Goal: Task Accomplishment & Management: Manage account settings

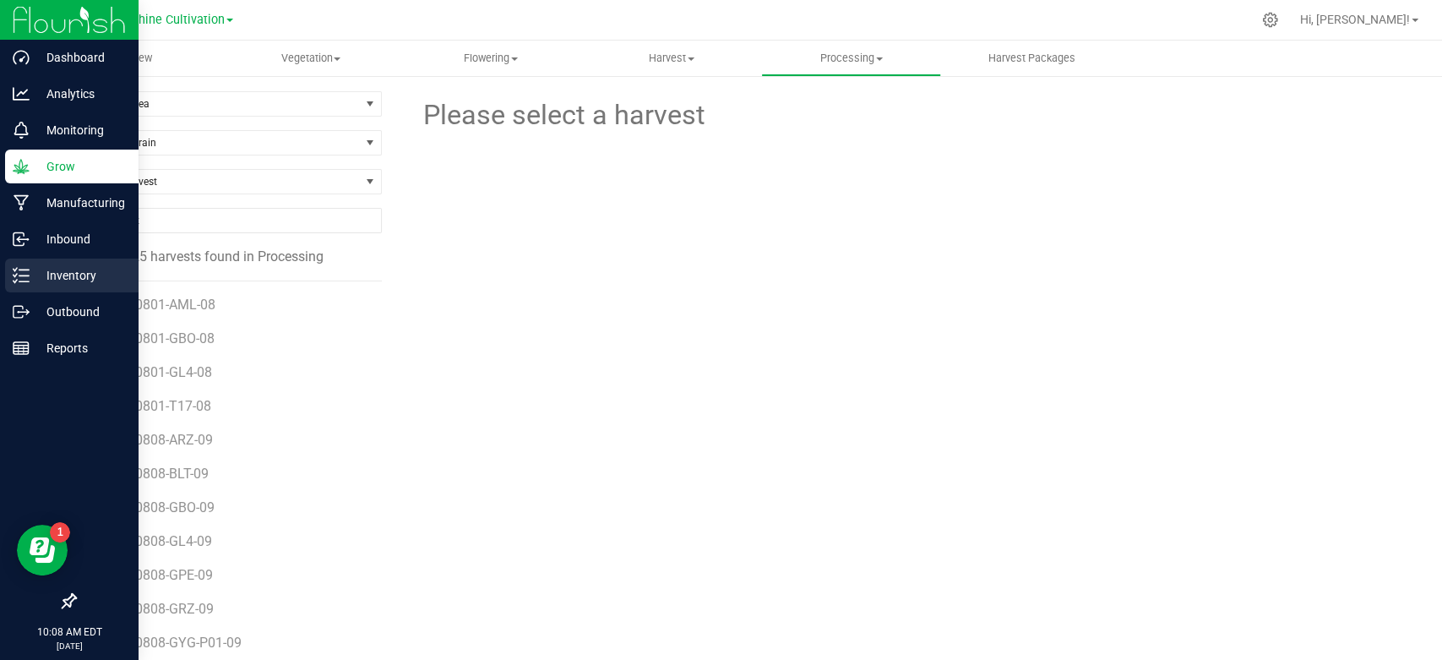
click at [46, 260] on div "Inventory" at bounding box center [71, 276] width 133 height 34
click at [56, 270] on p "Inventory" at bounding box center [80, 275] width 101 height 20
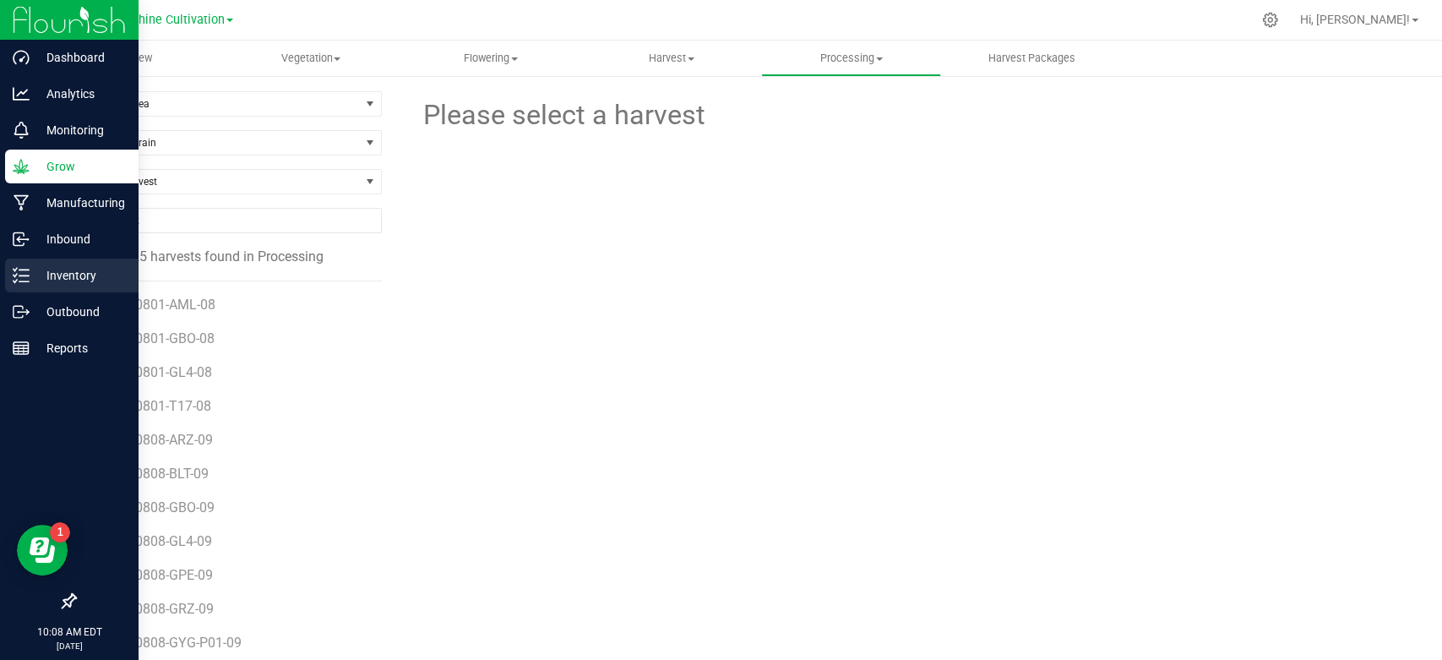
click at [56, 270] on p "Inventory" at bounding box center [80, 275] width 101 height 20
click at [68, 285] on p "Inventory" at bounding box center [80, 275] width 101 height 20
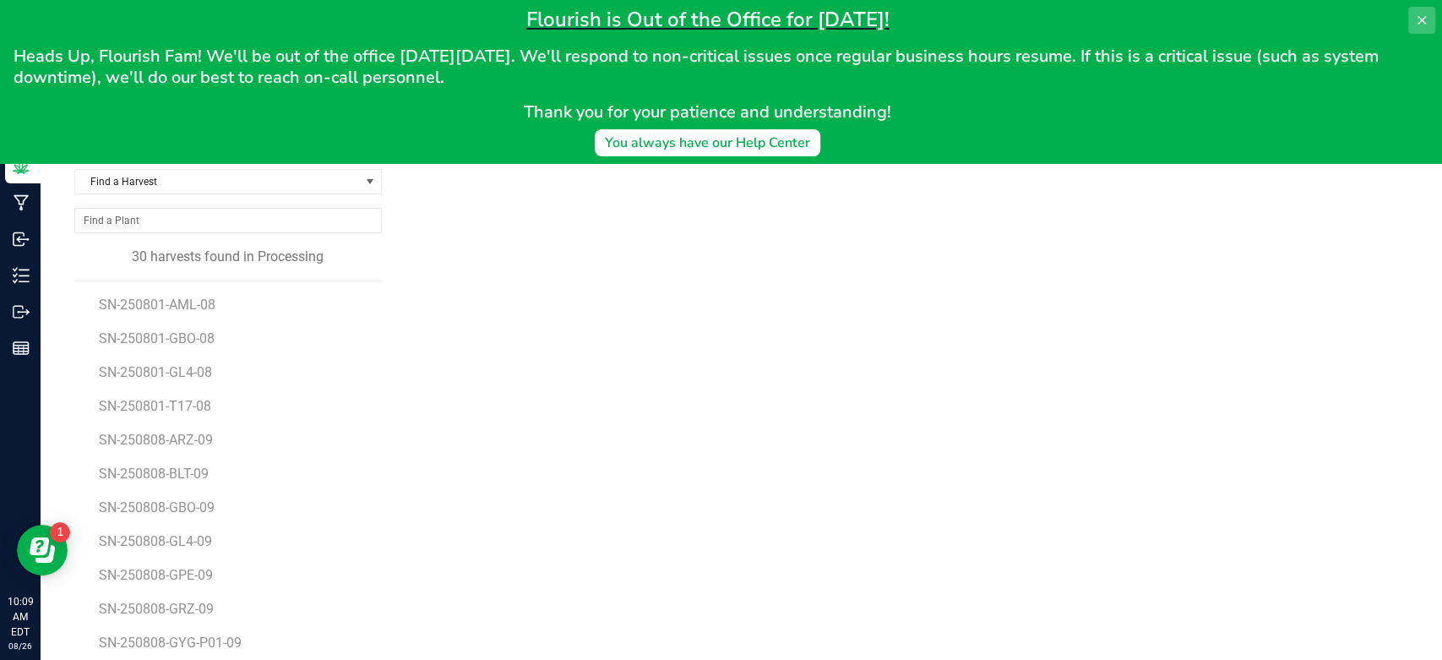
click at [1419, 26] on icon at bounding box center [1422, 21] width 14 height 14
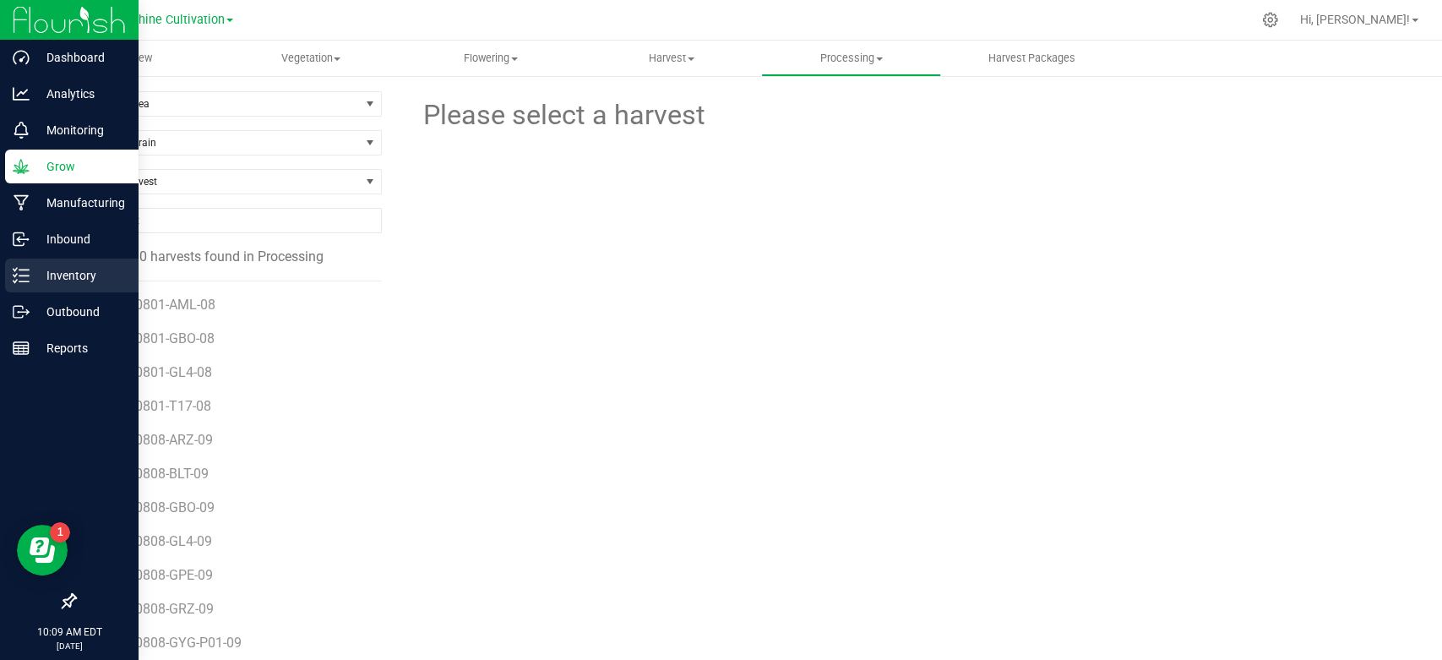
click at [73, 279] on p "Inventory" at bounding box center [80, 275] width 101 height 20
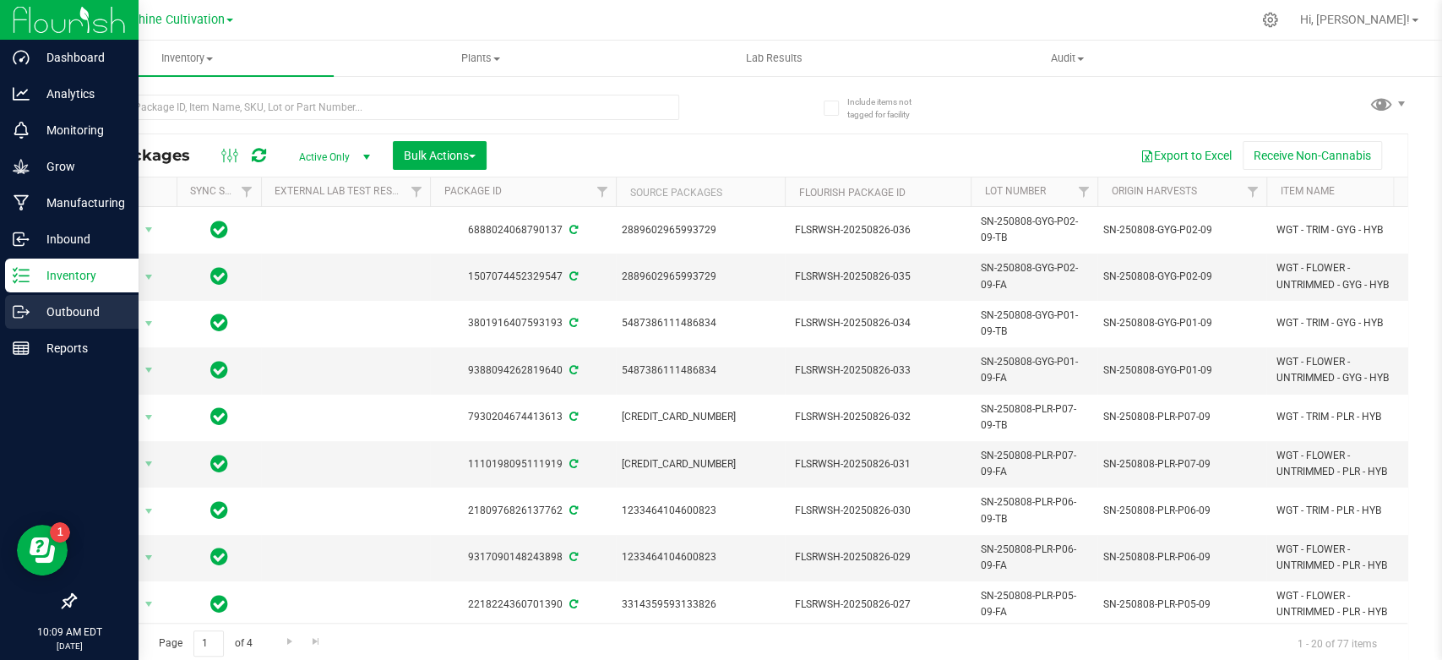
click at [78, 324] on div "Outbound" at bounding box center [71, 312] width 133 height 34
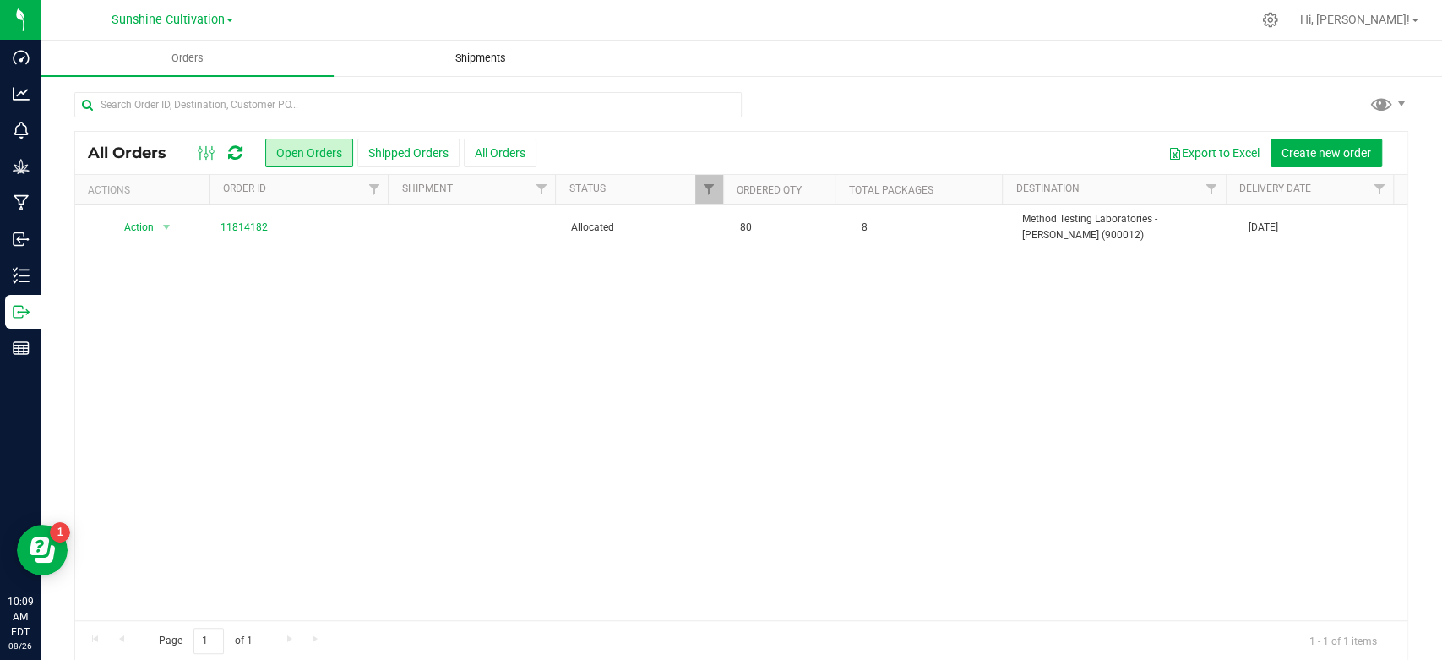
click at [485, 63] on span "Shipments" at bounding box center [481, 58] width 96 height 15
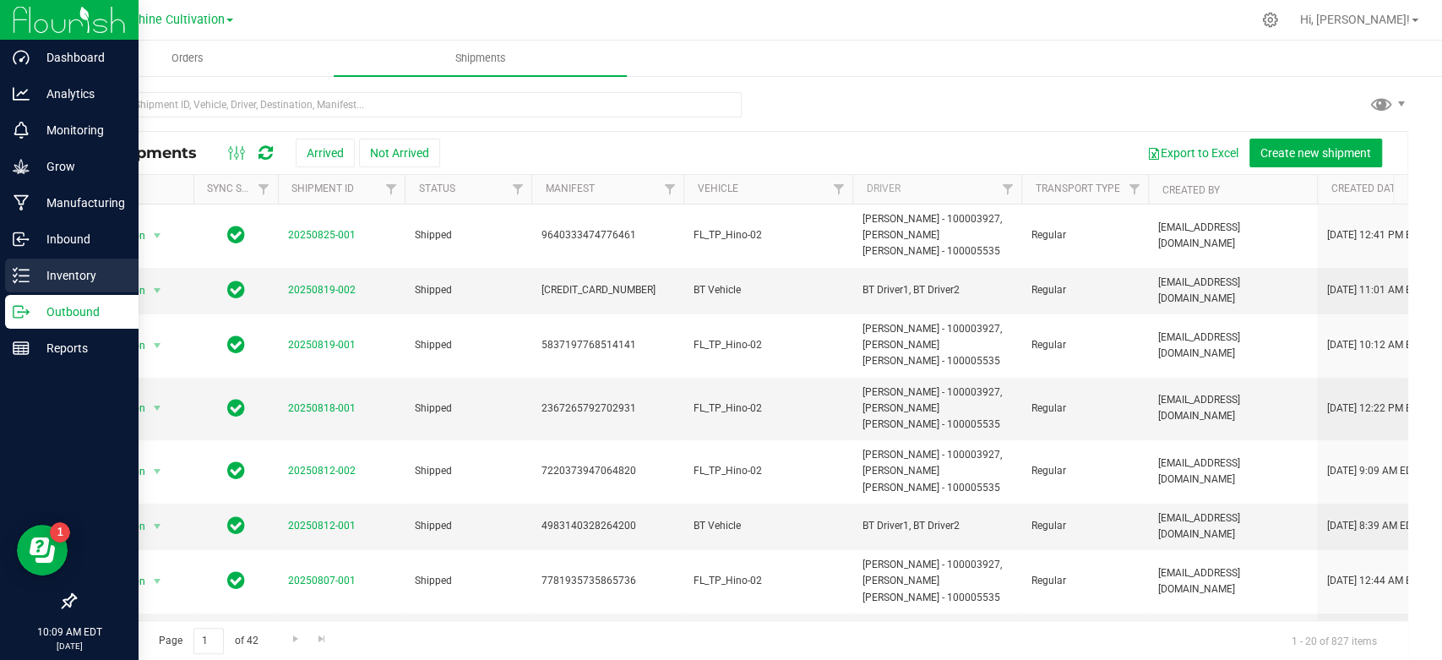
click at [0, 290] on link "Inventory" at bounding box center [69, 277] width 139 height 36
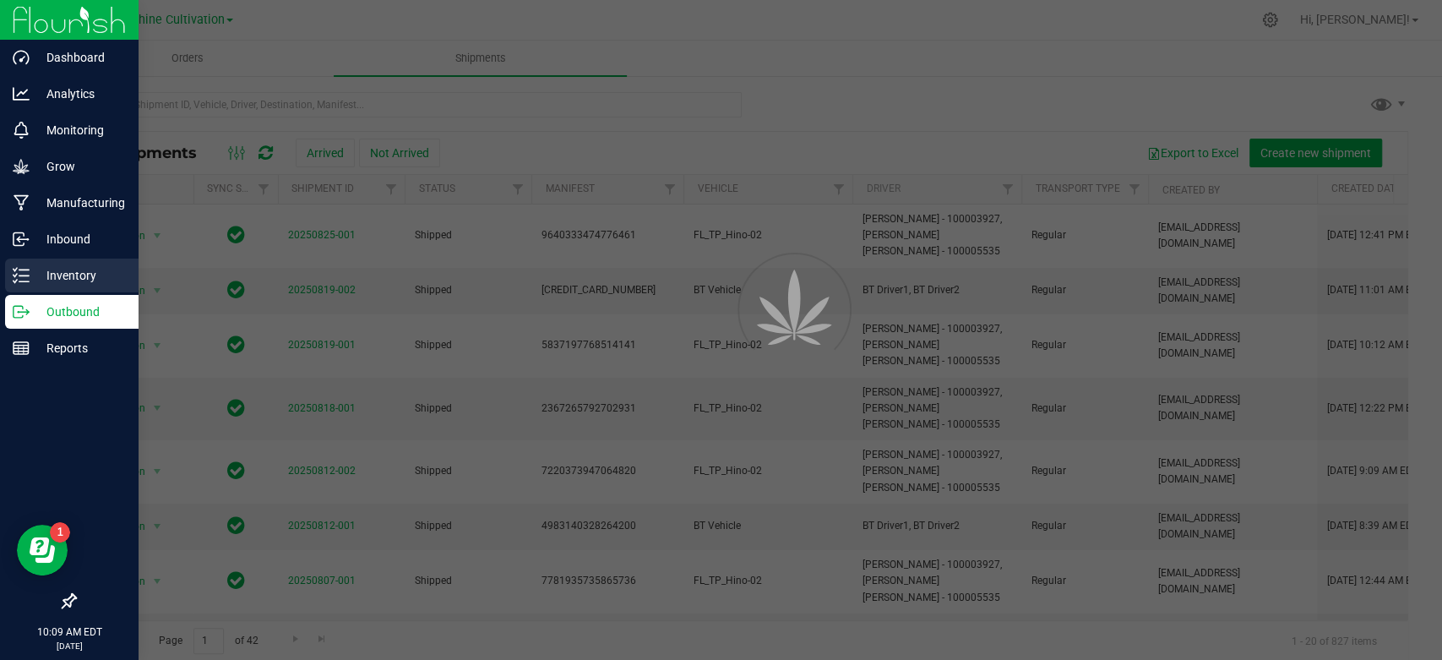
click at [0, 290] on link "Inventory" at bounding box center [69, 277] width 139 height 36
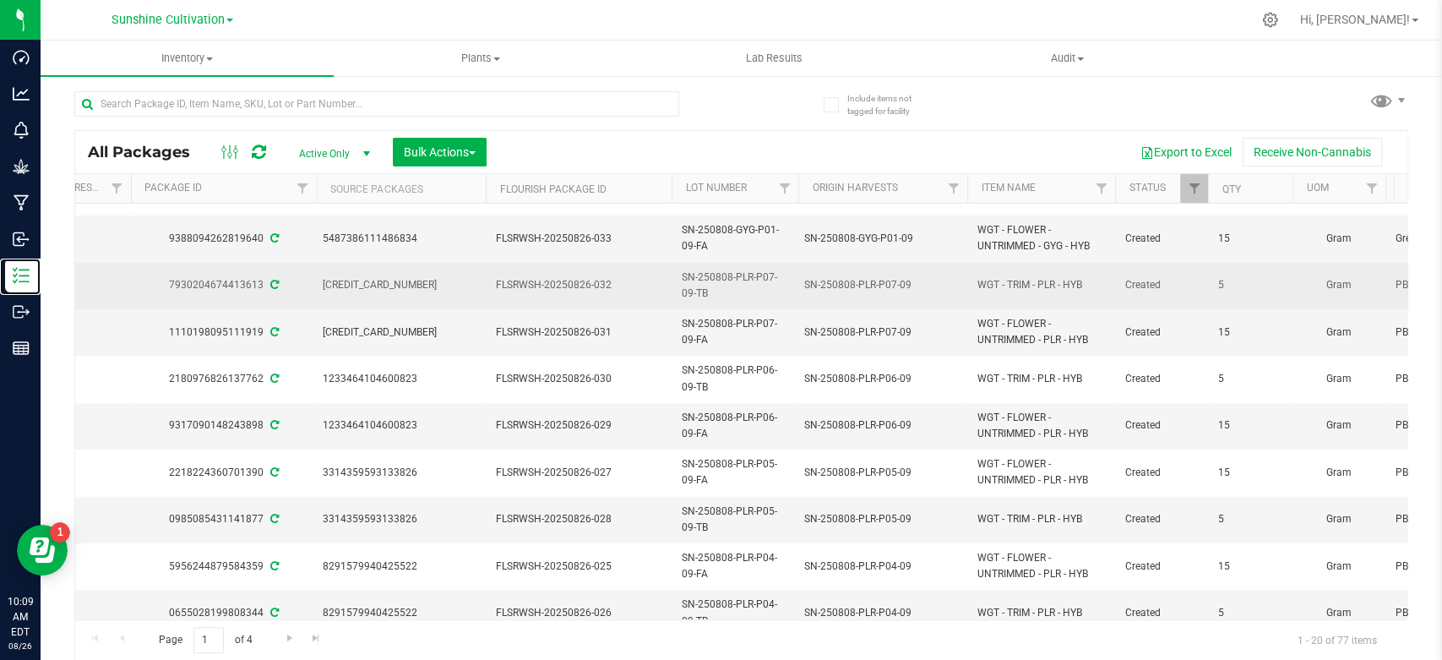
scroll to position [0, 299]
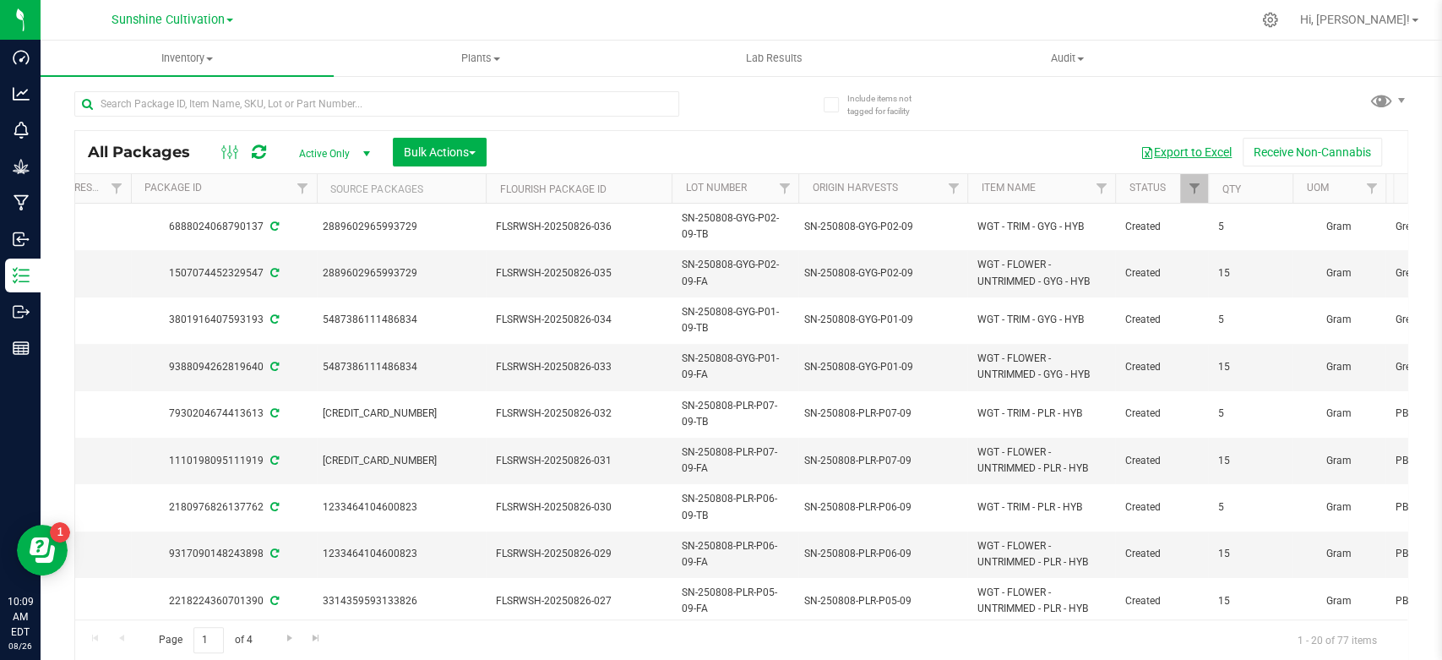
click at [1167, 148] on button "Export to Excel" at bounding box center [1186, 152] width 113 height 29
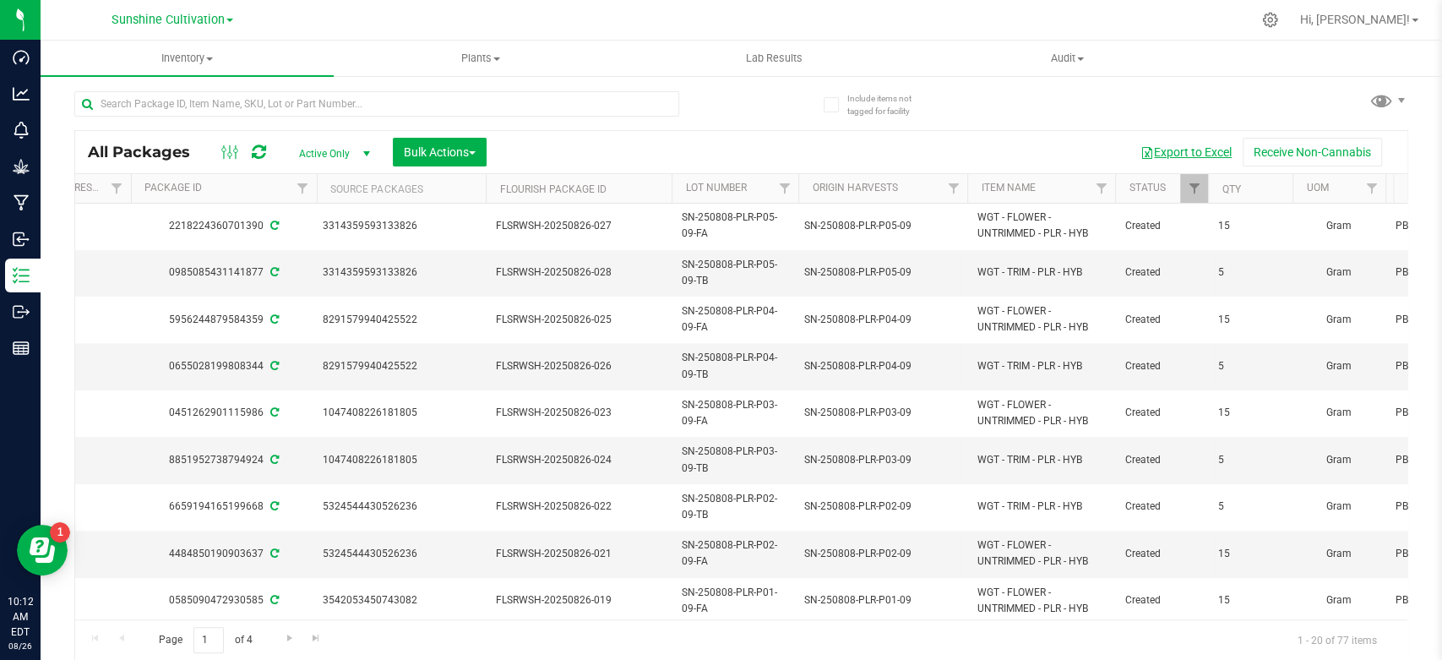
scroll to position [531, 299]
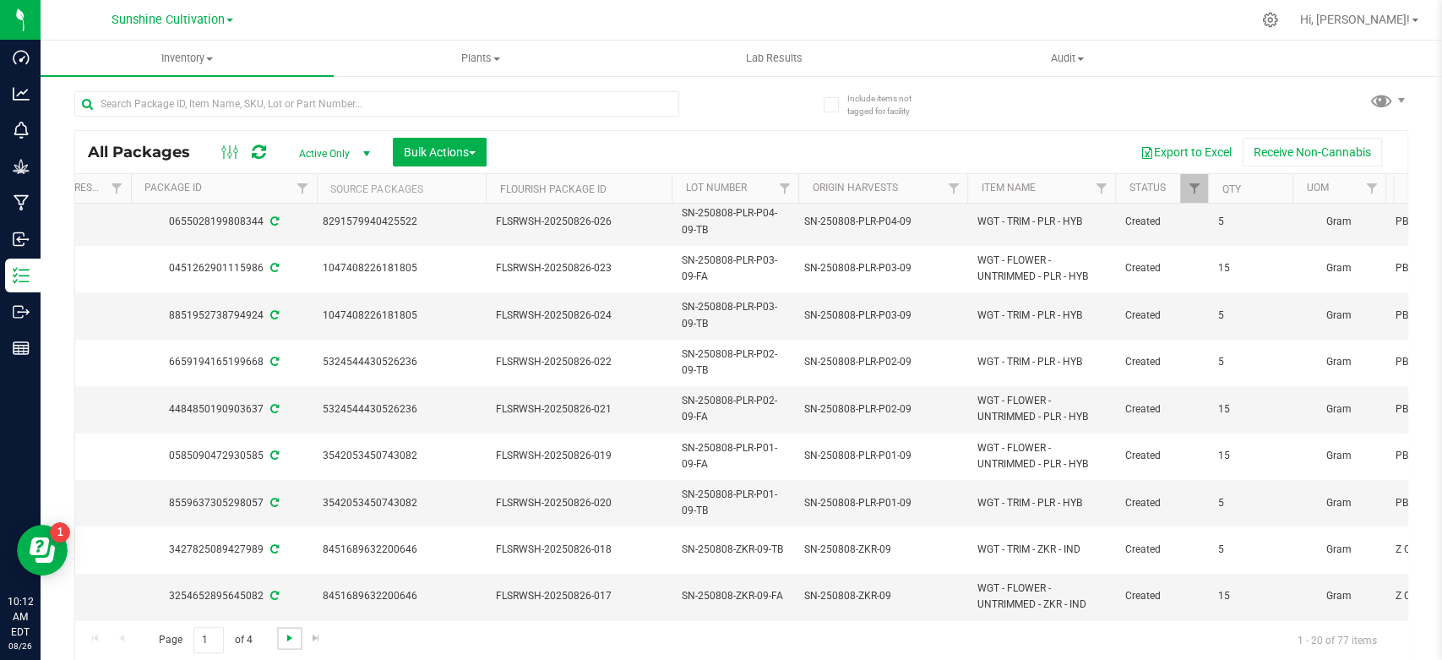
click at [284, 642] on span "Go to the next page" at bounding box center [290, 638] width 14 height 14
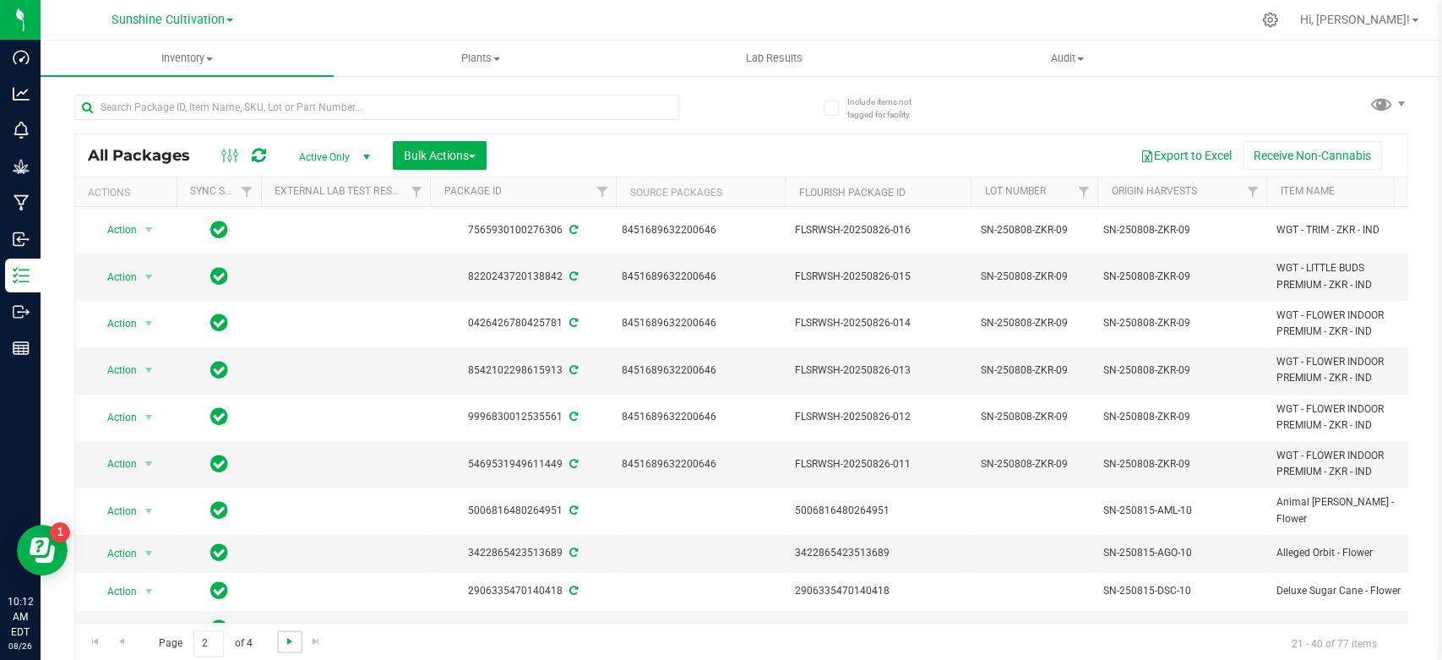
click at [290, 643] on span "Go to the next page" at bounding box center [290, 642] width 14 height 14
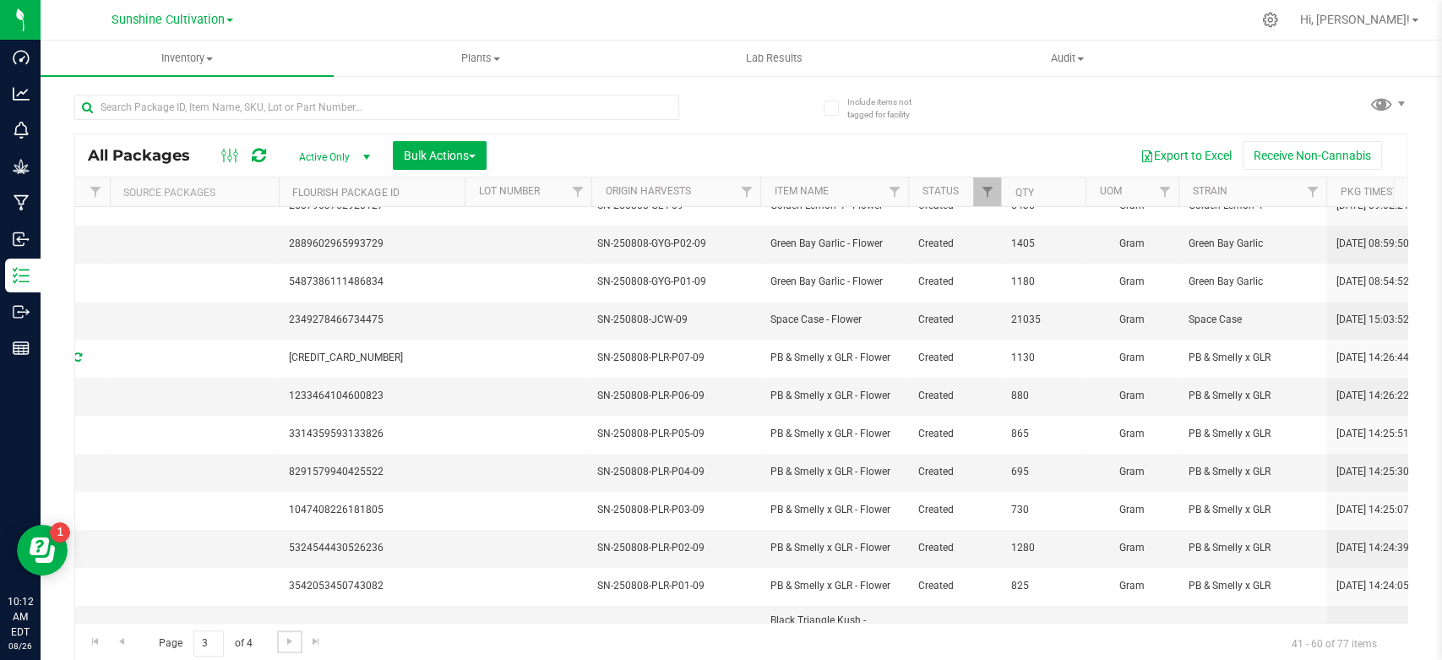
scroll to position [408, 506]
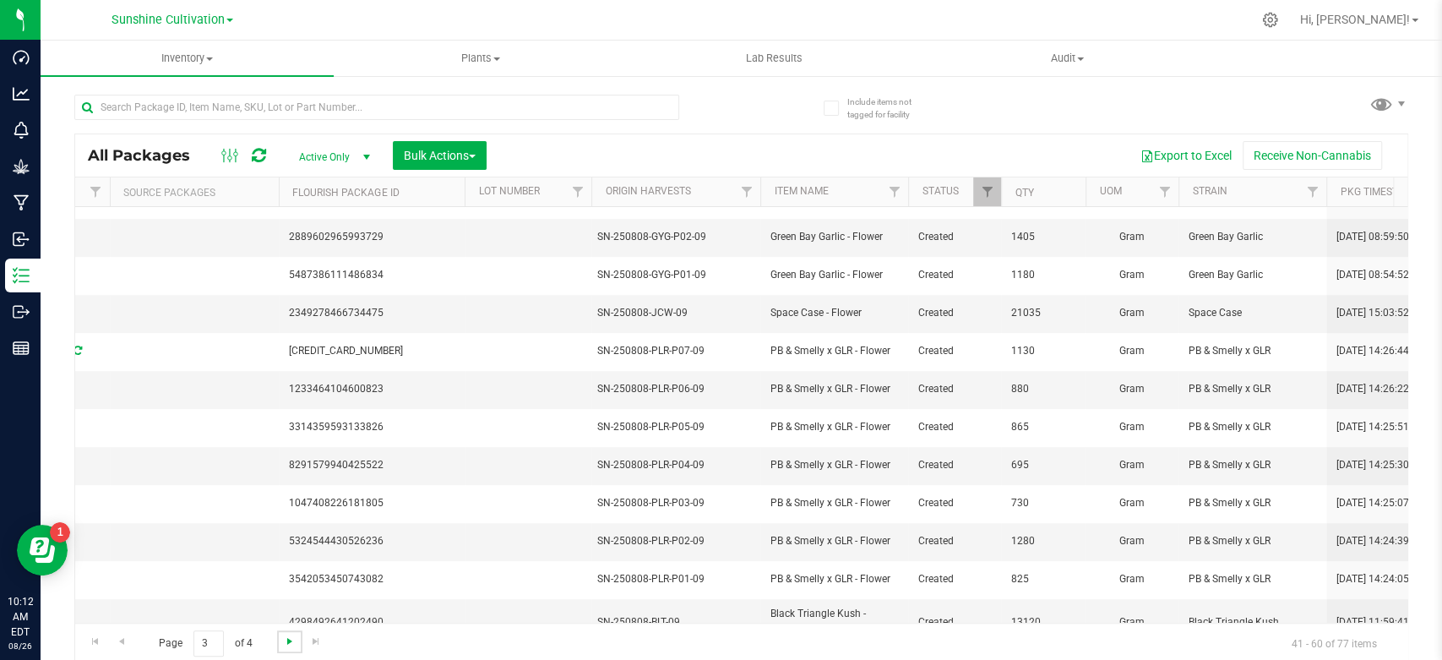
click at [288, 641] on span "Go to the next page" at bounding box center [290, 642] width 14 height 14
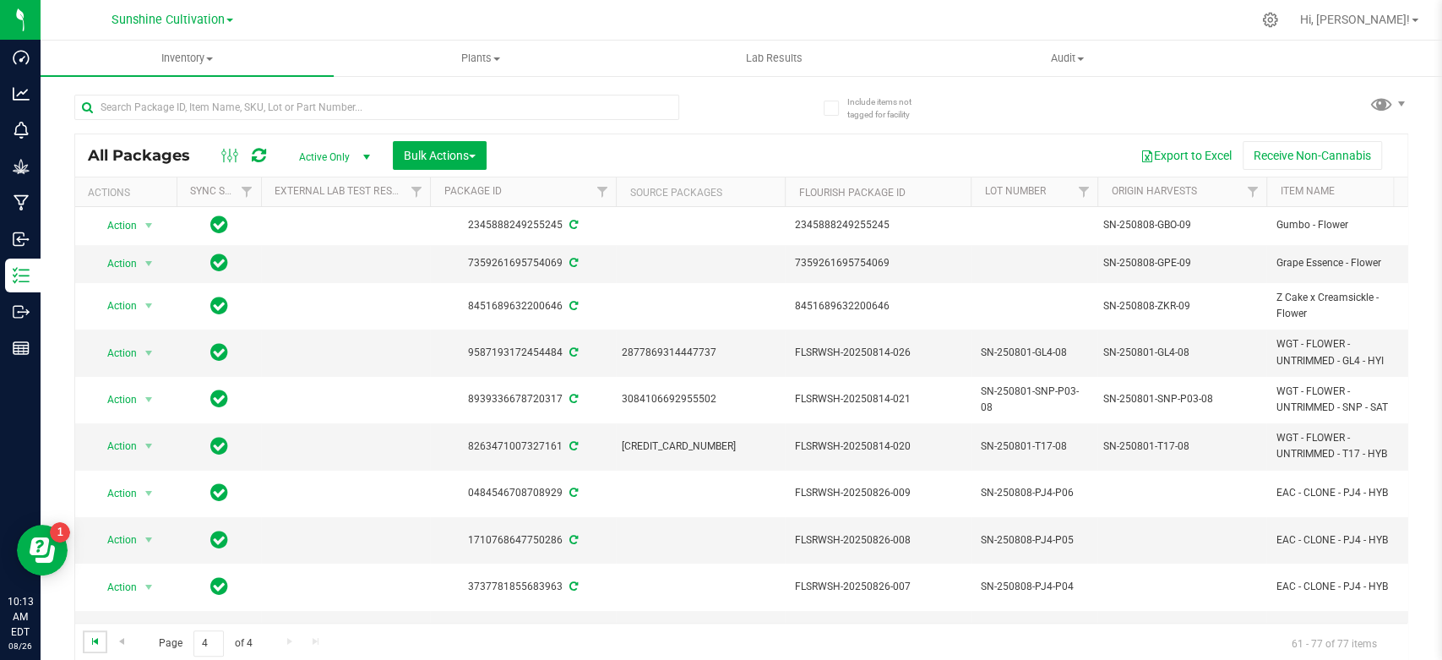
click at [99, 641] on span "Go to the first page" at bounding box center [96, 642] width 14 height 14
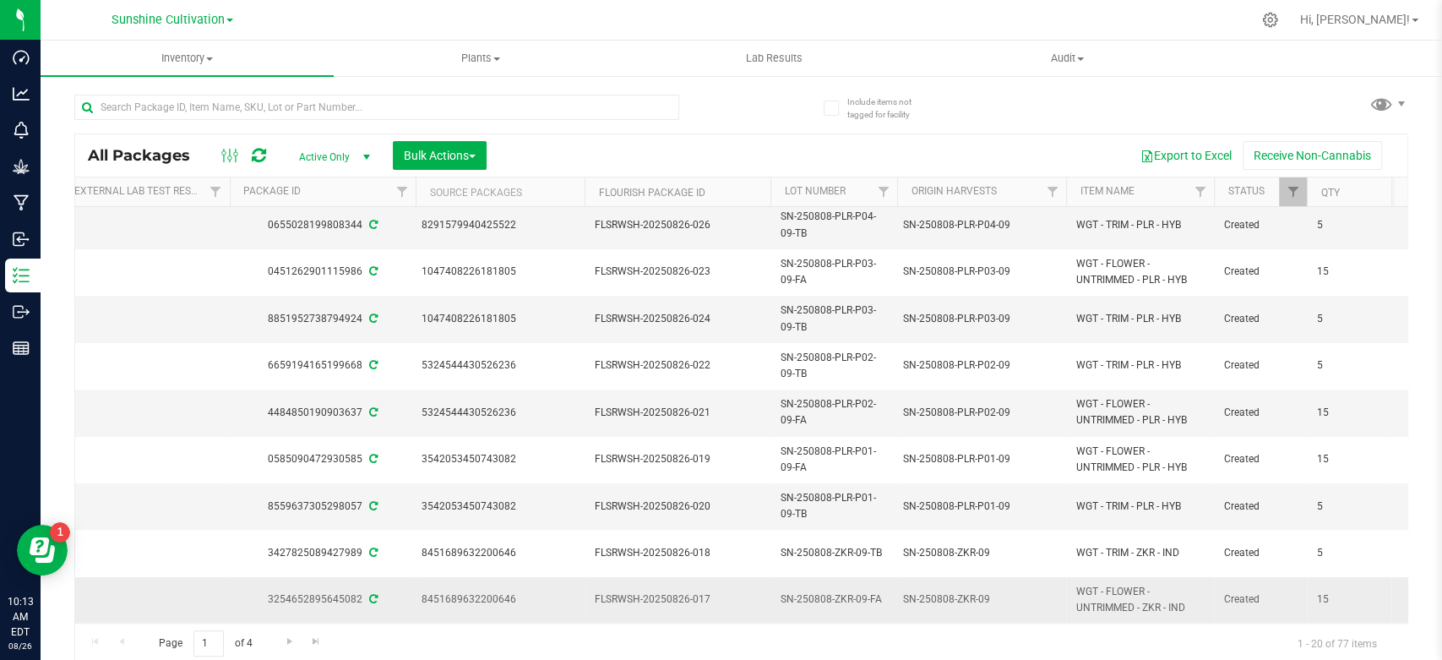
click at [1115, 588] on span "WGT - FLOWER - UNTRIMMED - ZKR - IND" at bounding box center [1140, 600] width 128 height 32
copy tr "WGT - FLOWER - UNTRIMMED - ZKR - IND"
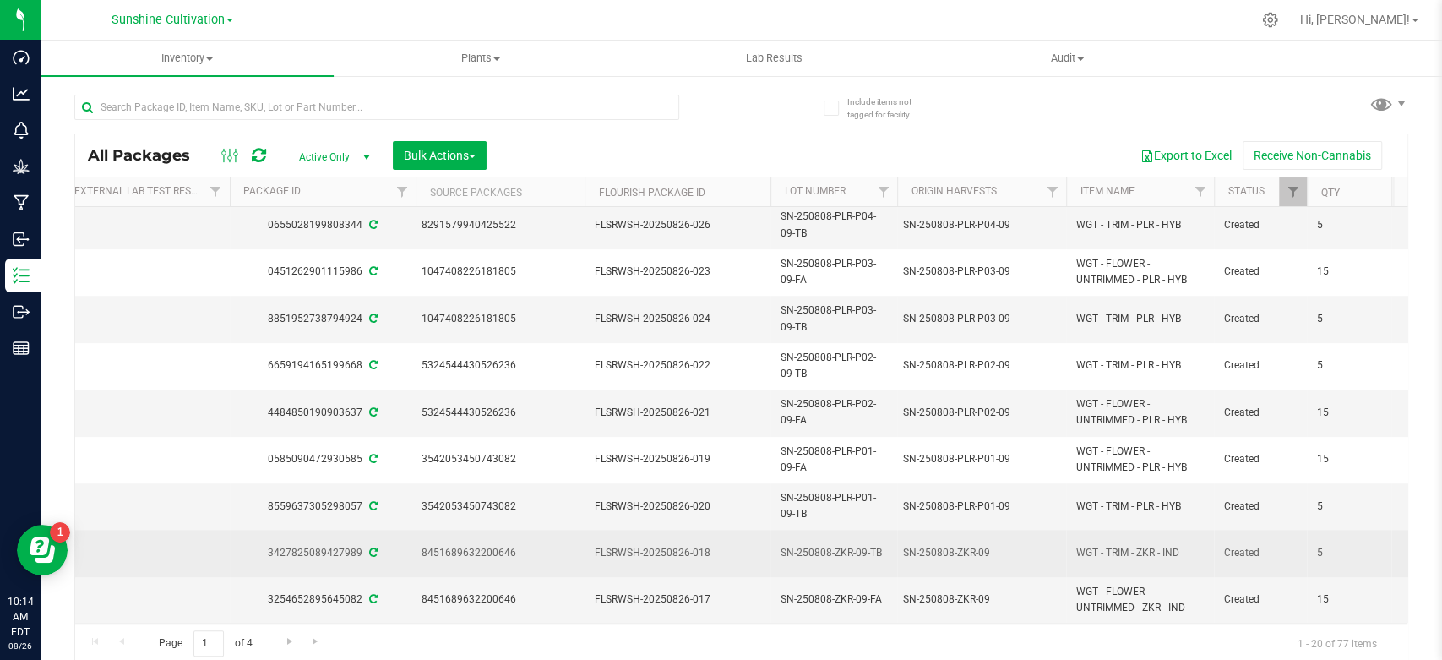
click at [1136, 545] on span "WGT - TRIM - ZKR - IND" at bounding box center [1140, 553] width 128 height 16
copy tr "WGT - TRIM - ZKR - IND"
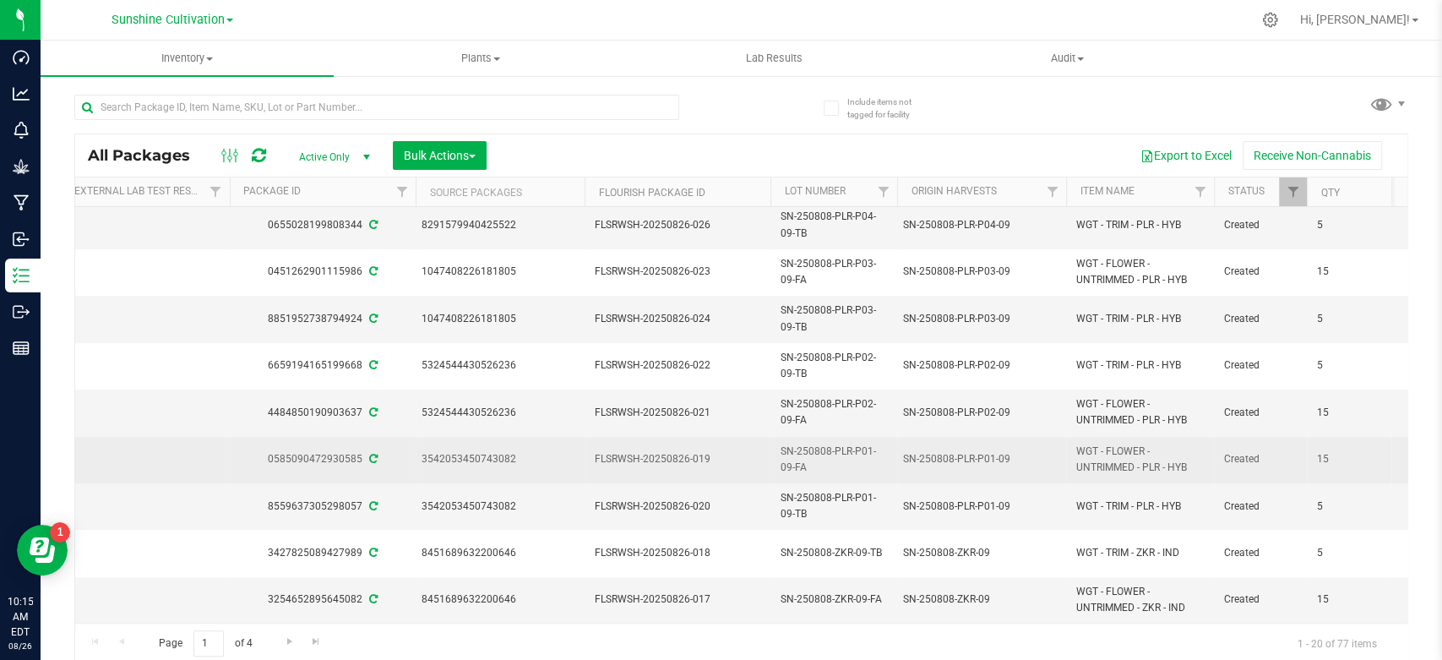
click at [1119, 462] on td "WGT - FLOWER - UNTRIMMED - PLR - HYB" at bounding box center [1140, 460] width 148 height 46
click at [1117, 457] on span "WGT - FLOWER - UNTRIMMED - PLR - HYB" at bounding box center [1140, 460] width 128 height 32
click at [1116, 456] on span "WGT - FLOWER - UNTRIMMED - PLR - HYB" at bounding box center [1140, 460] width 128 height 32
copy tr "WGT - FLOWER - UNTRIMMED - PLR - HYB"
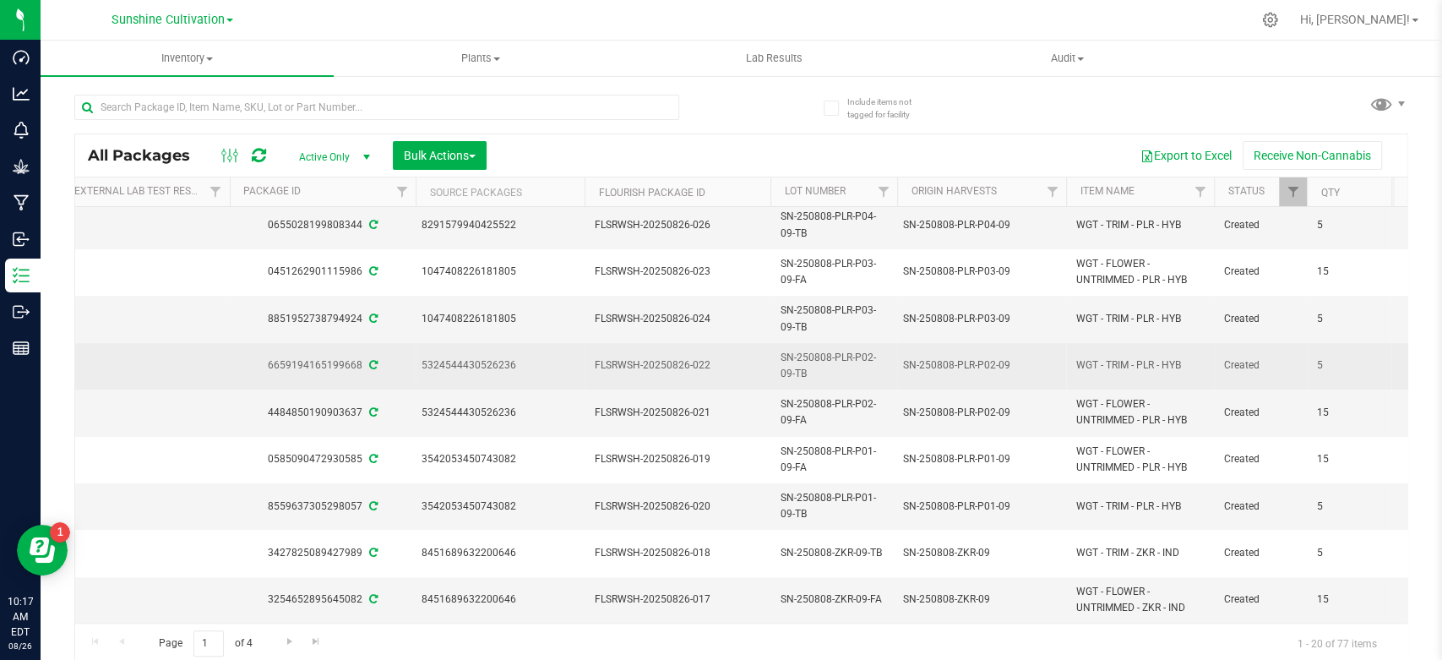
click at [1102, 358] on span "WGT - TRIM - PLR - HYB" at bounding box center [1140, 365] width 128 height 16
copy tr "WGT - TRIM - PLR - HYB"
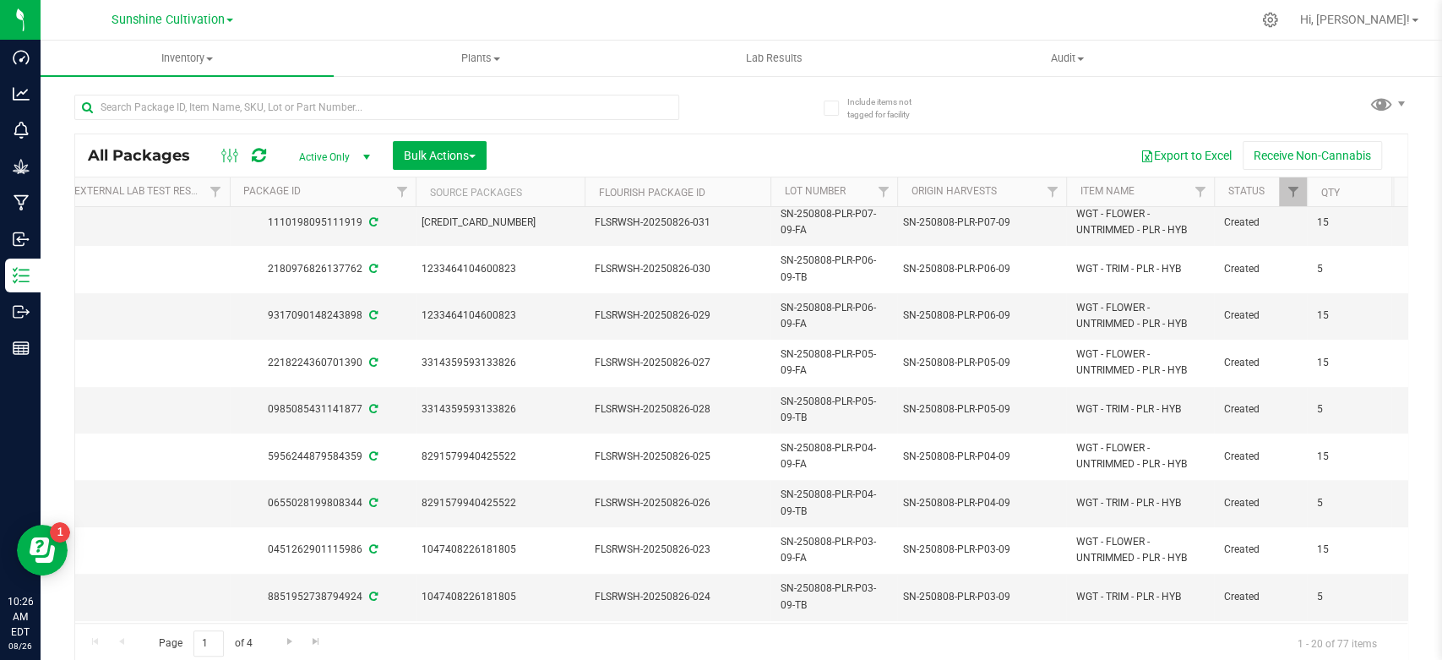
scroll to position [0, 200]
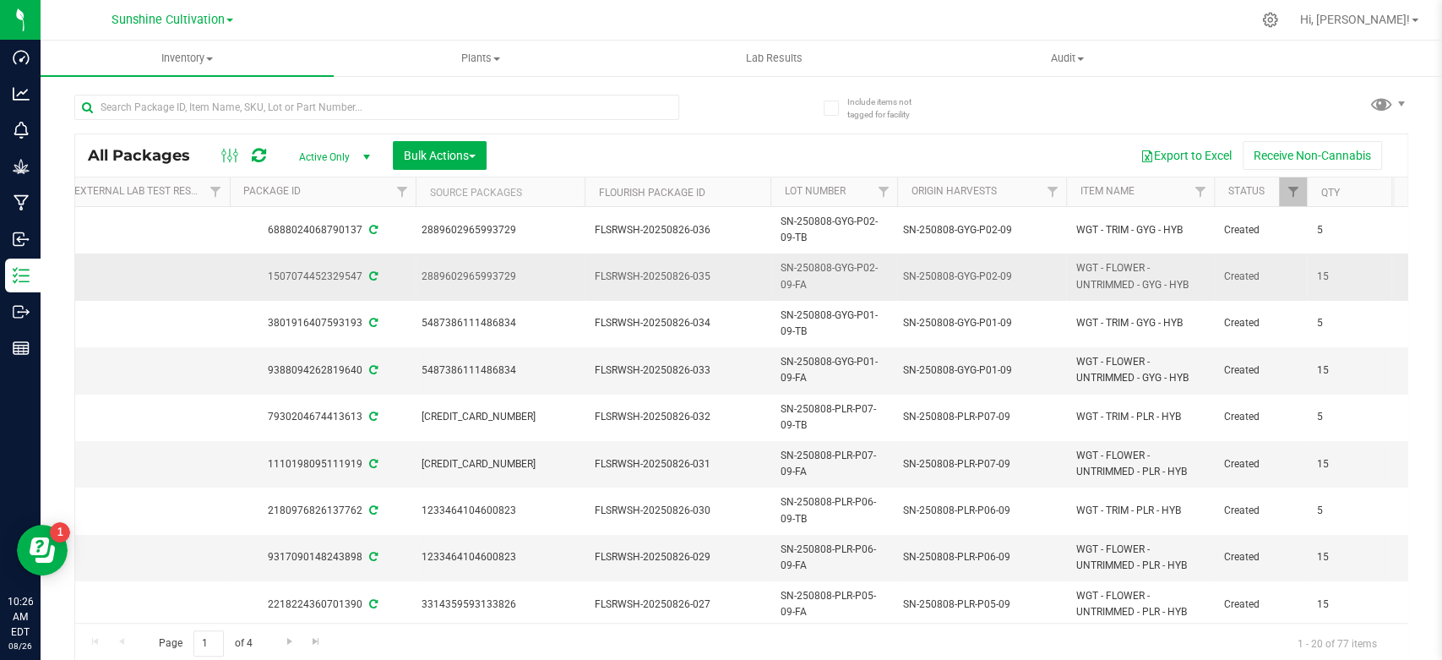
click at [1127, 279] on span "WGT - FLOWER - UNTRIMMED - GYG - HYB" at bounding box center [1140, 276] width 128 height 32
click at [1126, 280] on span "WGT - FLOWER - UNTRIMMED - GYG - HYB" at bounding box center [1140, 276] width 128 height 32
copy tr "WGT - FLOWER - UNTRIMMED - GYG - HYB"
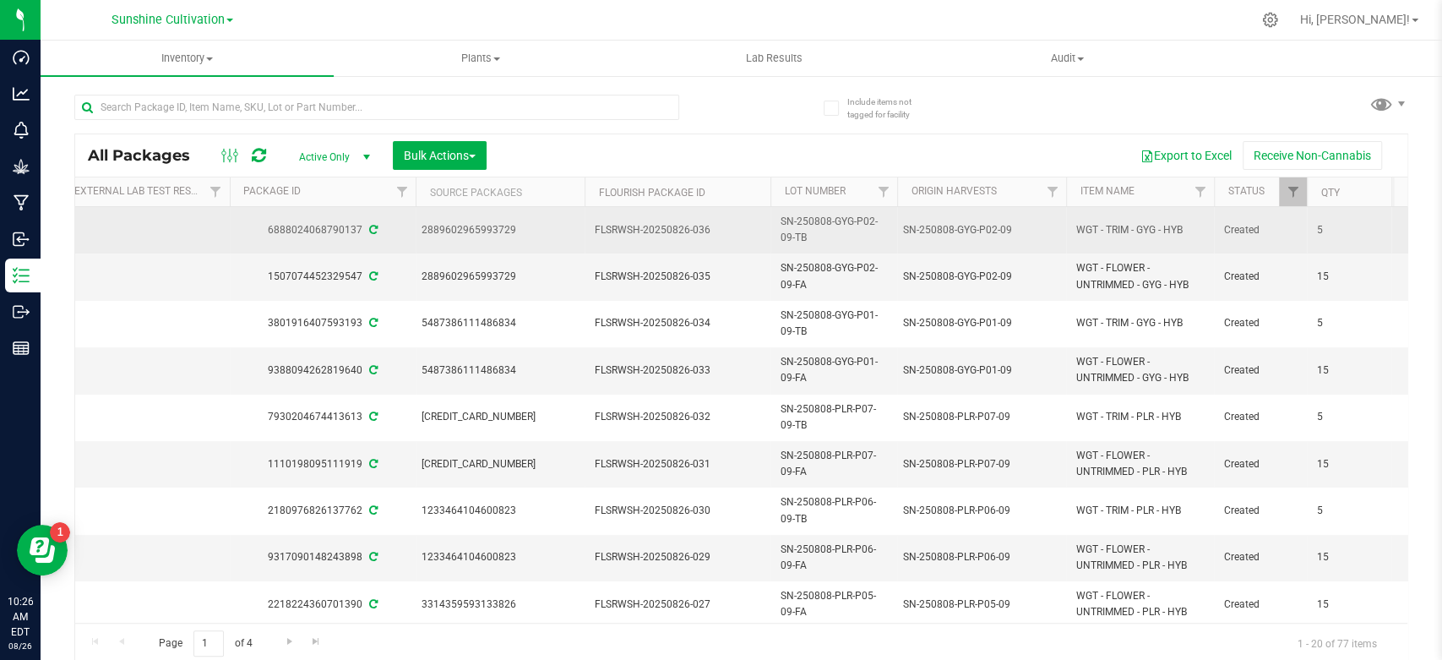
click at [1103, 237] on td "WGT - TRIM - GYG - HYB" at bounding box center [1140, 230] width 148 height 46
click at [1103, 235] on span "WGT - TRIM - GYG - HYB" at bounding box center [1140, 230] width 128 height 16
click at [1103, 233] on span "WGT - TRIM - GYG - HYB" at bounding box center [1140, 230] width 128 height 16
copy tr "WGT - TRIM - GYG - HYB"
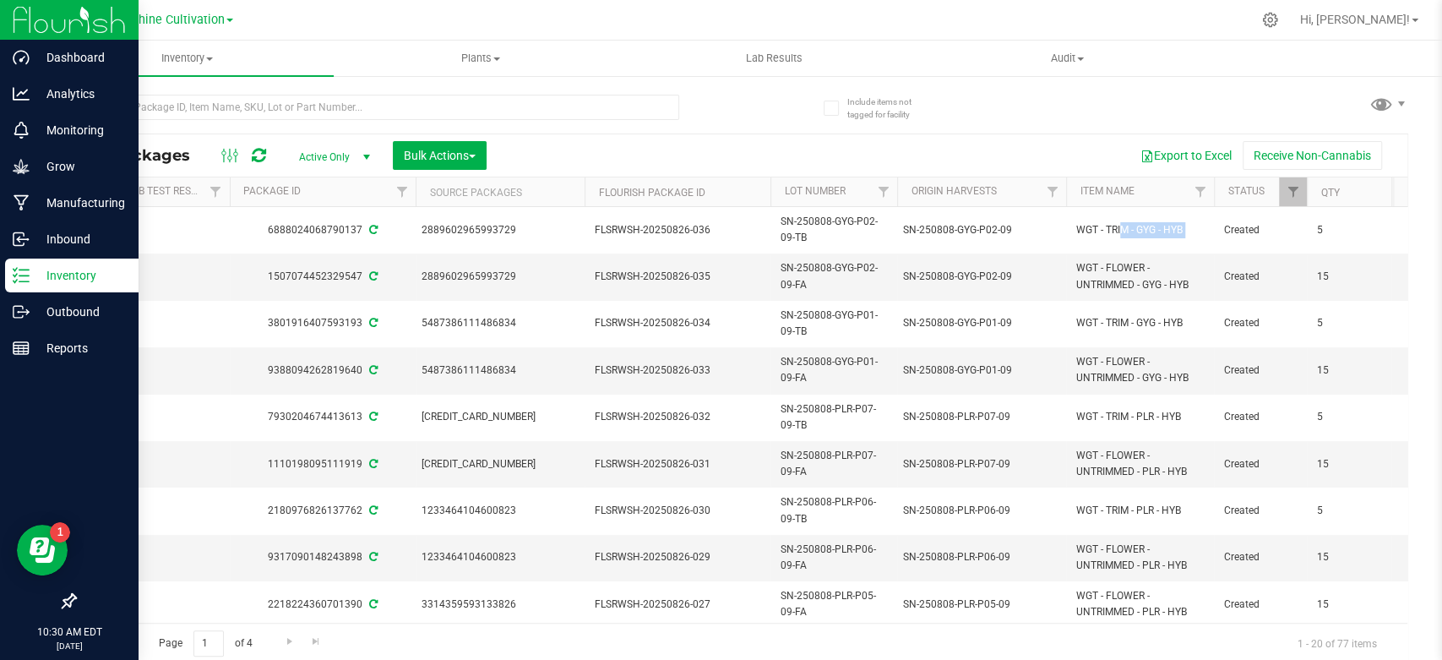
drag, startPoint x: 32, startPoint y: 275, endPoint x: 130, endPoint y: 278, distance: 98.0
click at [33, 275] on p "Inventory" at bounding box center [80, 275] width 101 height 20
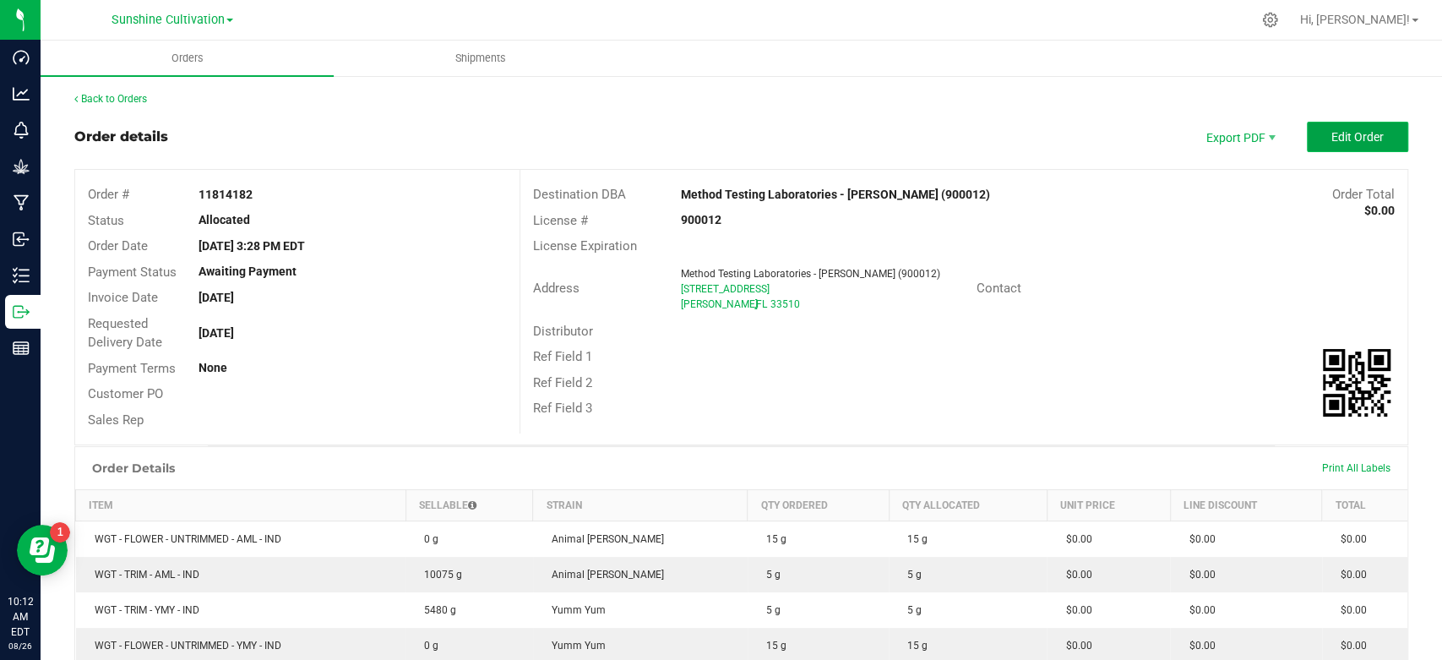
click at [1343, 147] on button "Edit Order" at bounding box center [1357, 137] width 101 height 30
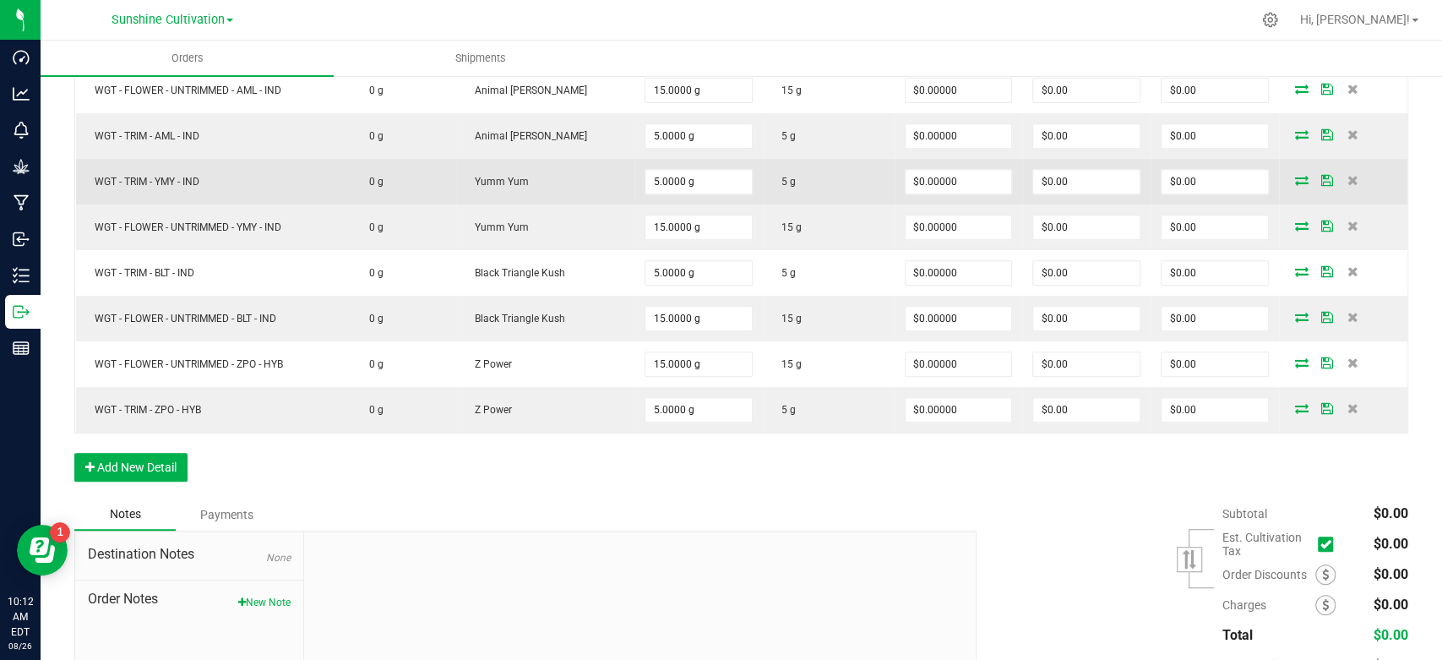
scroll to position [590, 0]
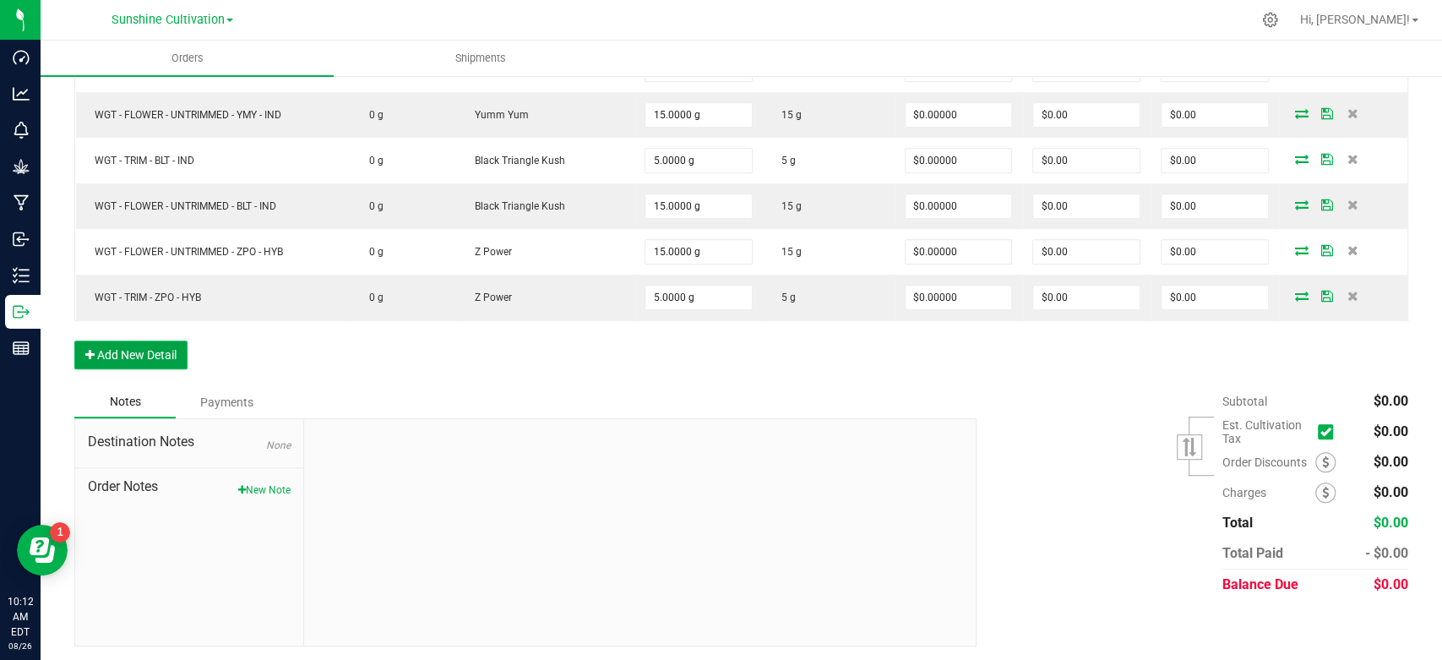
click at [143, 357] on button "Add New Detail" at bounding box center [130, 355] width 113 height 29
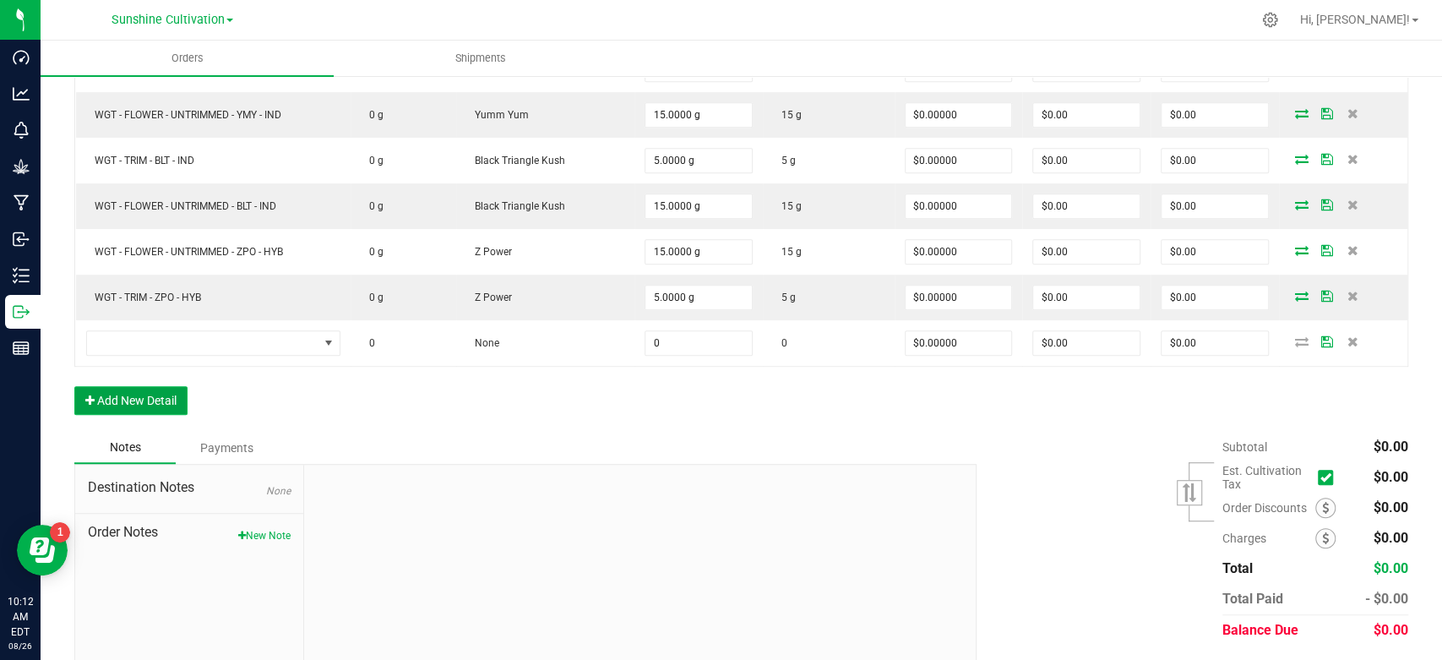
click at [143, 404] on button "Add New Detail" at bounding box center [130, 400] width 113 height 29
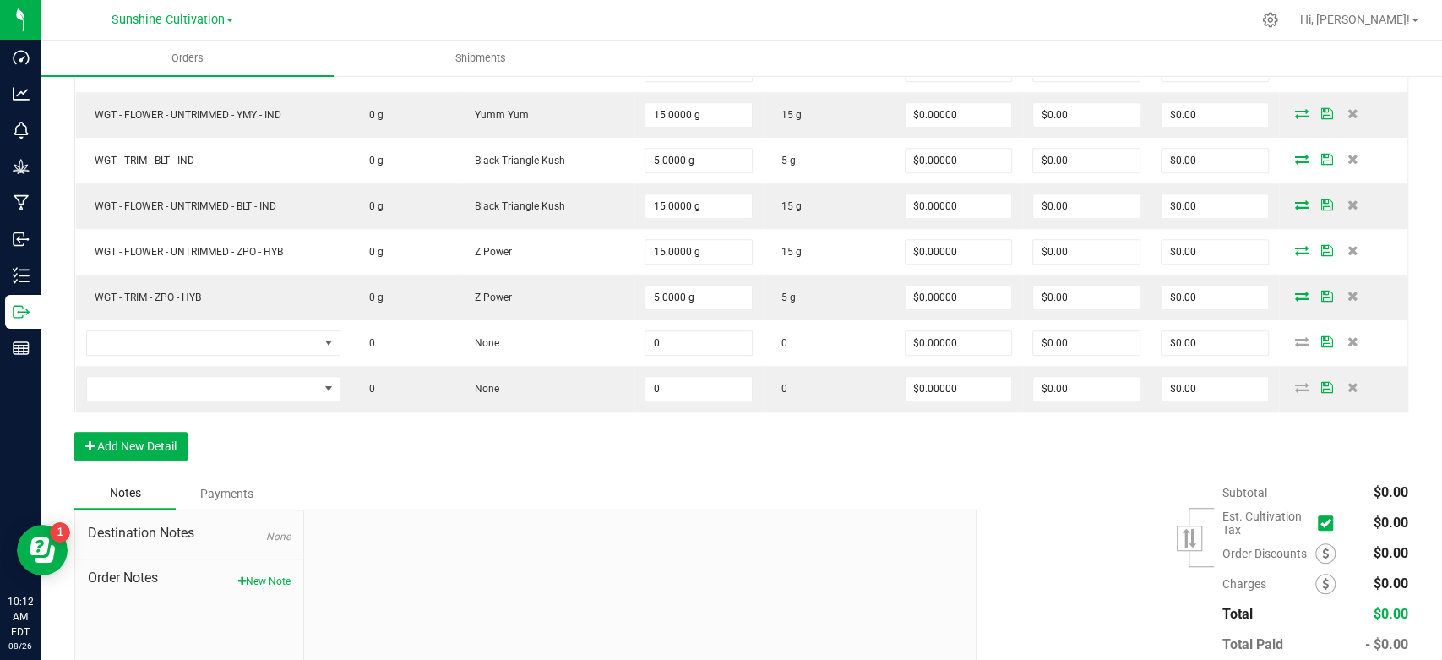
click at [144, 465] on div "Order Details Print All Labels Item Sellable Strain Qty Ordered Qty Allocated U…" at bounding box center [741, 178] width 1334 height 597
click at [146, 449] on button "Add New Detail" at bounding box center [130, 446] width 113 height 29
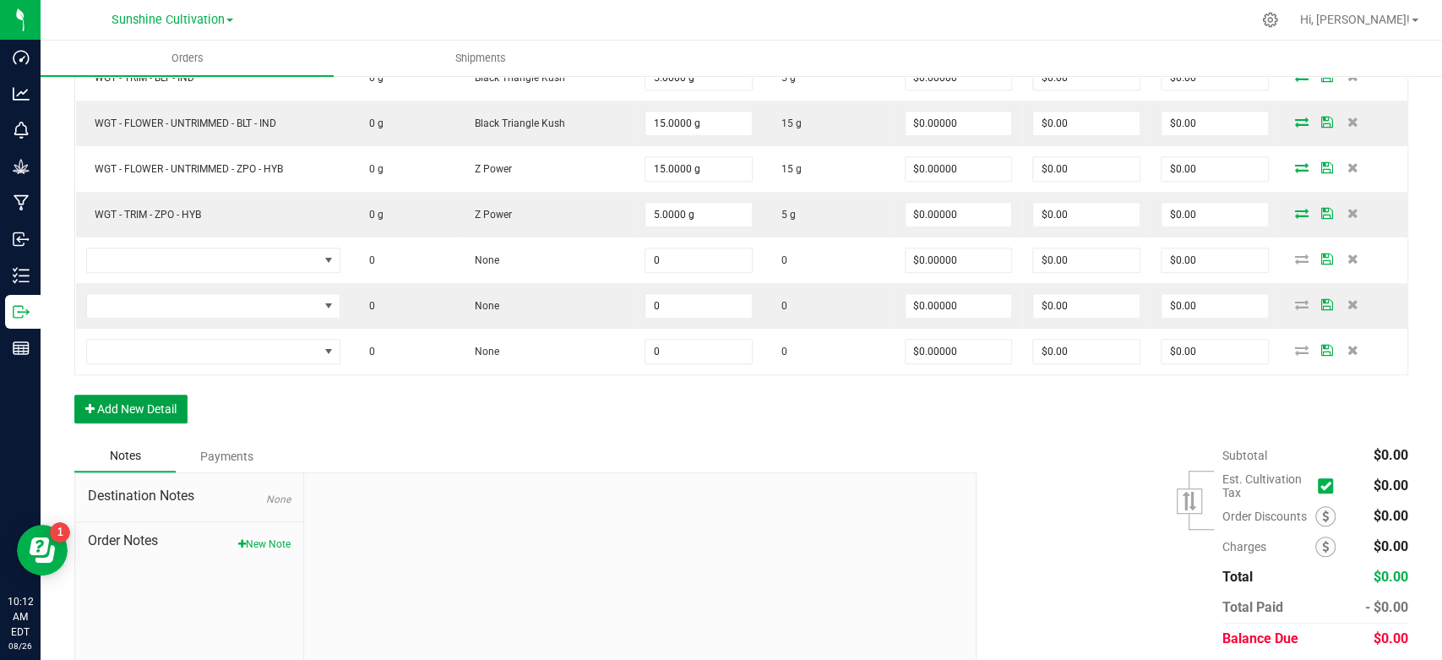
scroll to position [684, 0]
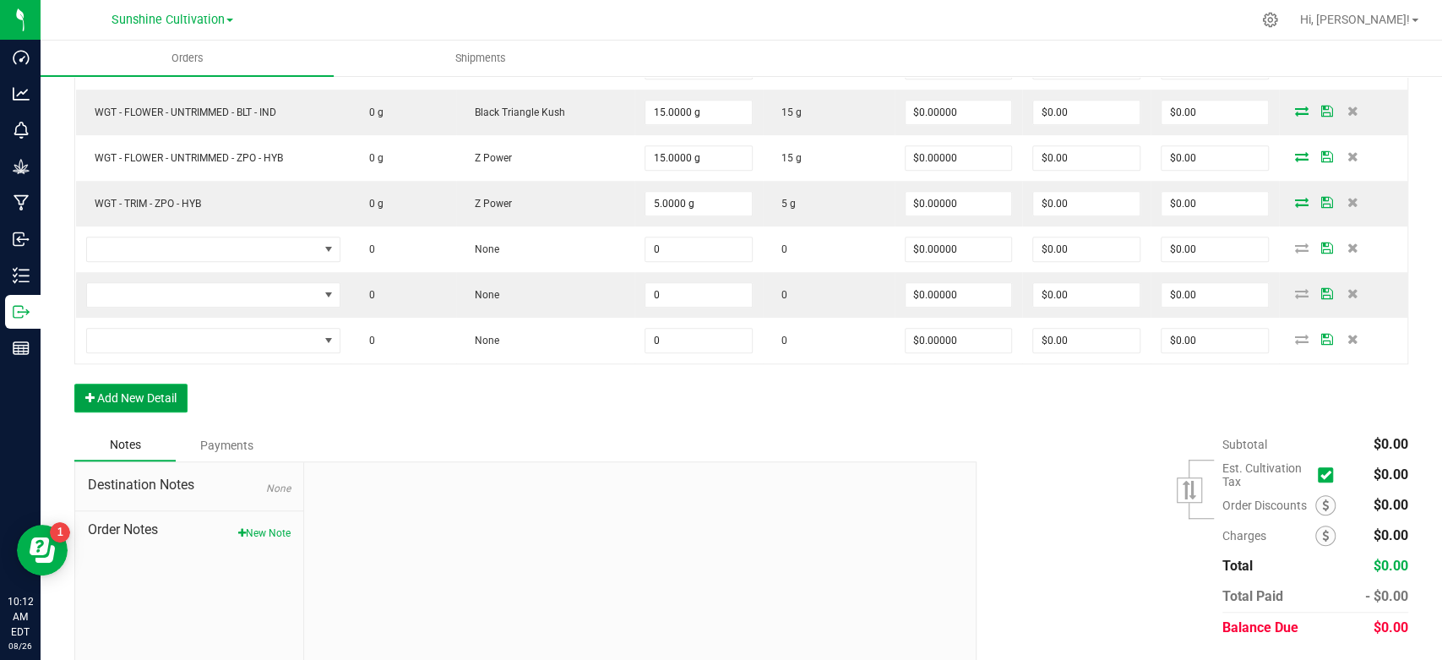
click at [118, 390] on button "Add New Detail" at bounding box center [130, 398] width 113 height 29
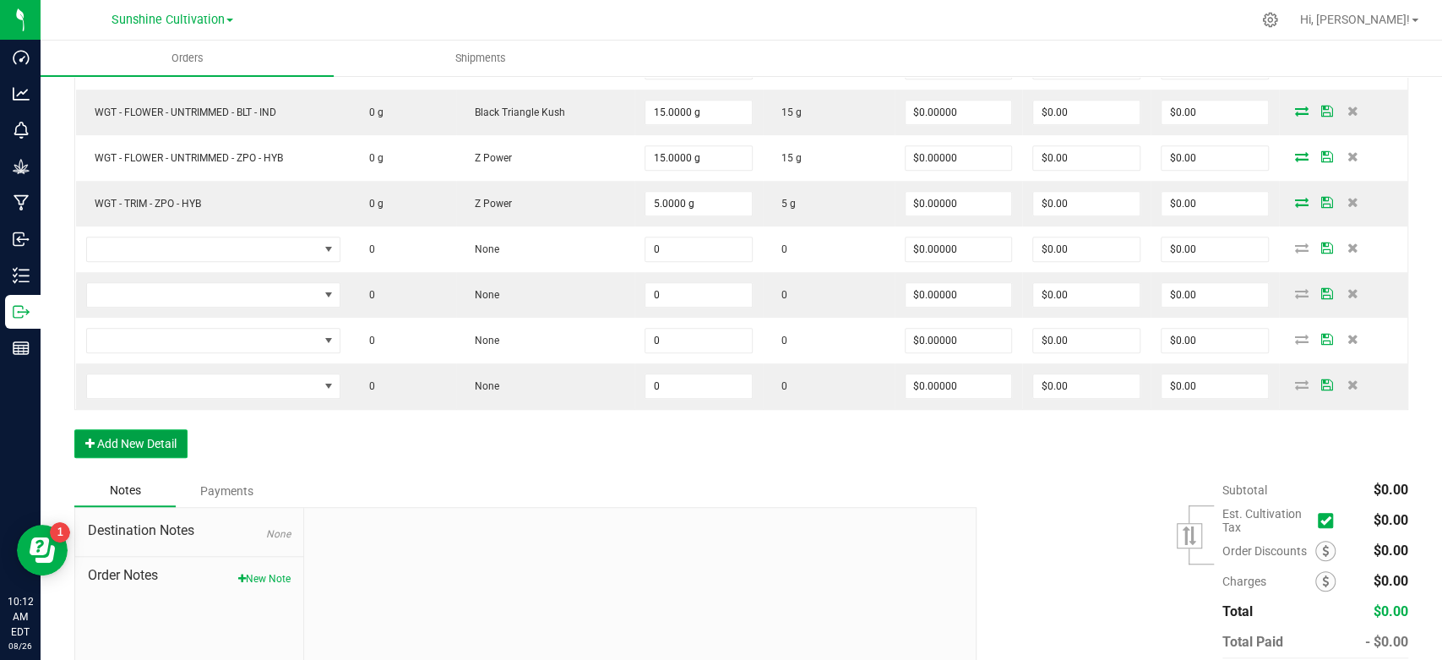
click at [133, 433] on button "Add New Detail" at bounding box center [130, 443] width 113 height 29
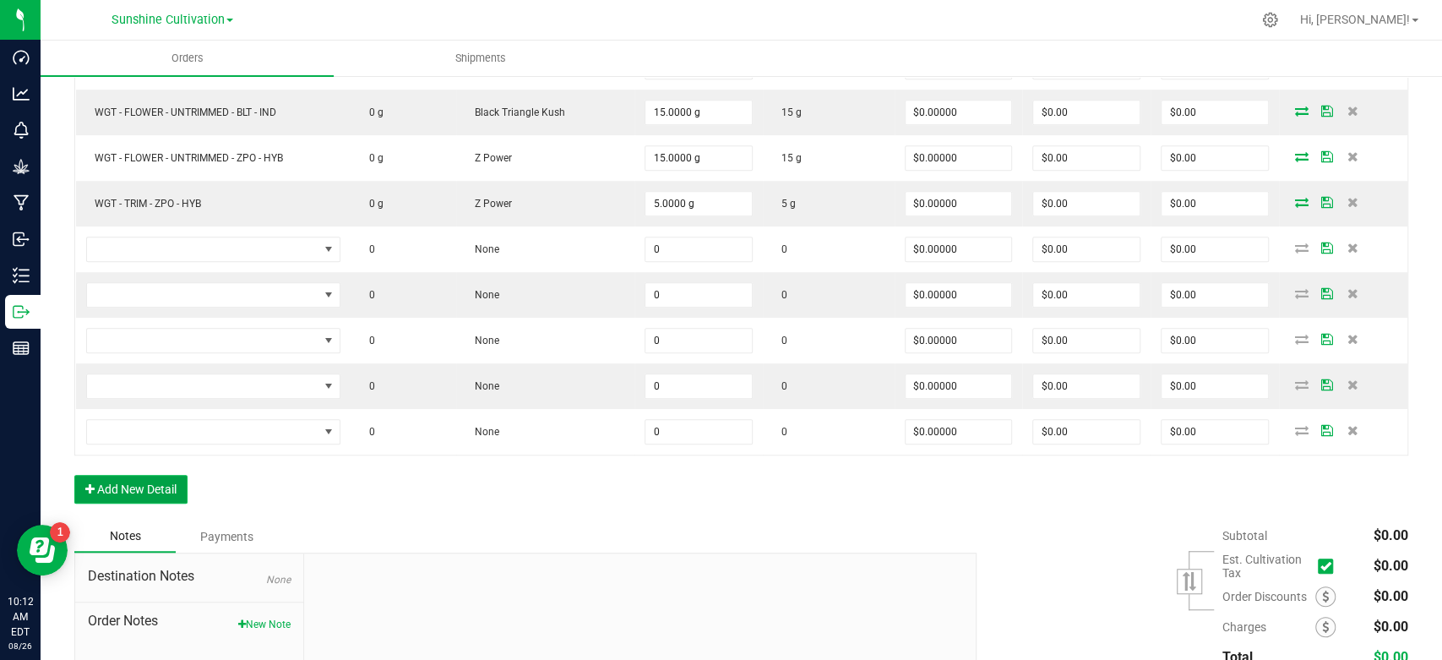
click at [155, 482] on button "Add New Detail" at bounding box center [130, 489] width 113 height 29
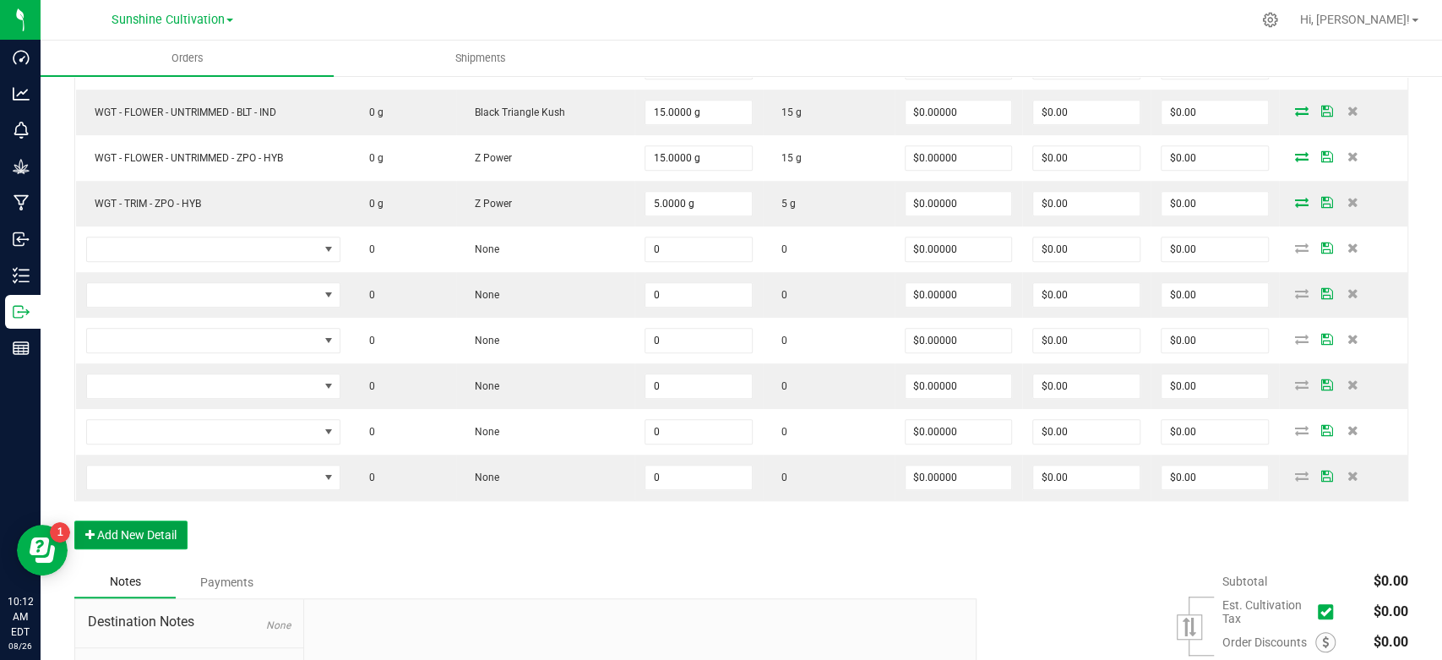
click at [155, 523] on button "Add New Detail" at bounding box center [130, 534] width 113 height 29
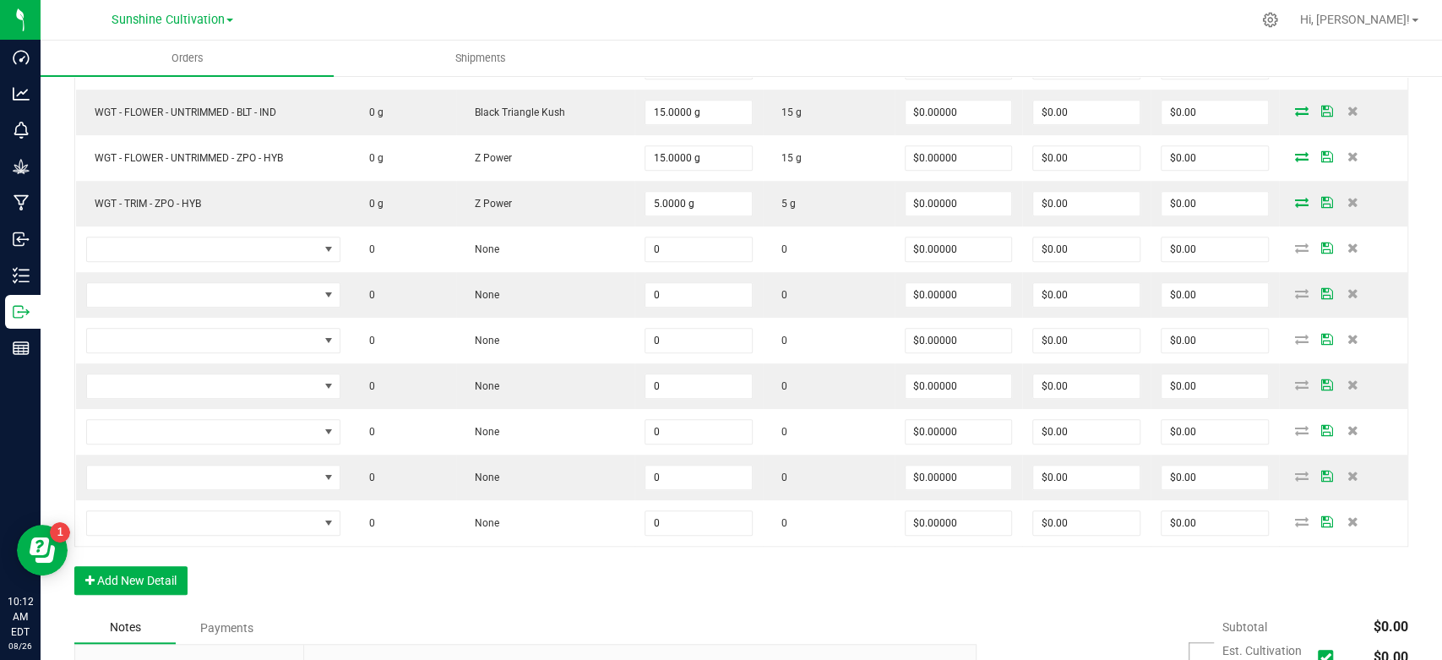
click at [162, 596] on div "Order Details Print All Labels Item Sellable Strain Qty Ordered Qty Allocated U…" at bounding box center [741, 198] width 1334 height 825
click at [166, 582] on button "Add New Detail" at bounding box center [130, 580] width 113 height 29
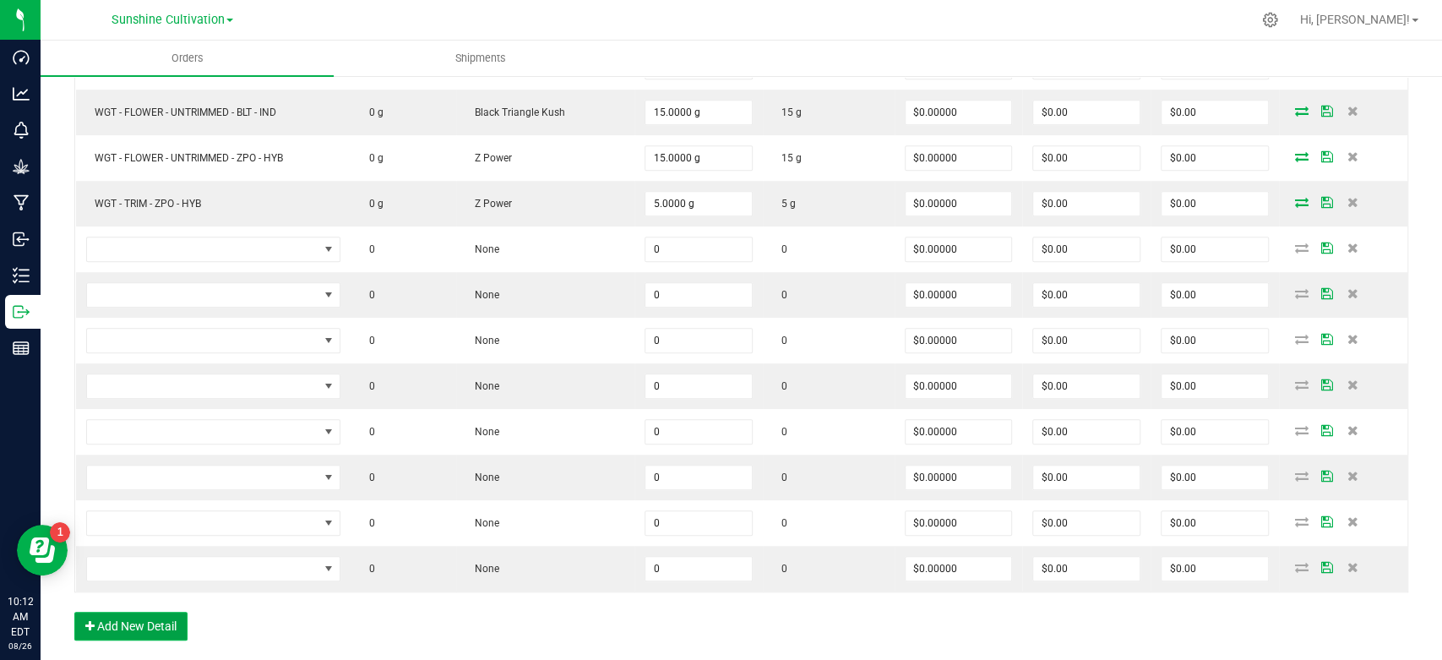
click at [144, 620] on button "Add New Detail" at bounding box center [130, 626] width 113 height 29
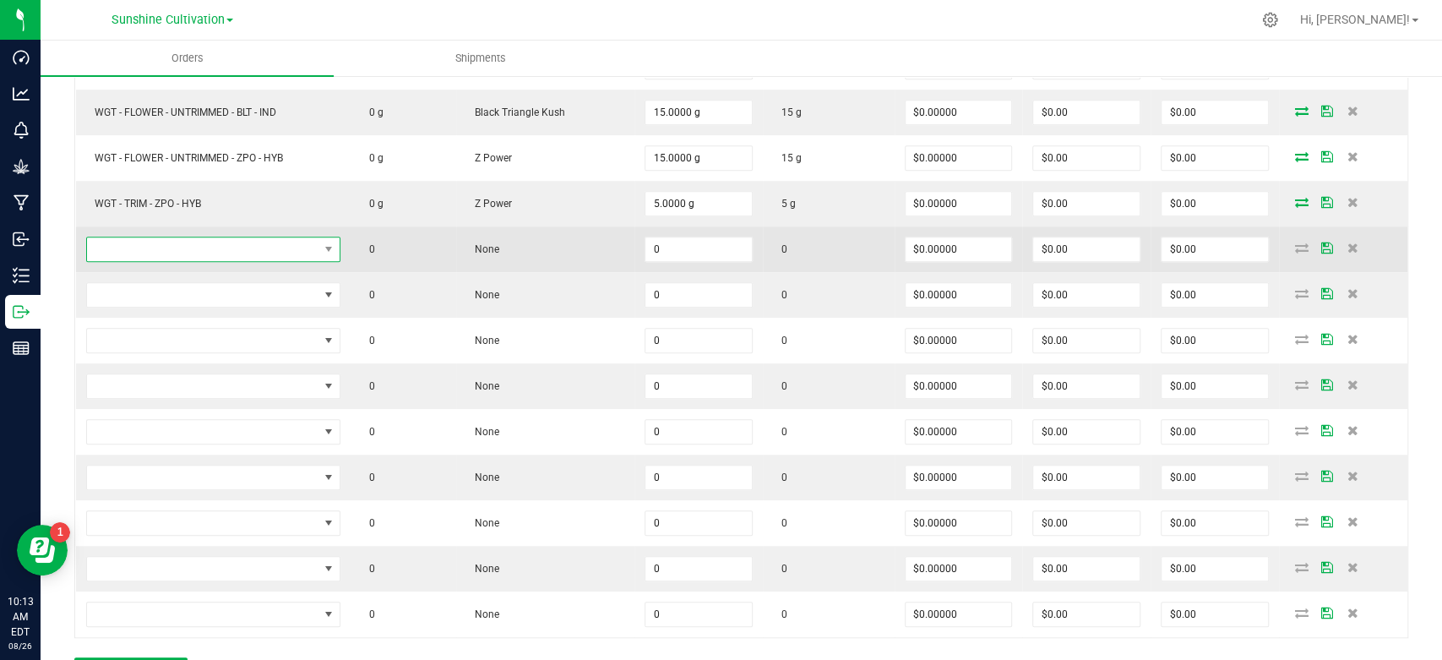
click at [308, 254] on span "NO DATA FOUND" at bounding box center [203, 249] width 232 height 24
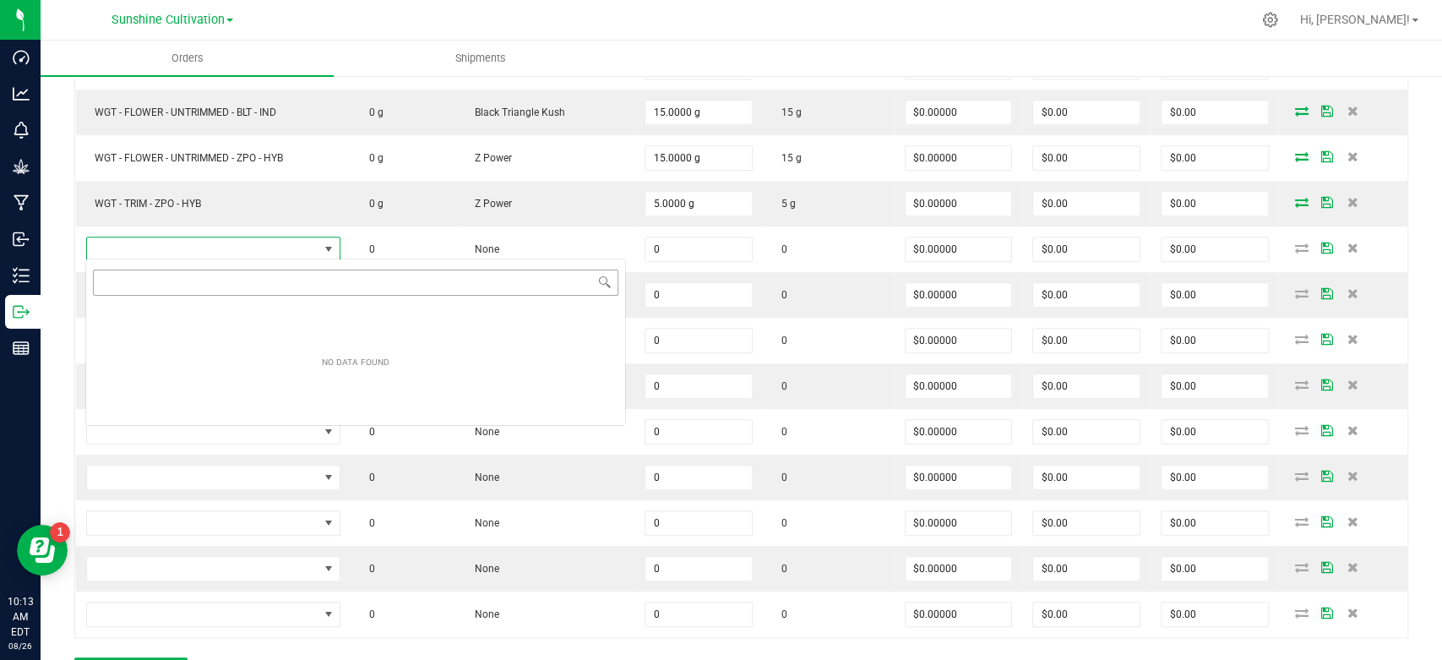
scroll to position [25, 259]
type input "WGT - FLOWER - UNTRIMMED - ZKR - IND"
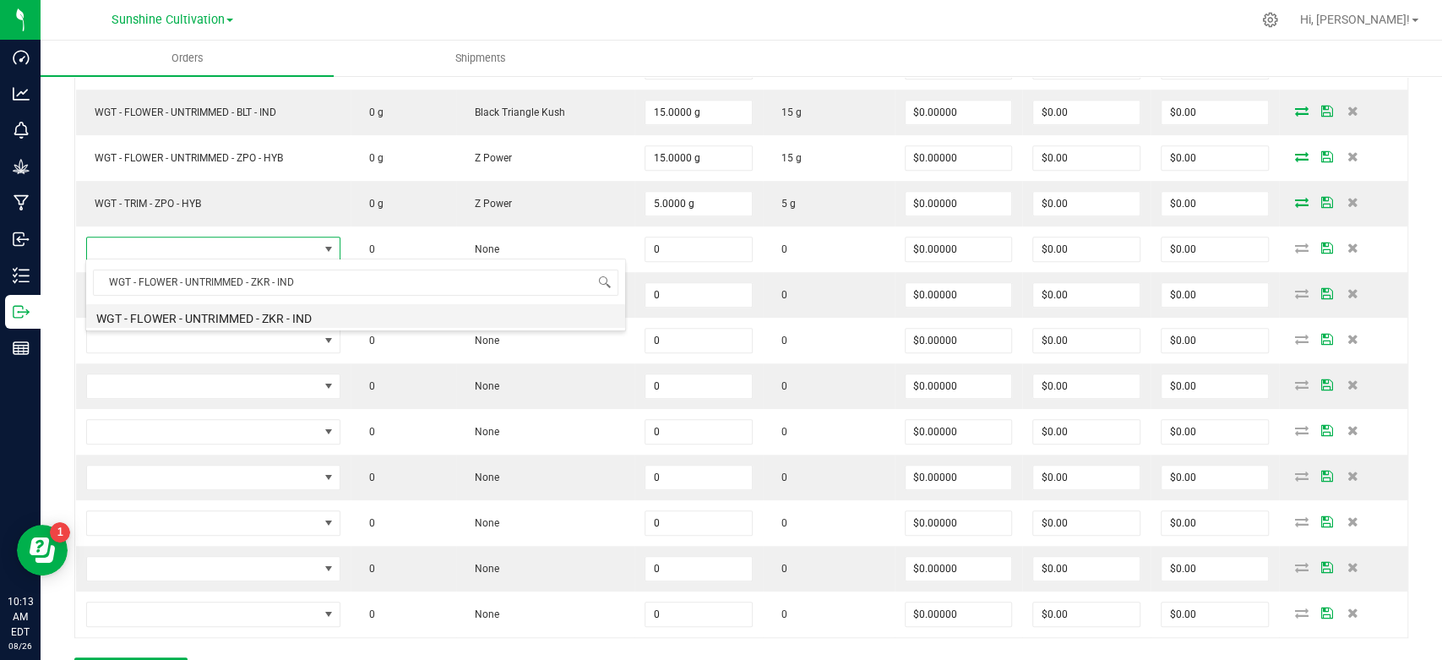
click at [313, 312] on li "WGT - FLOWER - UNTRIMMED - ZKR - IND" at bounding box center [355, 316] width 539 height 24
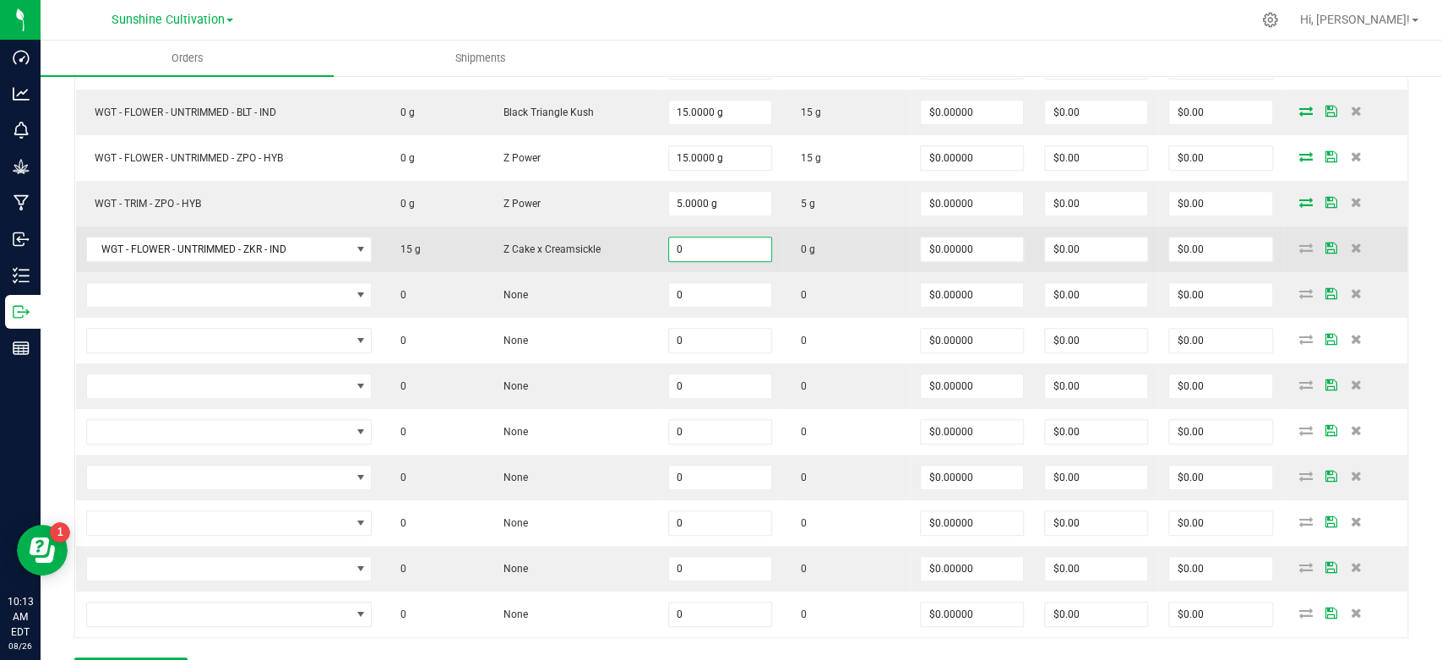
click at [678, 250] on input "0" at bounding box center [720, 249] width 102 height 24
type input "15.0000 g"
type input "0"
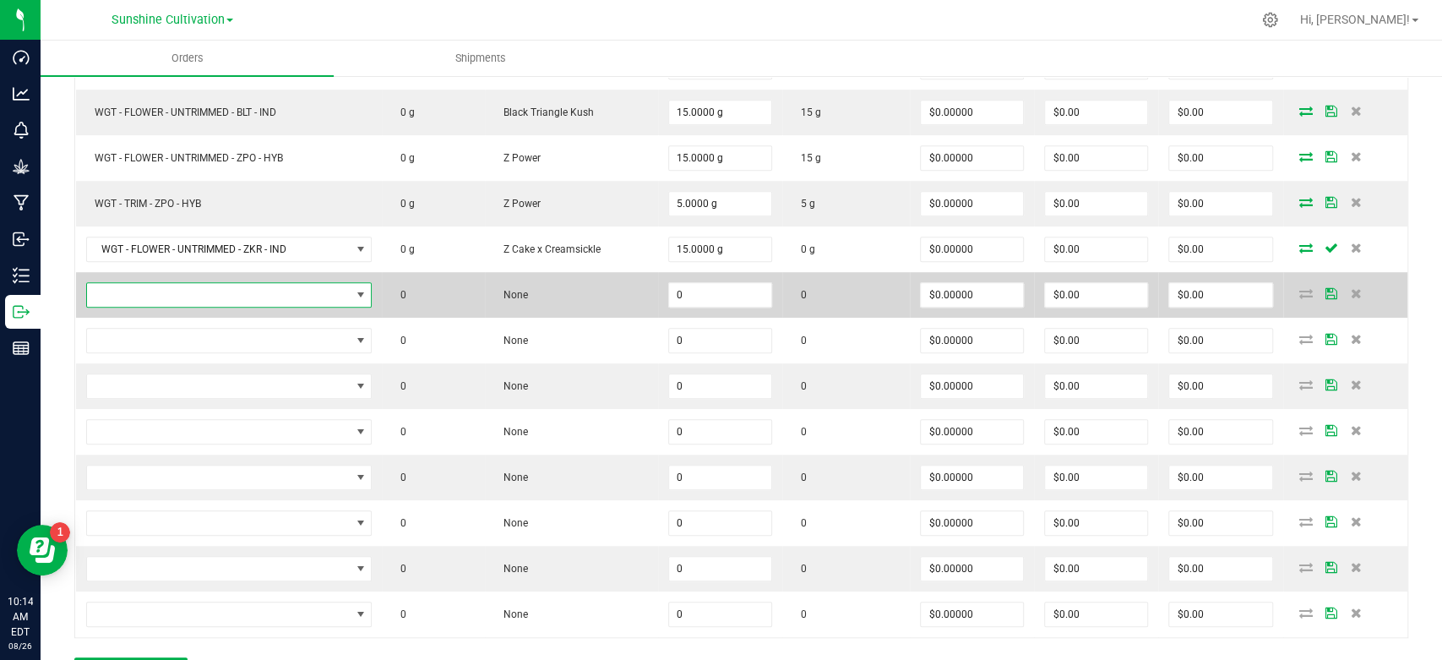
click at [358, 296] on span "NO DATA FOUND" at bounding box center [361, 295] width 14 height 14
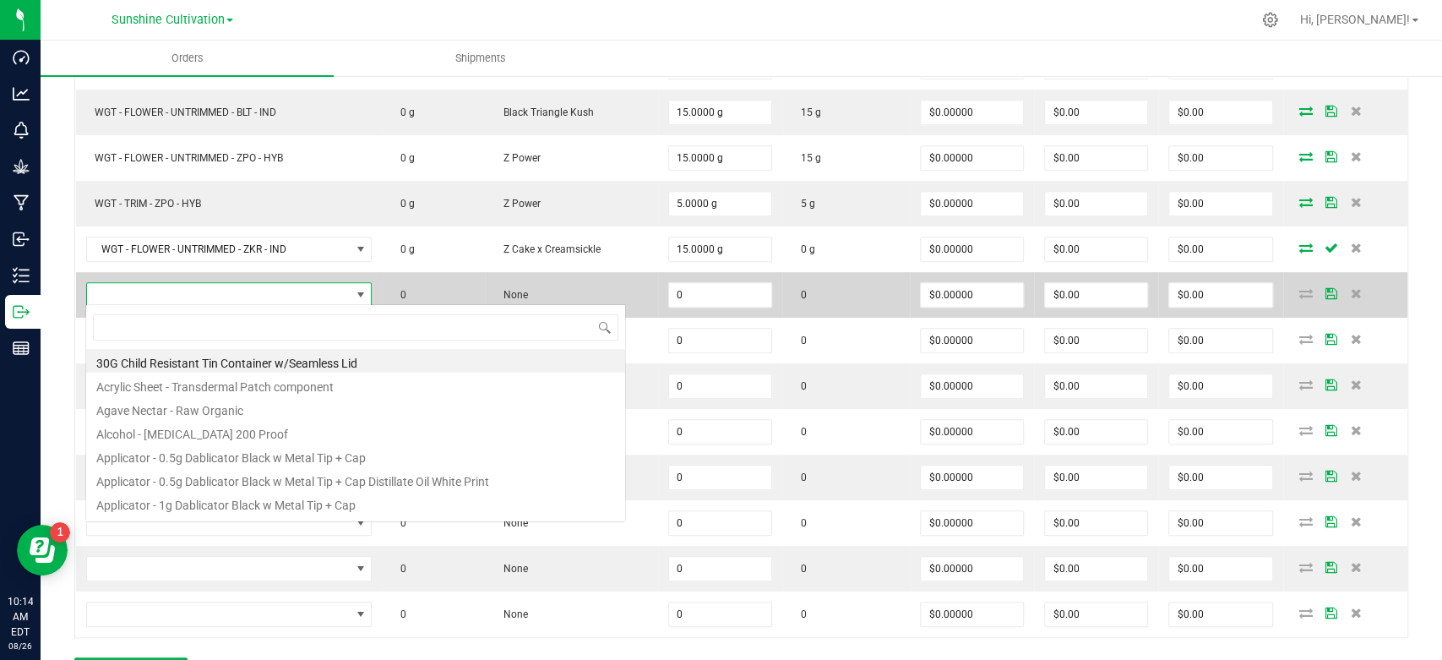
scroll to position [25, 287]
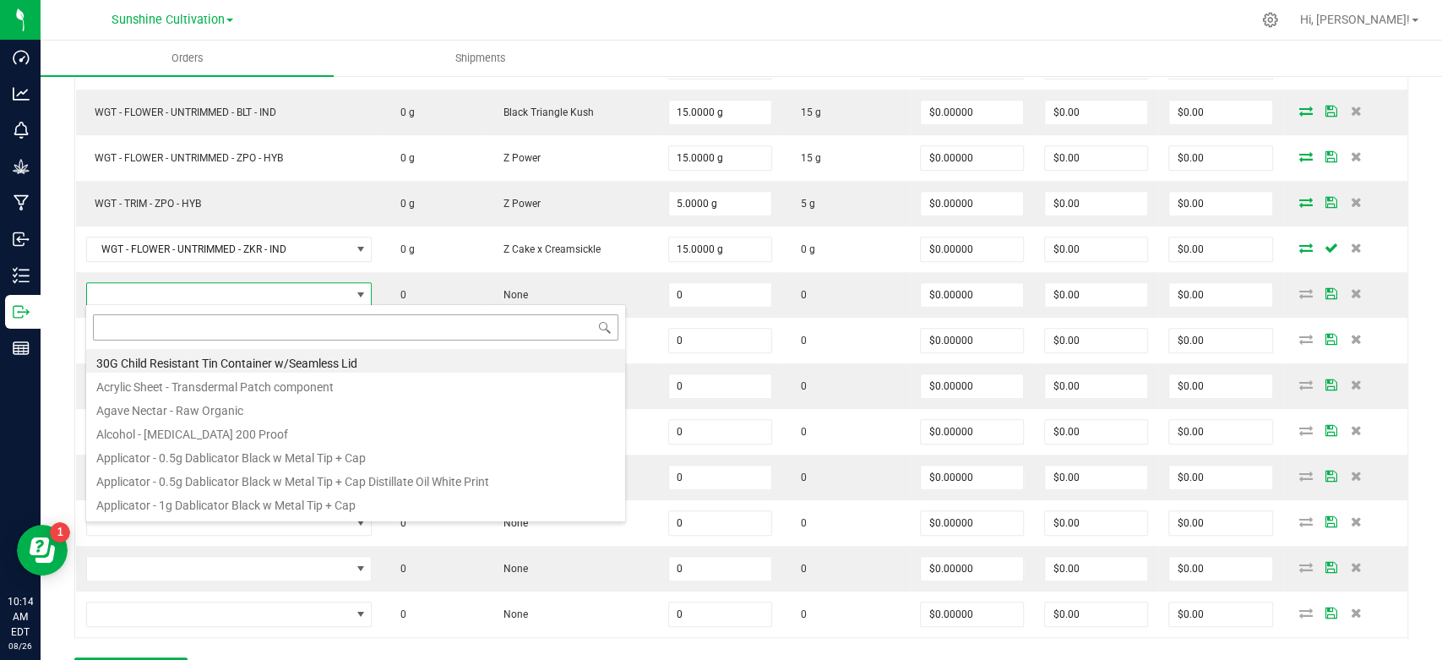
type input "WGT - TRIM - ZKR - IND"
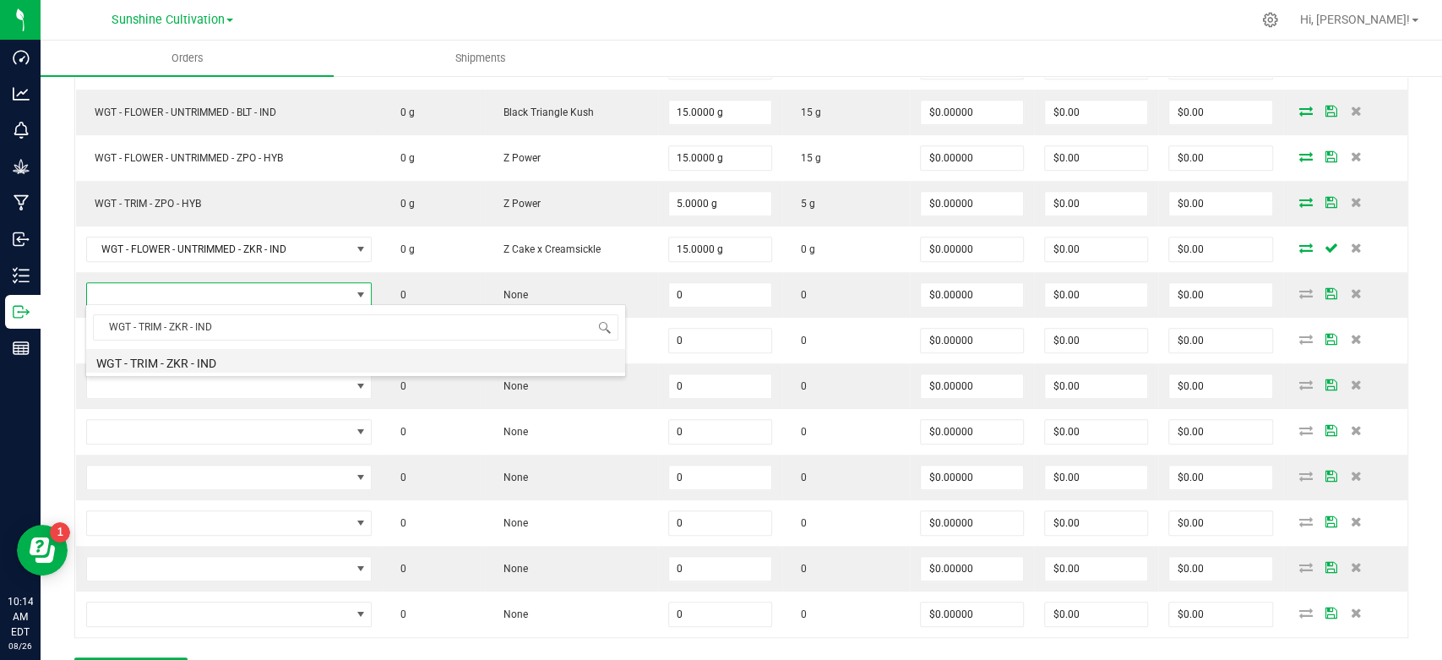
click at [245, 356] on li "WGT - TRIM - ZKR - IND" at bounding box center [355, 361] width 539 height 24
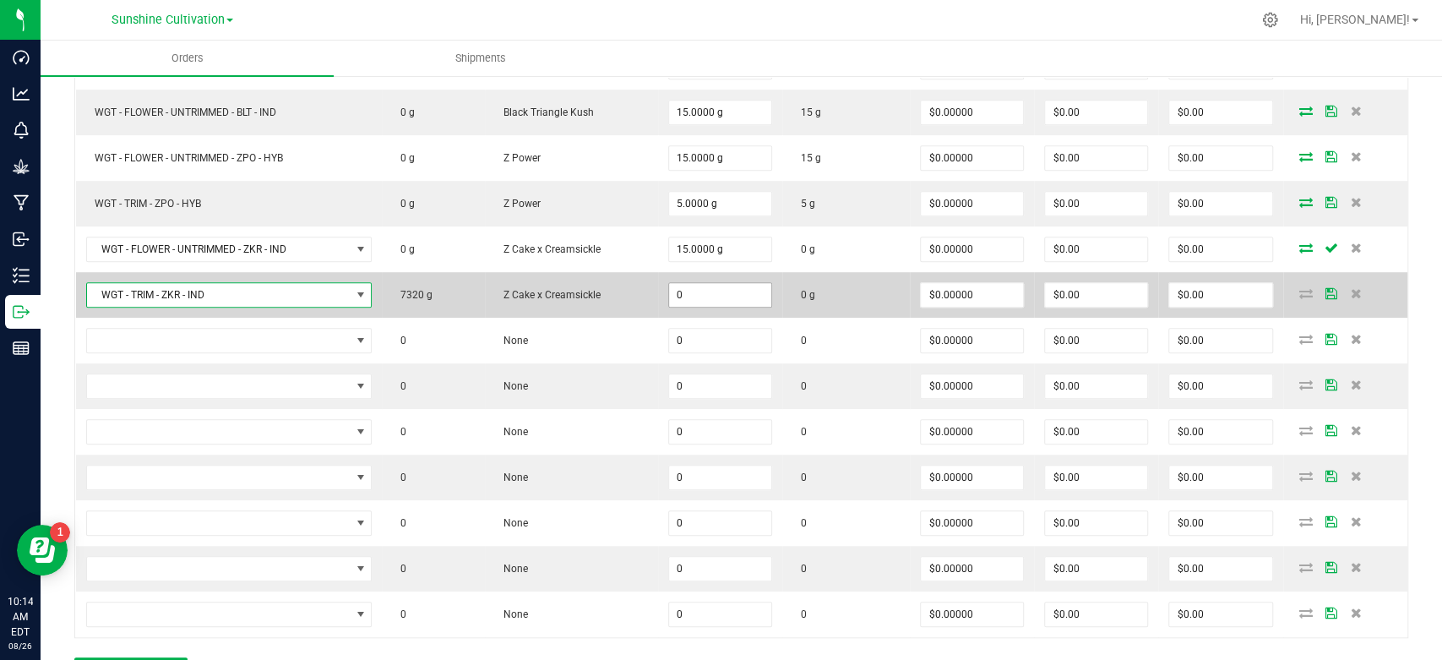
click at [722, 286] on input "0" at bounding box center [720, 295] width 102 height 24
type input "5.0000 g"
type input "0"
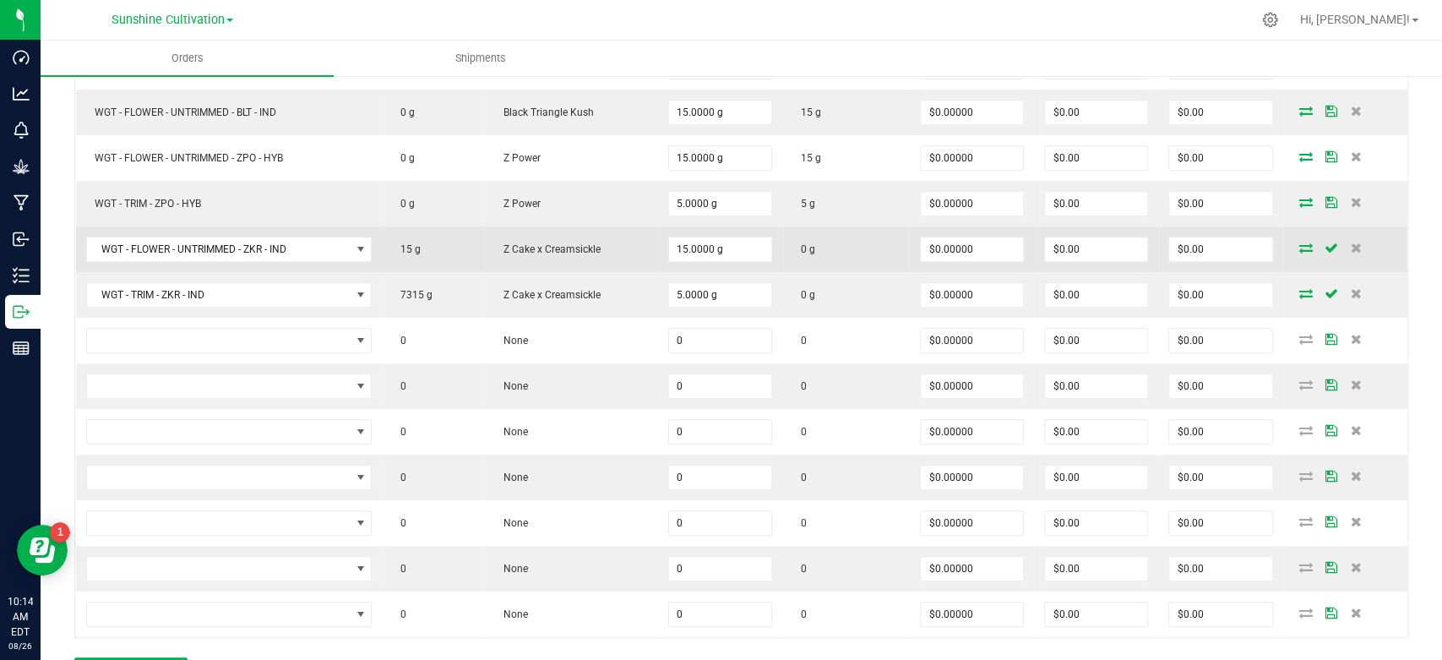
click at [1288, 256] on td at bounding box center [1345, 249] width 124 height 46
click at [1299, 245] on icon at bounding box center [1306, 247] width 14 height 10
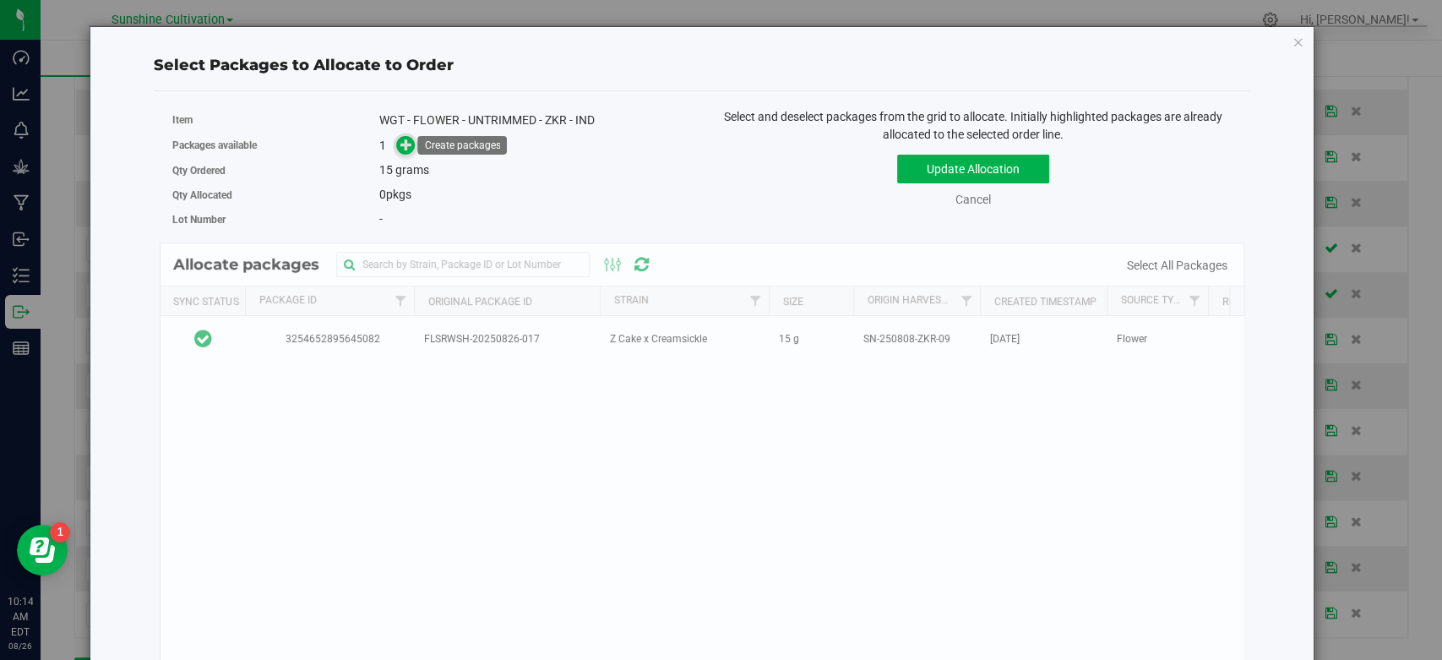
click at [401, 140] on icon at bounding box center [406, 145] width 12 height 12
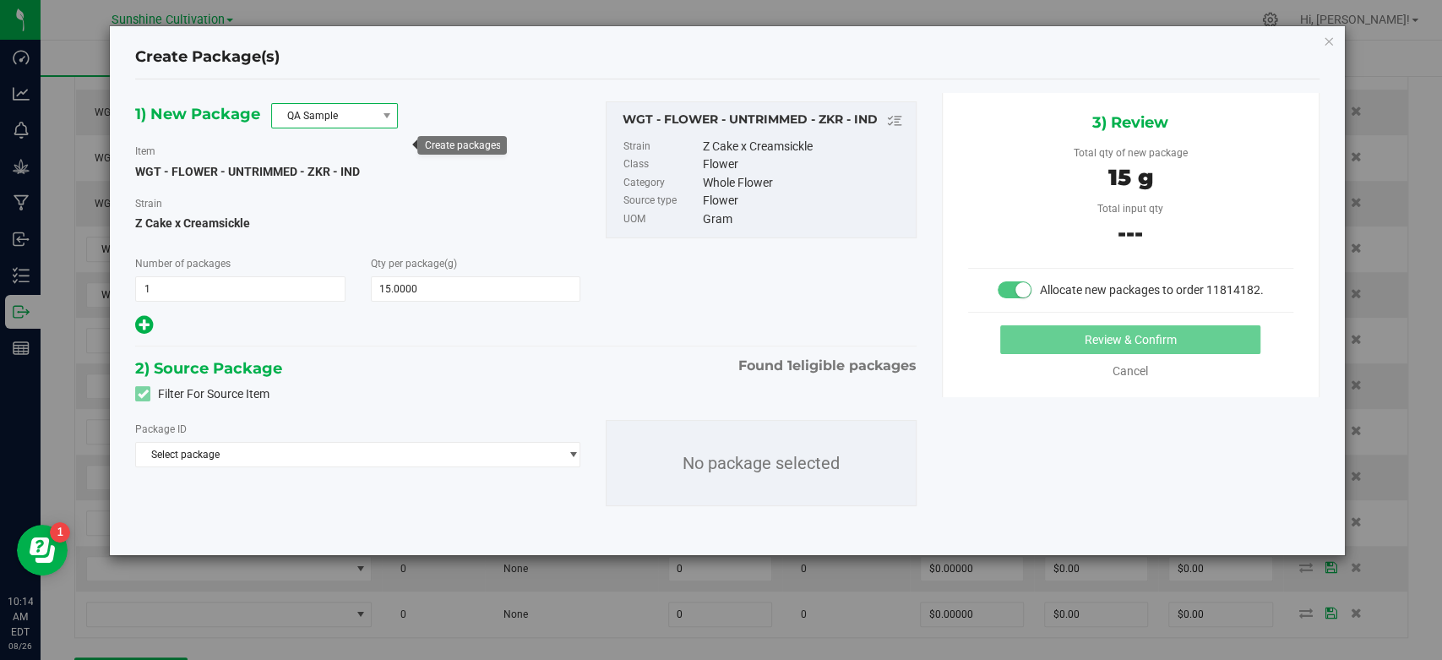
click at [373, 105] on span "QA Sample" at bounding box center [324, 116] width 104 height 24
click at [359, 192] on li "R&D Sample" at bounding box center [334, 191] width 125 height 24
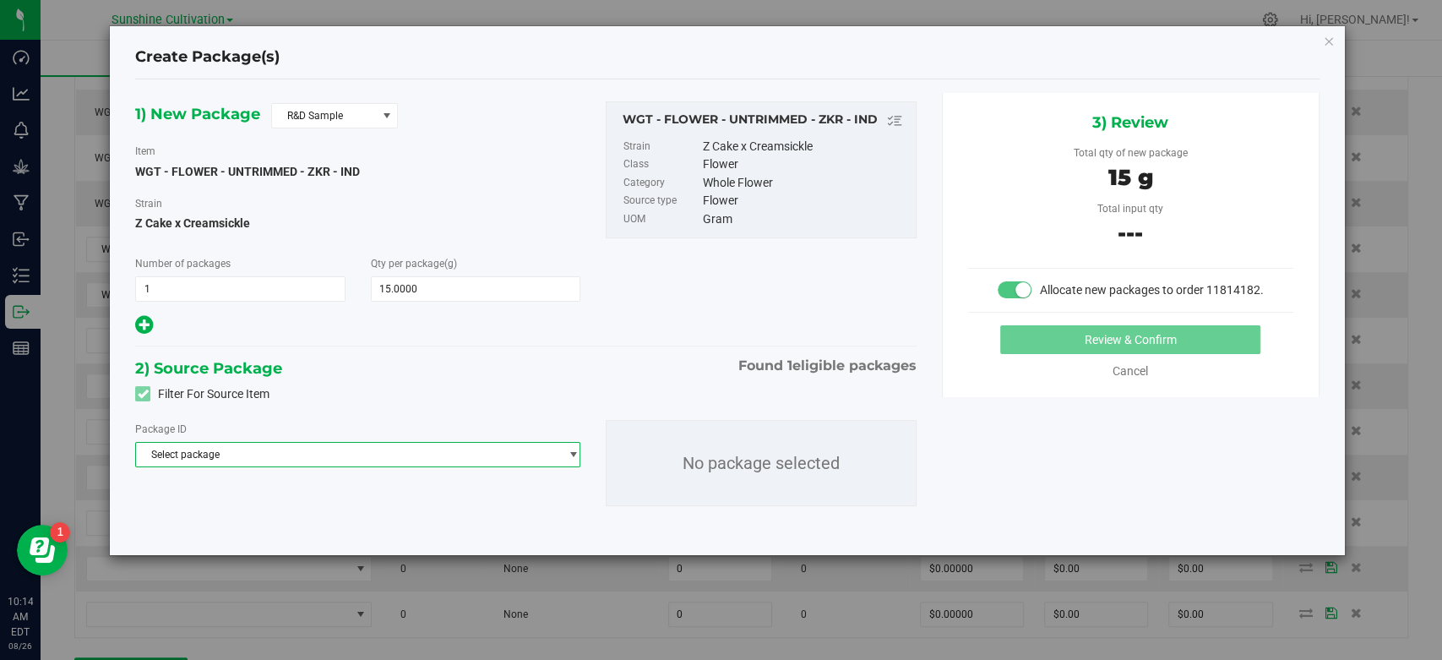
click at [315, 456] on span "Select package" at bounding box center [347, 455] width 422 height 24
click at [306, 531] on li "3254652895645082 ( WGT - FLOWER - UNTRIMMED - ZKR - IND )" at bounding box center [358, 524] width 444 height 24
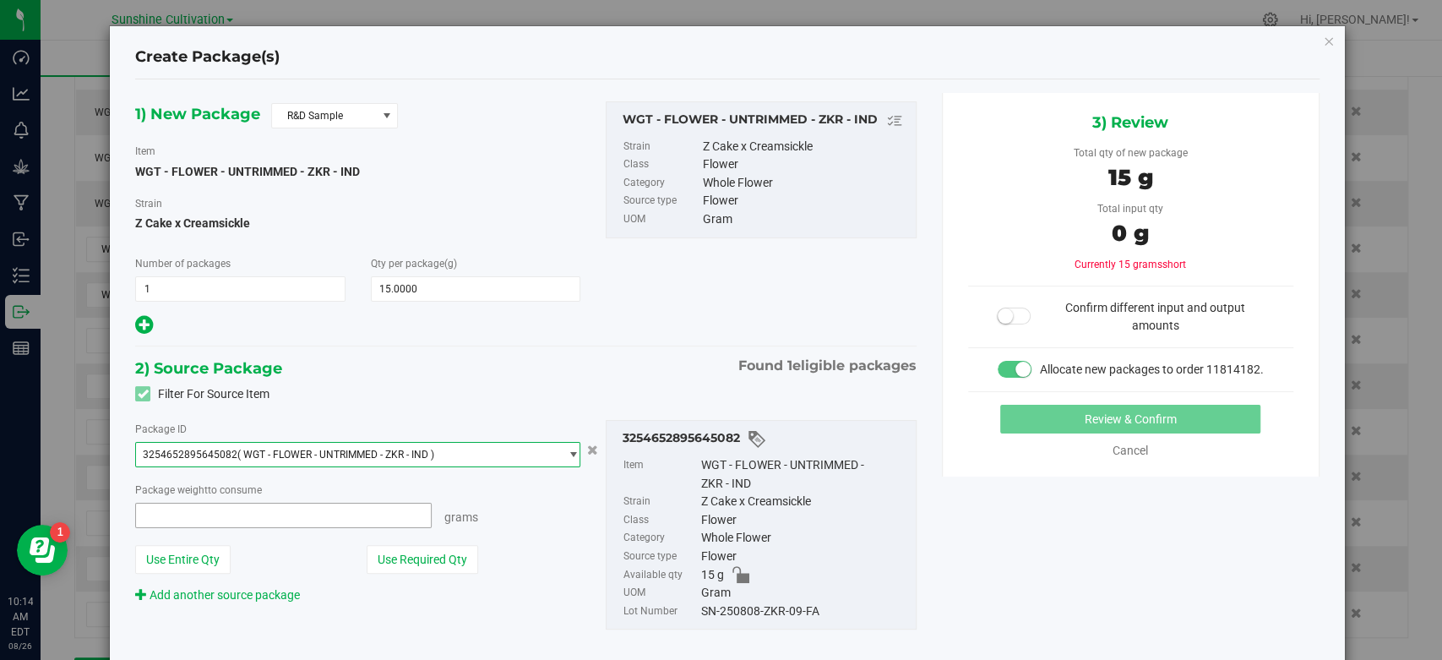
click at [266, 519] on span at bounding box center [283, 515] width 297 height 25
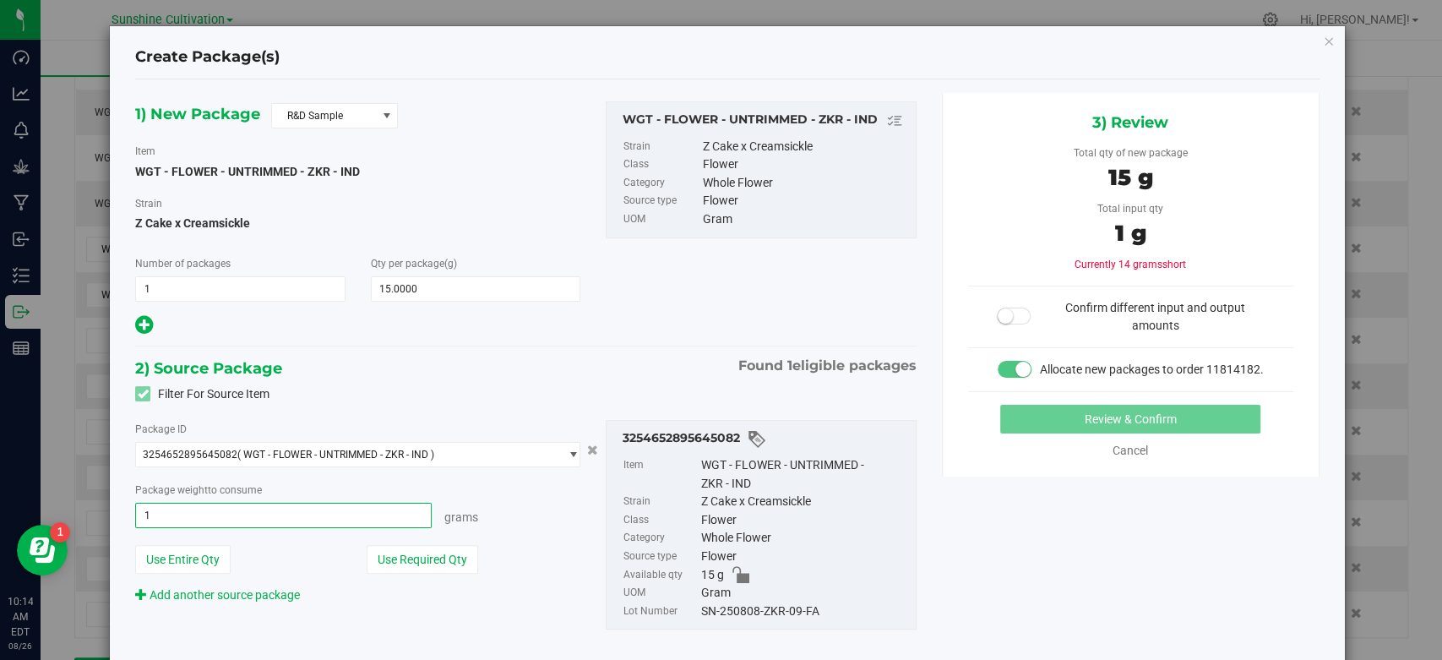
type input "15"
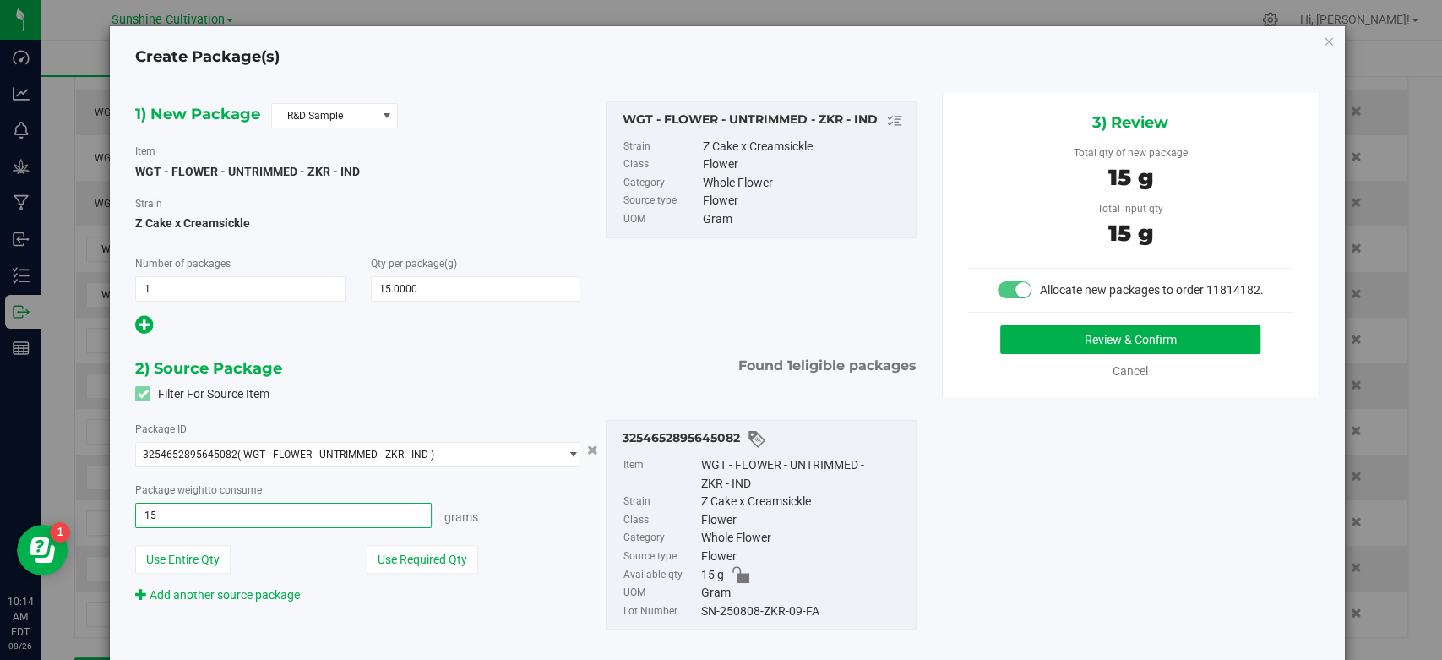
type input "15.0000 g"
click at [773, 613] on div "SN-250808-ZKR-09-FA" at bounding box center [804, 611] width 206 height 19
copy div "SN-250808-ZKR-09-FA"
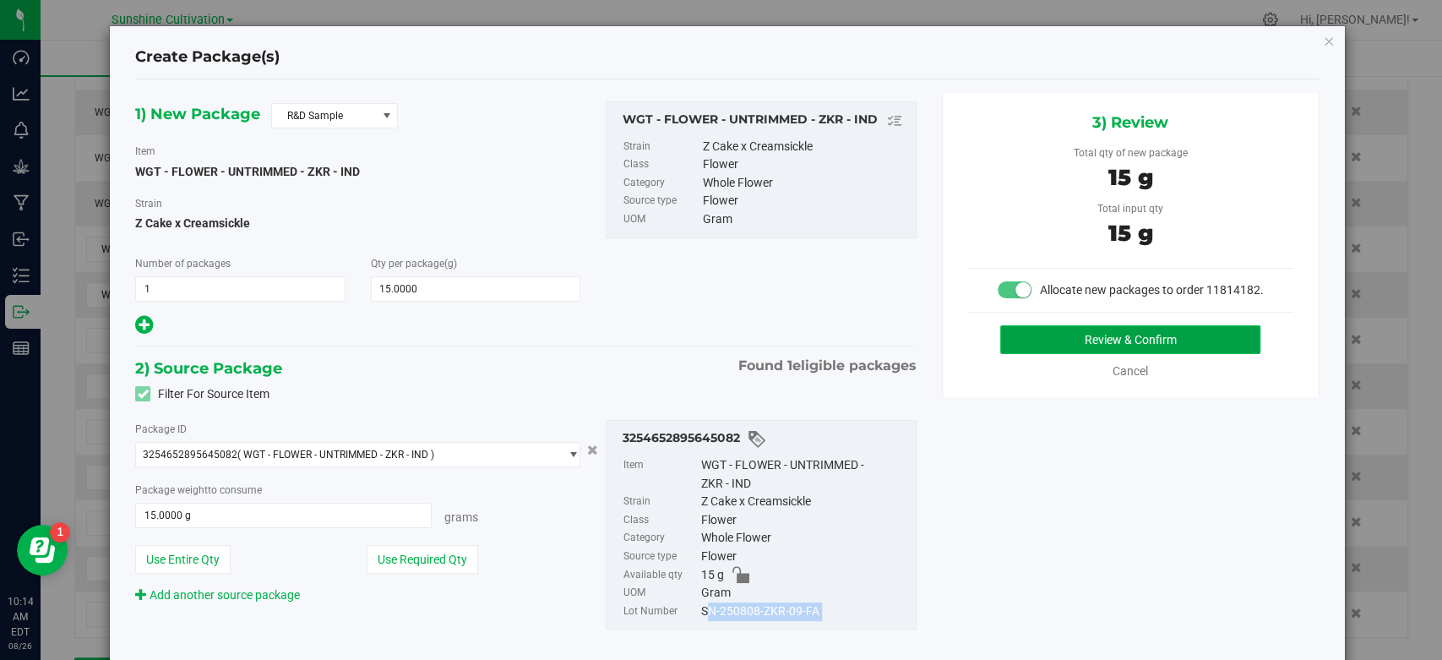
click at [1039, 353] on button "Review & Confirm" at bounding box center [1130, 339] width 260 height 29
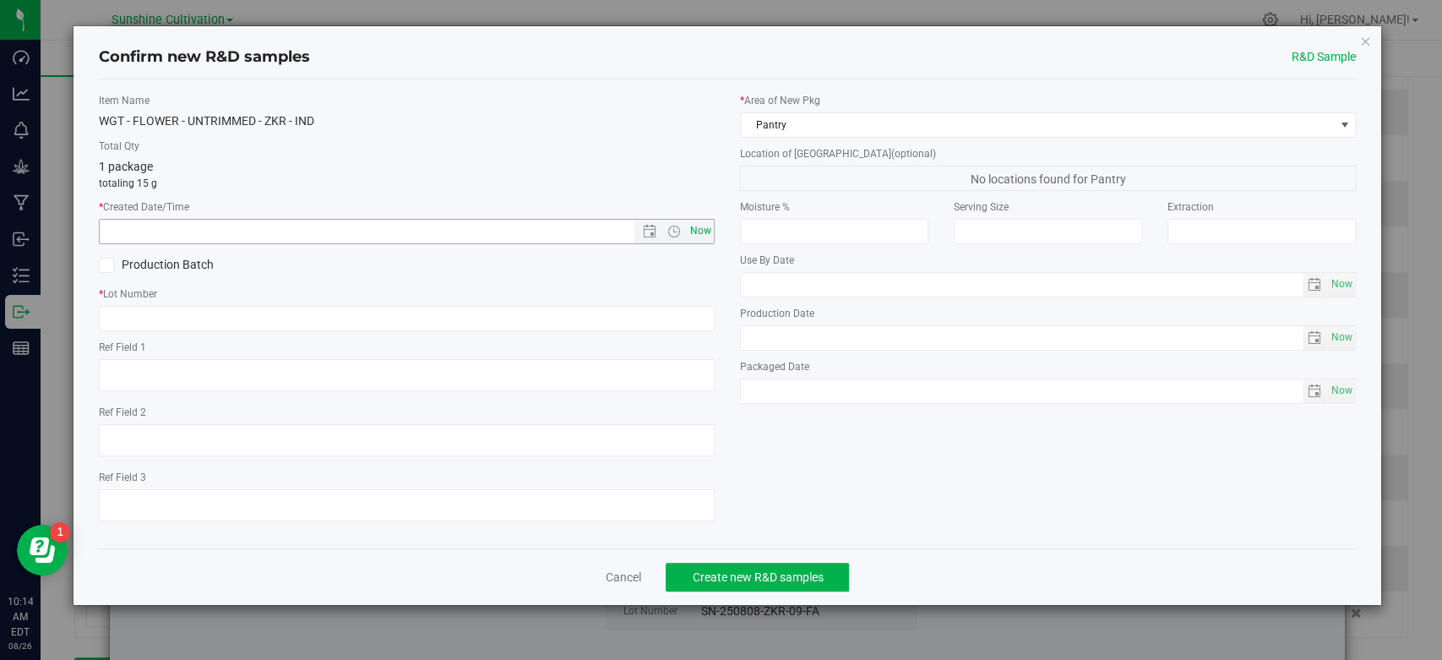
click at [701, 231] on span "Now" at bounding box center [701, 231] width 29 height 25
type input "8/26/2025 10:14 AM"
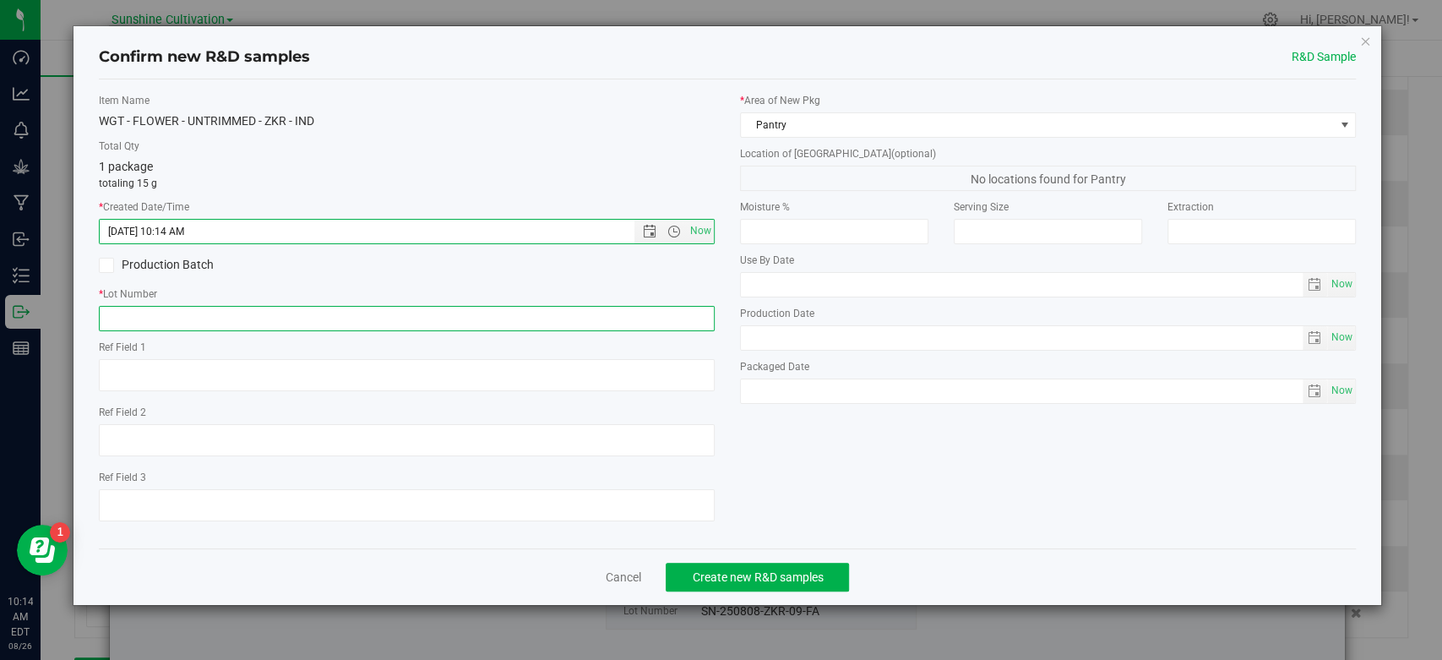
click at [603, 319] on input "text" at bounding box center [407, 318] width 616 height 25
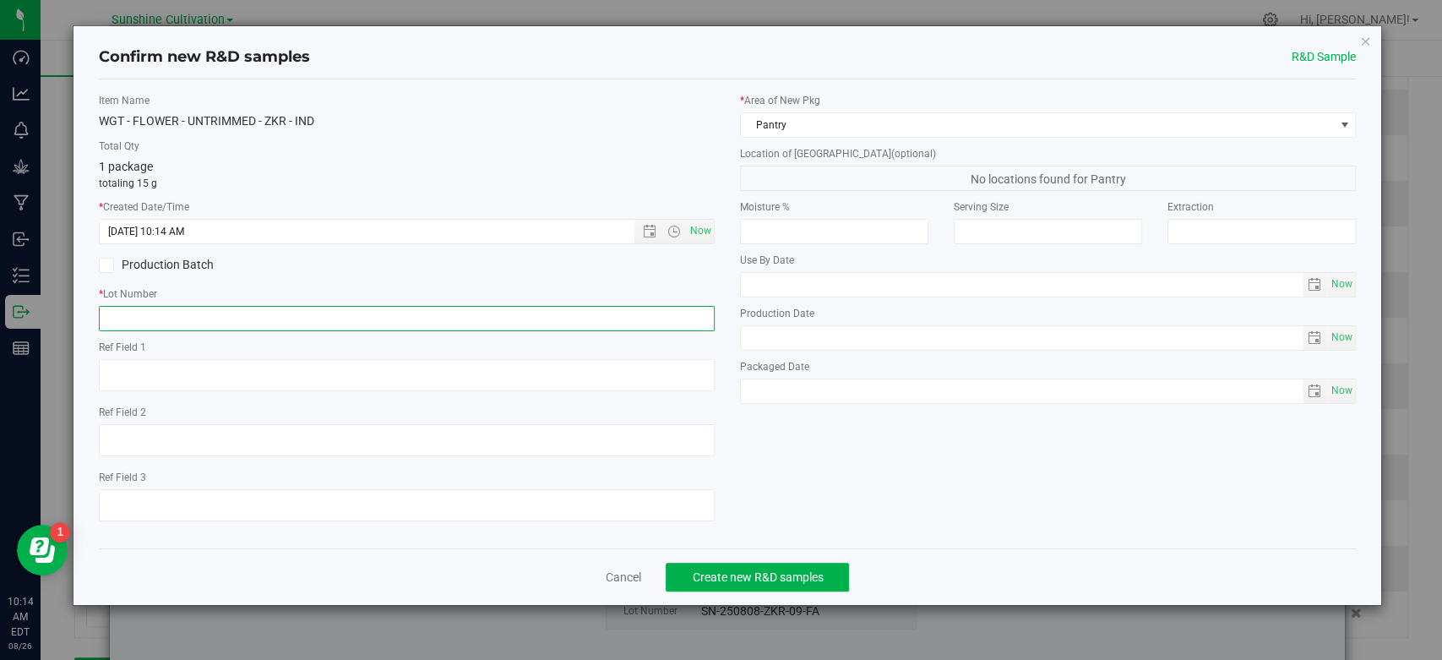
paste input "SN-250808-ZKR-09-FA"
type input "SN-250808-ZKR-09-FA"
click at [795, 576] on span "Create new R&D samples" at bounding box center [757, 577] width 131 height 14
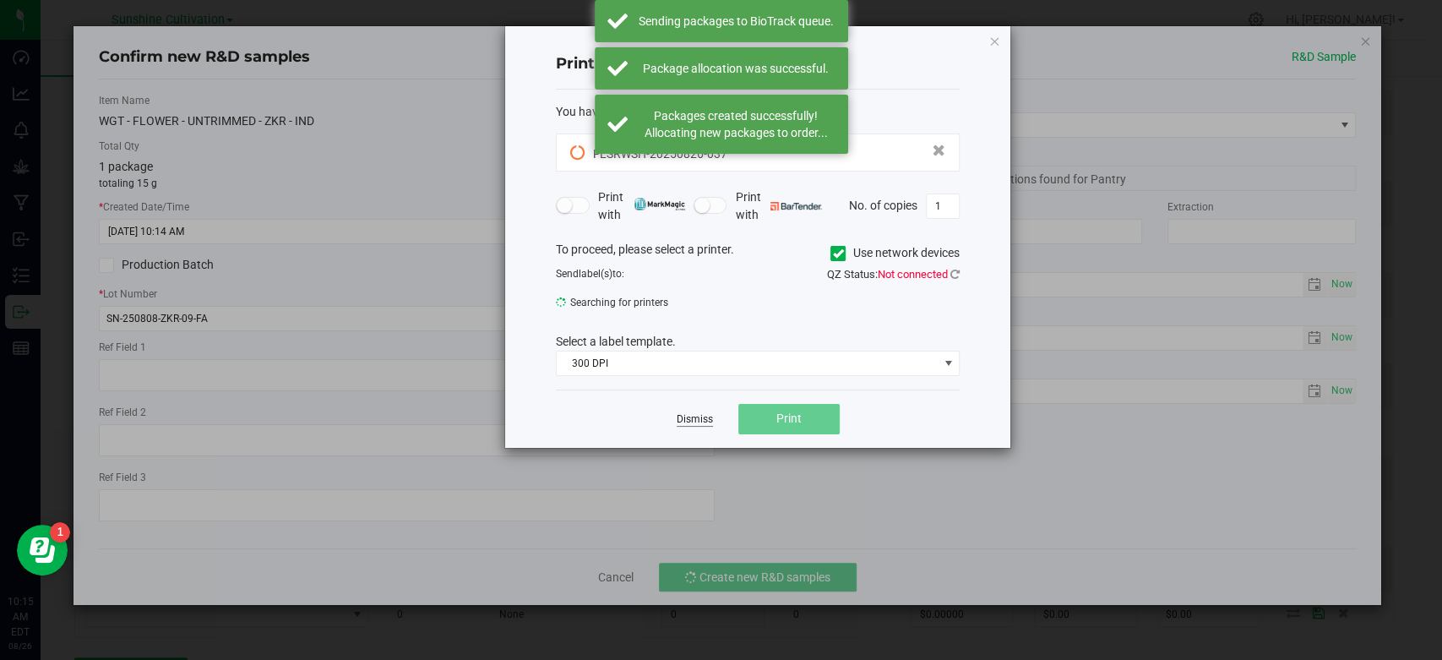
click at [696, 417] on link "Dismiss" at bounding box center [695, 419] width 36 height 14
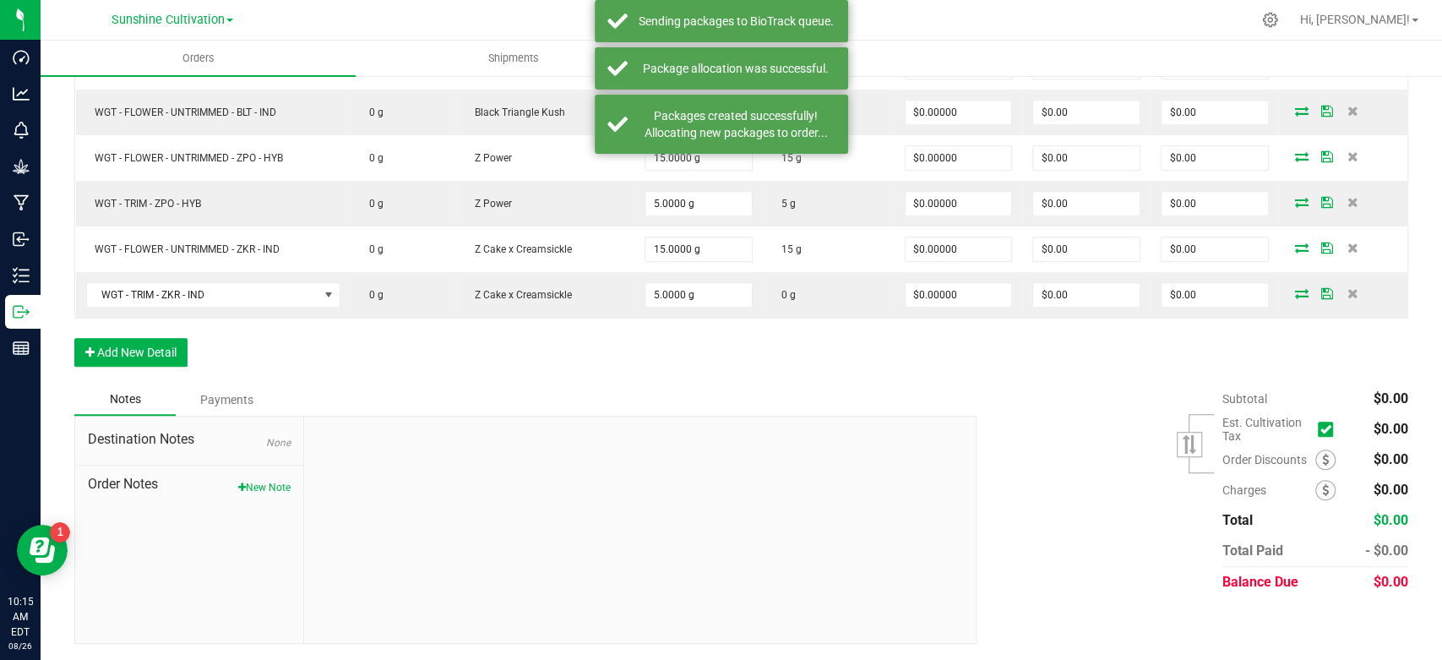
scroll to position [681, 0]
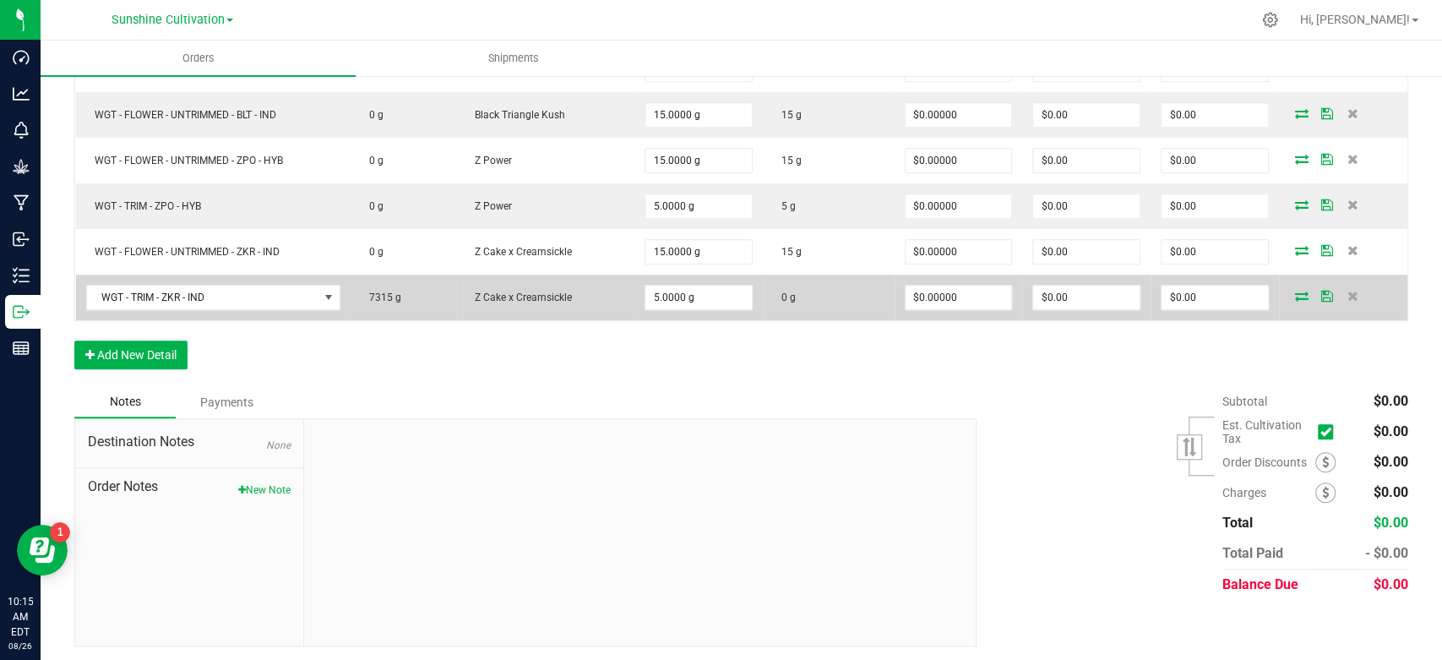
click at [1295, 291] on icon at bounding box center [1302, 296] width 14 height 10
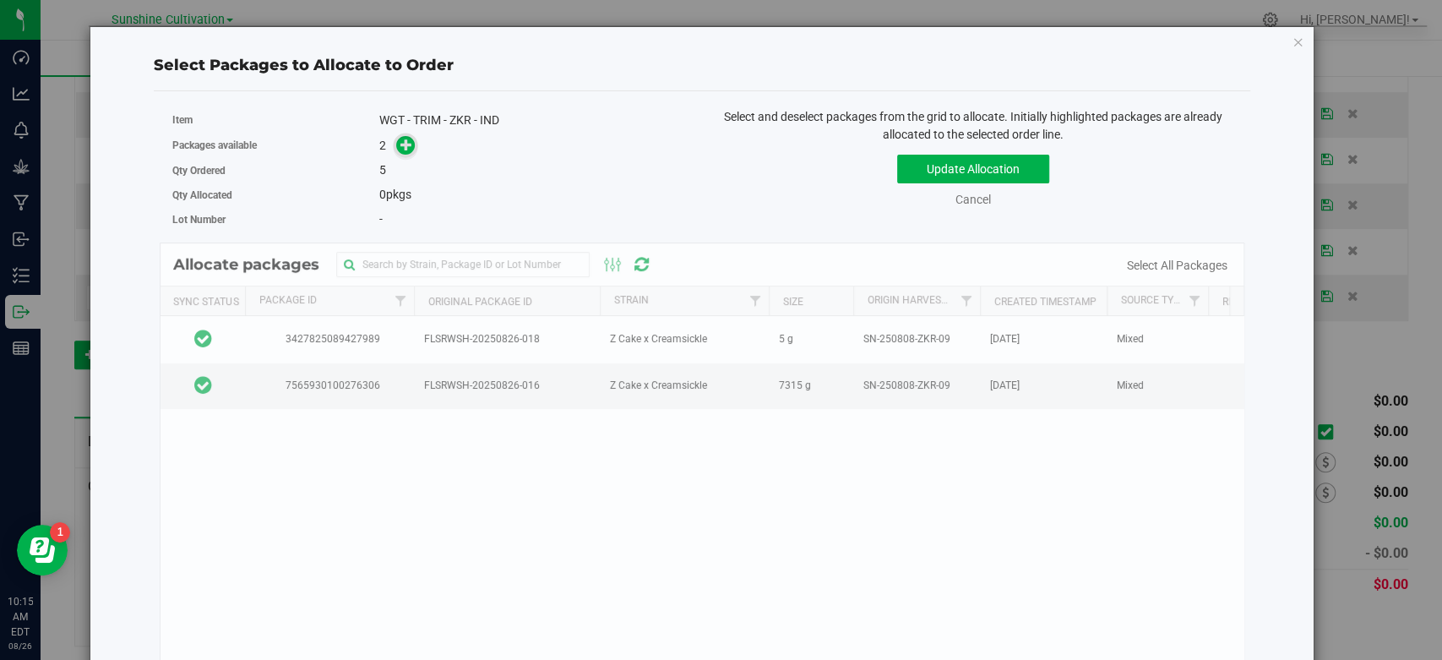
click at [409, 147] on icon at bounding box center [406, 145] width 12 height 12
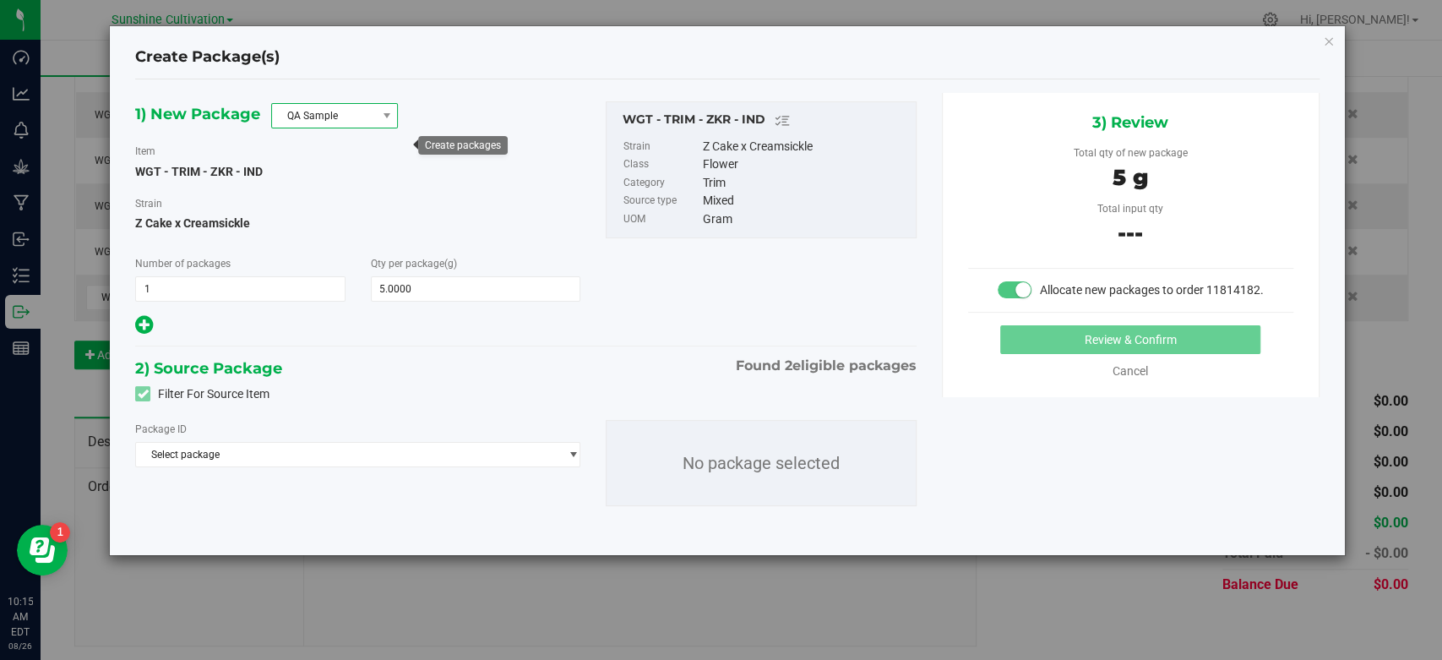
click at [351, 109] on span "QA Sample" at bounding box center [324, 116] width 104 height 24
click at [326, 188] on li "R&D Sample" at bounding box center [334, 191] width 125 height 24
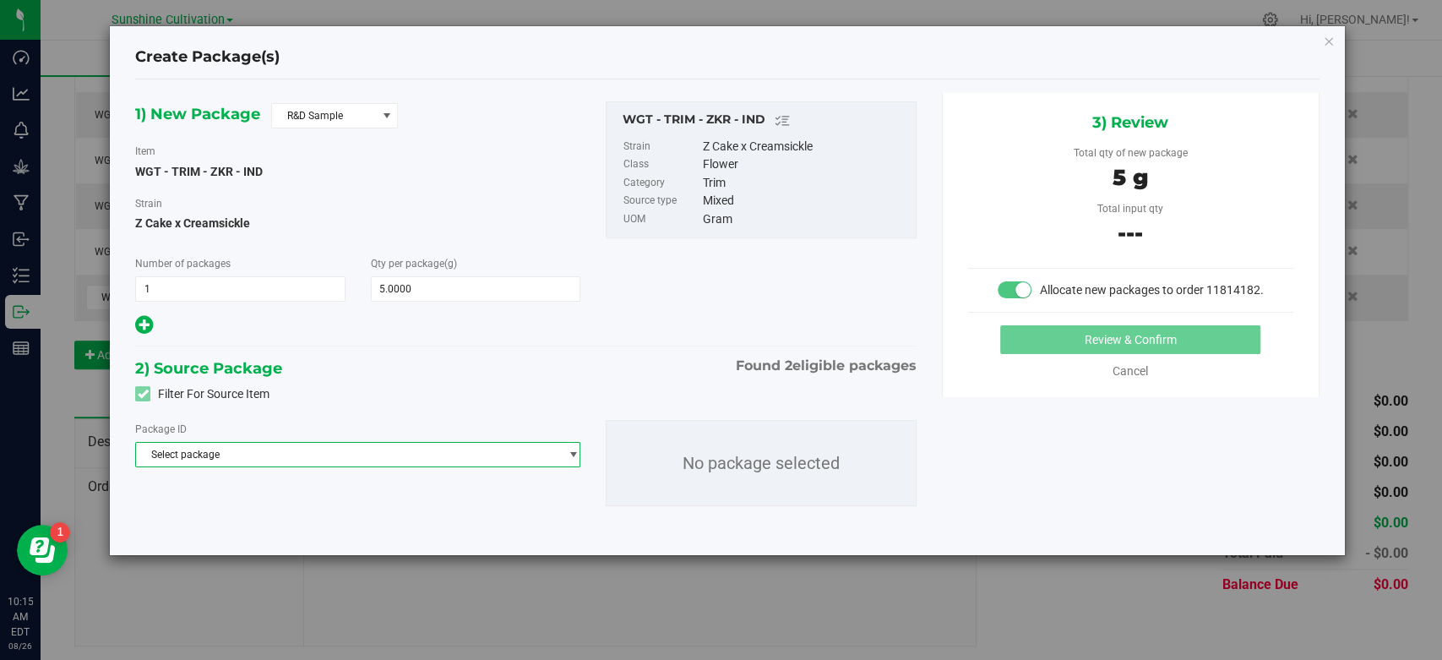
click at [372, 461] on span "Select package" at bounding box center [347, 455] width 422 height 24
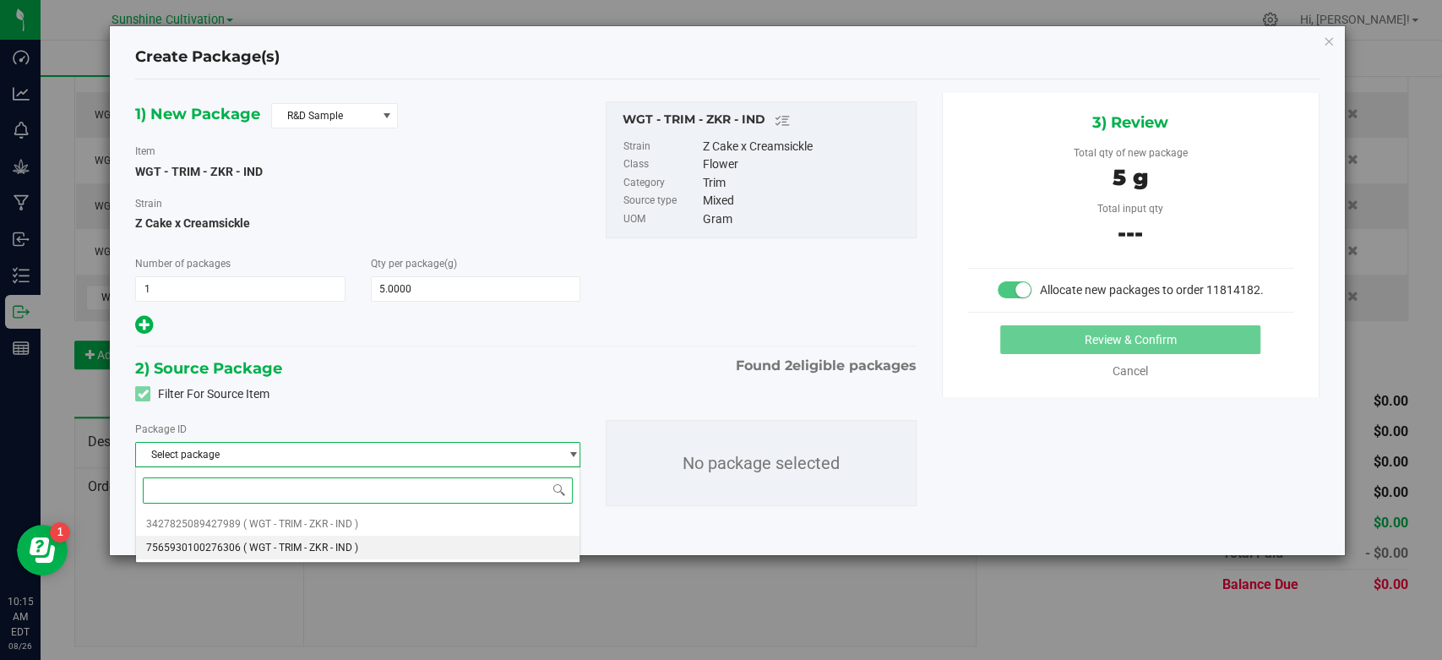
click at [365, 546] on li "7565930100276306 ( WGT - TRIM - ZKR - IND )" at bounding box center [358, 548] width 444 height 24
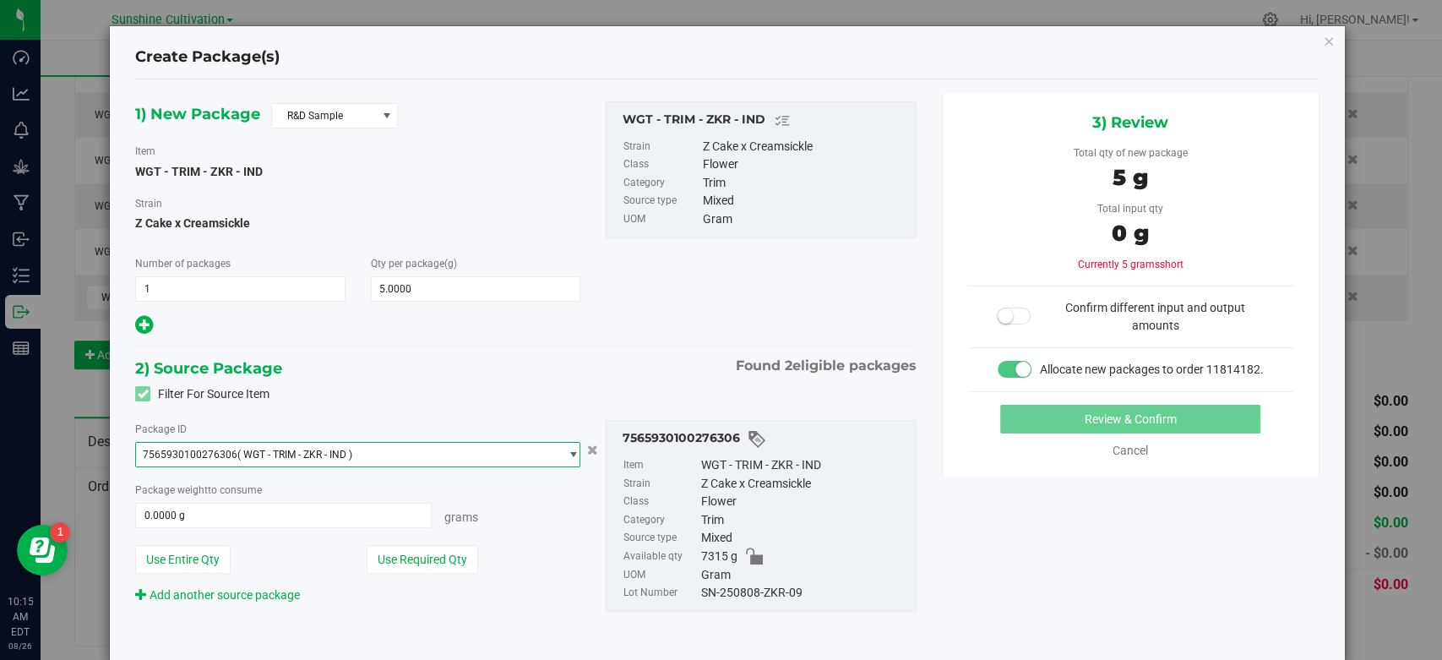
click at [368, 443] on span "7565930100276306 ( WGT - TRIM - ZKR - IND )" at bounding box center [347, 455] width 422 height 24
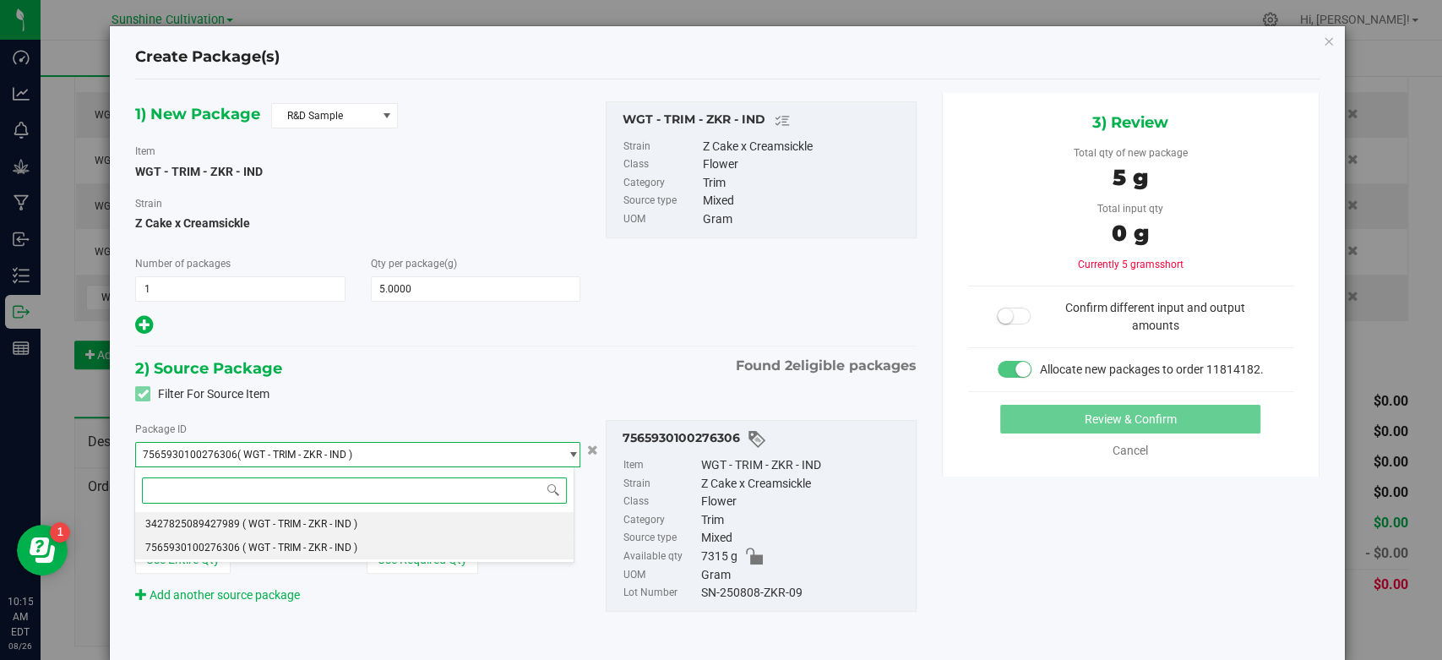
click at [344, 522] on span "( WGT - TRIM - ZKR - IND )" at bounding box center [299, 524] width 115 height 12
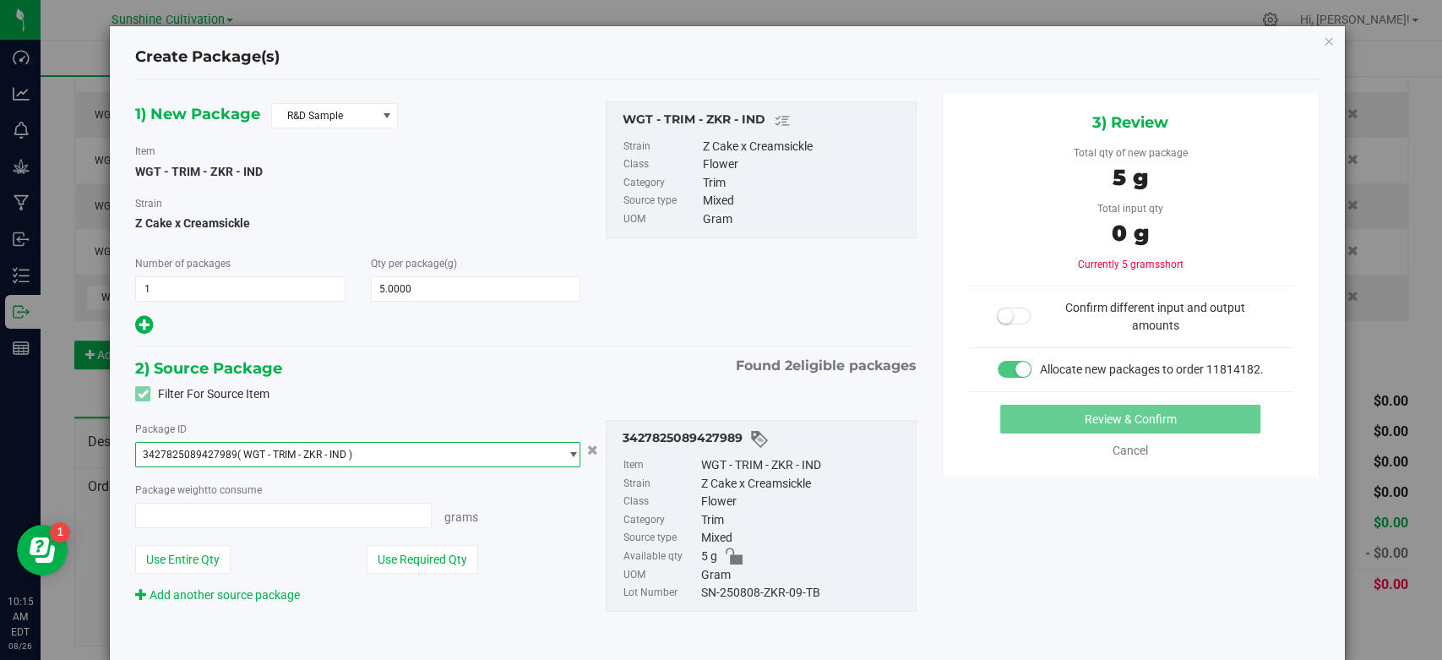
type input "0.0000 g"
click at [338, 520] on span at bounding box center [283, 515] width 297 height 25
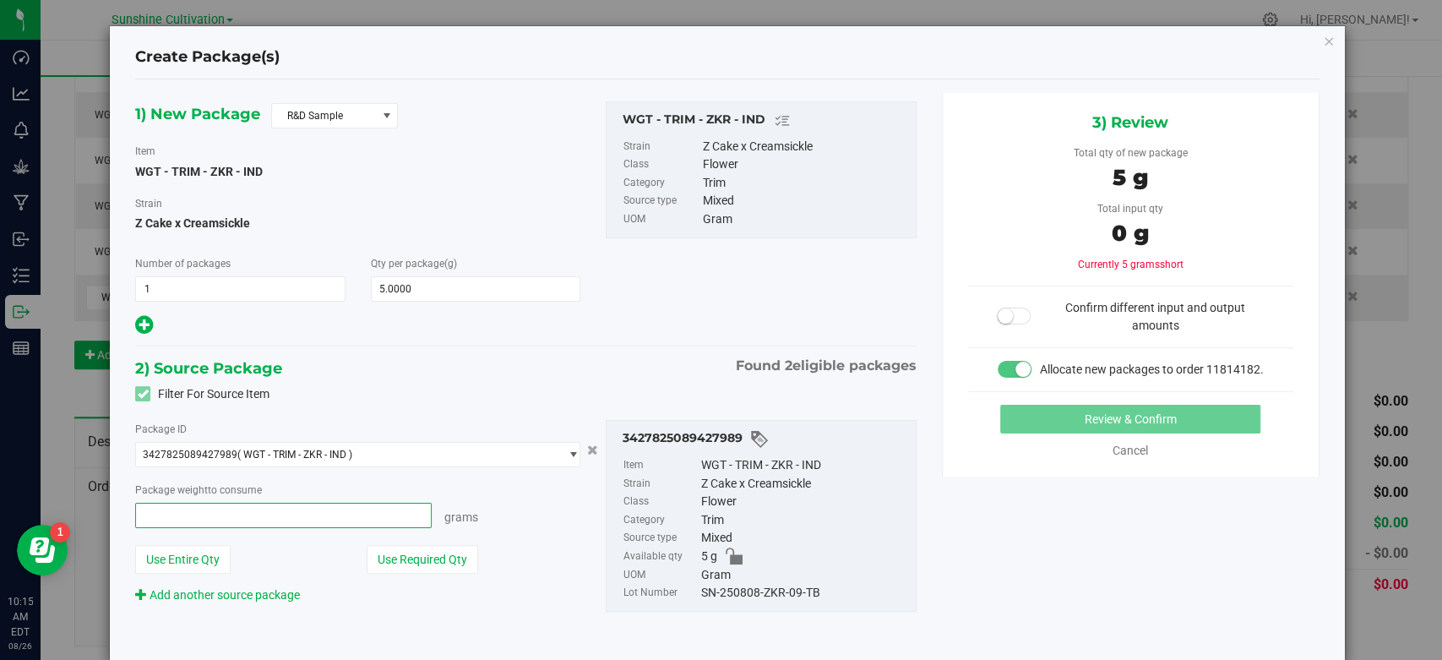
type input "5"
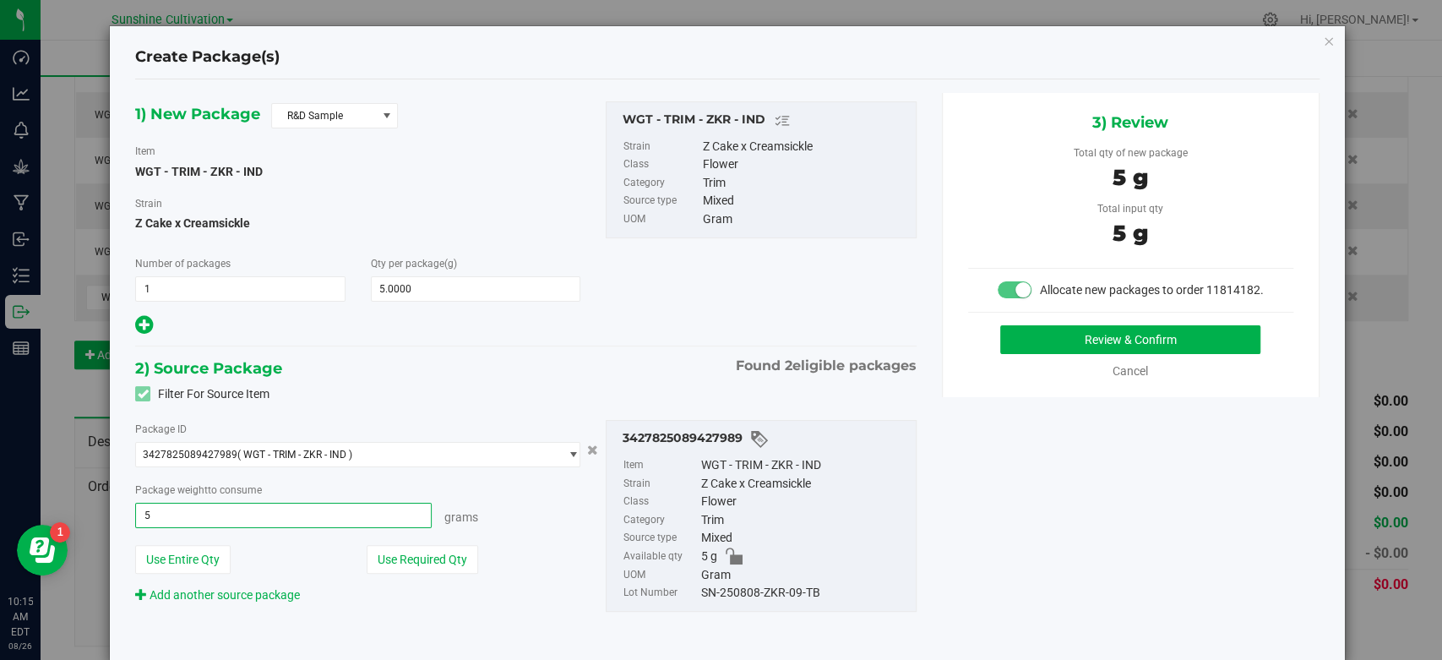
type input "5.0000 g"
click at [770, 591] on div "SN-250808-ZKR-09-TB" at bounding box center [804, 593] width 206 height 19
copy div "SN-250808-ZKR-09-TB"
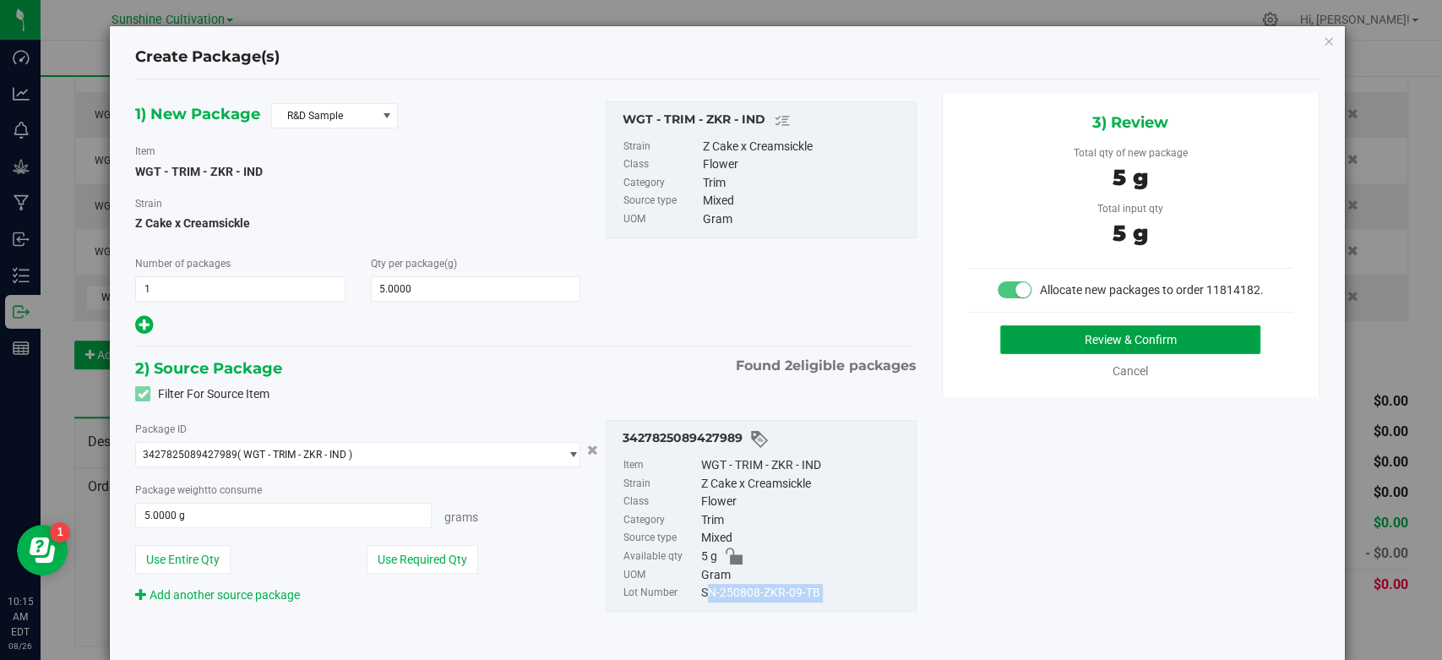
click at [1033, 354] on button "Review & Confirm" at bounding box center [1130, 339] width 260 height 29
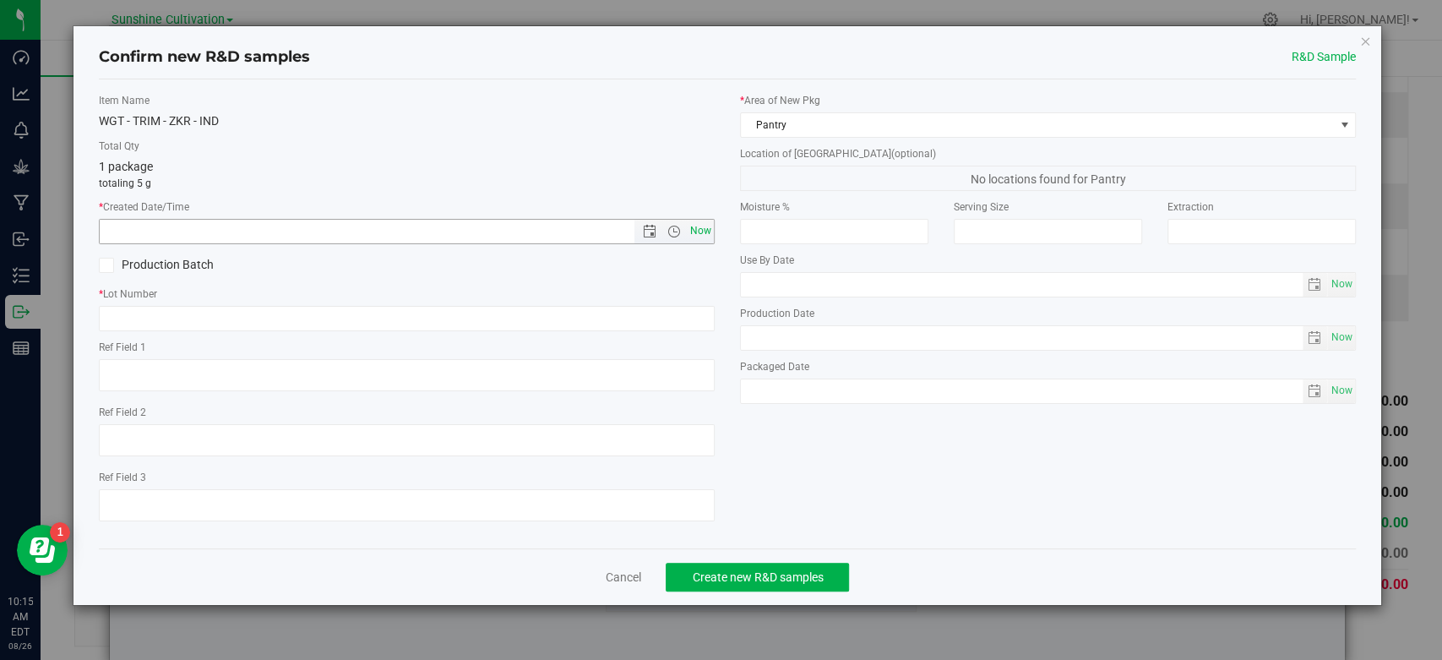
click at [705, 227] on span "Now" at bounding box center [701, 231] width 29 height 25
type input "8/26/2025 10:15 AM"
click at [633, 324] on input "text" at bounding box center [407, 318] width 616 height 25
paste input "SN-250808-ZKR-09-TB"
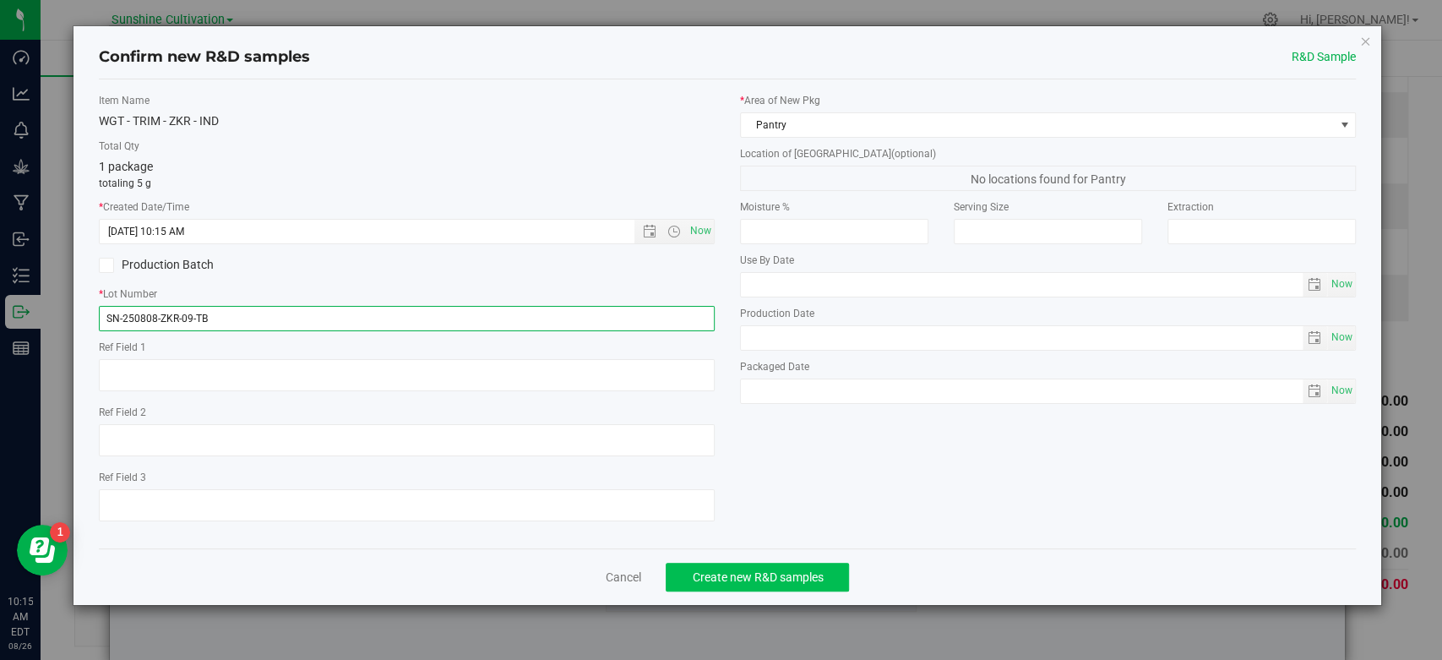
type input "SN-250808-ZKR-09-TB"
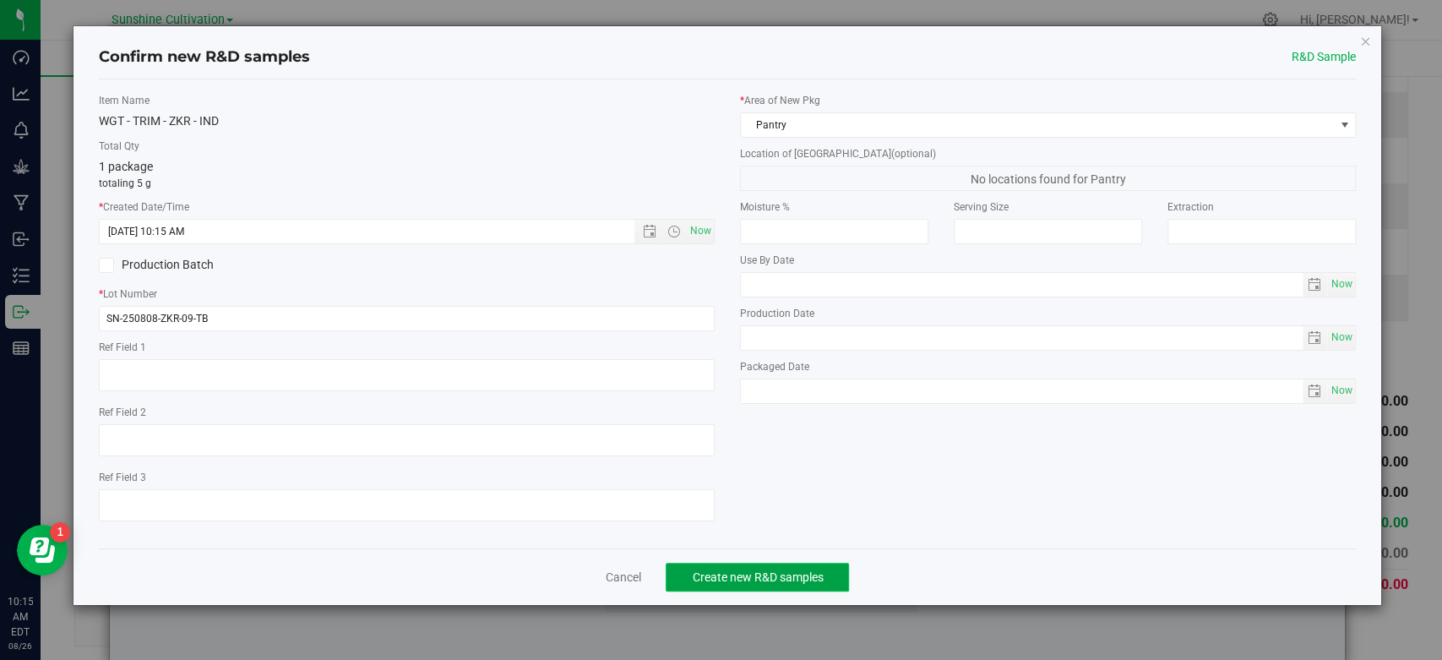
click at [766, 574] on span "Create new R&D samples" at bounding box center [757, 577] width 131 height 14
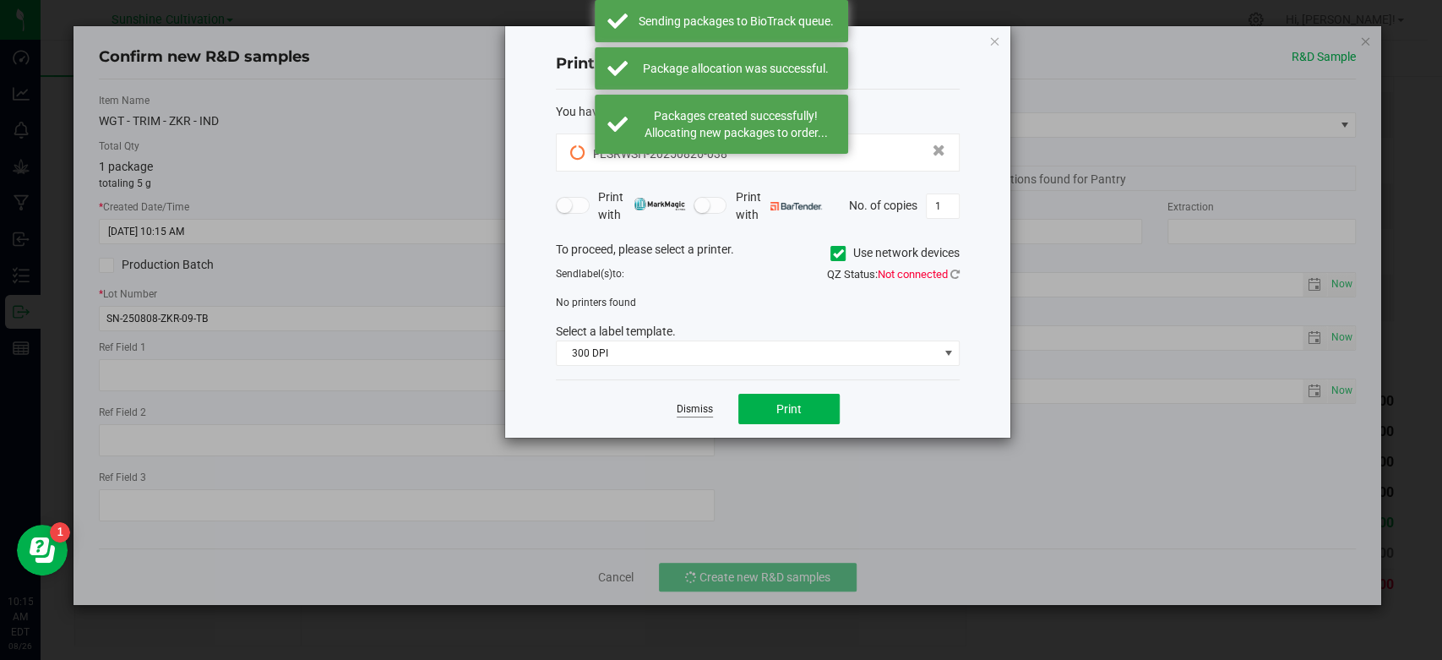
click at [702, 406] on link "Dismiss" at bounding box center [695, 409] width 36 height 14
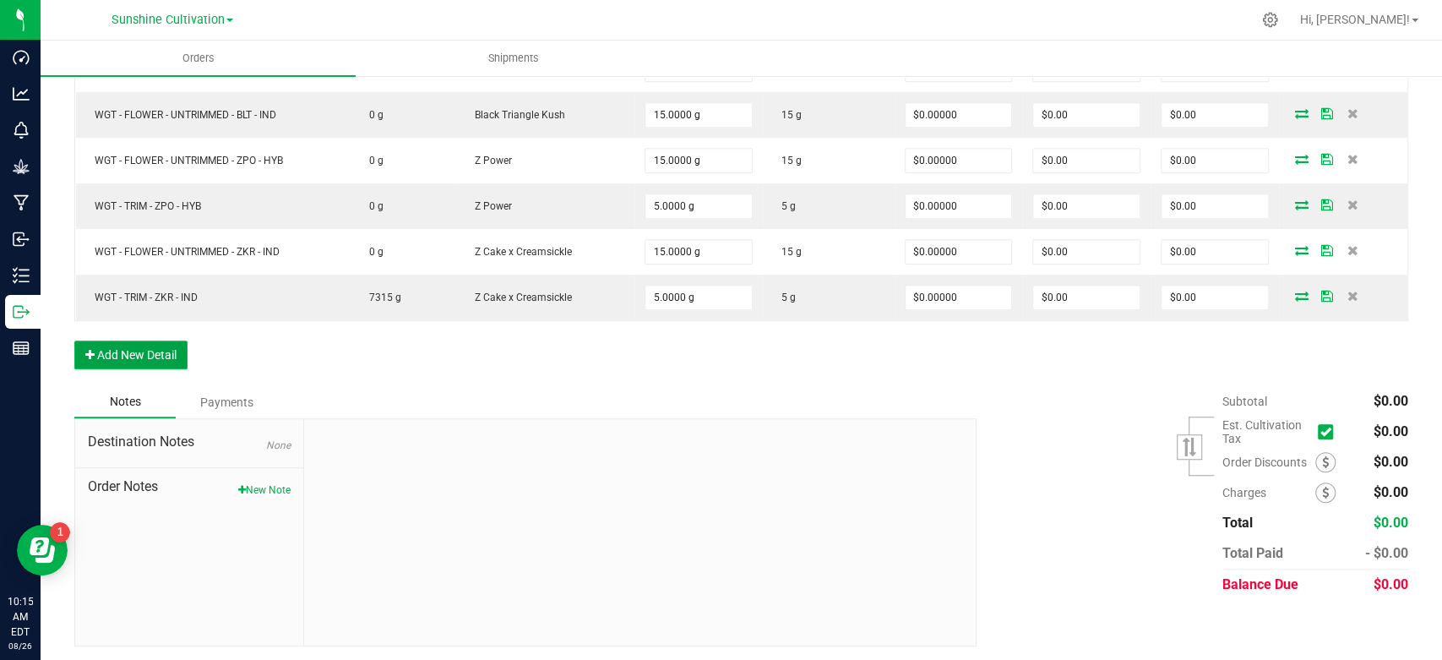
click at [171, 358] on button "Add New Detail" at bounding box center [130, 355] width 113 height 29
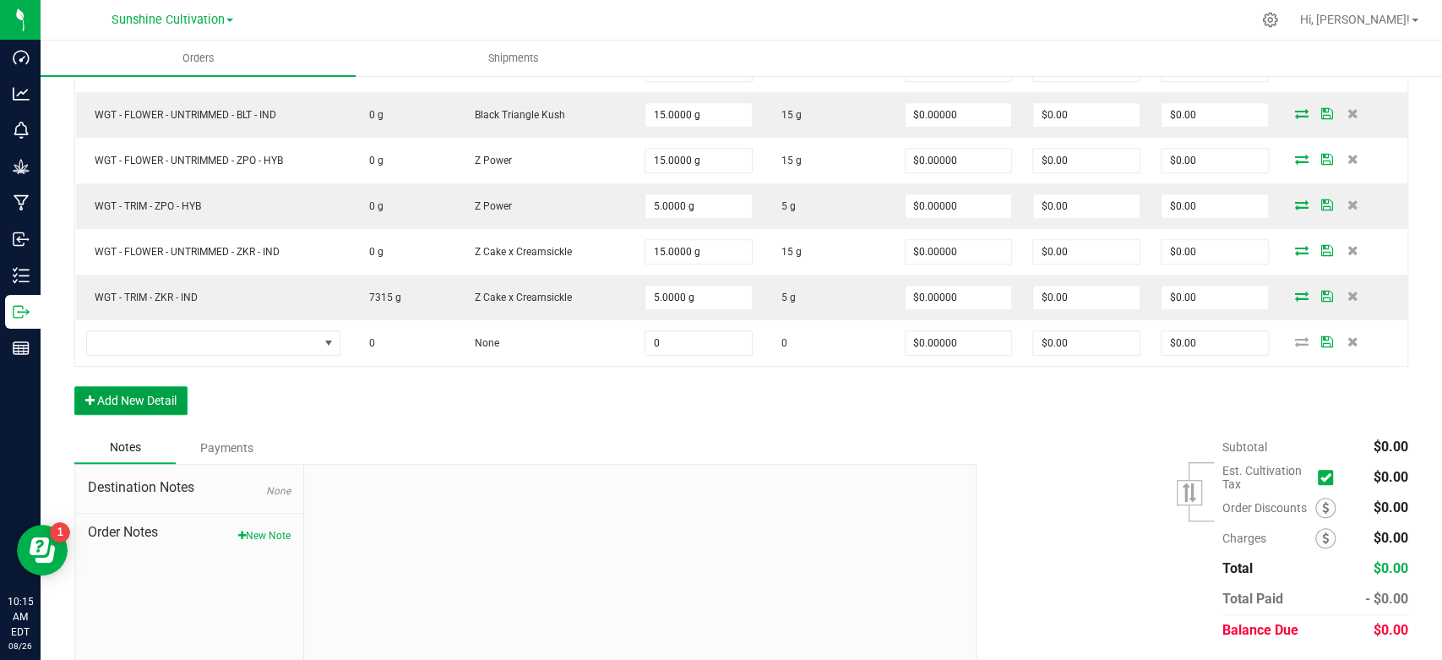
click at [172, 401] on button "Add New Detail" at bounding box center [130, 400] width 113 height 29
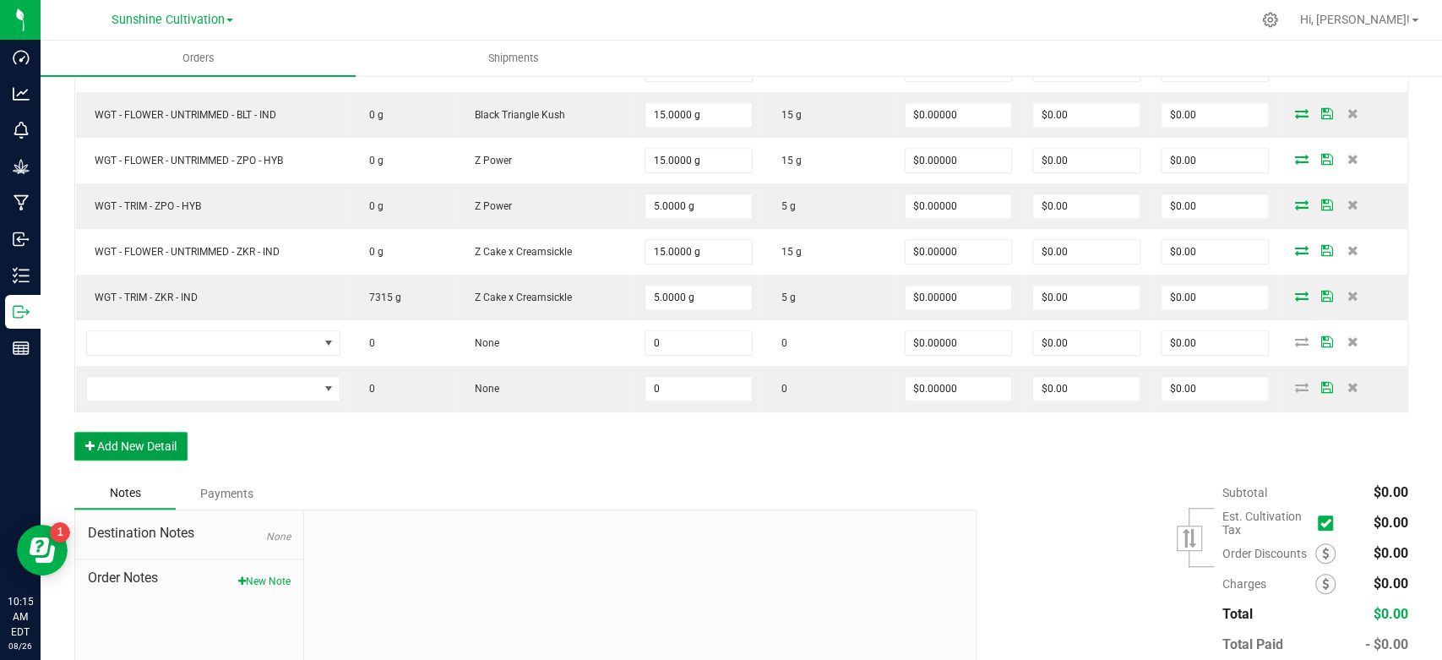
click at [172, 439] on button "Add New Detail" at bounding box center [130, 446] width 113 height 29
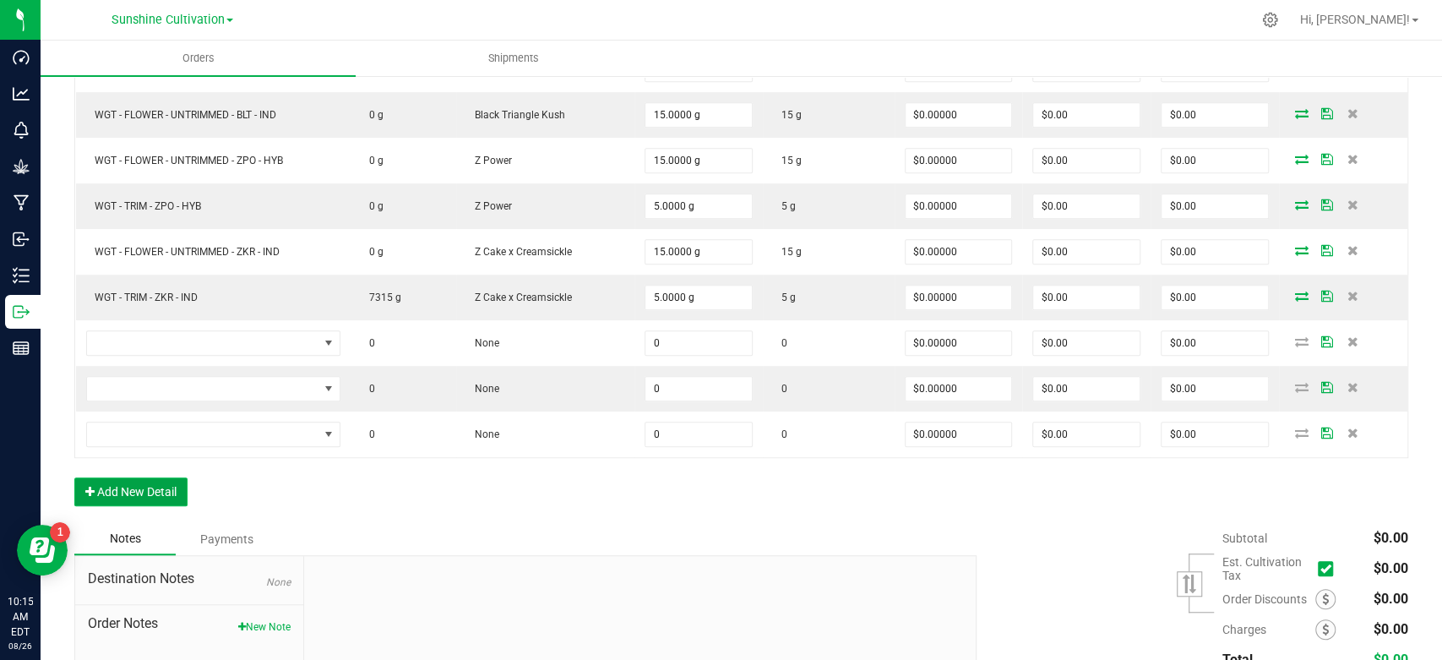
click at [166, 493] on button "Add New Detail" at bounding box center [130, 491] width 113 height 29
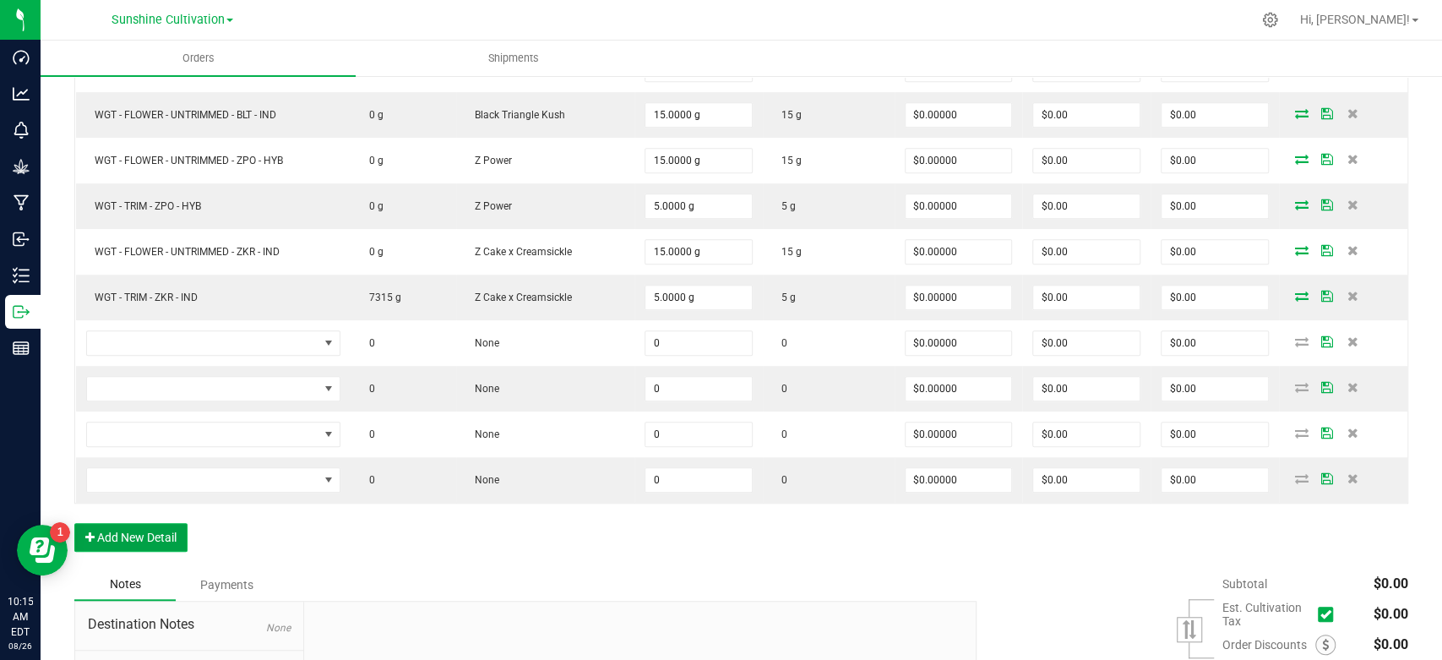
click at [162, 531] on button "Add New Detail" at bounding box center [130, 537] width 113 height 29
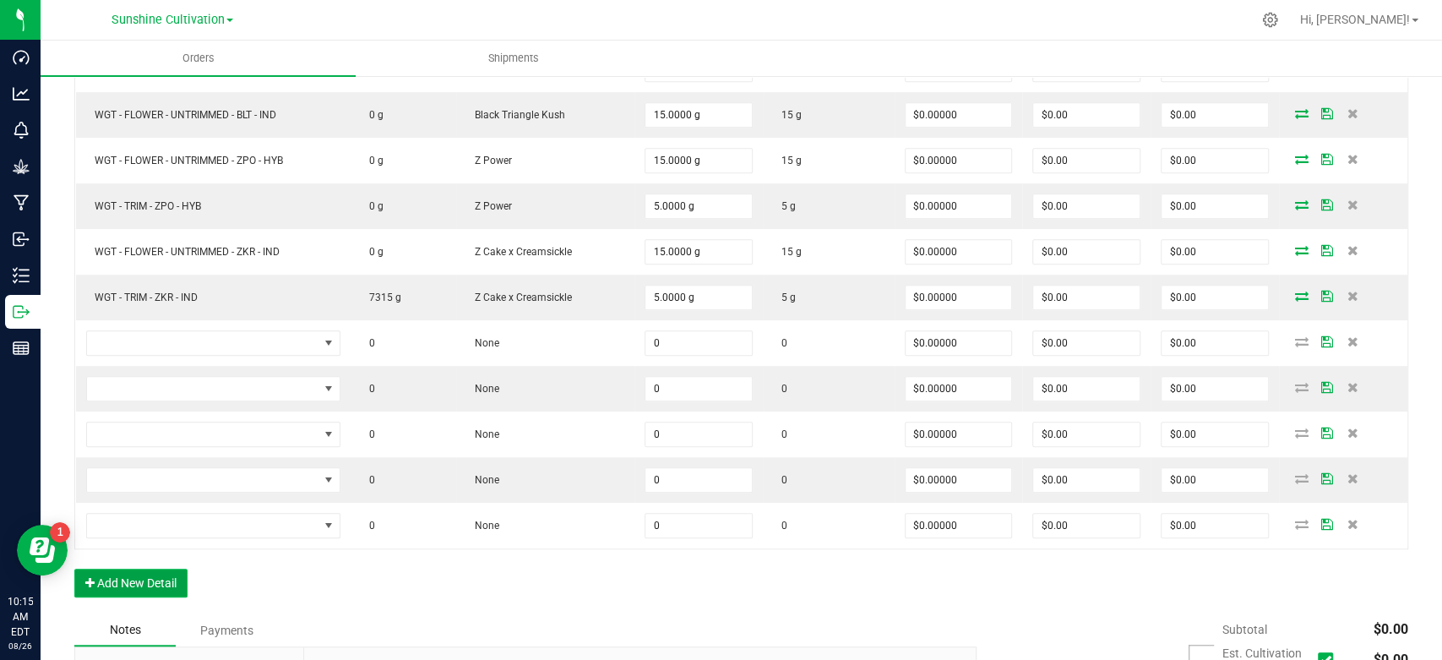
click at [178, 578] on button "Add New Detail" at bounding box center [130, 583] width 113 height 29
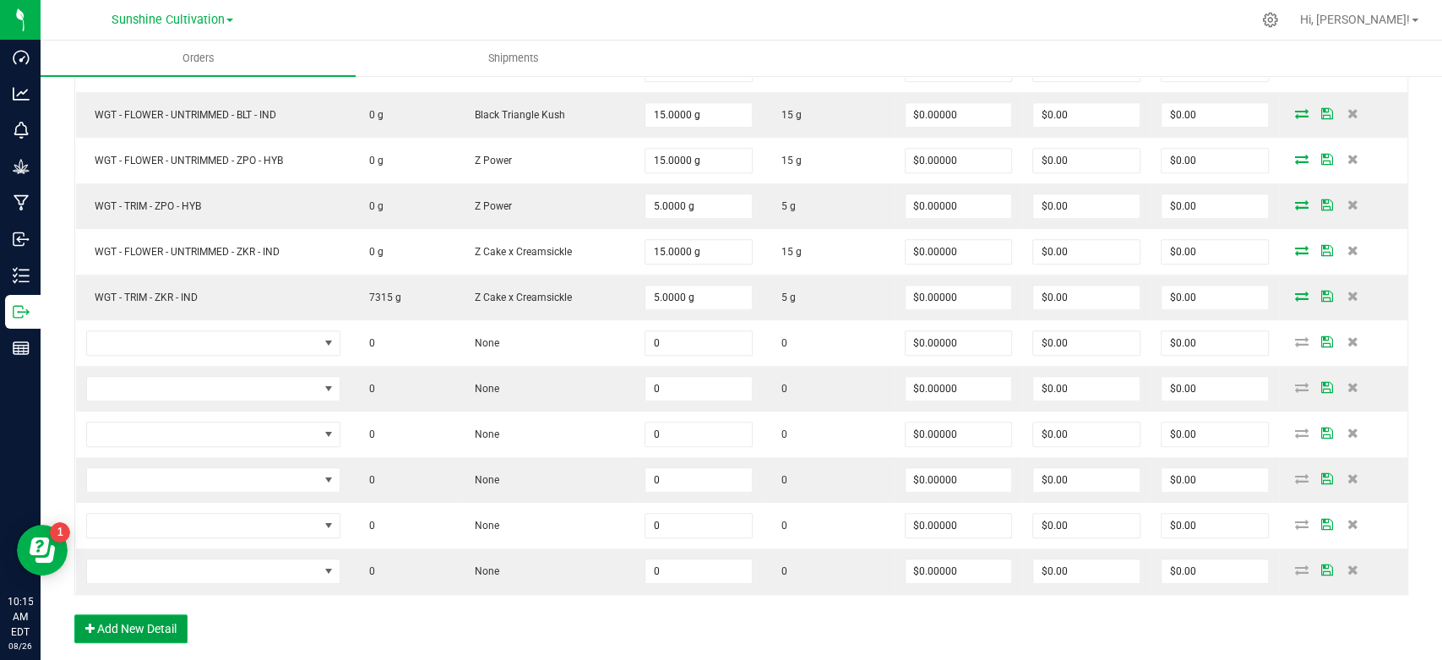
click at [167, 615] on button "Add New Detail" at bounding box center [130, 628] width 113 height 29
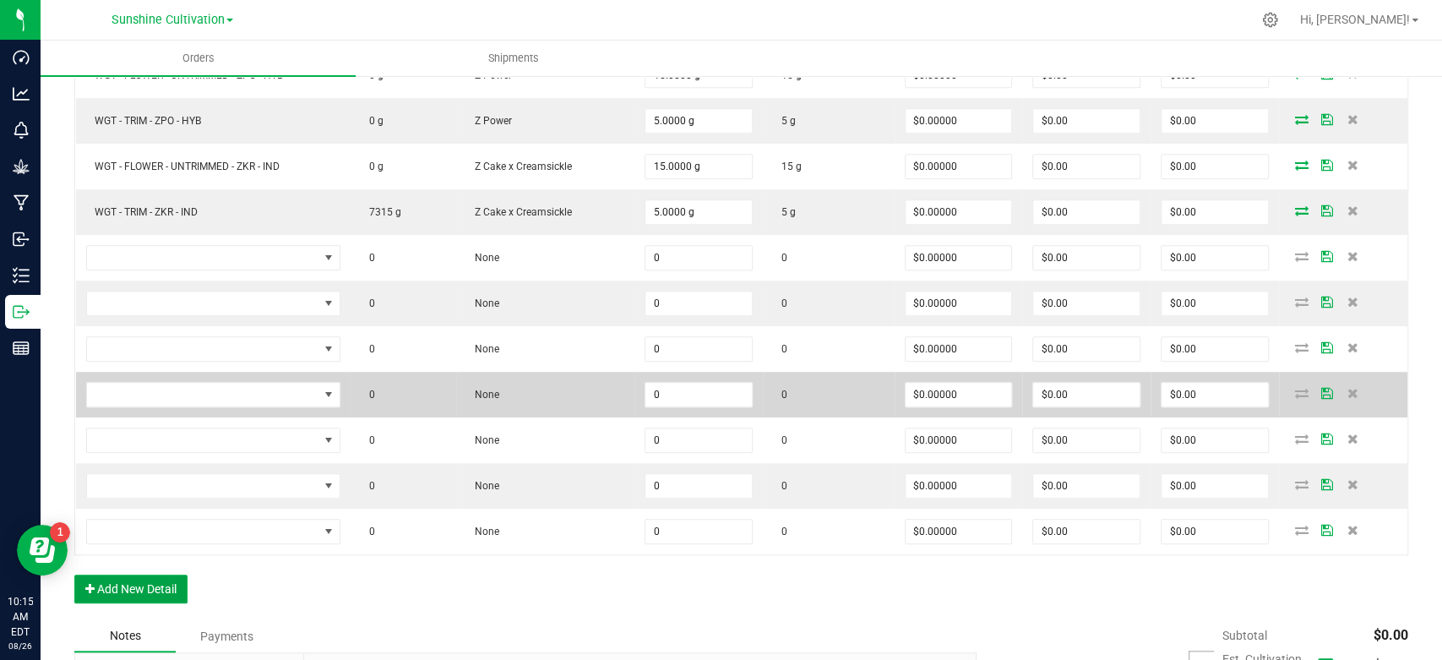
scroll to position [869, 0]
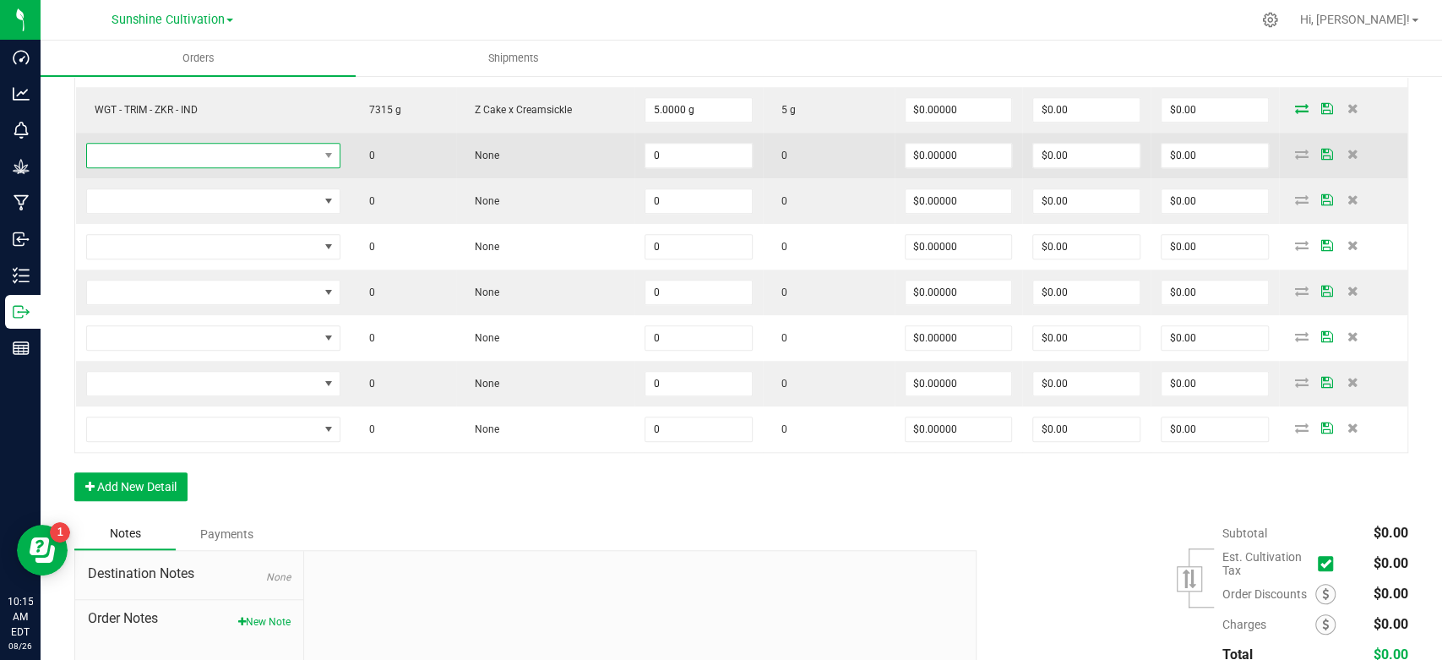
click at [242, 156] on span "NO DATA FOUND" at bounding box center [203, 156] width 232 height 24
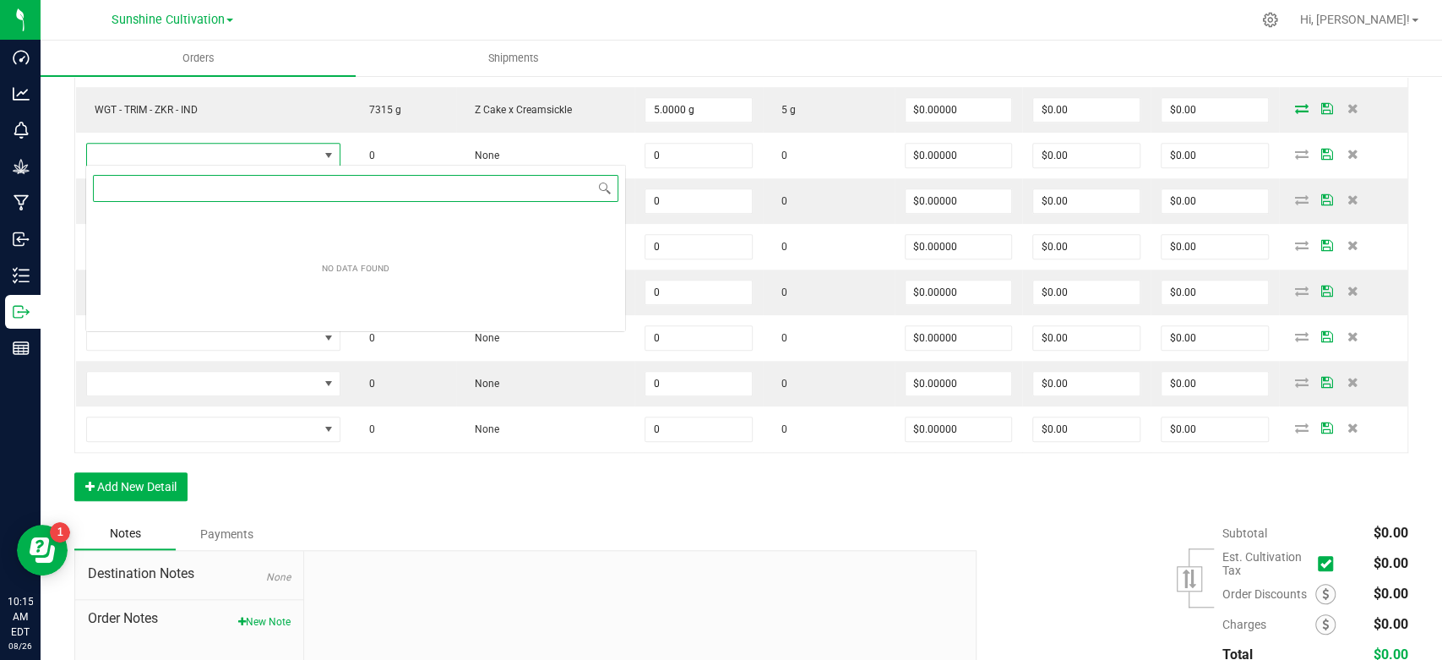
scroll to position [25, 257]
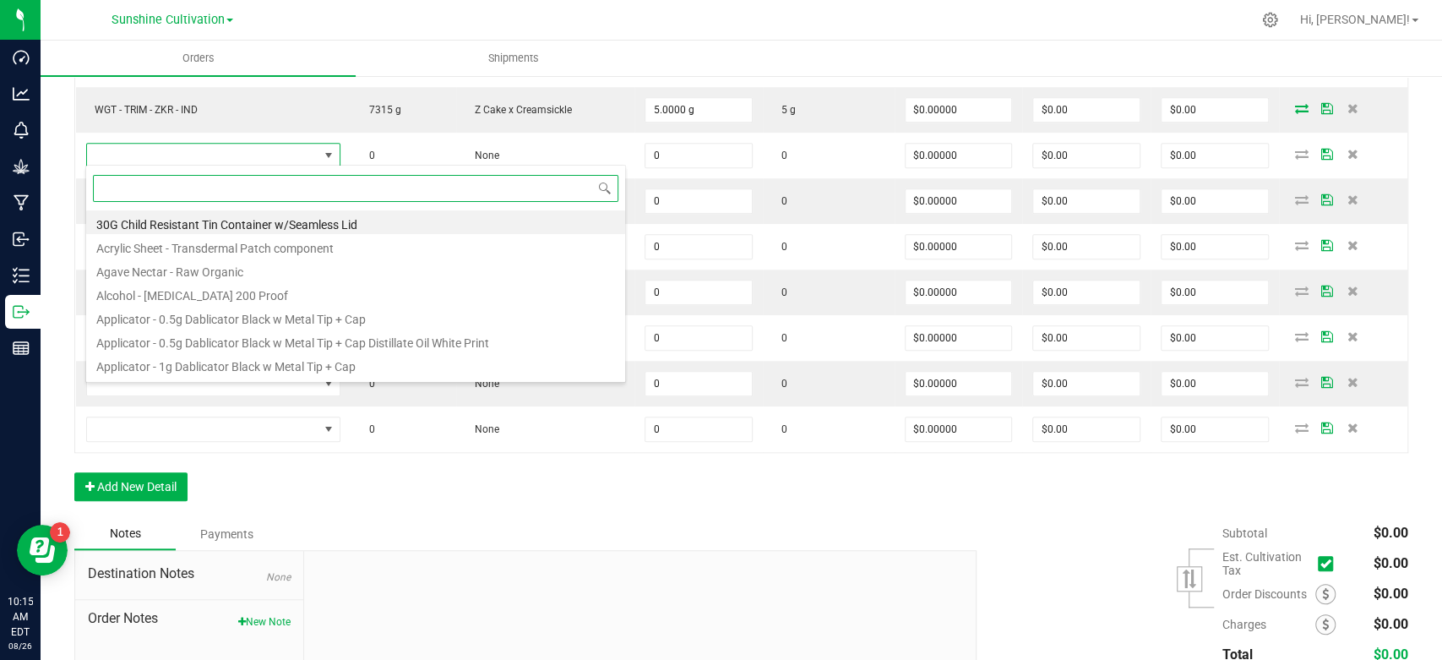
paste input "WGT - FLOWER - UNTRIMMED - PLR - HYB"
type input "WGT - FLOWER - UNTRIMMED - PLR - HYB"
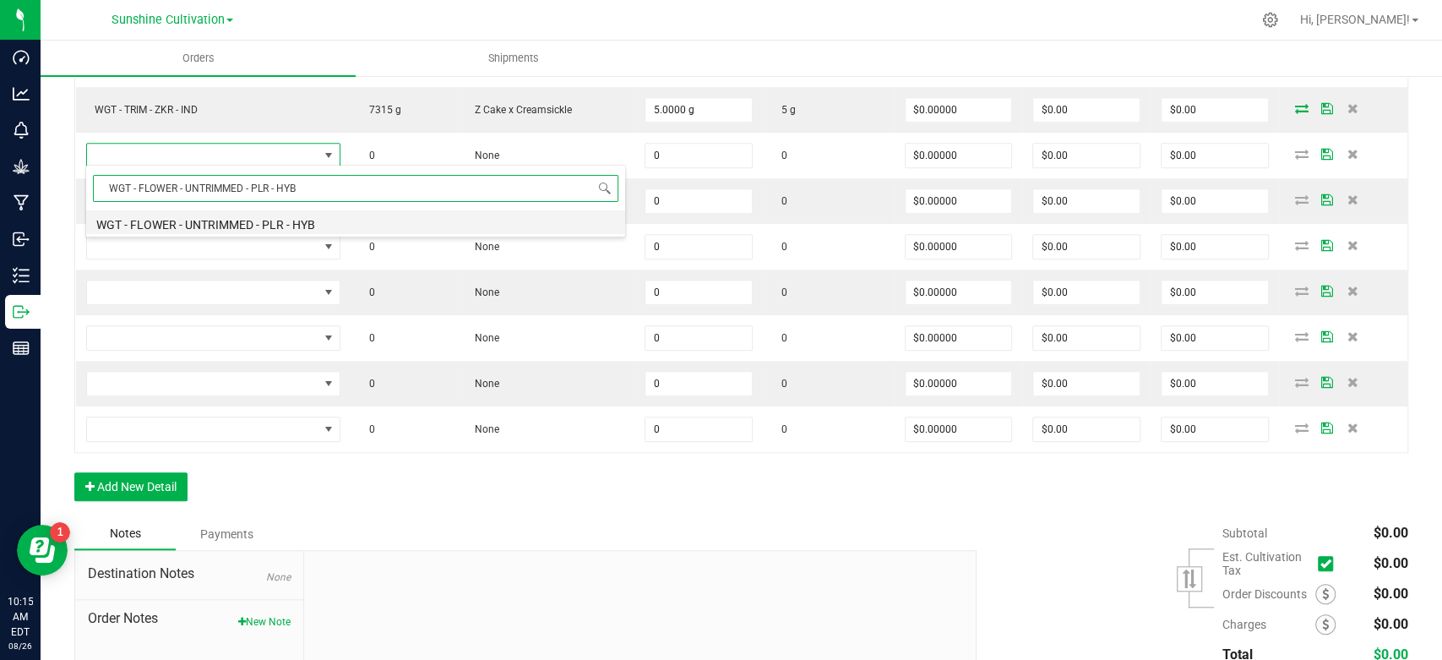
click at [272, 221] on li "WGT - FLOWER - UNTRIMMED - PLR - HYB" at bounding box center [355, 222] width 539 height 24
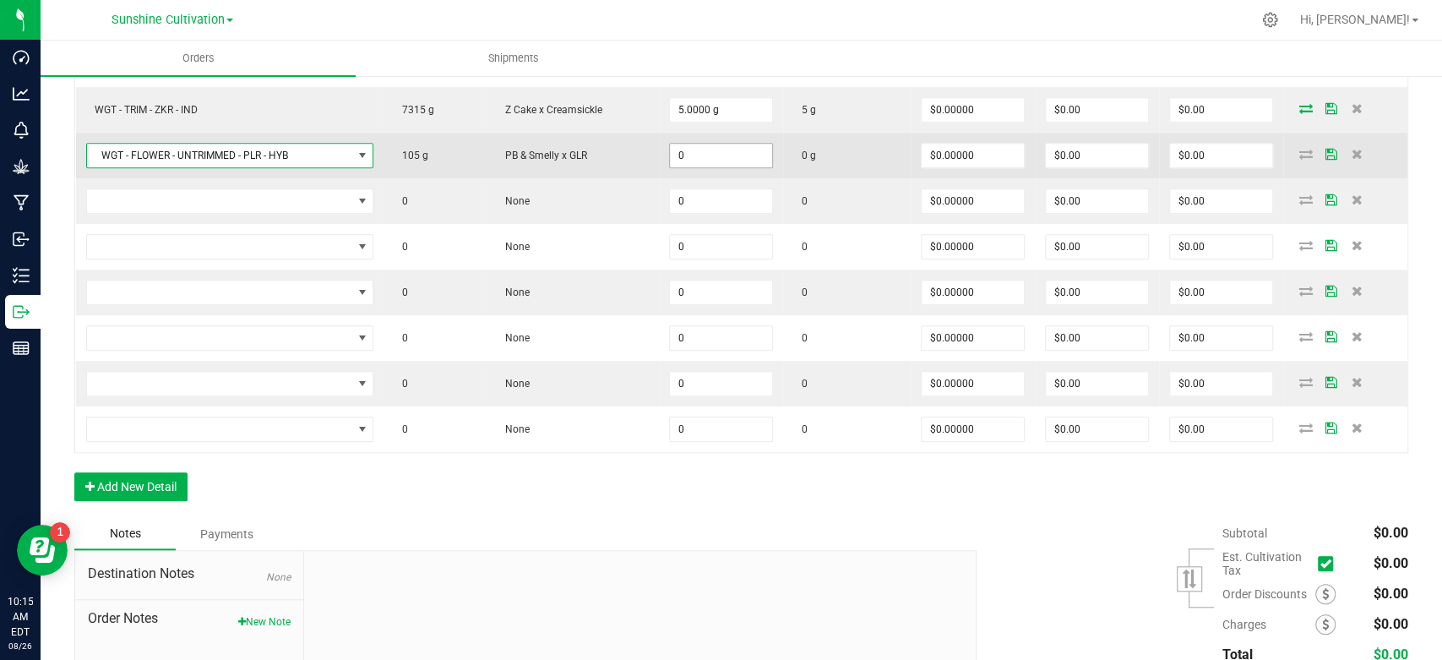
click at [716, 146] on input "0" at bounding box center [721, 156] width 102 height 24
type input "15.0000 g"
type input "0"
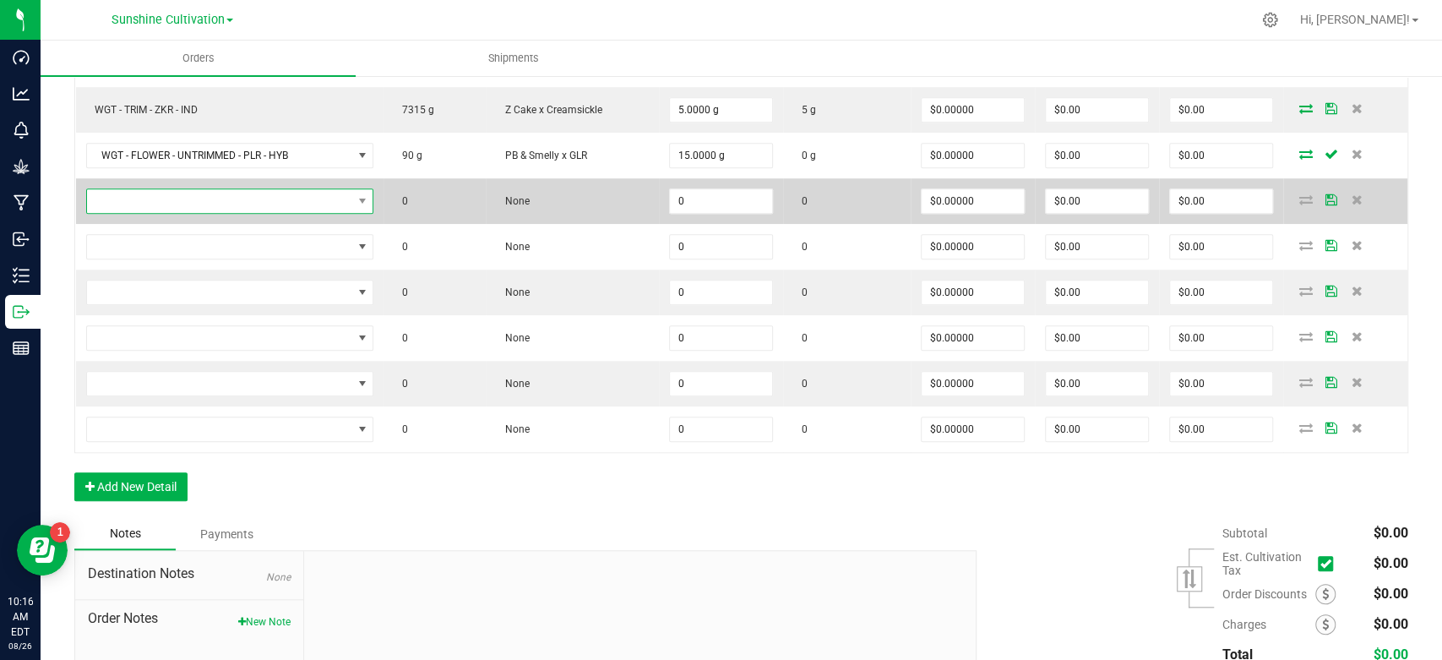
click at [354, 192] on span "NO DATA FOUND" at bounding box center [361, 201] width 21 height 24
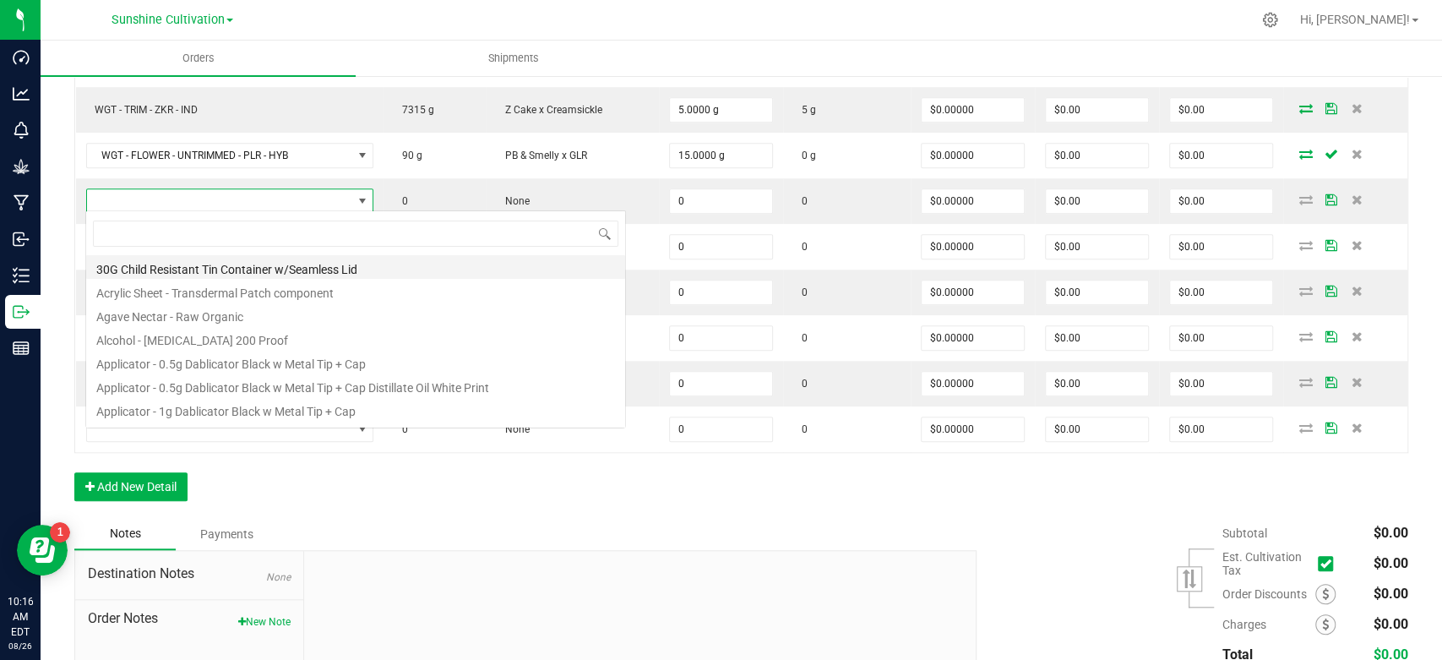
scroll to position [25, 290]
type input "WGT - FLOWER - UNTRIMMED - PLR - HYB"
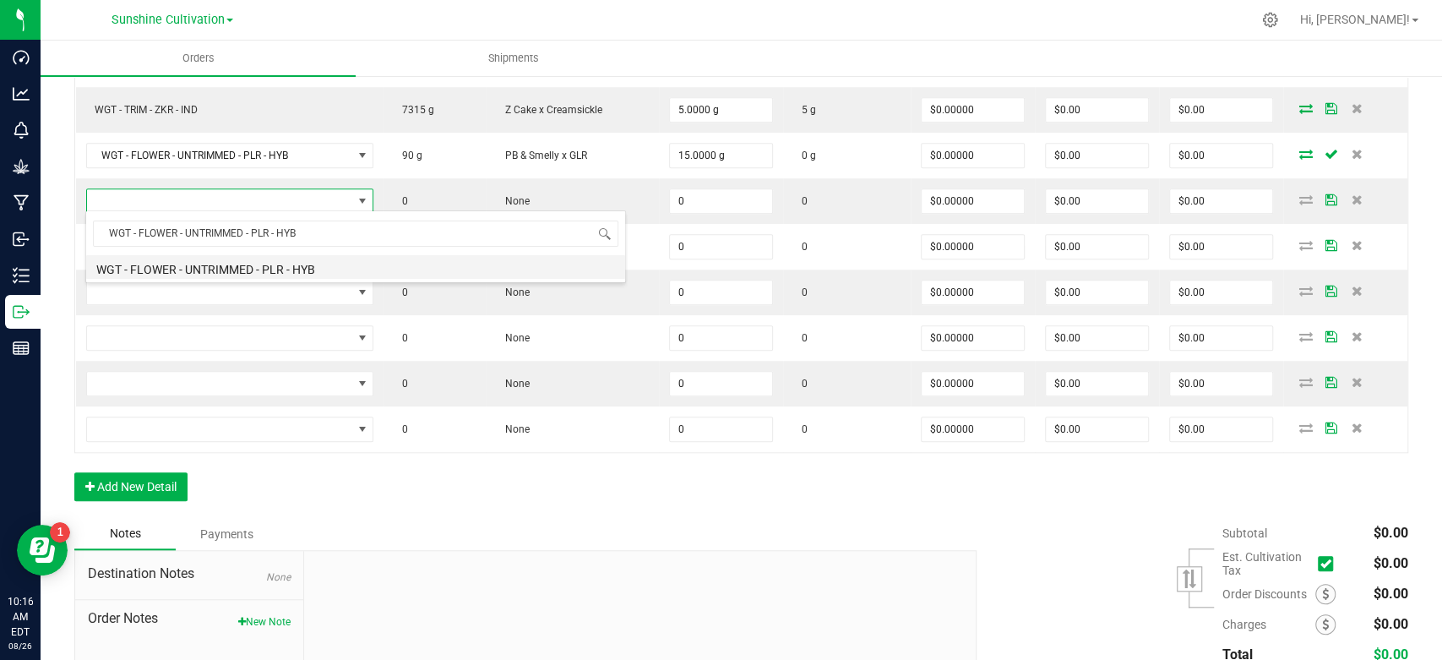
click at [296, 272] on li "WGT - FLOWER - UNTRIMMED - PLR - HYB" at bounding box center [355, 267] width 539 height 24
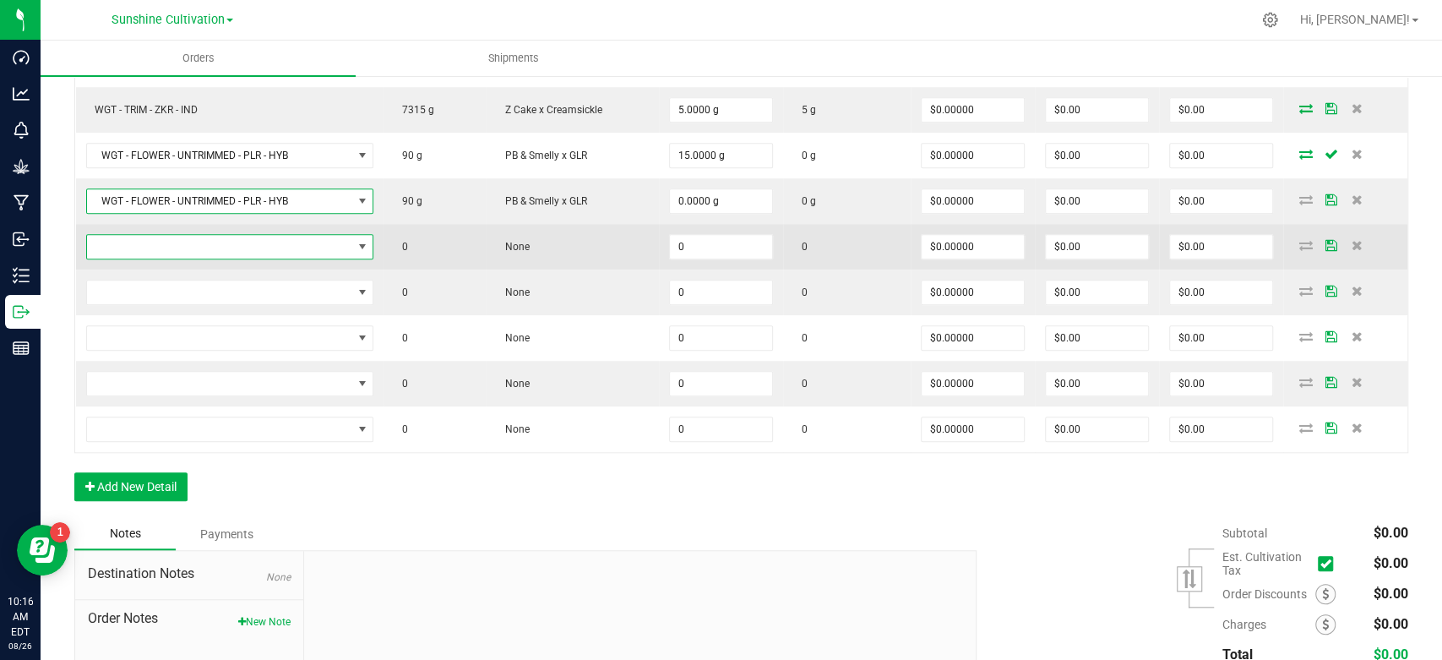
click at [361, 245] on span "NO DATA FOUND" at bounding box center [363, 247] width 14 height 14
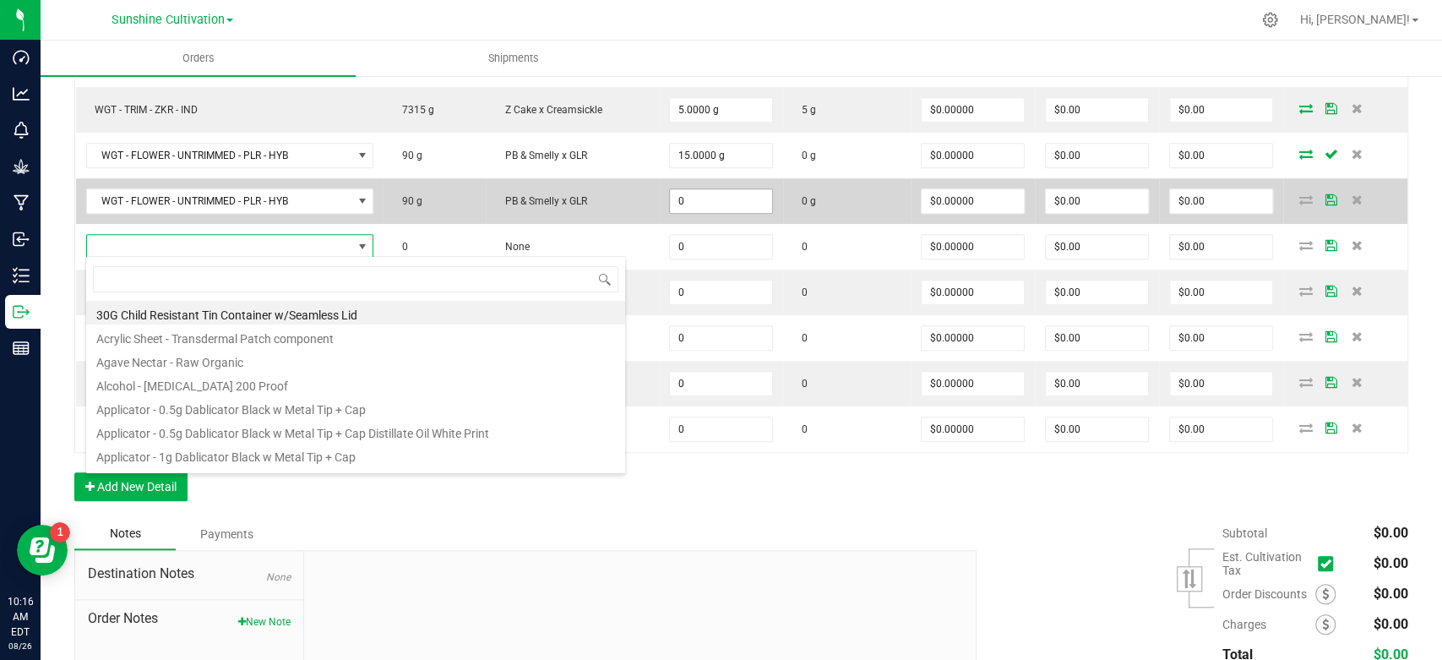
click at [703, 199] on input "0" at bounding box center [721, 201] width 102 height 24
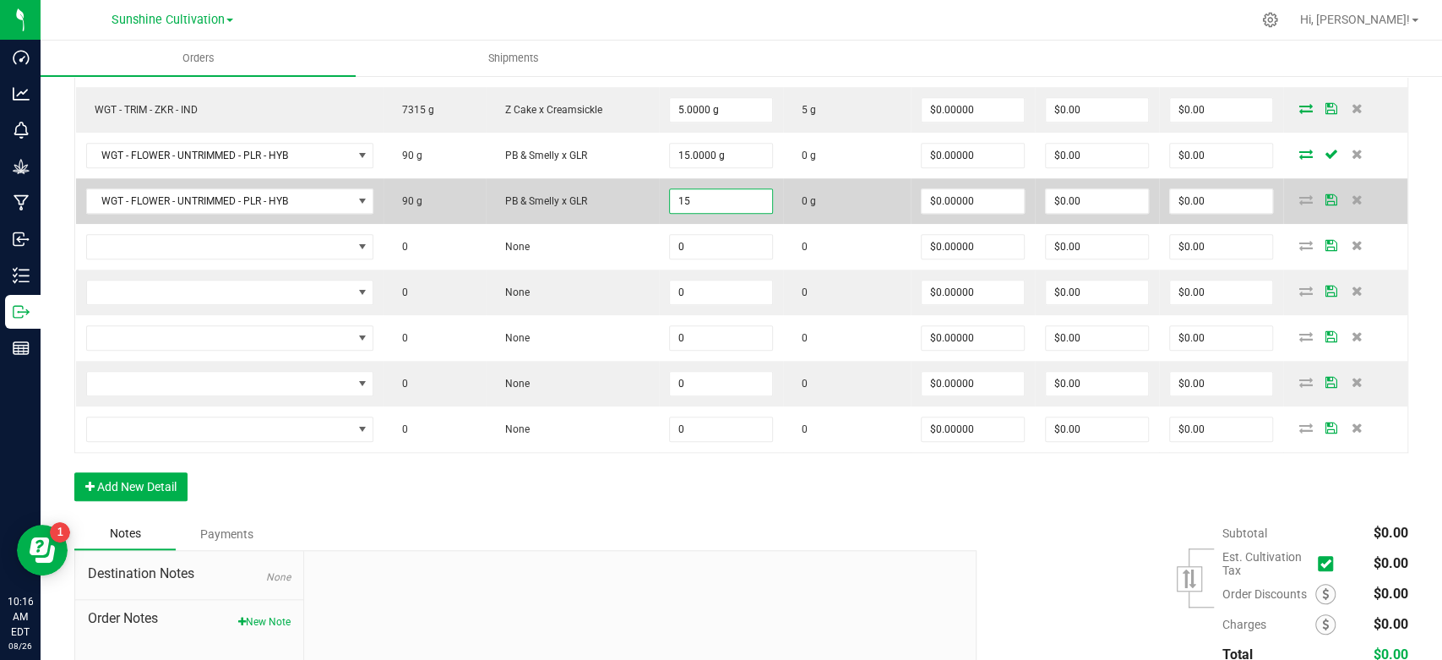
type input "15.0000 g"
type input "0"
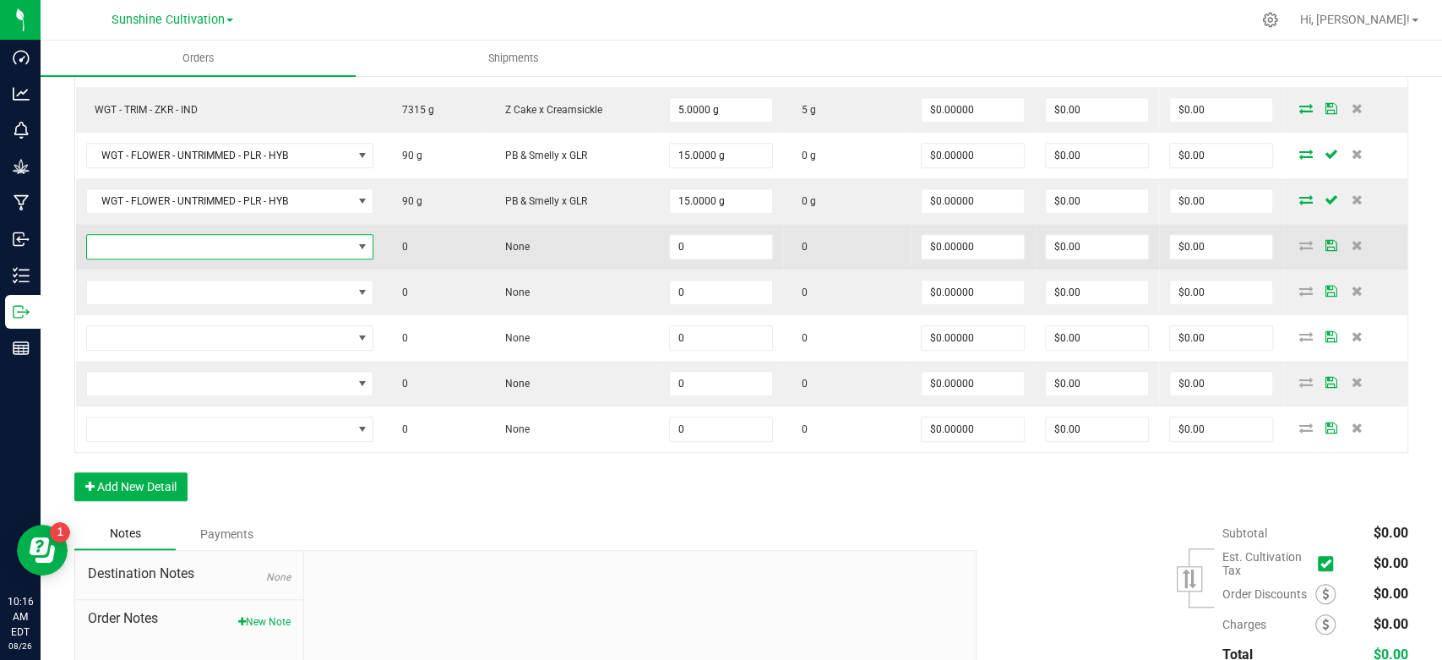
click at [361, 243] on span "NO DATA FOUND" at bounding box center [363, 247] width 14 height 14
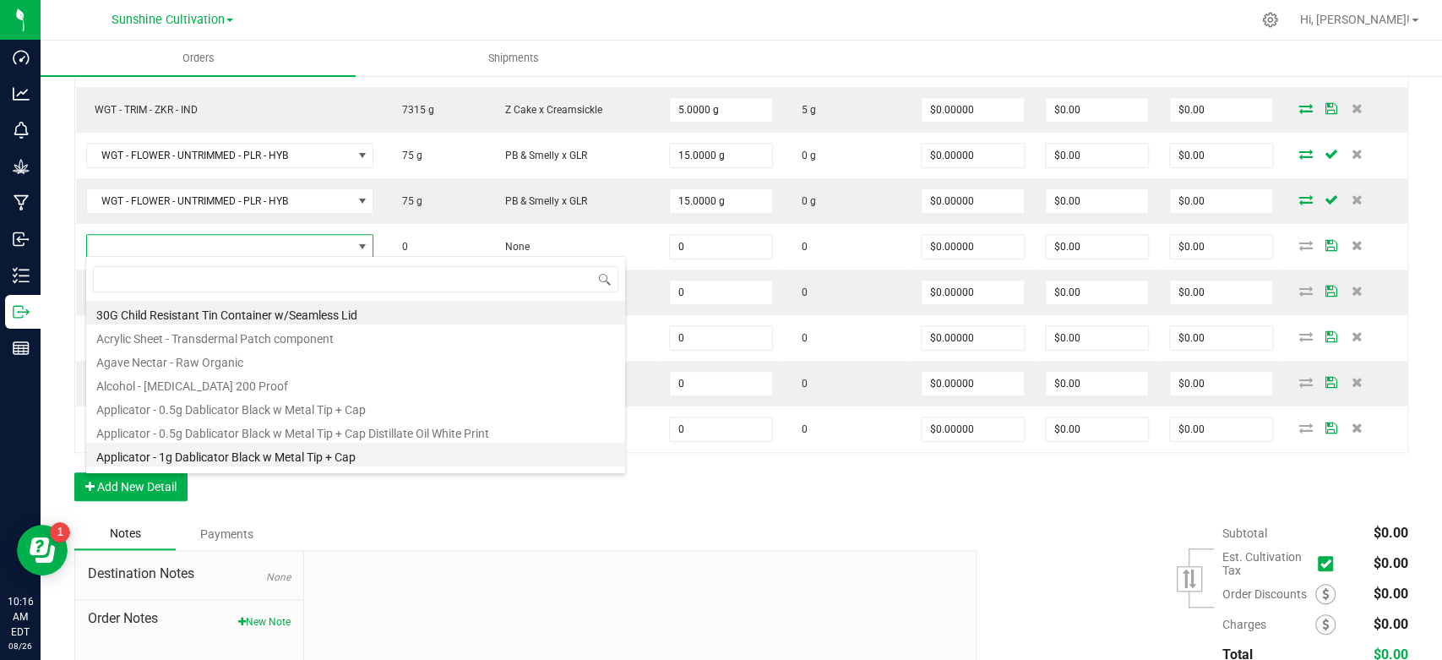
type input "WGT - FLOWER - UNTRIMMED - PLR - HYB"
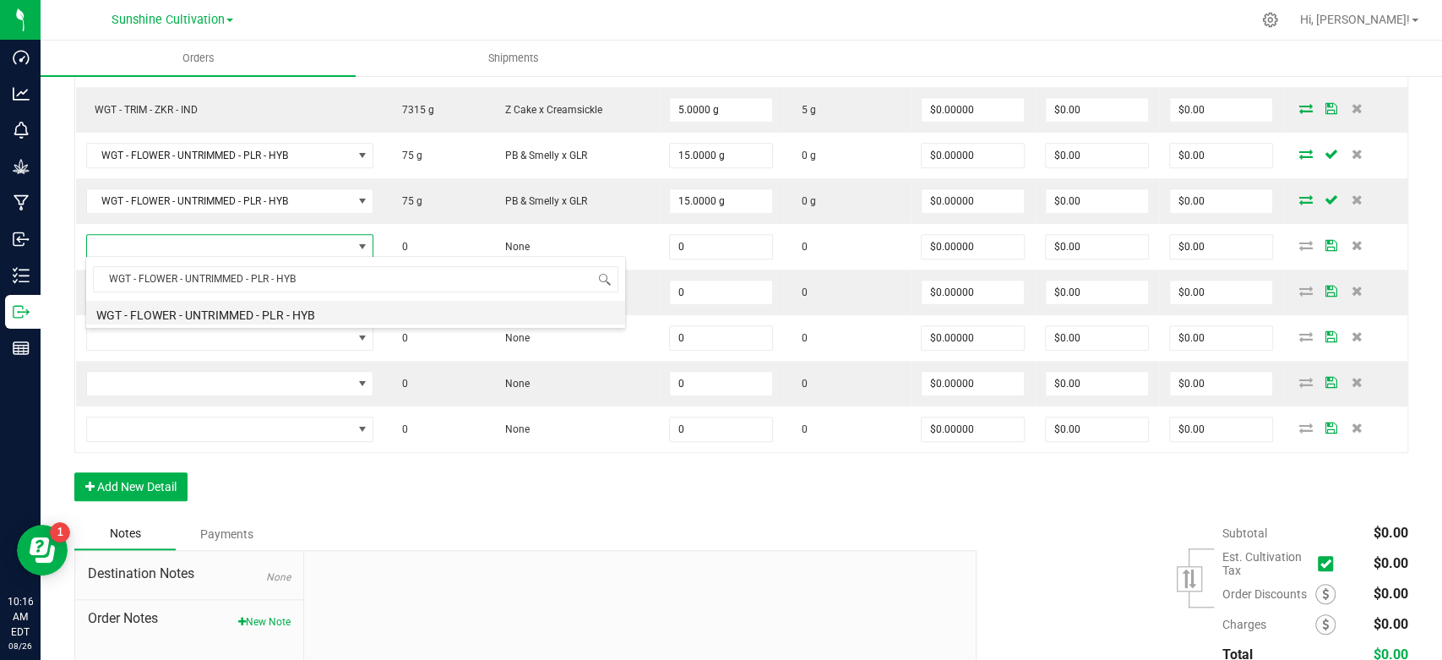
click at [288, 316] on li "WGT - FLOWER - UNTRIMMED - PLR - HYB" at bounding box center [355, 313] width 539 height 24
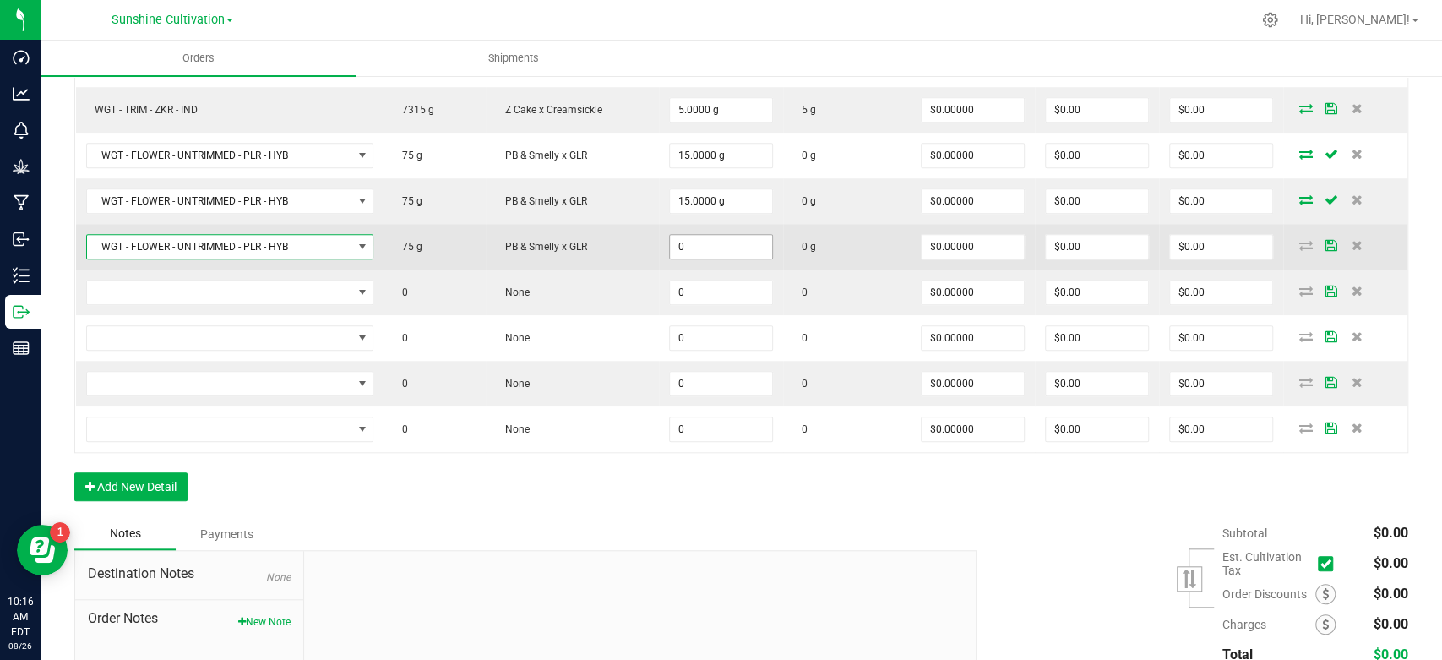
click at [682, 244] on input "0" at bounding box center [721, 247] width 102 height 24
type input "15.0000 g"
type input "0"
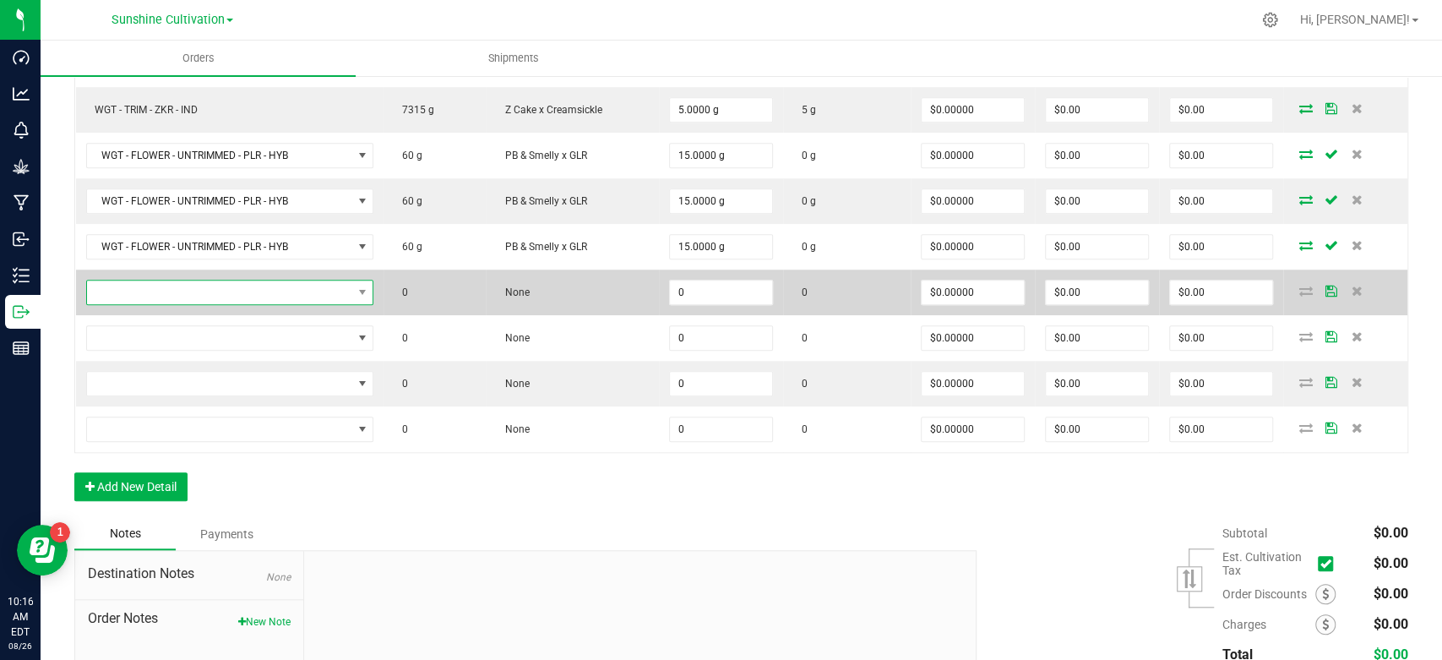
click at [367, 297] on span "NO DATA FOUND" at bounding box center [361, 293] width 21 height 24
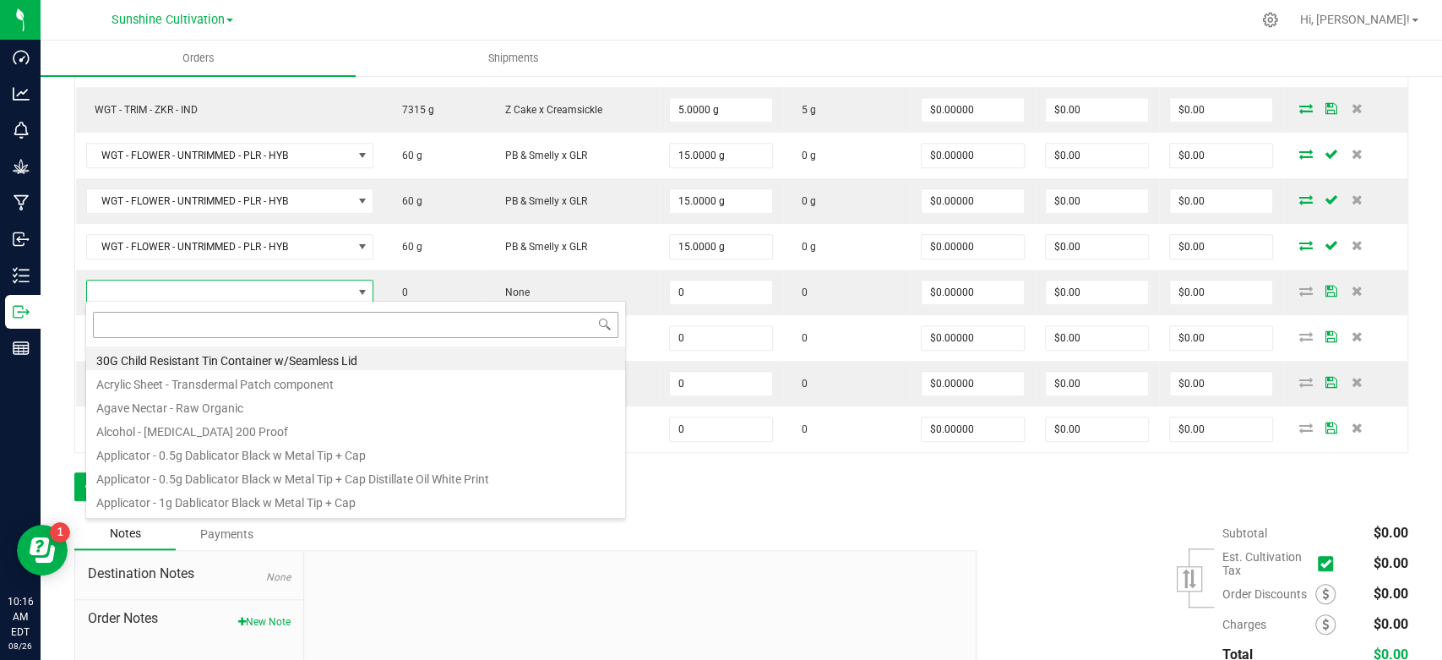
type input "WGT - FLOWER - UNTRIMMED - PLR - HYB"
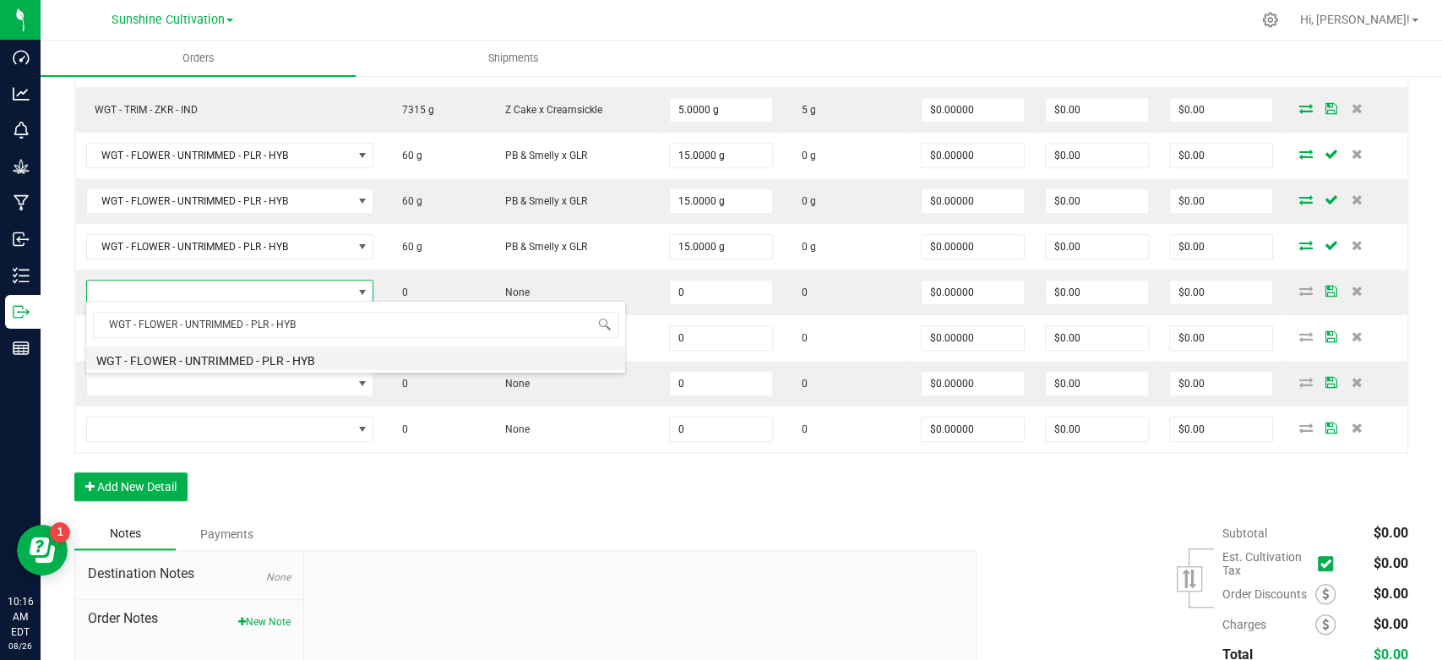
click at [297, 363] on li "WGT - FLOWER - UNTRIMMED - PLR - HYB" at bounding box center [355, 358] width 539 height 24
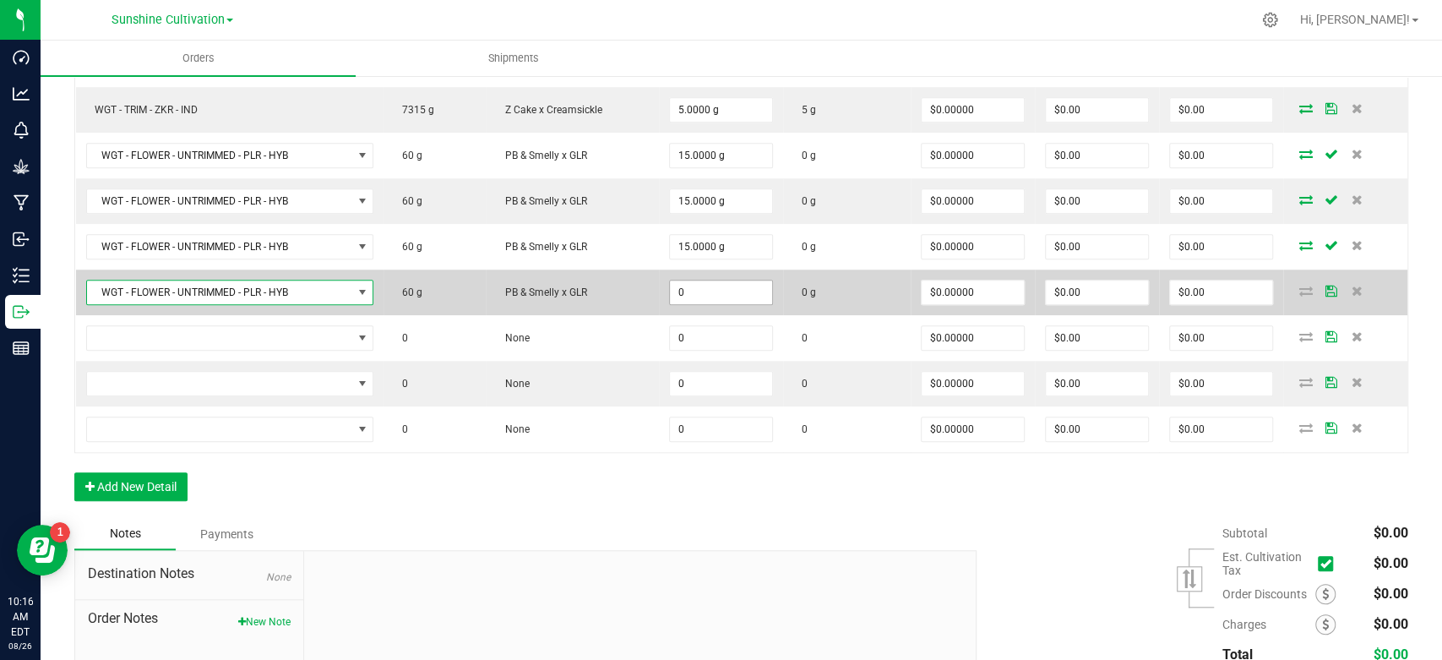
click at [711, 296] on input "0" at bounding box center [721, 293] width 102 height 24
type input "15.0000 g"
type input "0"
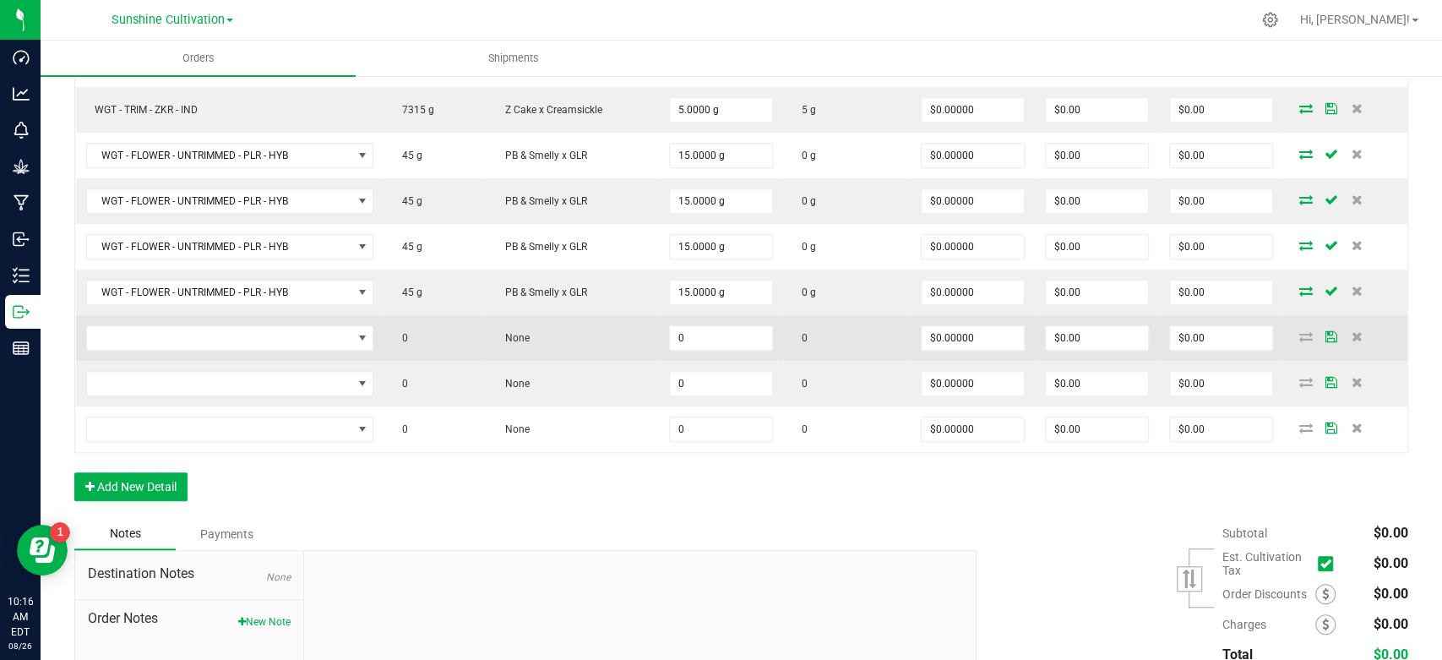
click at [371, 349] on td at bounding box center [230, 338] width 308 height 46
click at [365, 335] on span "NO DATA FOUND" at bounding box center [363, 338] width 14 height 14
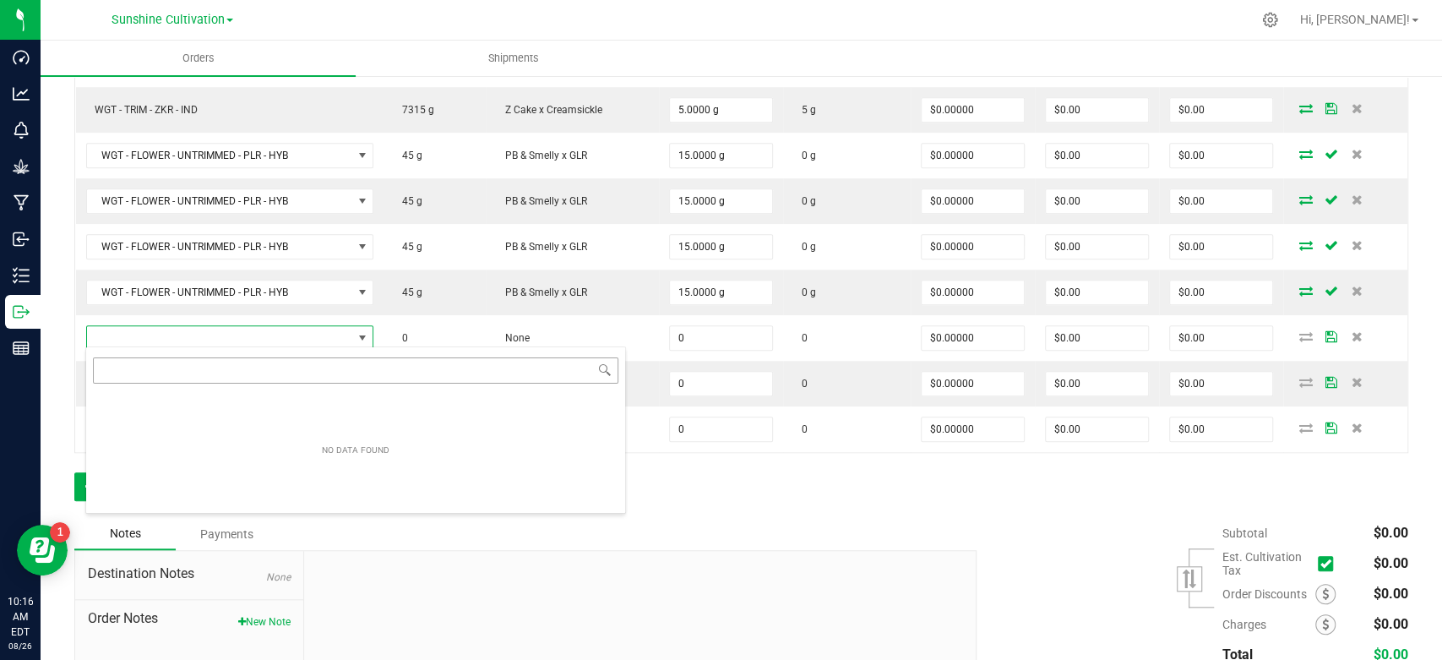
type input "WGT - FLOWER - UNTRIMMED - PLR - HYB"
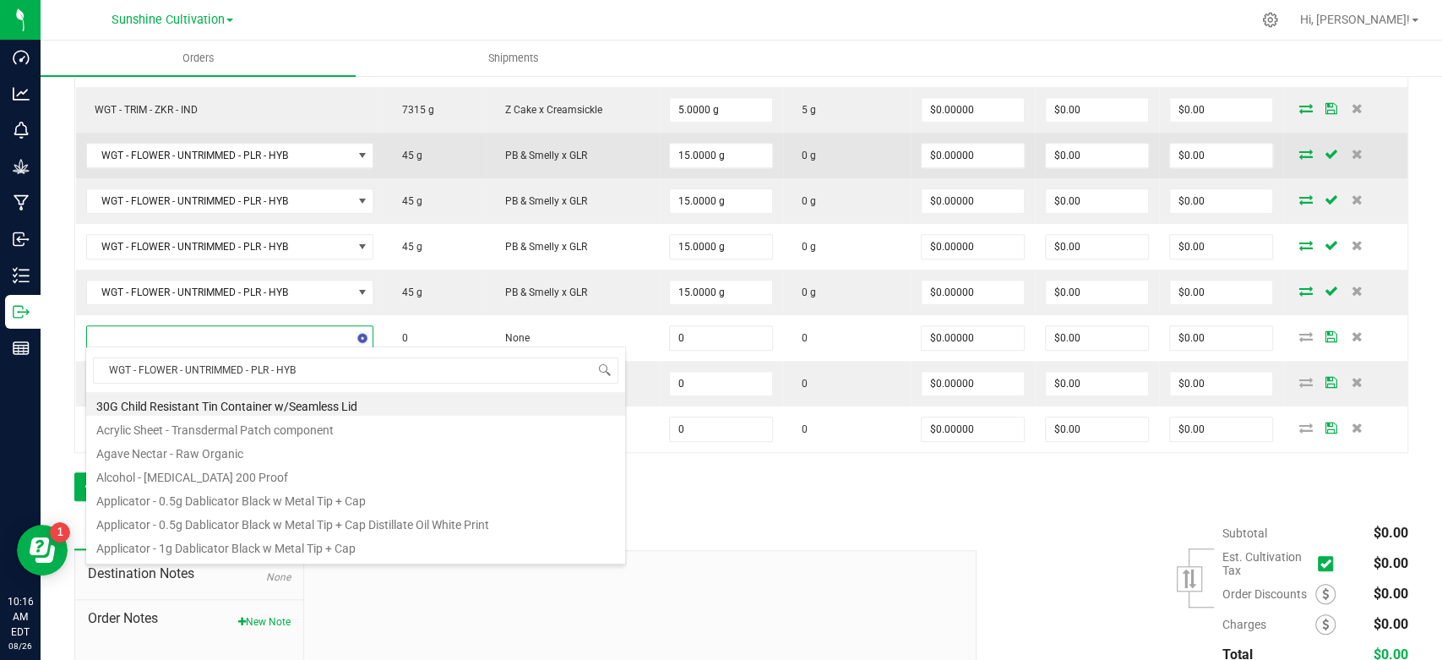
scroll to position [25, 286]
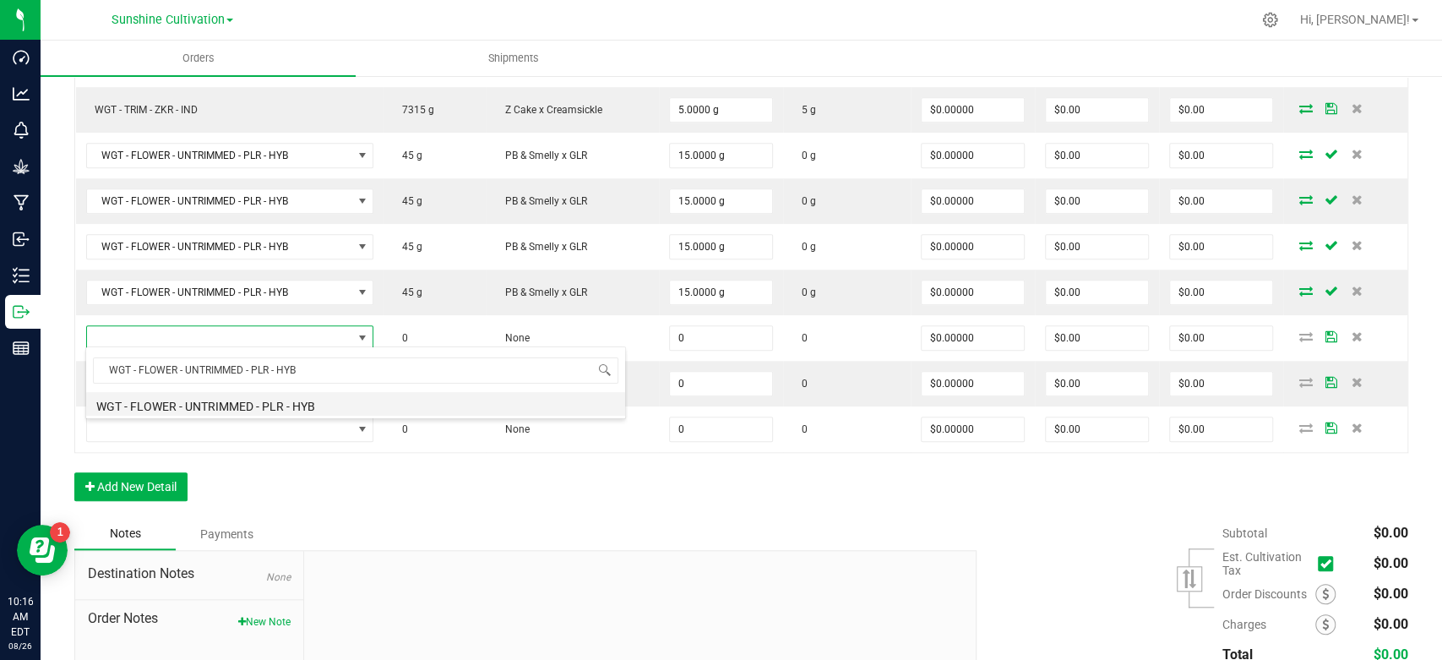
click at [276, 411] on li "WGT - FLOWER - UNTRIMMED - PLR - HYB" at bounding box center [355, 404] width 539 height 24
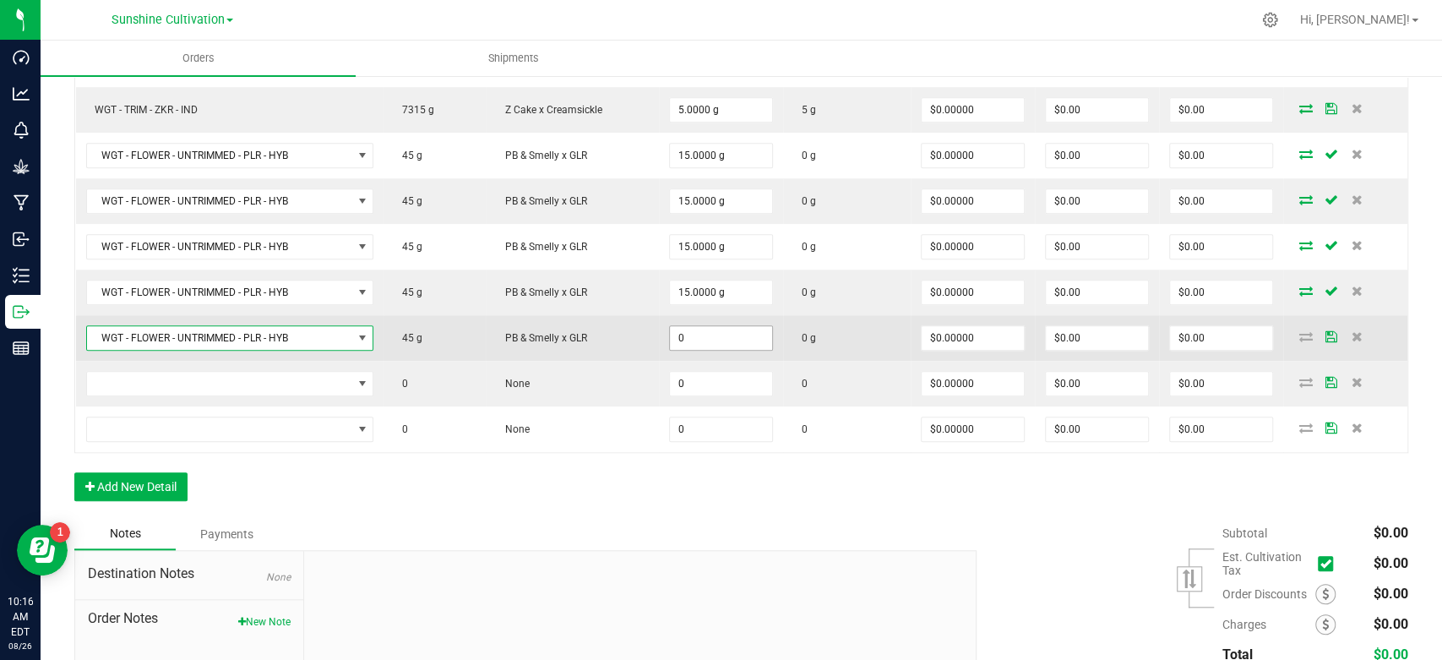
click at [731, 333] on input "0" at bounding box center [721, 338] width 102 height 24
type input "15.0000 g"
type input "0"
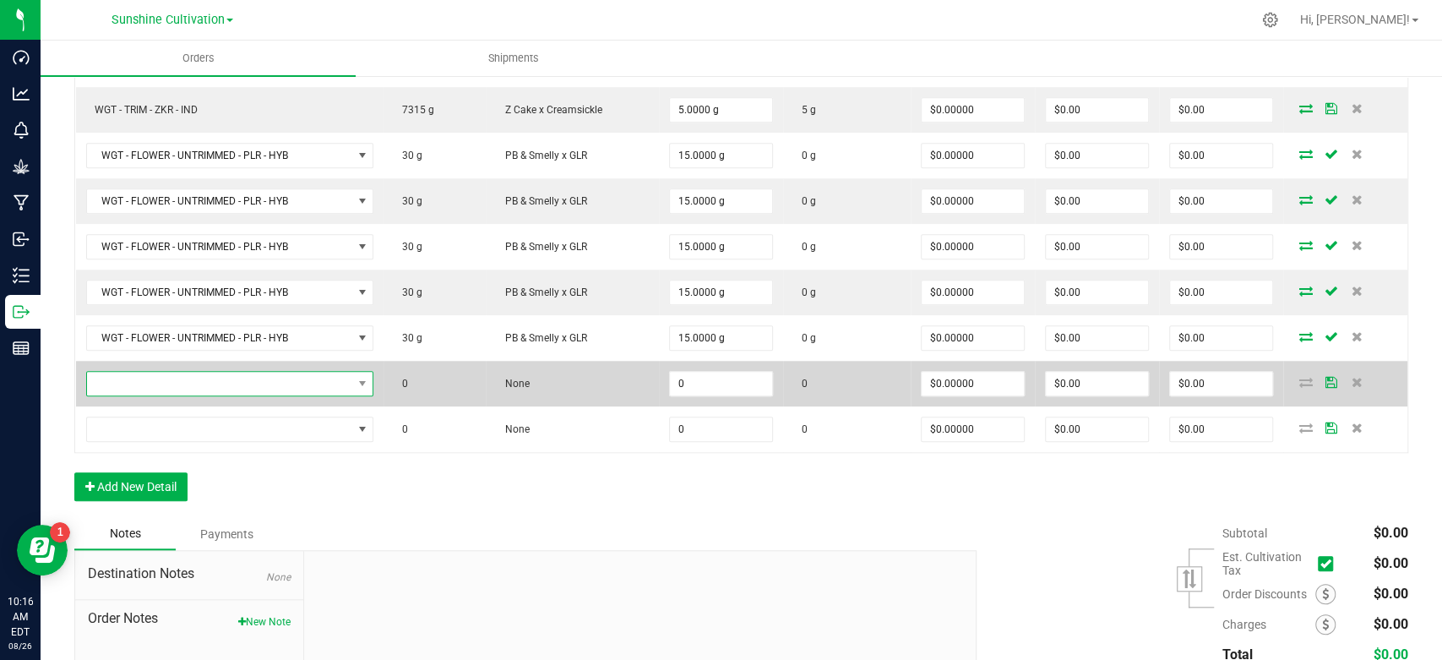
click at [316, 379] on span "NO DATA FOUND" at bounding box center [219, 384] width 265 height 24
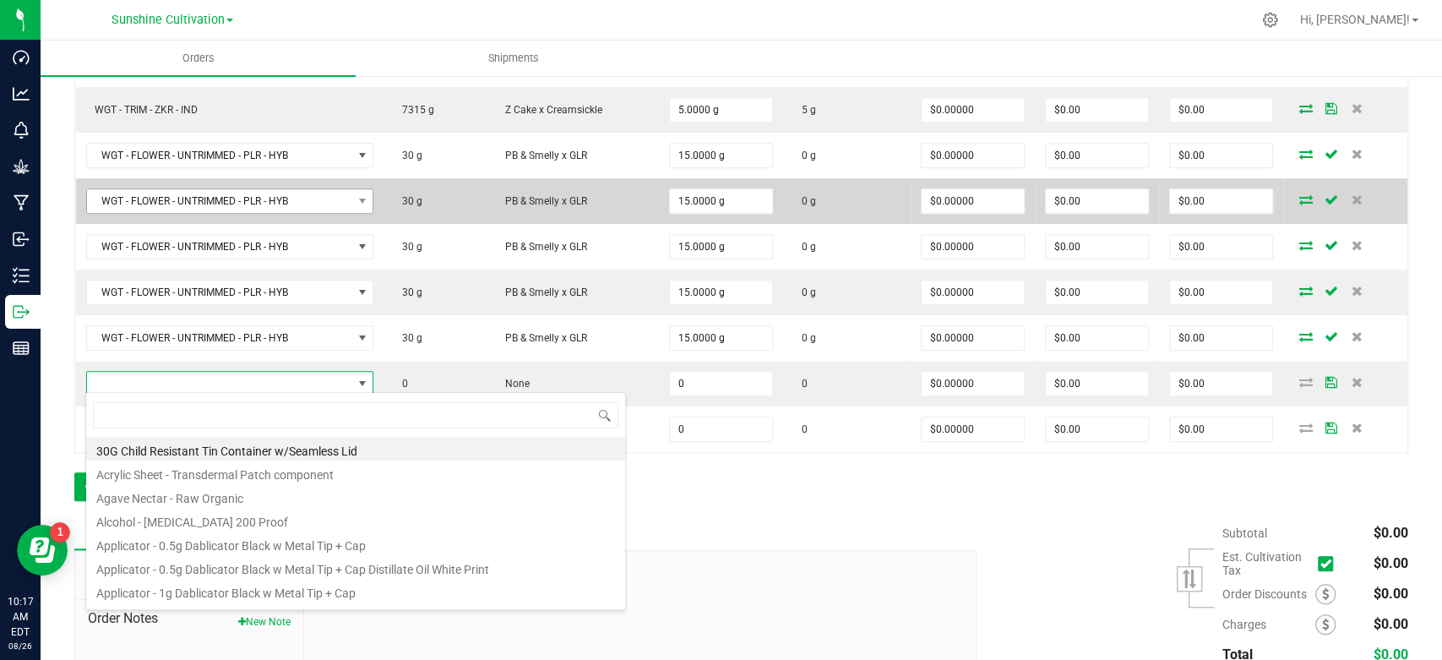
type input "WGT - FLOWER - UNTRIMMED - PLR - HYB"
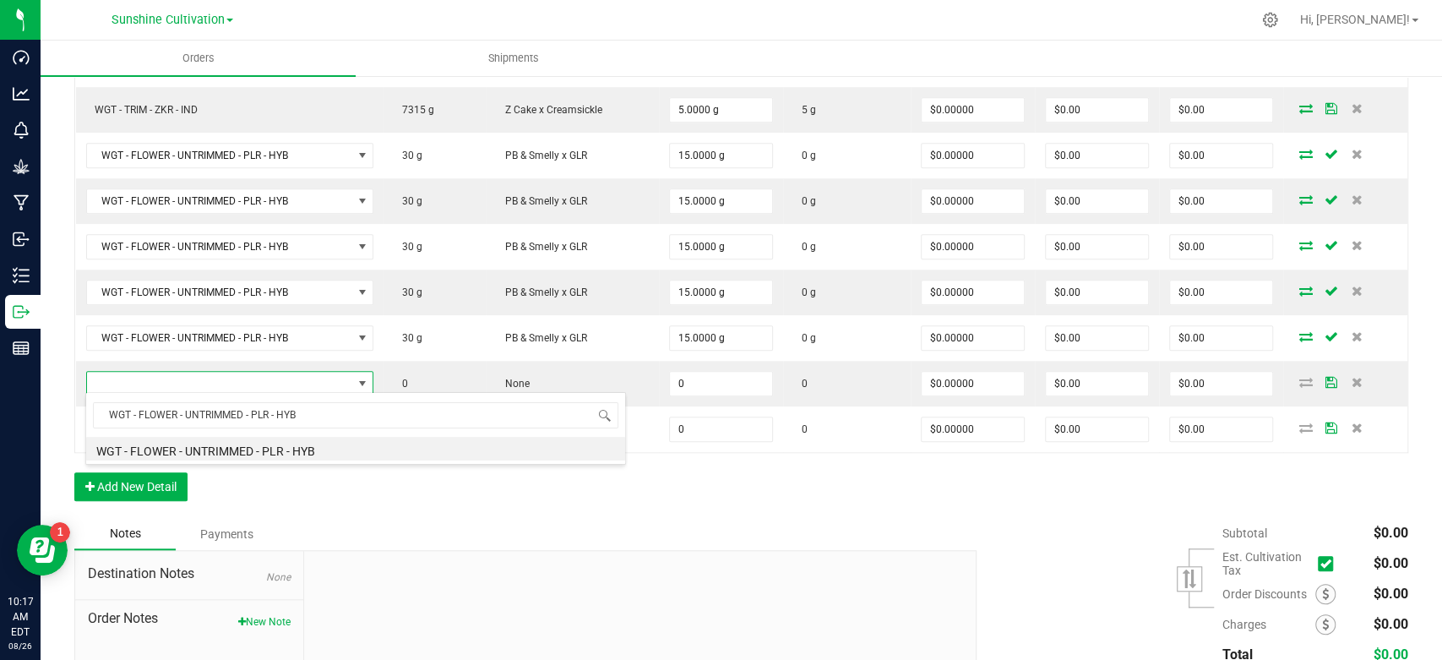
click at [286, 445] on li "WGT - FLOWER - UNTRIMMED - PLR - HYB" at bounding box center [355, 449] width 539 height 24
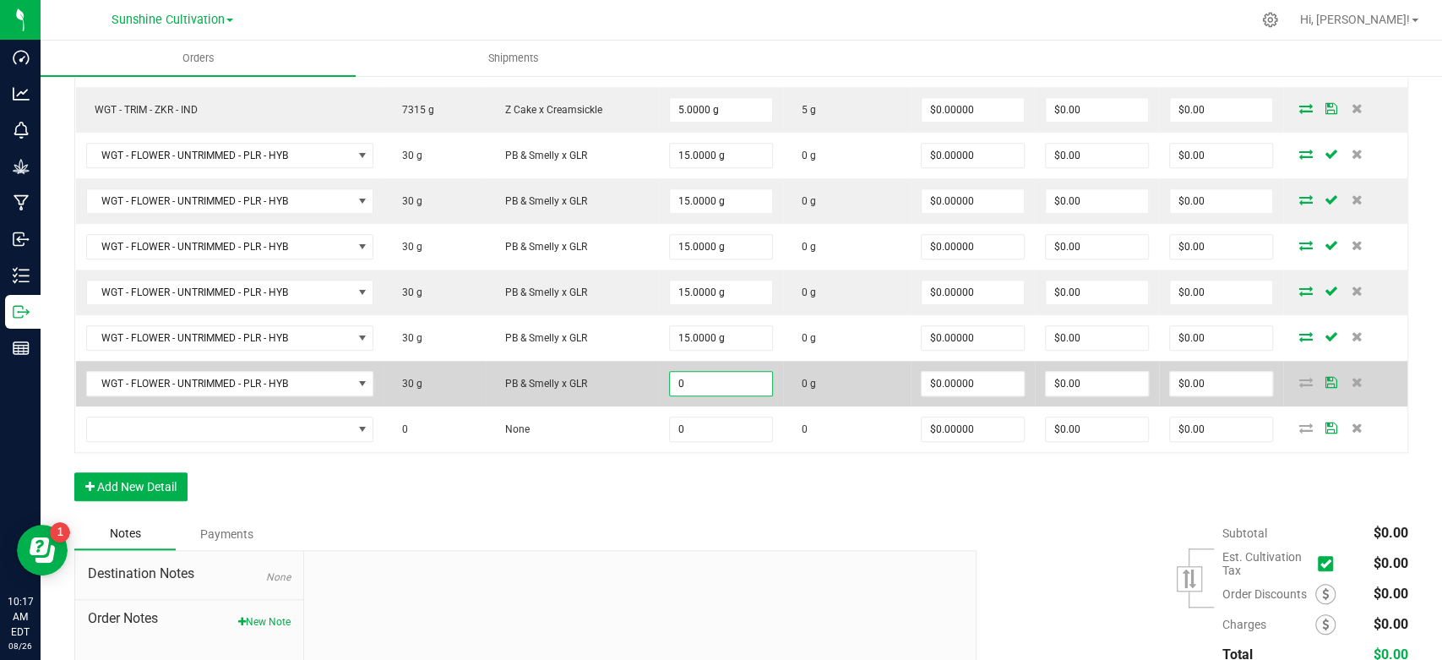
click at [709, 375] on input "0" at bounding box center [721, 384] width 102 height 24
type input "15.0000 g"
type input "0"
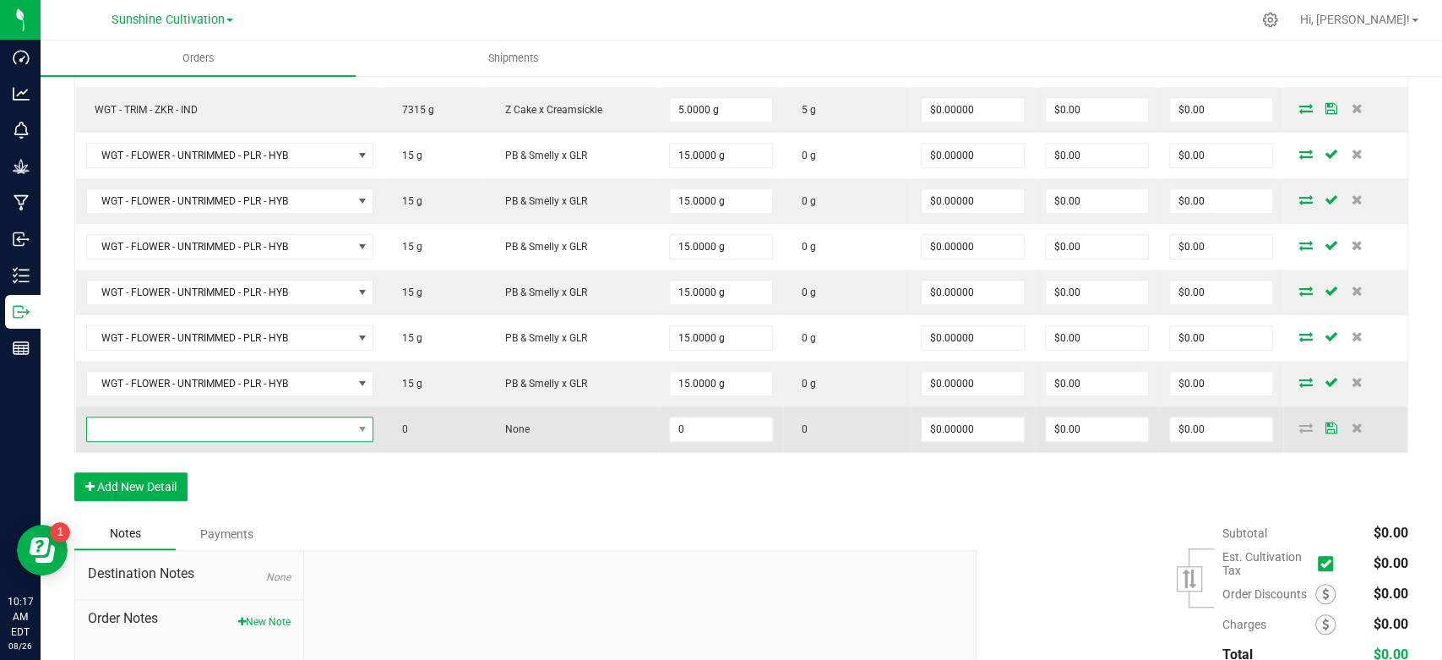
click at [327, 430] on span "NO DATA FOUND" at bounding box center [219, 429] width 265 height 24
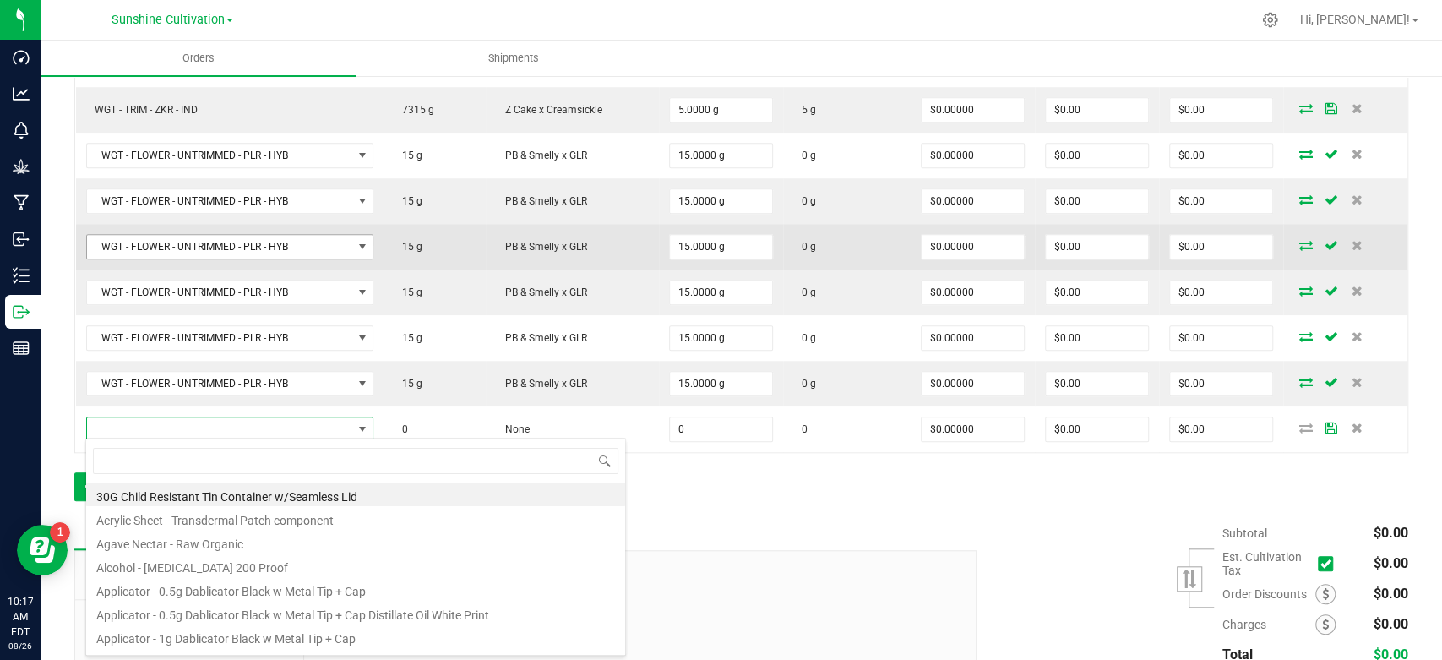
type input "WGT - FLOWER - UNTRIMMED - PLR - HYB"
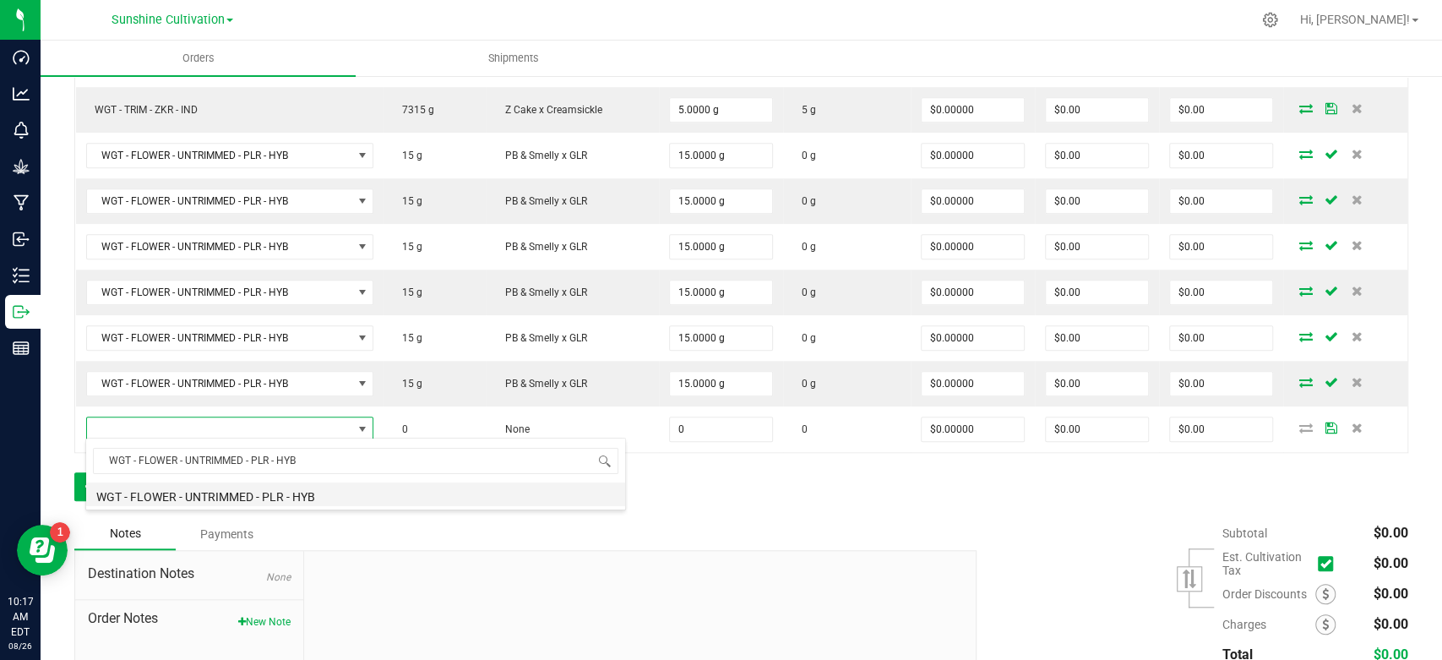
click at [275, 495] on li "WGT - FLOWER - UNTRIMMED - PLR - HYB" at bounding box center [355, 494] width 539 height 24
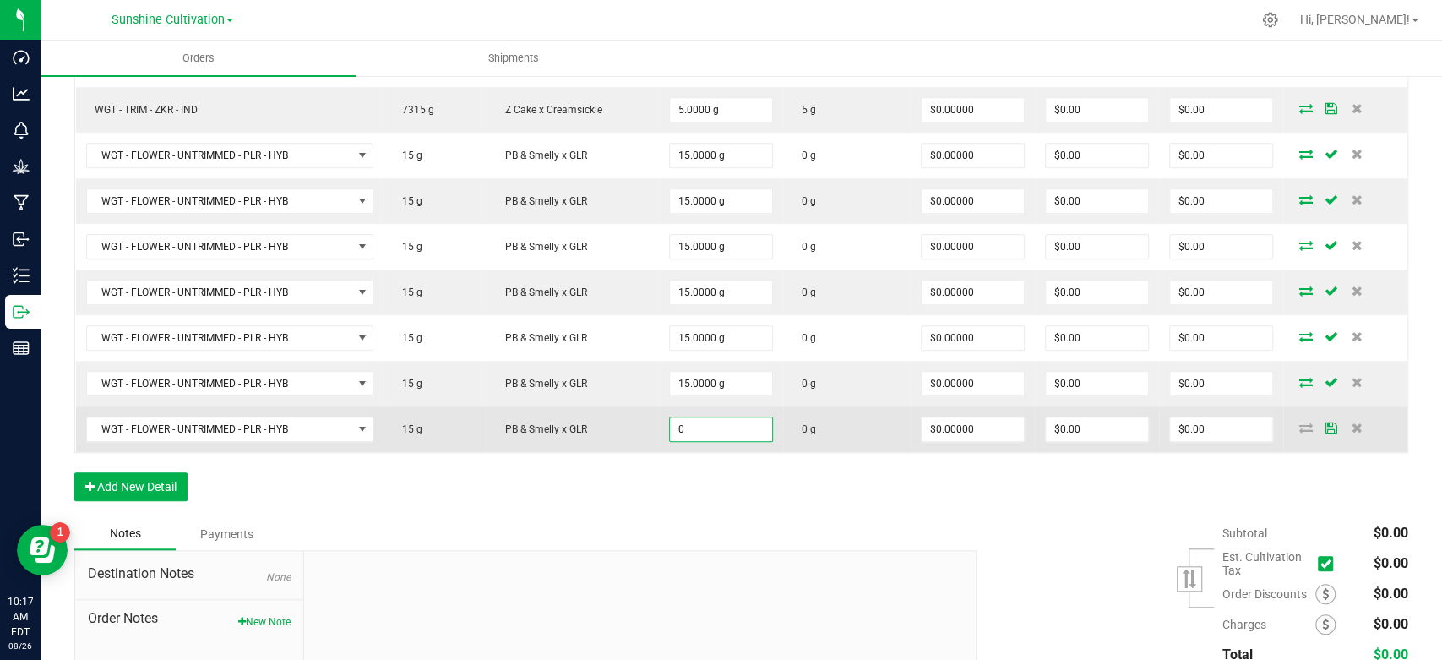
click at [694, 428] on input "0" at bounding box center [721, 429] width 102 height 24
type input "15.0000 g"
type input "0"
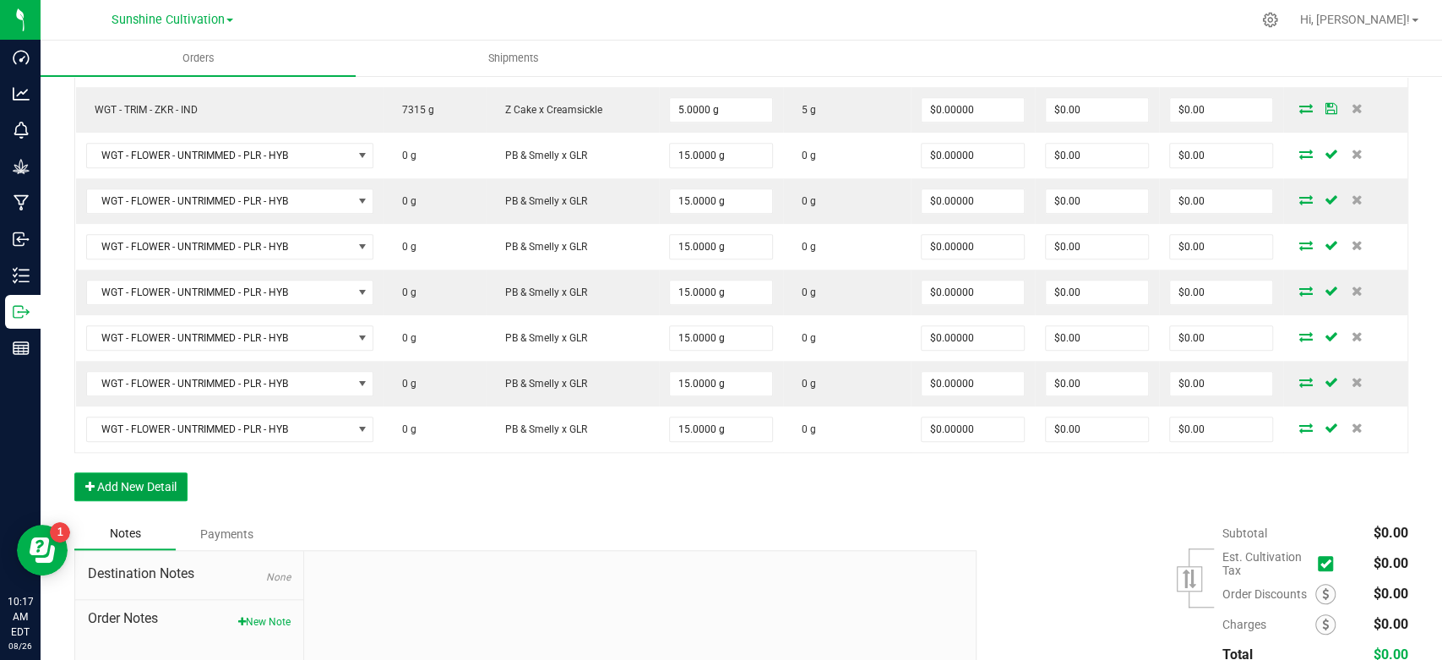
click at [136, 476] on button "Add New Detail" at bounding box center [130, 486] width 113 height 29
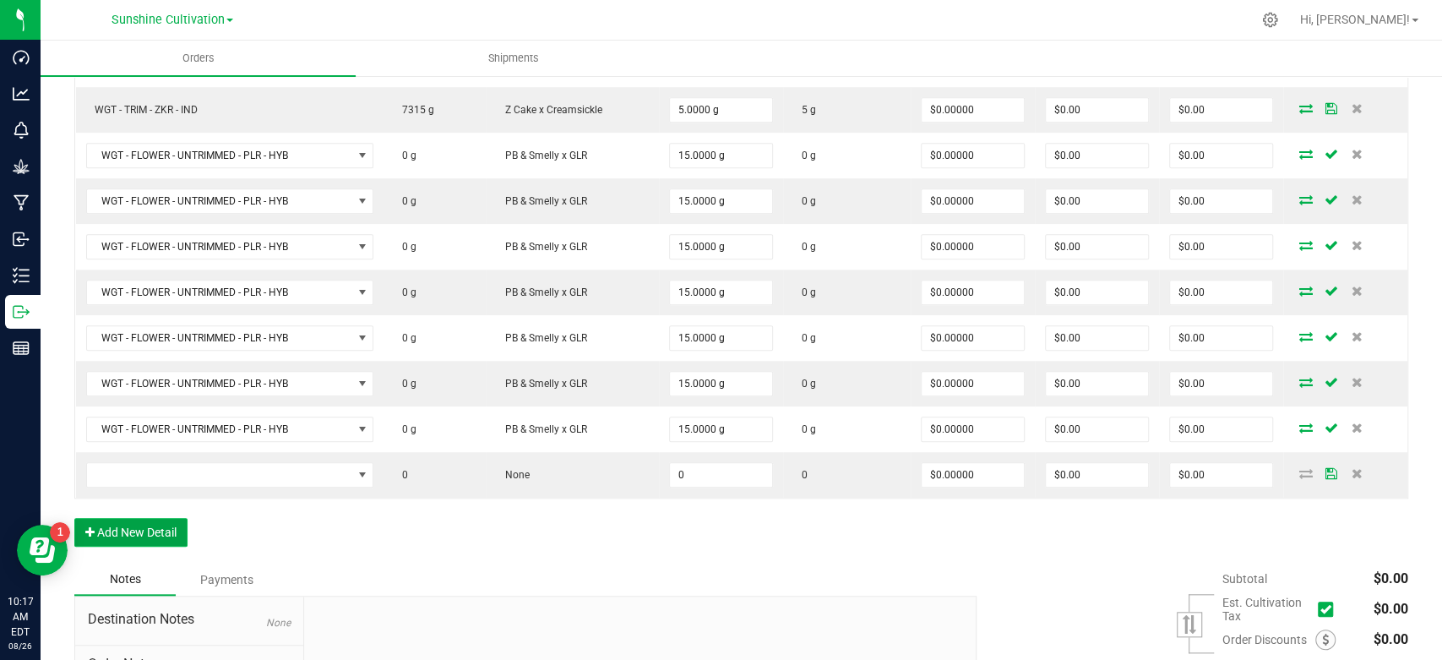
click at [135, 526] on button "Add New Detail" at bounding box center [130, 532] width 113 height 29
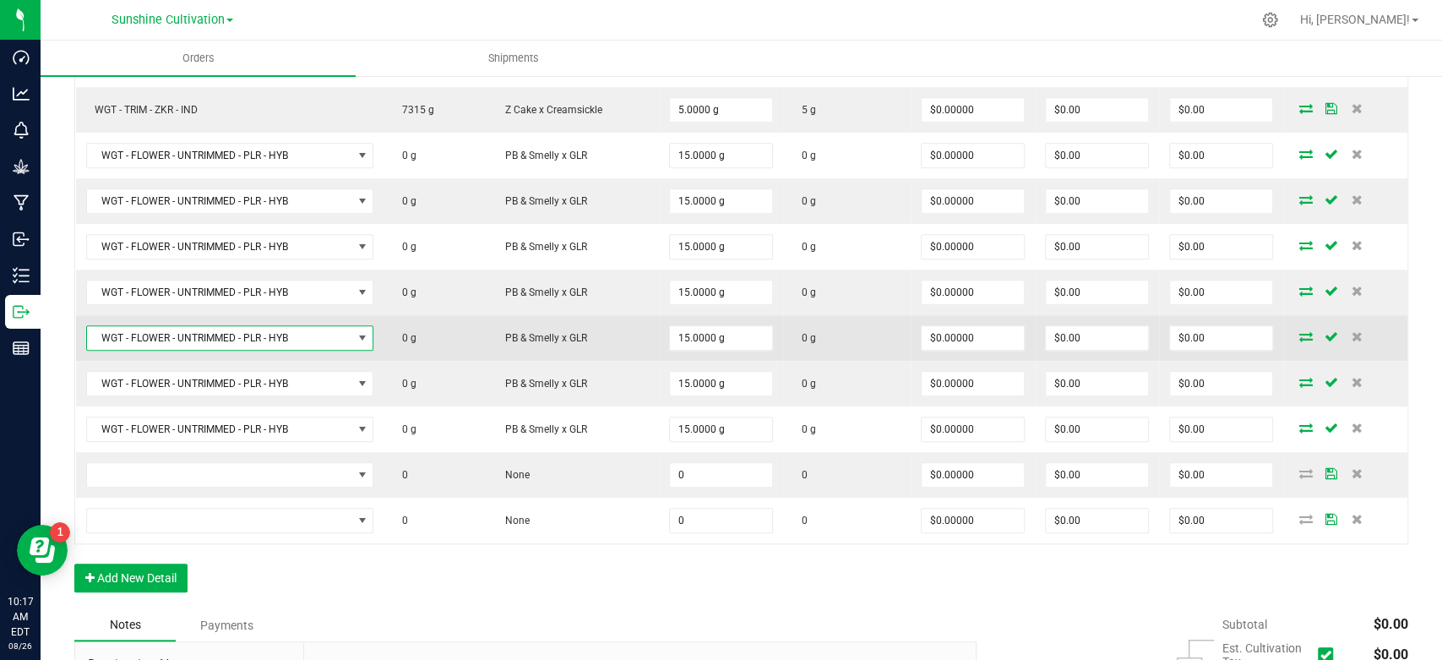
click at [322, 326] on span "WGT - FLOWER - UNTRIMMED - PLR - HYB" at bounding box center [219, 338] width 265 height 24
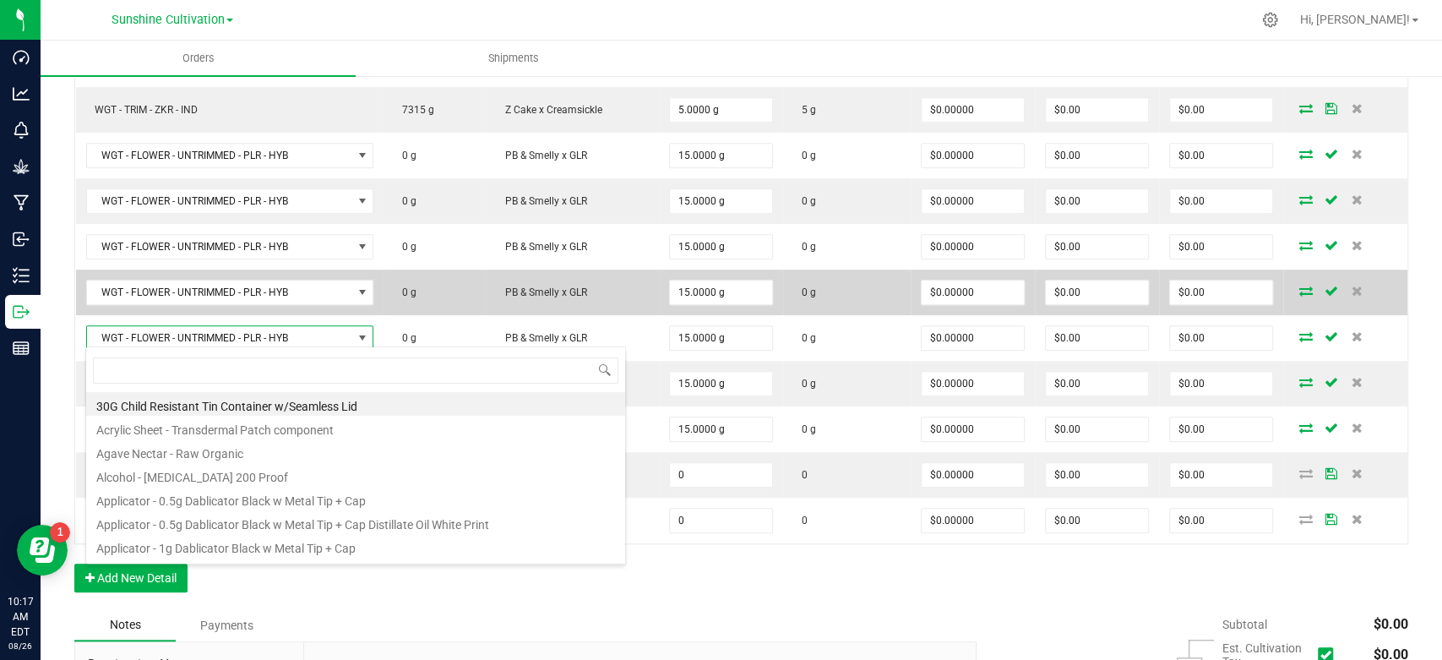
click at [439, 304] on td "0 g" at bounding box center [435, 293] width 102 height 46
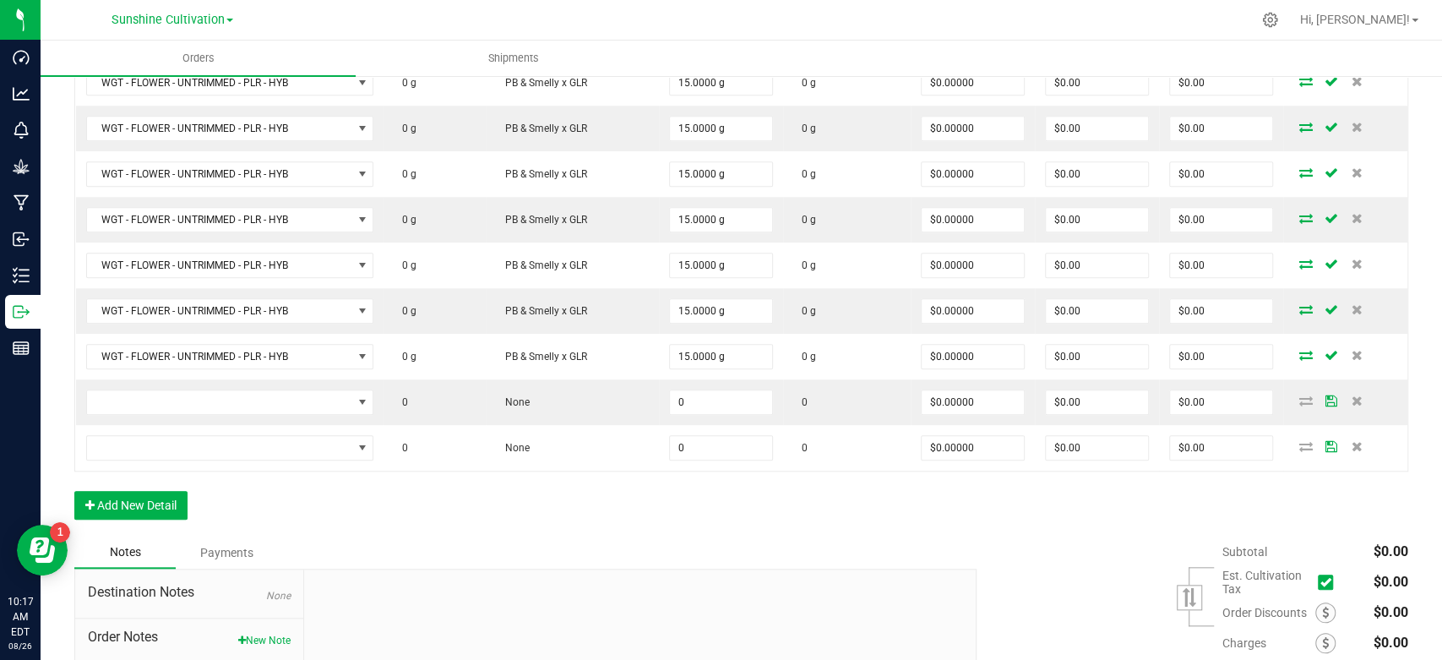
scroll to position [962, 0]
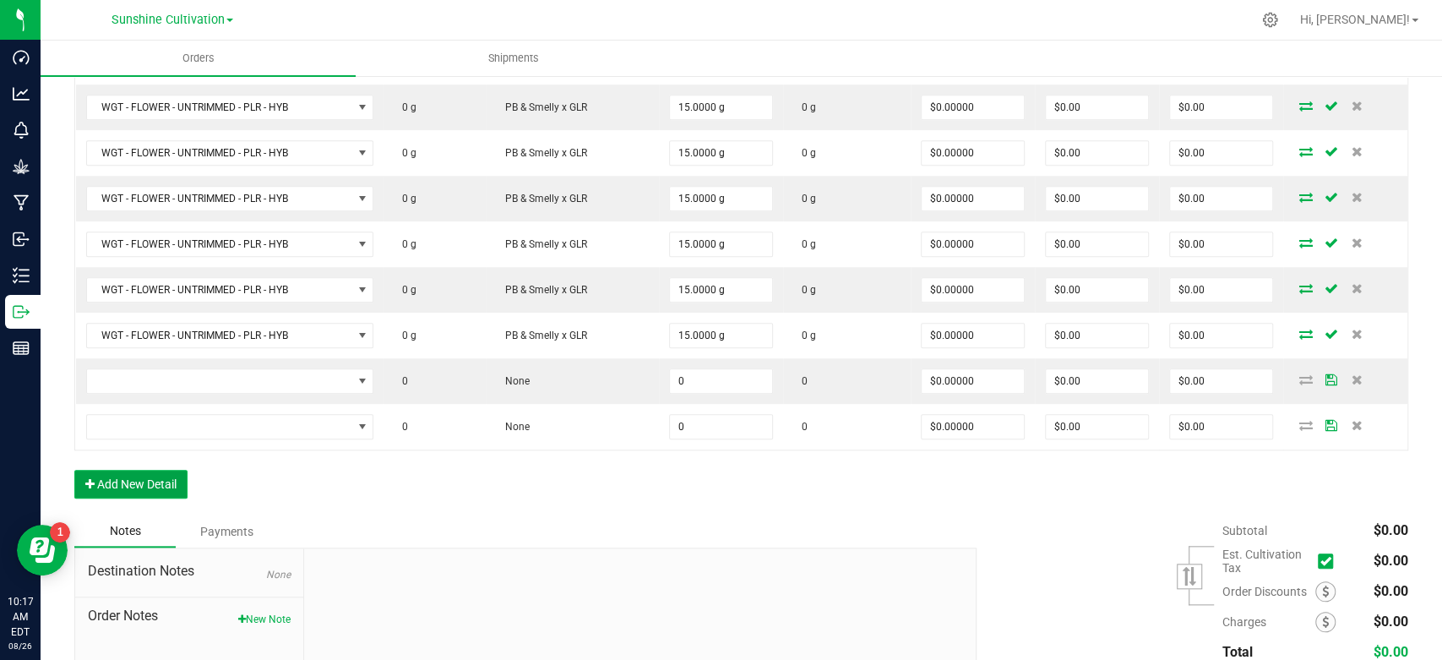
click at [157, 470] on button "Add New Detail" at bounding box center [130, 484] width 113 height 29
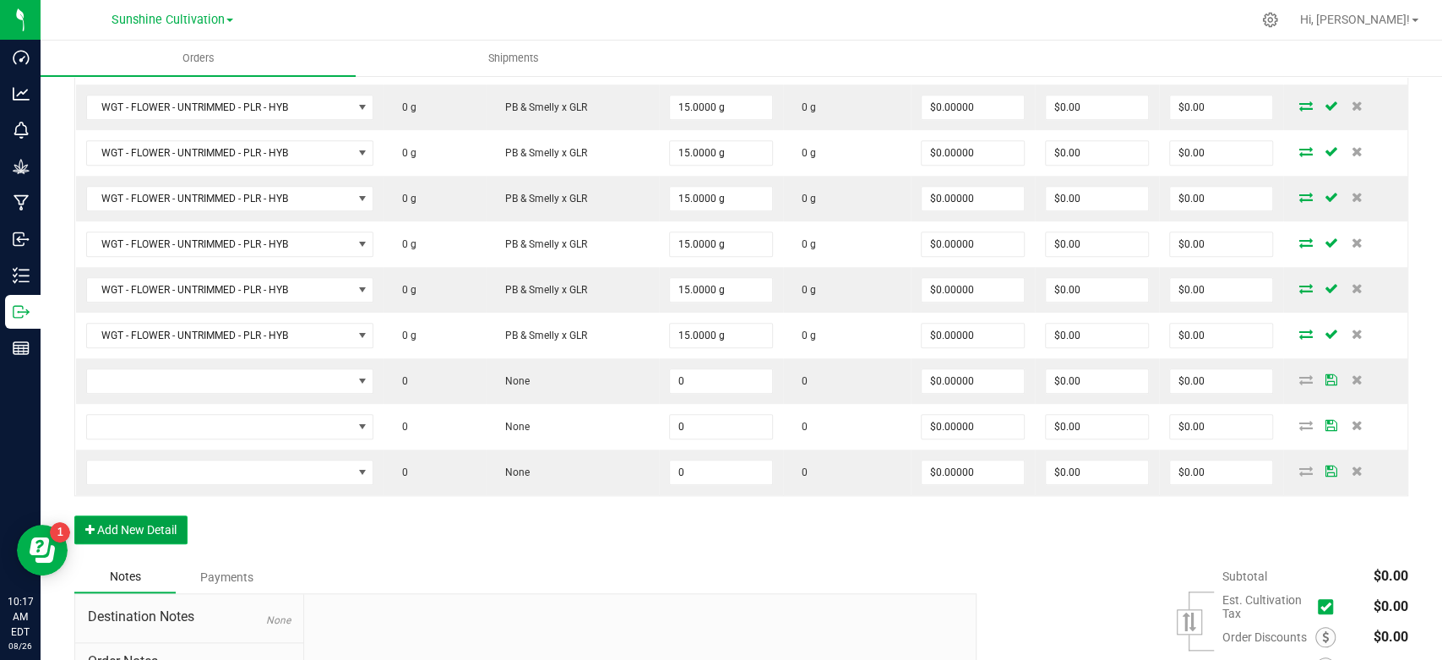
click at [158, 537] on button "Add New Detail" at bounding box center [130, 529] width 113 height 29
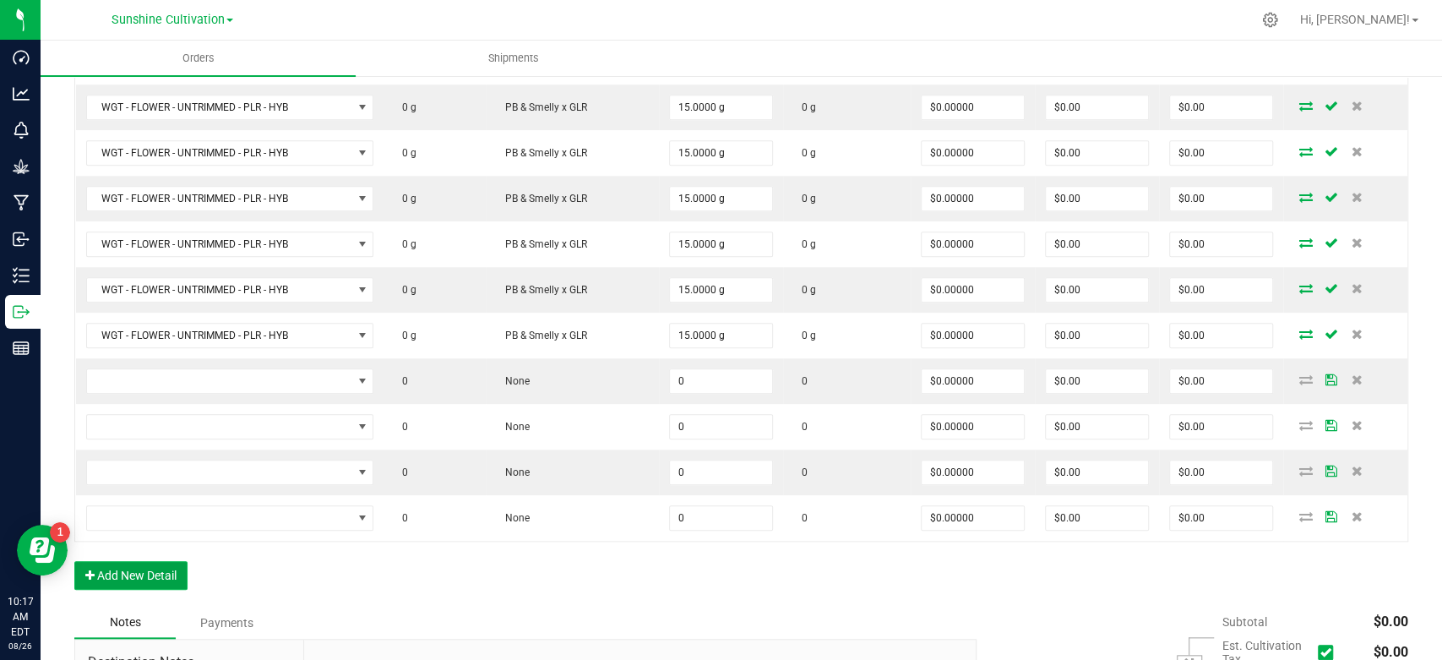
click at [162, 579] on button "Add New Detail" at bounding box center [130, 575] width 113 height 29
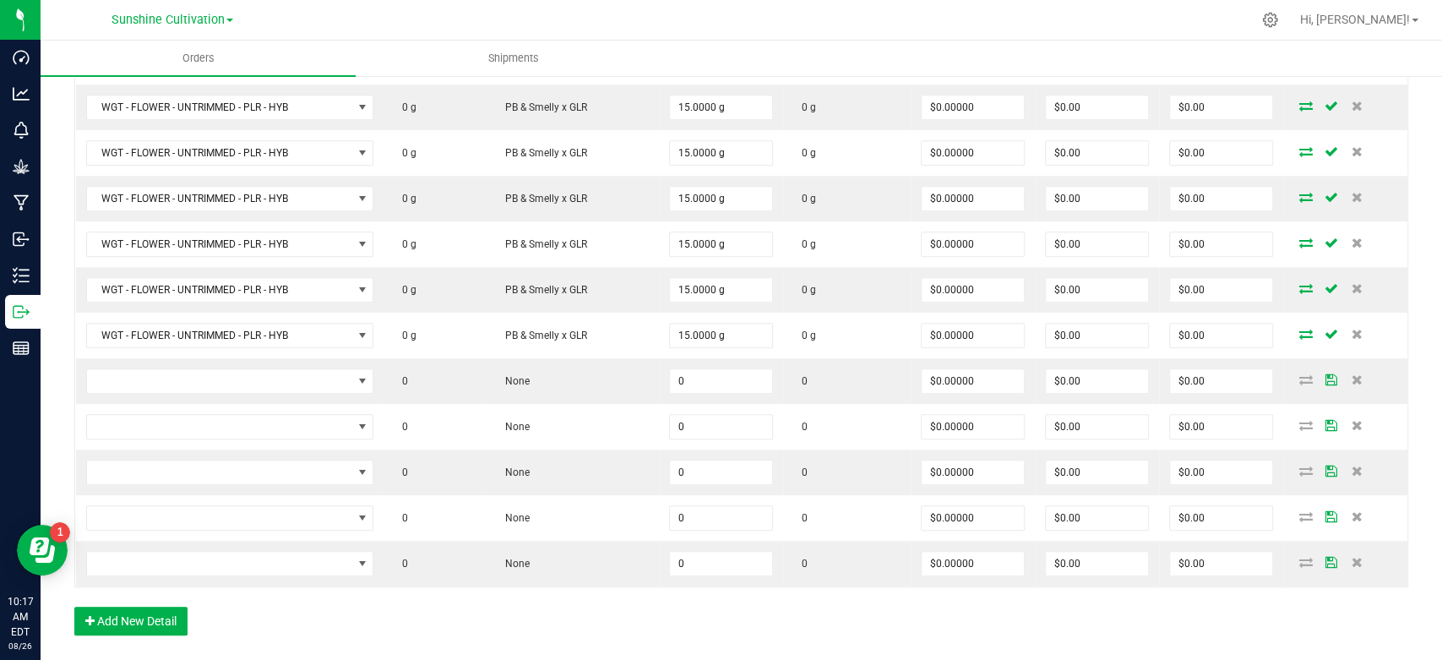
click at [162, 634] on div "Order Details Print All Labels Item Sellable Strain Qty Ordered Qty Allocated U…" at bounding box center [741, 79] width 1334 height 1145
click at [159, 624] on button "Add New Detail" at bounding box center [130, 621] width 113 height 29
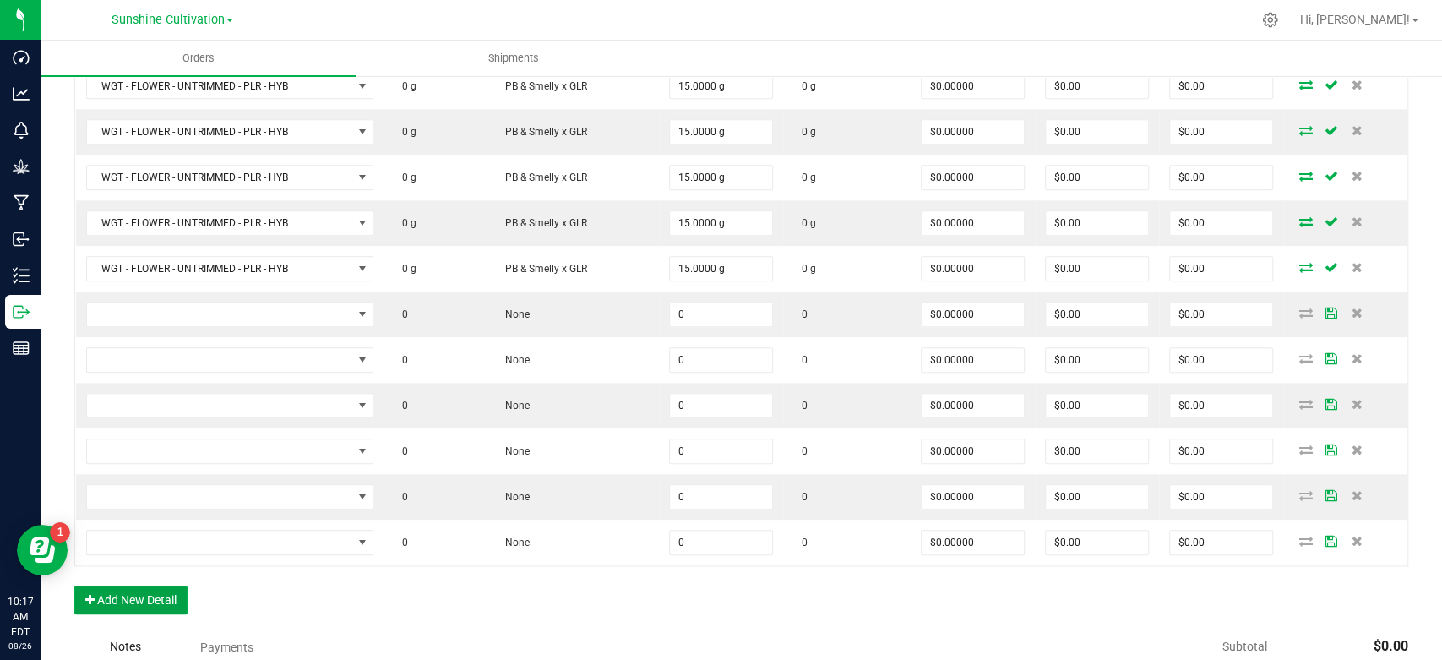
scroll to position [1150, 0]
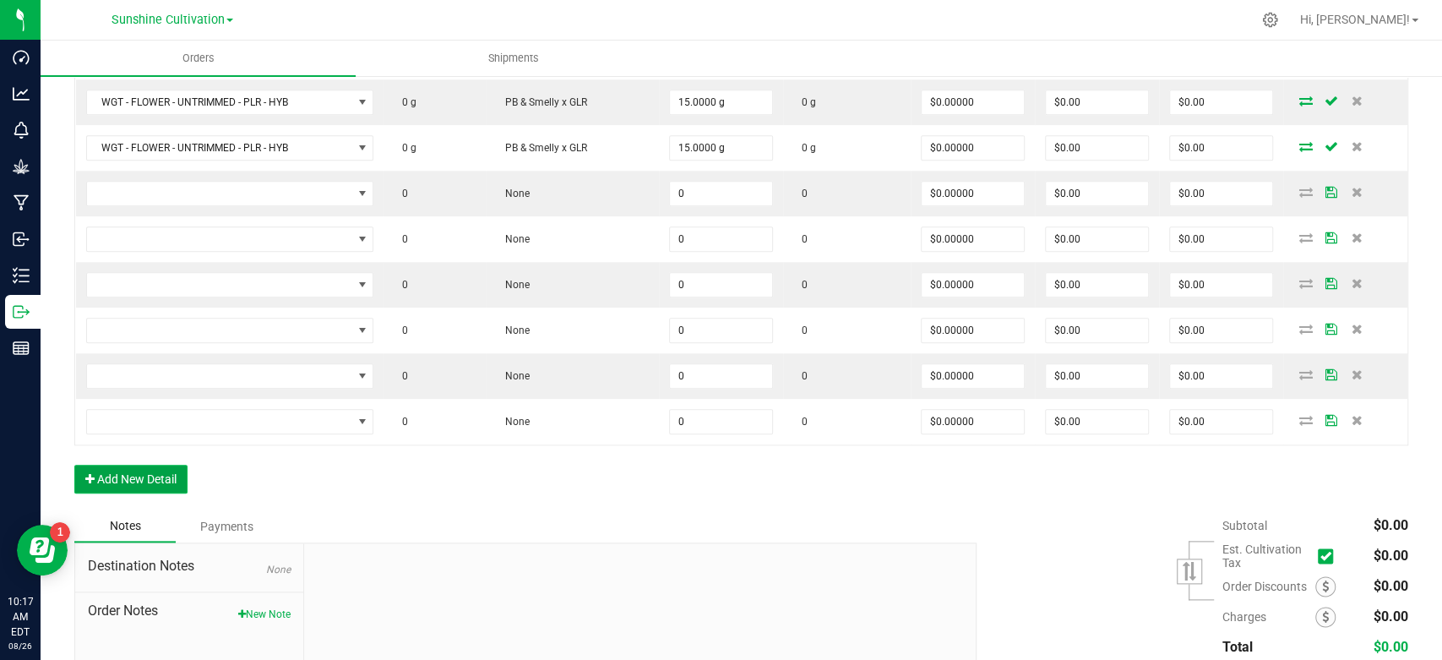
click at [152, 479] on button "Add New Detail" at bounding box center [130, 479] width 113 height 29
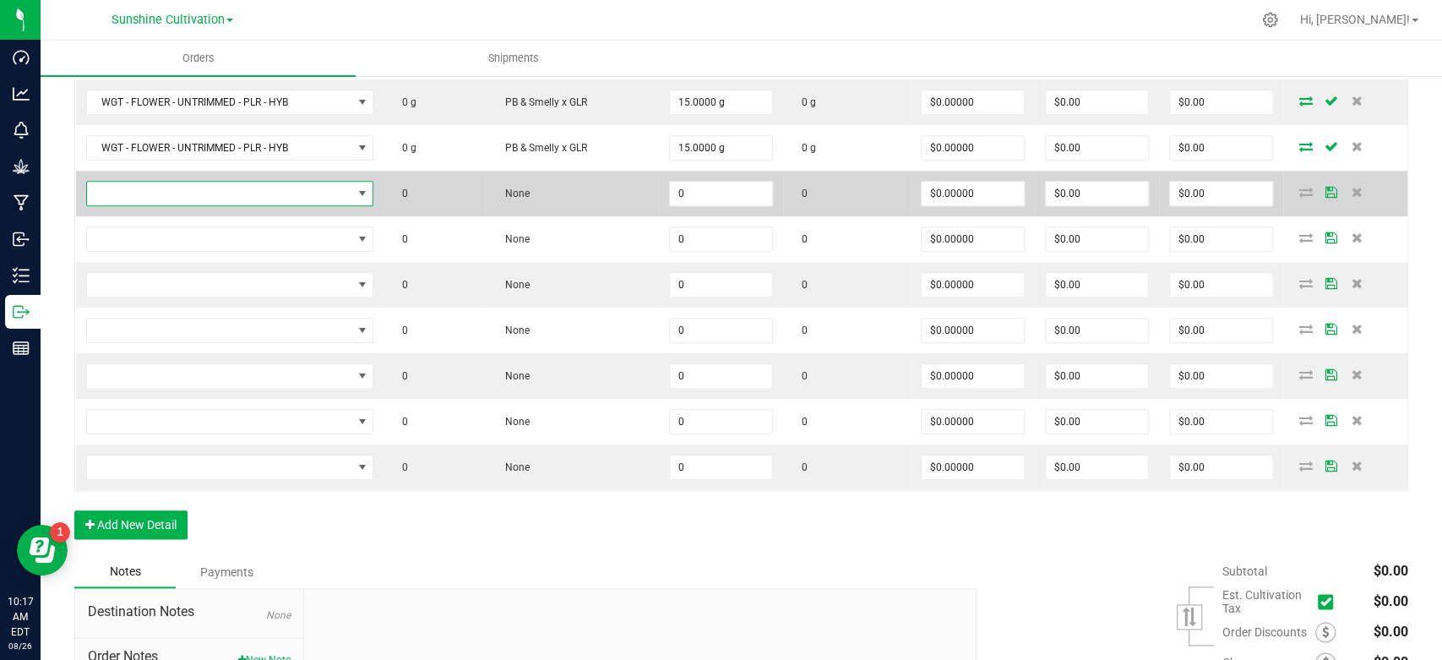
click at [362, 187] on span "NO DATA FOUND" at bounding box center [363, 194] width 14 height 14
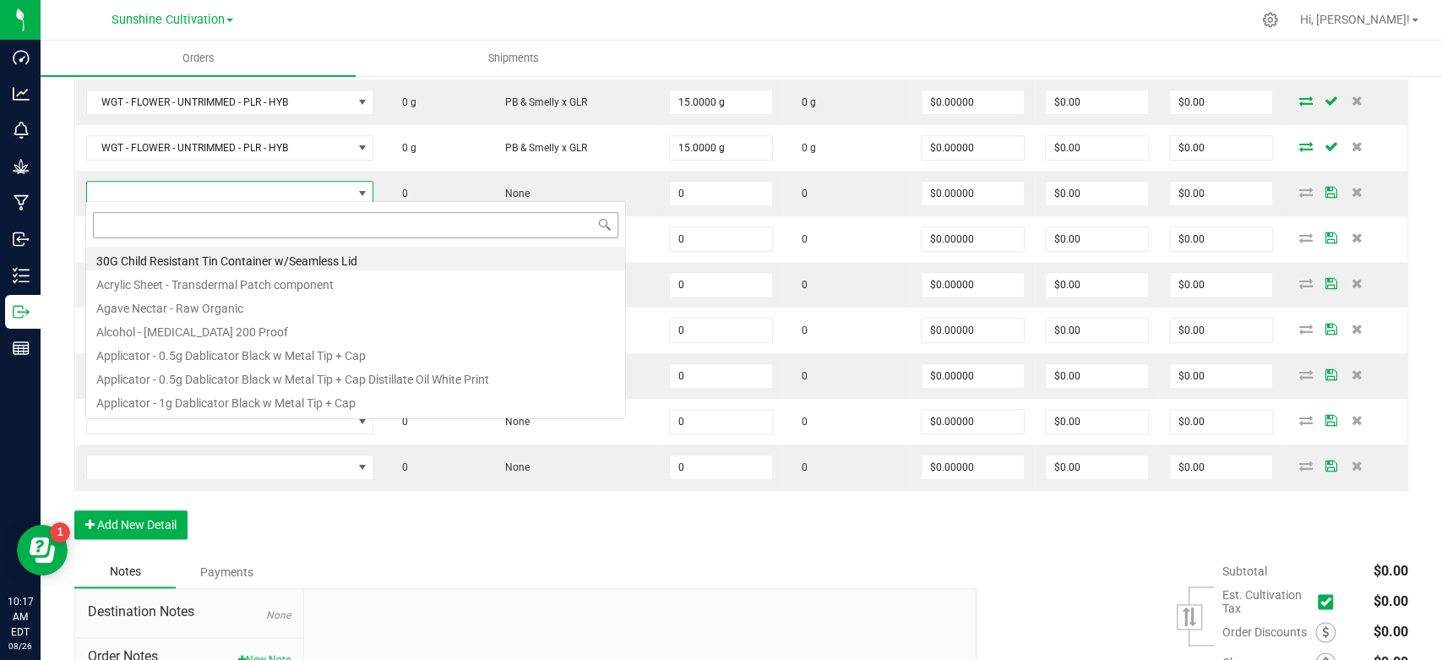
scroll to position [25, 290]
type input "WGT - TRIM - PLR - HYB"
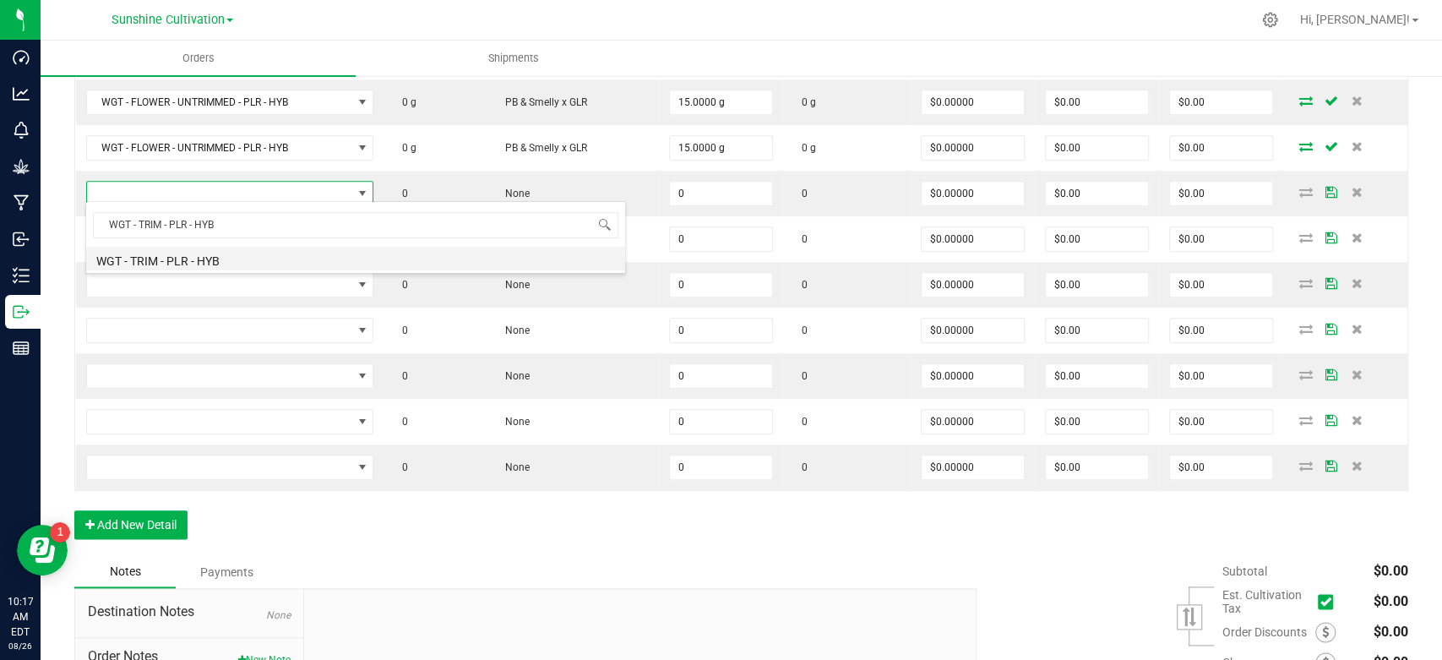
click at [223, 256] on li "WGT - TRIM - PLR - HYB" at bounding box center [355, 259] width 539 height 24
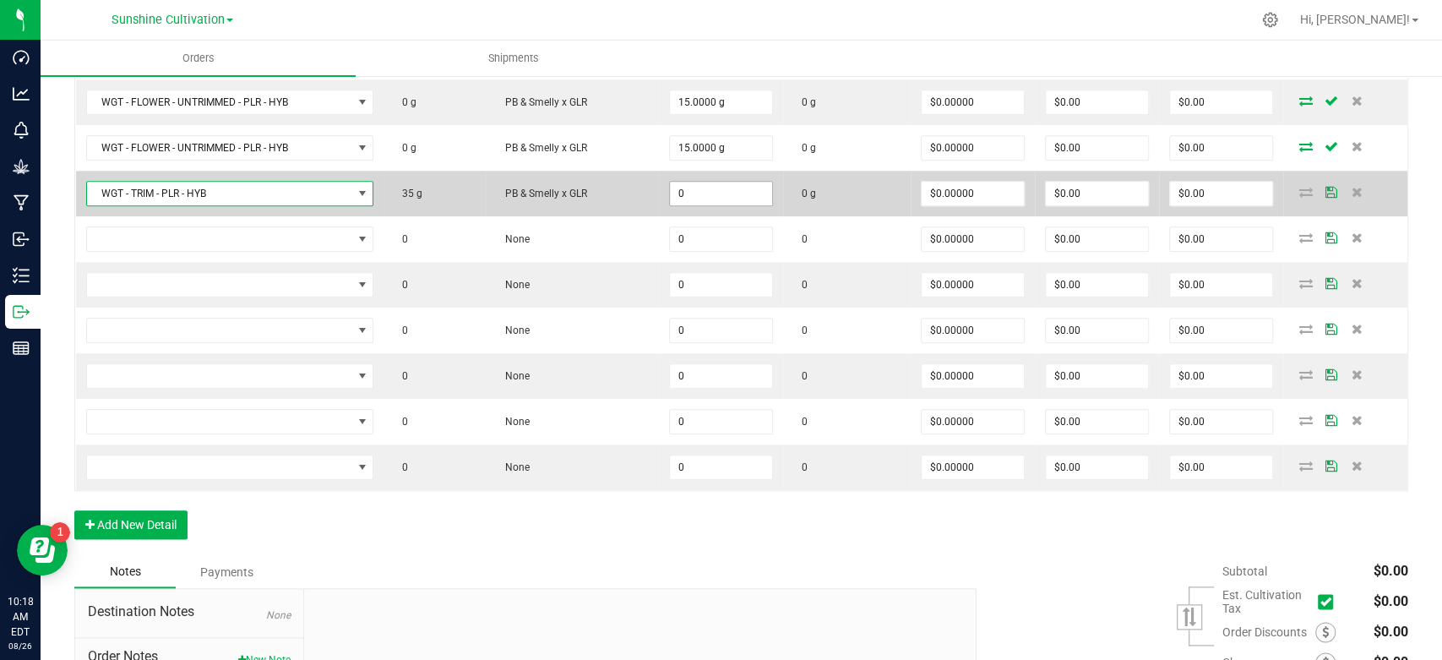
click at [694, 194] on input "0" at bounding box center [721, 194] width 102 height 24
type input "5.0000 g"
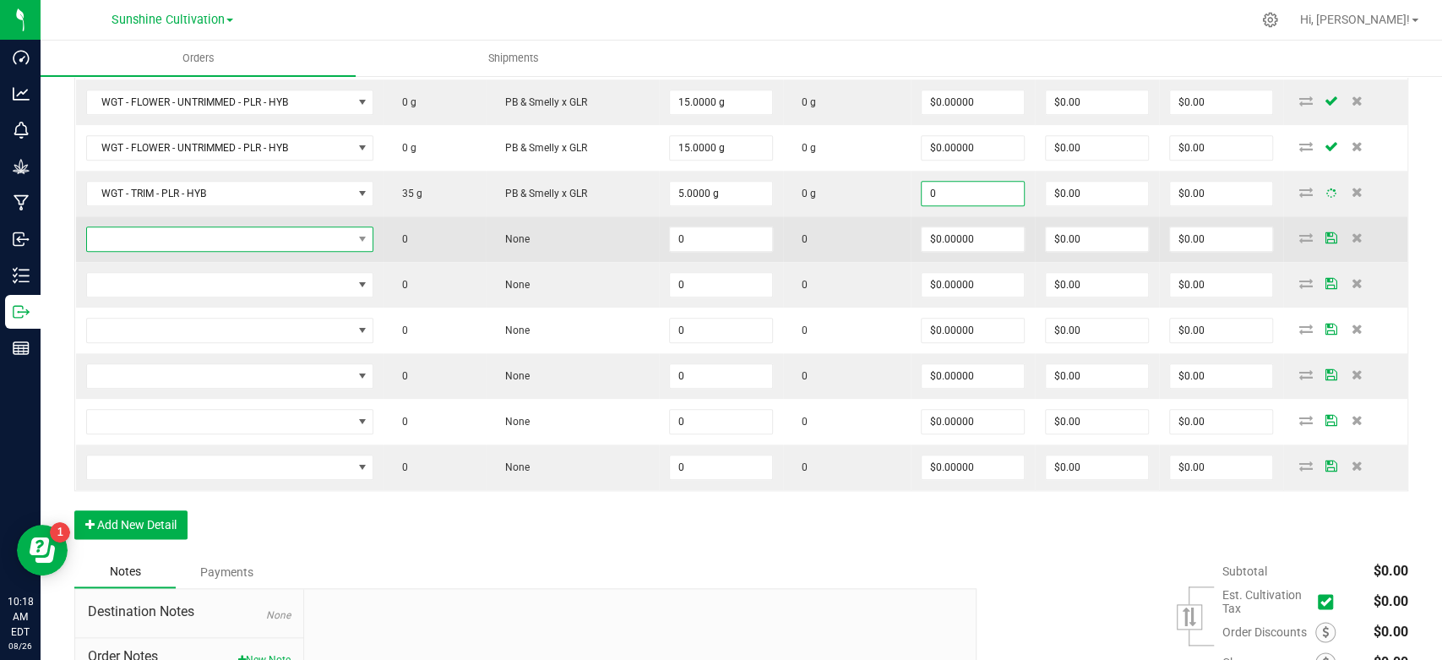
type input "$0.00000"
click at [319, 227] on span "NO DATA FOUND" at bounding box center [219, 239] width 265 height 24
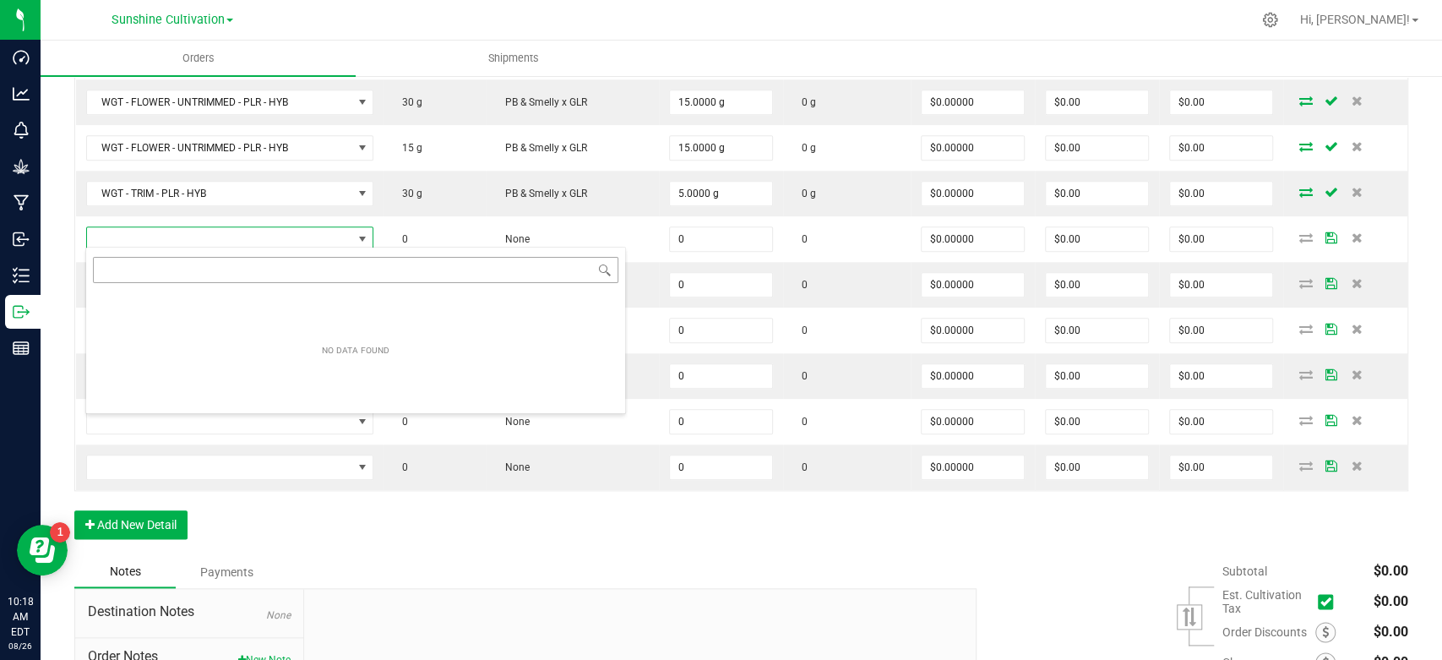
type input "WGT - TRIM - PLR - HYB"
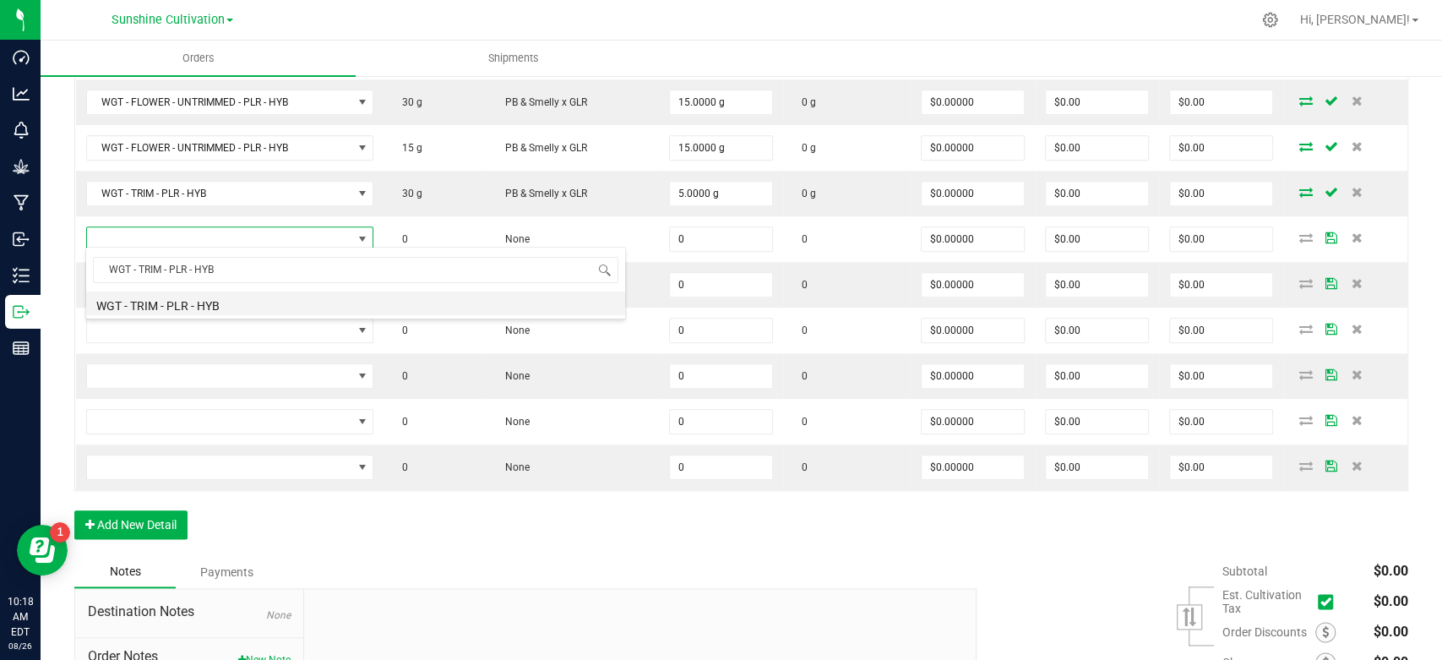
click at [247, 302] on li "WGT - TRIM - PLR - HYB" at bounding box center [355, 303] width 539 height 24
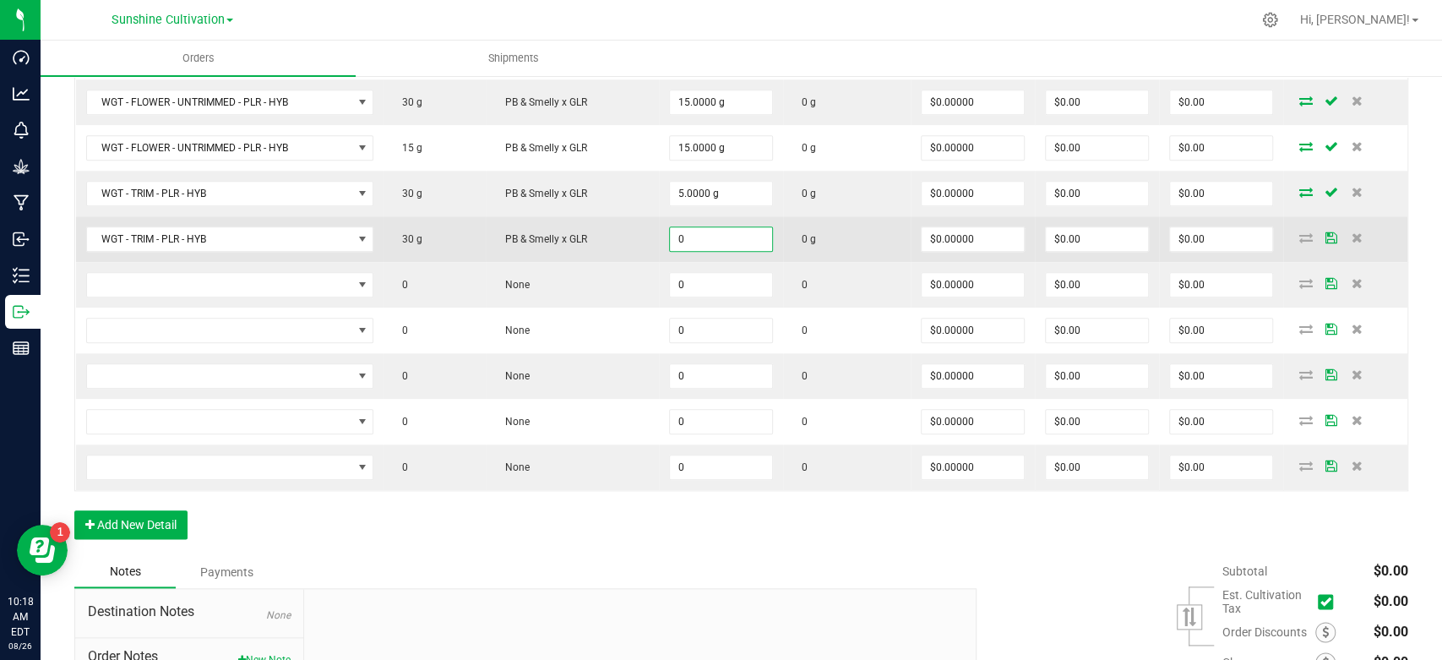
click at [699, 229] on input "0" at bounding box center [721, 239] width 102 height 24
type input "3"
type input "5.0000 g"
type input "0"
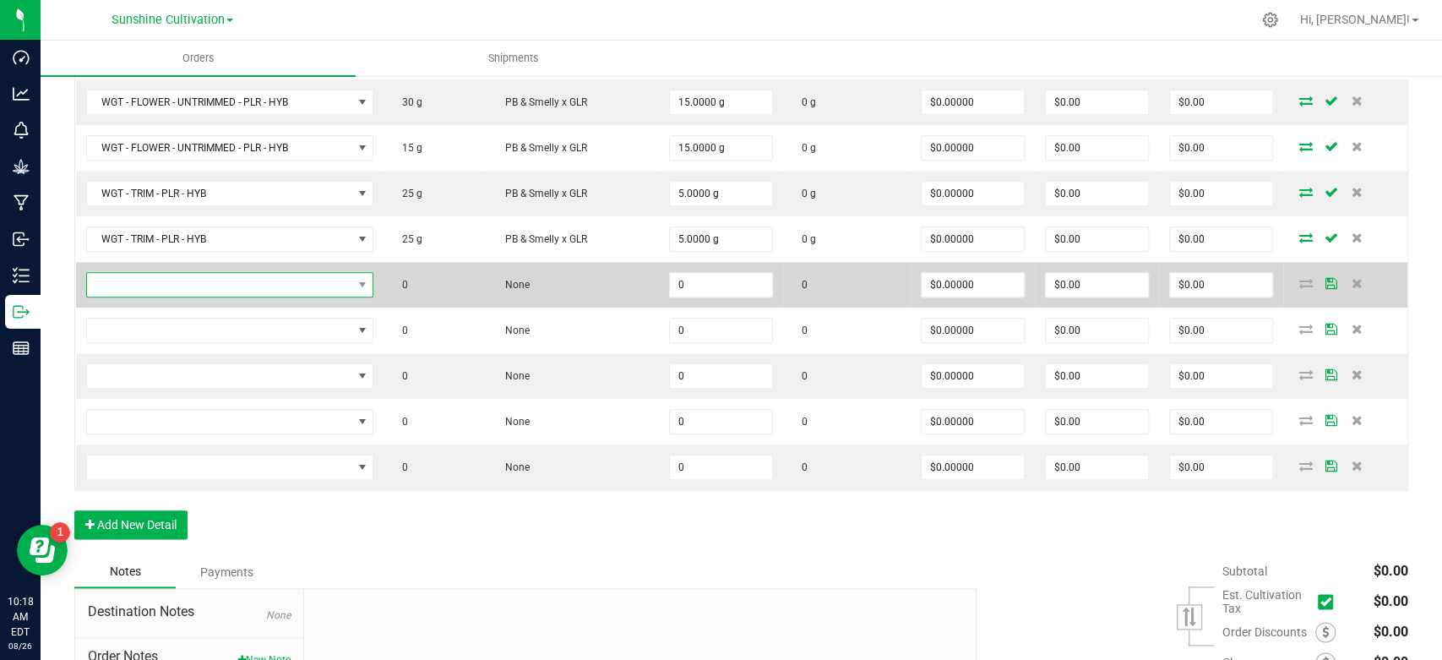
click at [336, 275] on span "NO DATA FOUND" at bounding box center [219, 285] width 265 height 24
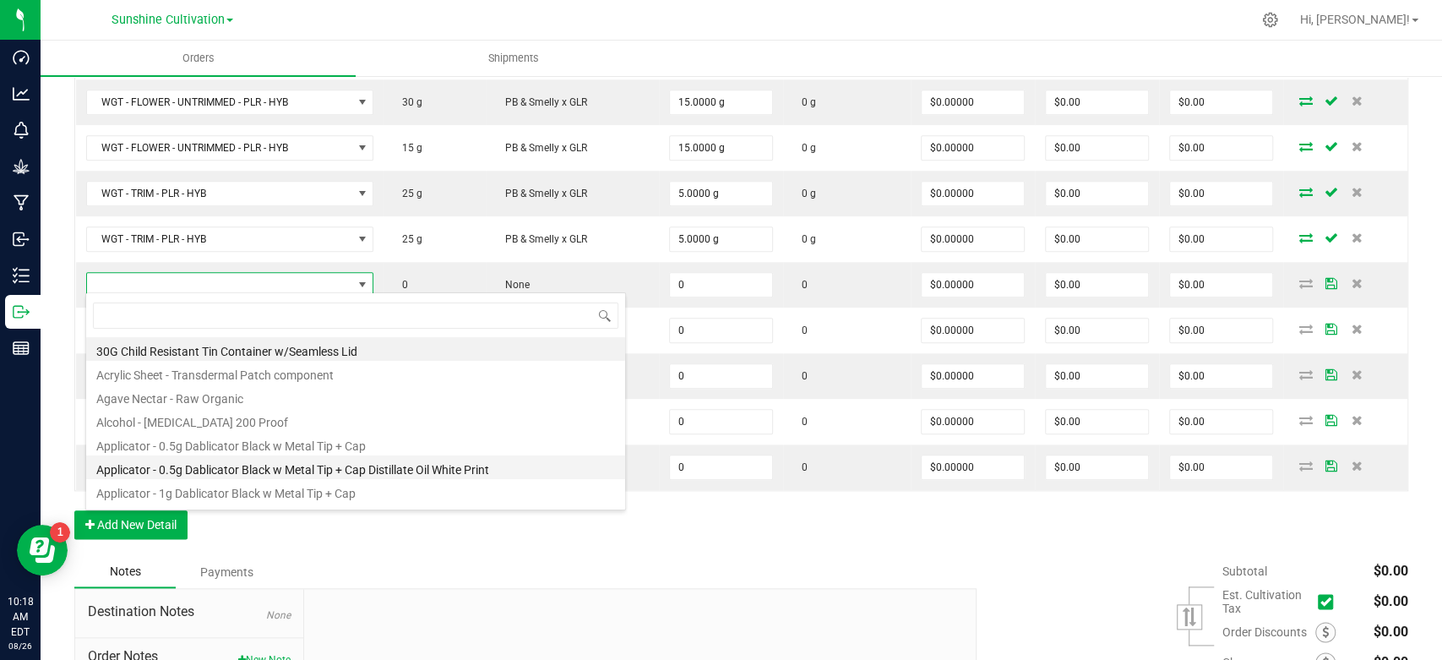
type input "WGT - TRIM - PLR - HYB"
click at [324, 471] on li "Applicator - 0.5g Dablicator Black w Metal Tip + Cap Distillate Oil White Print" at bounding box center [355, 467] width 539 height 24
type input "0 ea"
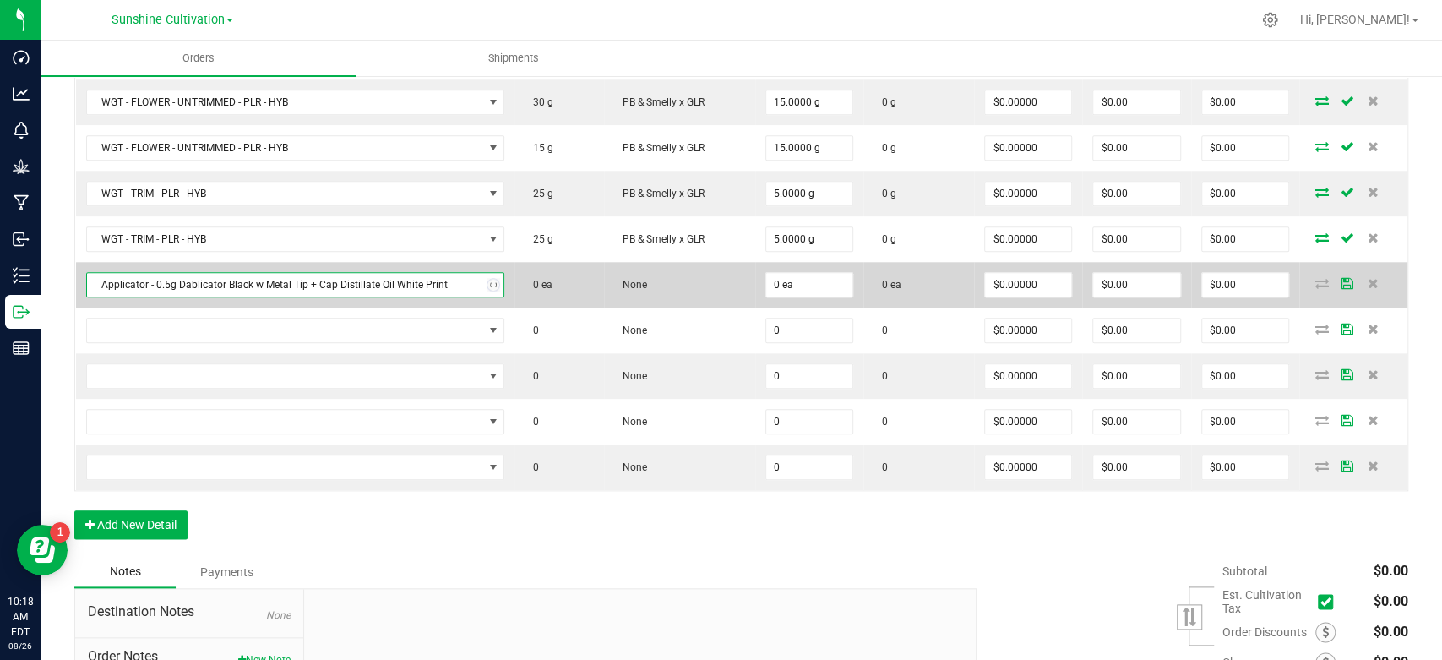
click at [393, 275] on span "Applicator - 0.5g Dablicator Black w Metal Tip + Cap Distillate Oil White Print" at bounding box center [285, 285] width 396 height 24
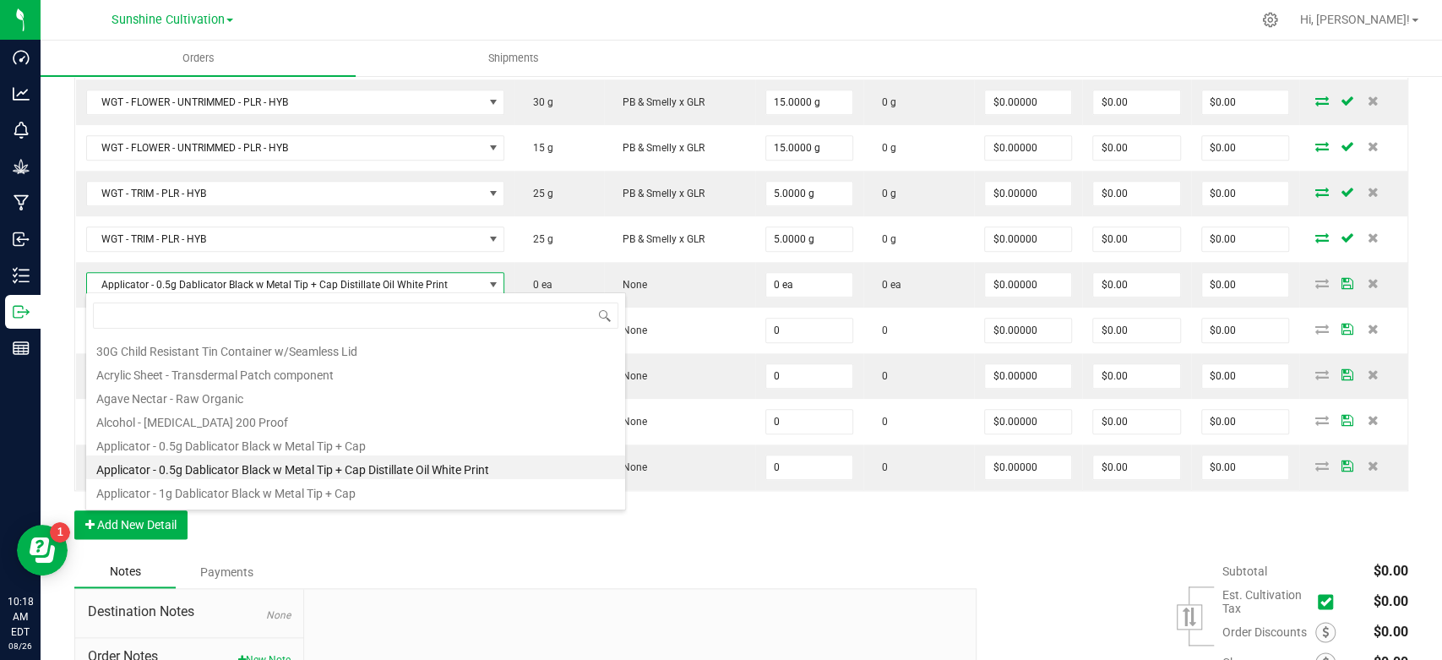
scroll to position [25, 415]
type input "WGT - TRIM - PLR - HYB"
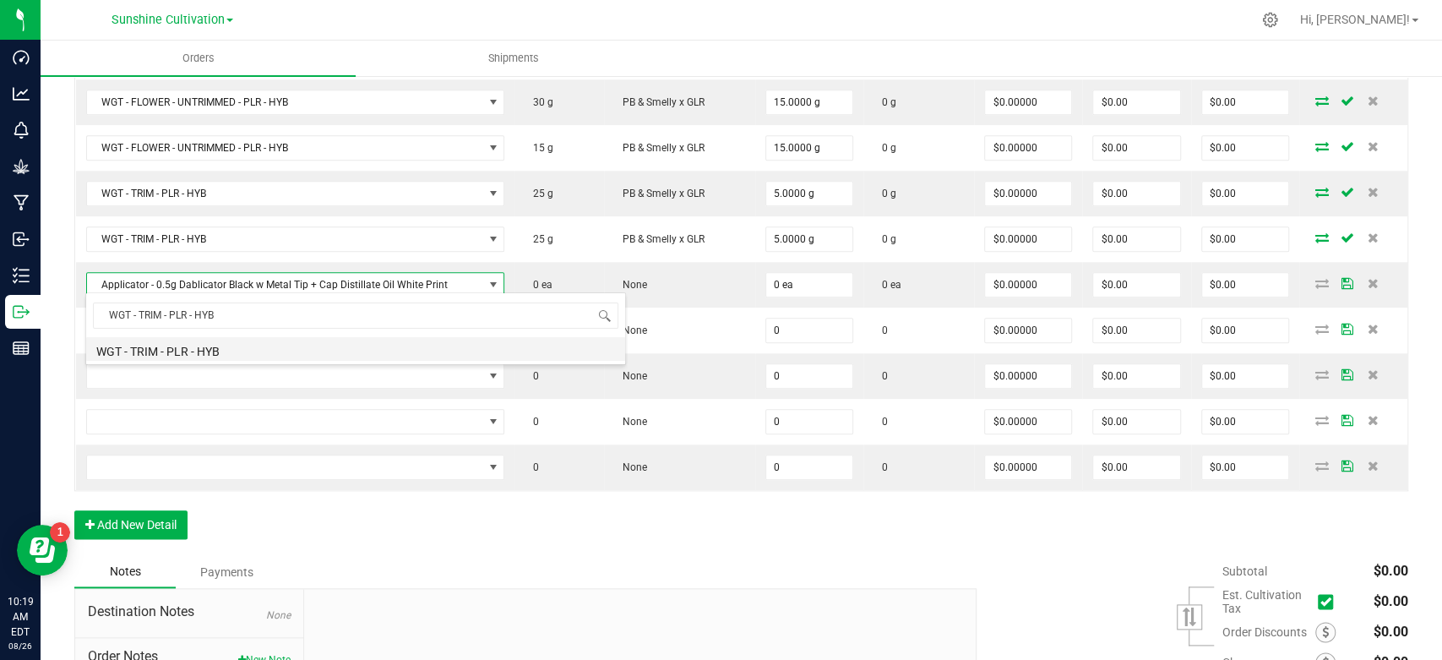
click at [356, 353] on li "WGT - TRIM - PLR - HYB" at bounding box center [355, 349] width 539 height 24
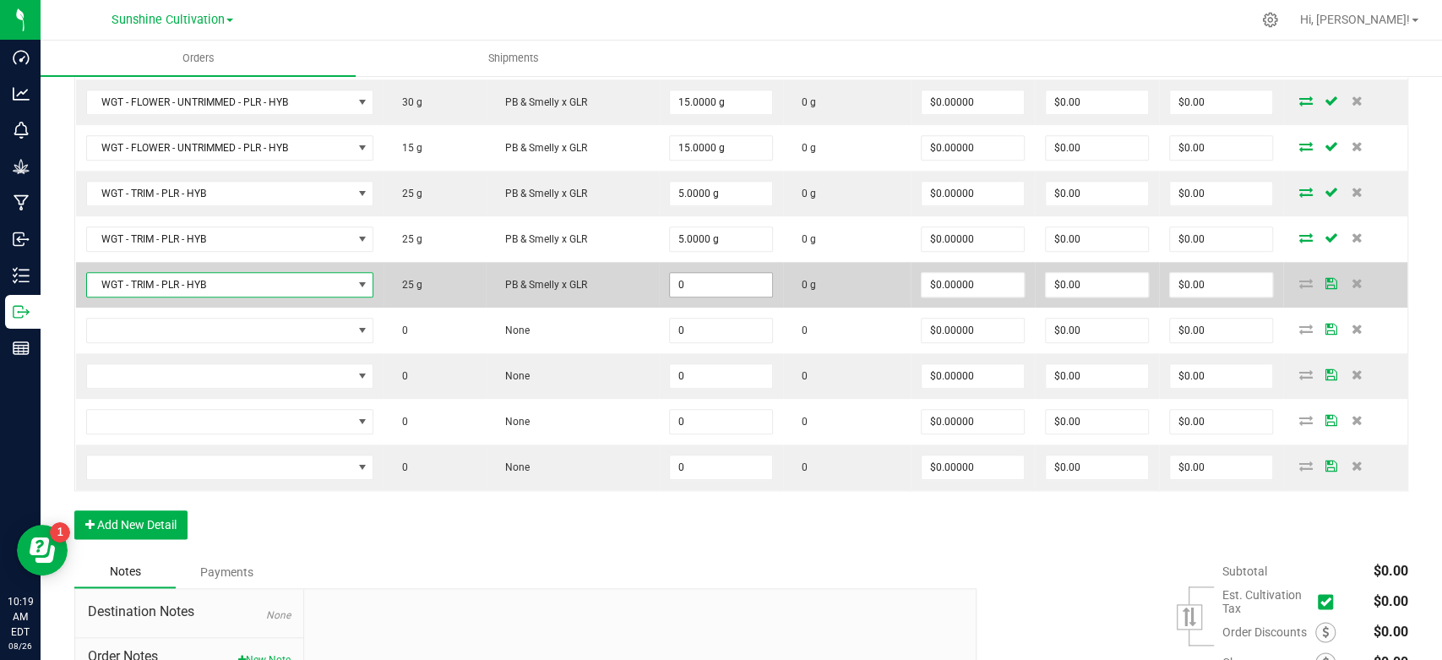
click at [709, 274] on input "0" at bounding box center [721, 285] width 102 height 24
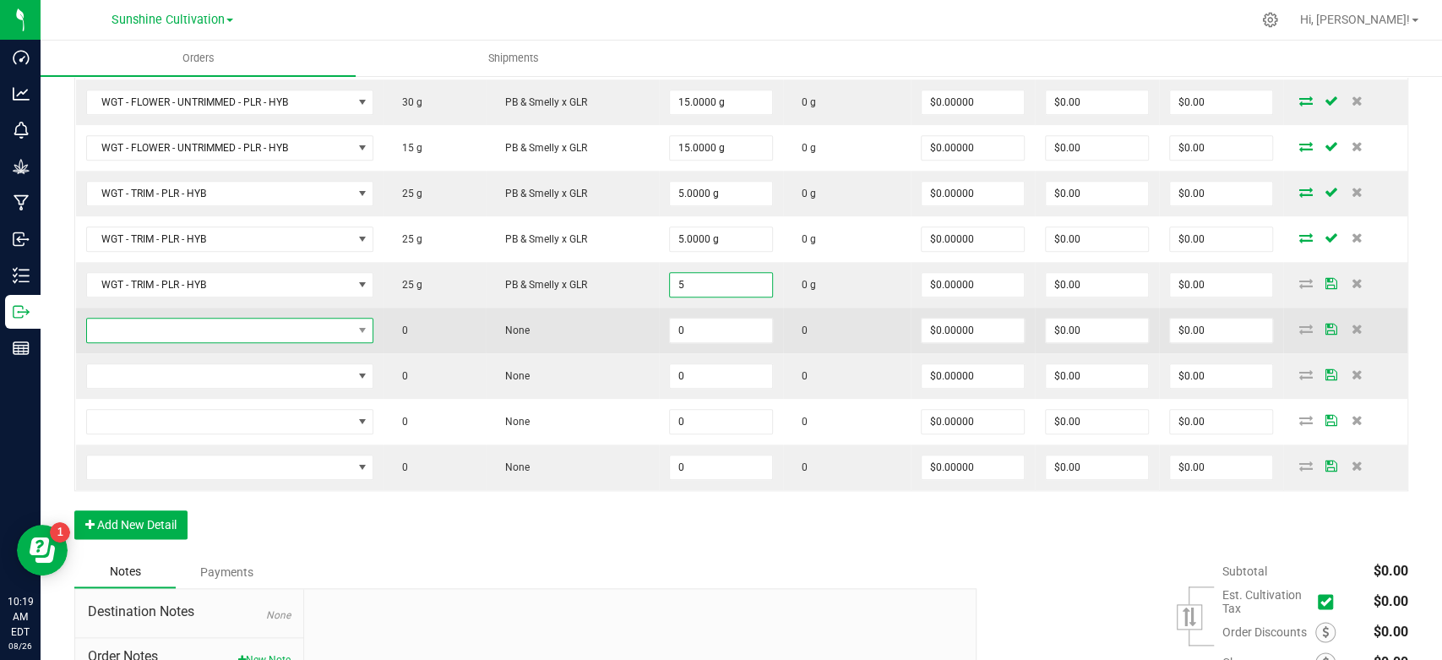
type input "5.0000 g"
click at [294, 334] on span "NO DATA FOUND" at bounding box center [219, 331] width 265 height 24
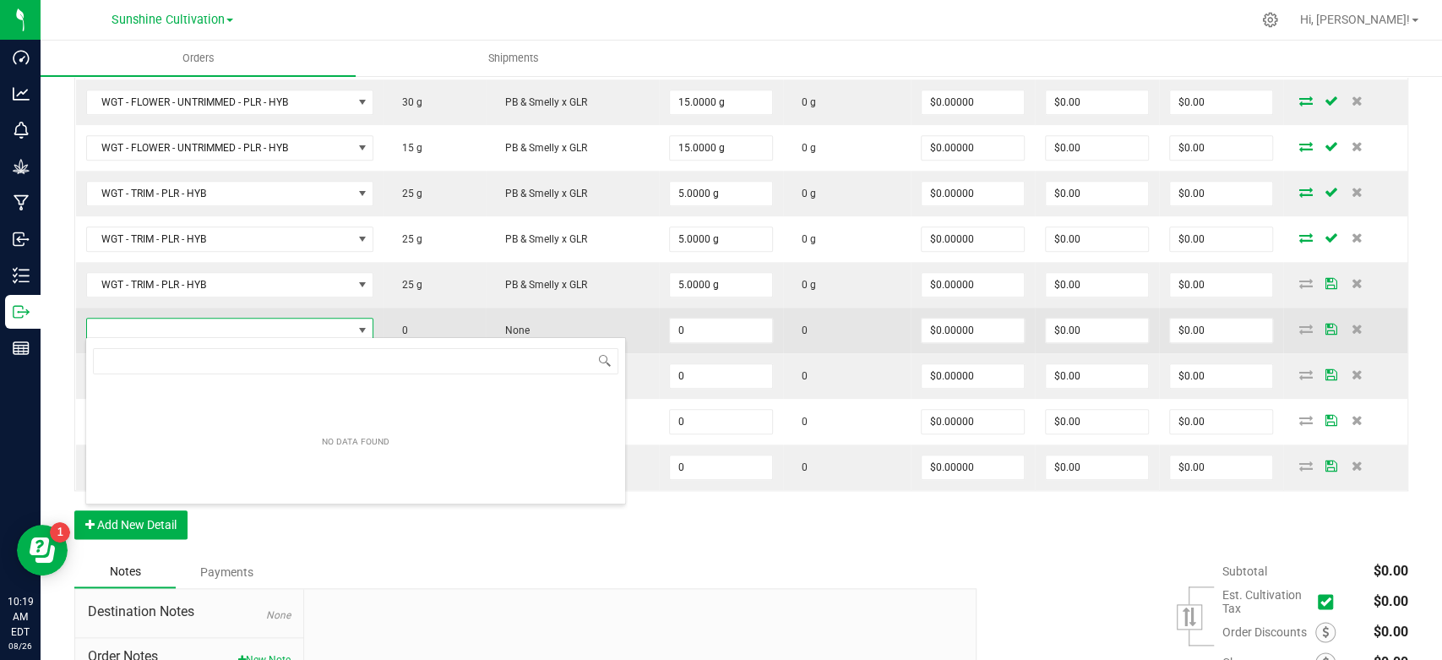
scroll to position [25, 290]
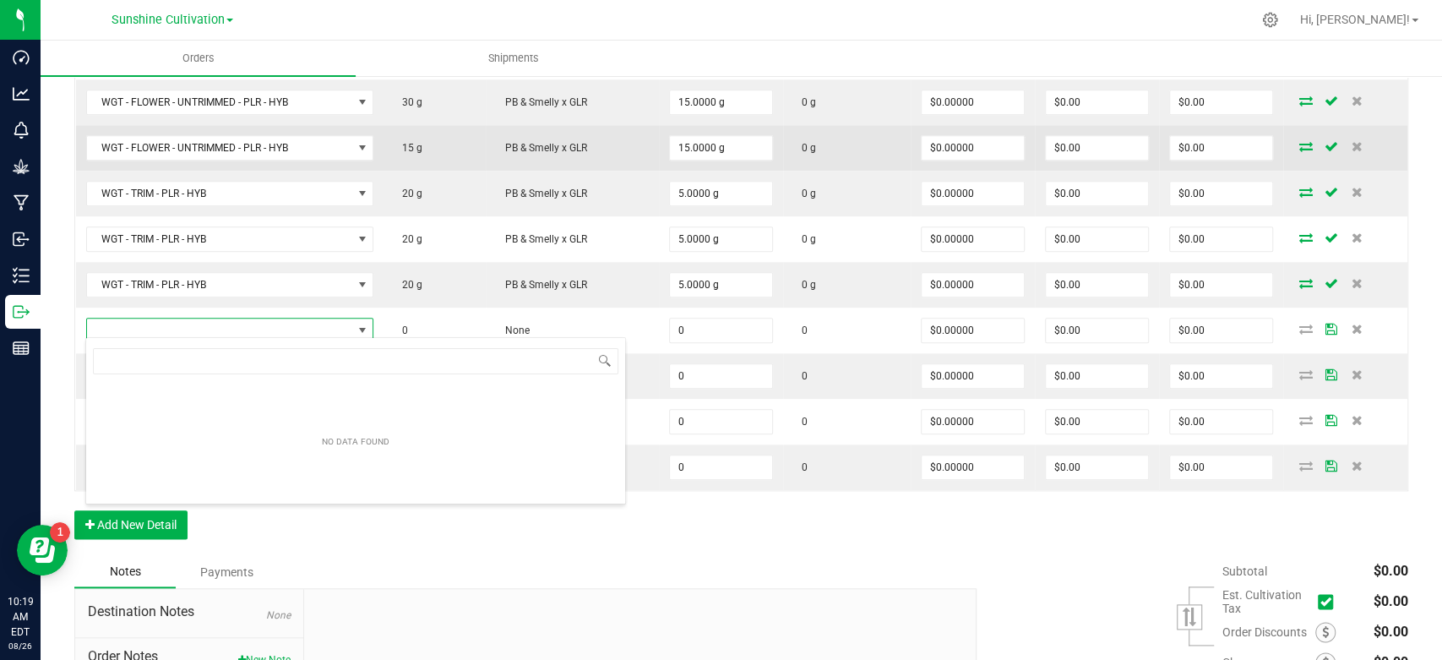
type input "WGT - TRIM - PLR - HYB"
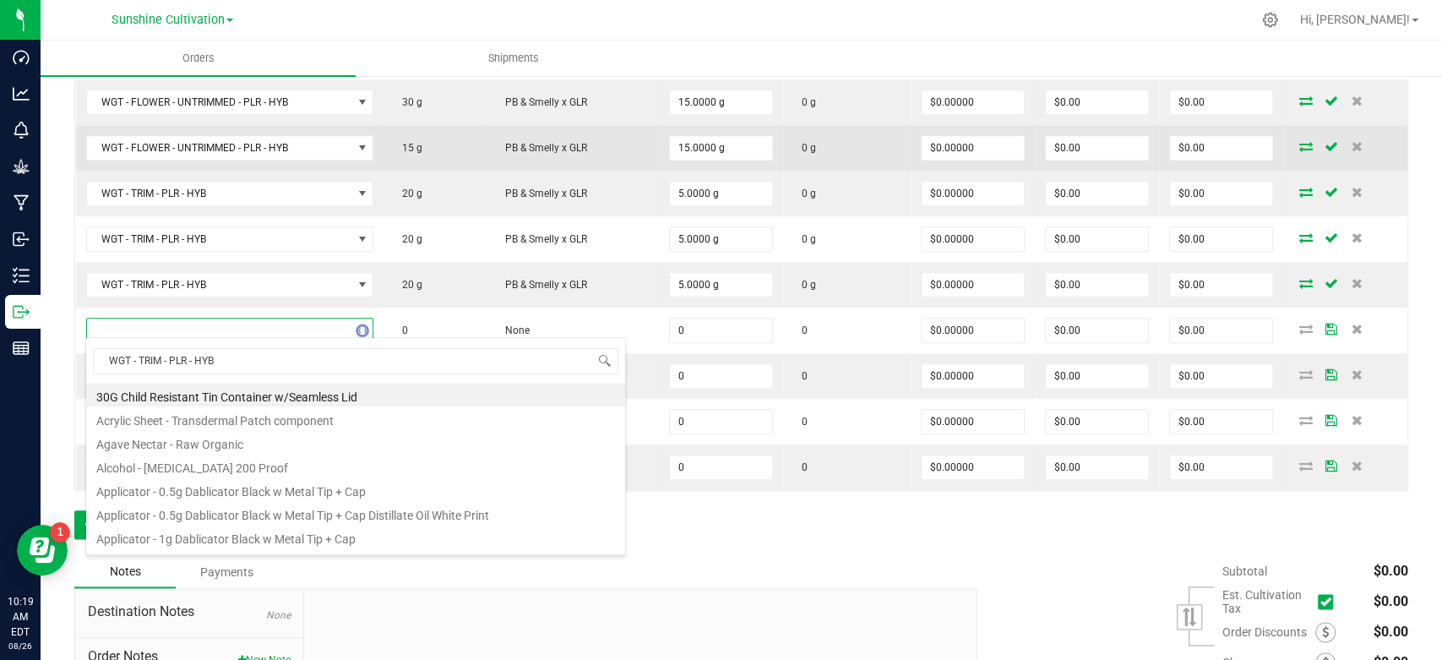
scroll to position [25, 286]
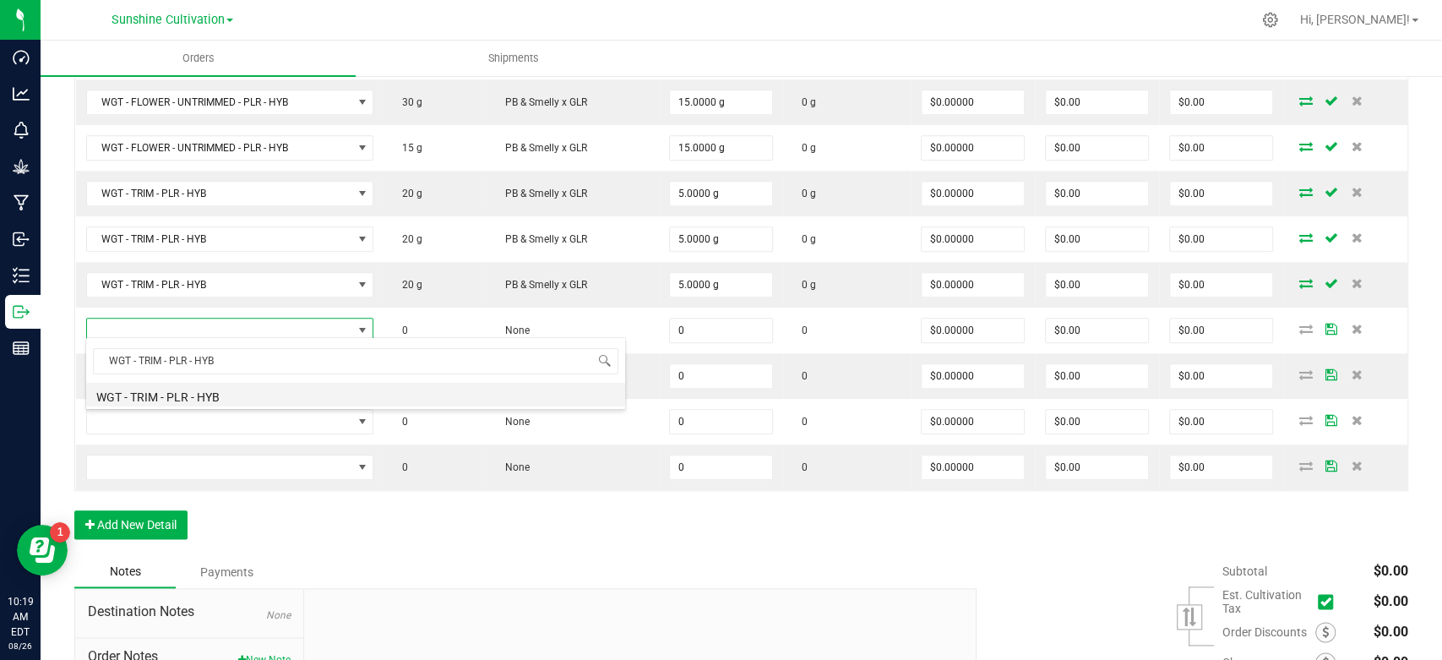
click at [237, 395] on li "WGT - TRIM - PLR - HYB" at bounding box center [355, 395] width 539 height 24
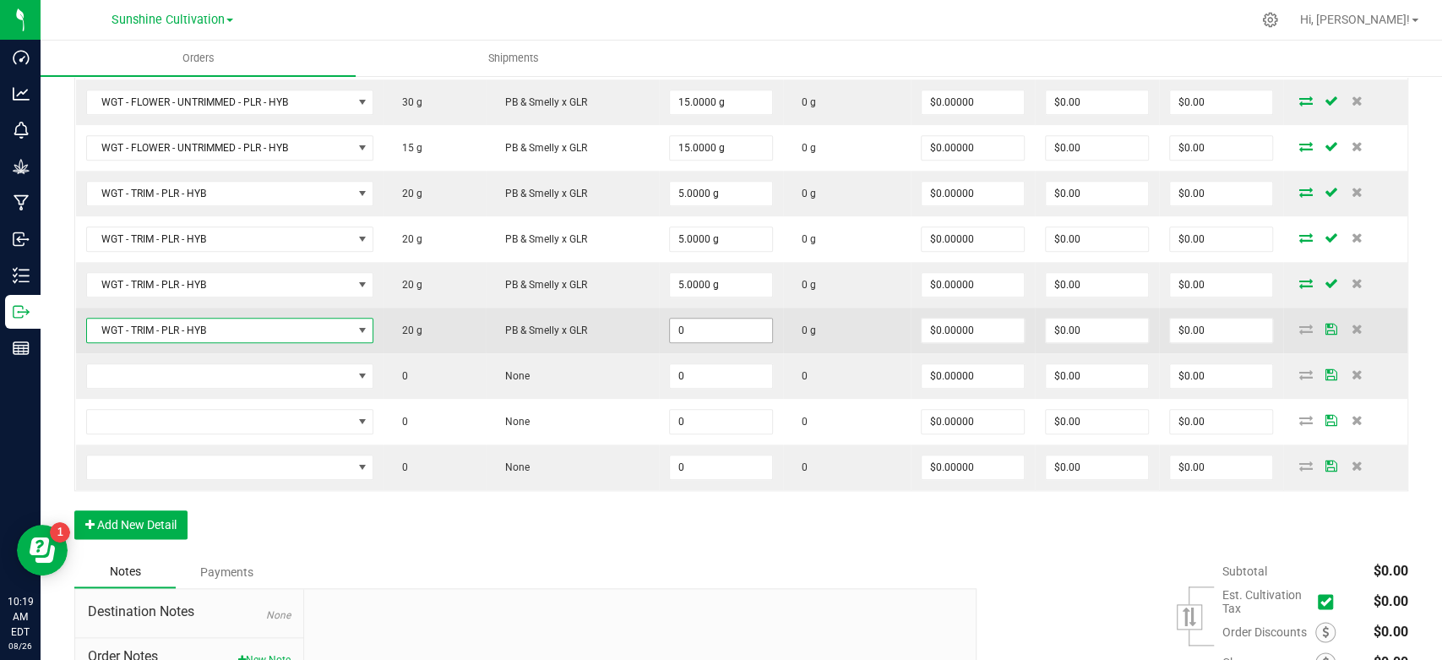
click at [718, 319] on input "0" at bounding box center [721, 331] width 102 height 24
type input "5.0000 g"
type input "0"
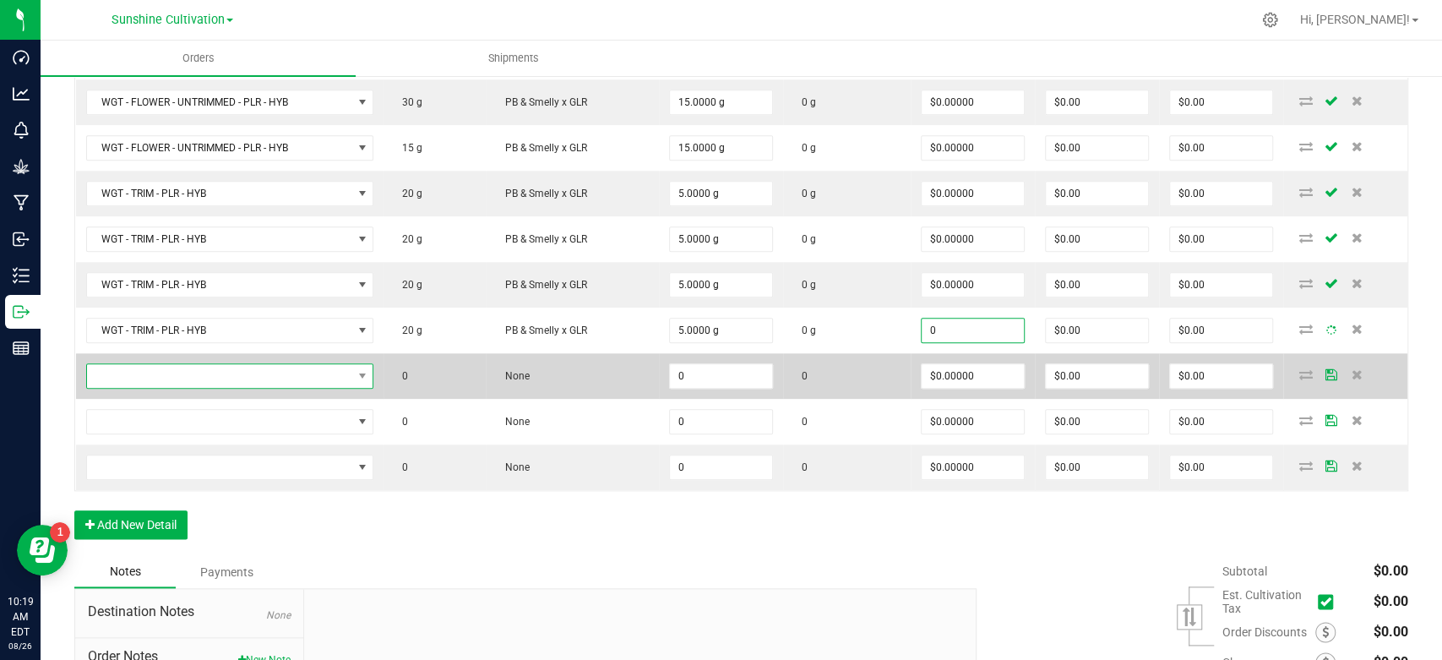
click at [321, 379] on span "NO DATA FOUND" at bounding box center [219, 376] width 265 height 24
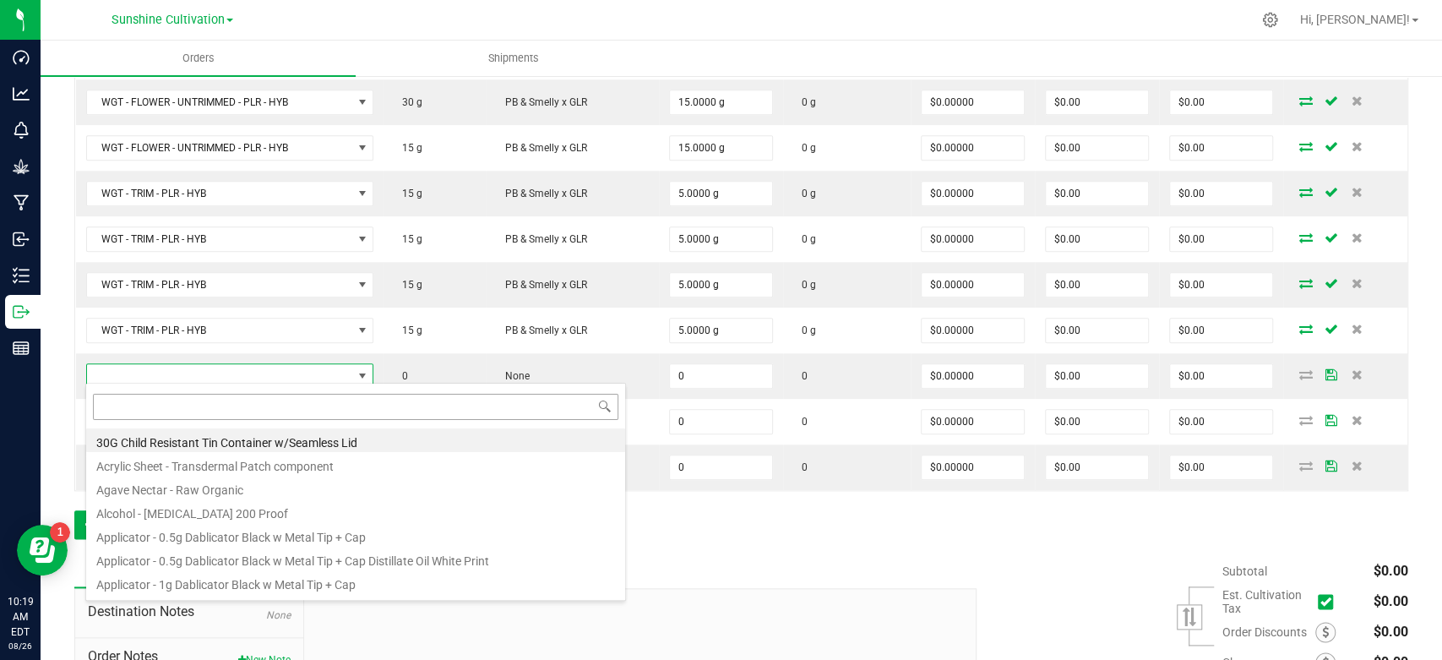
type input "WGT - TRIM - PLR - HYB"
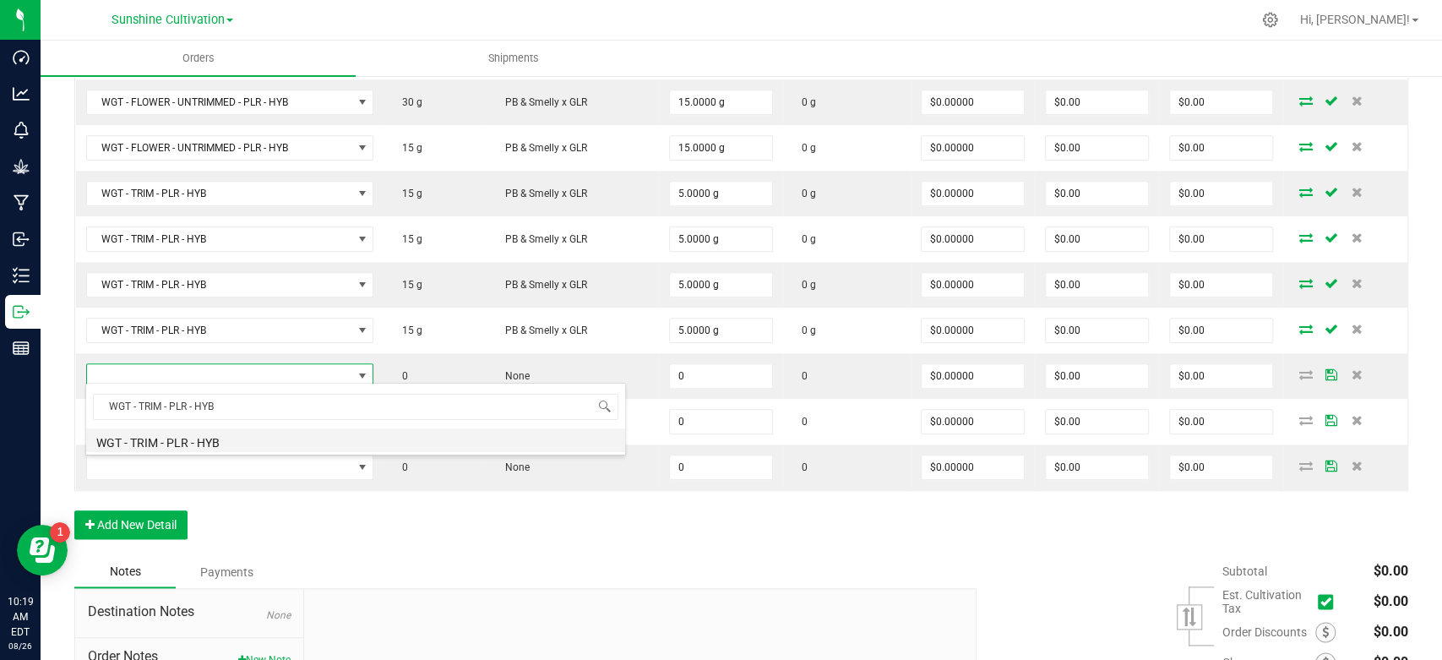
click at [213, 436] on li "WGT - TRIM - PLR - HYB" at bounding box center [355, 440] width 539 height 24
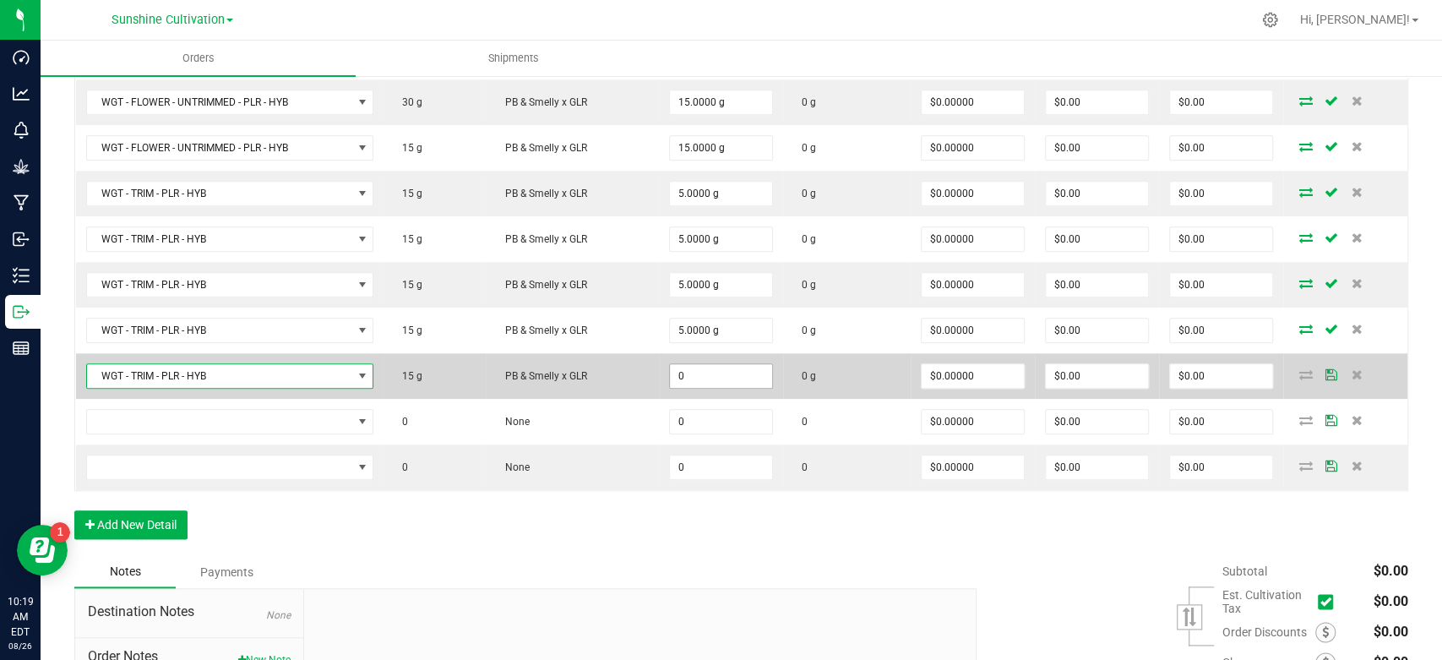
click at [711, 370] on input "0" at bounding box center [721, 376] width 102 height 24
type input "5.0000 g"
type input "0"
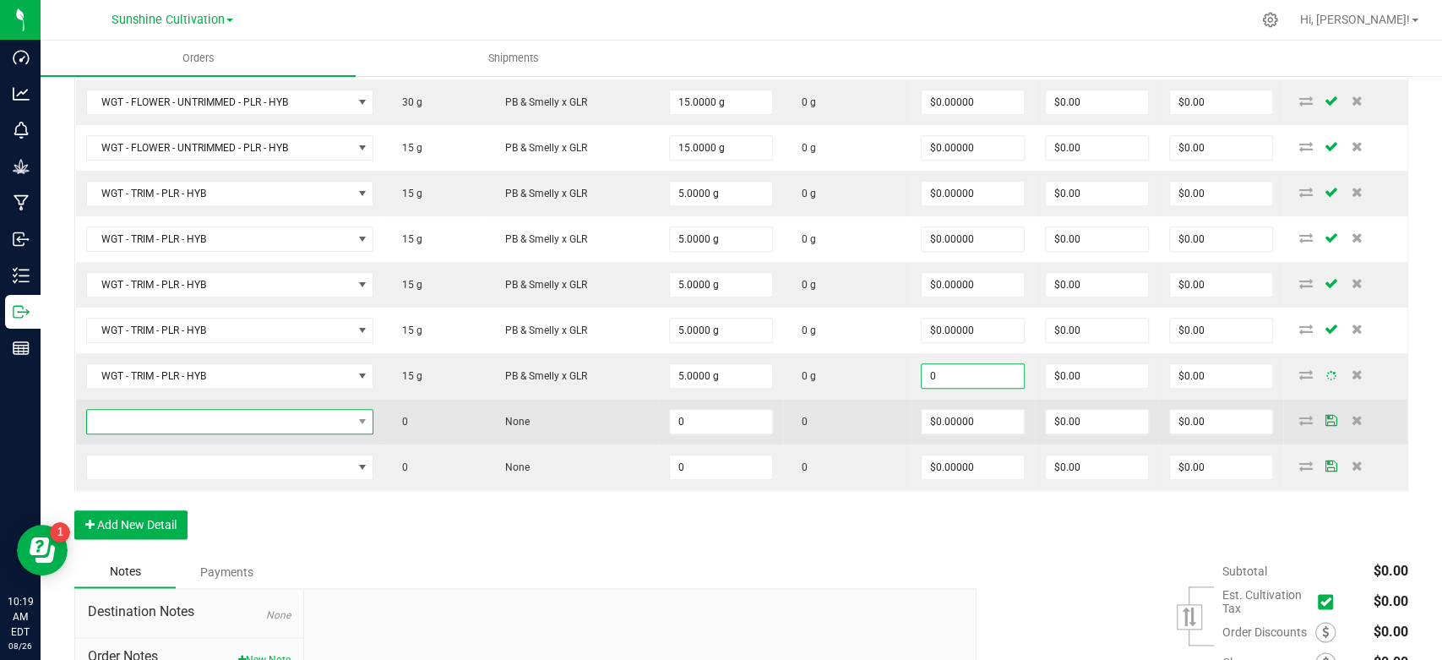
click at [340, 417] on span "NO DATA FOUND" at bounding box center [219, 422] width 265 height 24
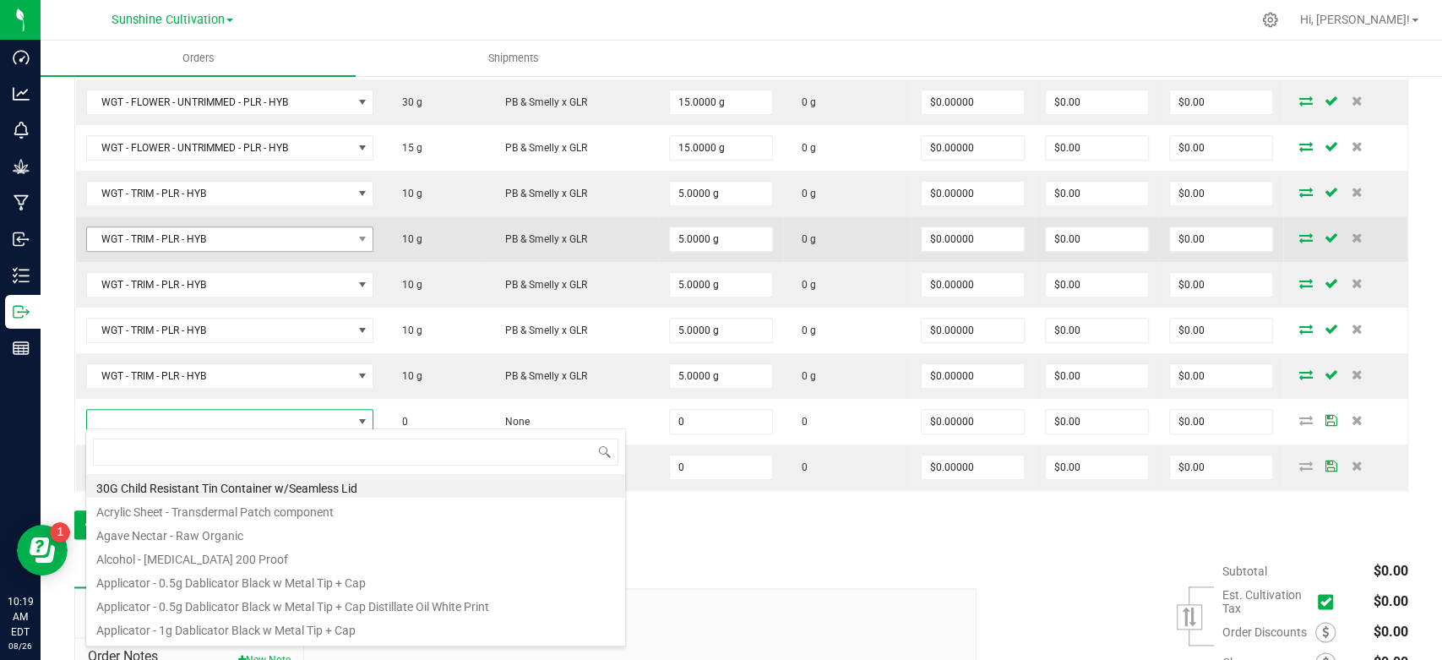
type input "WGT - TRIM - PLR - HYB"
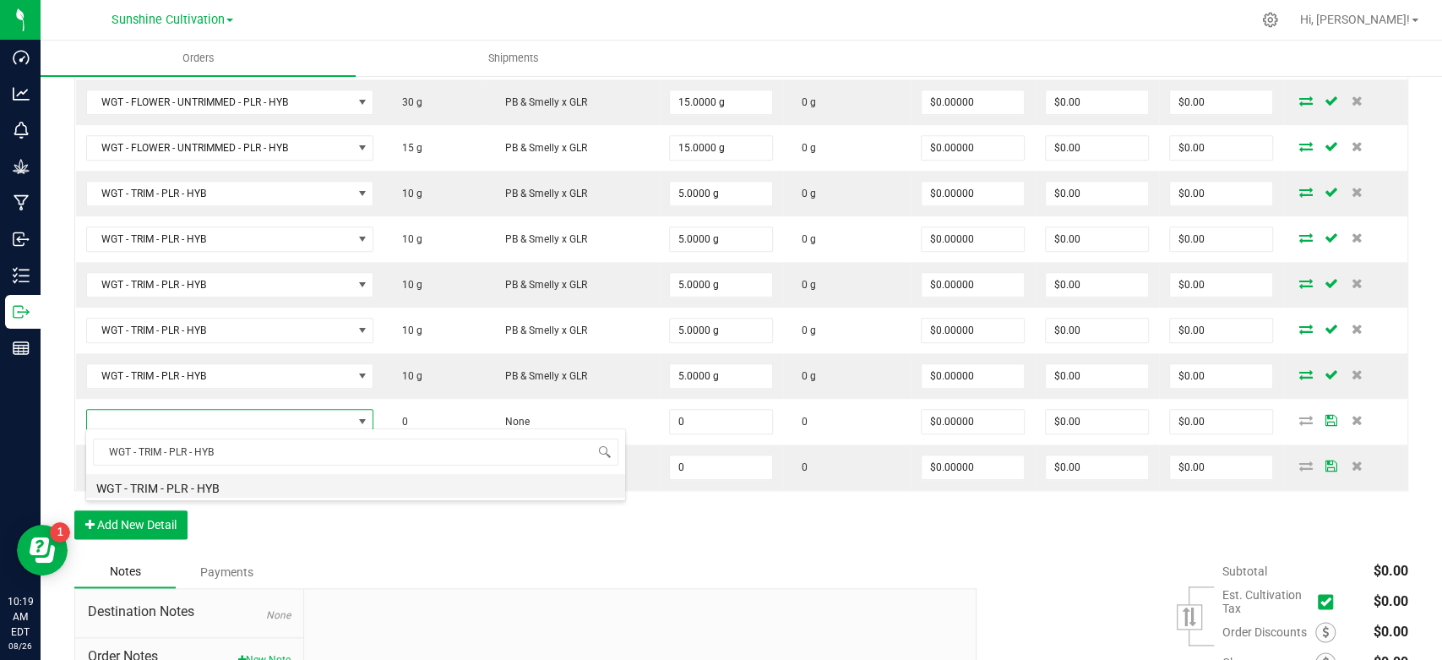
click at [210, 491] on li "WGT - TRIM - PLR - HYB" at bounding box center [355, 486] width 539 height 24
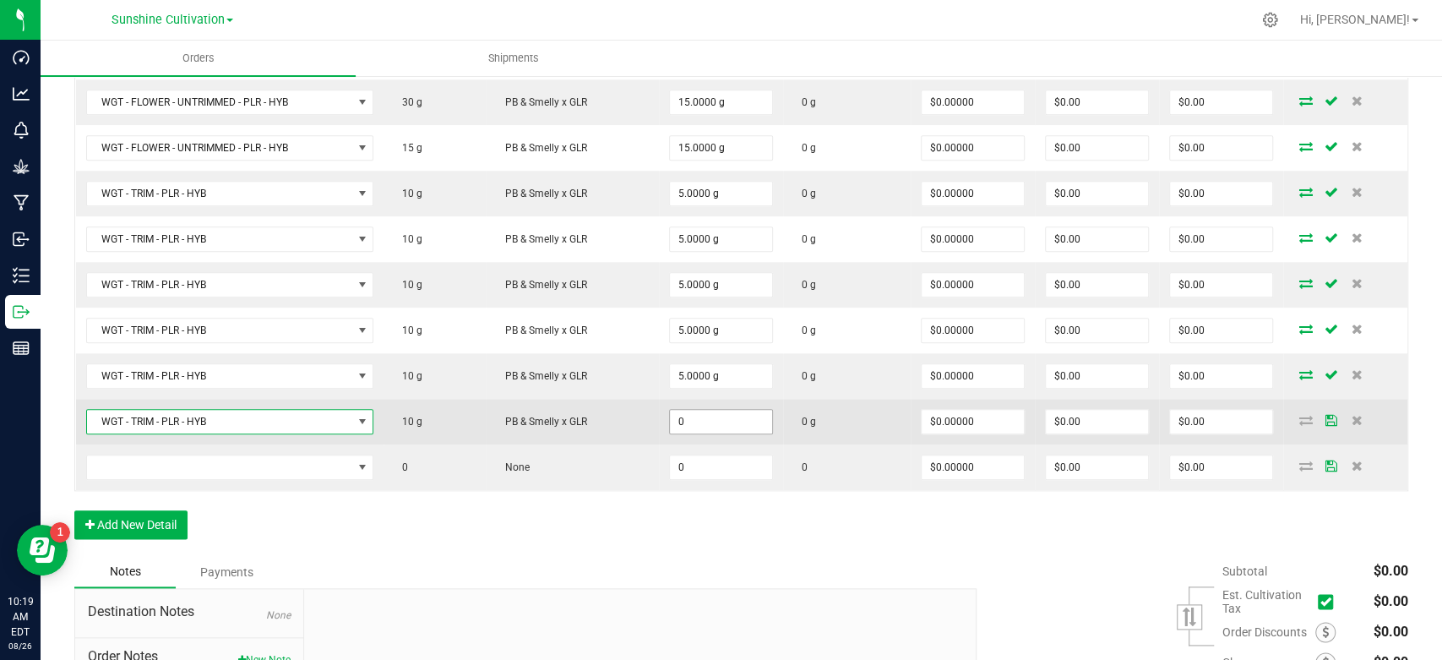
click at [729, 416] on input "0" at bounding box center [721, 422] width 102 height 24
type input "5.0000 g"
type input "0"
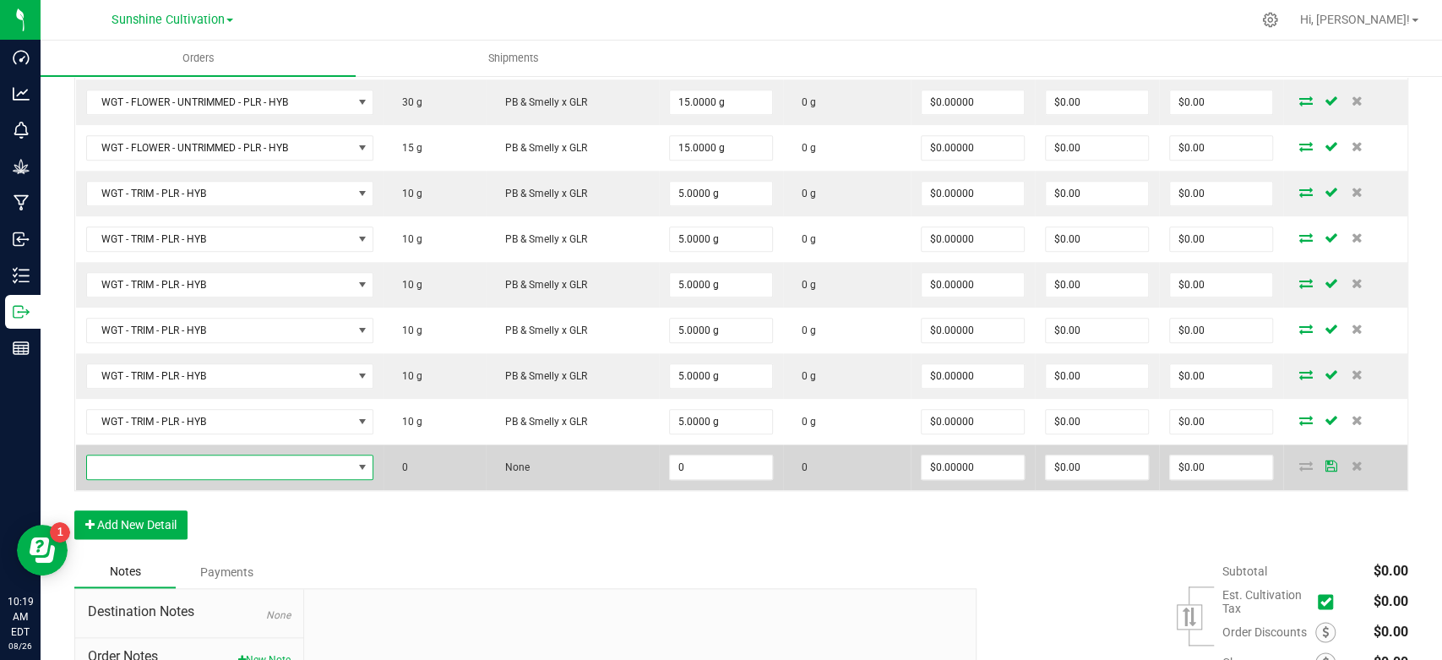
click at [319, 465] on span "NO DATA FOUND" at bounding box center [219, 467] width 265 height 24
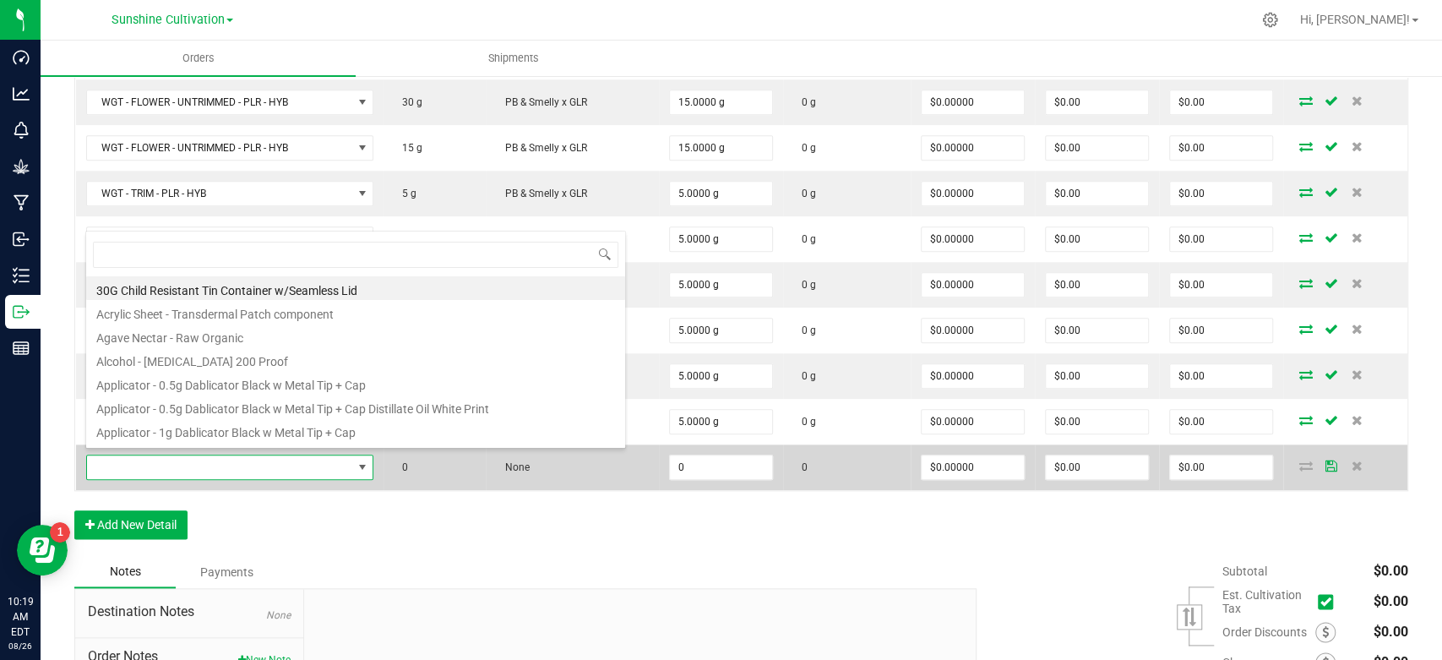
type input "WGT - TRIM - PLR - HYB"
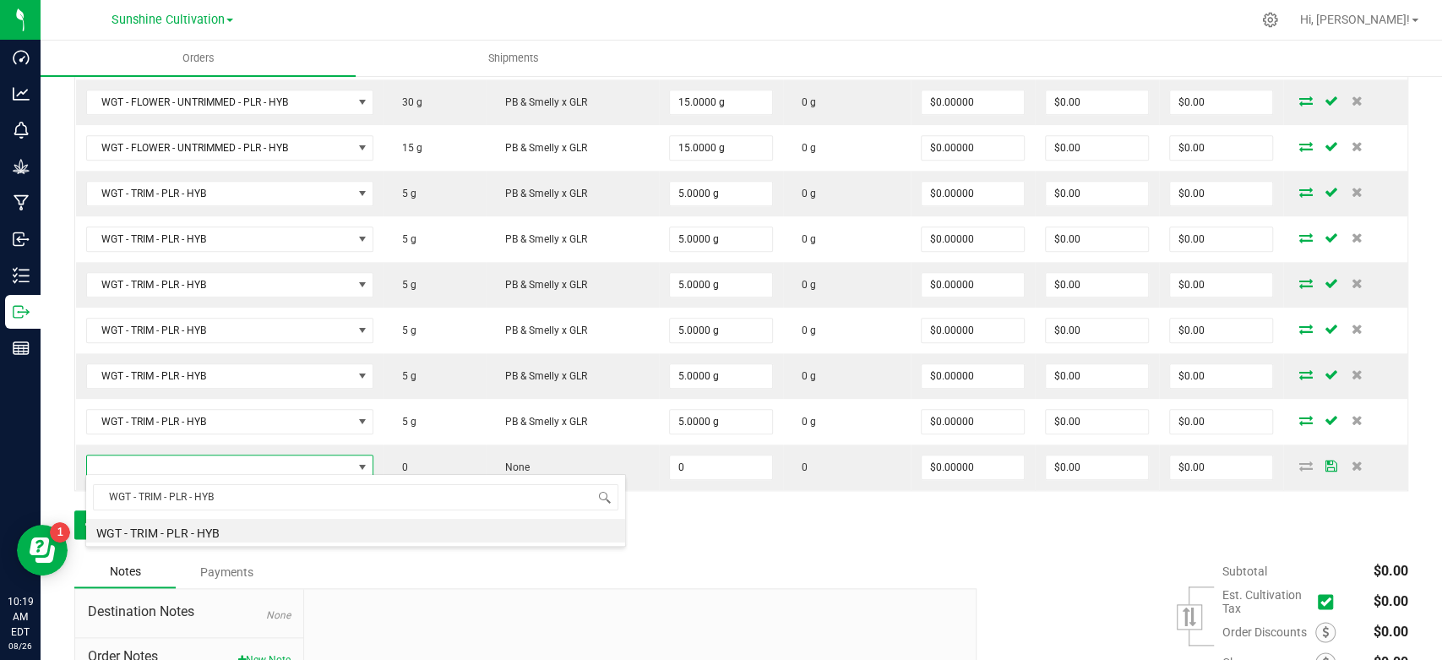
drag, startPoint x: 221, startPoint y: 535, endPoint x: 307, endPoint y: 532, distance: 85.4
click at [222, 534] on li "WGT - TRIM - PLR - HYB" at bounding box center [355, 531] width 539 height 24
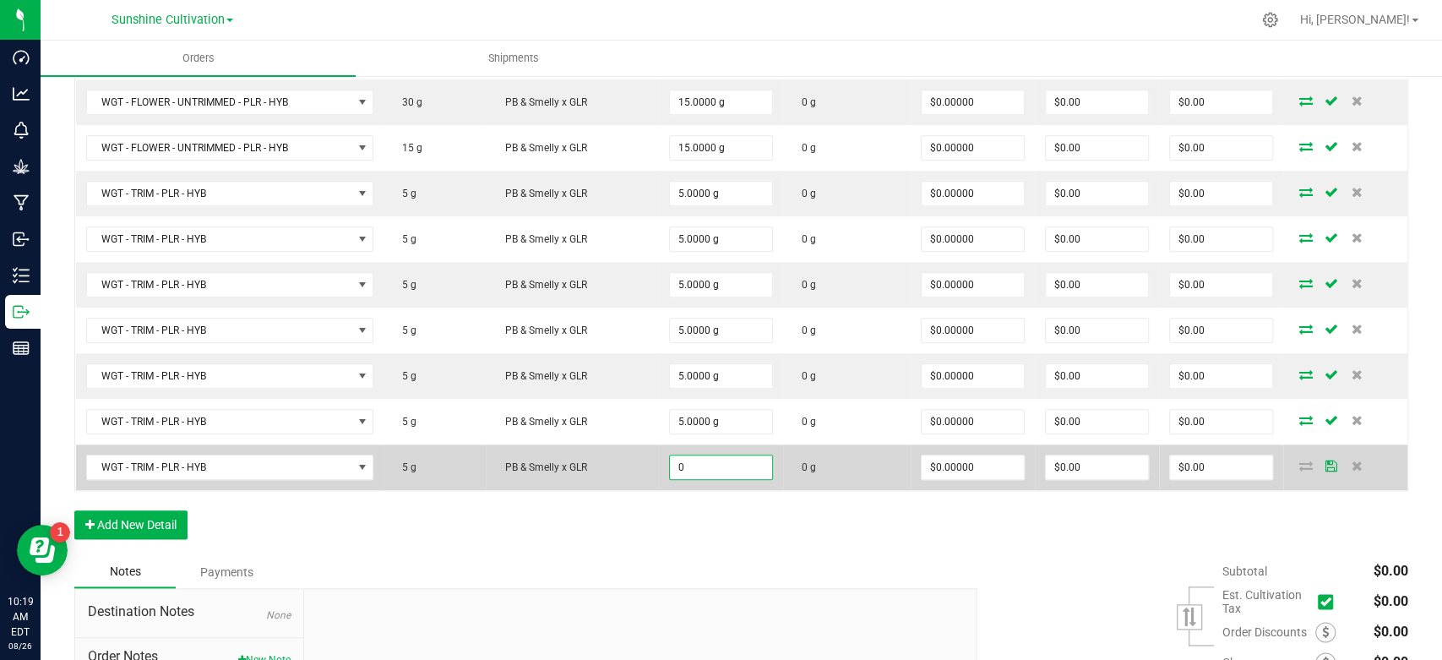
click at [700, 471] on input "0" at bounding box center [721, 467] width 102 height 24
type input "5.0000 g"
type input "0"
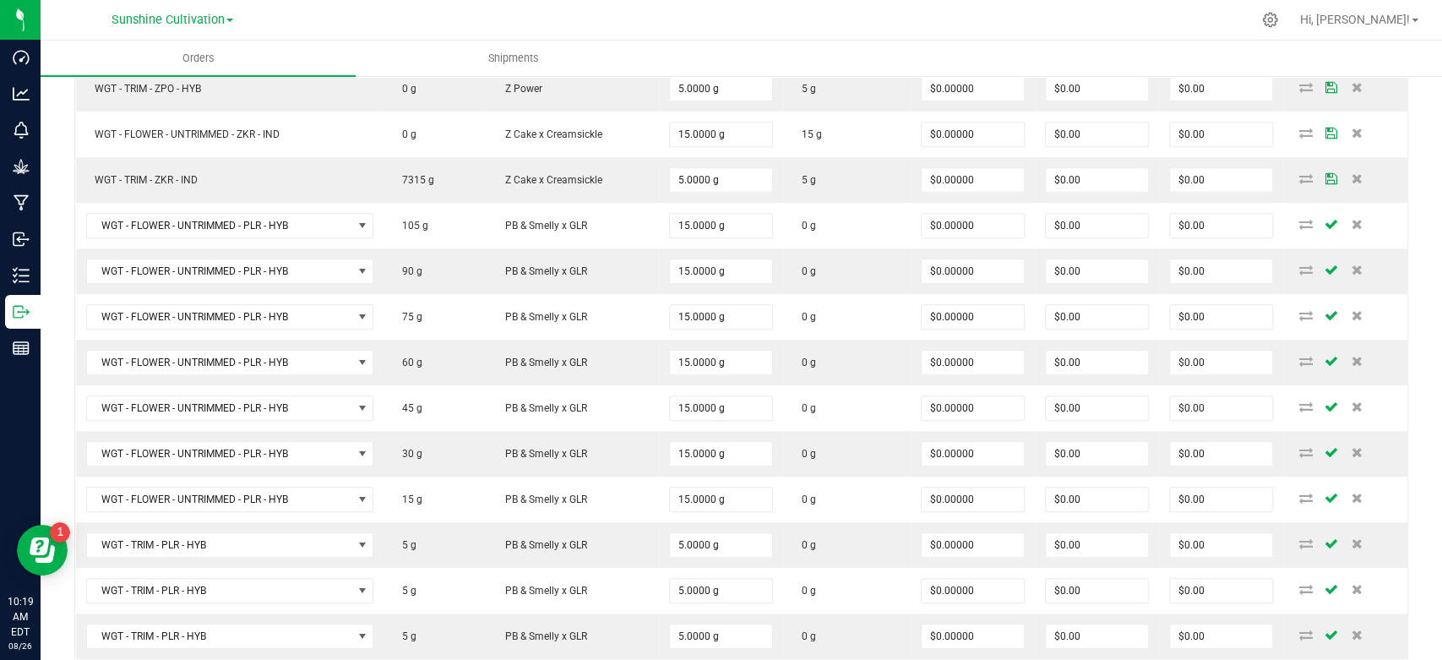
scroll to position [775, 0]
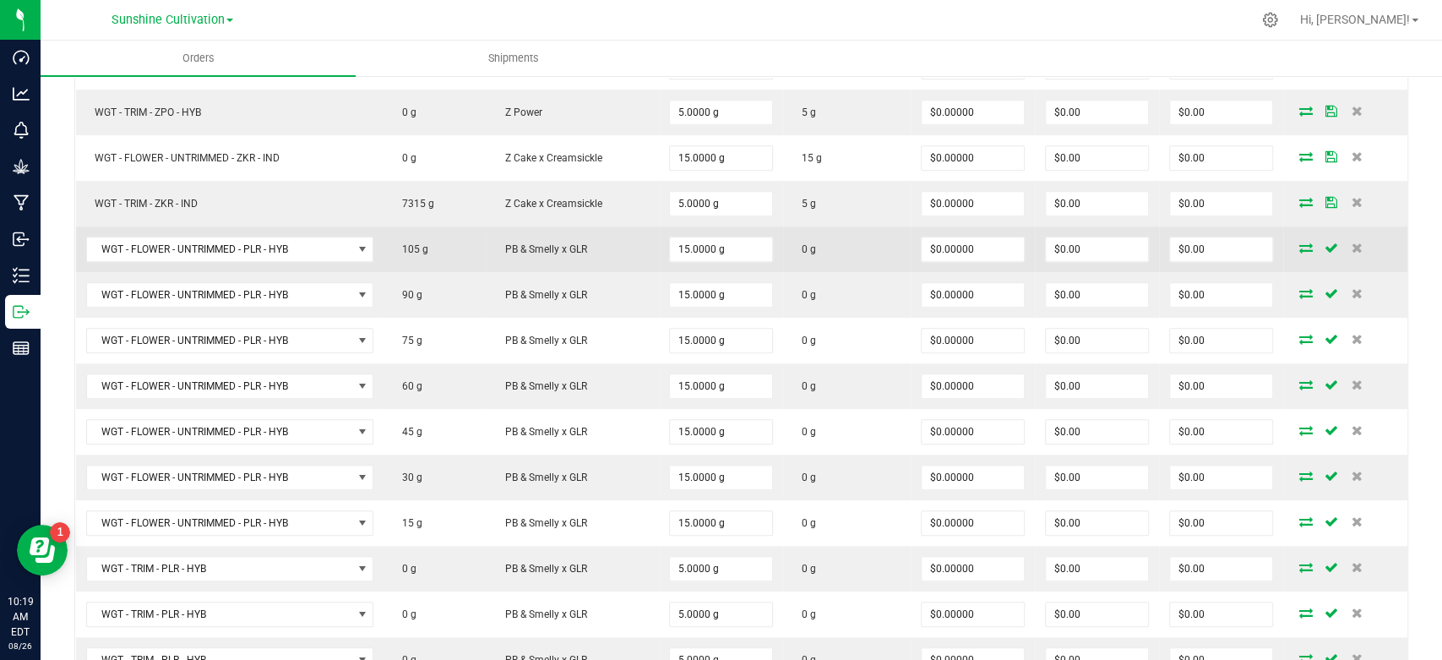
click at [1299, 242] on icon at bounding box center [1306, 247] width 14 height 10
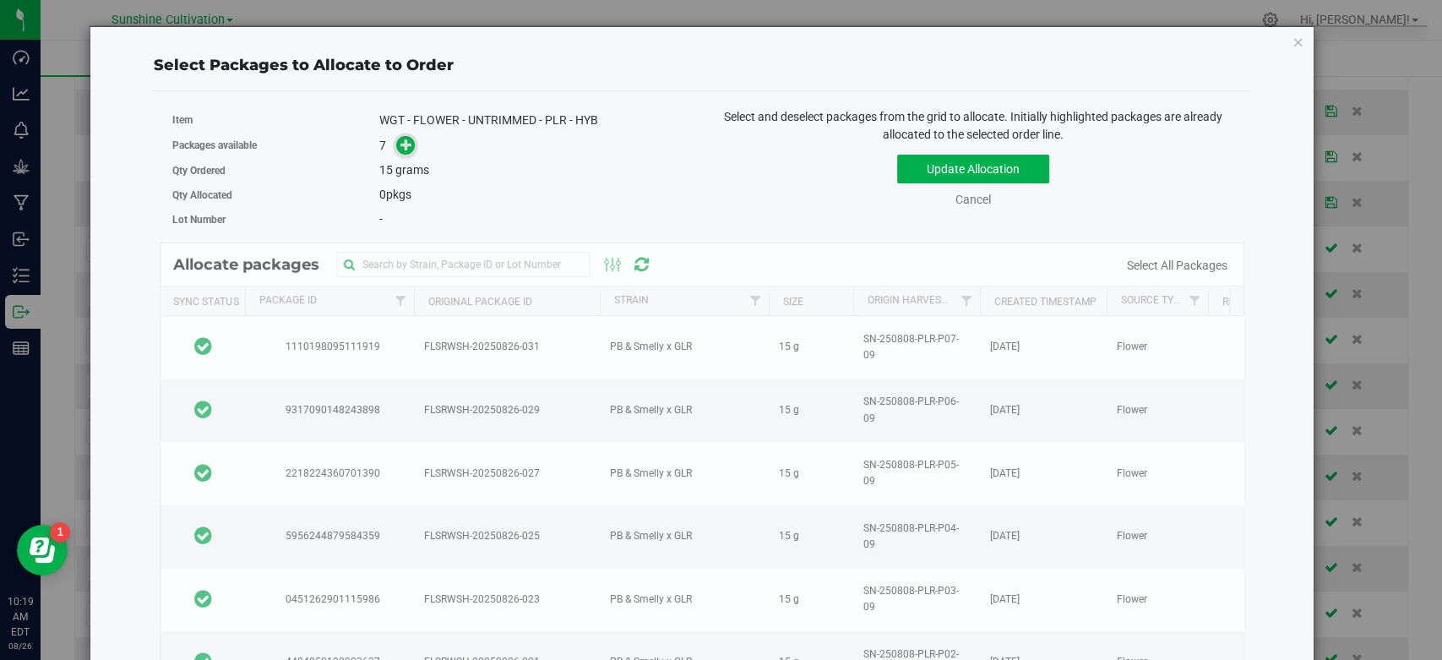
click at [406, 141] on icon at bounding box center [406, 145] width 12 height 12
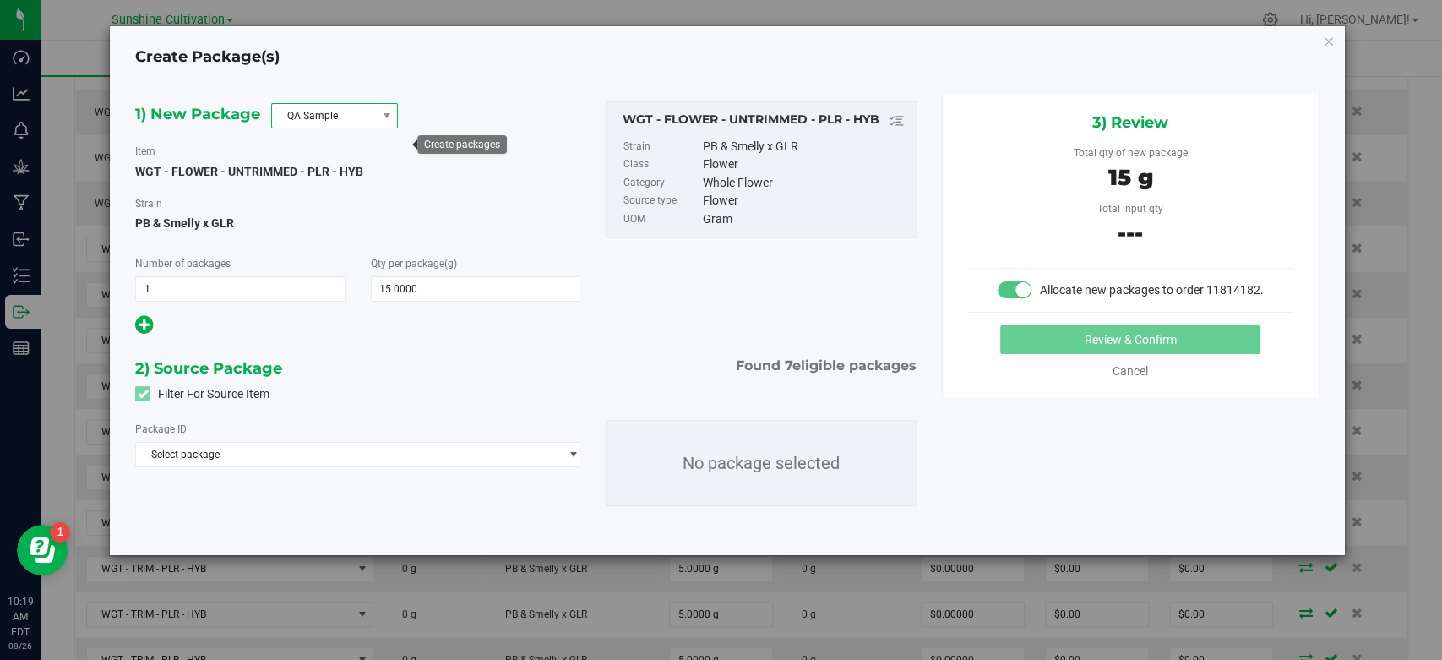
click at [358, 117] on span "QA Sample" at bounding box center [324, 116] width 104 height 24
click at [336, 188] on li "R&D Sample" at bounding box center [334, 191] width 125 height 24
click at [397, 466] on span "Select package" at bounding box center [357, 454] width 445 height 25
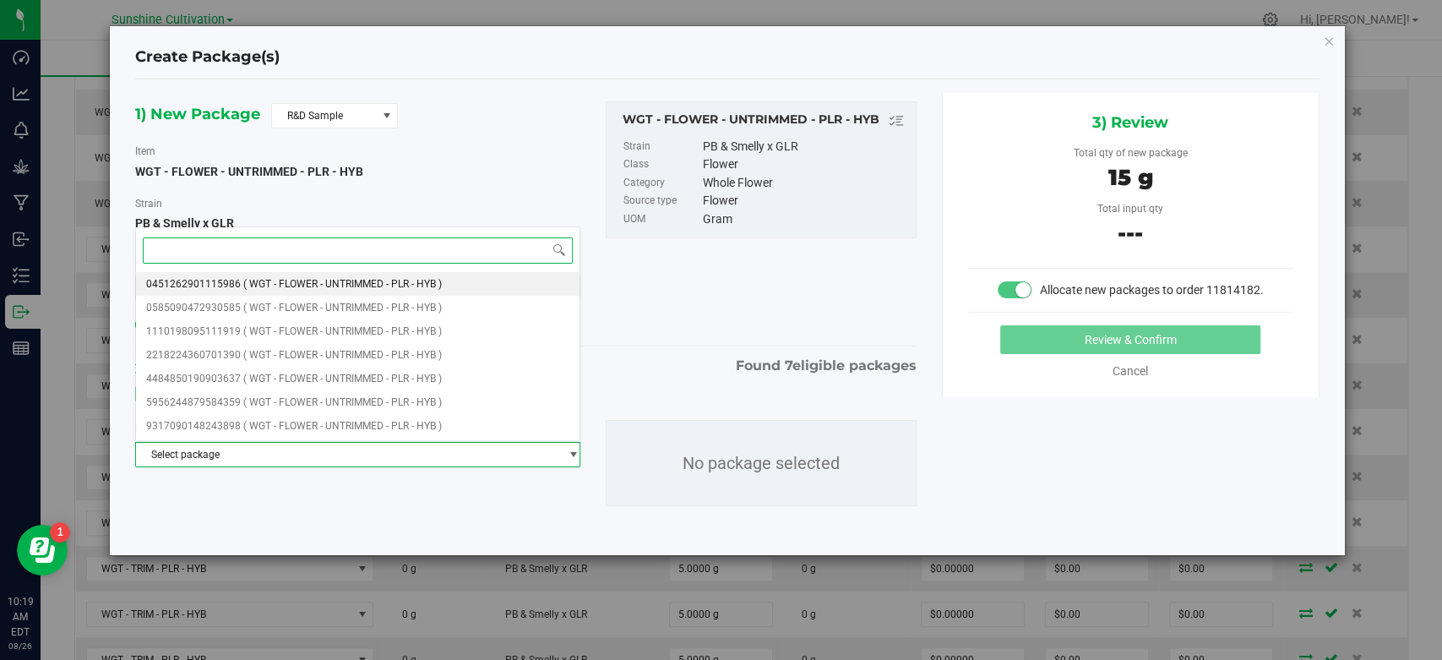
click at [393, 288] on span "( WGT - FLOWER - UNTRIMMED - PLR - HYB )" at bounding box center [342, 284] width 199 height 12
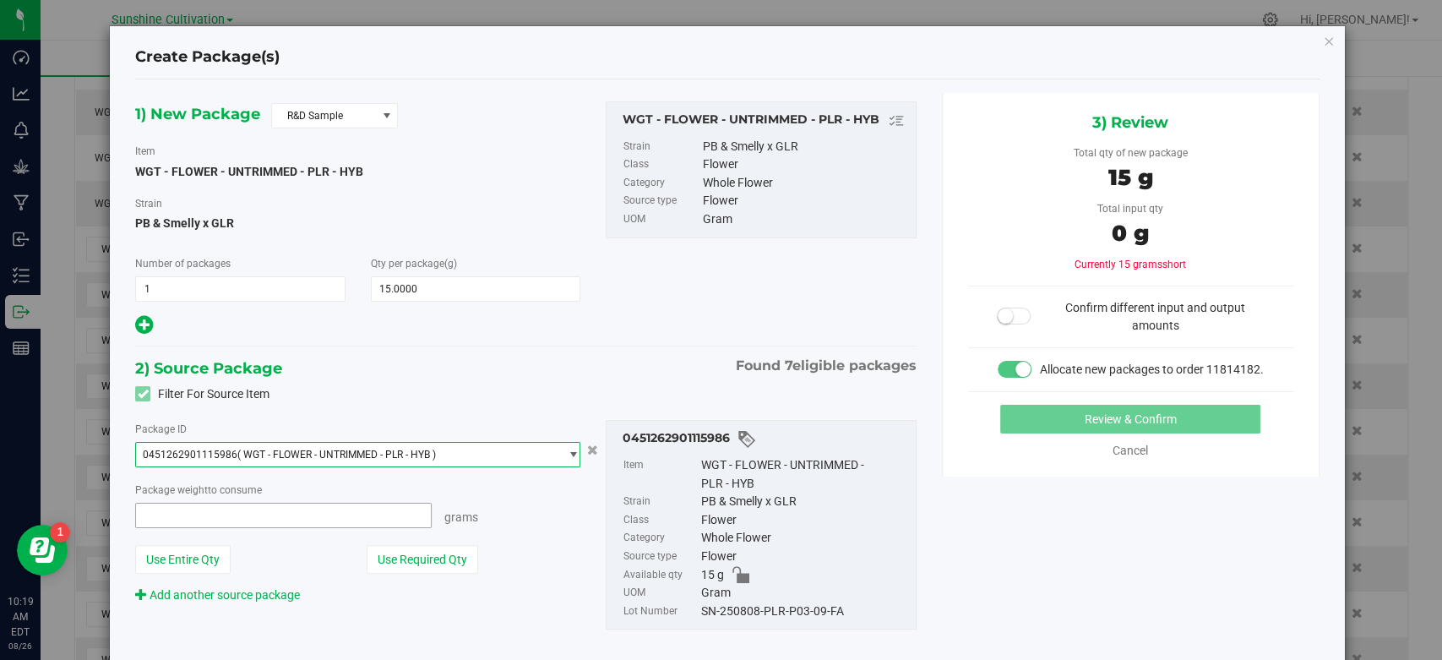
click at [348, 519] on span at bounding box center [283, 515] width 297 height 25
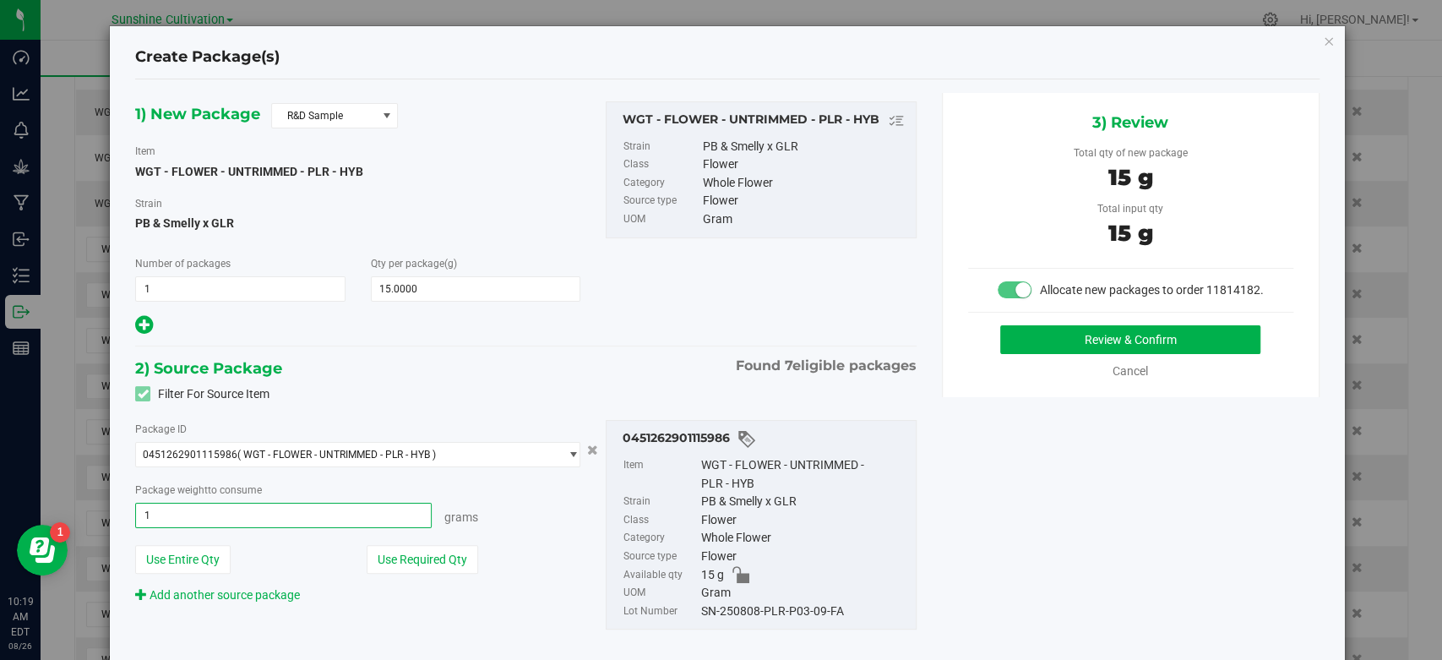
type input "15"
type input "15.0000 g"
click at [814, 615] on div "SN-250808-PLR-P03-09-FA" at bounding box center [804, 611] width 206 height 19
click at [814, 613] on div "SN-250808-PLR-P03-09-FA" at bounding box center [804, 611] width 206 height 19
click at [814, 612] on div "SN-250808-PLR-P03-09-FA" at bounding box center [804, 611] width 206 height 19
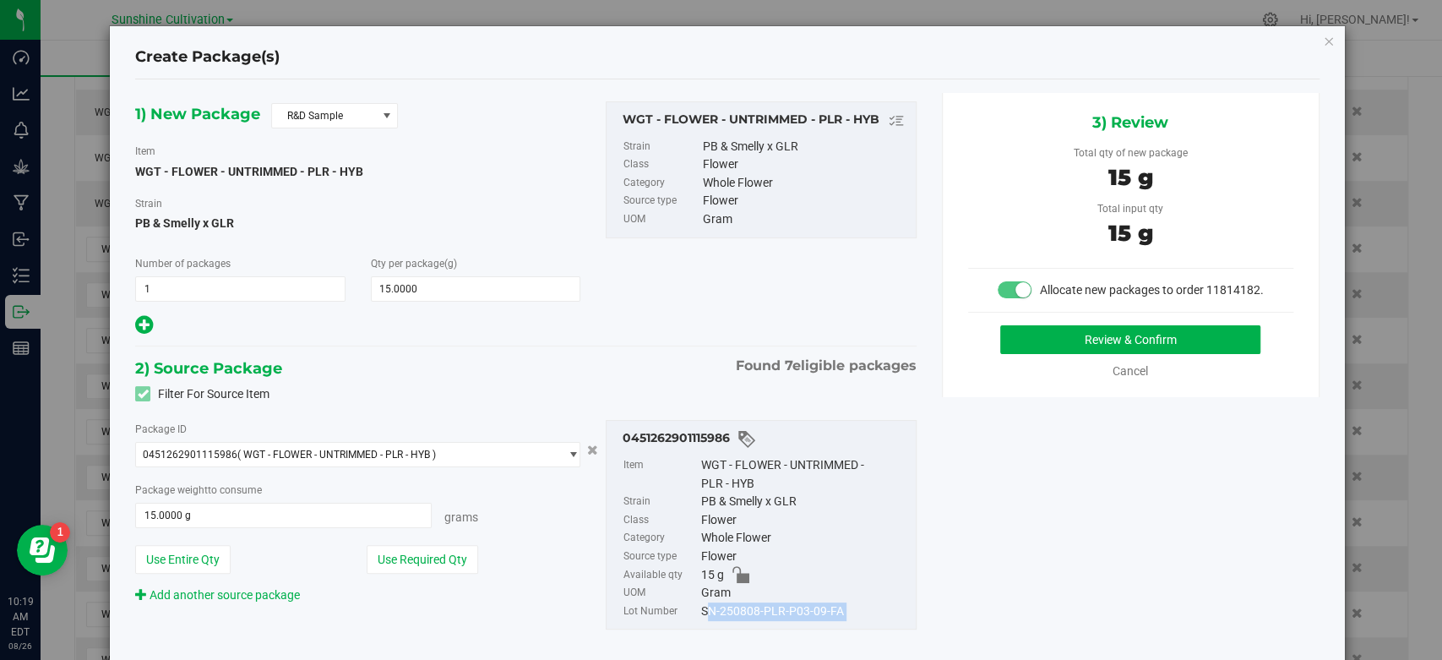
click at [814, 612] on div "SN-250808-PLR-P03-09-FA" at bounding box center [804, 611] width 206 height 19
copy div "SN-250808-PLR-P03-09-FA"
click at [1027, 348] on button "Review & Confirm" at bounding box center [1130, 339] width 260 height 29
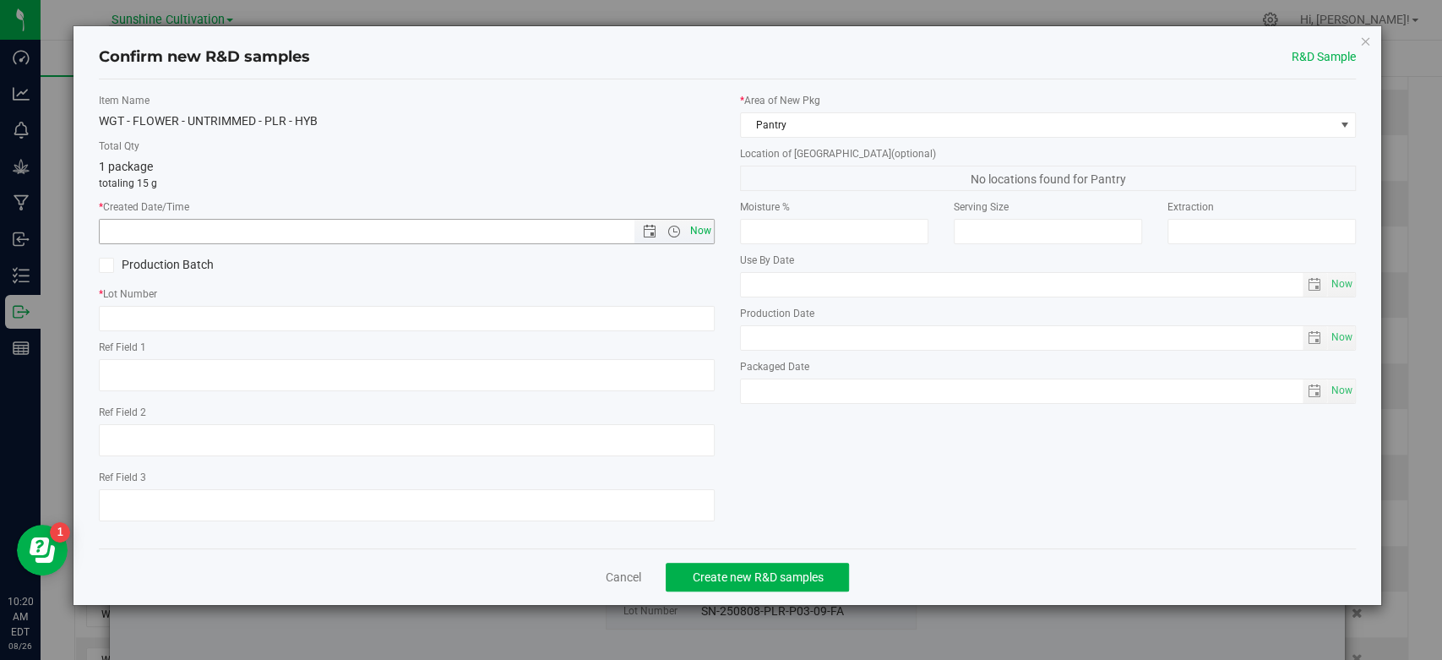
click at [706, 229] on span "Now" at bounding box center [701, 231] width 29 height 25
type input "8/26/2025 10:20 AM"
click at [621, 327] on input "text" at bounding box center [407, 318] width 616 height 25
paste input "SN-250808-PLR-P03-09-FA"
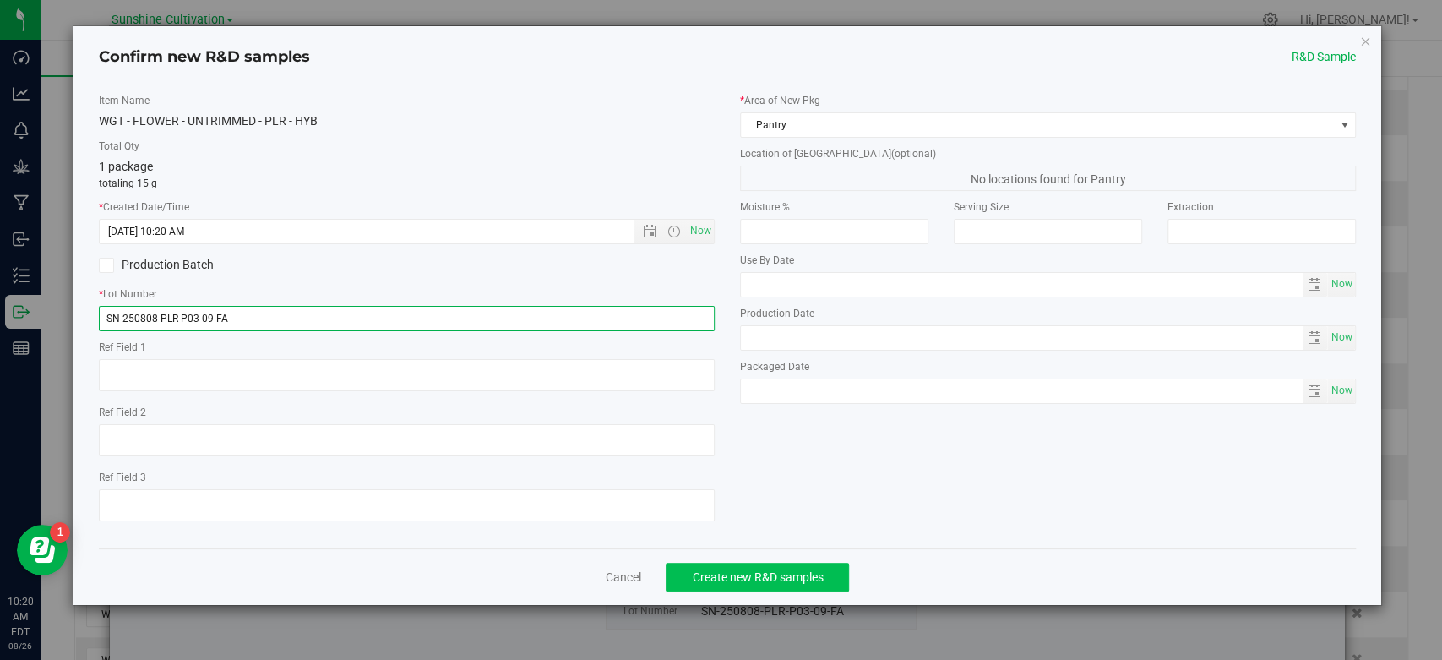
type input "SN-250808-PLR-P03-09-FA"
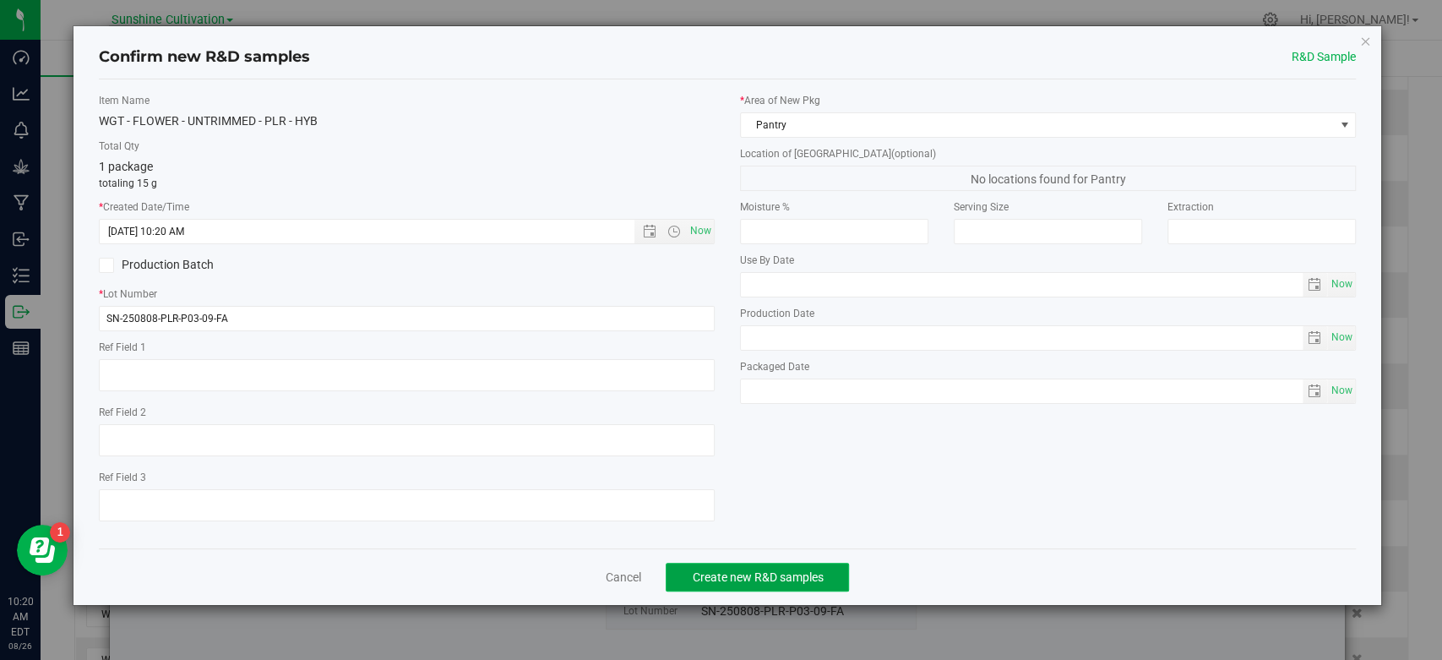
click at [793, 578] on span "Create new R&D samples" at bounding box center [757, 577] width 131 height 14
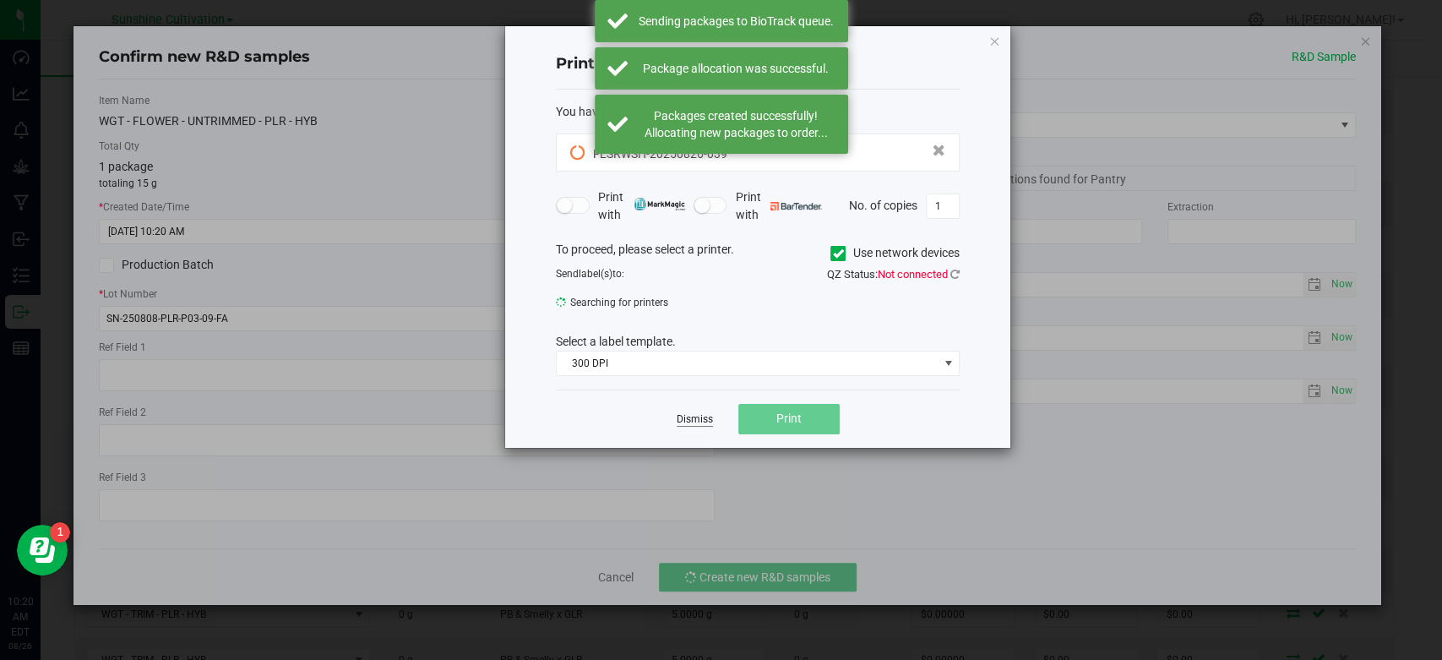
click at [691, 417] on link "Dismiss" at bounding box center [695, 419] width 36 height 14
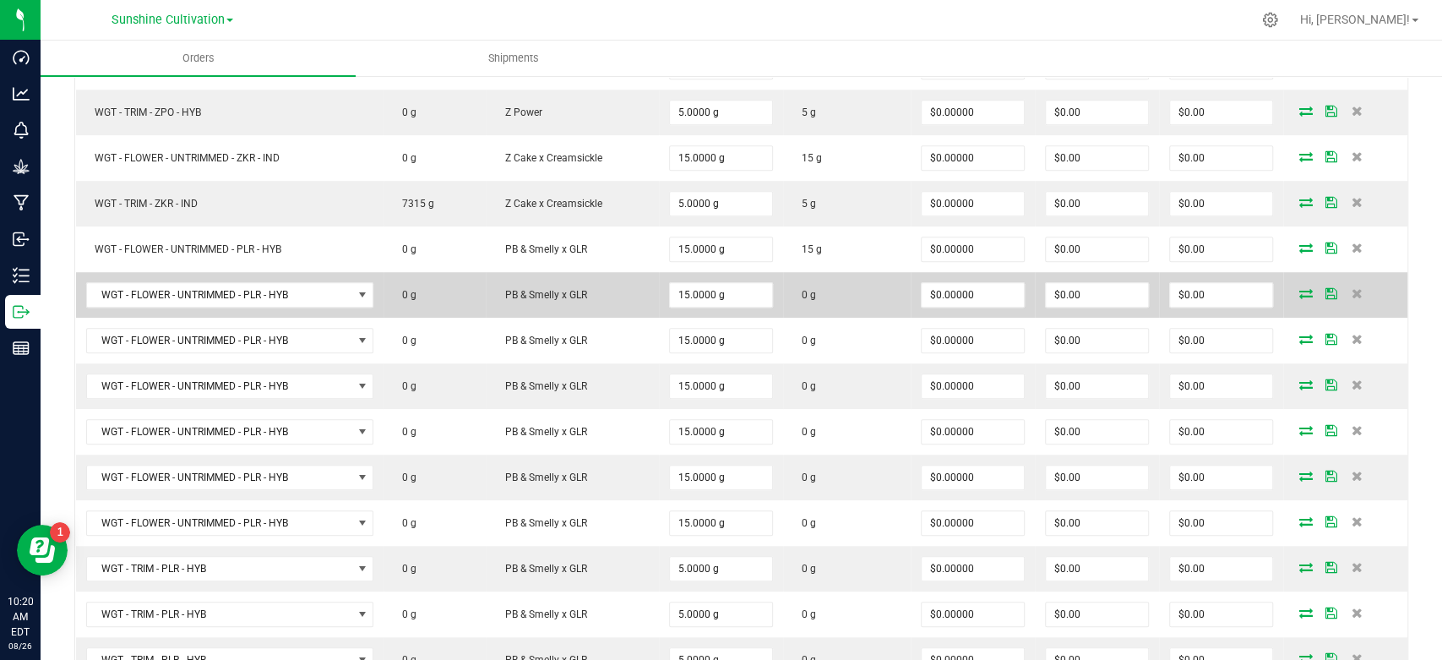
click at [1284, 283] on td at bounding box center [1345, 295] width 124 height 46
click at [1299, 288] on icon at bounding box center [1306, 293] width 14 height 10
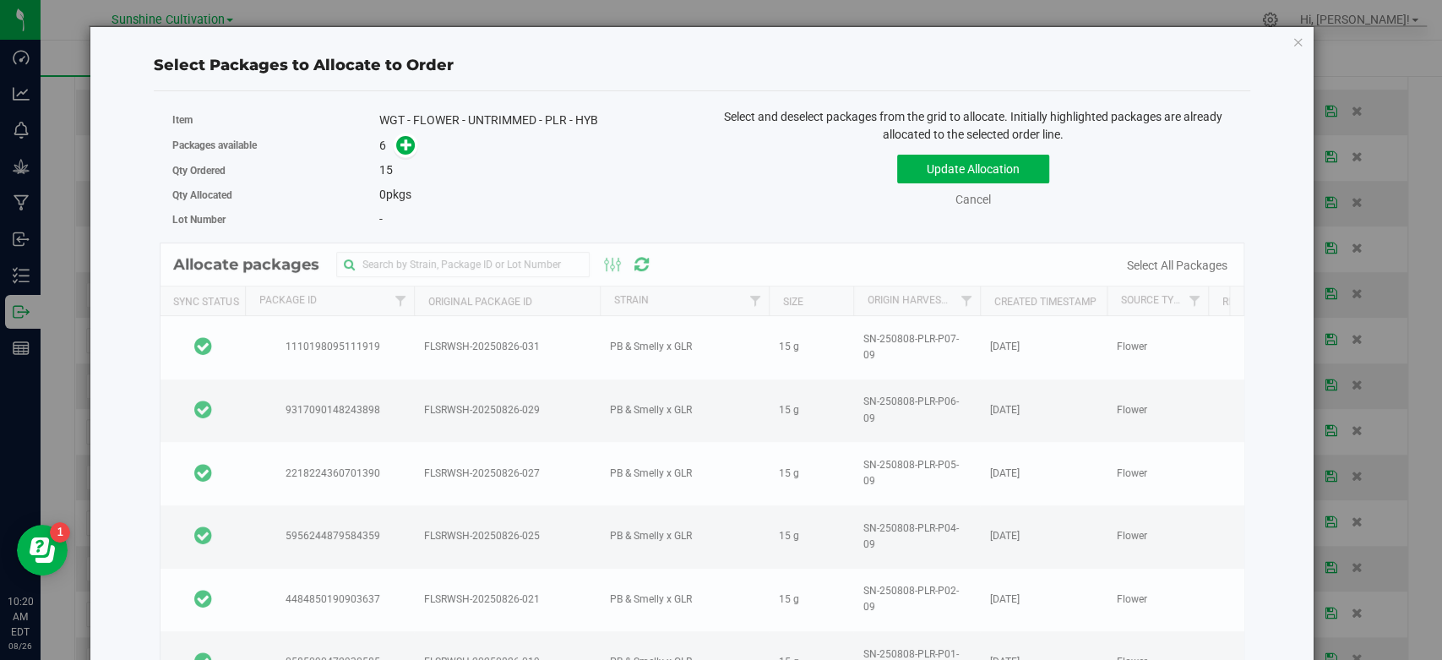
click at [412, 147] on span at bounding box center [402, 145] width 27 height 19
click at [404, 145] on icon at bounding box center [406, 145] width 12 height 12
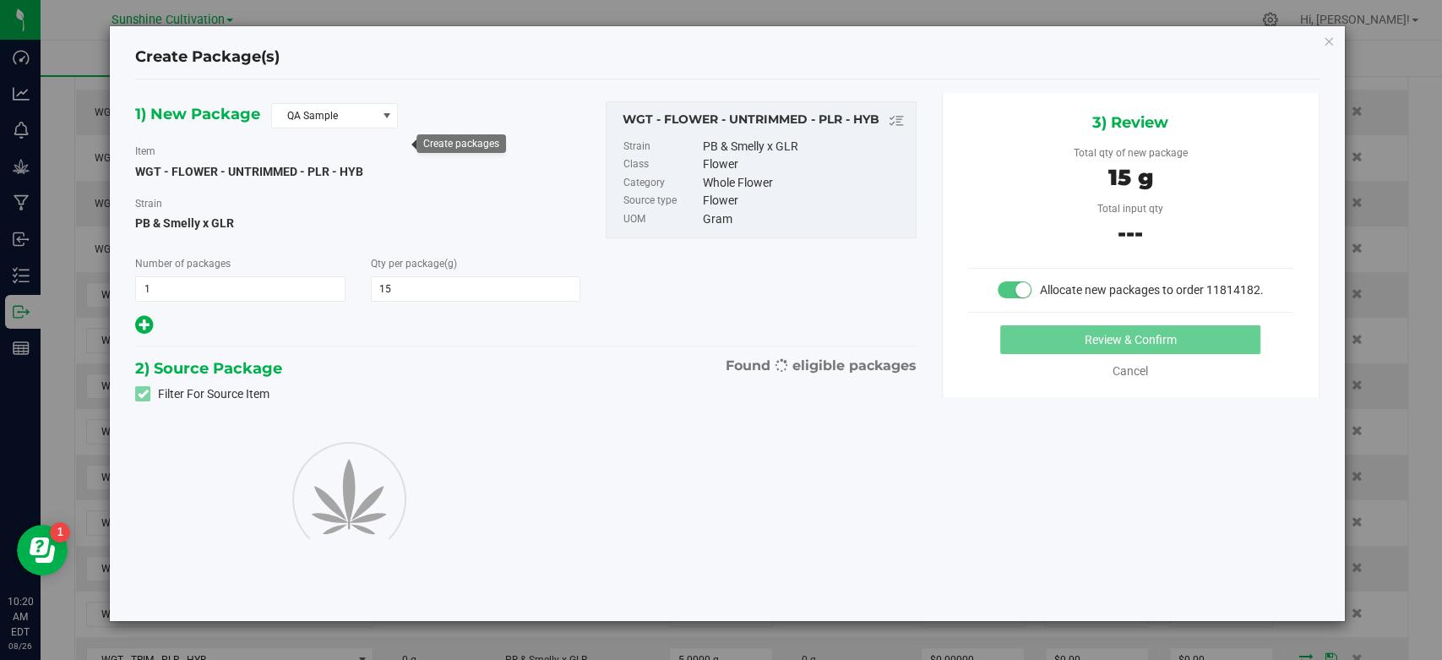
type input "15.0000"
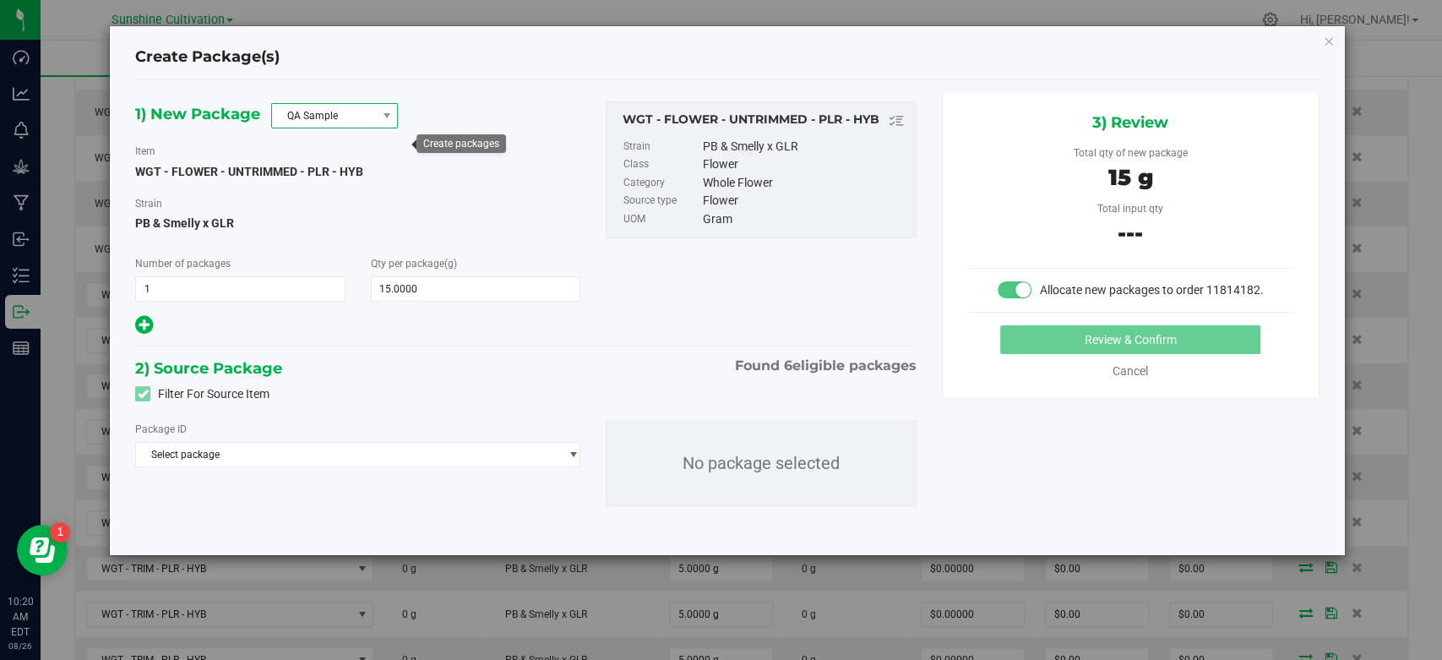
click at [345, 112] on span "QA Sample" at bounding box center [324, 116] width 104 height 24
click at [328, 192] on li "R&D Sample" at bounding box center [334, 191] width 125 height 24
click at [354, 458] on span "Select package" at bounding box center [347, 455] width 422 height 24
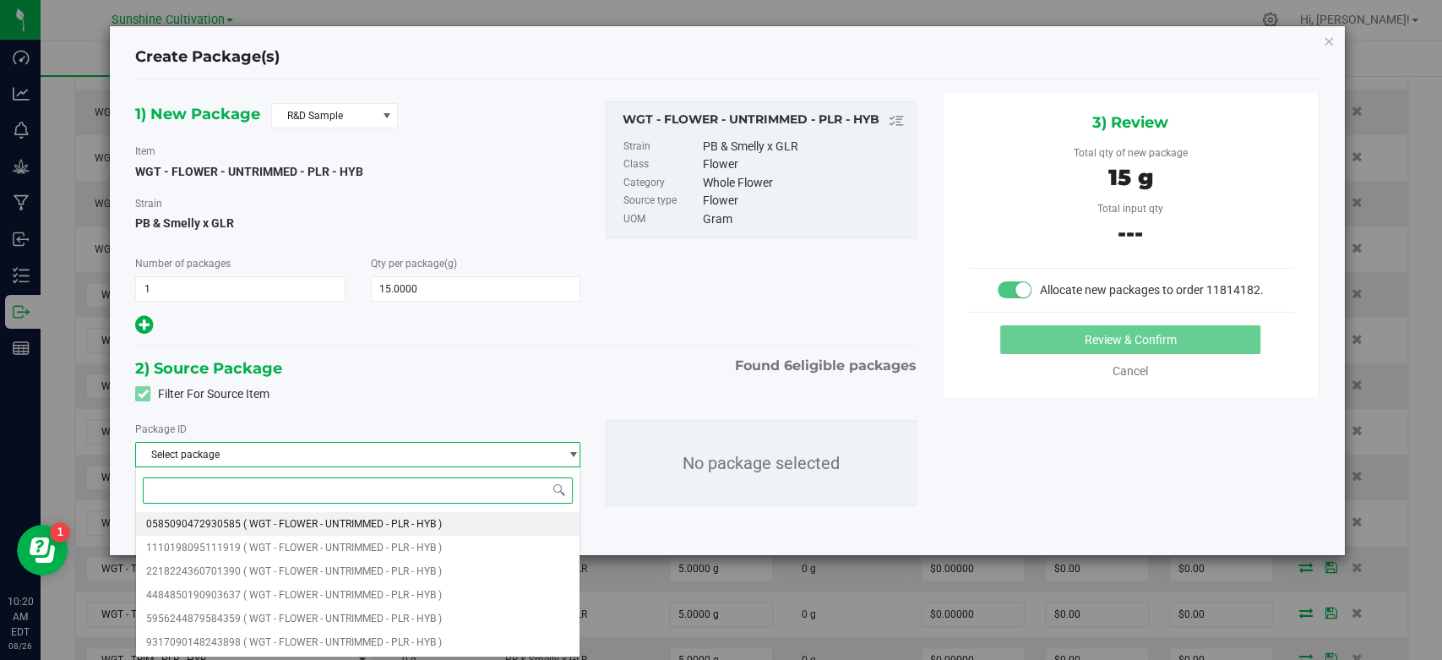
click at [355, 512] on li "0585090472930585 ( WGT - FLOWER - UNTRIMMED - PLR - HYB )" at bounding box center [358, 524] width 444 height 24
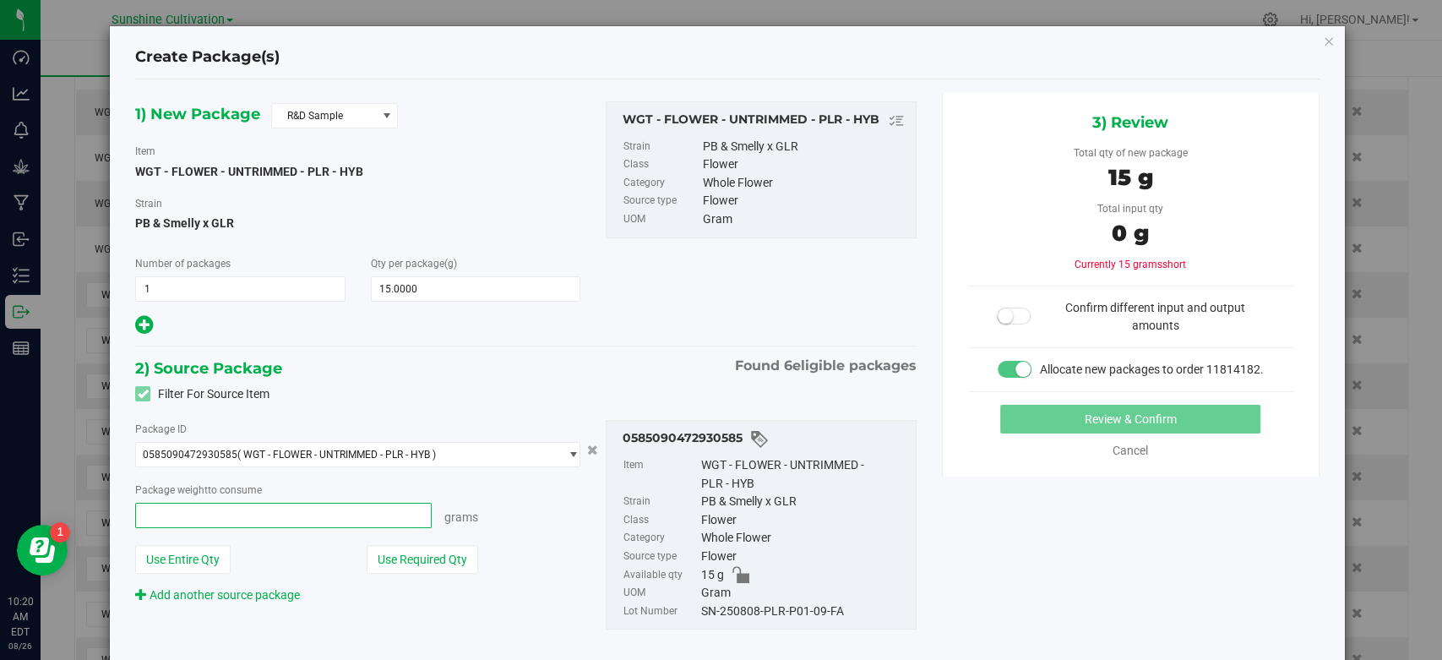
click at [358, 512] on span at bounding box center [283, 515] width 297 height 25
type input "15"
type input "15.0000 g"
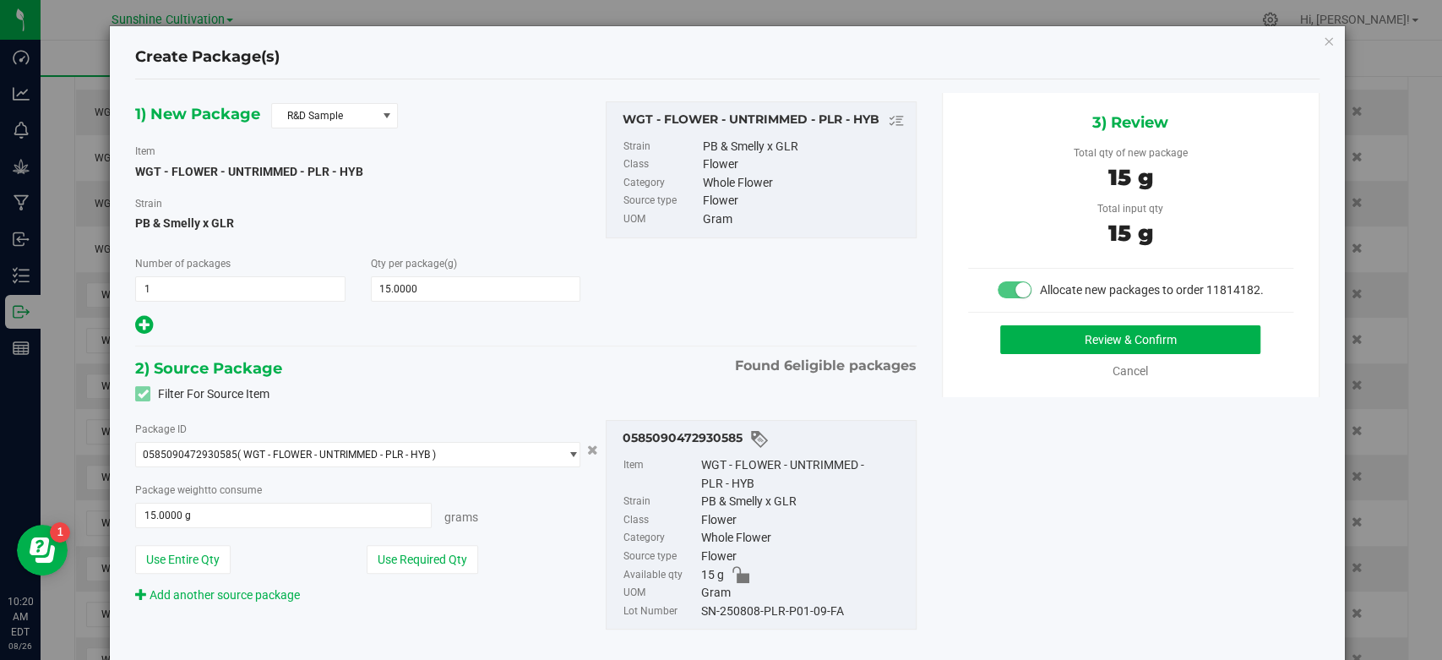
click at [797, 620] on div "0585090472930585 Item WGT - FLOWER - UNTRIMMED - PLR - HYB Strain PB & Smelly x…" at bounding box center [761, 525] width 311 height 210
click at [798, 616] on div "SN-250808-PLR-P01-09-FA" at bounding box center [804, 611] width 206 height 19
copy div "SN-250808-PLR-P01-09-FA"
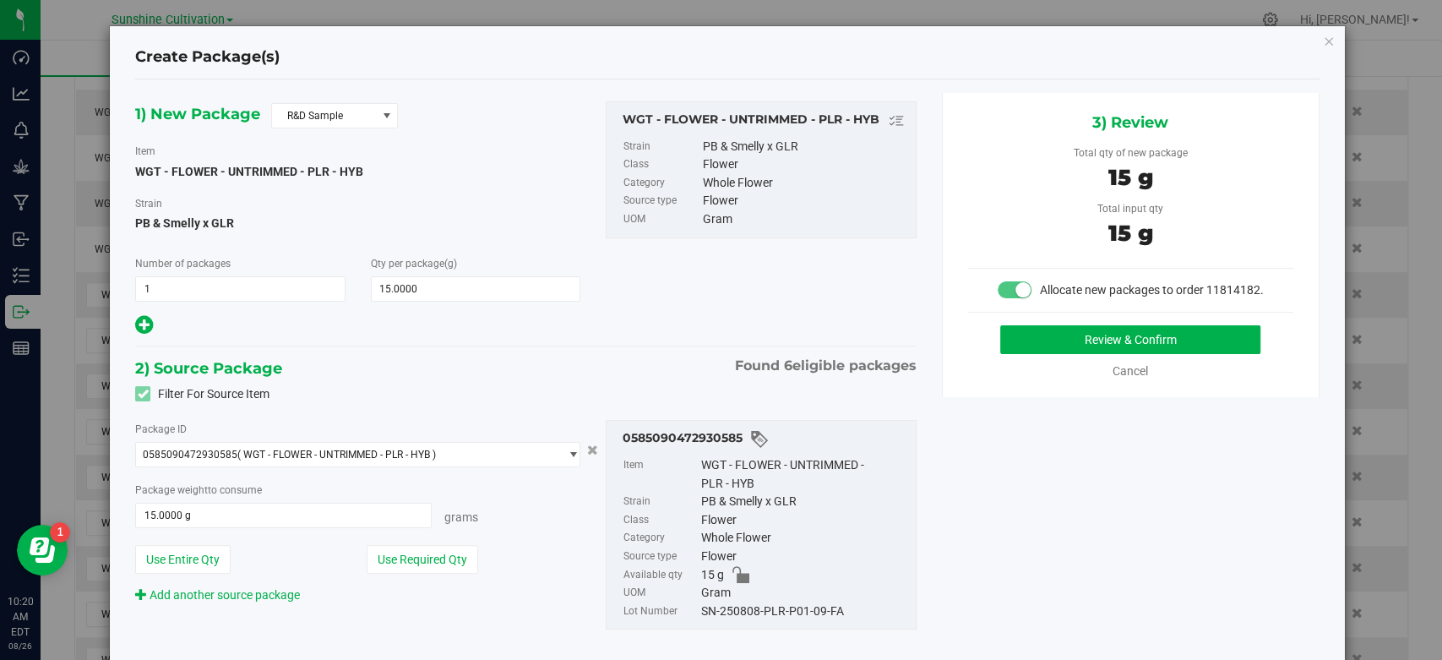
click at [1101, 337] on div "3) Review Total qty of new package 15 g Total input qty 15 g Allocate new packa…" at bounding box center [1131, 245] width 378 height 304
click at [1091, 344] on button "Review & Confirm" at bounding box center [1130, 339] width 260 height 29
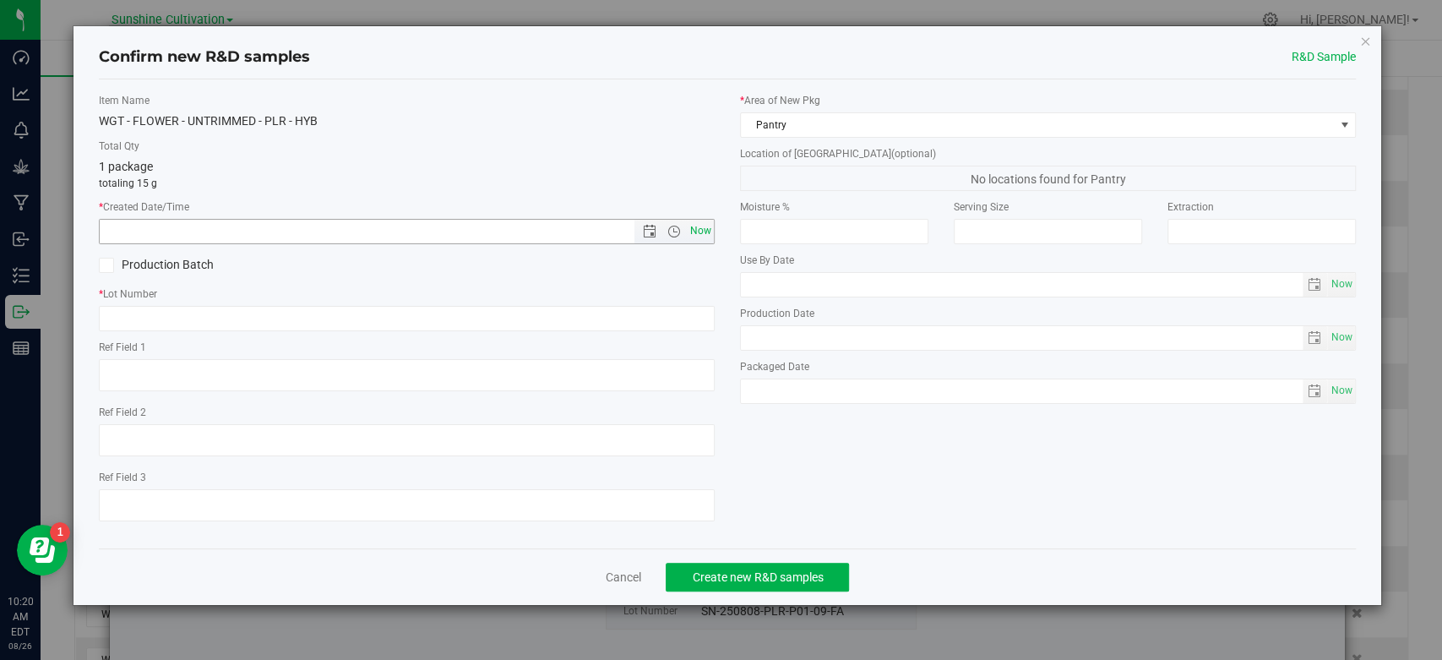
click at [700, 230] on span "Now" at bounding box center [701, 231] width 29 height 25
type input "8/26/2025 10:20 AM"
click at [647, 313] on input "text" at bounding box center [407, 318] width 616 height 25
paste input "SN-250808-PLR-P01-09-FA"
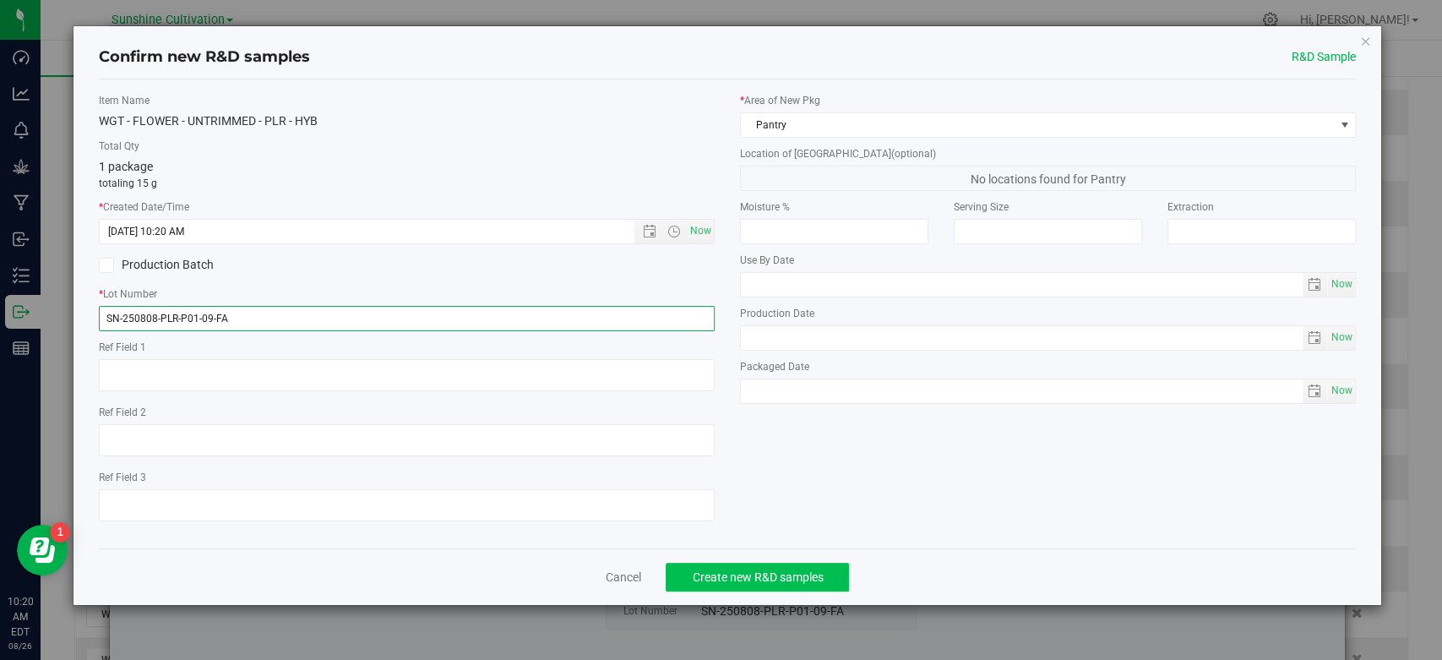
type input "SN-250808-PLR-P01-09-FA"
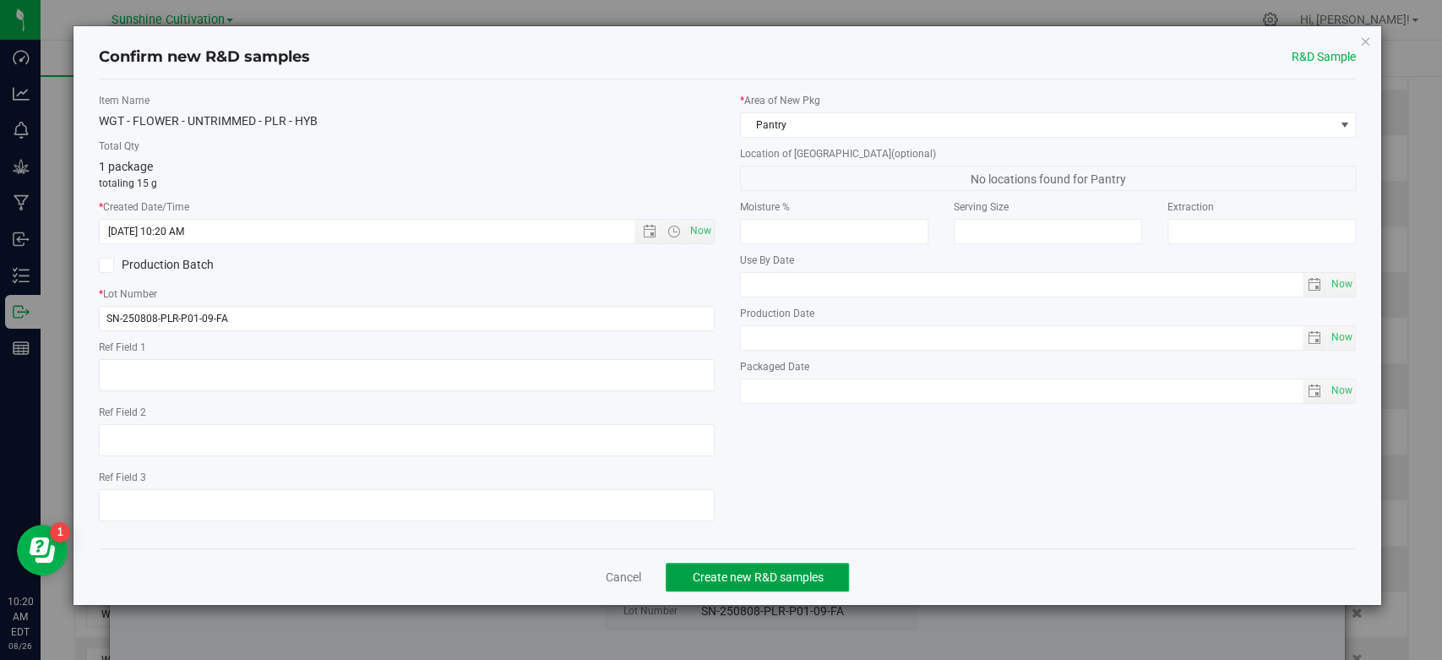
click at [717, 572] on span "Create new R&D samples" at bounding box center [757, 577] width 131 height 14
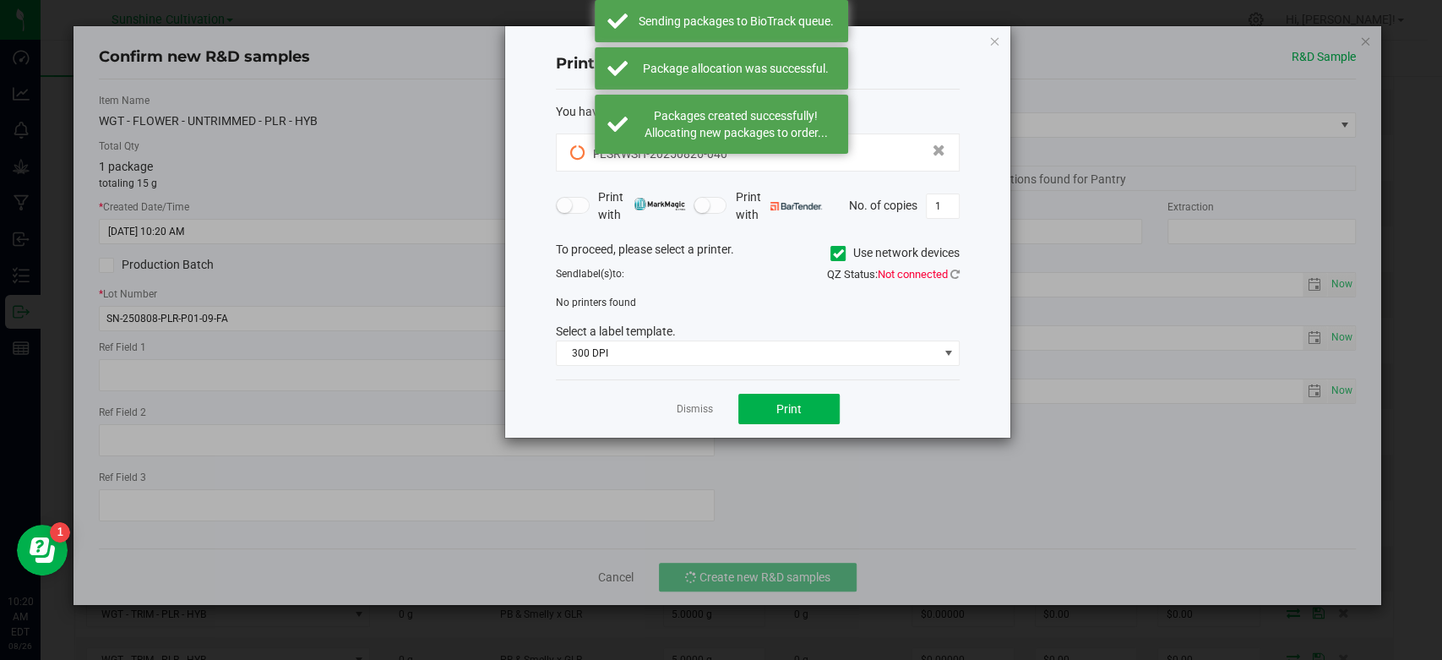
click at [680, 418] on div "Dismiss Print" at bounding box center [758, 408] width 404 height 58
click at [694, 409] on link "Dismiss" at bounding box center [695, 409] width 36 height 14
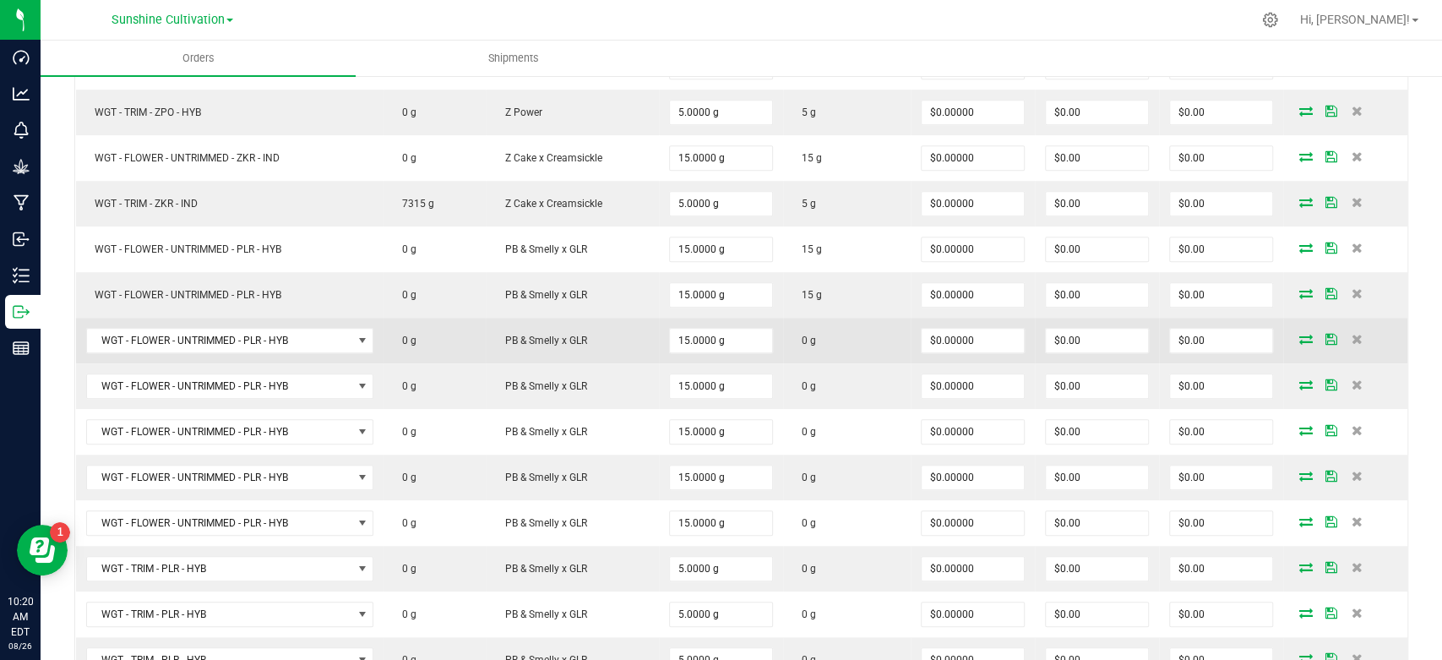
click at [1294, 338] on span at bounding box center [1306, 339] width 25 height 10
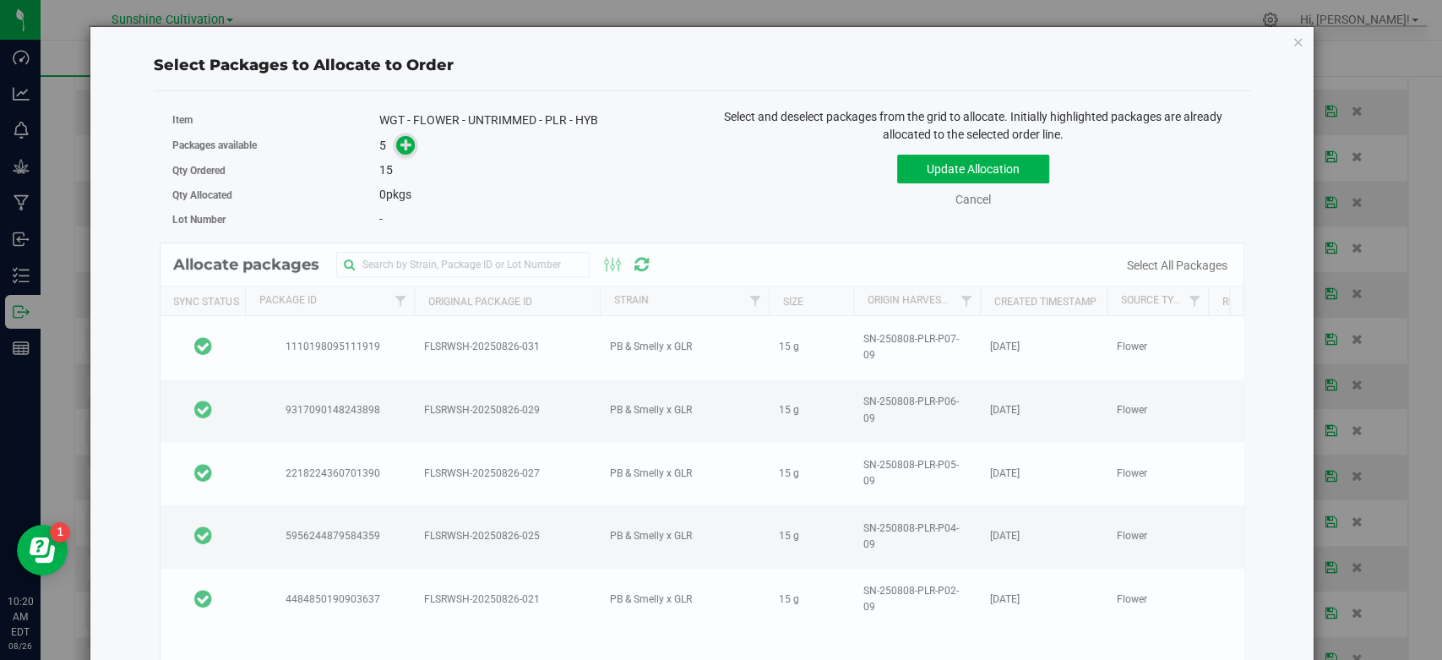
click at [401, 150] on icon at bounding box center [406, 145] width 12 height 12
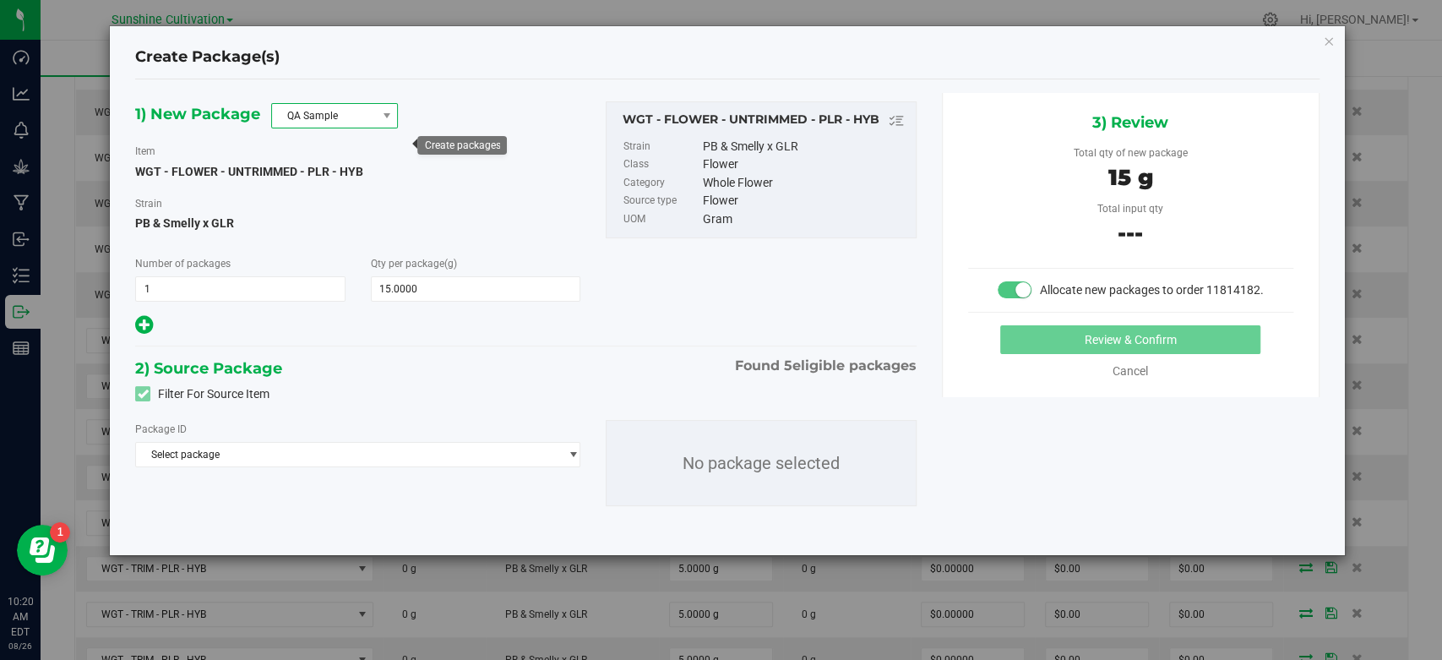
click at [362, 111] on span "QA Sample" at bounding box center [324, 116] width 104 height 24
click at [327, 197] on li "R&D Sample" at bounding box center [334, 191] width 125 height 24
click at [375, 443] on span "Select package" at bounding box center [357, 454] width 445 height 25
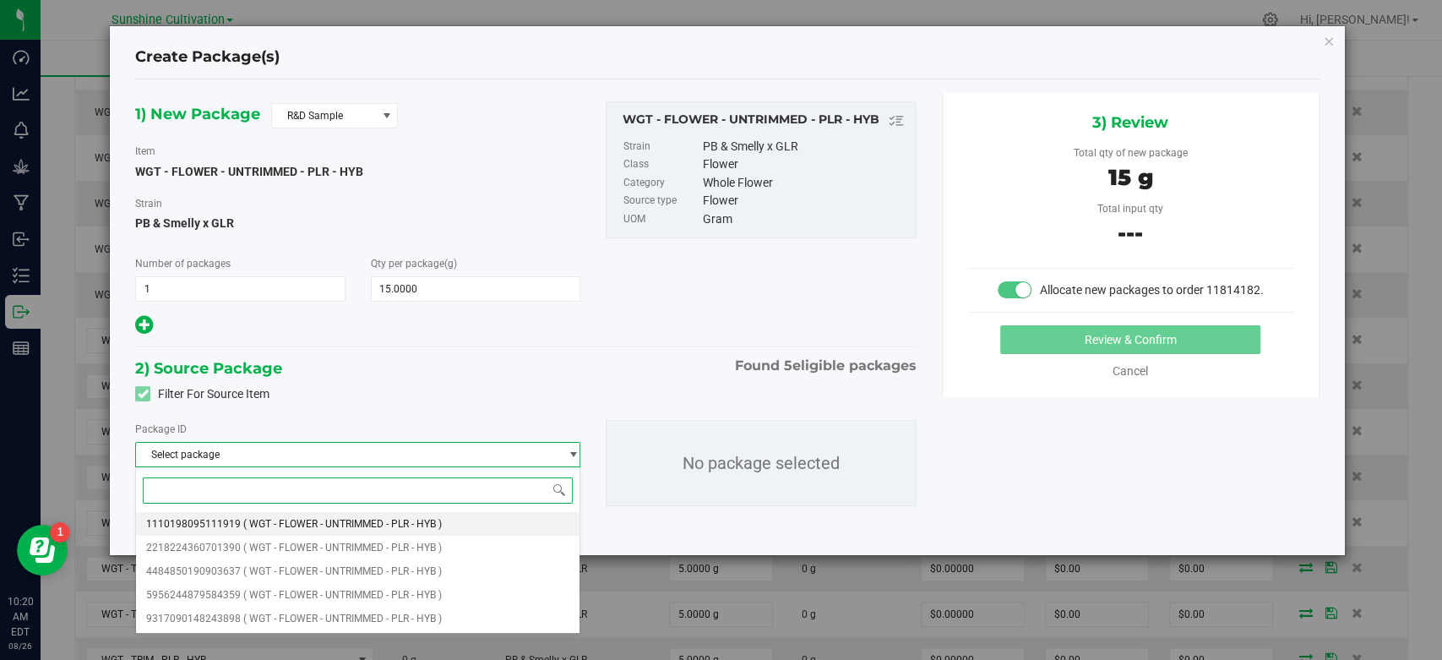
drag, startPoint x: 377, startPoint y: 524, endPoint x: 386, endPoint y: 528, distance: 10.2
click at [378, 524] on span "( WGT - FLOWER - UNTRIMMED - PLR - HYB )" at bounding box center [342, 524] width 199 height 12
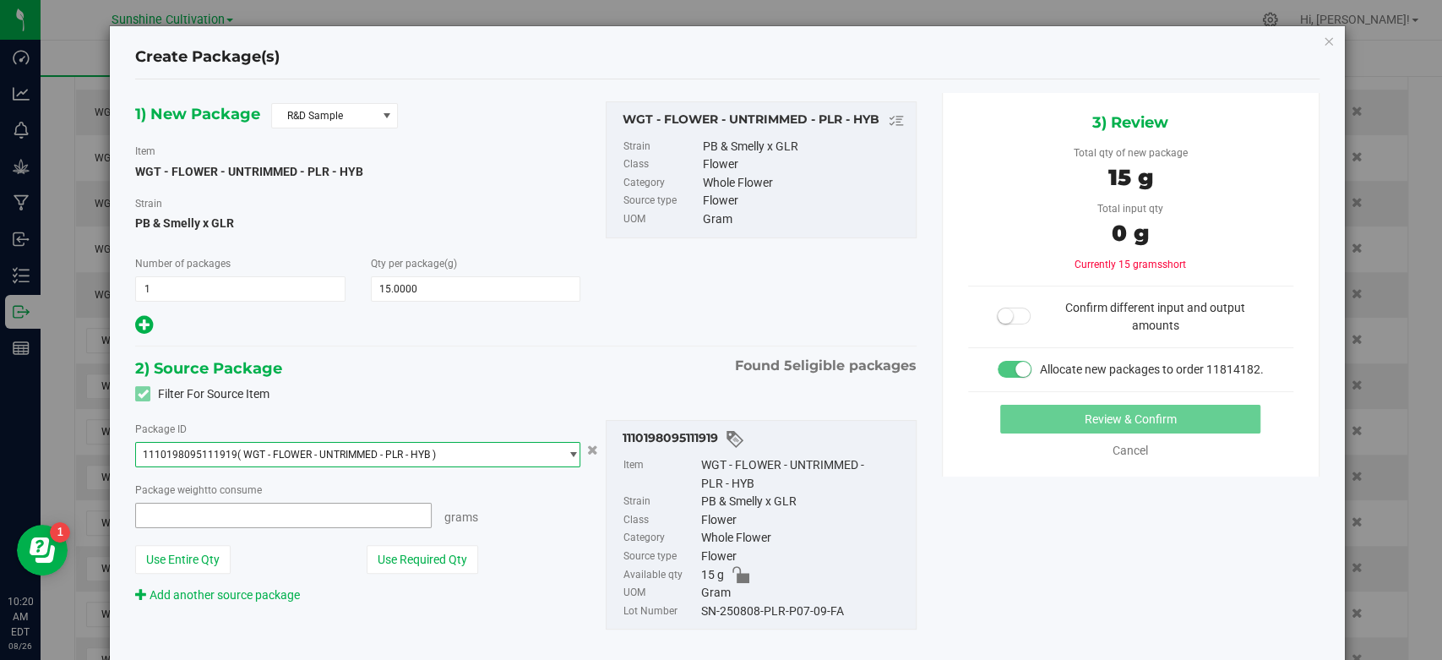
click at [356, 519] on span at bounding box center [283, 515] width 297 height 25
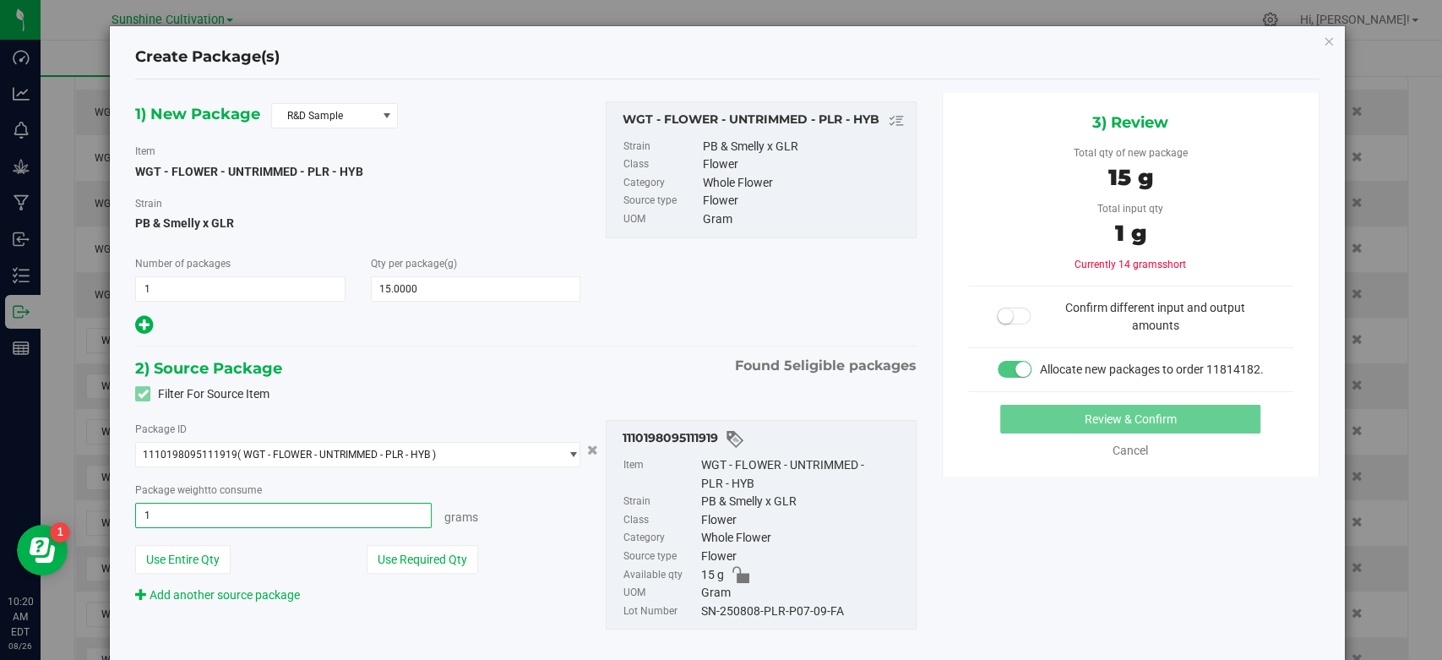
type input "15"
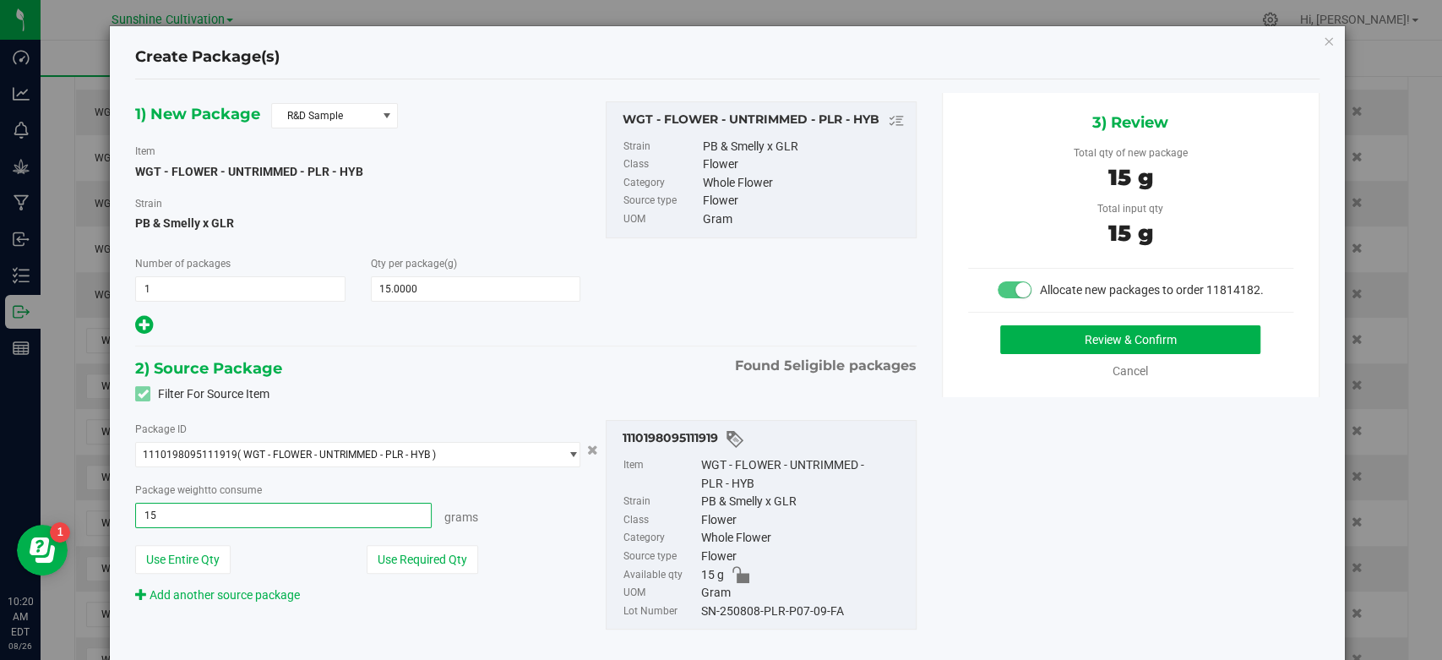
type input "15.0000 g"
click at [830, 615] on div "SN-250808-PLR-P07-09-FA" at bounding box center [804, 611] width 206 height 19
click at [817, 609] on div "SN-250808-PLR-P07-09-FA" at bounding box center [804, 611] width 206 height 19
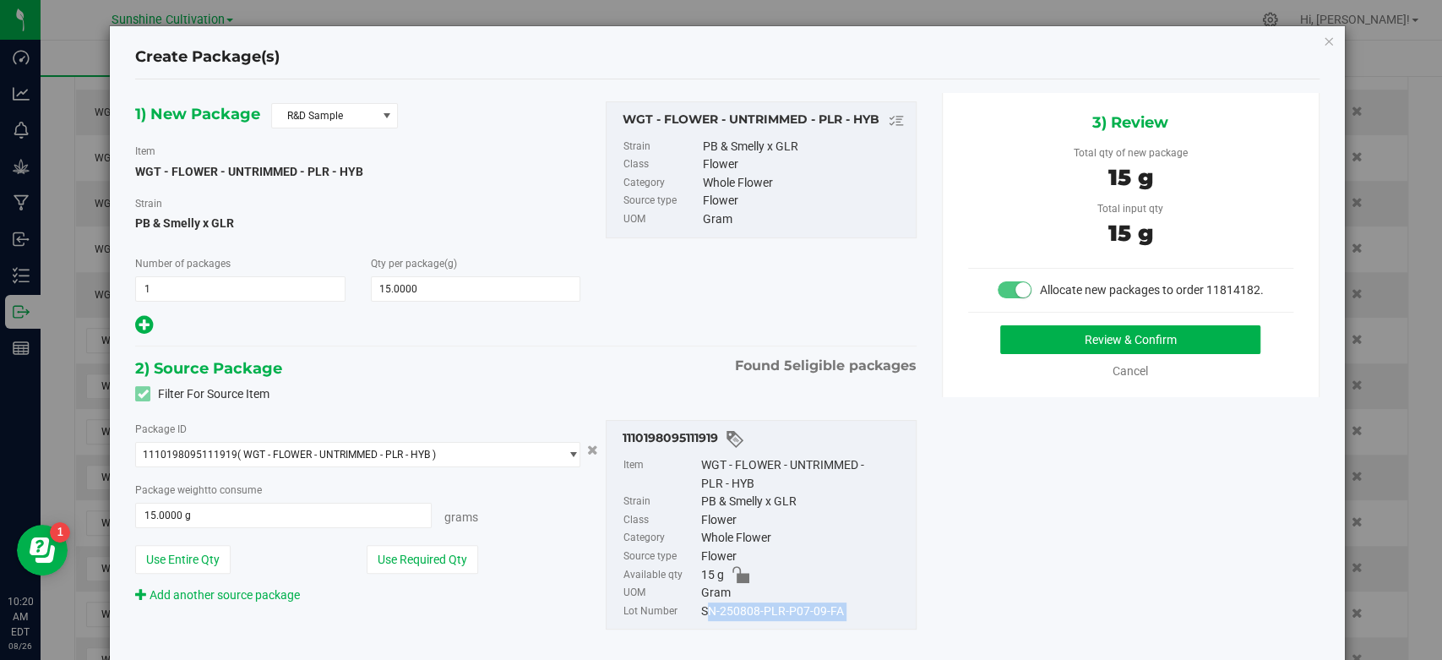
copy div "SN-250808-PLR-P07-09-FA"
click at [1050, 354] on button "Review & Confirm" at bounding box center [1130, 339] width 260 height 29
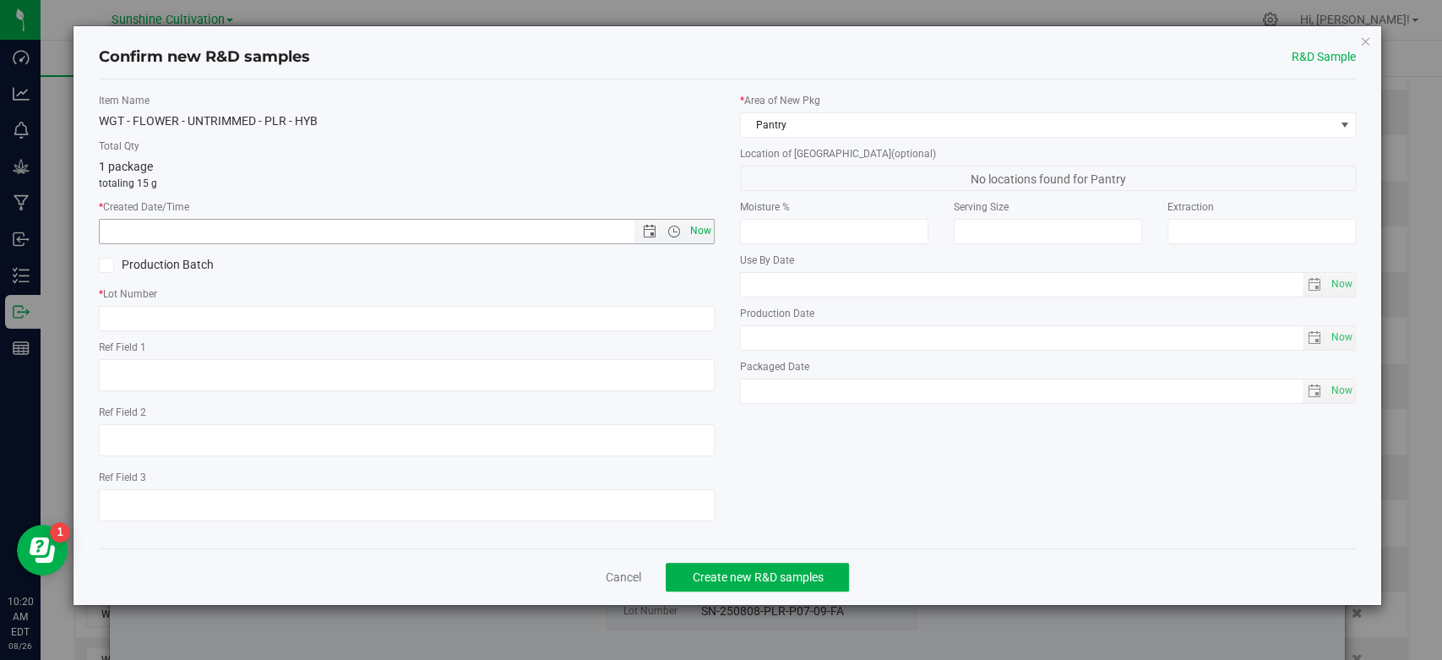
click at [703, 232] on span "Now" at bounding box center [701, 231] width 29 height 25
type input "8/26/2025 10:20 AM"
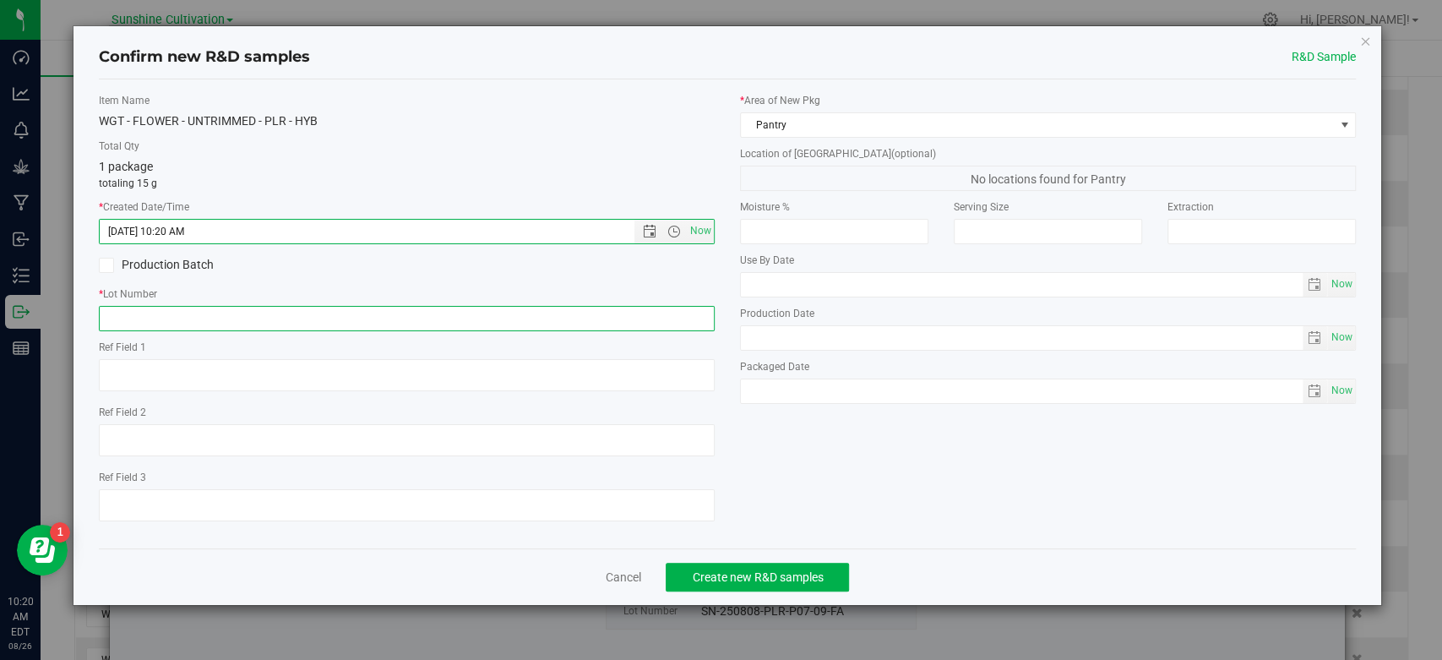
click at [630, 329] on input "text" at bounding box center [407, 318] width 616 height 25
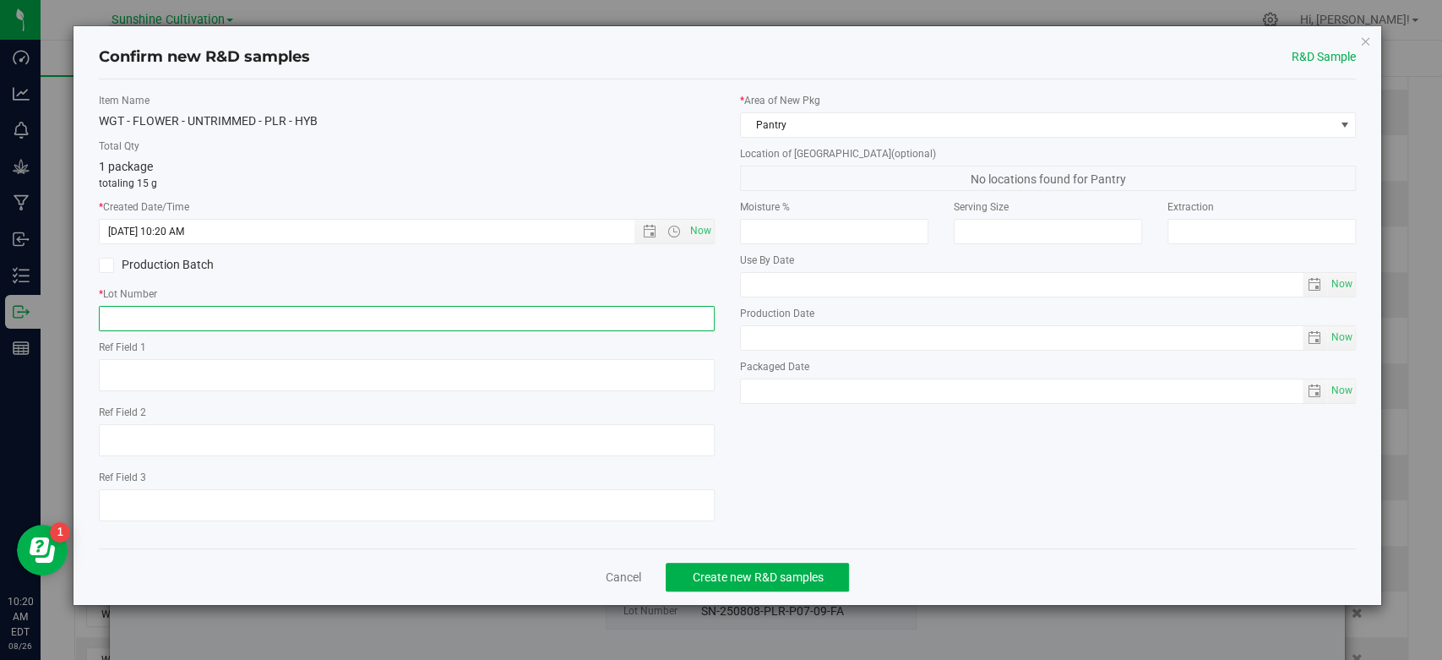
paste input "SN-250808-PLR-P07-09-FA"
type input "SN-250808-PLR-P07-09-FA"
drag, startPoint x: 754, startPoint y: 558, endPoint x: 779, endPoint y: 582, distance: 34.7
click at [755, 559] on div "Cancel Create new R&D samples" at bounding box center [727, 576] width 1257 height 57
click at [779, 584] on button "Create new R&D samples" at bounding box center [757, 577] width 183 height 29
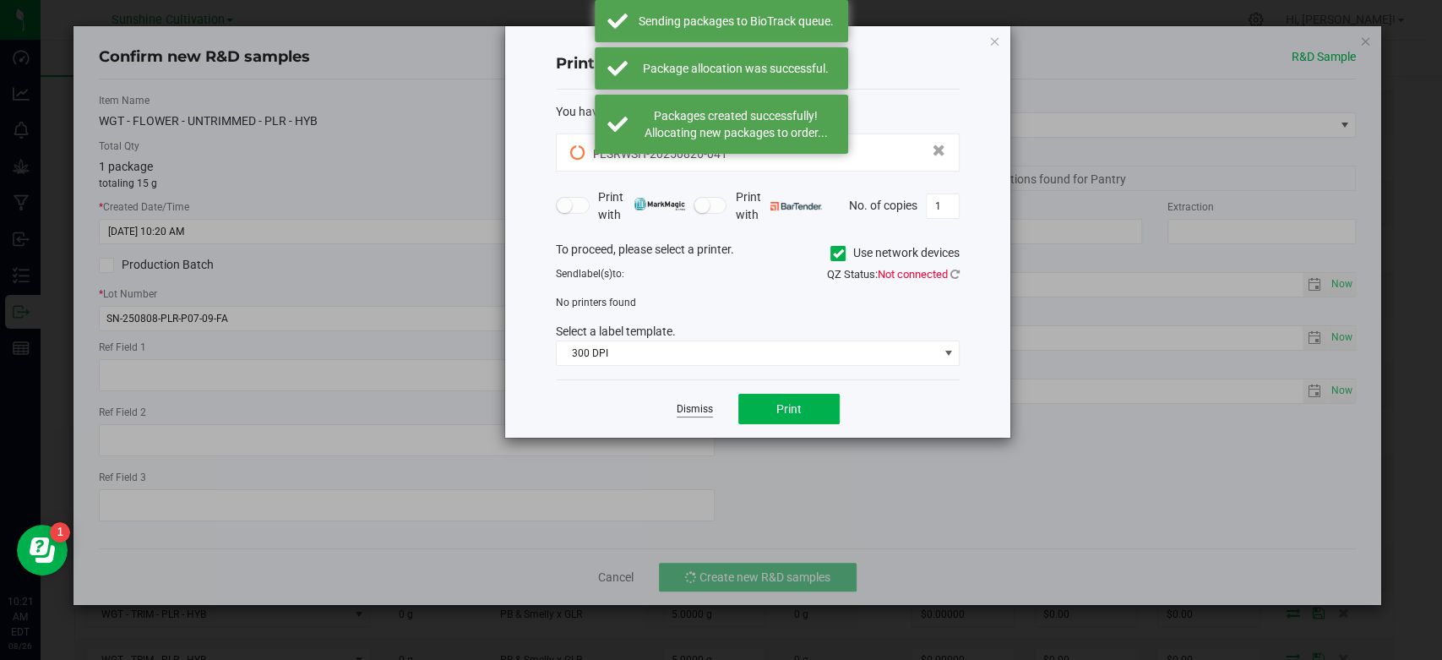
click at [677, 411] on link "Dismiss" at bounding box center [695, 409] width 36 height 14
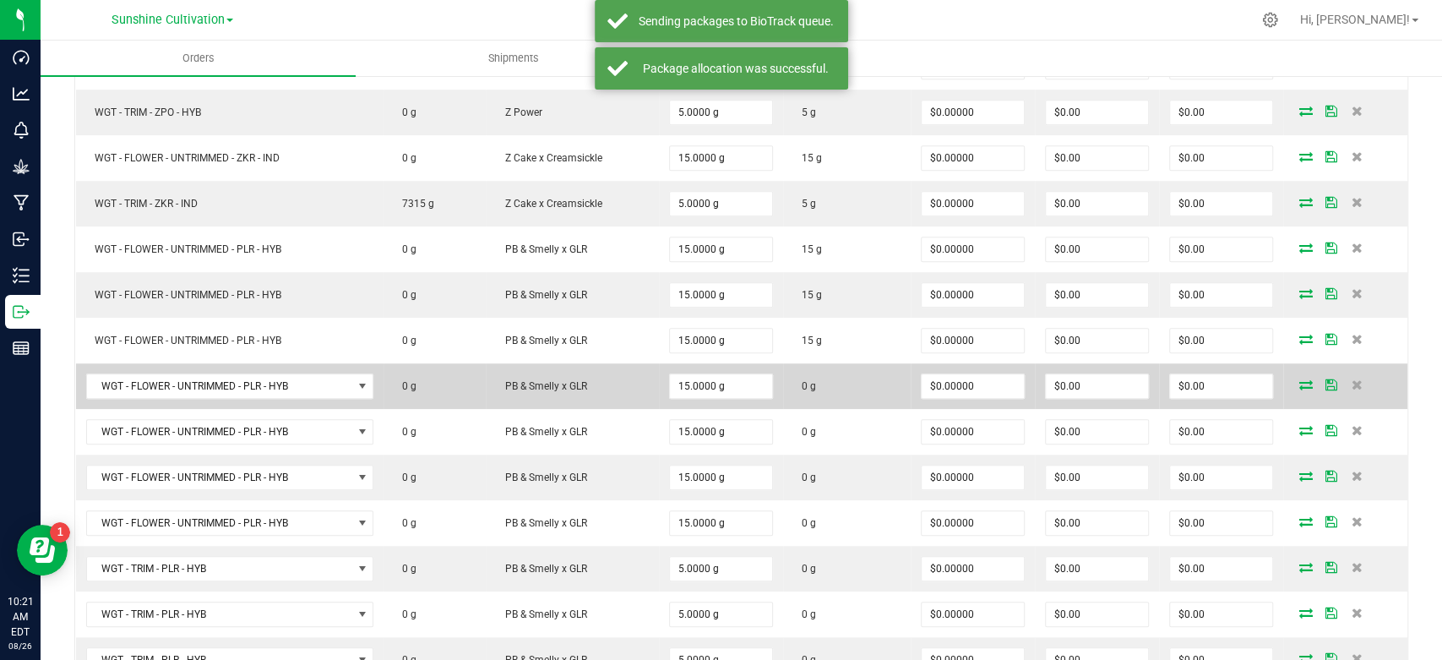
click at [1299, 383] on icon at bounding box center [1306, 384] width 14 height 10
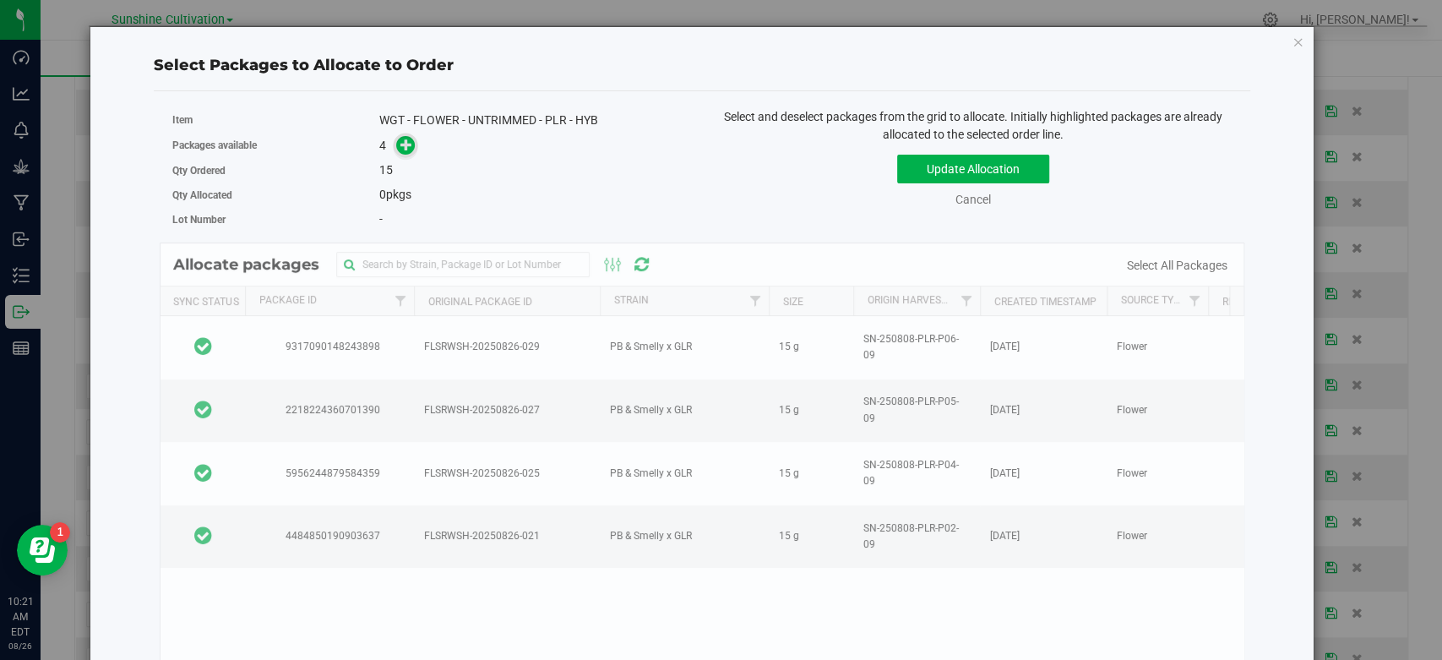
click at [402, 141] on icon at bounding box center [406, 145] width 12 height 12
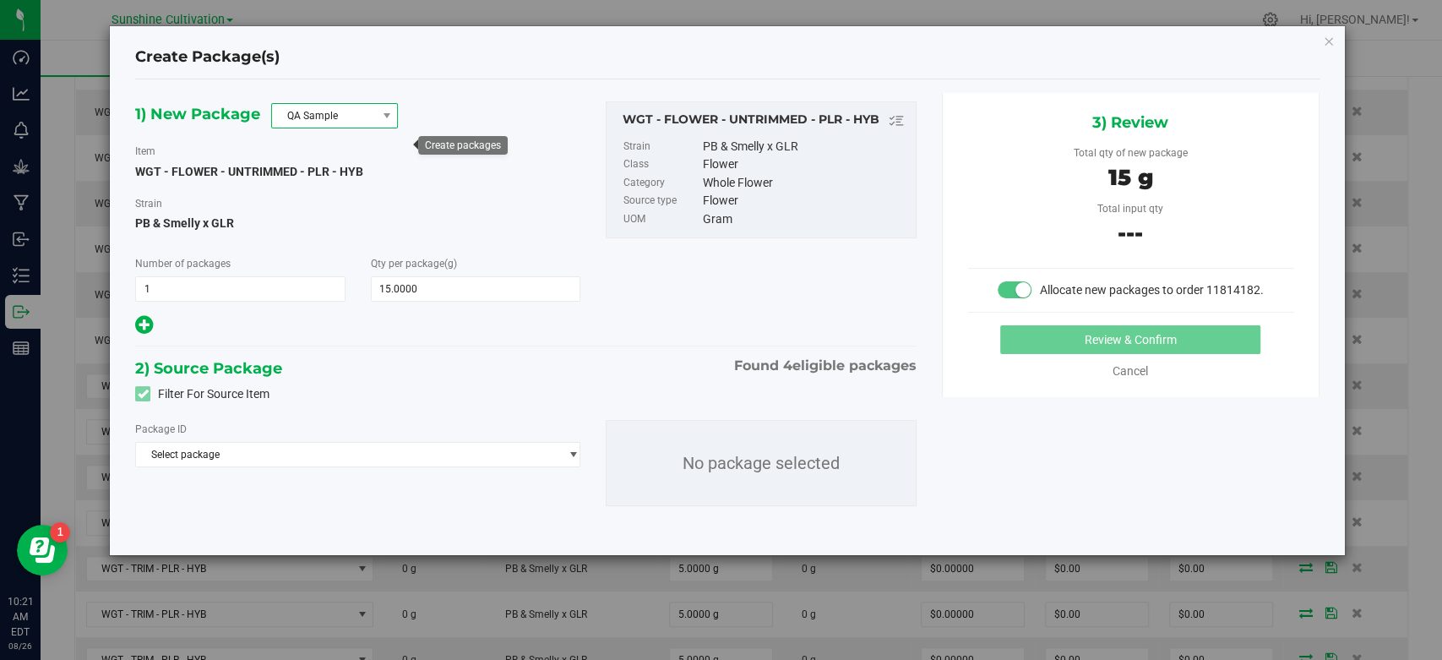
click at [324, 120] on span "QA Sample" at bounding box center [324, 116] width 104 height 24
click at [307, 188] on li "R&D Sample" at bounding box center [334, 191] width 125 height 24
click at [328, 464] on span "Select package" at bounding box center [347, 455] width 422 height 24
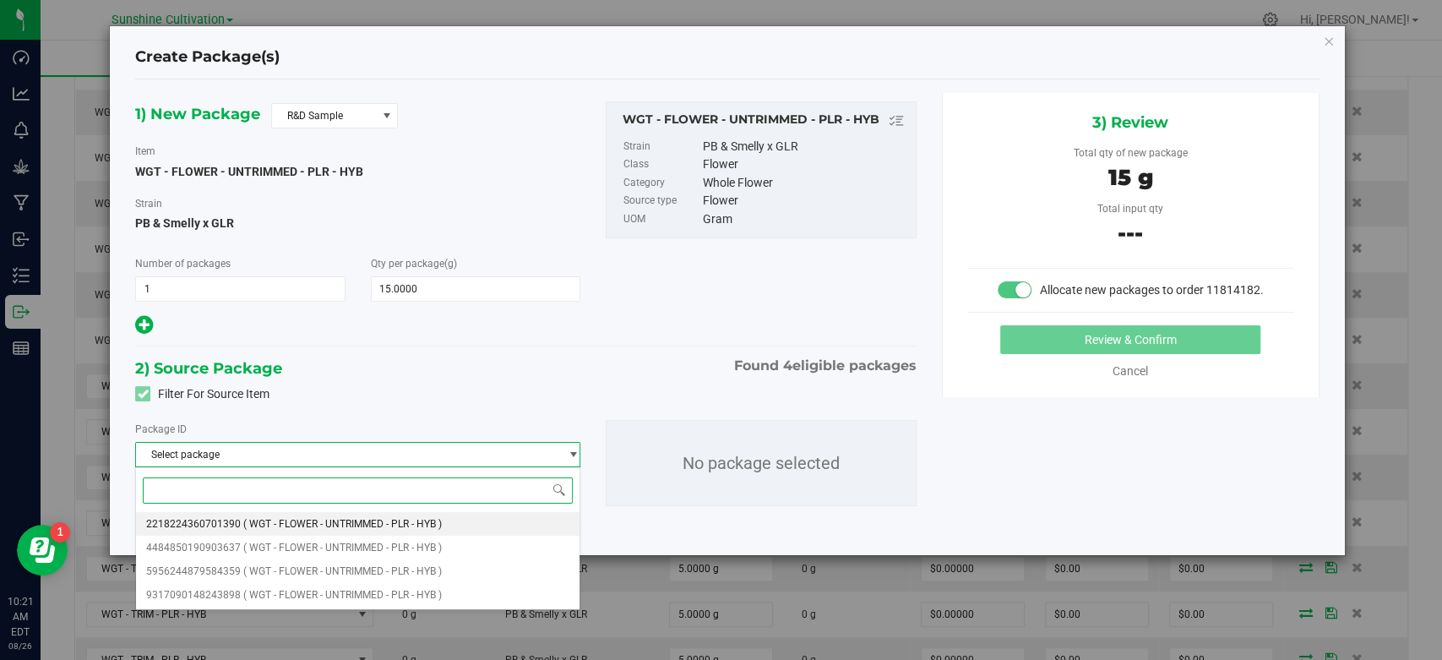
click at [302, 520] on span "( WGT - FLOWER - UNTRIMMED - PLR - HYB )" at bounding box center [342, 524] width 199 height 12
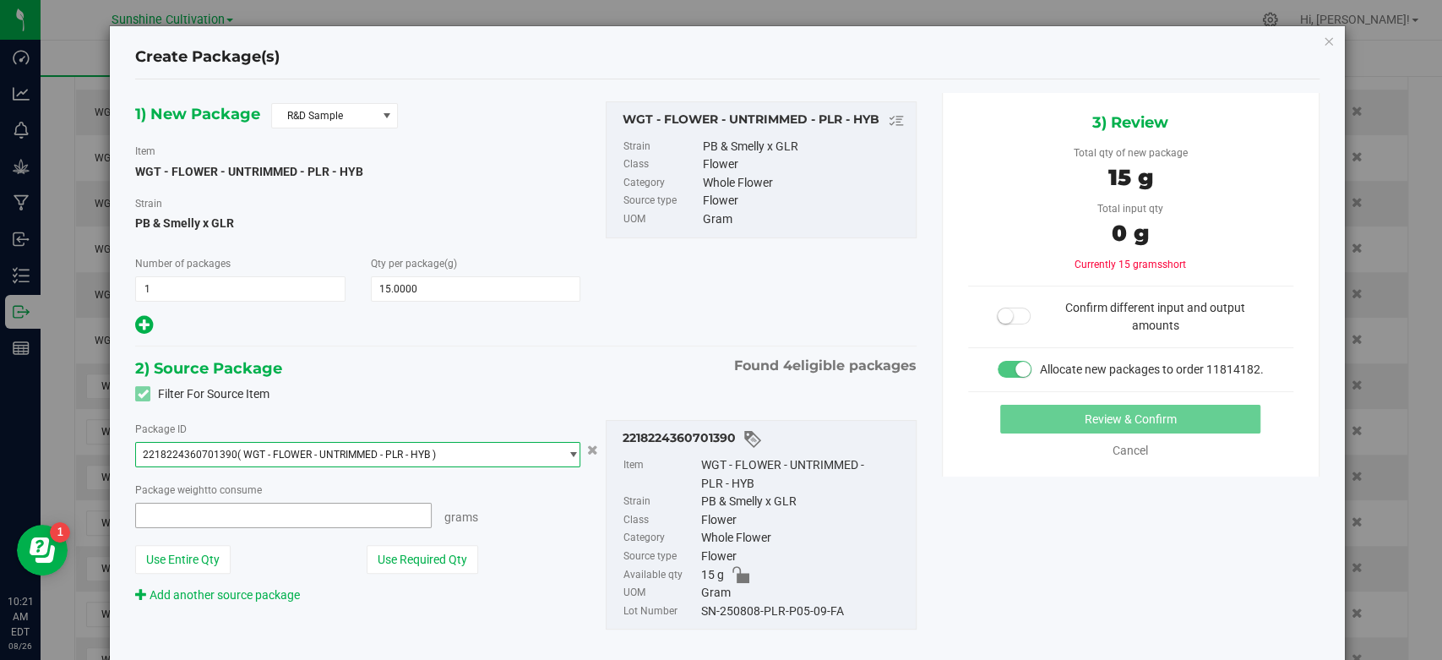
click at [288, 515] on span at bounding box center [283, 515] width 297 height 25
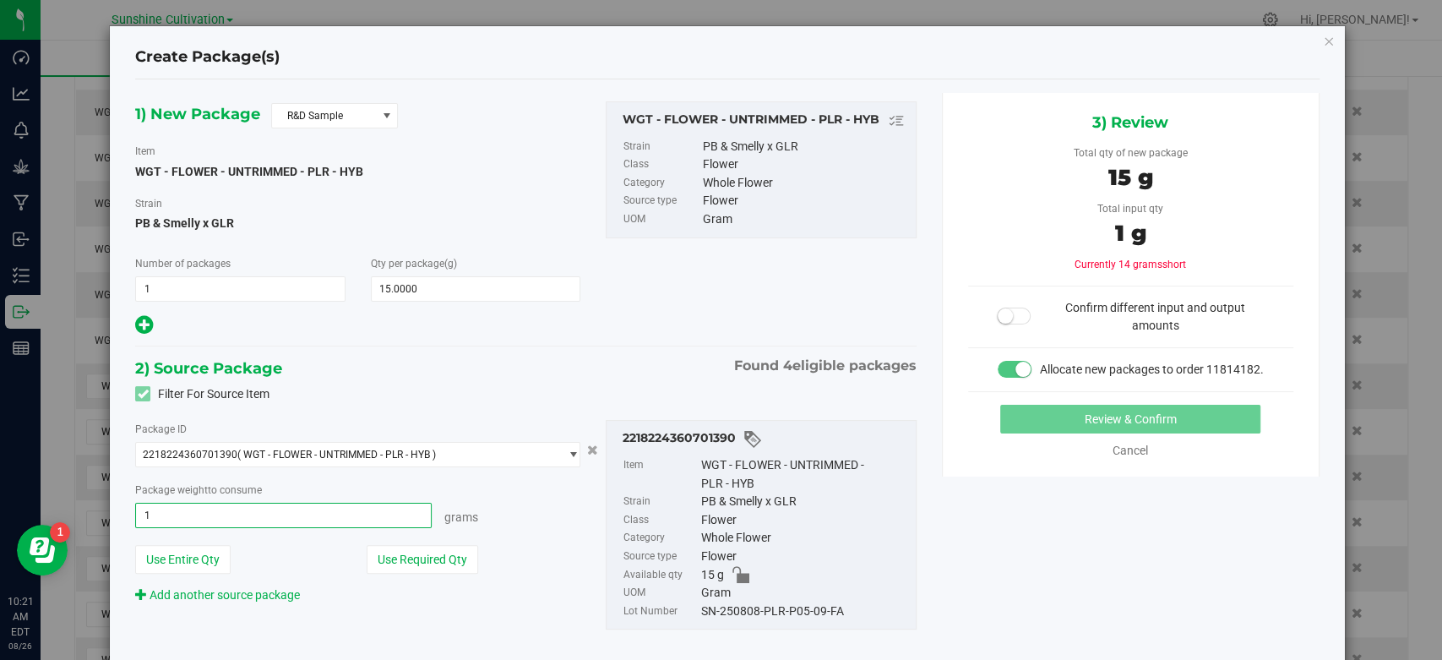
type input "15"
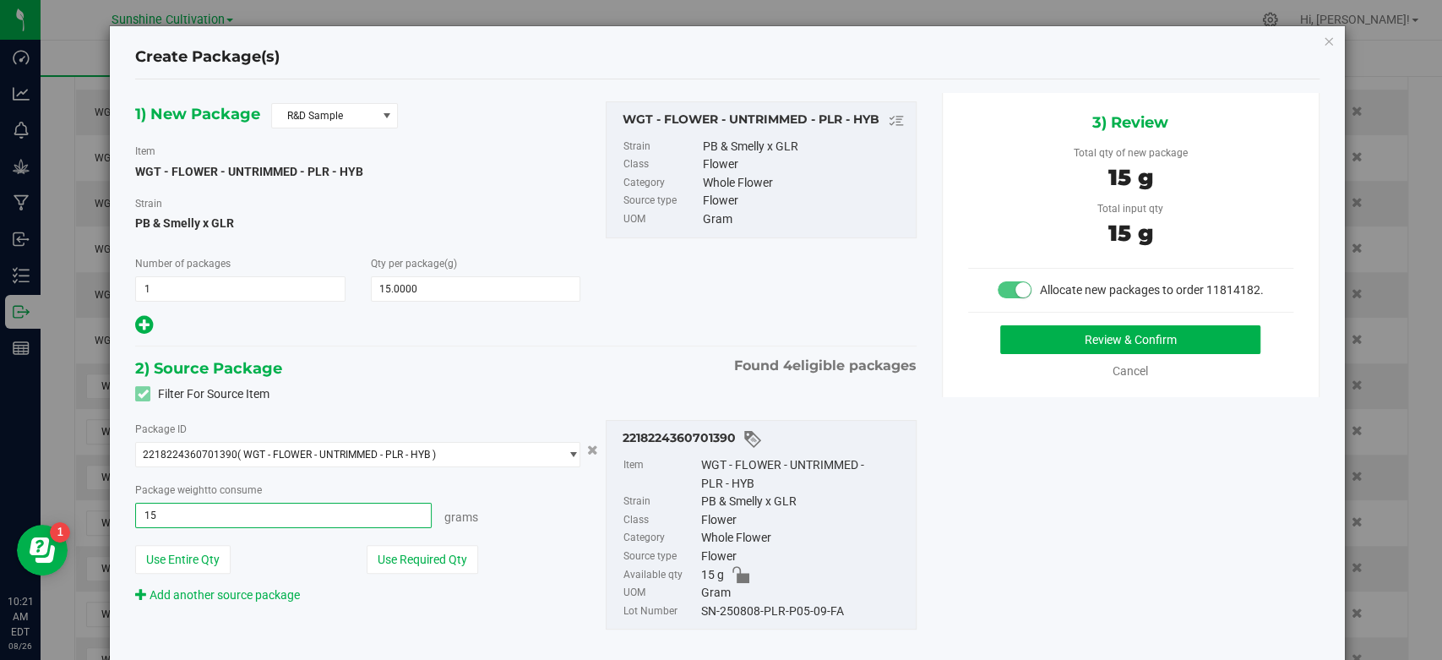
type input "15.0000 g"
click at [789, 615] on div "SN-250808-PLR-P05-09-FA" at bounding box center [804, 611] width 206 height 19
click at [789, 614] on div "SN-250808-PLR-P05-09-FA" at bounding box center [804, 611] width 206 height 19
copy div "SN-250808-PLR-P05-09-FA"
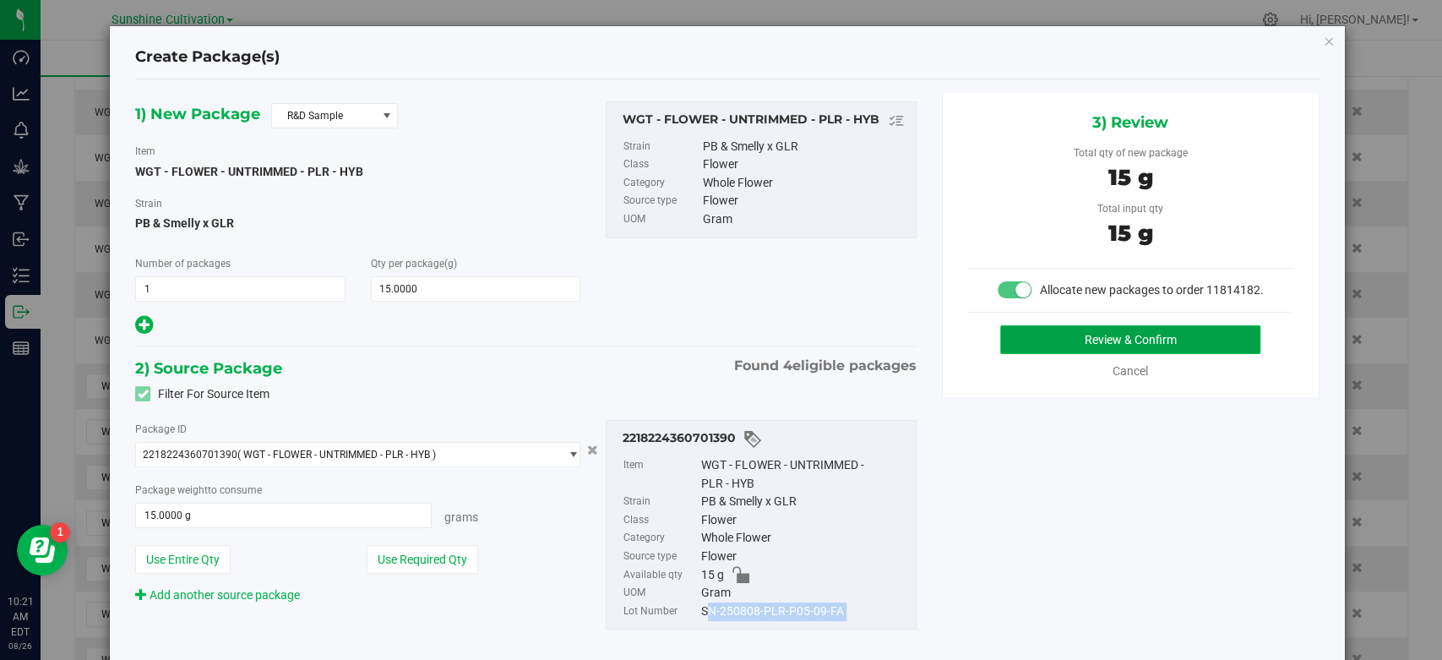
click at [1038, 346] on button "Review & Confirm" at bounding box center [1130, 339] width 260 height 29
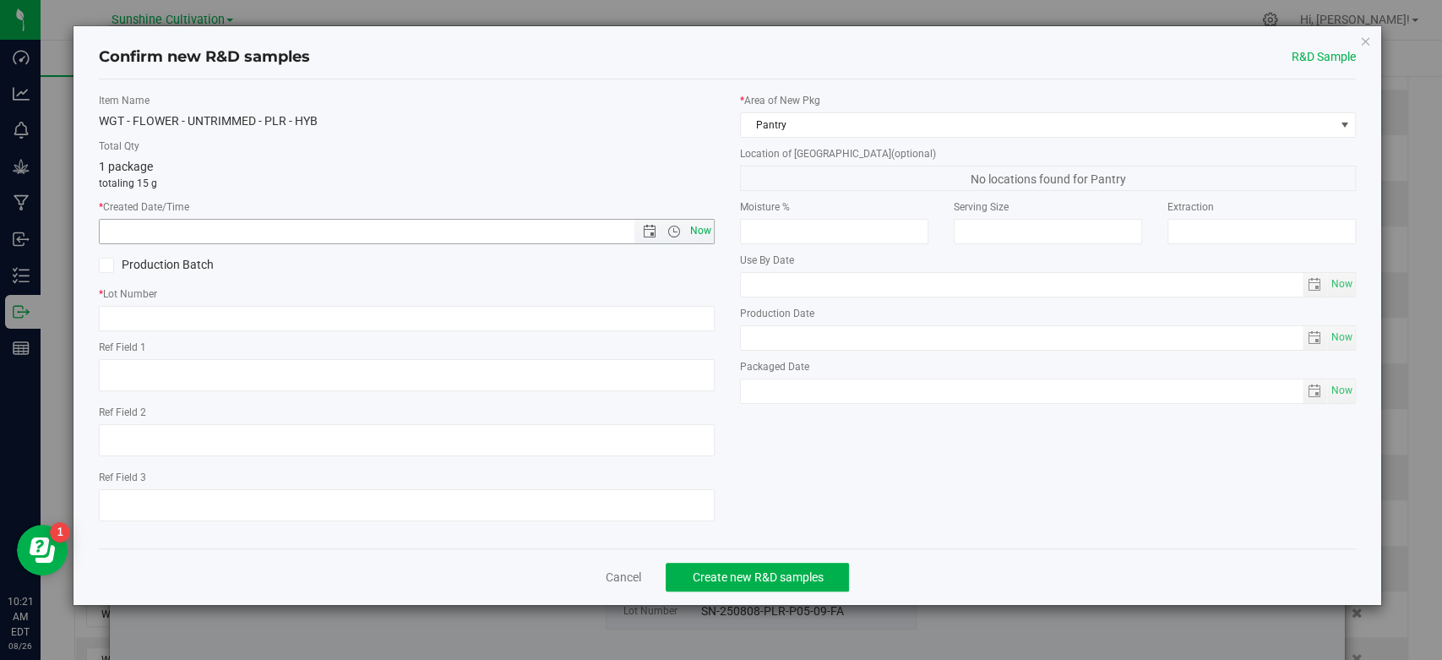
click at [696, 232] on span "Now" at bounding box center [701, 231] width 29 height 25
type input "8/26/2025 10:21 AM"
click at [662, 314] on input "text" at bounding box center [407, 318] width 616 height 25
paste input "SN-250808-PLR-P05-09-FA"
type input "SN-250808-PLR-P05-09-FA"
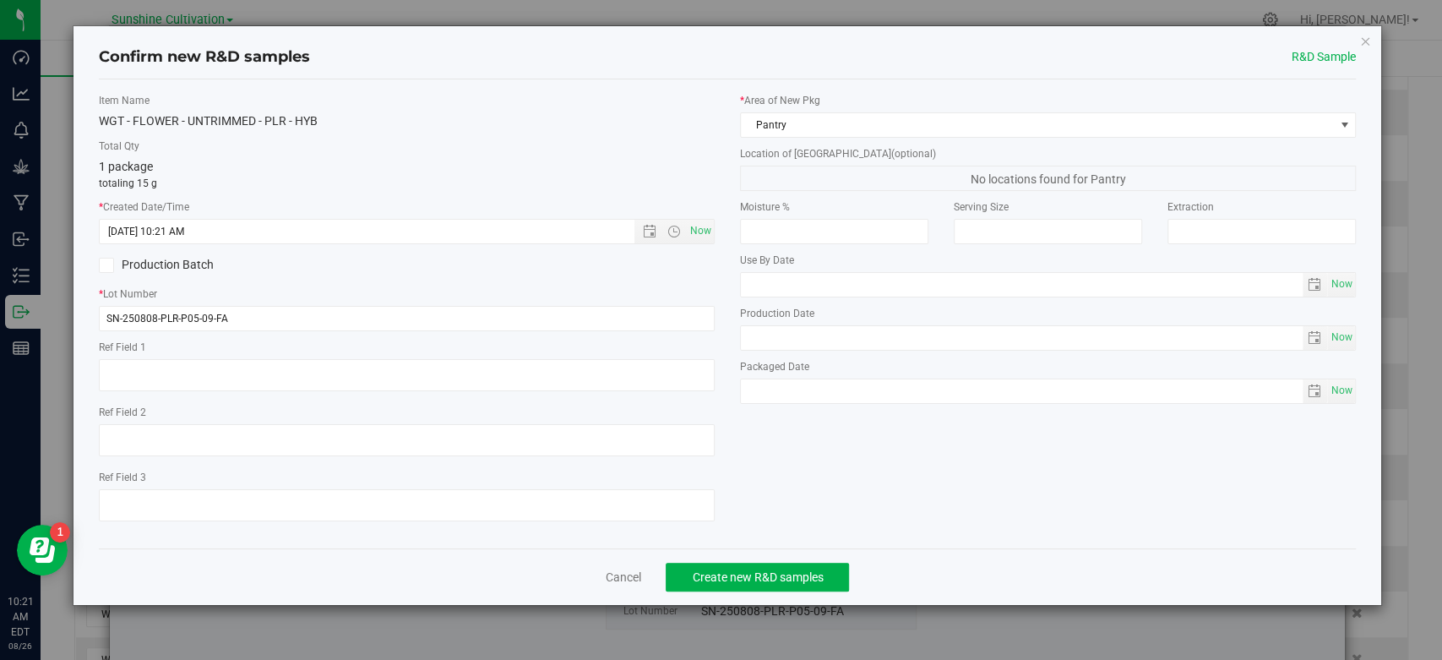
click at [731, 558] on div "Cancel Create new R&D samples" at bounding box center [727, 576] width 1257 height 57
click at [756, 577] on span "Create new R&D samples" at bounding box center [757, 577] width 131 height 14
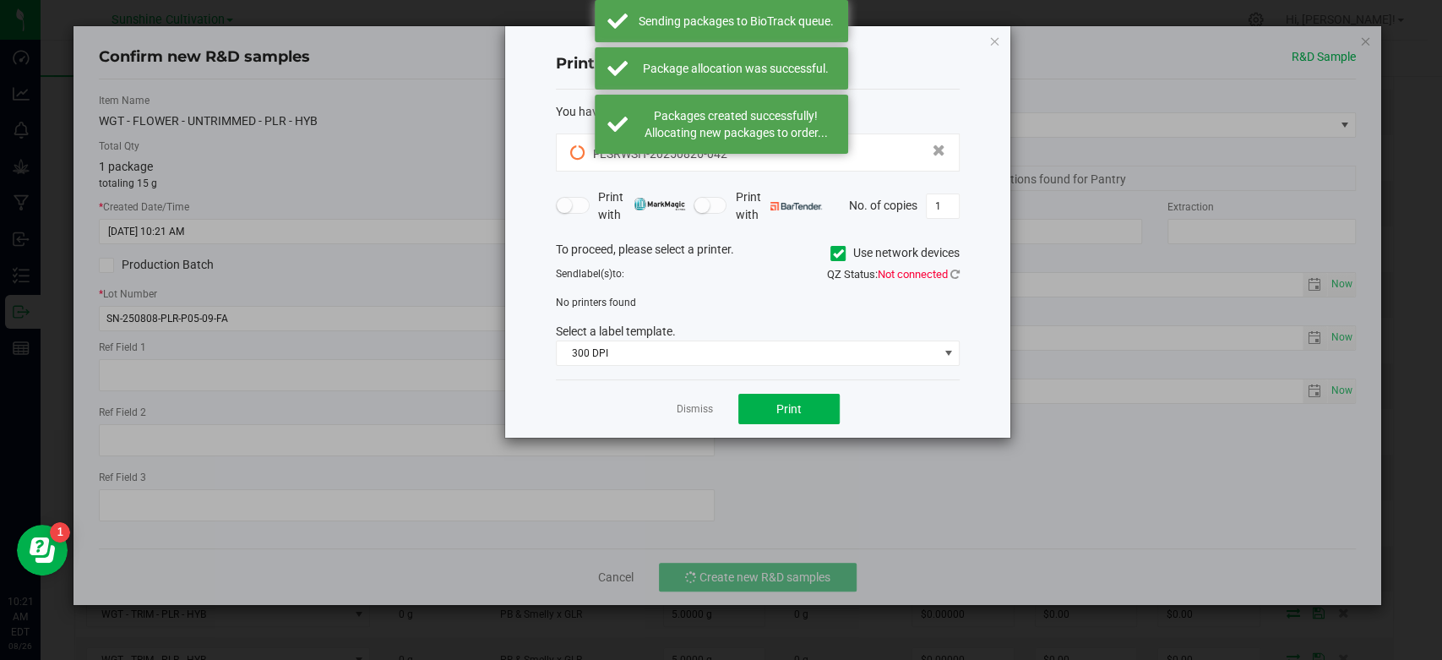
click at [678, 407] on link "Dismiss" at bounding box center [695, 409] width 36 height 14
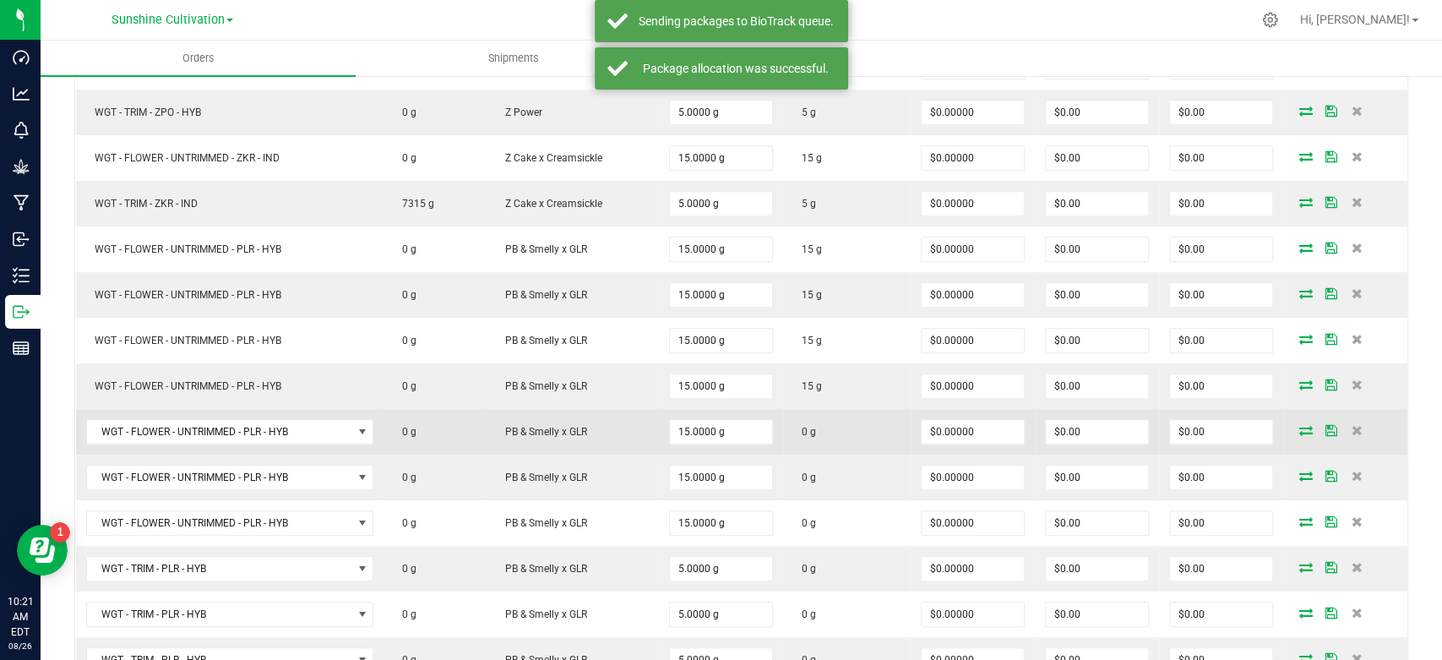
click at [1299, 430] on icon at bounding box center [1306, 430] width 14 height 10
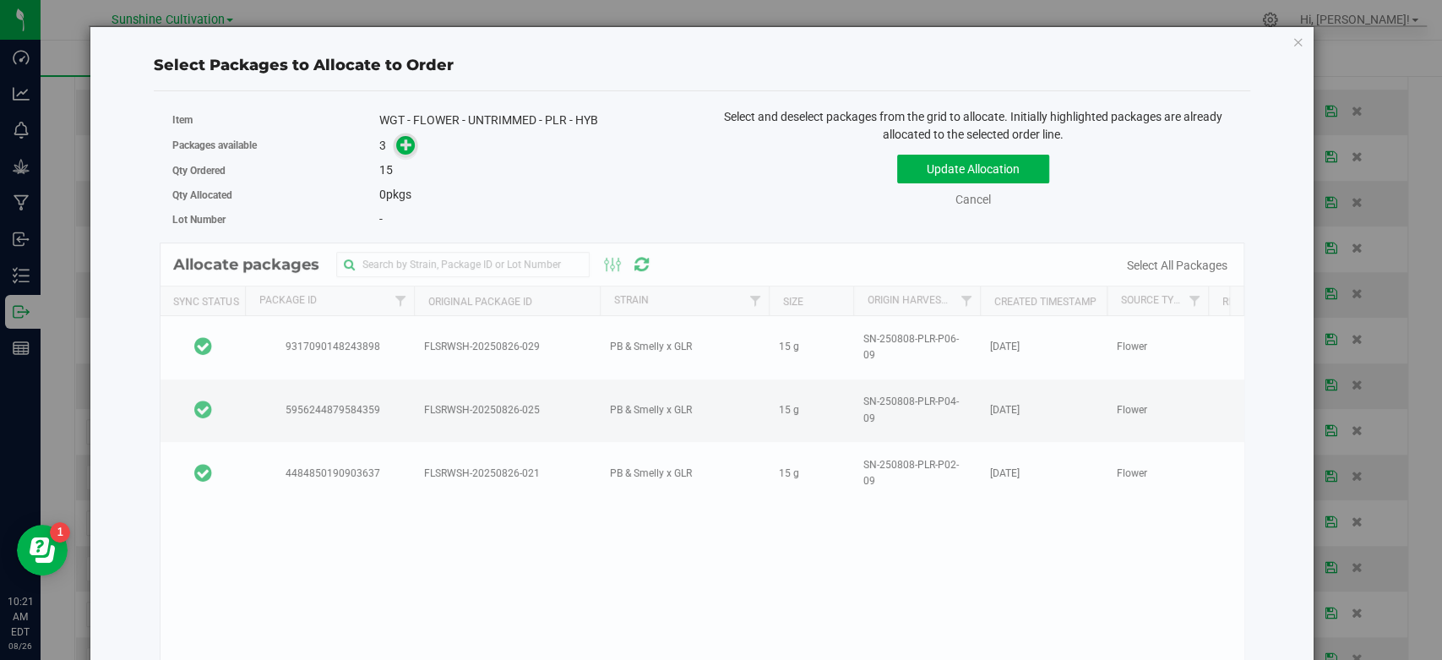
click at [408, 145] on icon at bounding box center [406, 145] width 12 height 12
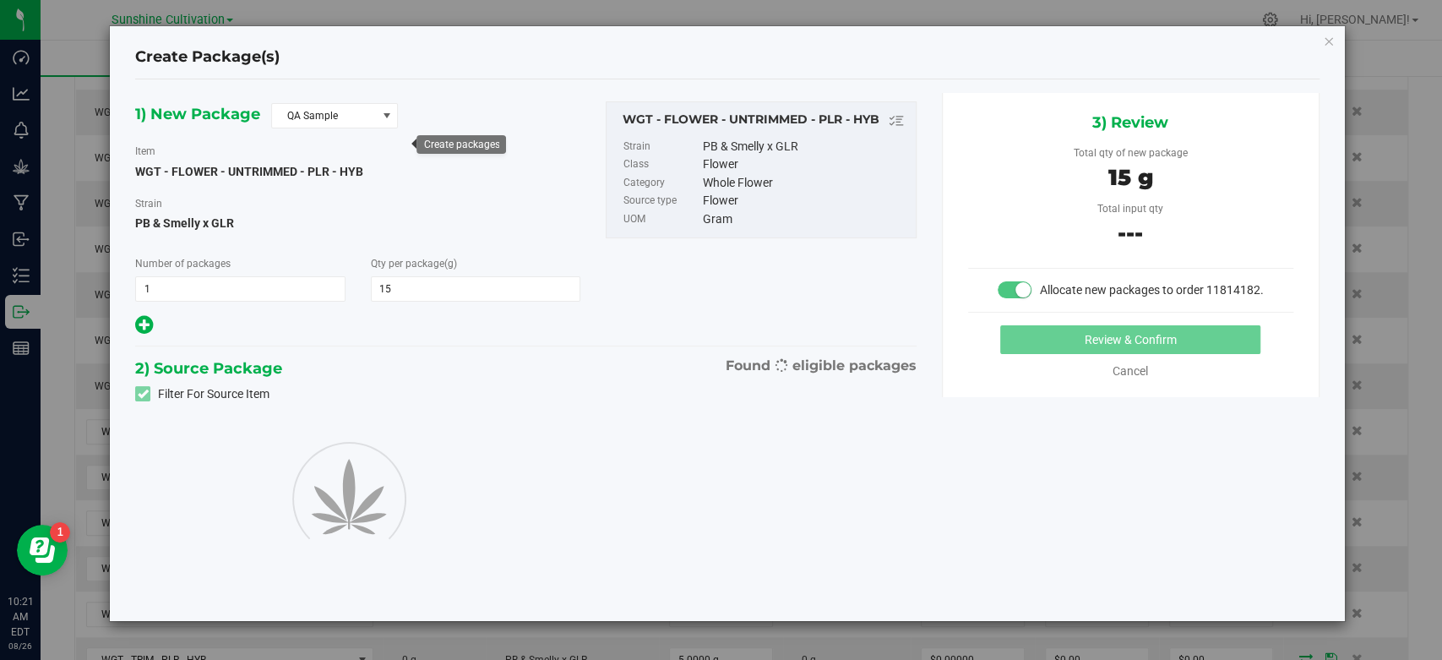
type input "15.0000"
click at [370, 123] on span "QA Sample" at bounding box center [324, 116] width 104 height 24
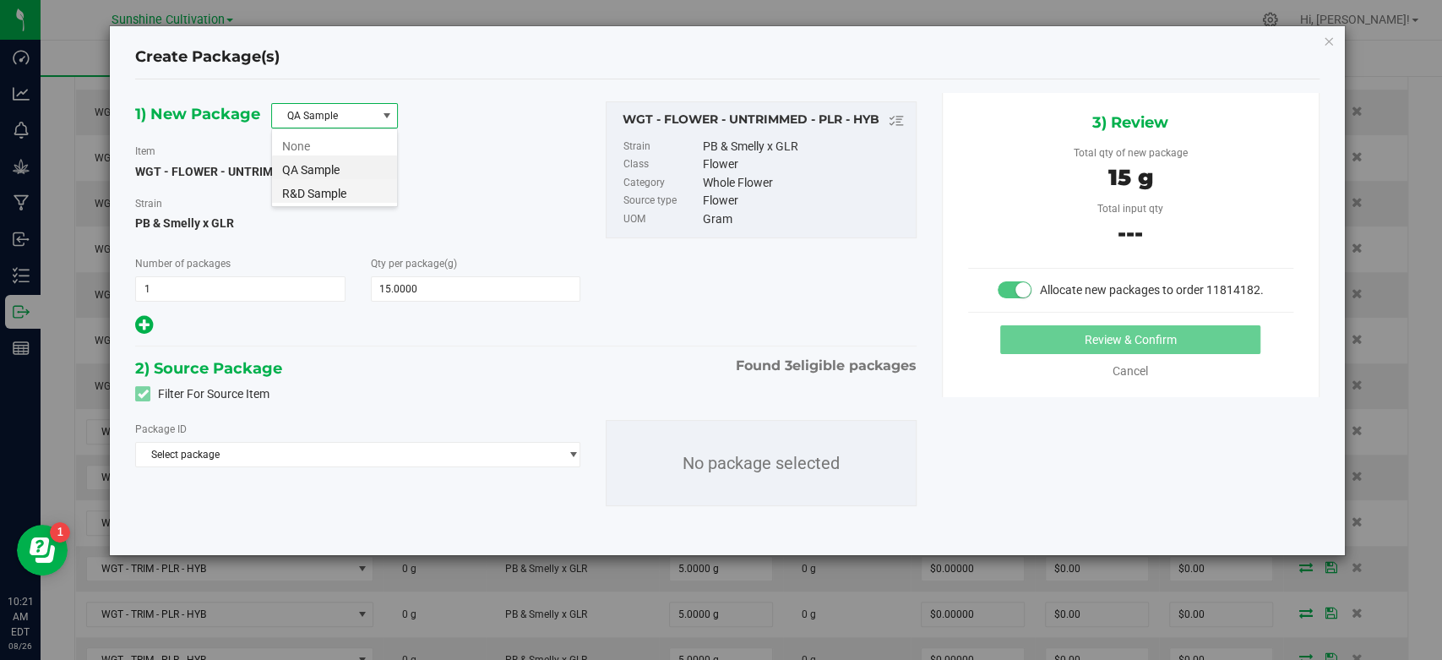
click at [358, 191] on li "R&D Sample" at bounding box center [334, 191] width 125 height 24
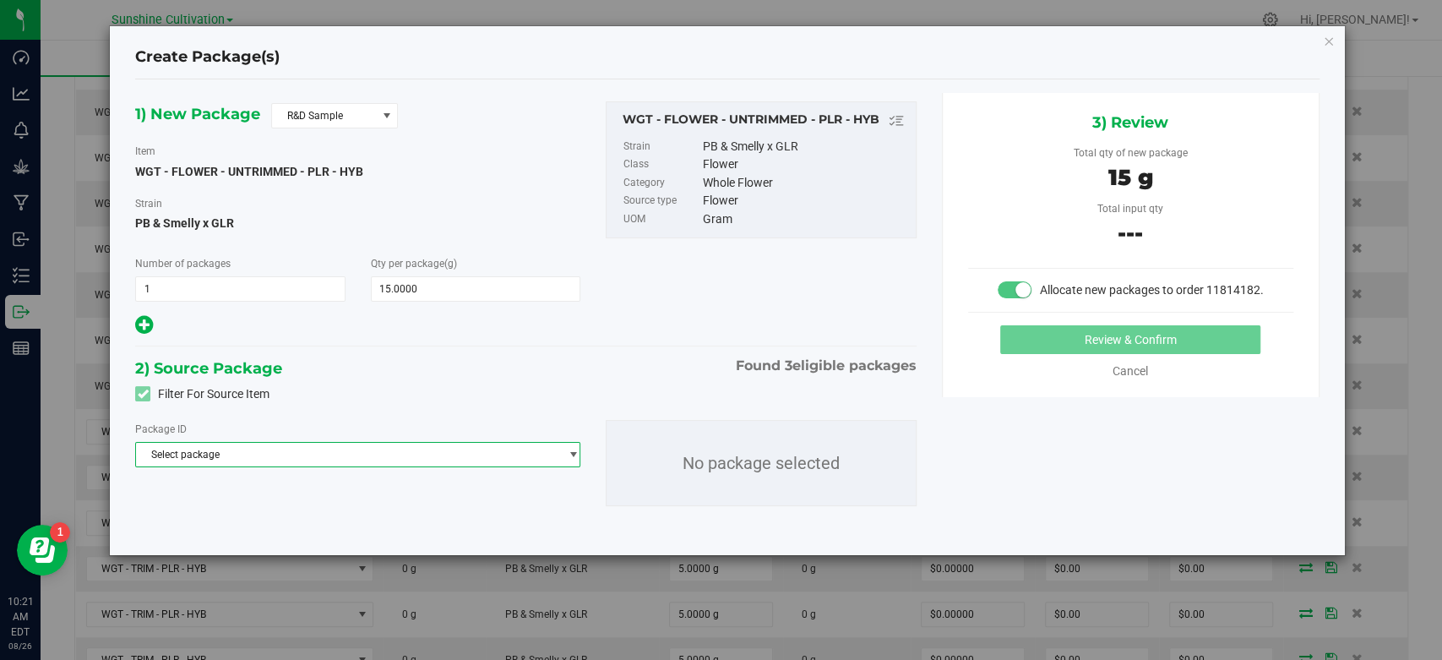
click at [414, 460] on span "Select package" at bounding box center [347, 455] width 422 height 24
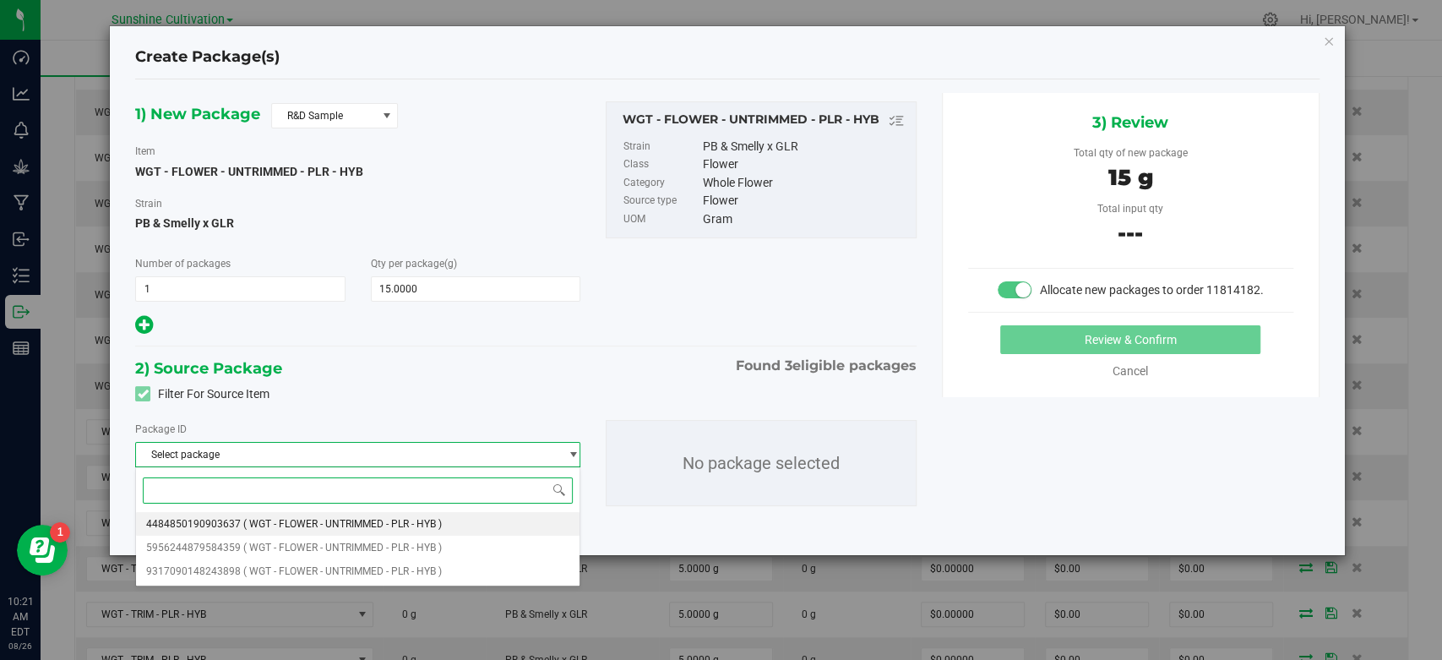
click at [411, 525] on span "( WGT - FLOWER - UNTRIMMED - PLR - HYB )" at bounding box center [342, 524] width 199 height 12
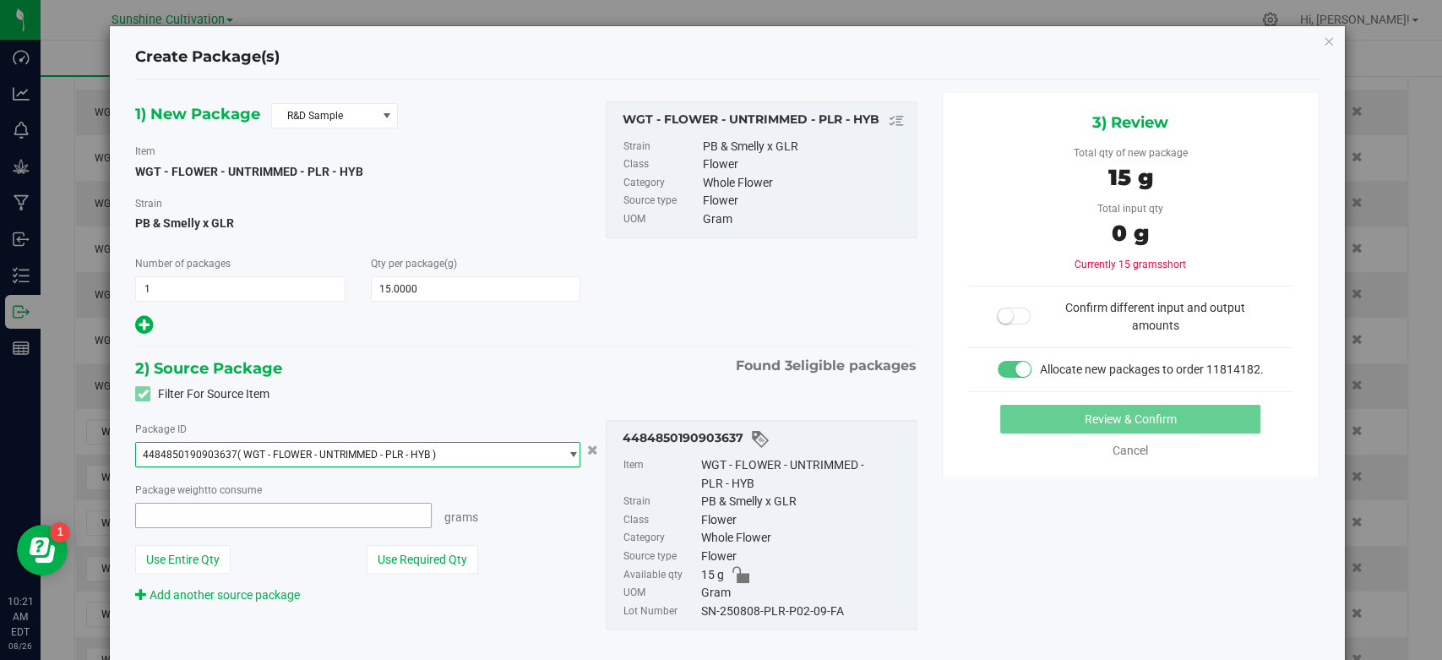
click at [356, 504] on span at bounding box center [283, 515] width 297 height 25
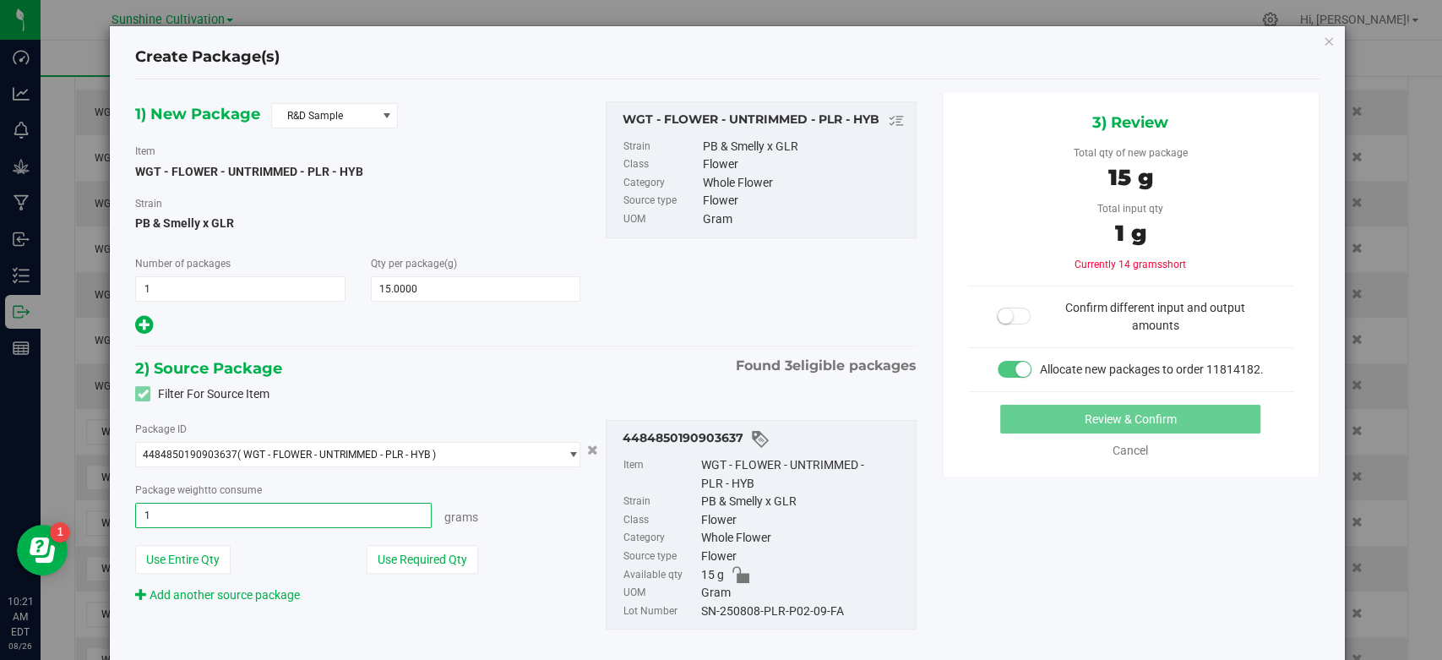
type input "15"
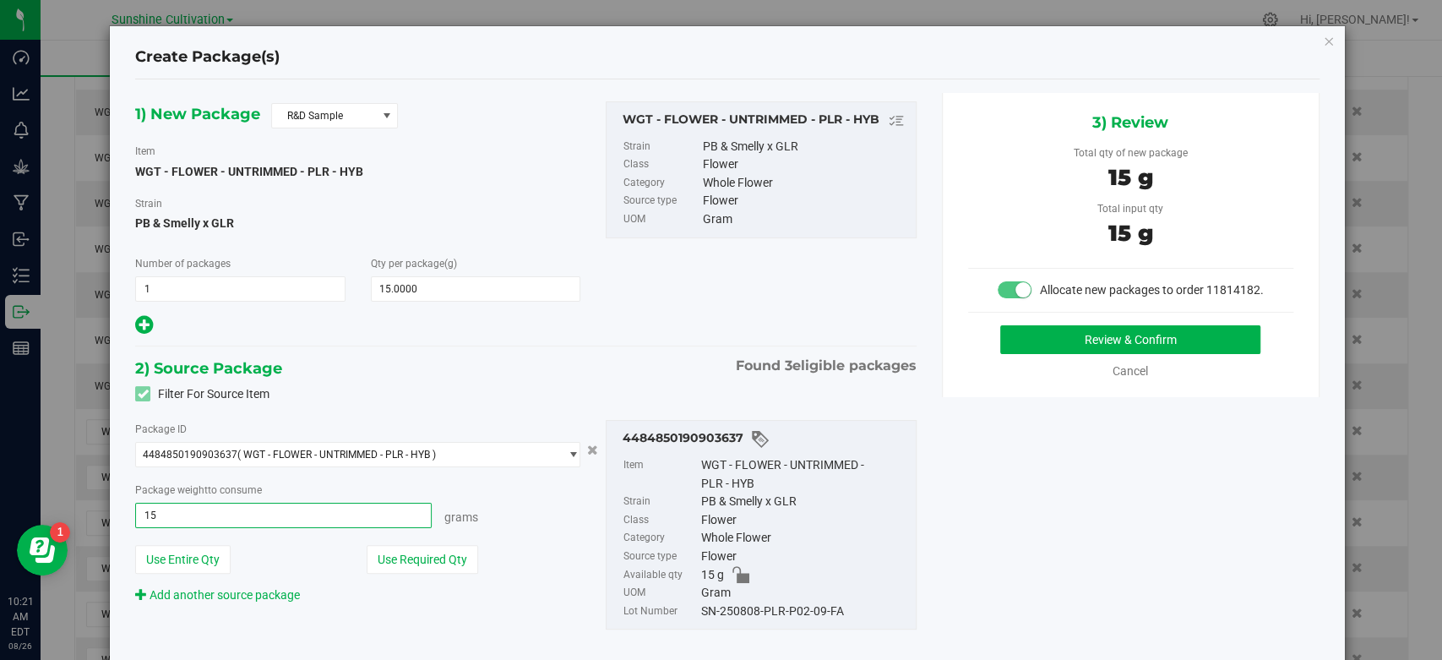
type input "15.0000 g"
click at [750, 610] on div "SN-250808-PLR-P02-09-FA" at bounding box center [804, 611] width 206 height 19
copy div "SN-250808-PLR-P02-09-FA"
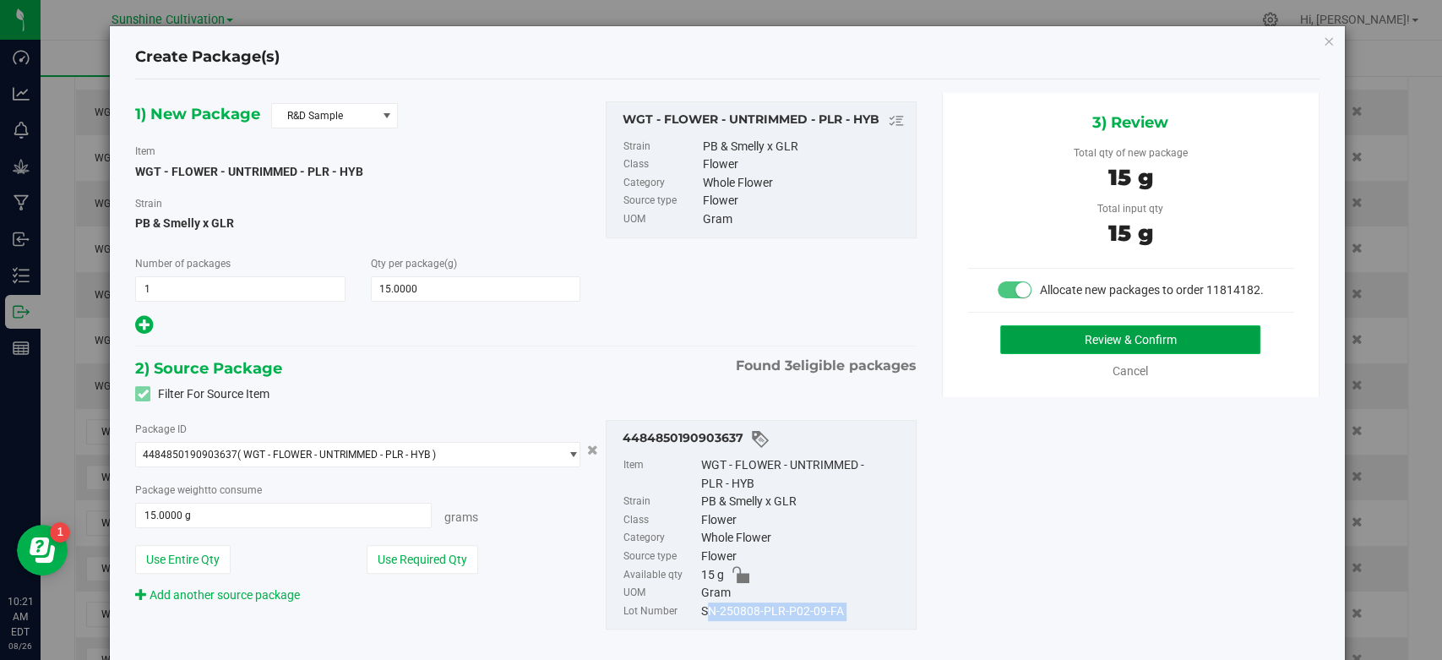
click at [1103, 354] on button "Review & Confirm" at bounding box center [1130, 339] width 260 height 29
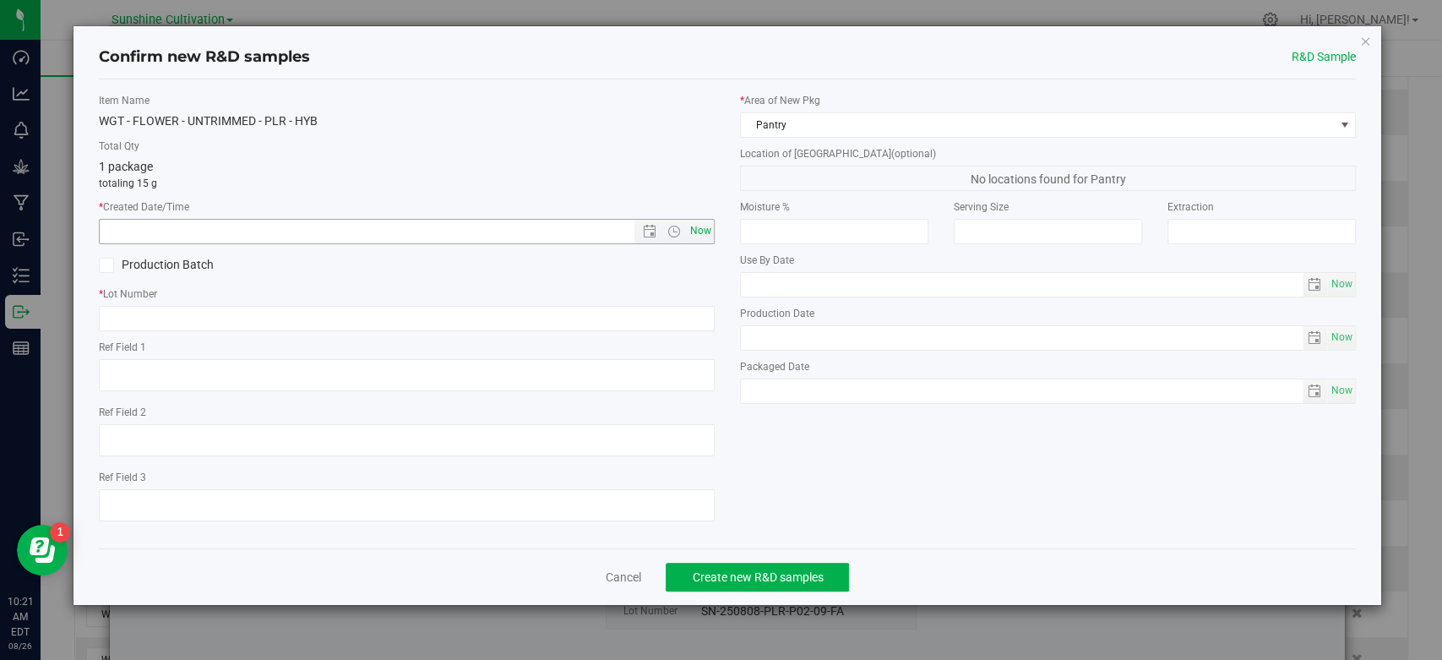
click at [696, 232] on span "Now" at bounding box center [701, 231] width 29 height 25
type input "8/26/2025 10:21 AM"
click at [665, 324] on input "text" at bounding box center [407, 318] width 616 height 25
paste input "SN-250808-PLR-P02-09-FA"
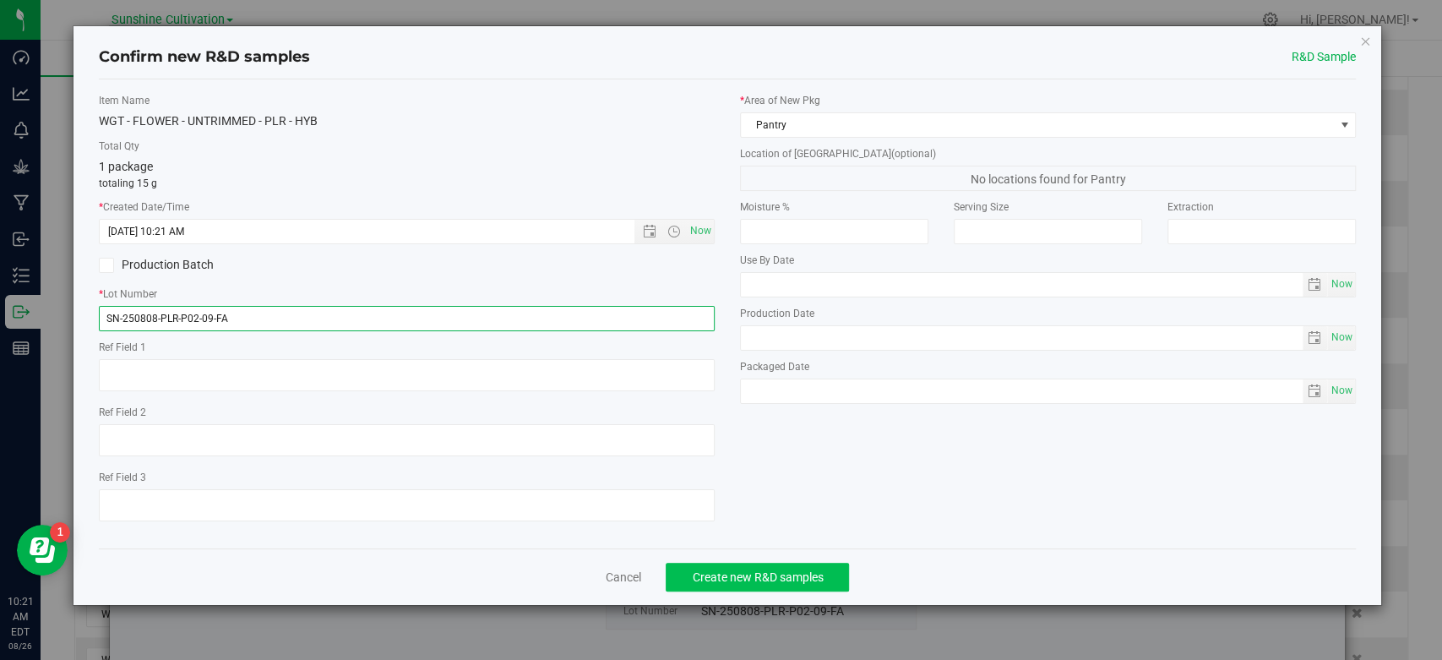
type input "SN-250808-PLR-P02-09-FA"
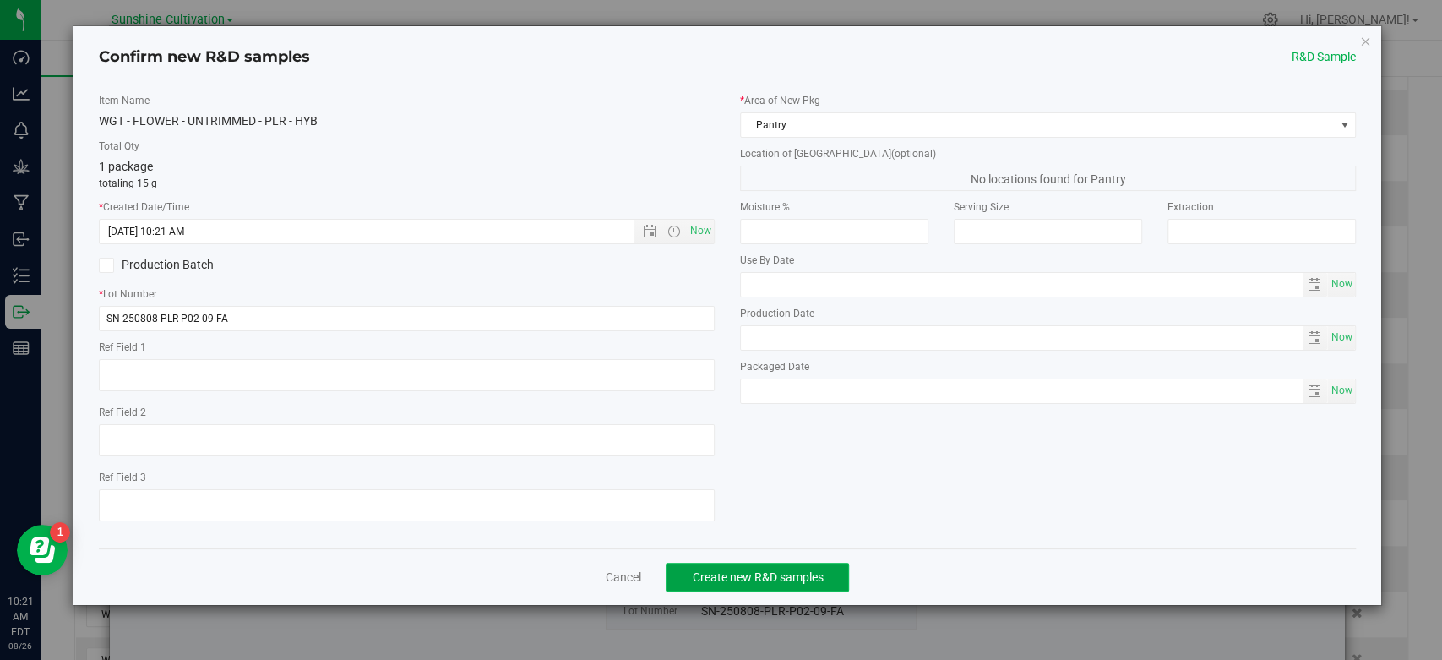
click at [733, 563] on button "Create new R&D samples" at bounding box center [757, 577] width 183 height 29
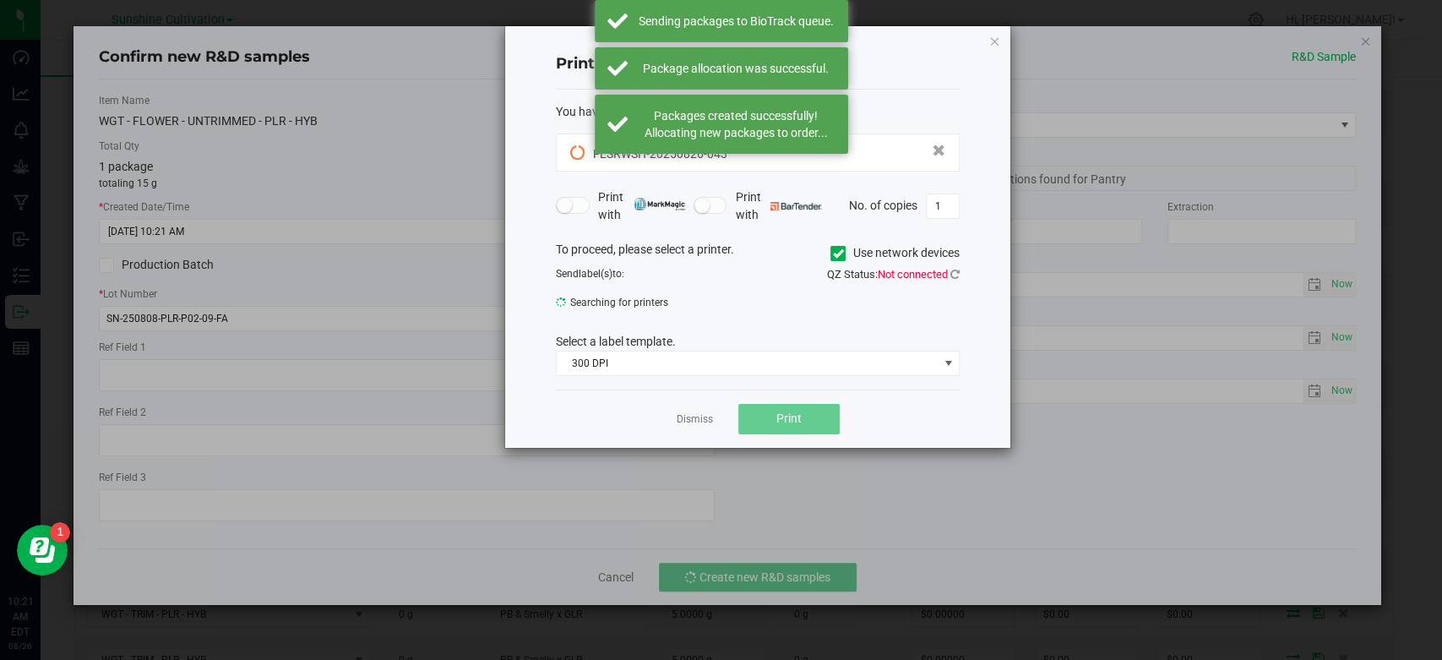
click at [686, 408] on div "Dismiss Print" at bounding box center [758, 419] width 404 height 58
click at [689, 423] on link "Dismiss" at bounding box center [695, 419] width 36 height 14
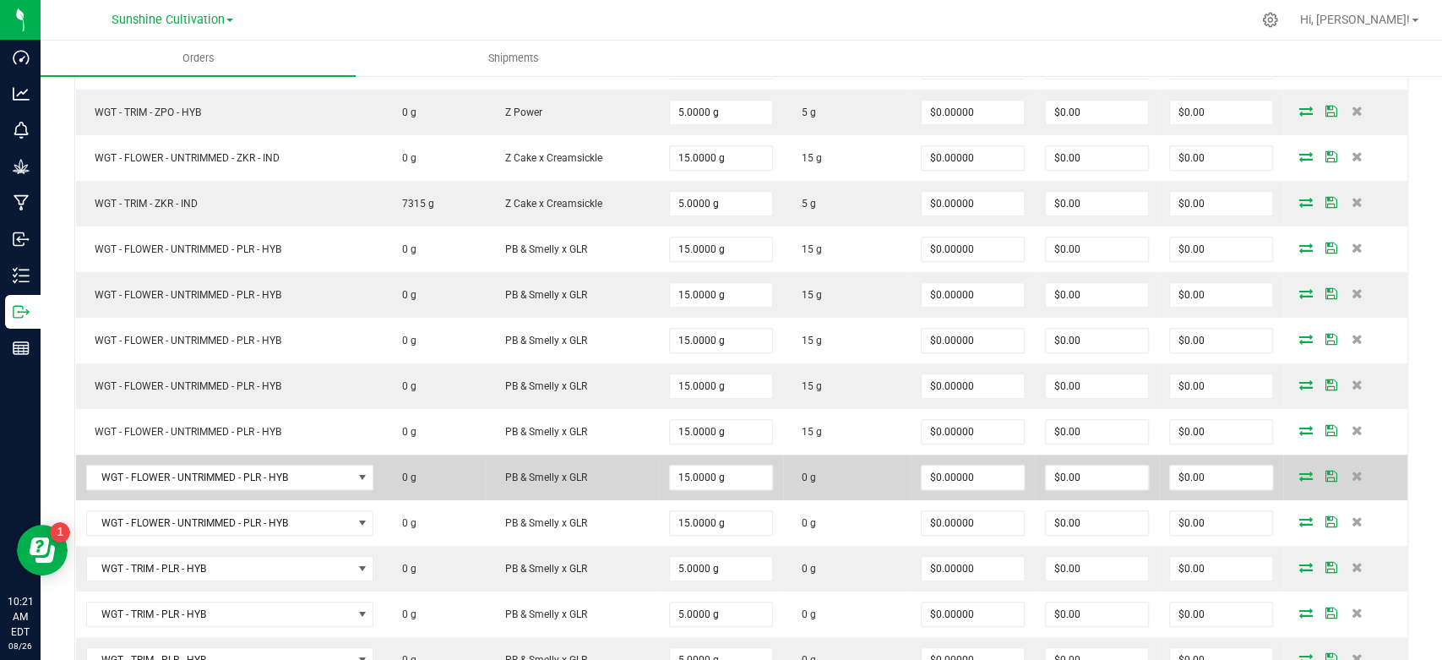
click at [1299, 471] on icon at bounding box center [1306, 476] width 14 height 10
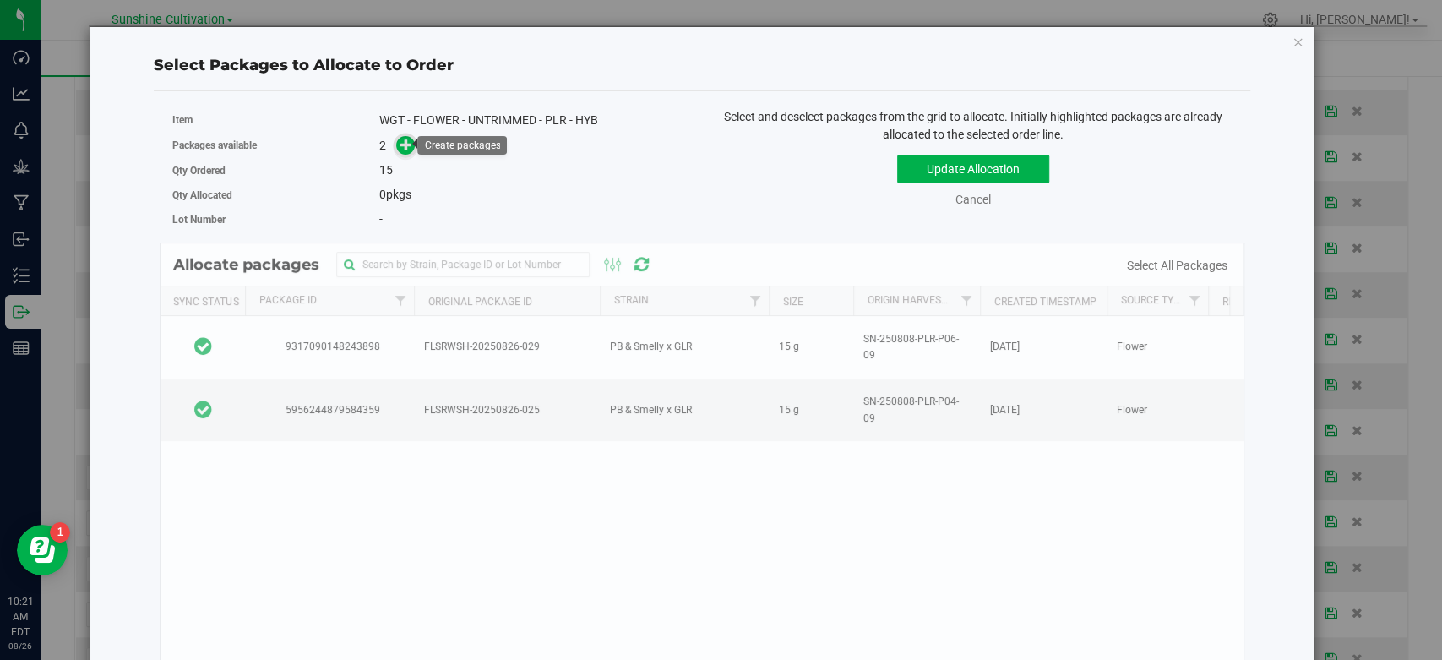
click at [406, 145] on icon at bounding box center [406, 144] width 13 height 13
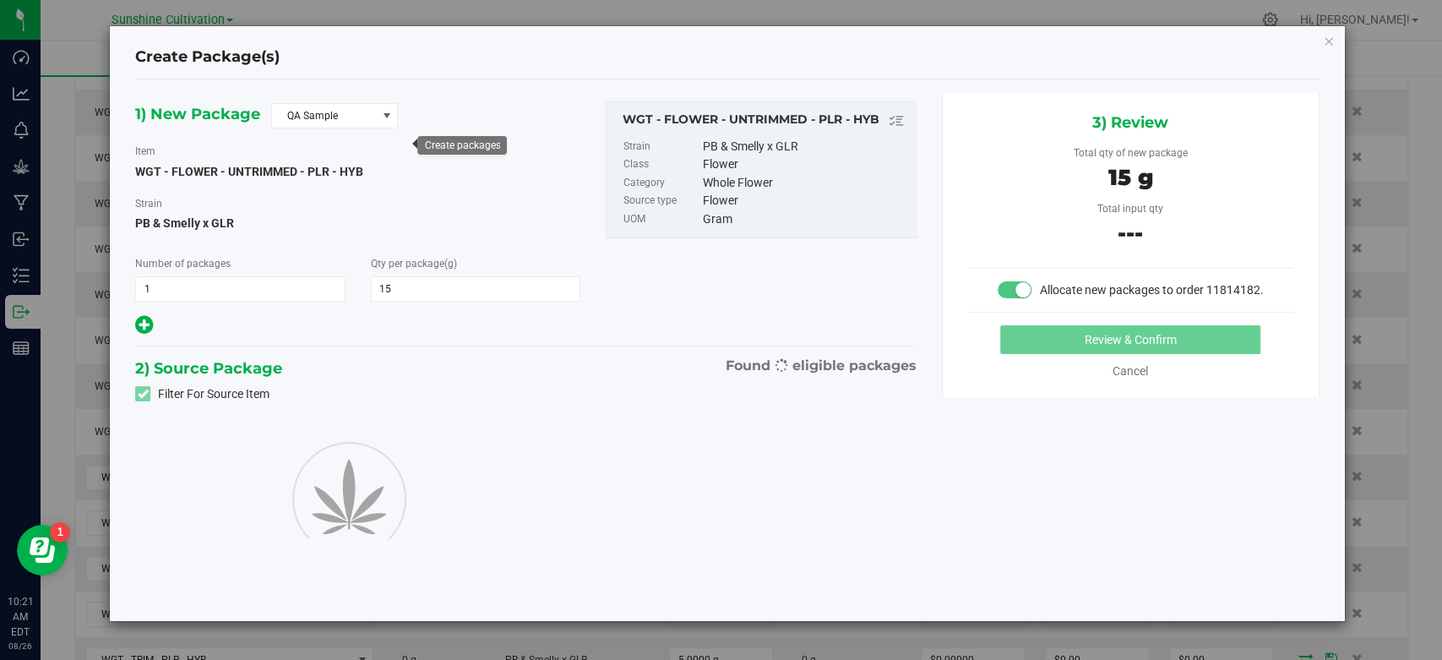
type input "15.0000"
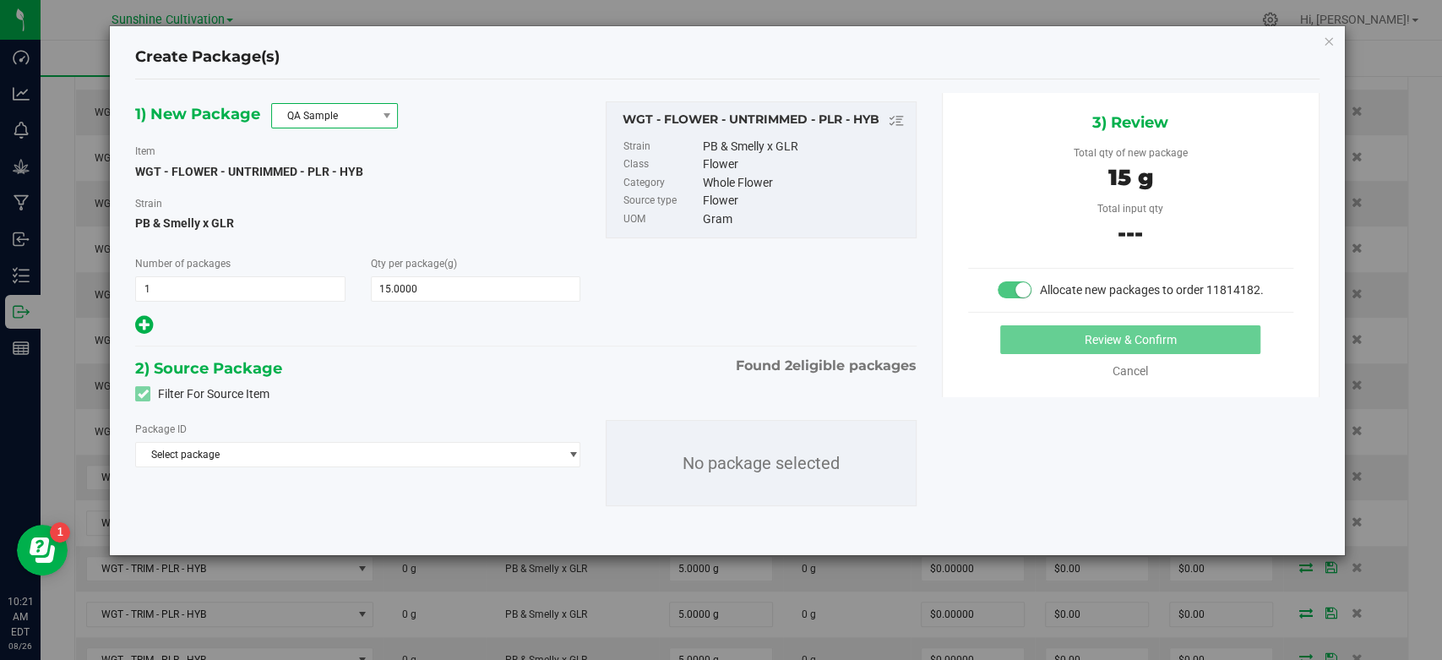
click at [319, 117] on span "QA Sample" at bounding box center [324, 116] width 104 height 24
click at [304, 197] on li "R&D Sample" at bounding box center [334, 191] width 125 height 24
click at [372, 460] on span "Select package" at bounding box center [347, 455] width 422 height 24
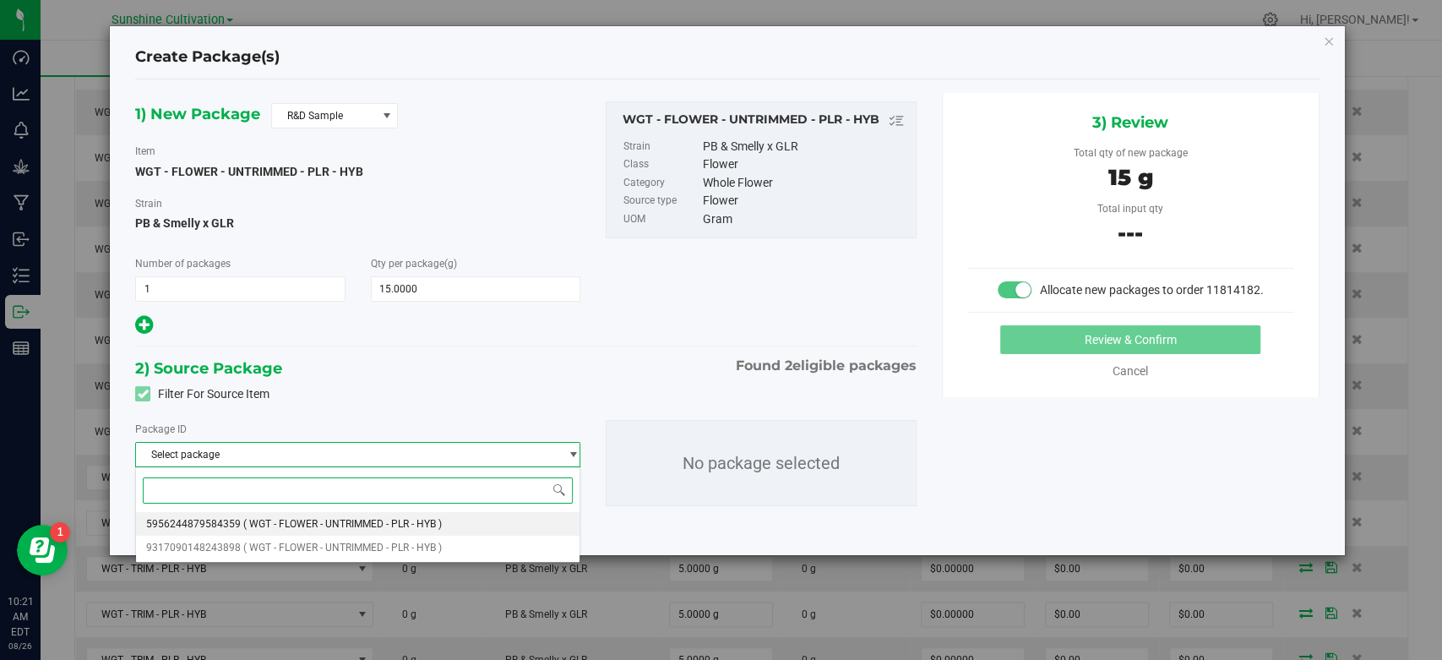
click at [337, 526] on span "( WGT - FLOWER - UNTRIMMED - PLR - HYB )" at bounding box center [342, 524] width 199 height 12
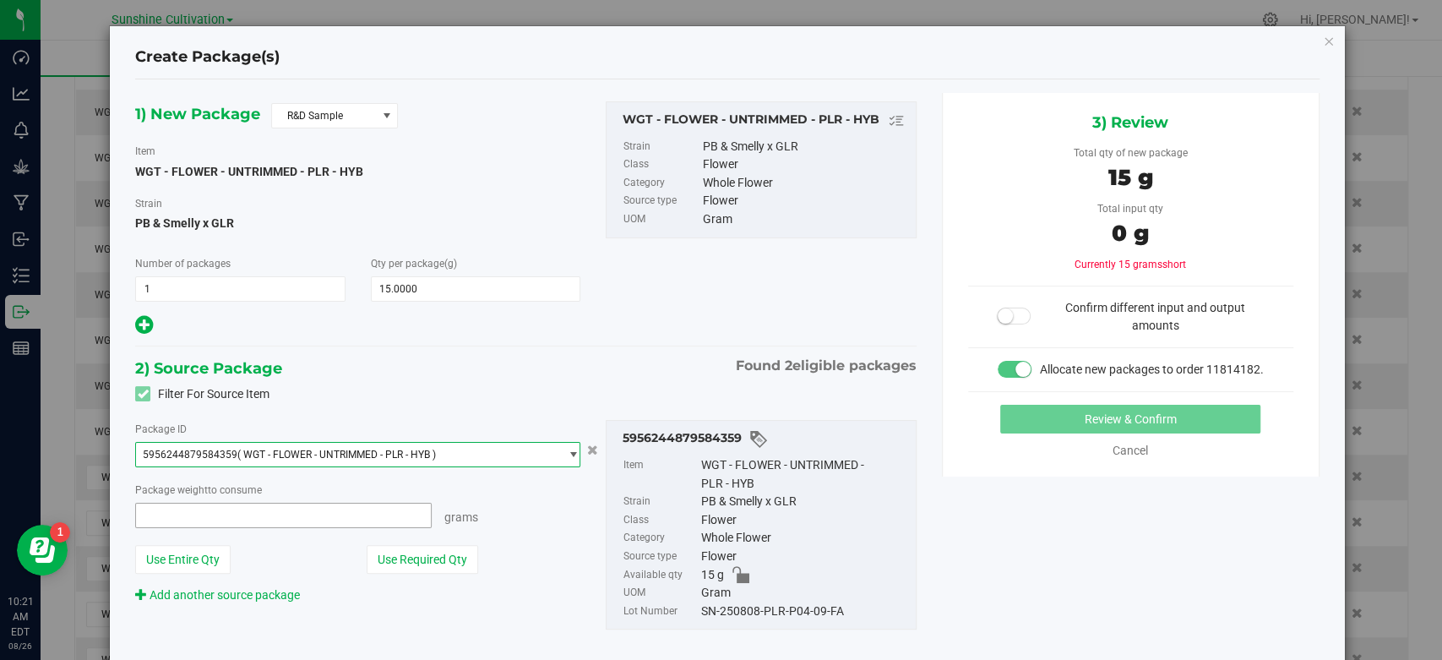
click at [351, 512] on span at bounding box center [283, 515] width 297 height 25
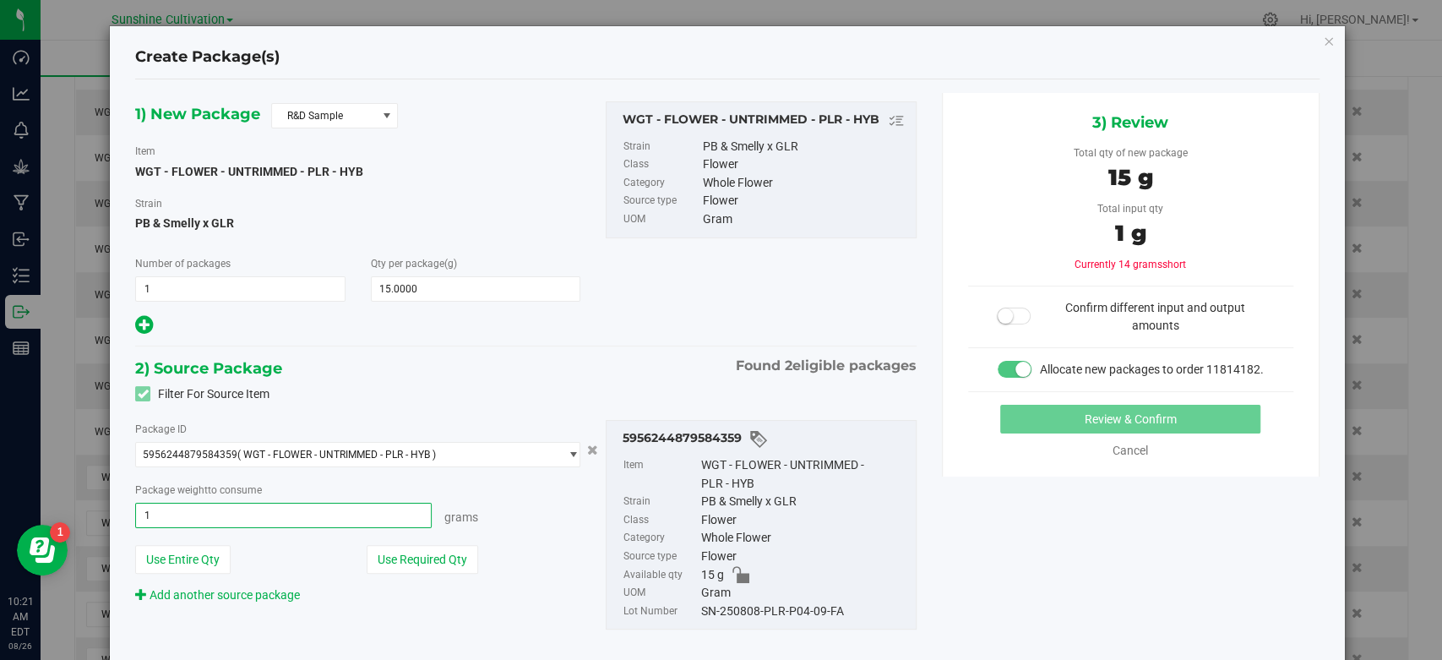
type input "15"
type input "15.0000 g"
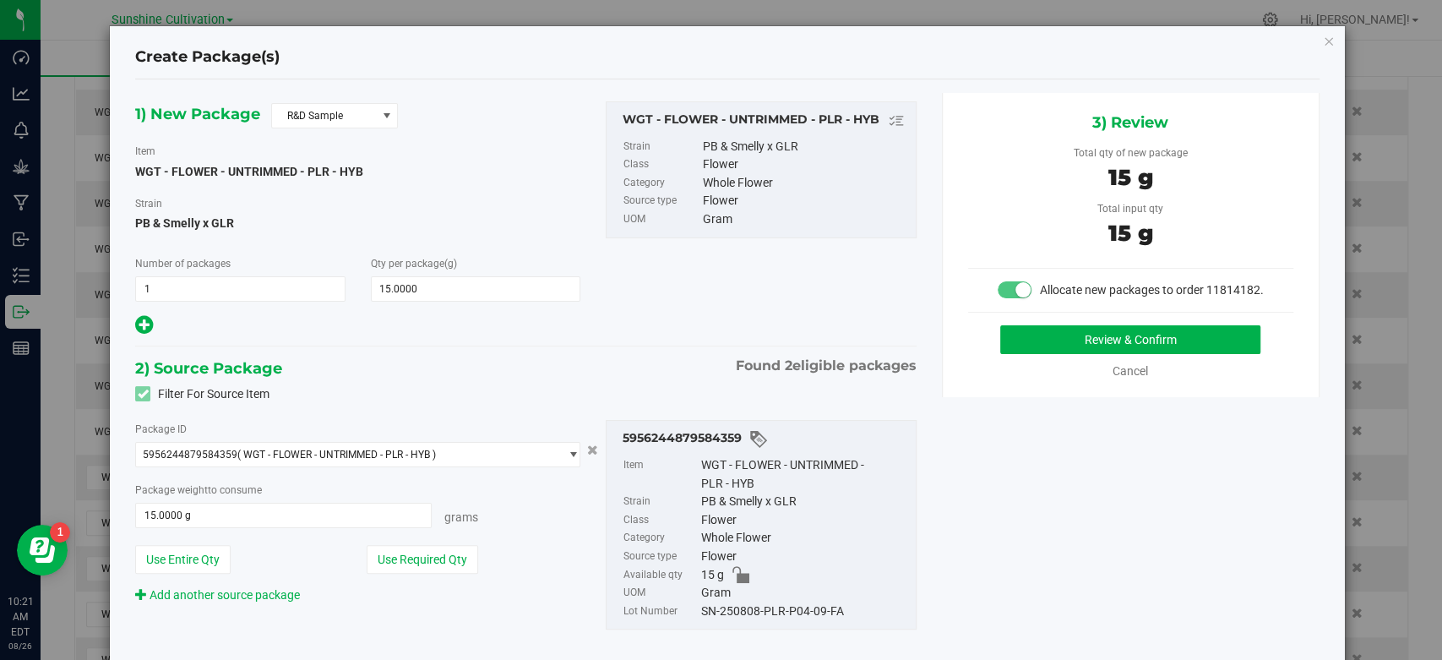
click at [801, 608] on div "SN-250808-PLR-P04-09-FA" at bounding box center [804, 611] width 206 height 19
copy div "SN-250808-PLR-P04-09-FA"
click at [1023, 354] on button "Review & Confirm" at bounding box center [1130, 339] width 260 height 29
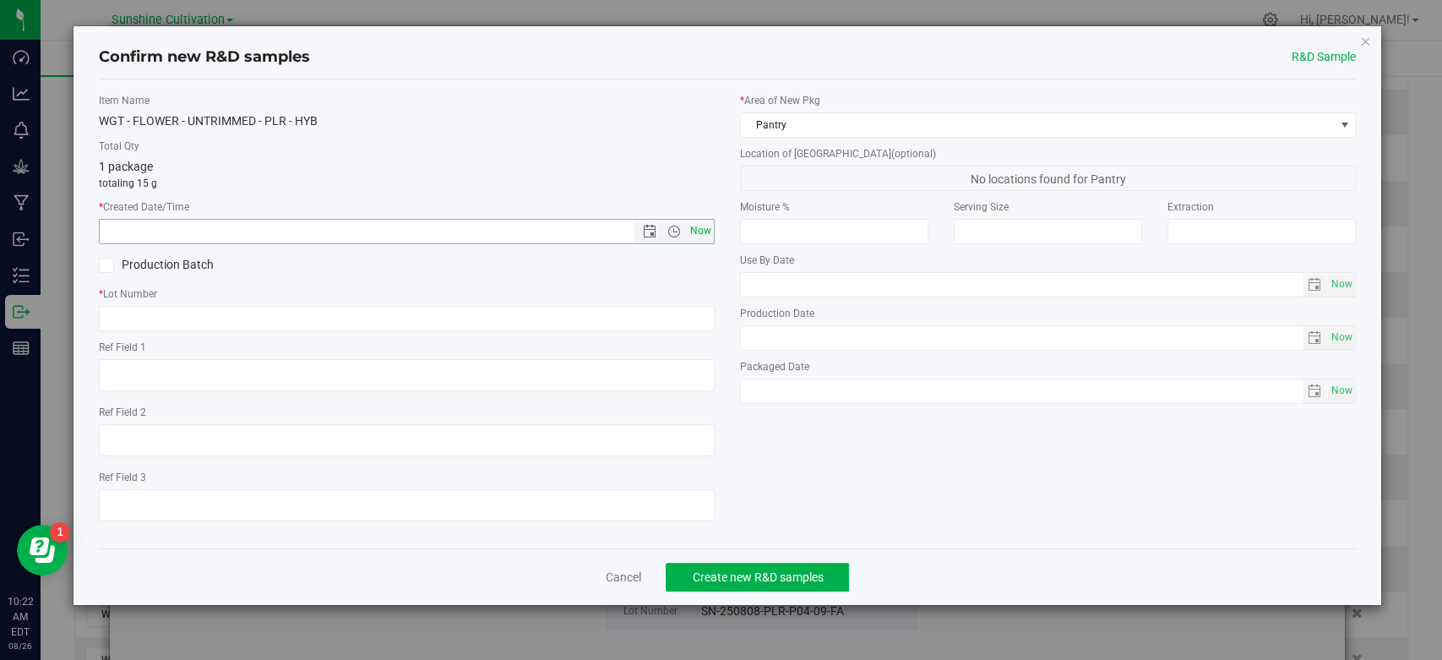
click at [701, 230] on span "Now" at bounding box center [701, 231] width 29 height 25
type input "8/26/2025 10:22 AM"
click at [635, 323] on input "text" at bounding box center [407, 318] width 616 height 25
paste input "SN-250808-PLR-P04-09-FA"
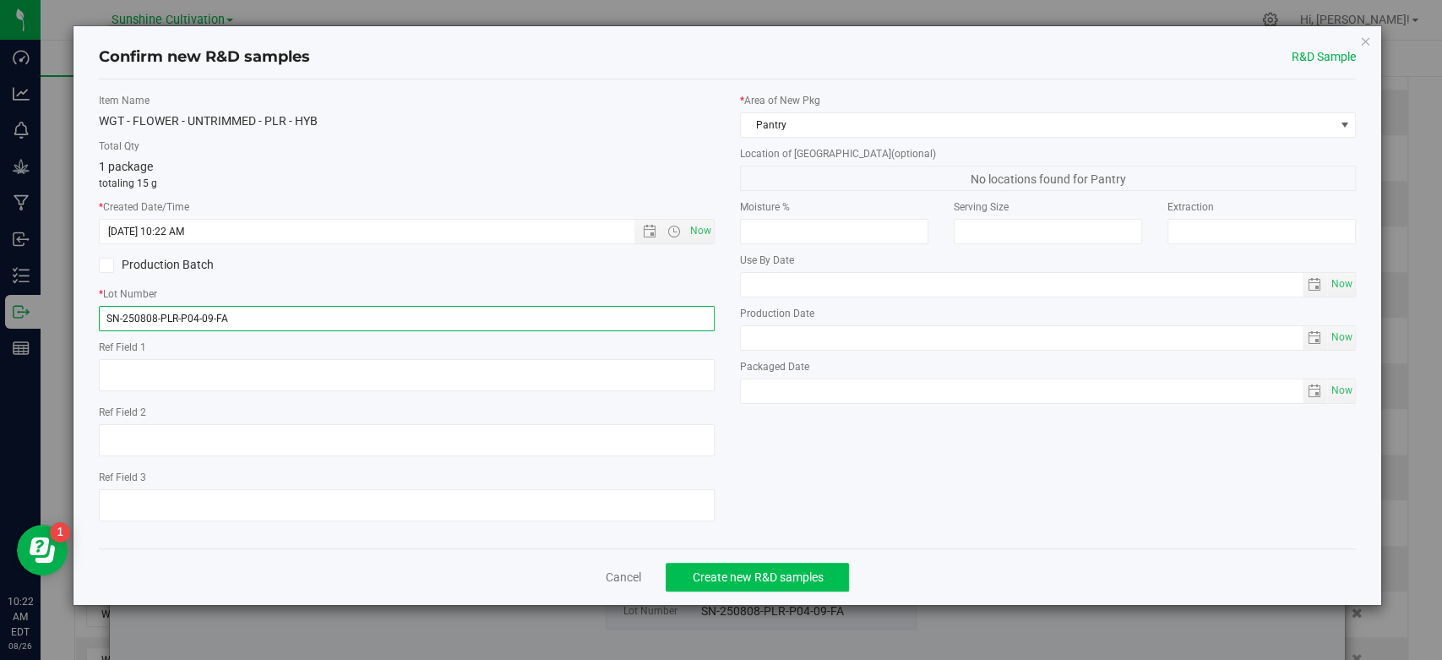
type input "SN-250808-PLR-P04-09-FA"
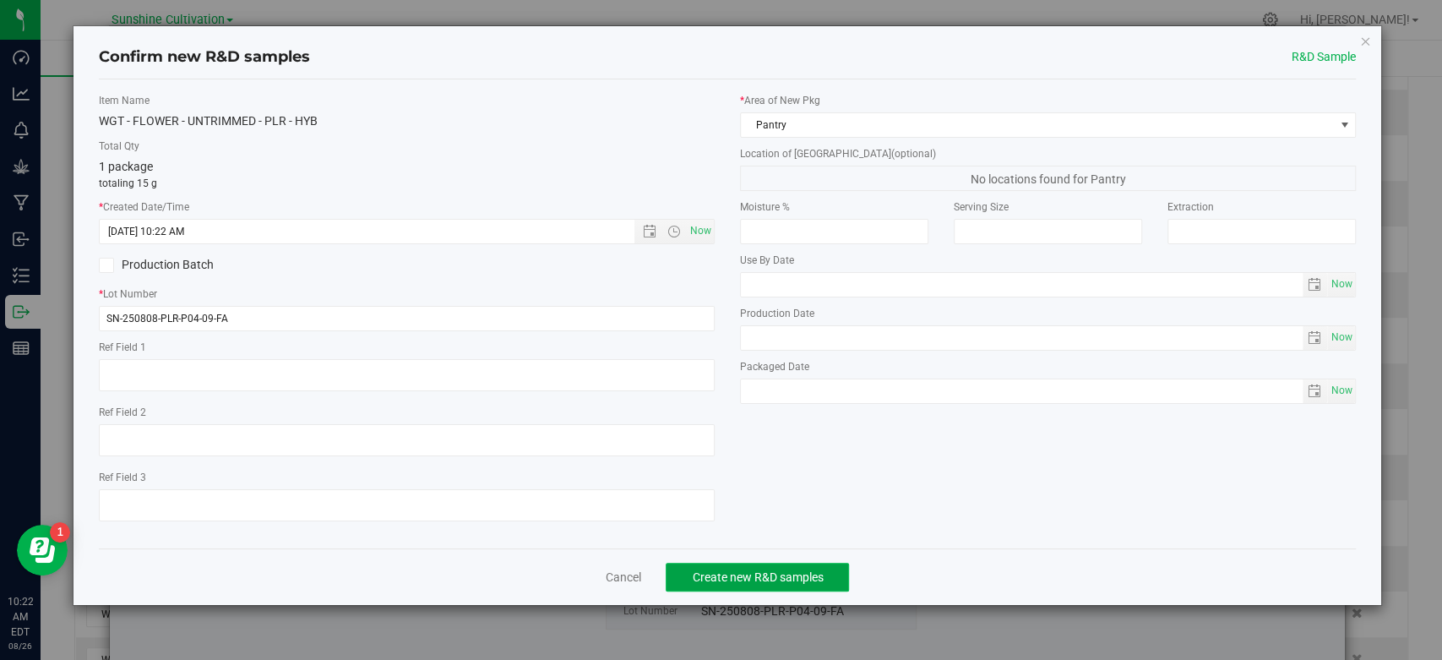
click at [731, 575] on span "Create new R&D samples" at bounding box center [757, 577] width 131 height 14
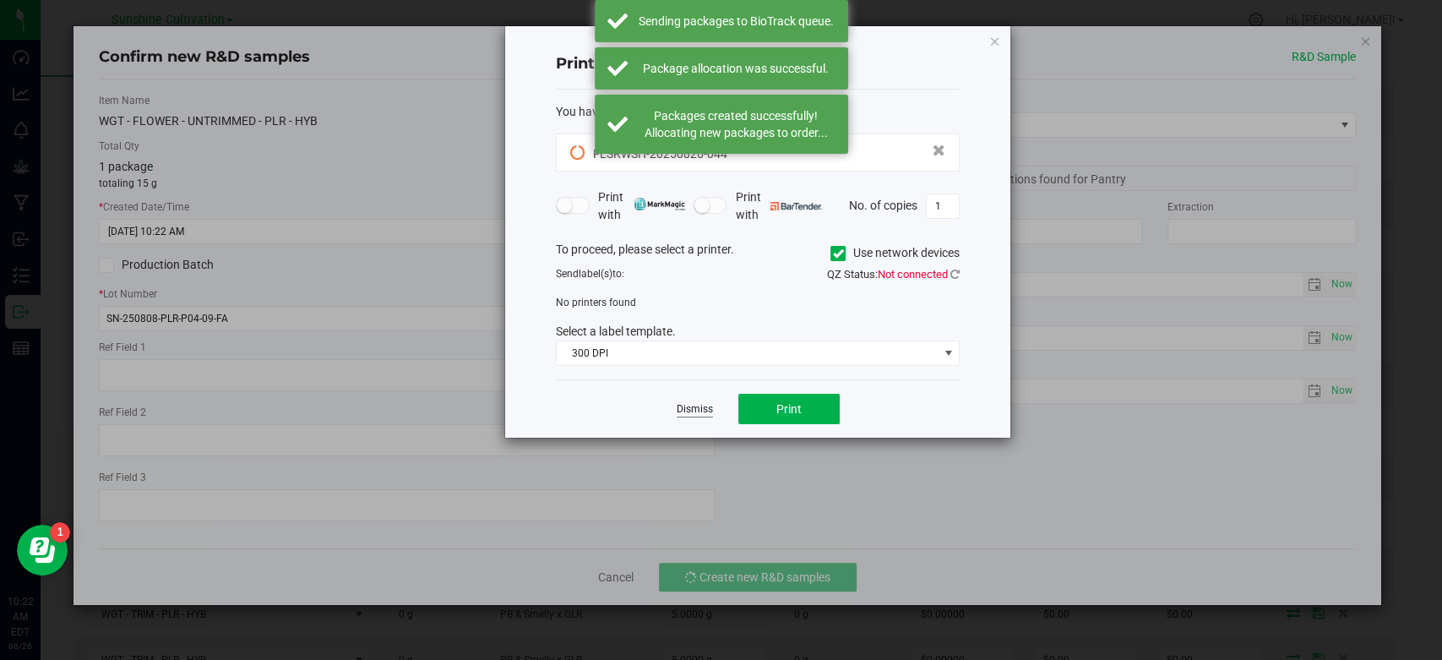
click at [695, 411] on link "Dismiss" at bounding box center [695, 409] width 36 height 14
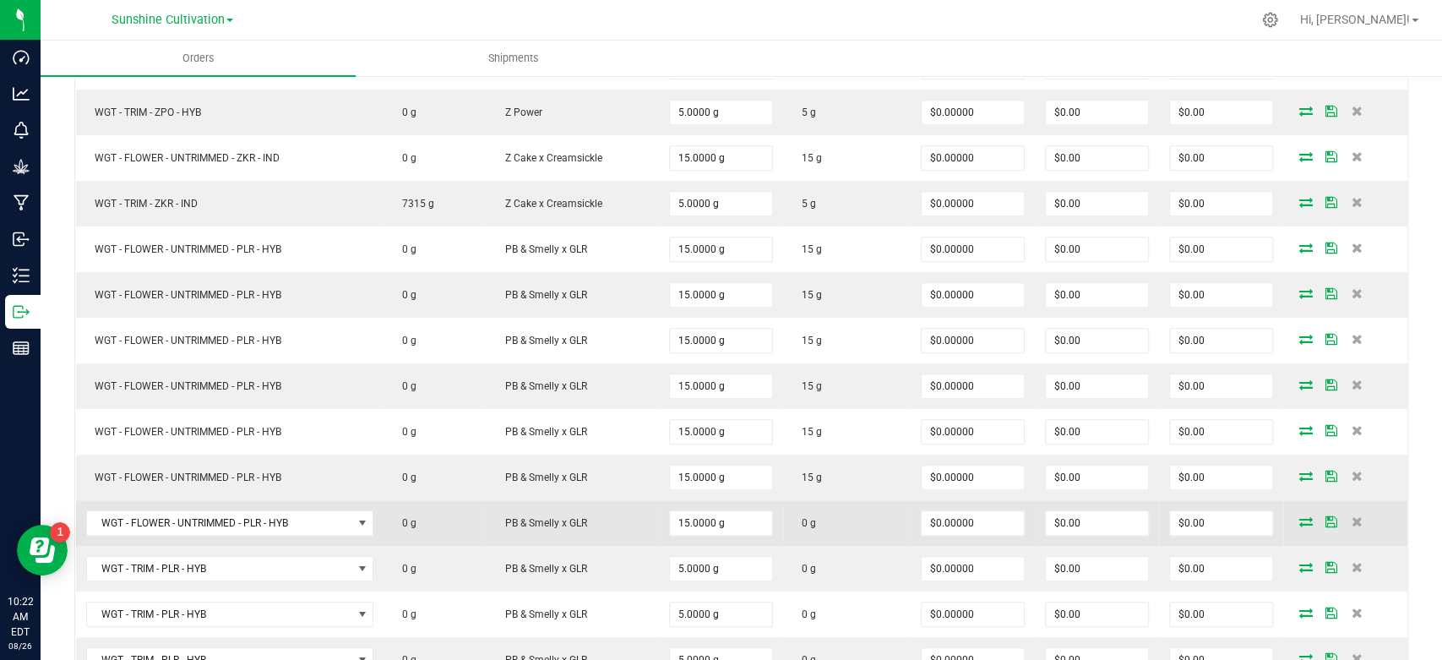
click at [1299, 518] on icon at bounding box center [1306, 521] width 14 height 10
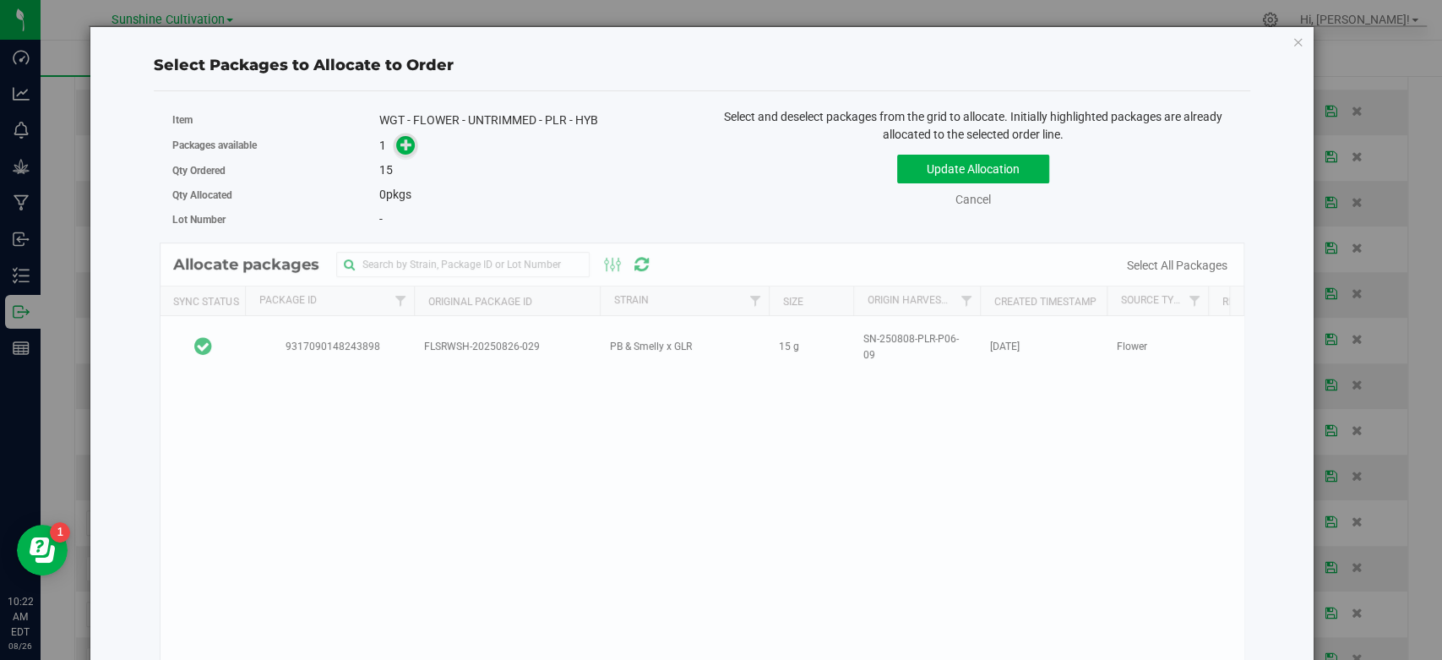
click at [400, 140] on icon at bounding box center [406, 144] width 13 height 13
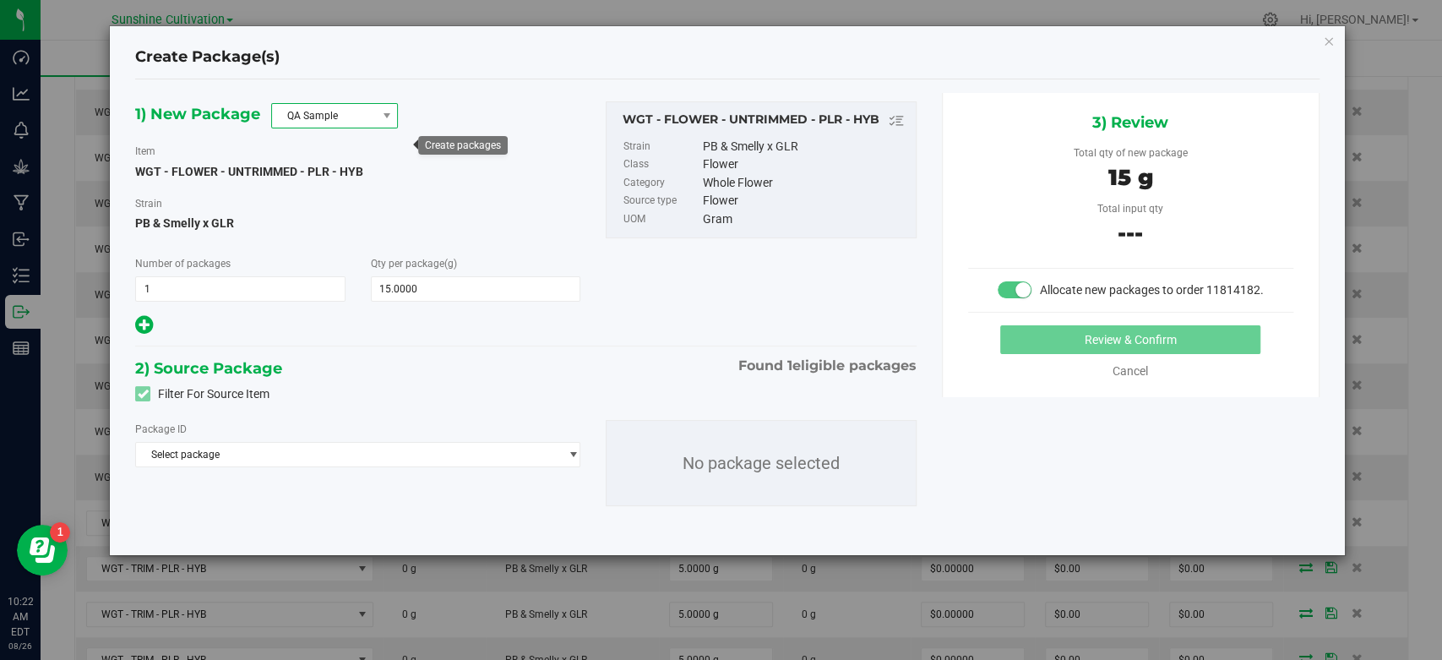
click at [324, 117] on span "QA Sample" at bounding box center [324, 116] width 104 height 24
click at [297, 184] on li "R&D Sample" at bounding box center [334, 191] width 125 height 24
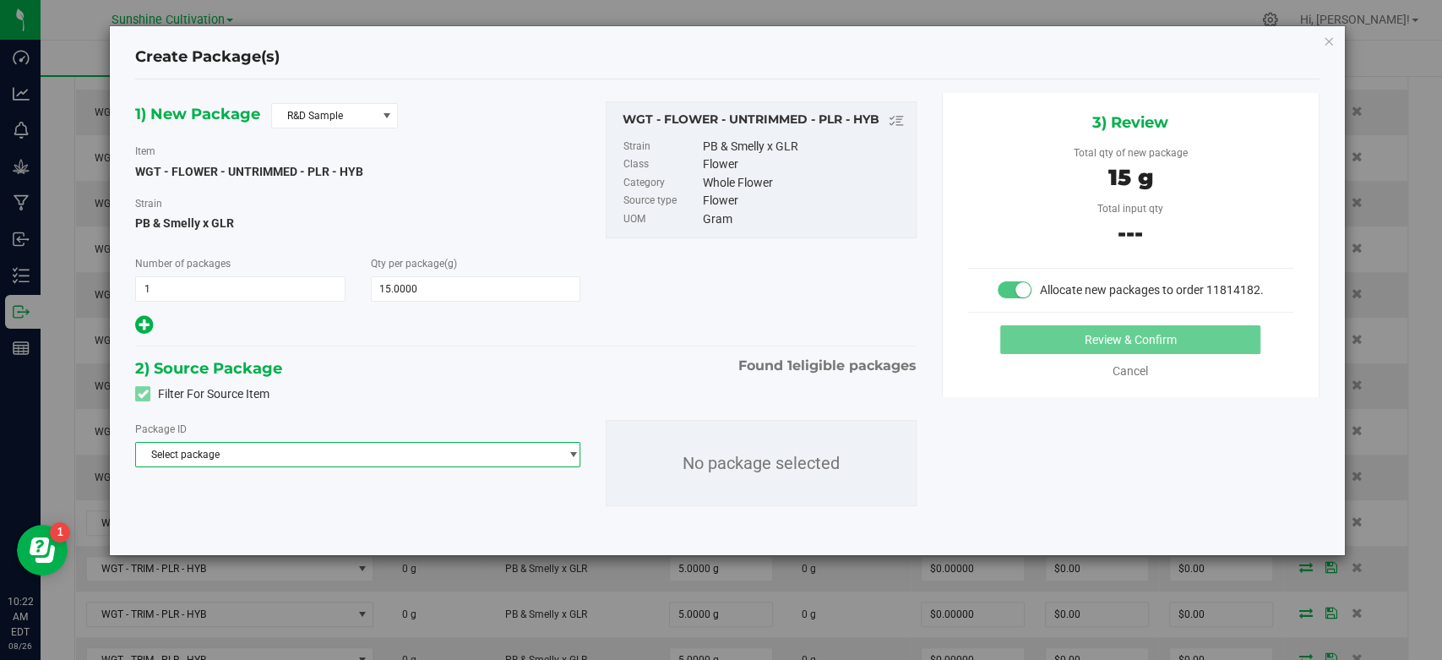
click at [354, 448] on span "Select package" at bounding box center [347, 455] width 422 height 24
click at [335, 532] on li "9317090148243898 ( WGT - FLOWER - UNTRIMMED - PLR - HYB )" at bounding box center [358, 524] width 444 height 24
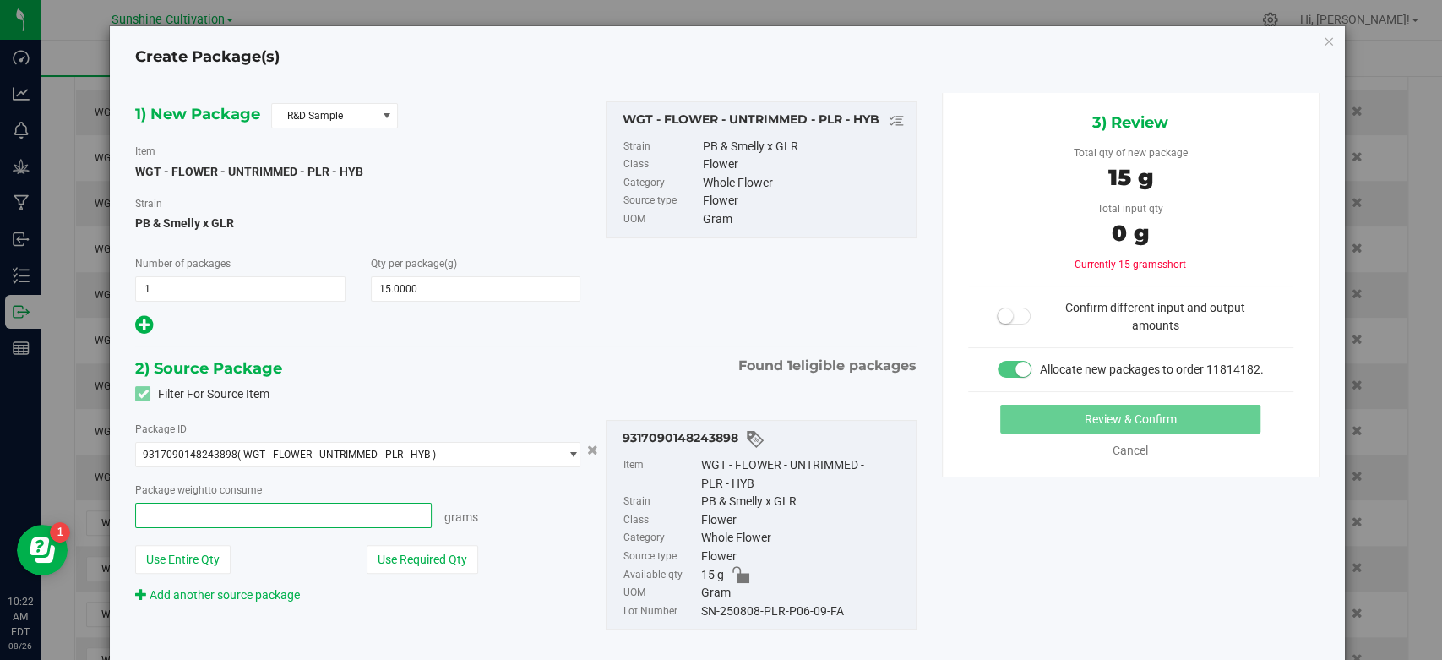
click at [328, 514] on span at bounding box center [283, 515] width 297 height 25
type input "15"
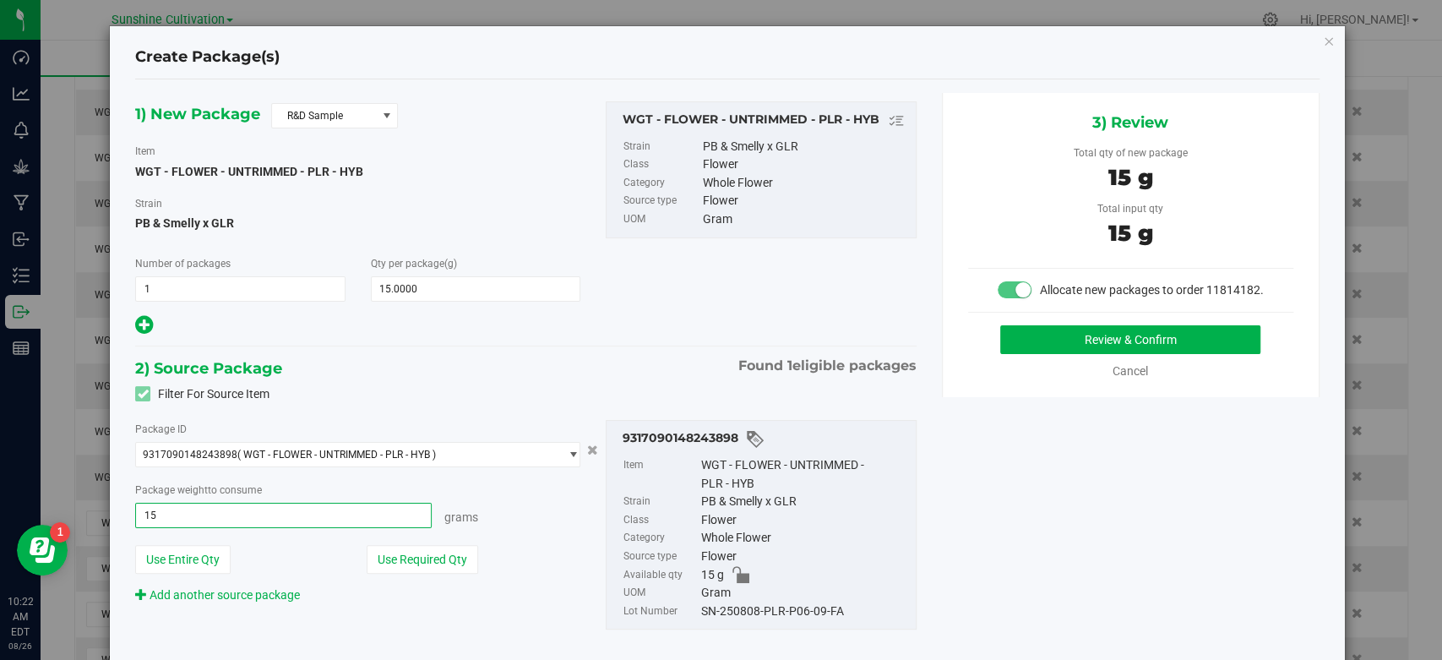
type input "15.0000 g"
click at [764, 615] on div "SN-250808-PLR-P06-09-FA" at bounding box center [804, 611] width 206 height 19
click at [764, 613] on div "SN-250808-PLR-P06-09-FA" at bounding box center [804, 611] width 206 height 19
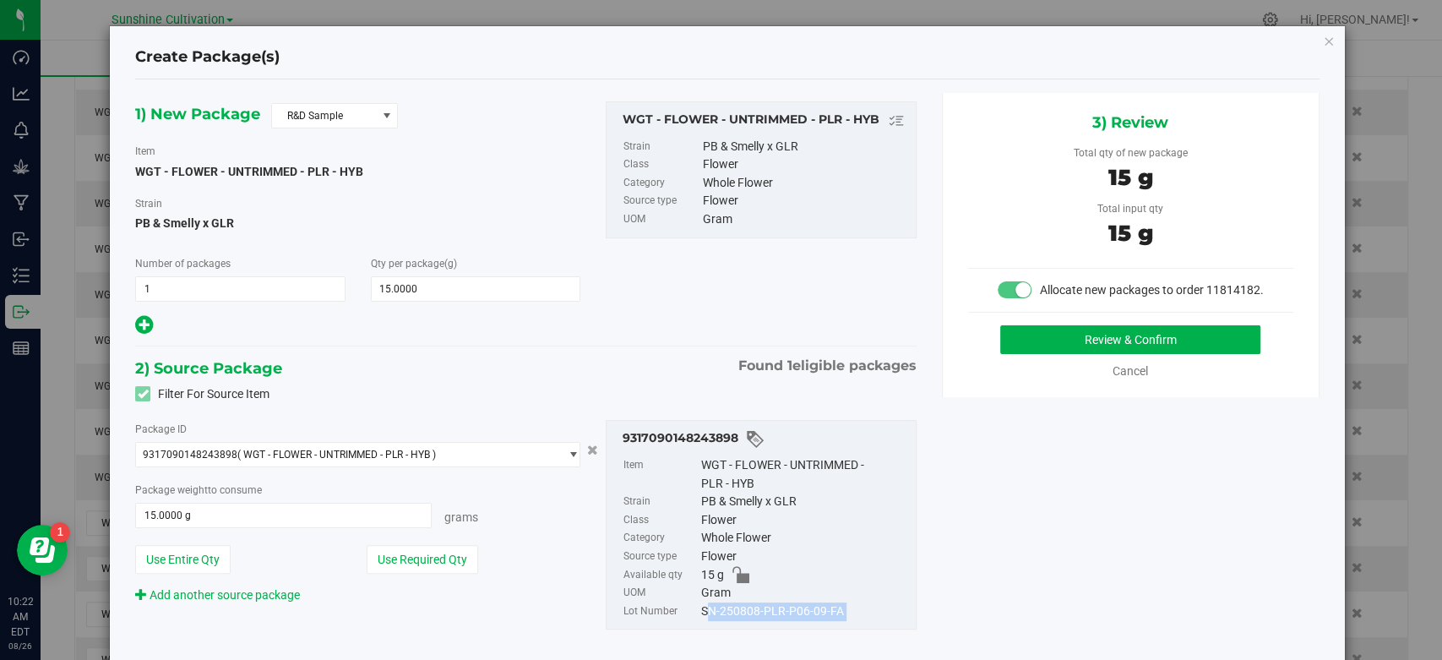
copy div "SN-250808-PLR-P06-09-FA"
click at [1036, 349] on button "Review & Confirm" at bounding box center [1130, 339] width 260 height 29
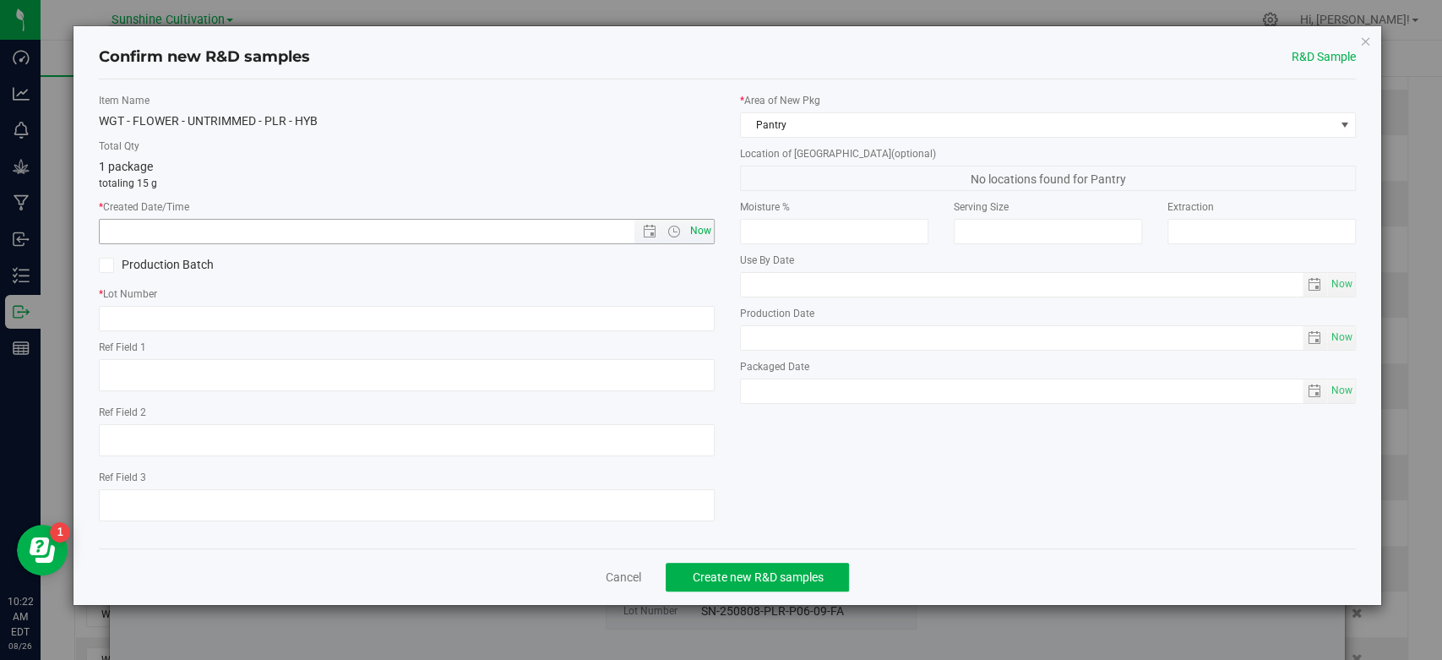
click at [692, 235] on span "Now" at bounding box center [701, 231] width 29 height 25
type input "8/26/2025 10:22 AM"
click at [652, 301] on label "* Lot Number" at bounding box center [407, 293] width 616 height 15
click at [653, 311] on input "text" at bounding box center [407, 318] width 616 height 25
paste input "SN-250808-PLR-P06-09-FA"
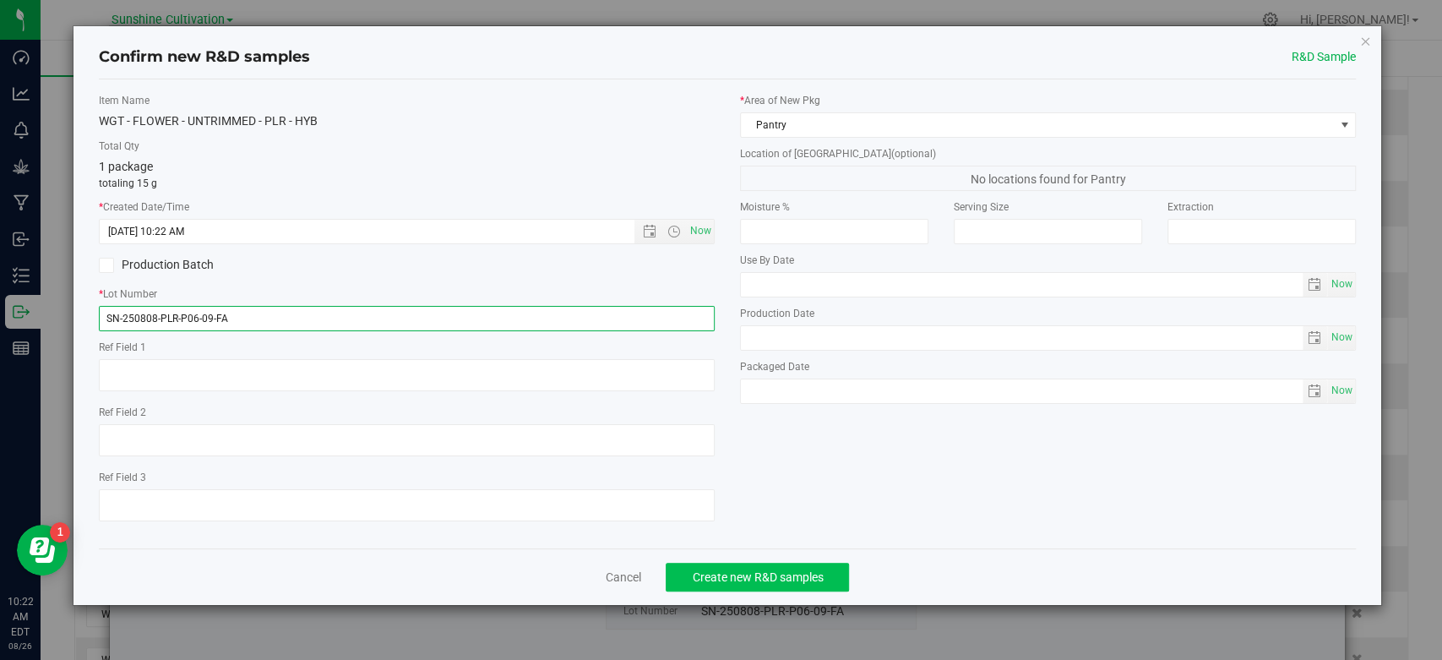
type input "SN-250808-PLR-P06-09-FA"
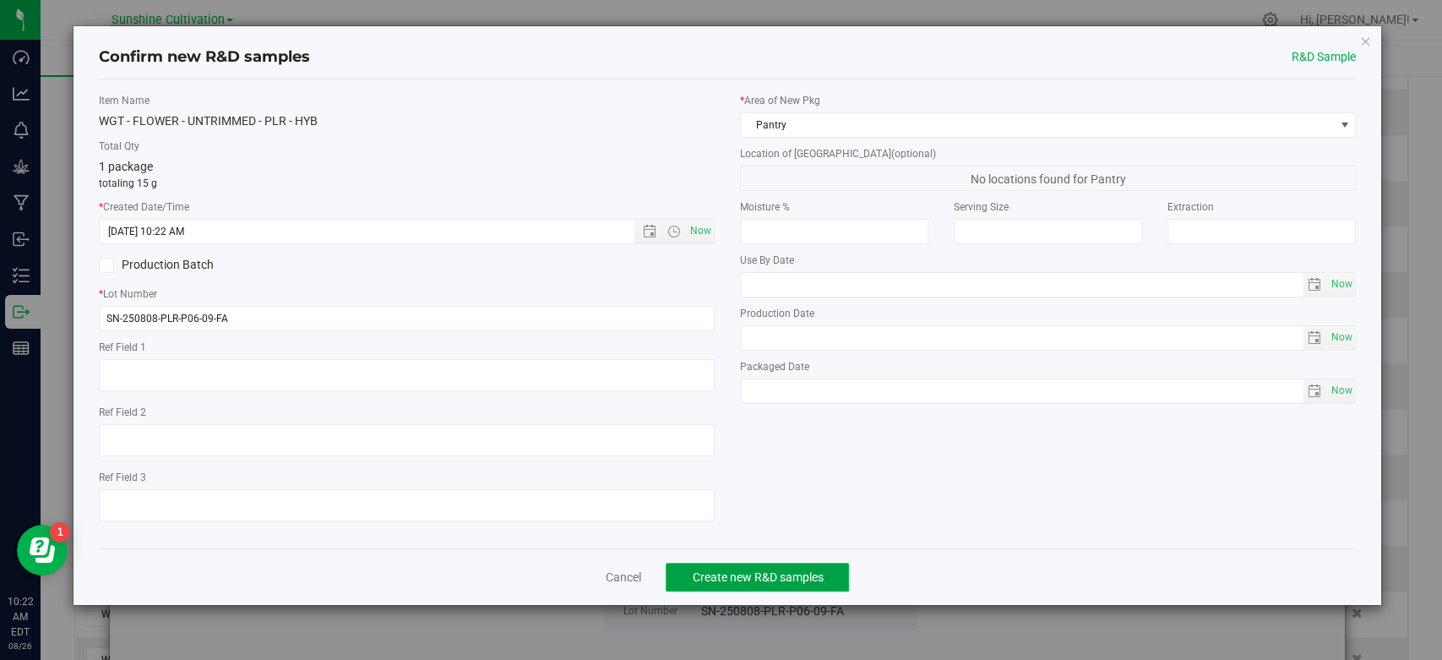
click at [745, 570] on span "Create new R&D samples" at bounding box center [757, 577] width 131 height 14
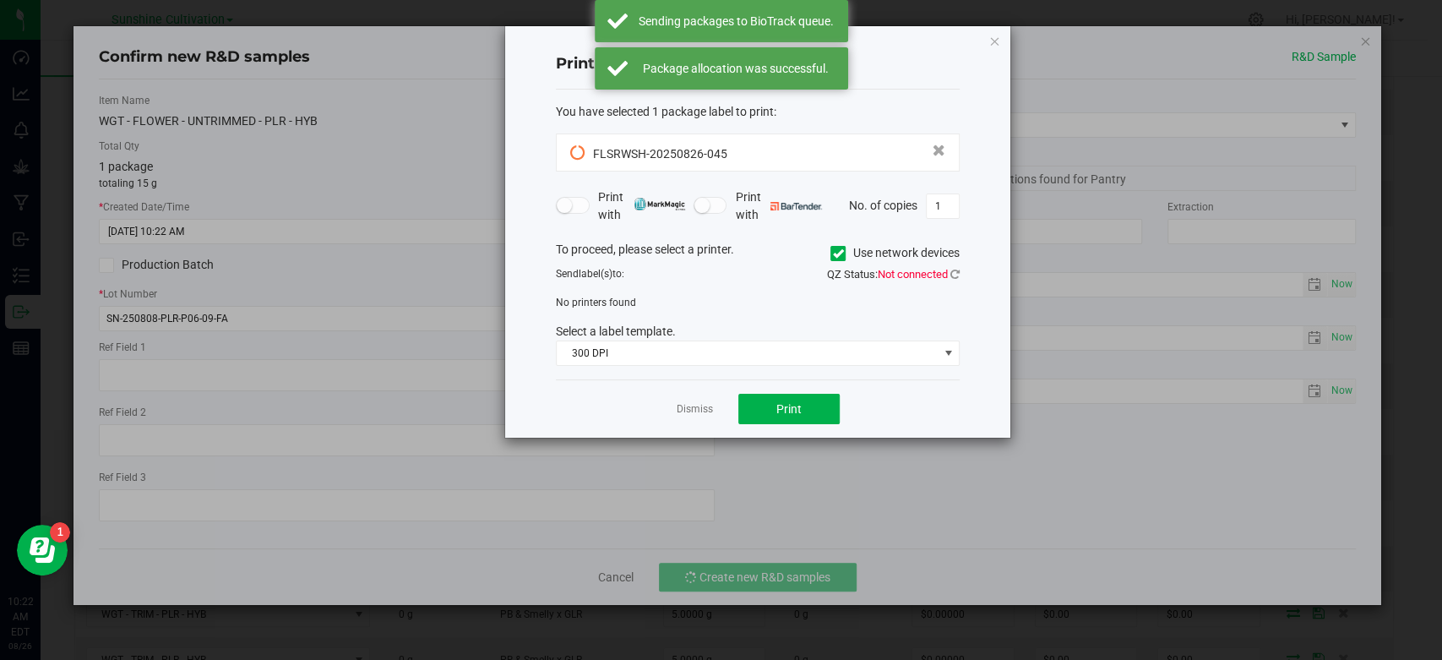
click at [689, 415] on link "Dismiss" at bounding box center [695, 409] width 36 height 14
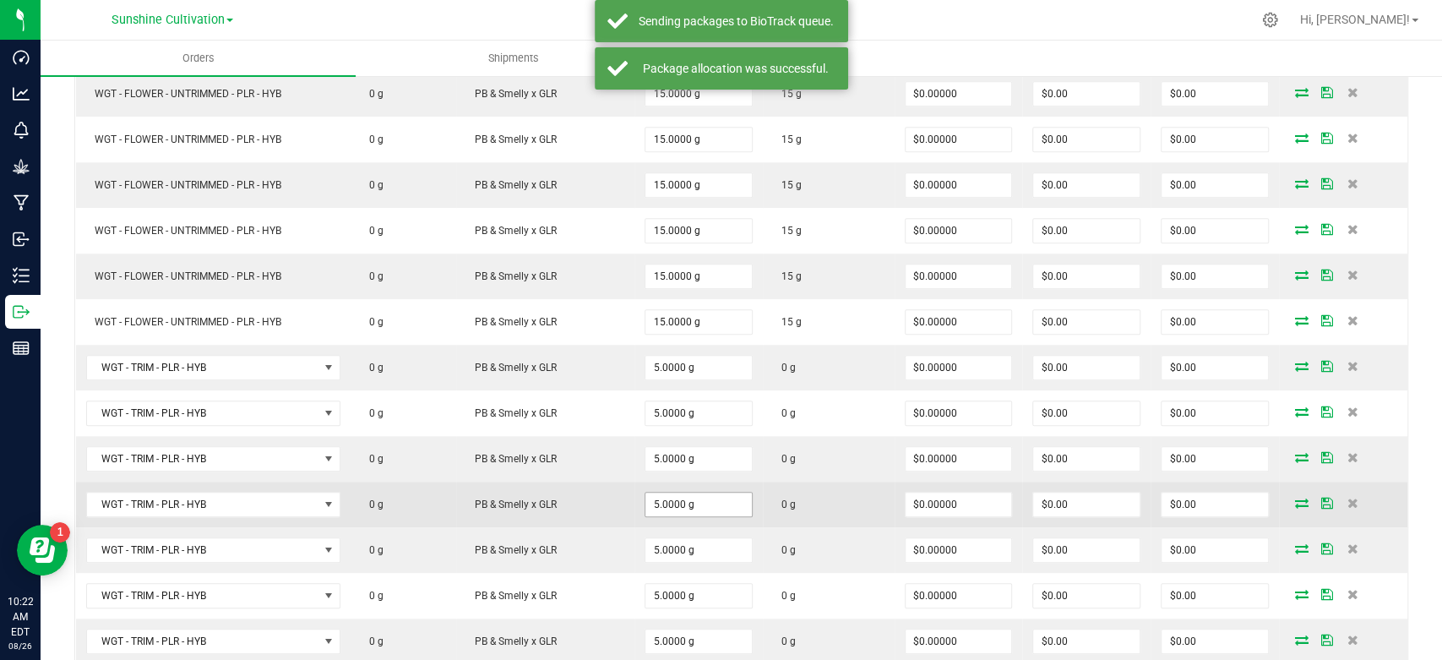
scroll to position [1056, 0]
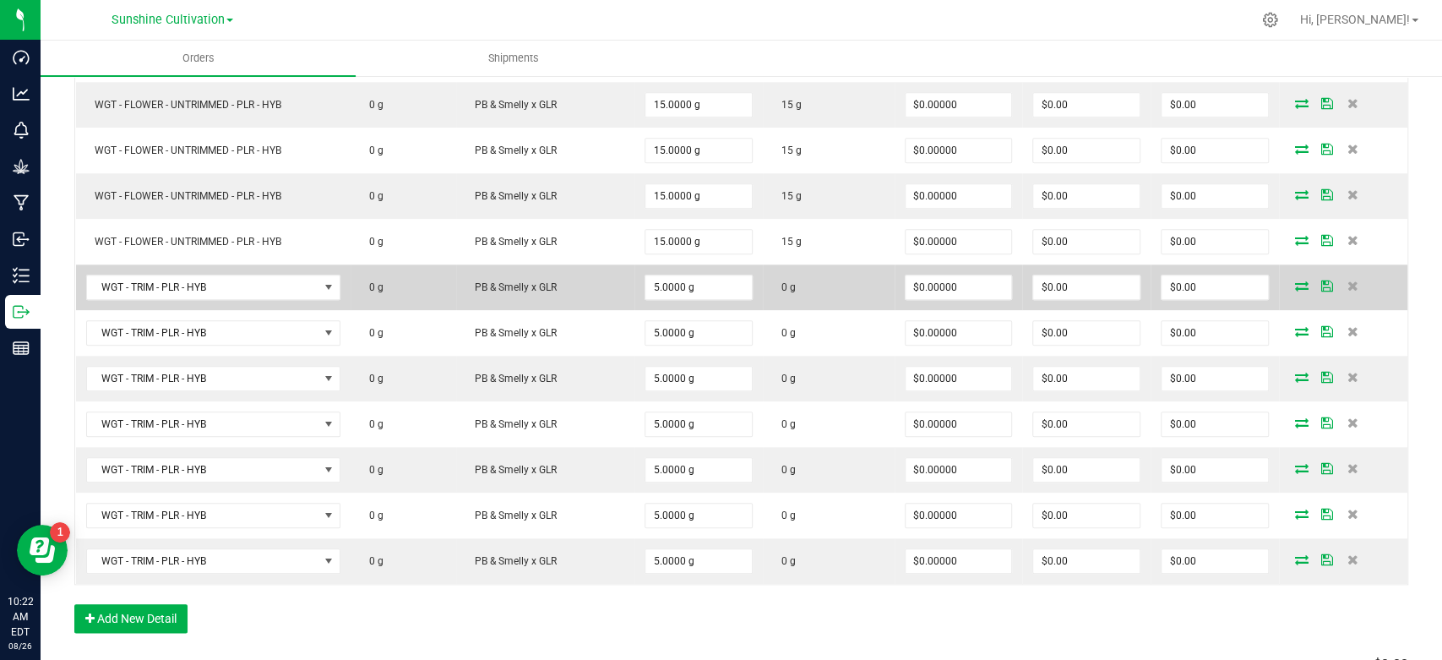
click at [1295, 282] on icon at bounding box center [1302, 286] width 14 height 10
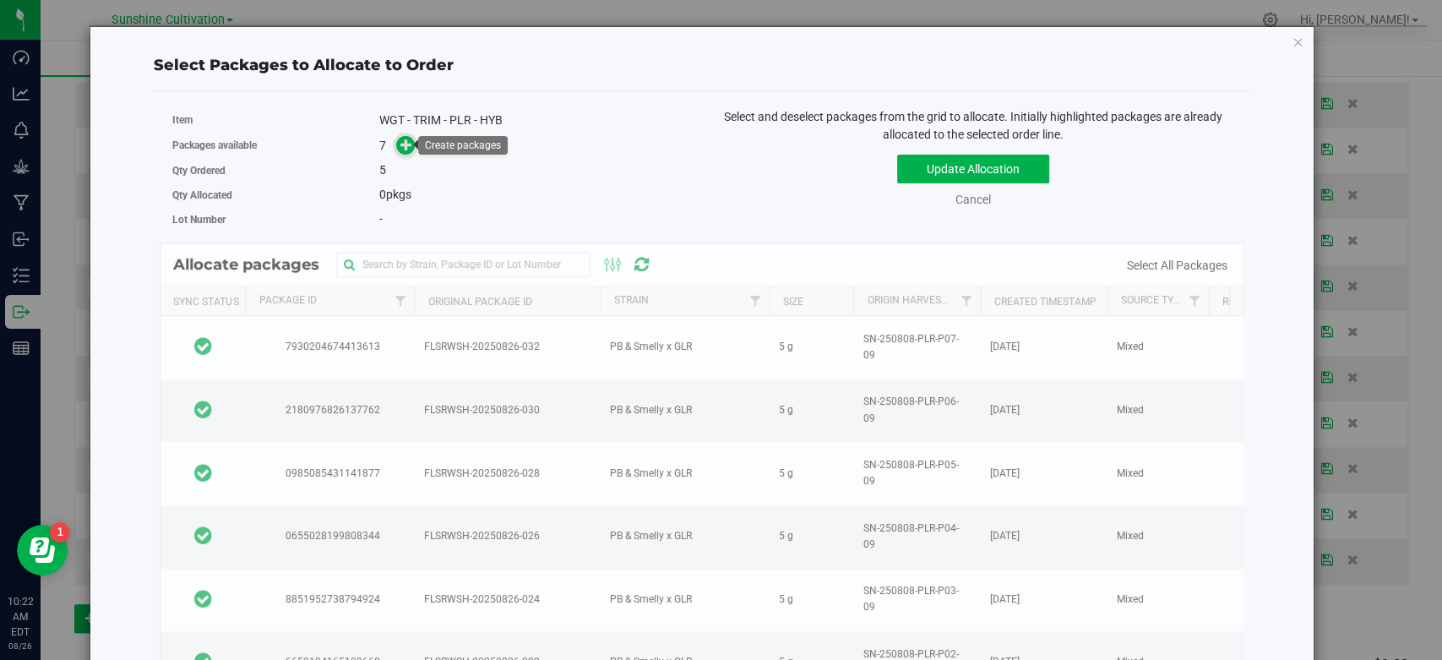
click at [396, 143] on span at bounding box center [405, 145] width 19 height 19
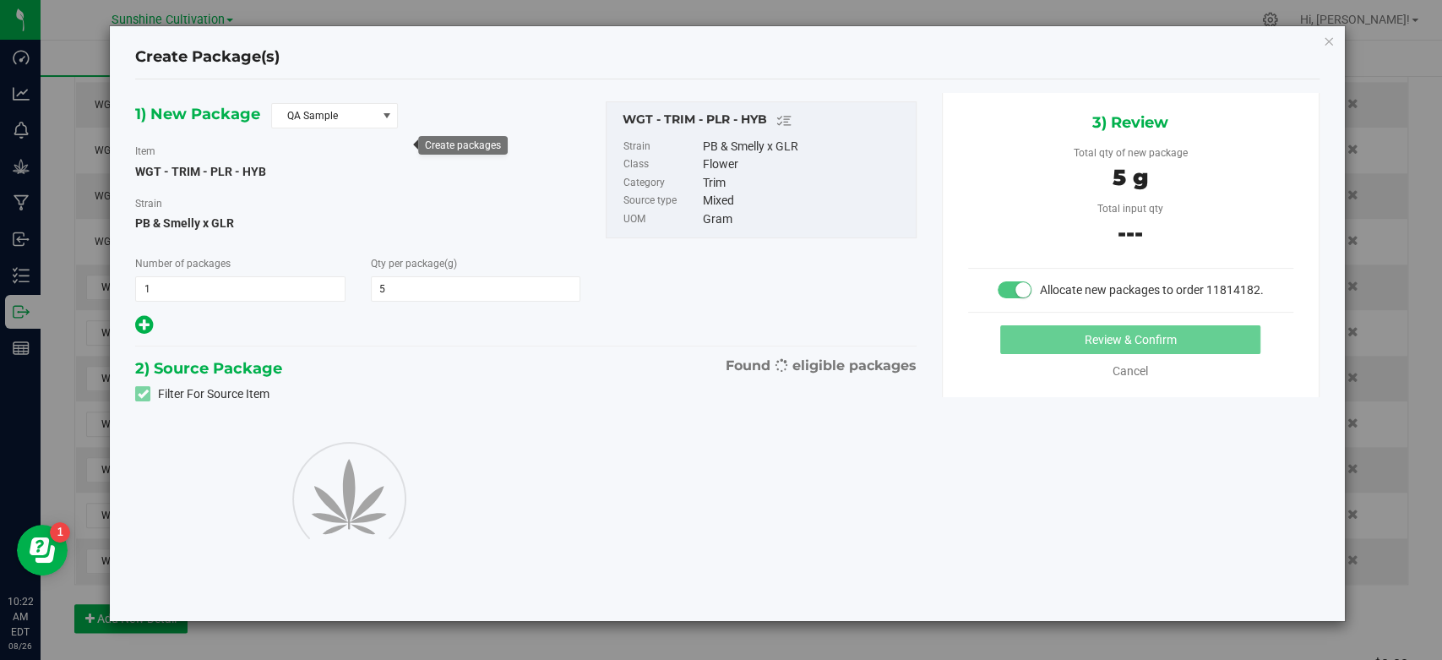
type input "5.0000"
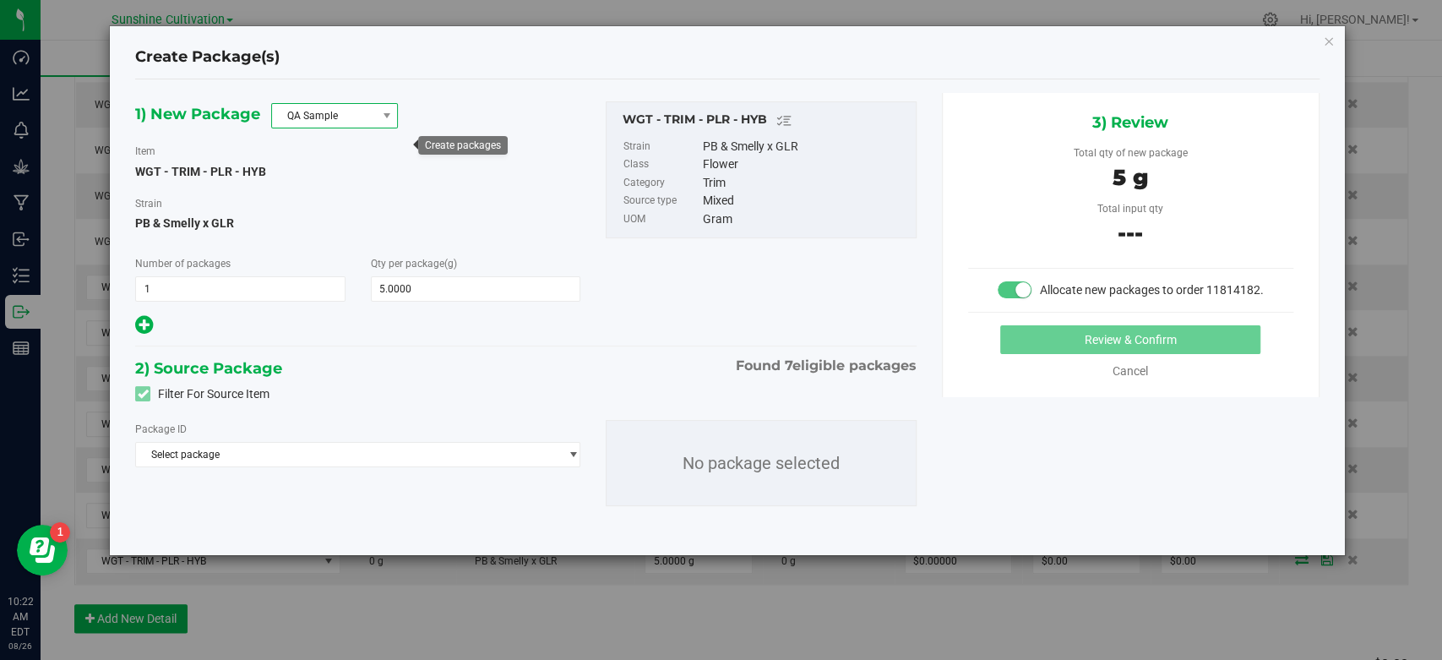
click at [334, 114] on span "QA Sample" at bounding box center [324, 116] width 104 height 24
click at [300, 188] on li "R&D Sample" at bounding box center [334, 191] width 125 height 24
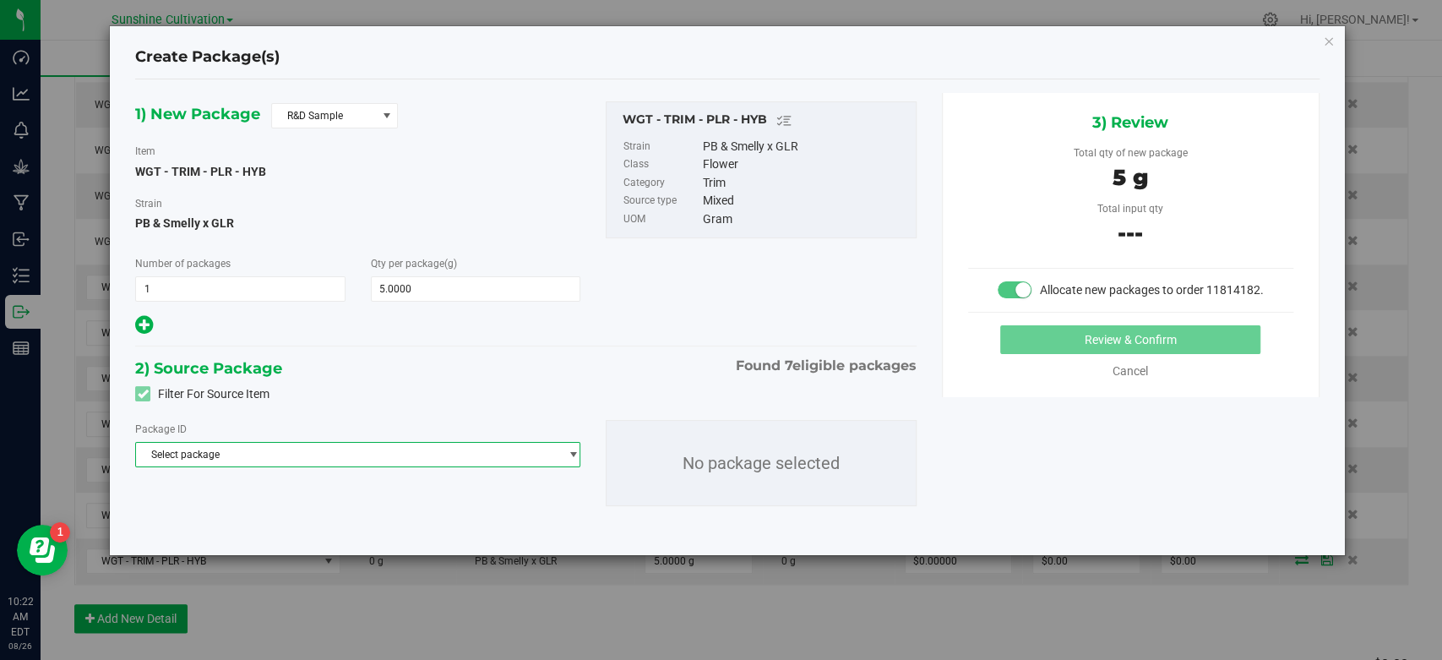
drag, startPoint x: 337, startPoint y: 453, endPoint x: 337, endPoint y: 462, distance: 9.3
click at [337, 458] on span "Select package" at bounding box center [347, 455] width 422 height 24
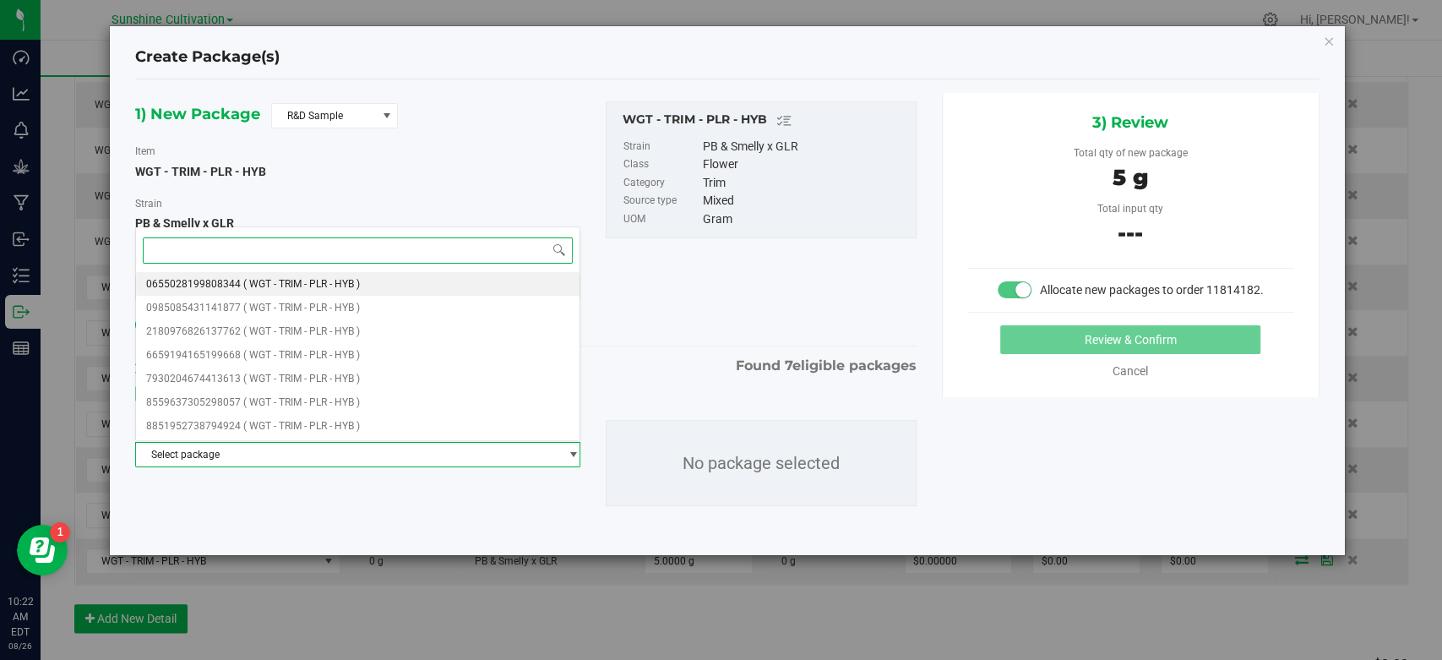
click at [285, 274] on li "0655028199808344 ( WGT - TRIM - PLR - HYB )" at bounding box center [358, 284] width 444 height 24
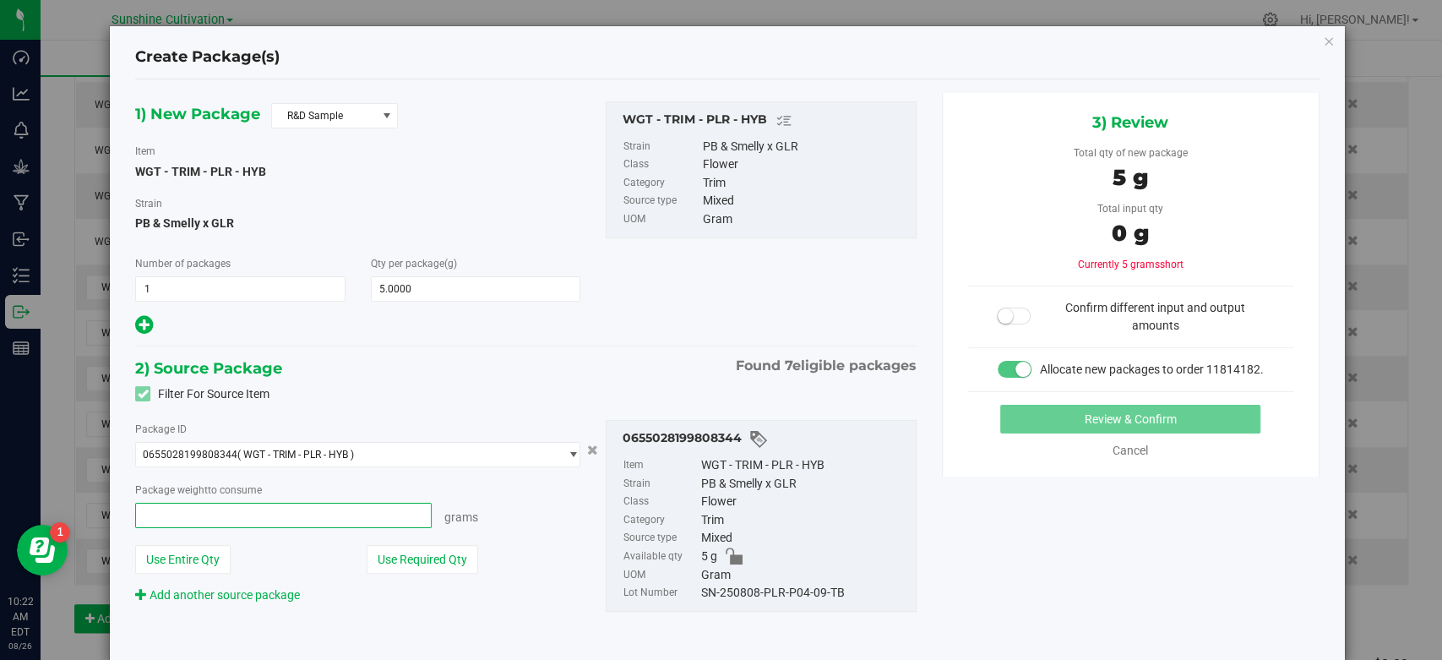
click at [297, 512] on span at bounding box center [283, 515] width 297 height 25
type input "5"
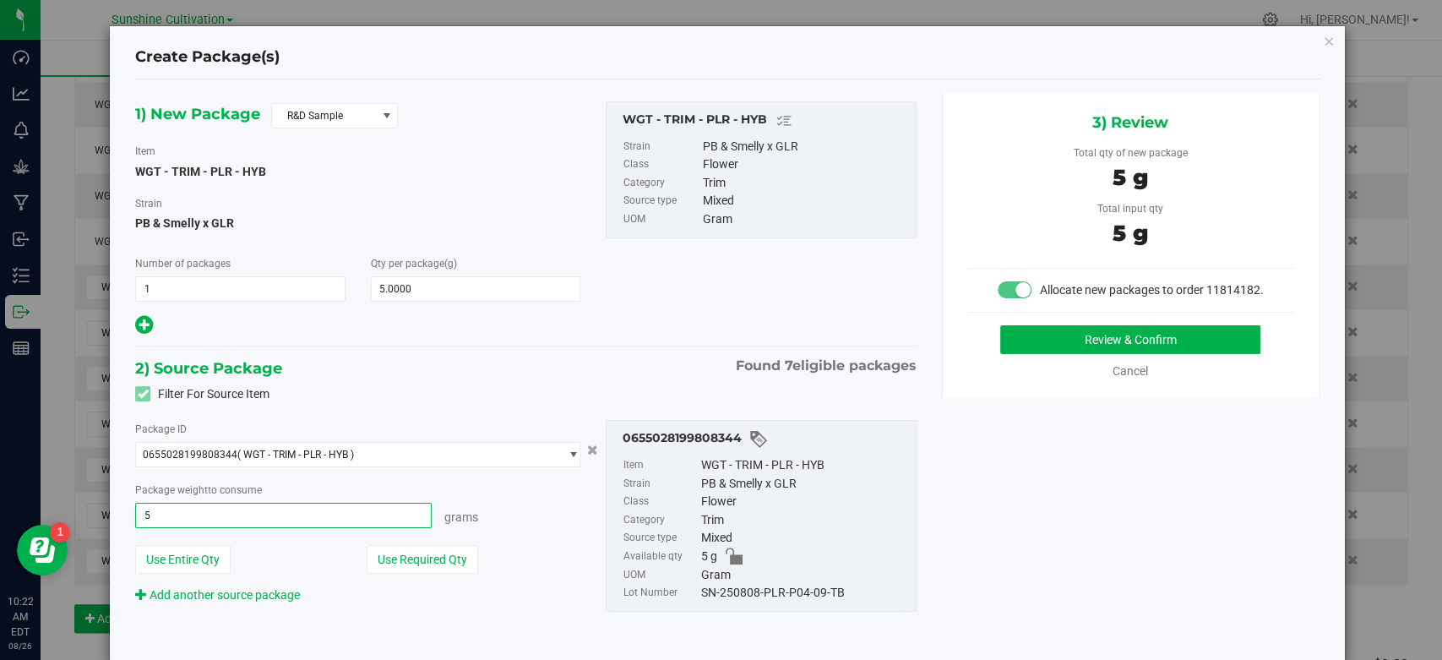
type input "5.0000 g"
click at [811, 595] on div "SN-250808-PLR-P04-09-TB" at bounding box center [804, 593] width 206 height 19
click at [811, 594] on div "SN-250808-PLR-P04-09-TB" at bounding box center [804, 593] width 206 height 19
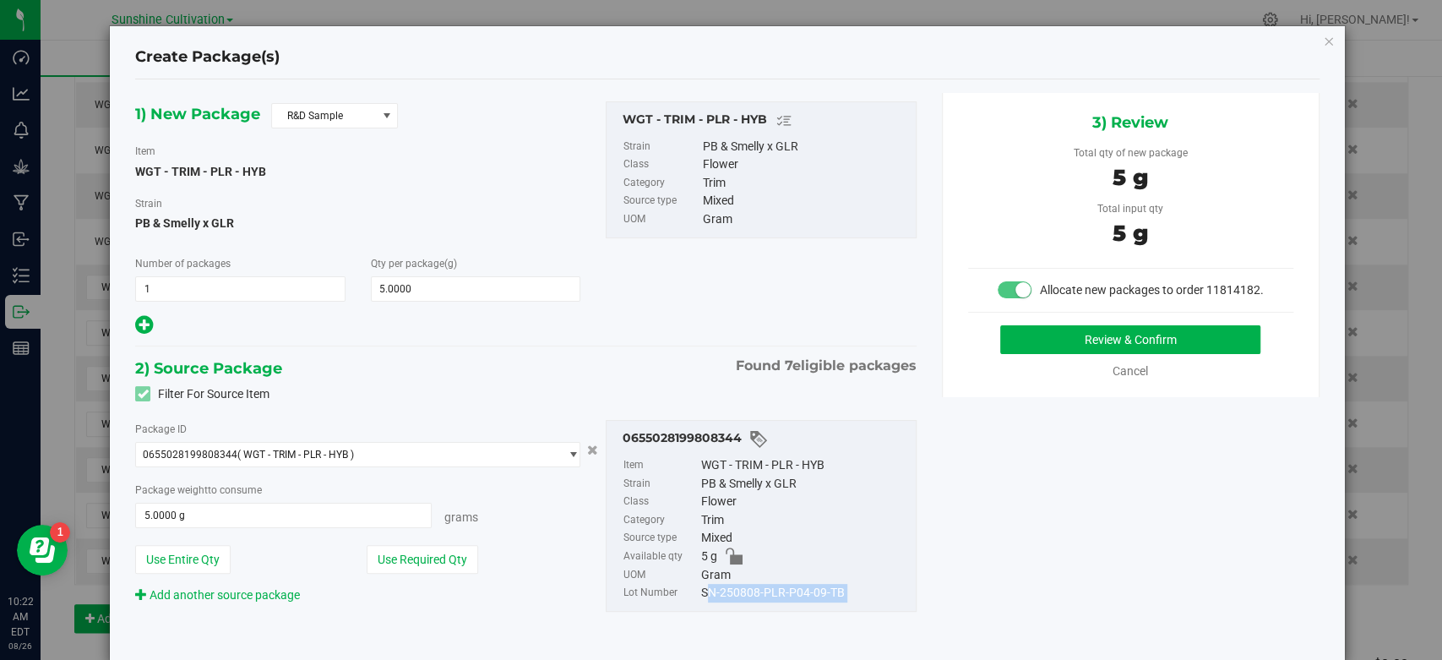
copy div "SN-250808-PLR-P04-09-TB"
click at [990, 336] on div "3) Review Total qty of new package 5 g Total input qty 5 g Allocate new package…" at bounding box center [1131, 245] width 378 height 304
click at [1004, 350] on button "Review & Confirm" at bounding box center [1130, 339] width 260 height 29
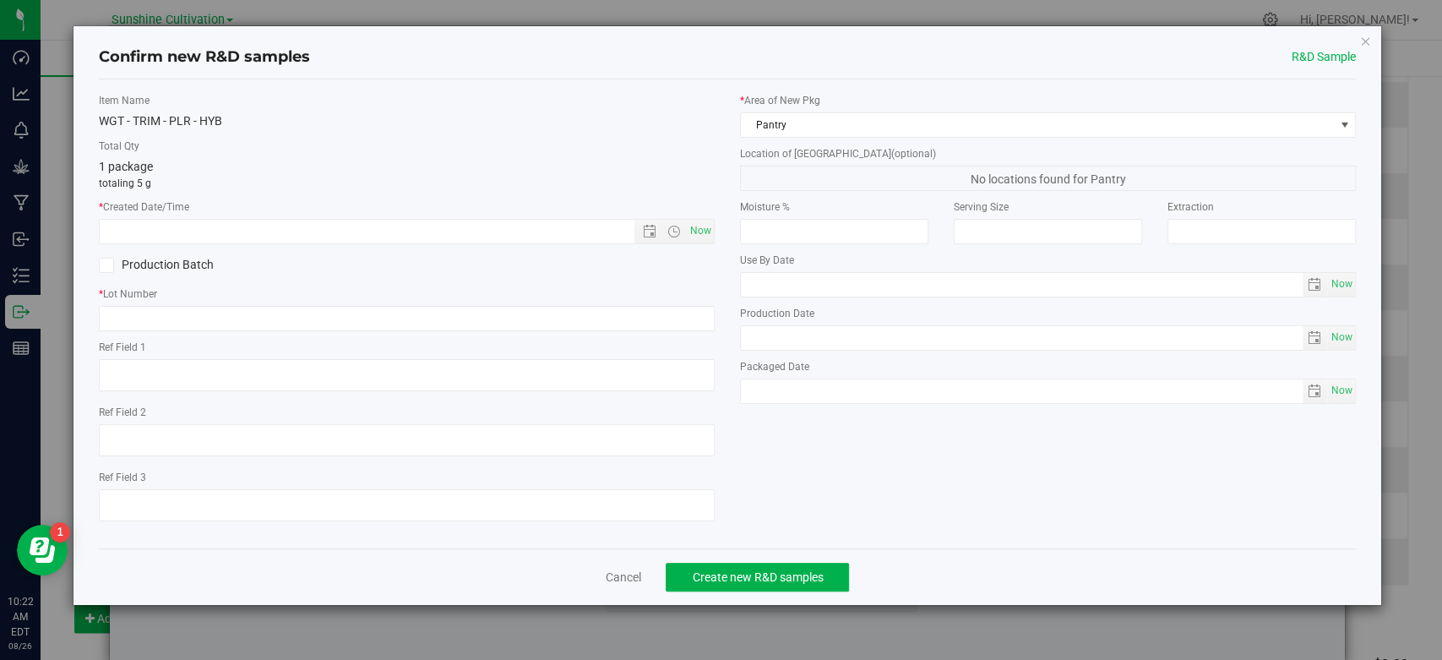
click at [716, 221] on div "Item Name WGT - TRIM - PLR - HYB Total Qty 1 package totaling 5 g * Created Dat…" at bounding box center [406, 314] width 641 height 442
click at [706, 232] on span "Now" at bounding box center [701, 231] width 29 height 25
type input "8/26/2025 10:22 AM"
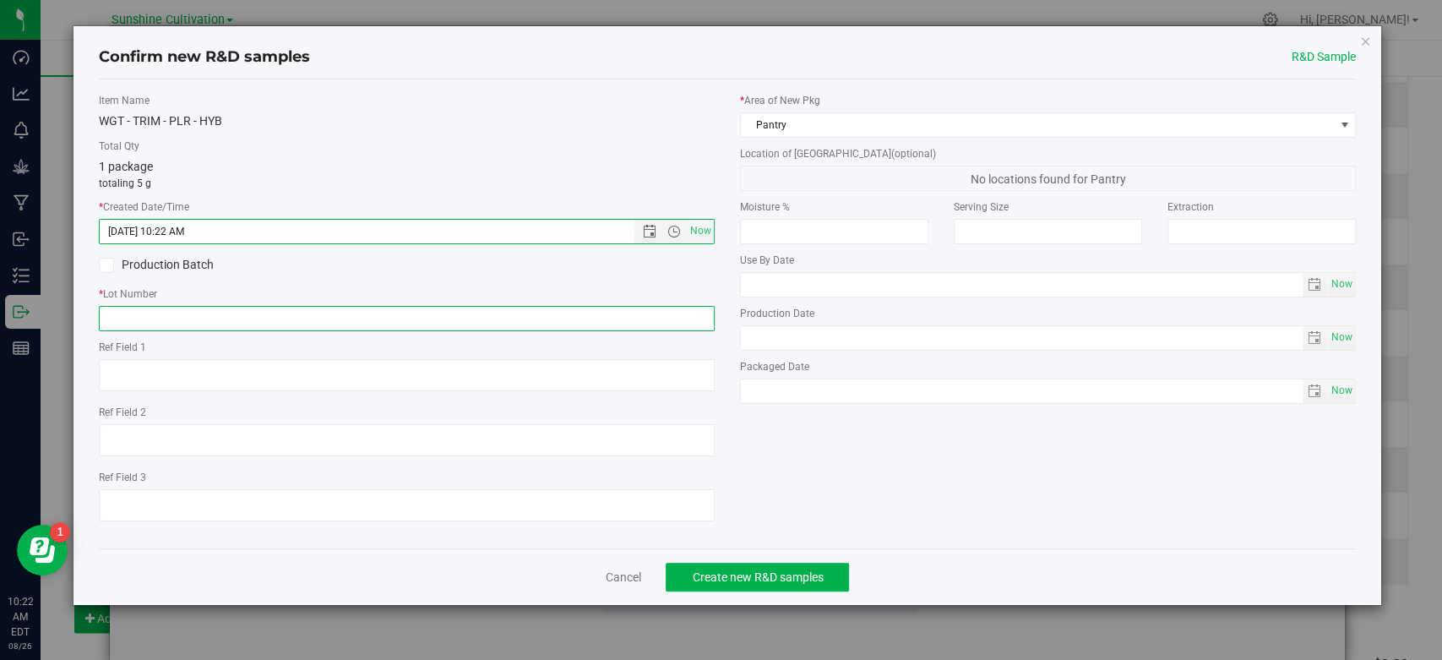
click at [684, 306] on input "text" at bounding box center [407, 318] width 616 height 25
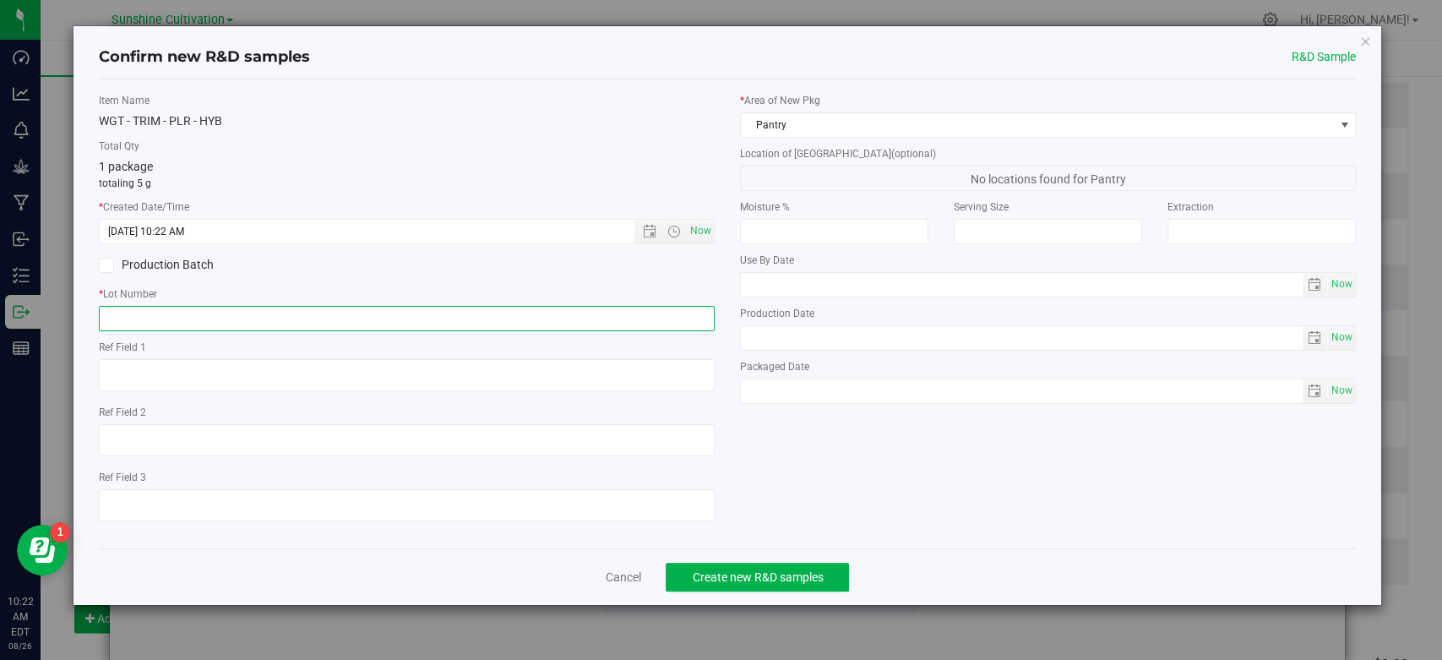
paste input "SN-250808-PLR-P04-09-TB"
type input "SN-250808-PLR-P04-09-TB"
click at [736, 575] on span "Create new R&D samples" at bounding box center [757, 577] width 131 height 14
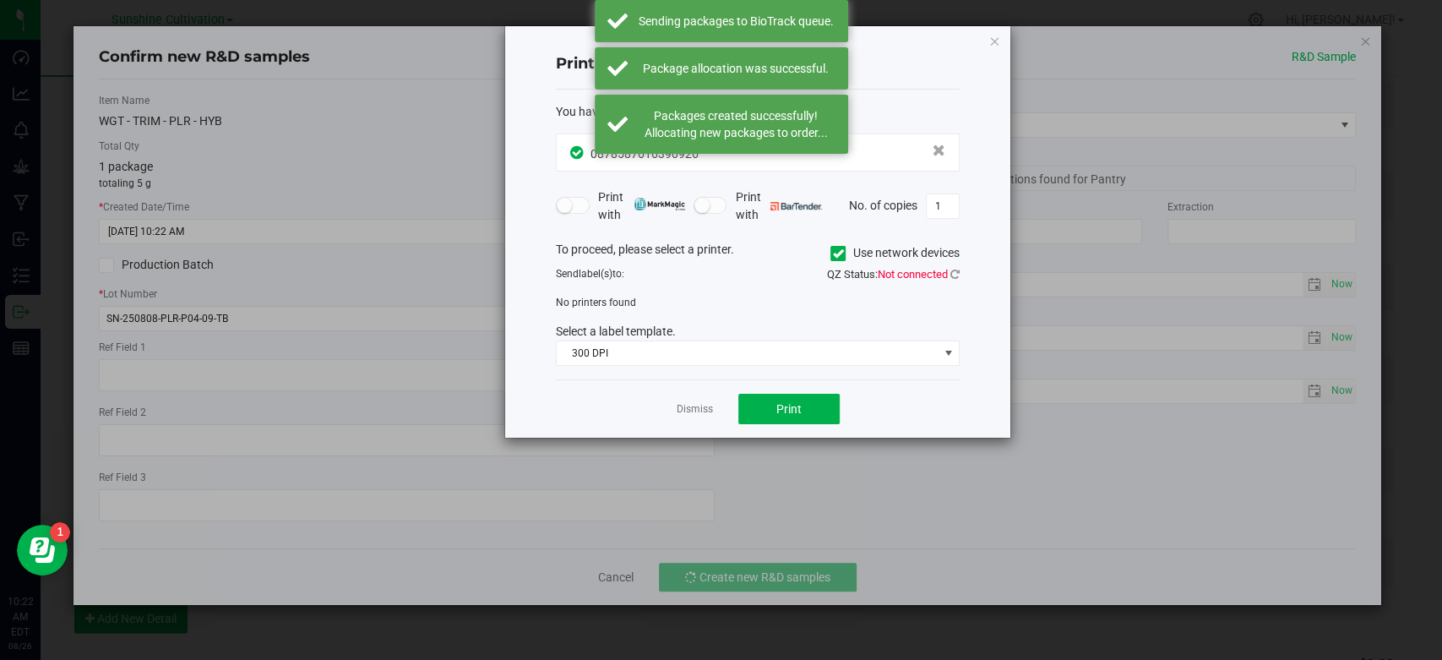
click at [696, 410] on link "Dismiss" at bounding box center [695, 409] width 36 height 14
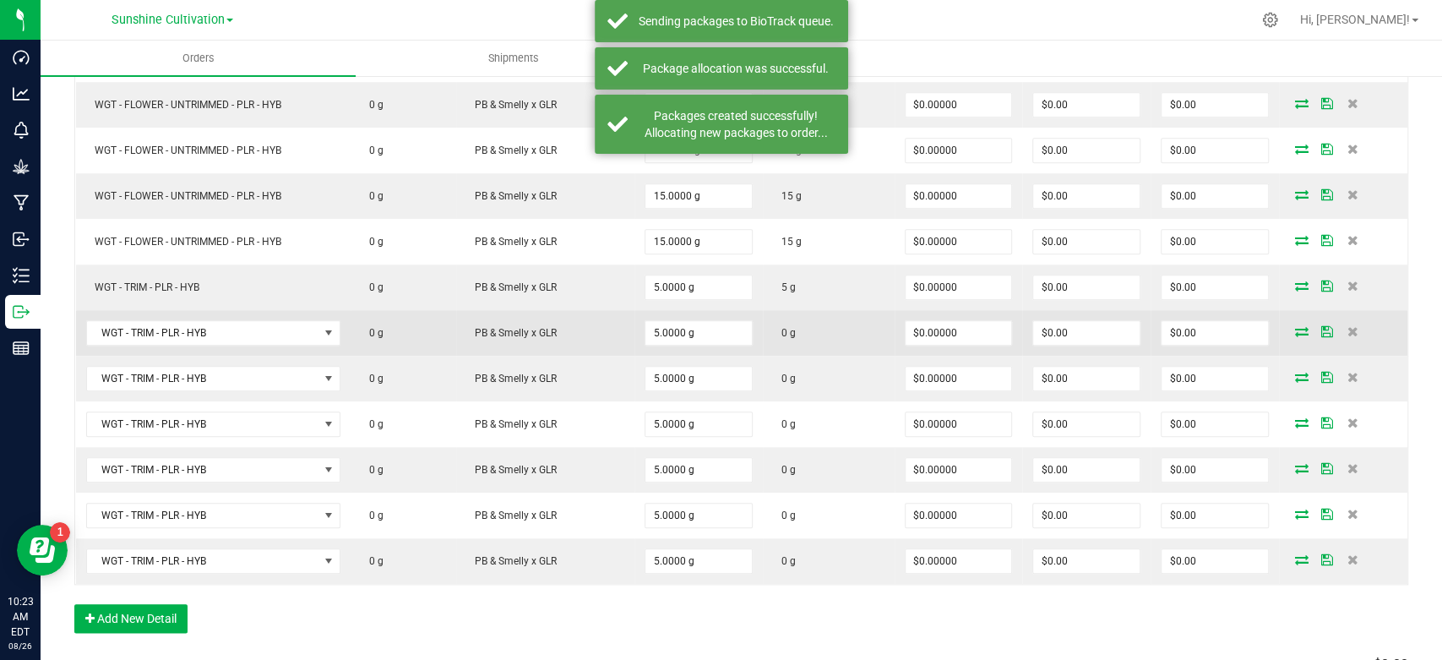
click at [1295, 326] on icon at bounding box center [1302, 331] width 14 height 10
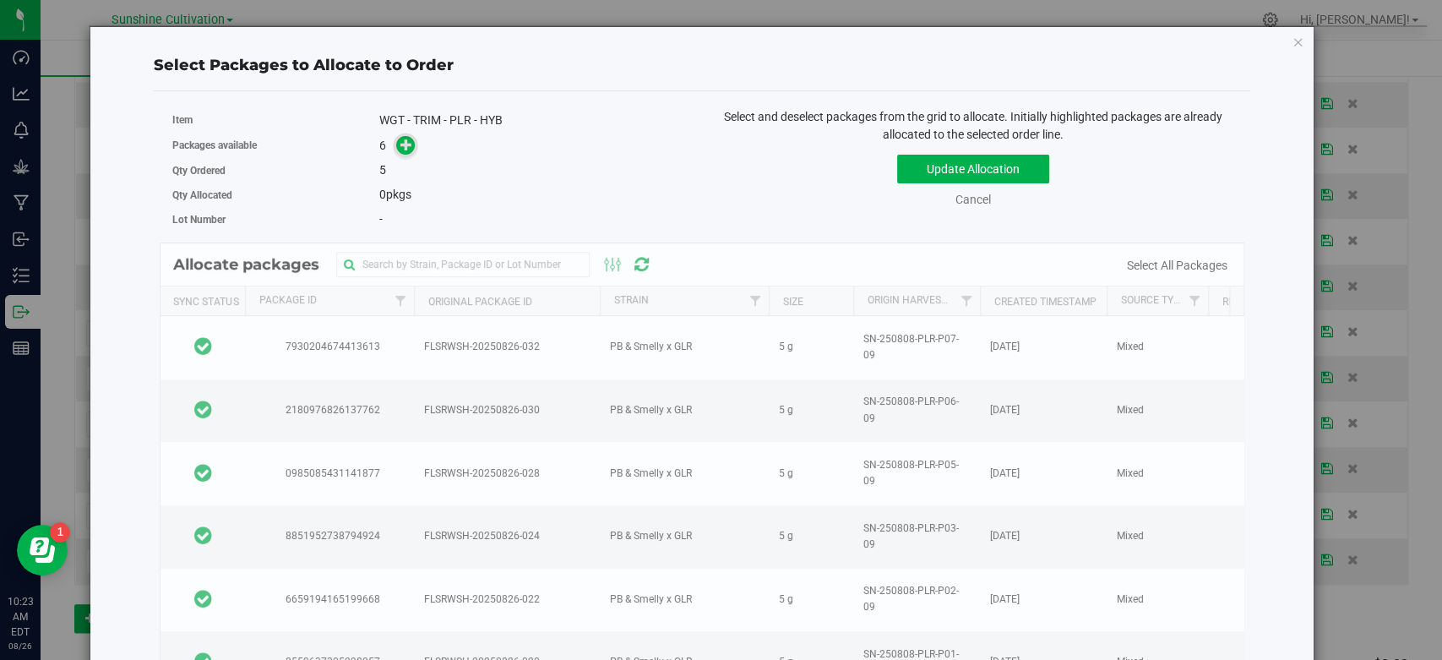
click at [404, 147] on icon at bounding box center [406, 145] width 12 height 12
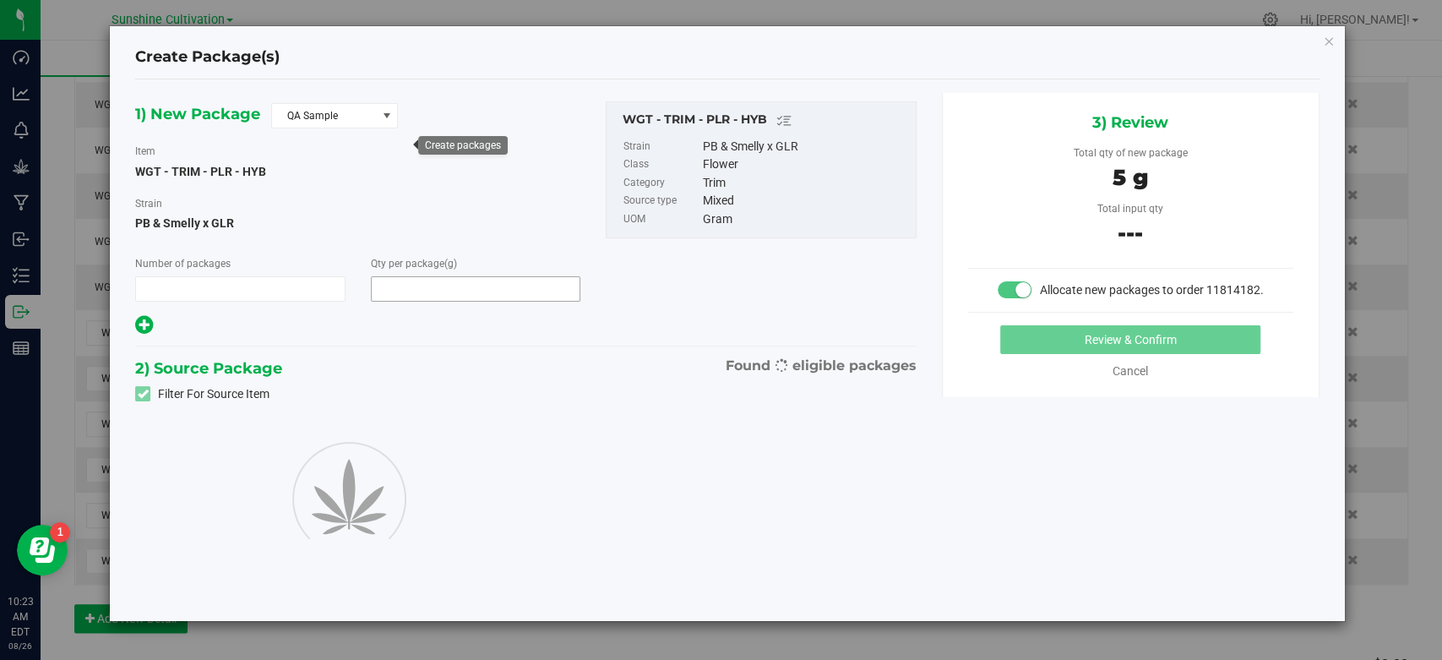
type input "1"
type input "5.0000"
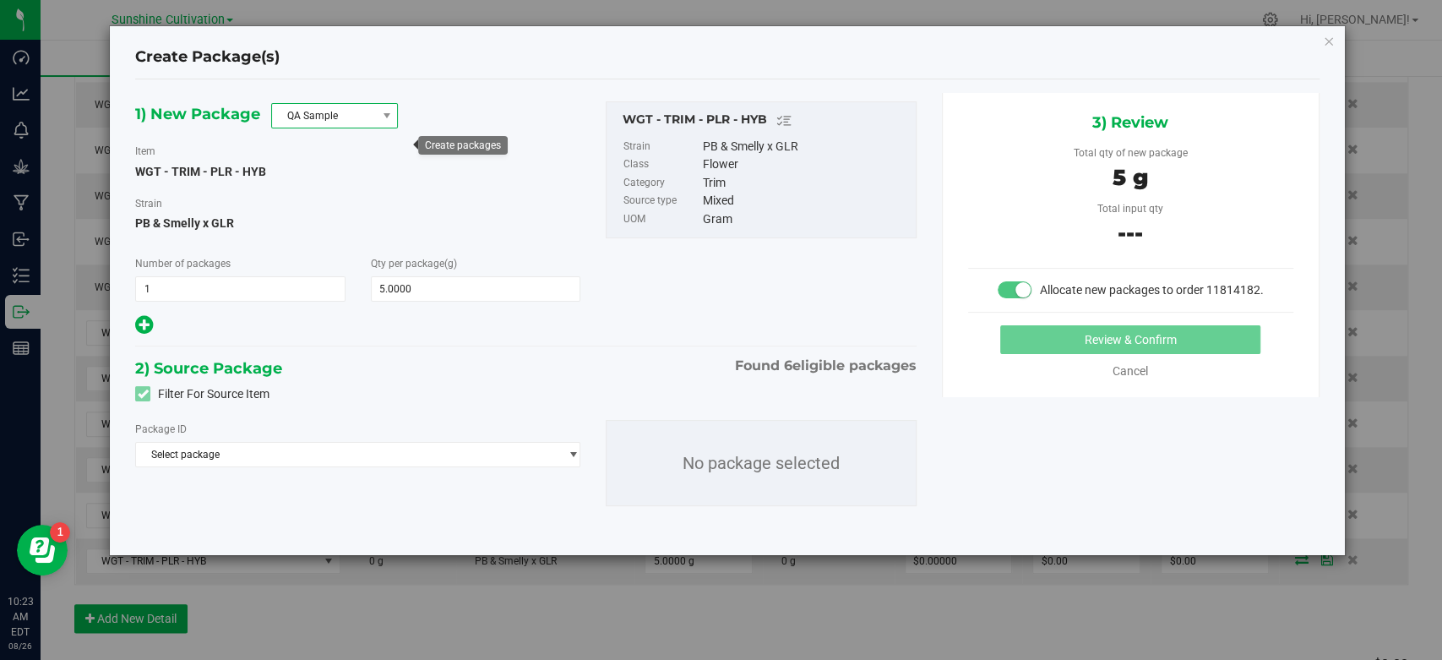
click at [341, 112] on span "QA Sample" at bounding box center [324, 116] width 104 height 24
click at [329, 194] on li "R&D Sample" at bounding box center [334, 191] width 125 height 24
click at [359, 465] on span "Select package" at bounding box center [347, 455] width 422 height 24
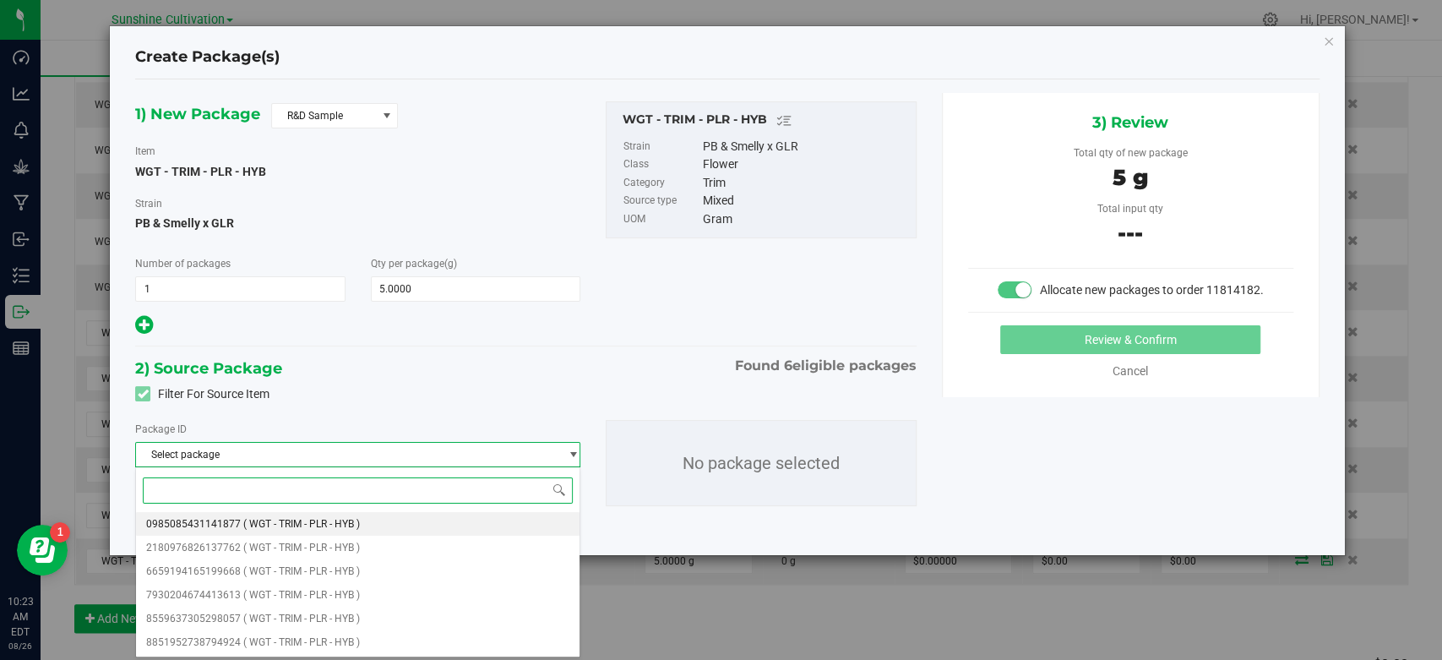
click at [325, 524] on span "( WGT - TRIM - PLR - HYB )" at bounding box center [301, 524] width 117 height 12
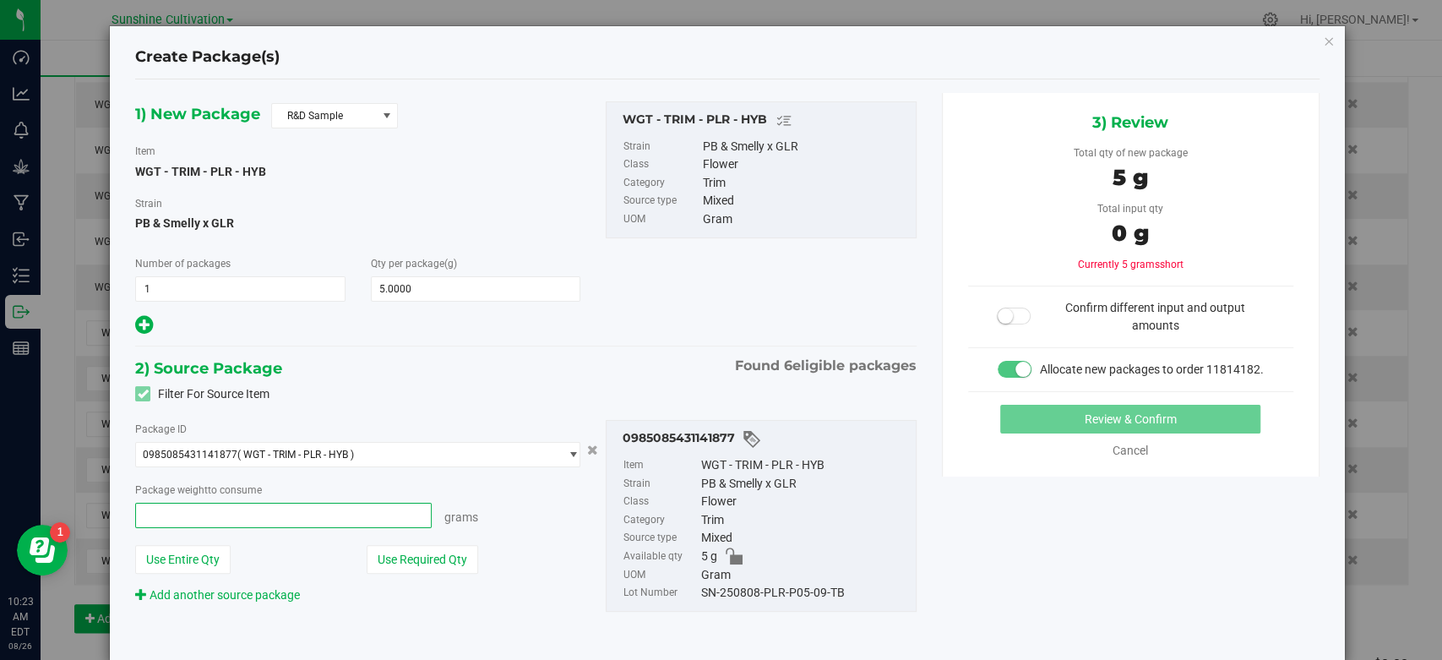
click at [284, 514] on span at bounding box center [283, 515] width 297 height 25
type input "5"
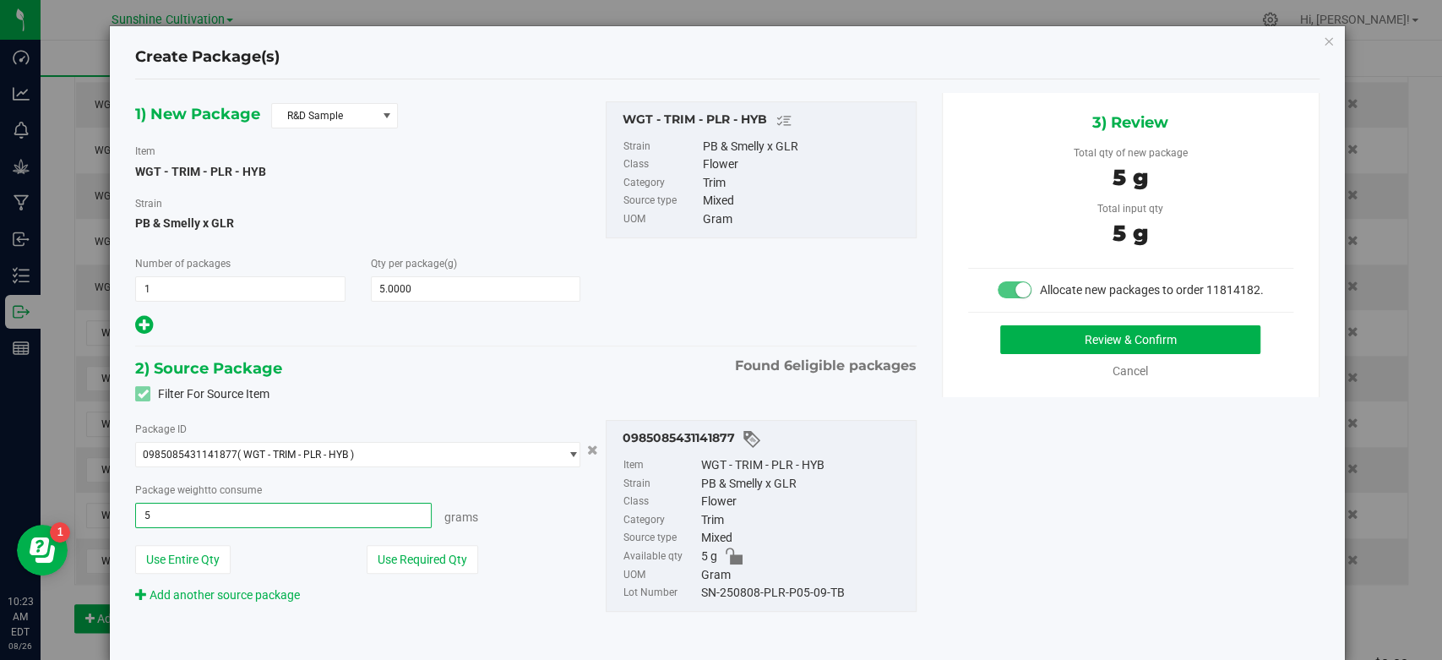
type input "5.0000 g"
click at [795, 592] on div "SN-250808-PLR-P05-09-TB" at bounding box center [804, 593] width 206 height 19
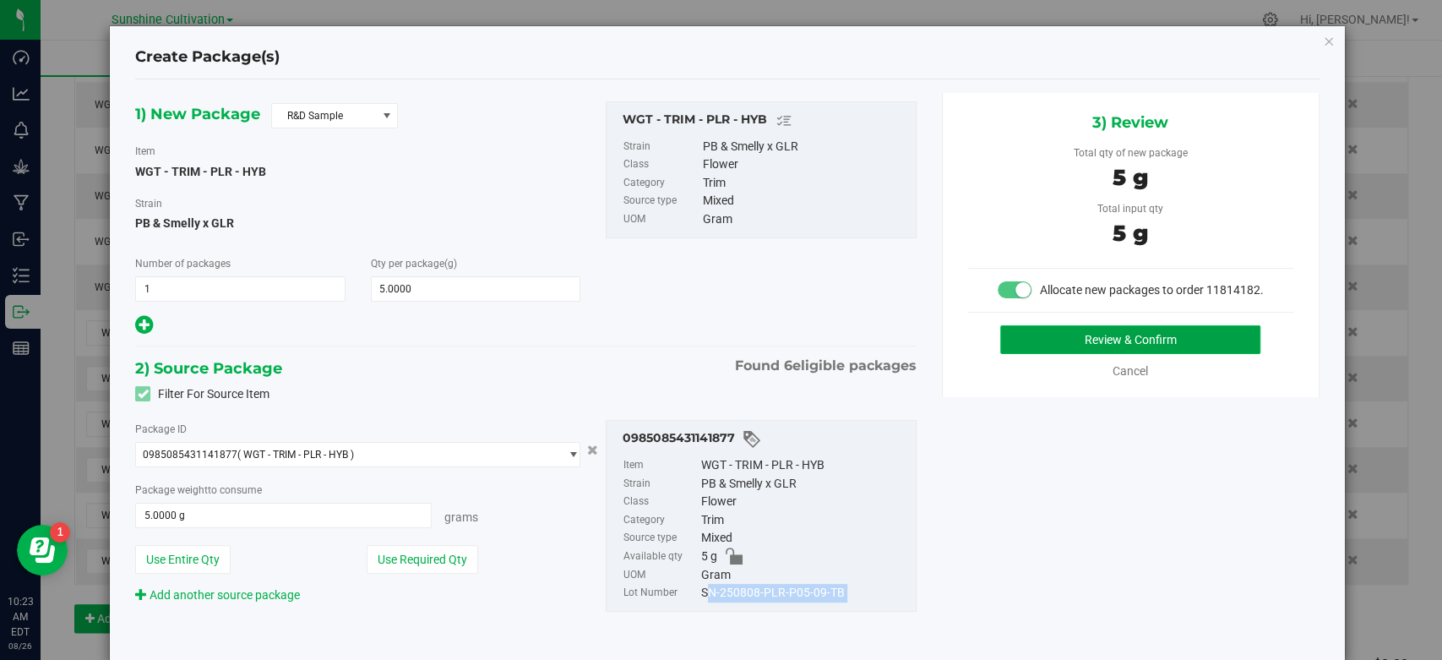
click at [1061, 354] on button "Review & Confirm" at bounding box center [1130, 339] width 260 height 29
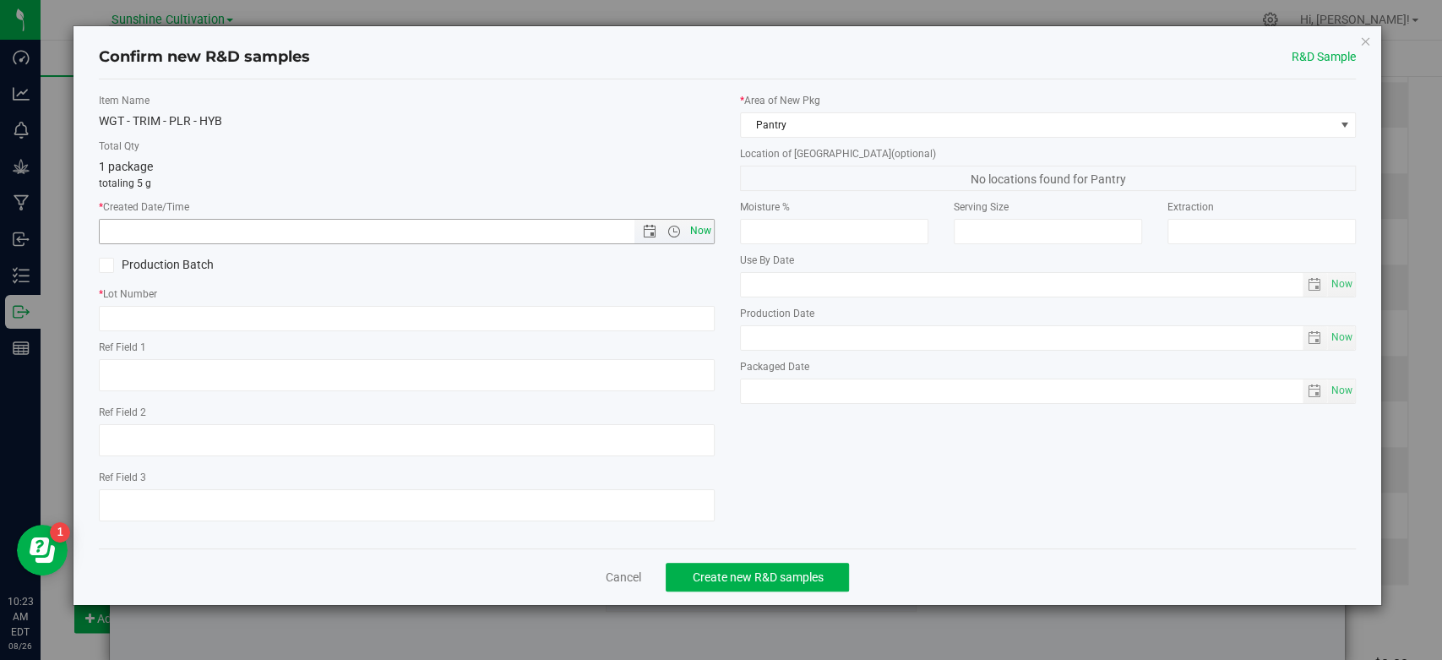
click at [691, 224] on span "Now" at bounding box center [701, 231] width 29 height 25
type input "8/26/2025 10:23 AM"
click at [695, 298] on label "* Lot Number" at bounding box center [407, 293] width 616 height 15
click at [694, 308] on input "text" at bounding box center [407, 318] width 616 height 25
paste input "SN-250808-PLR-P05-09-TB"
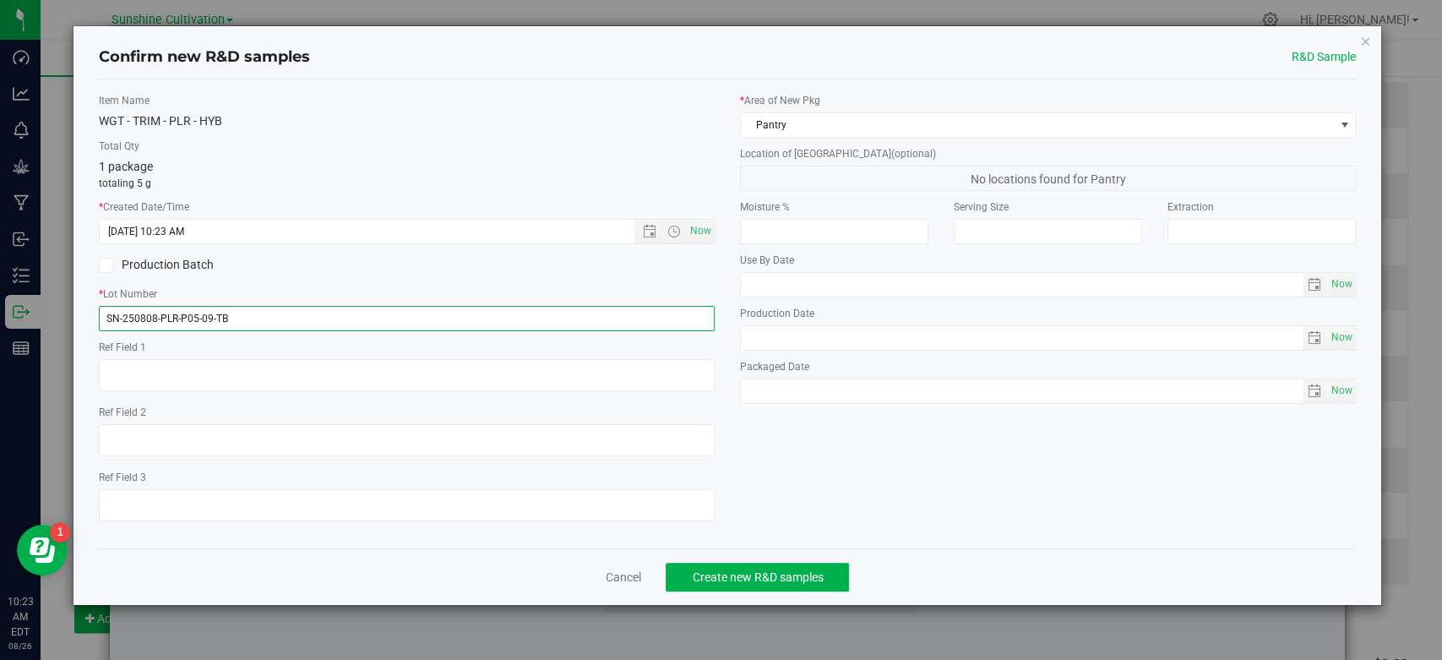
type input "SN-250808-PLR-P05-09-TB"
click at [804, 591] on div "Cancel Create new R&D samples" at bounding box center [727, 576] width 1257 height 57
click at [810, 586] on button "Create new R&D samples" at bounding box center [757, 577] width 183 height 29
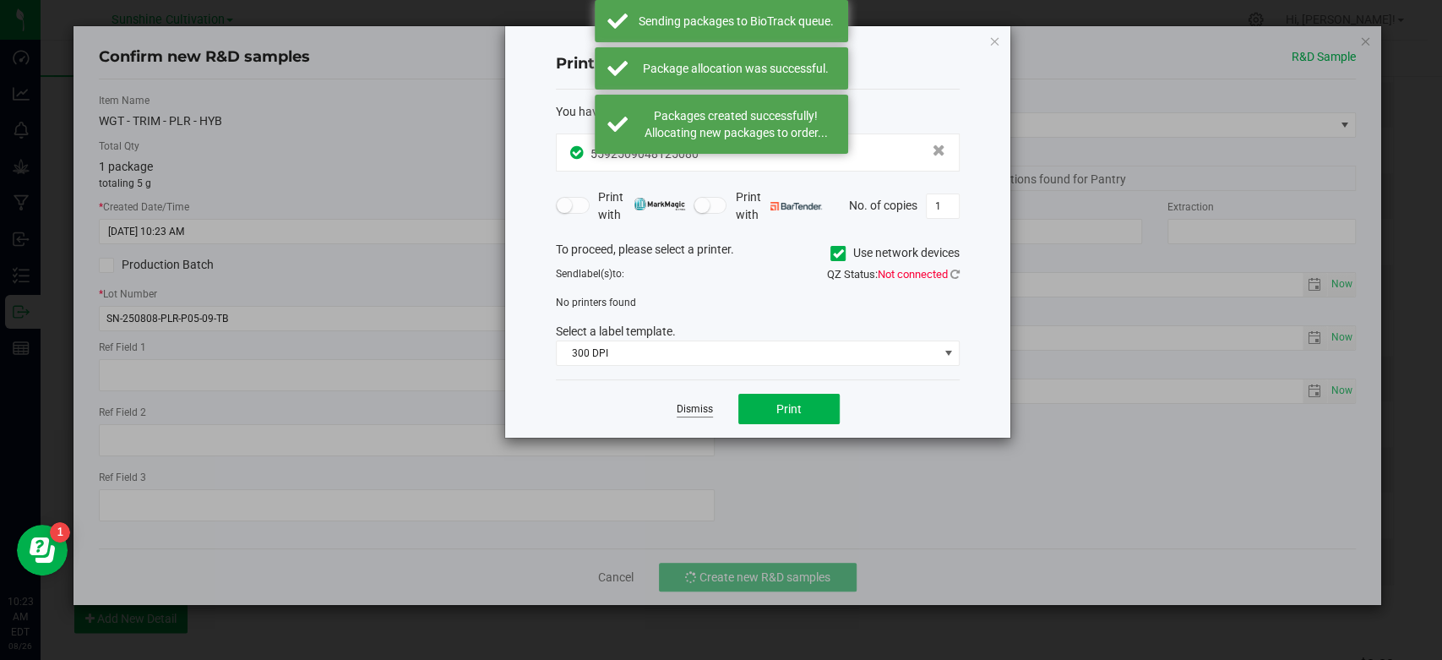
click at [694, 414] on link "Dismiss" at bounding box center [695, 409] width 36 height 14
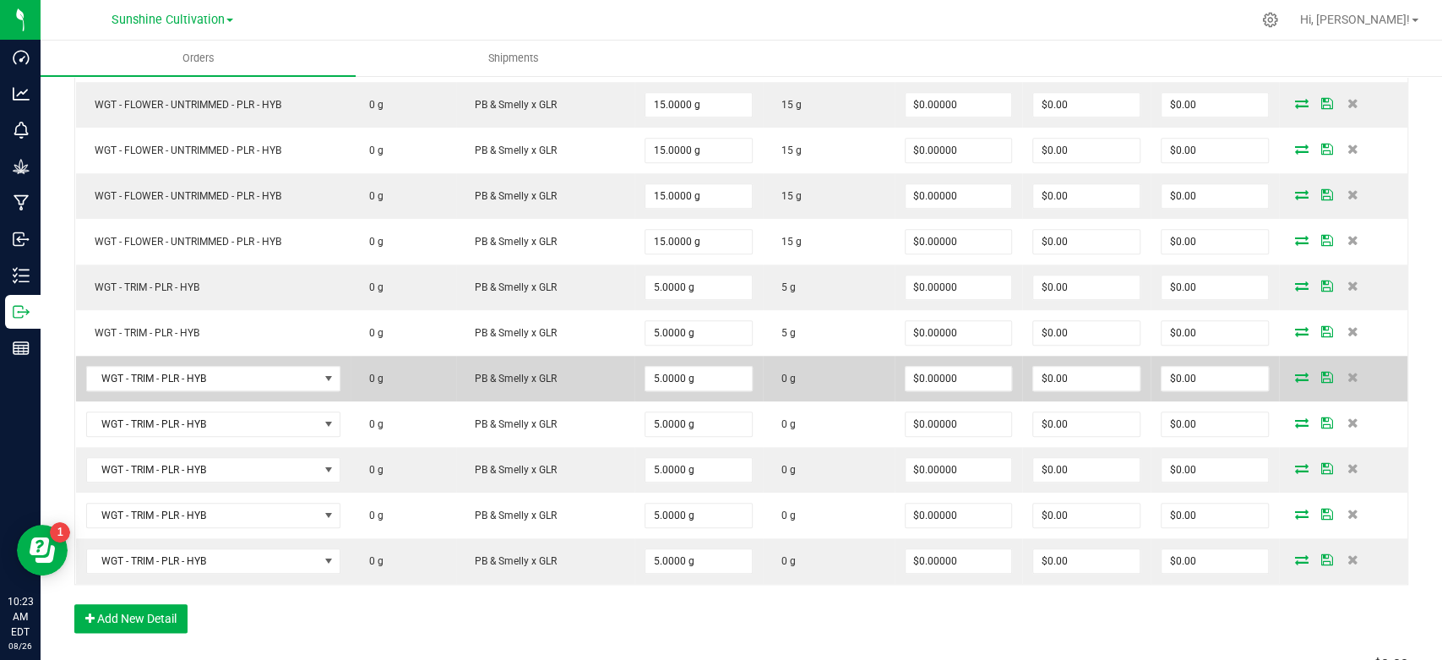
click at [1295, 376] on icon at bounding box center [1302, 377] width 14 height 10
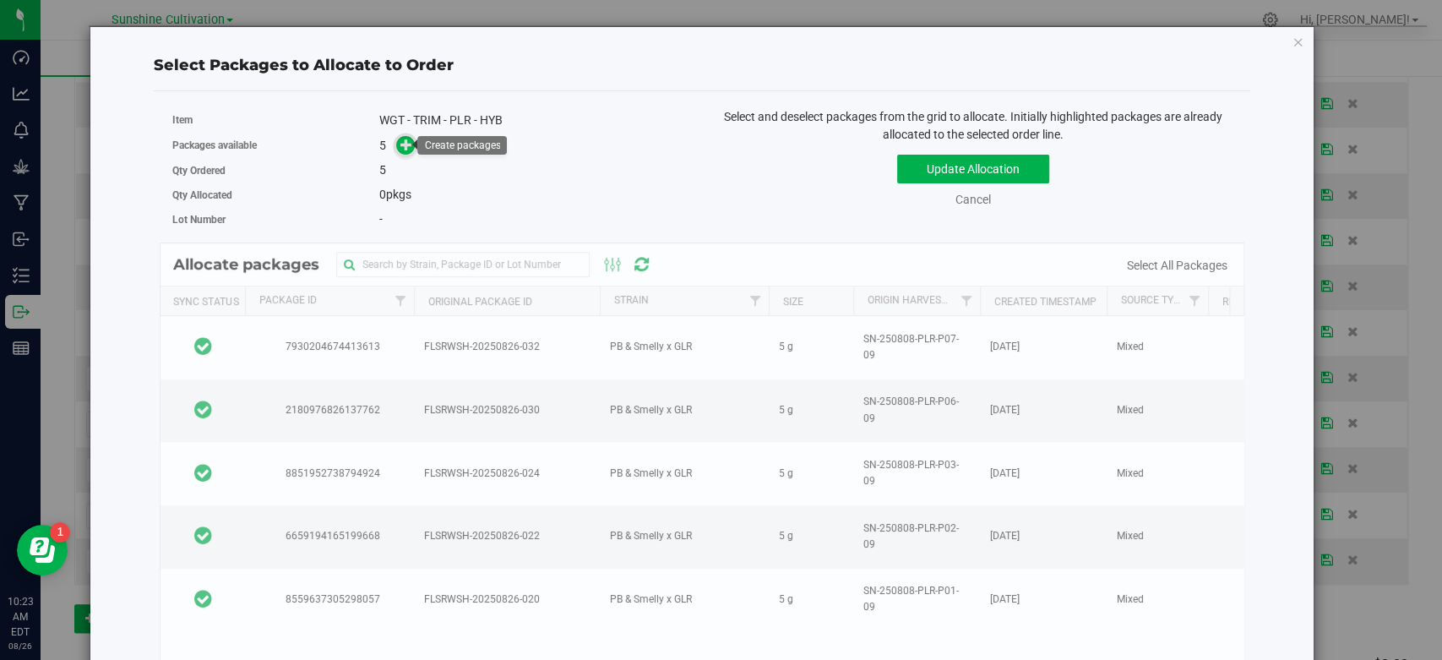
click at [403, 143] on icon at bounding box center [406, 145] width 12 height 12
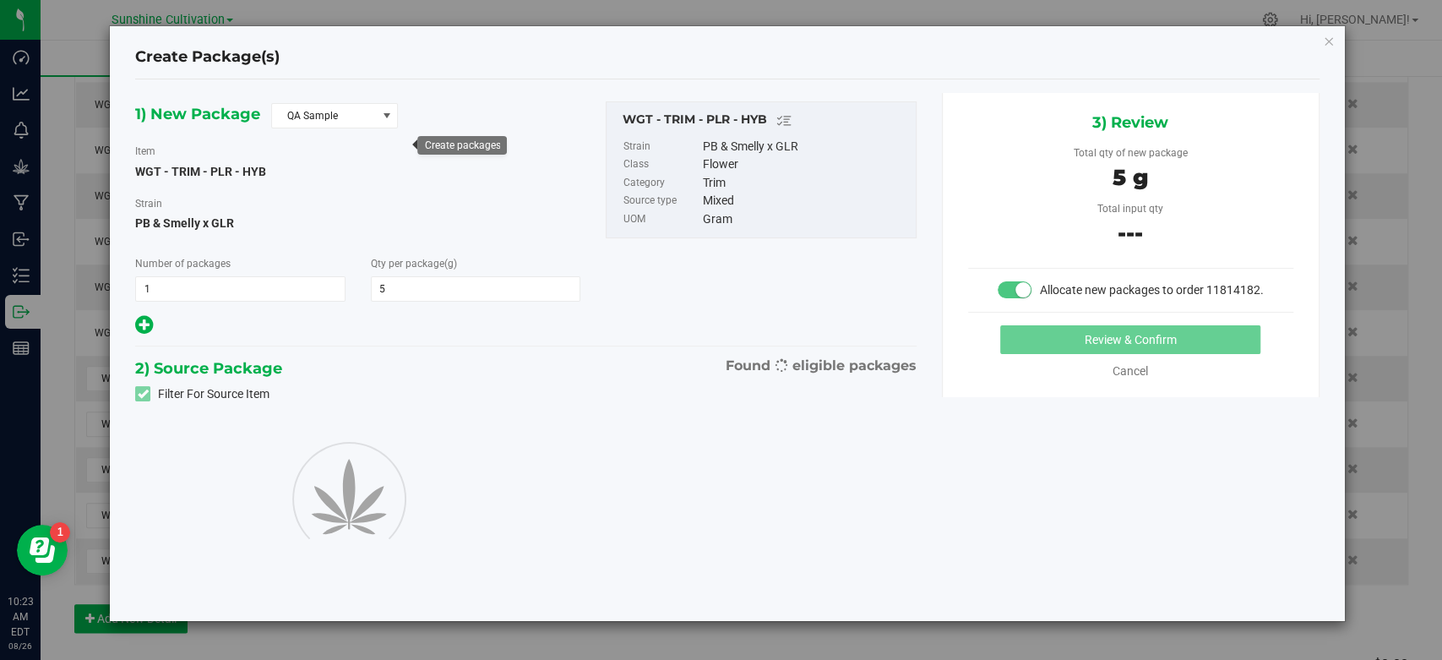
type input "5.0000"
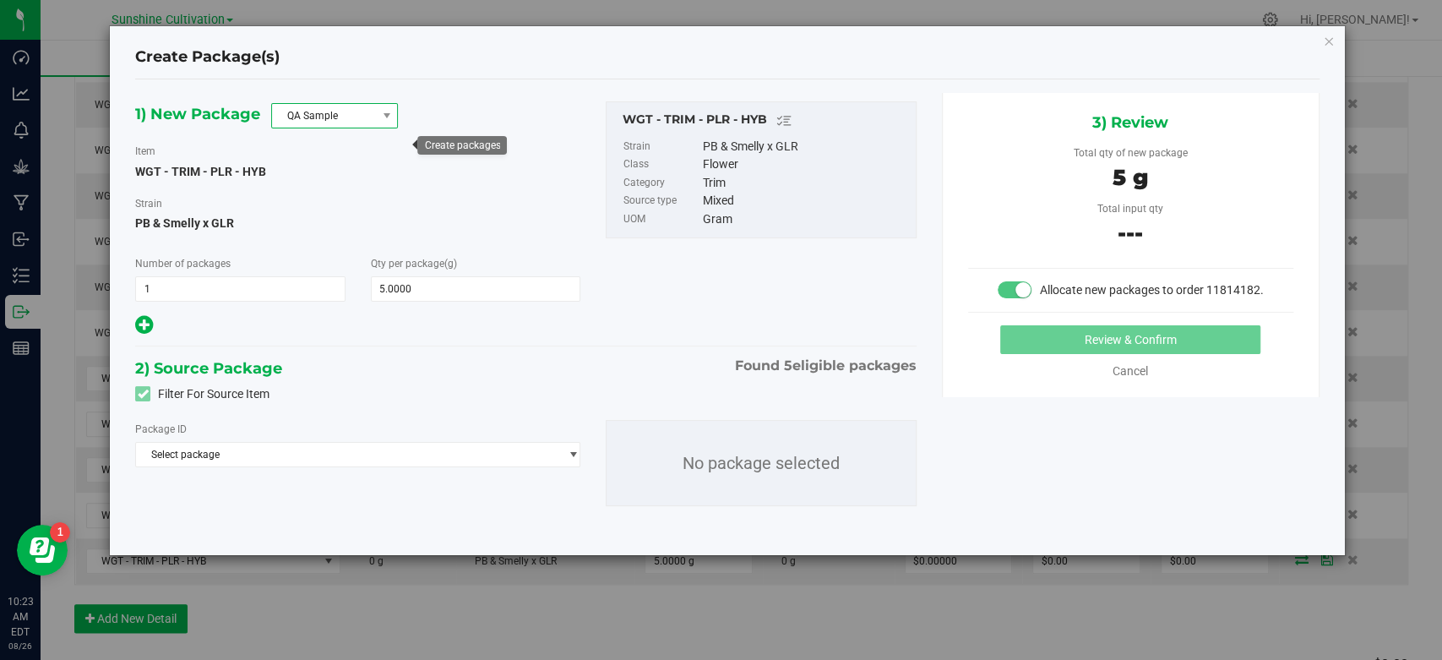
click at [310, 125] on span "QA Sample" at bounding box center [334, 115] width 127 height 25
click at [297, 186] on li "R&D Sample" at bounding box center [334, 191] width 125 height 24
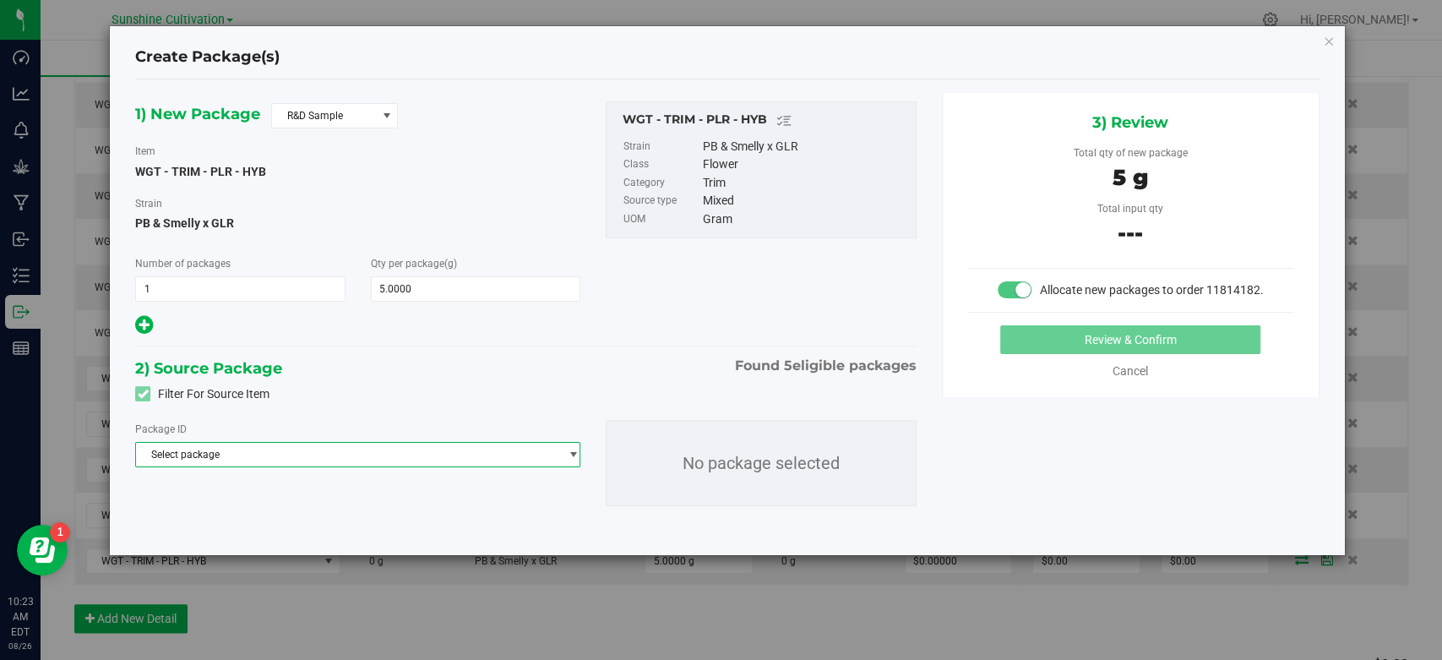
click at [370, 453] on span "Select package" at bounding box center [347, 455] width 422 height 24
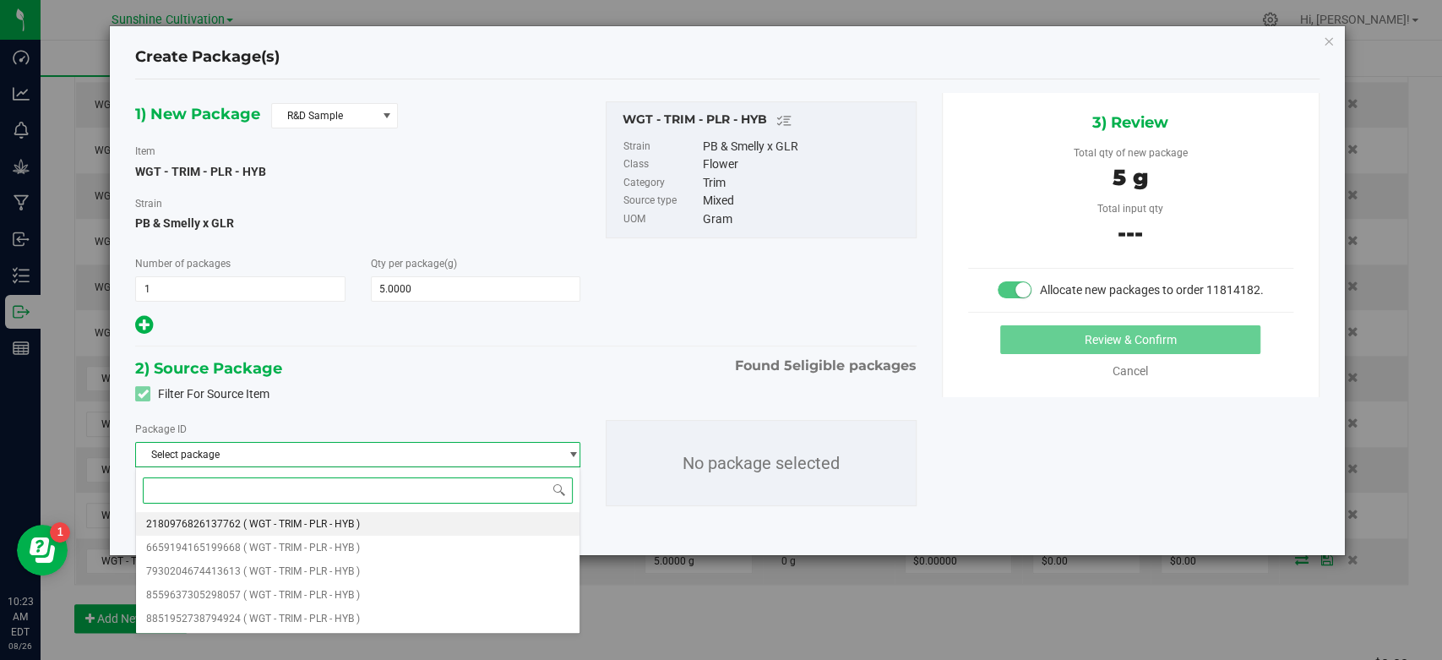
click at [357, 526] on span "( WGT - TRIM - PLR - HYB )" at bounding box center [301, 524] width 117 height 12
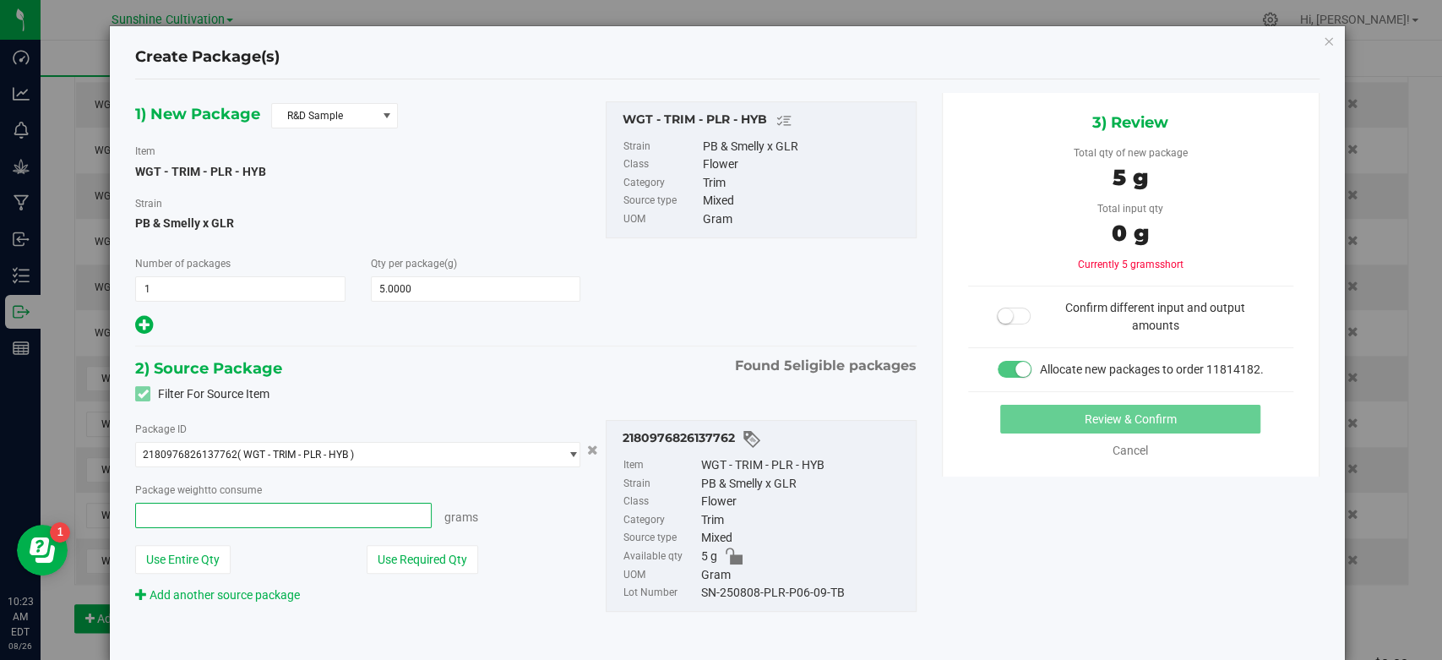
click at [288, 512] on span at bounding box center [283, 515] width 297 height 25
type input "5"
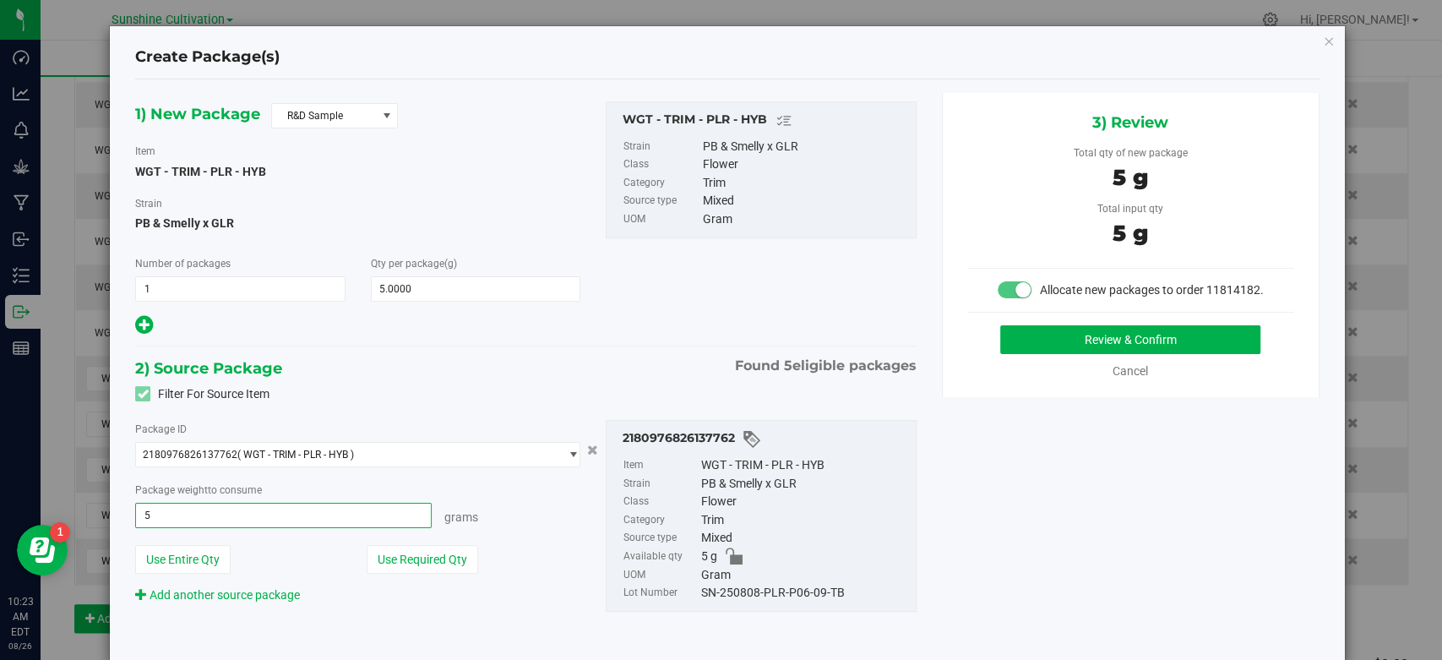
type input "5.0000 g"
click at [816, 593] on div "SN-250808-PLR-P06-09-TB" at bounding box center [804, 593] width 206 height 19
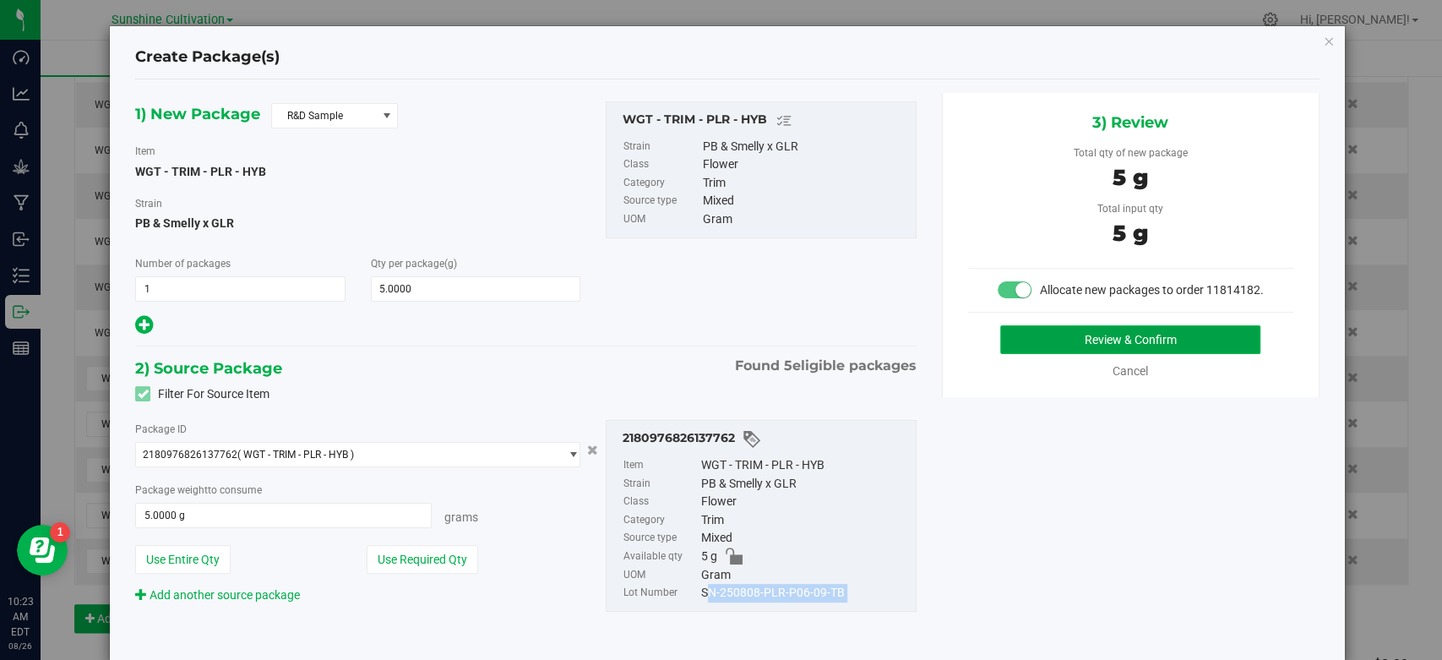
click at [1027, 354] on button "Review & Confirm" at bounding box center [1130, 339] width 260 height 29
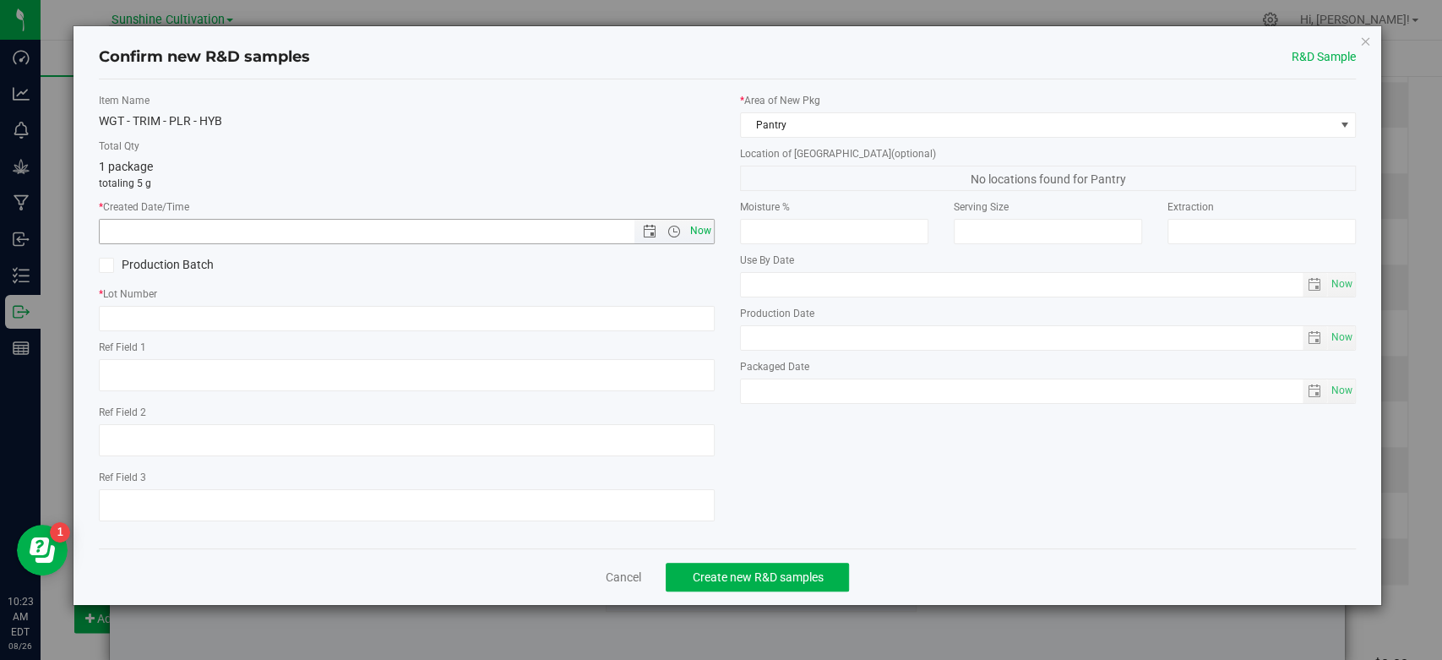
click at [694, 233] on span "Now" at bounding box center [701, 231] width 29 height 25
type input "8/26/2025 10:23 AM"
click at [655, 336] on div "Item Name WGT - TRIM - PLR - HYB Total Qty 1 package totaling 5 g * Created Dat…" at bounding box center [406, 314] width 641 height 442
click at [651, 323] on input "text" at bounding box center [407, 318] width 616 height 25
paste input "SN-250808-PLR-P06-09-TB"
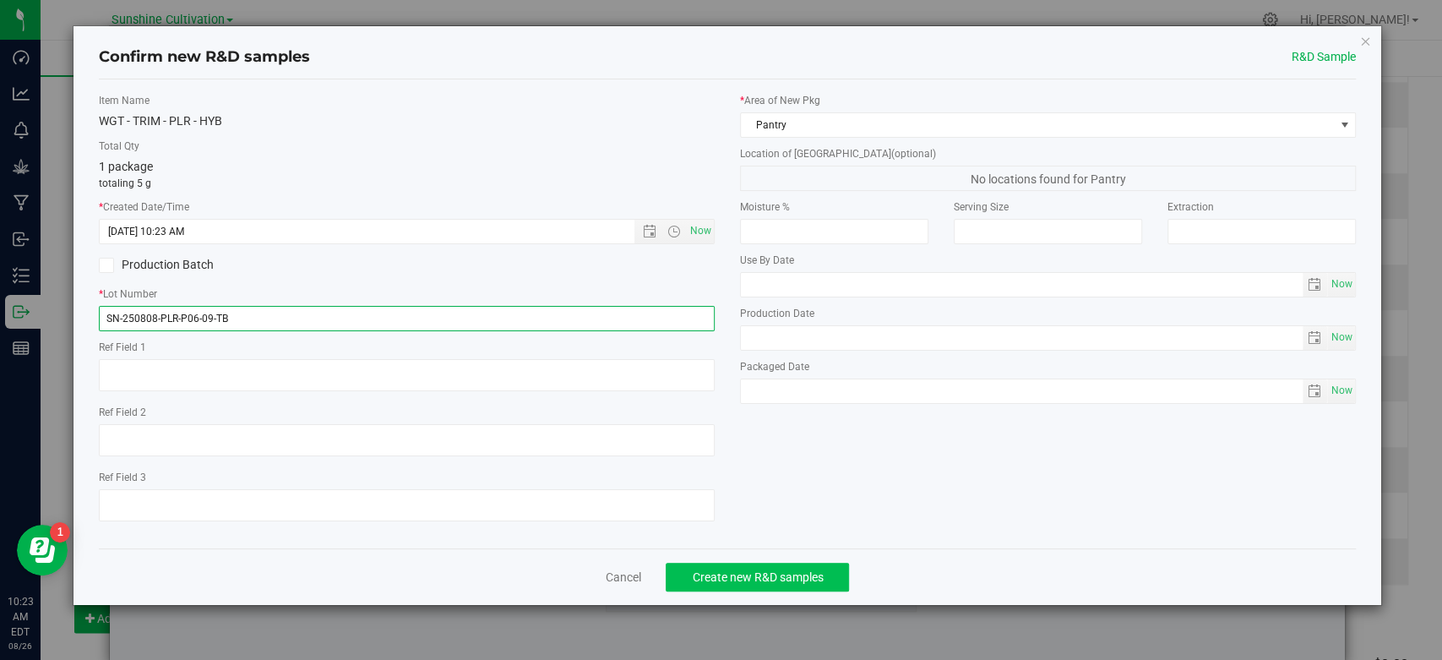
type input "SN-250808-PLR-P06-09-TB"
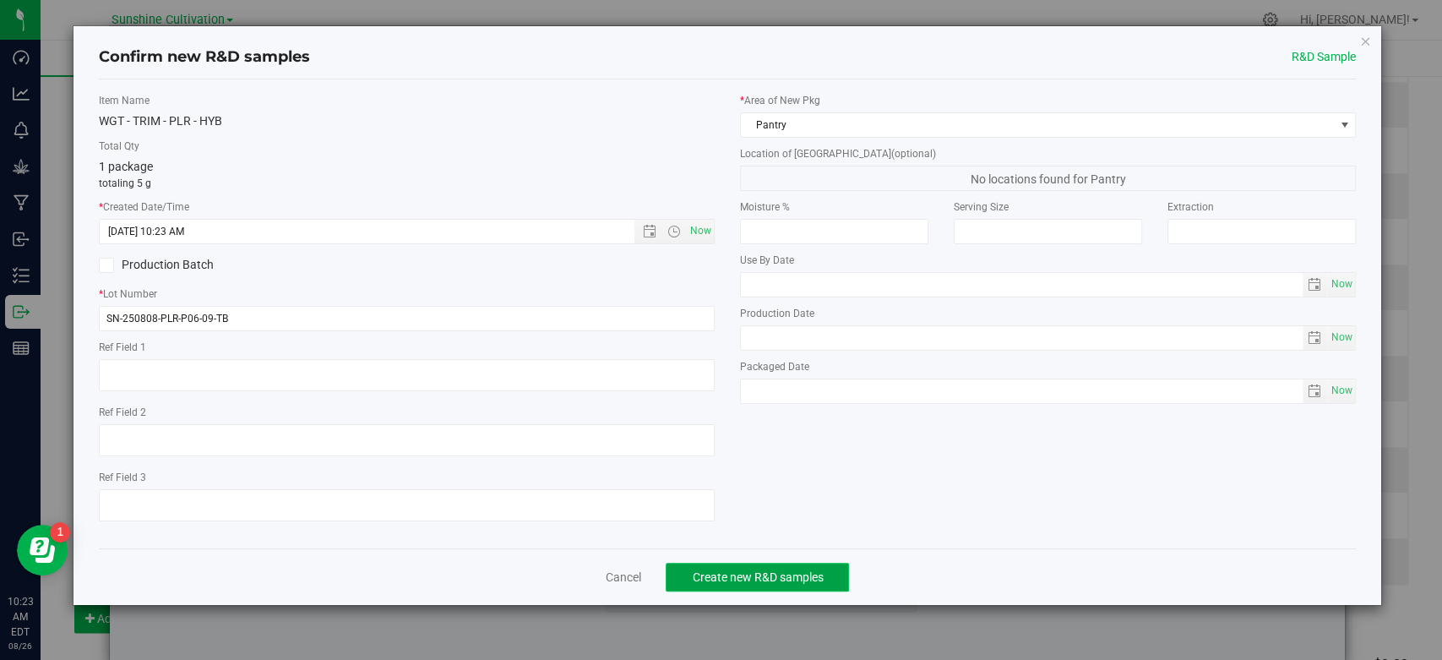
click at [696, 567] on button "Create new R&D samples" at bounding box center [757, 577] width 183 height 29
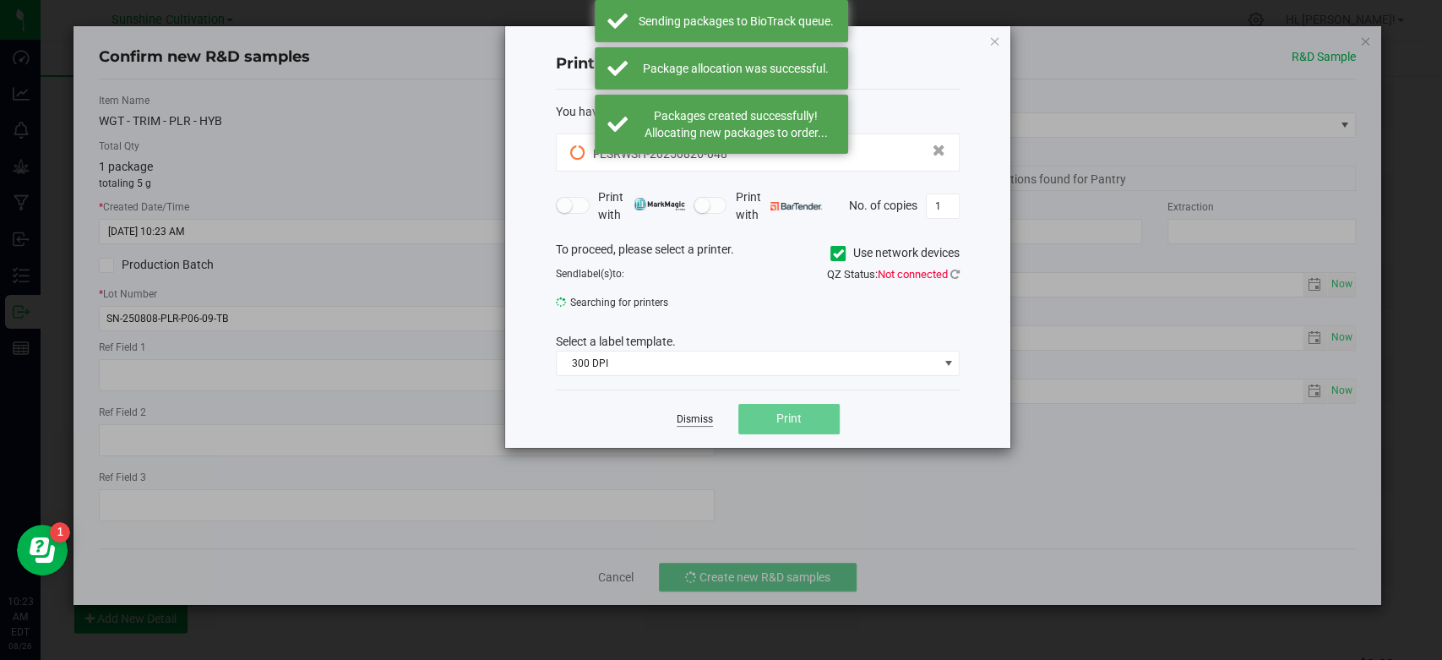
drag, startPoint x: 702, startPoint y: 404, endPoint x: 704, endPoint y: 412, distance: 8.6
click at [702, 406] on div "Dismiss Print" at bounding box center [758, 419] width 404 height 58
click at [705, 417] on link "Dismiss" at bounding box center [695, 419] width 36 height 14
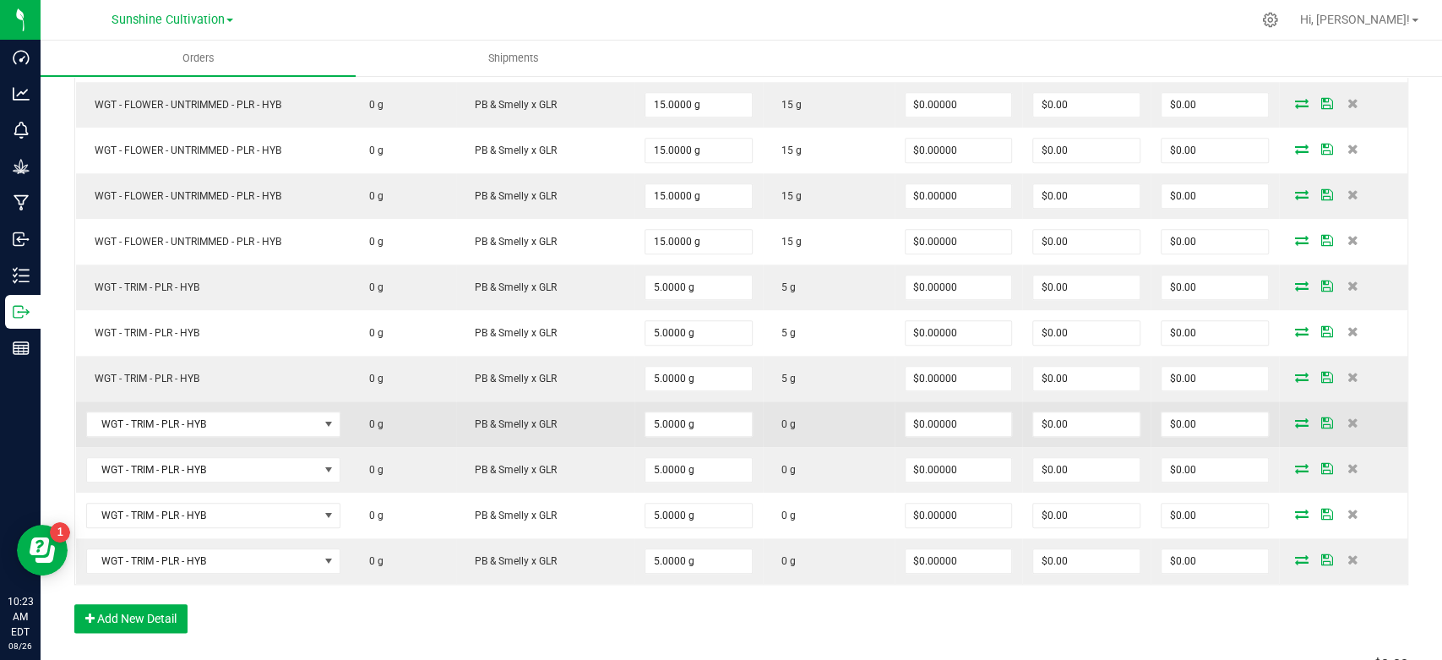
click at [1295, 417] on icon at bounding box center [1302, 422] width 14 height 10
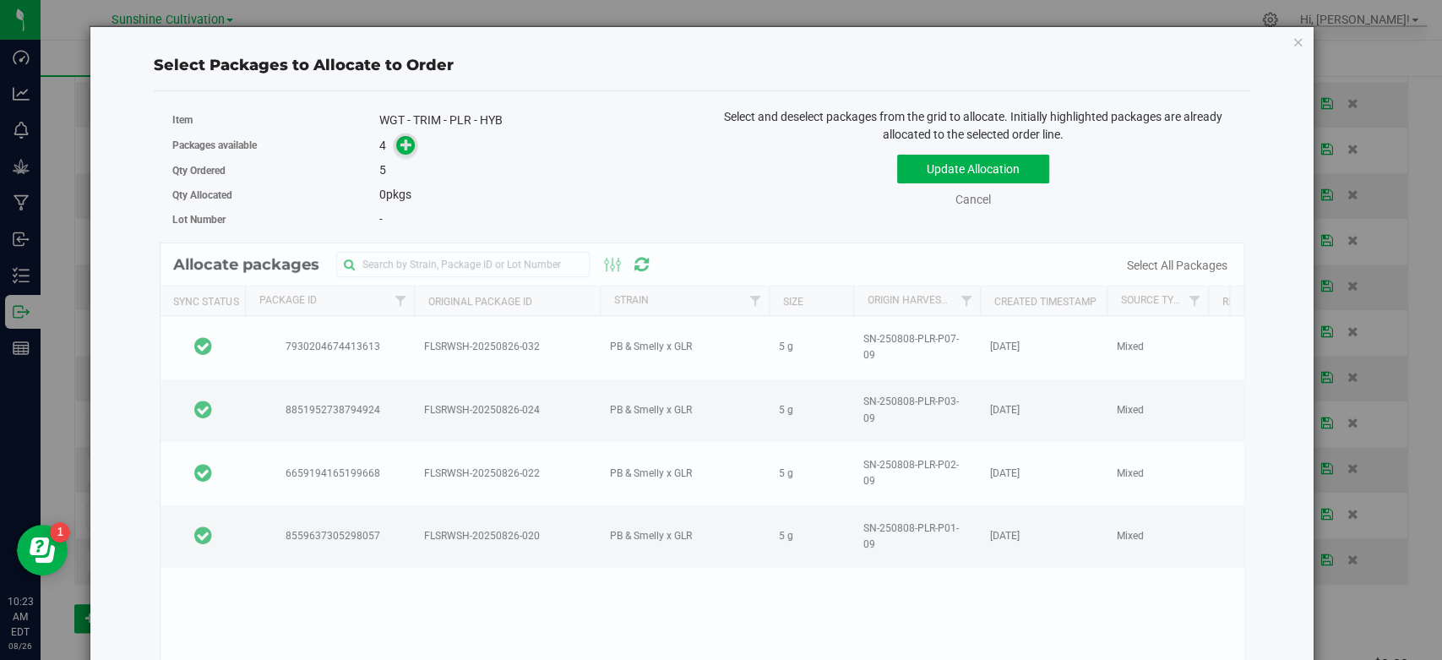
click at [403, 141] on icon at bounding box center [406, 145] width 12 height 12
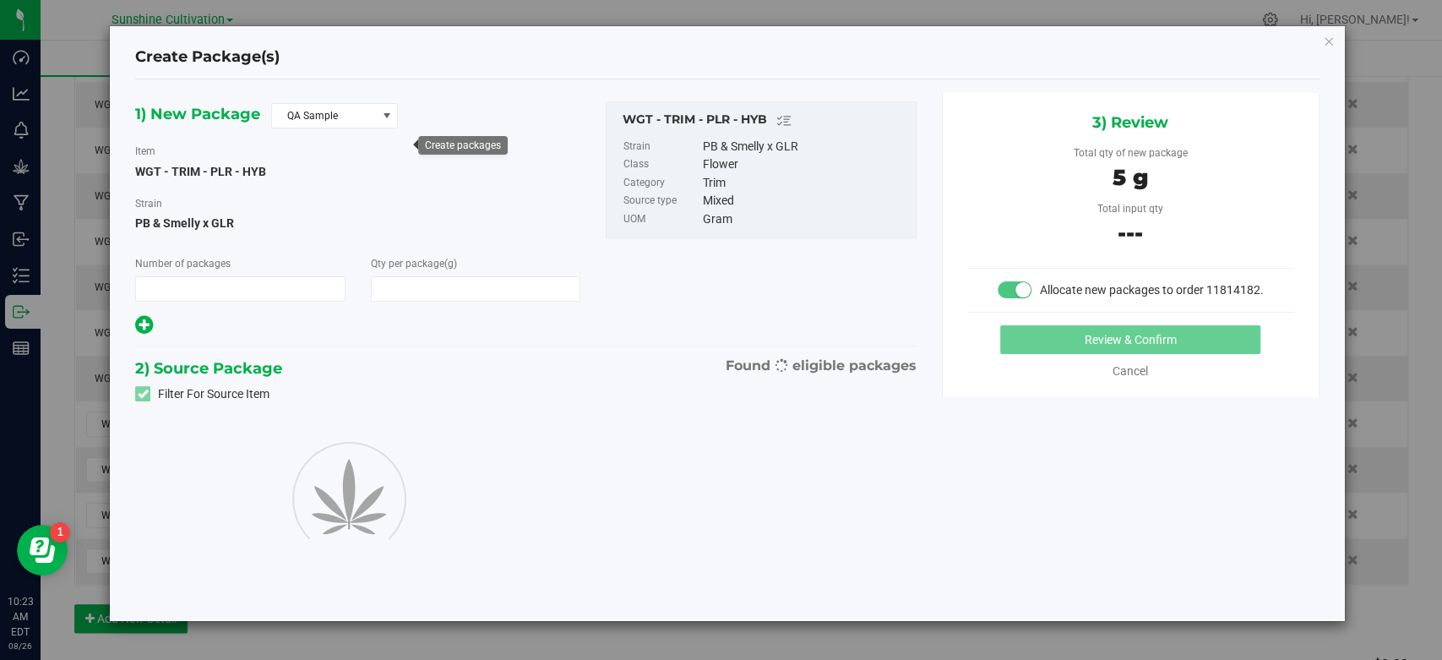
type input "1"
type input "5.0000"
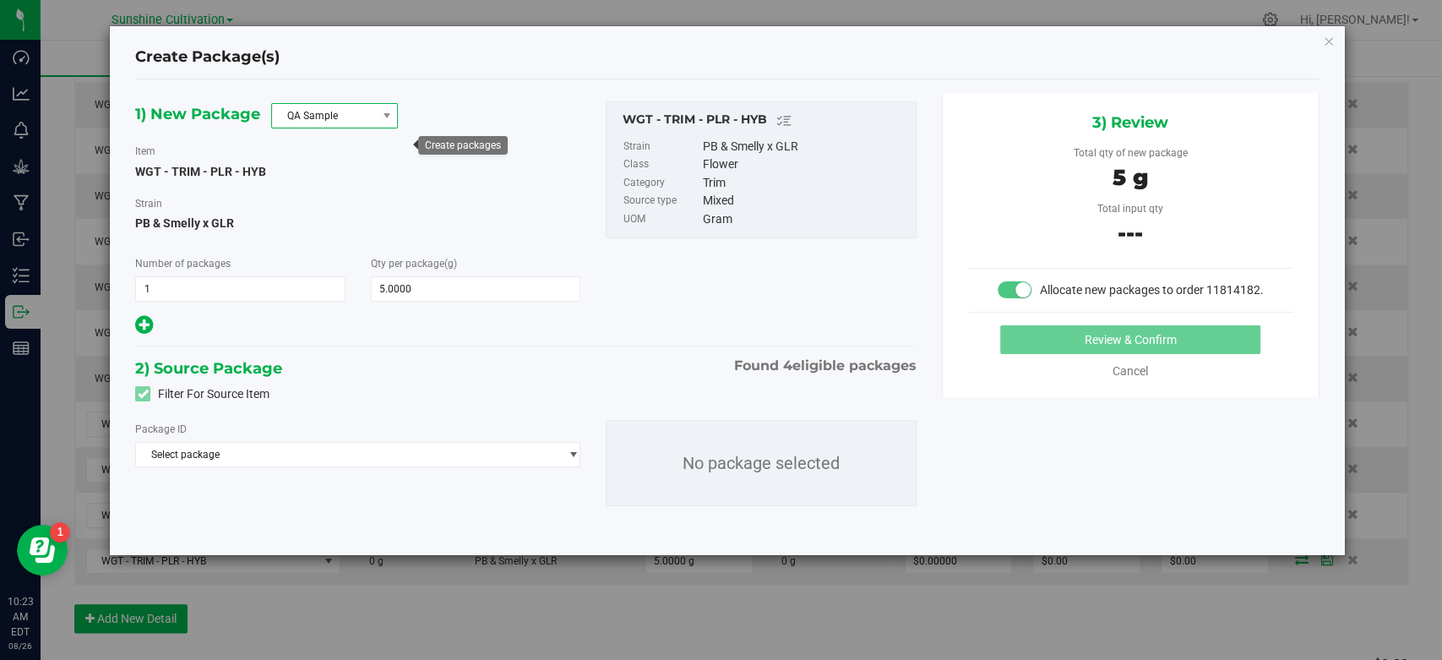
click at [323, 116] on span "QA Sample" at bounding box center [324, 116] width 104 height 24
click at [329, 195] on li "R&D Sample" at bounding box center [334, 191] width 125 height 24
click at [326, 464] on span "Select package" at bounding box center [357, 454] width 445 height 25
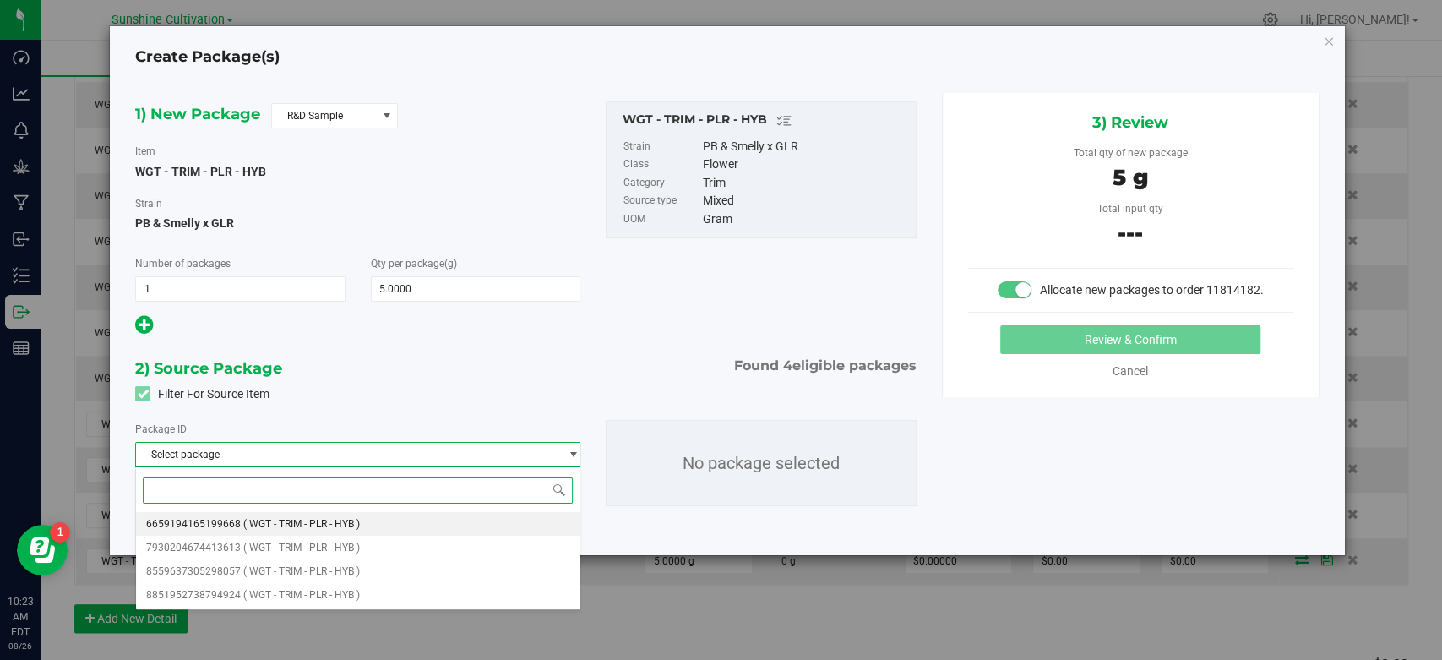
click at [317, 518] on li "6659194165199668 ( WGT - TRIM - PLR - HYB )" at bounding box center [358, 524] width 444 height 24
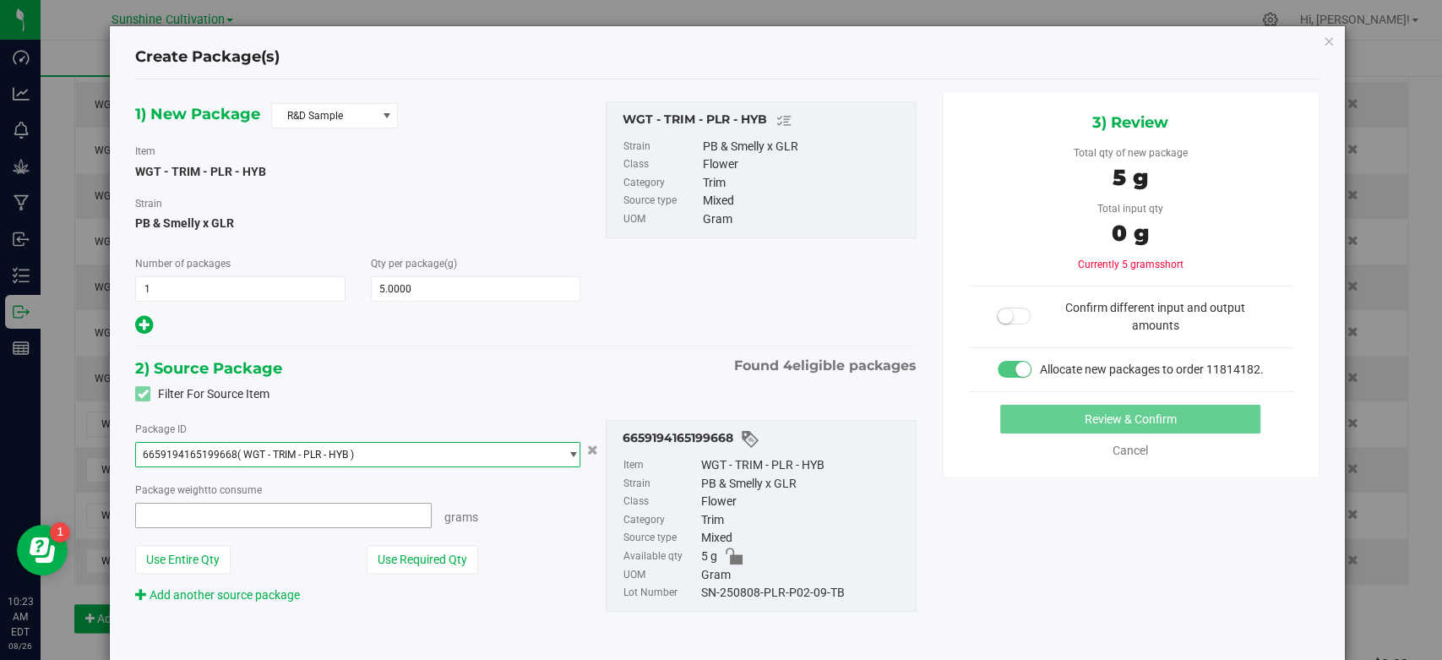
click at [347, 522] on span at bounding box center [283, 515] width 297 height 25
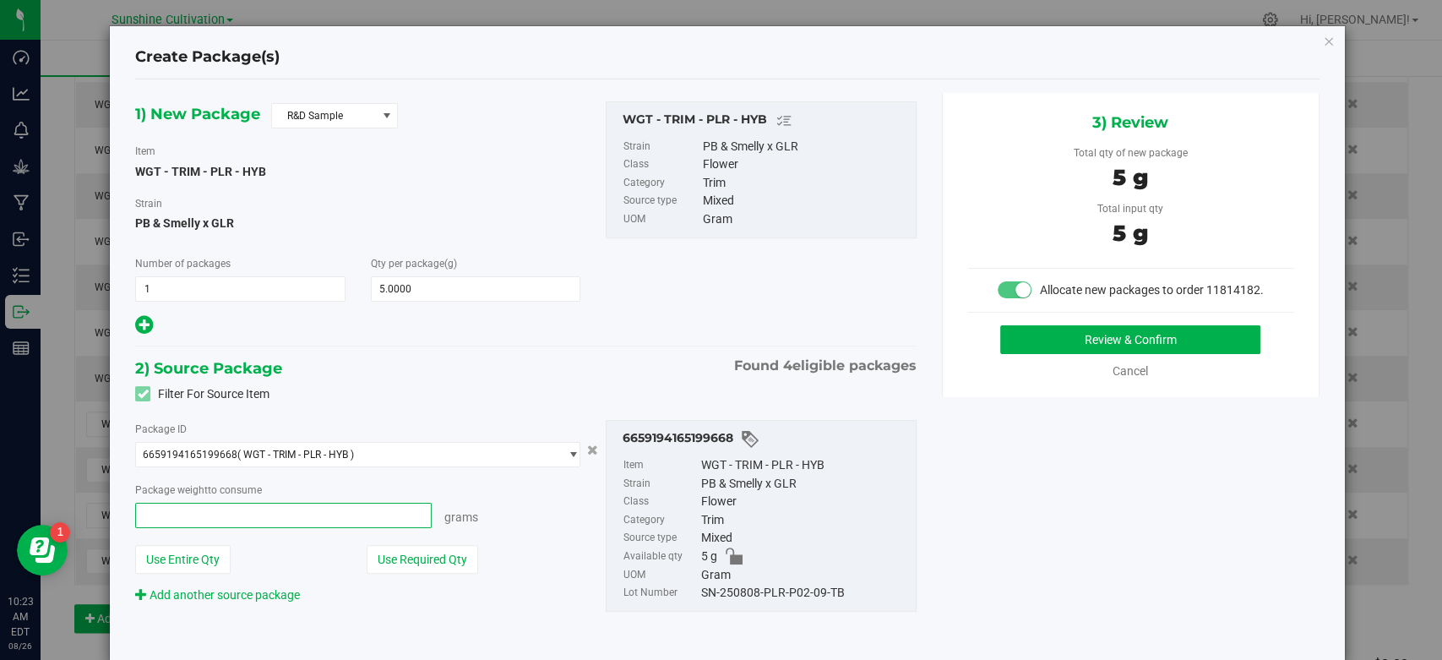
type input "5"
type input "5.0000 g"
click at [764, 586] on div "SN-250808-PLR-P02-09-TB" at bounding box center [804, 593] width 206 height 19
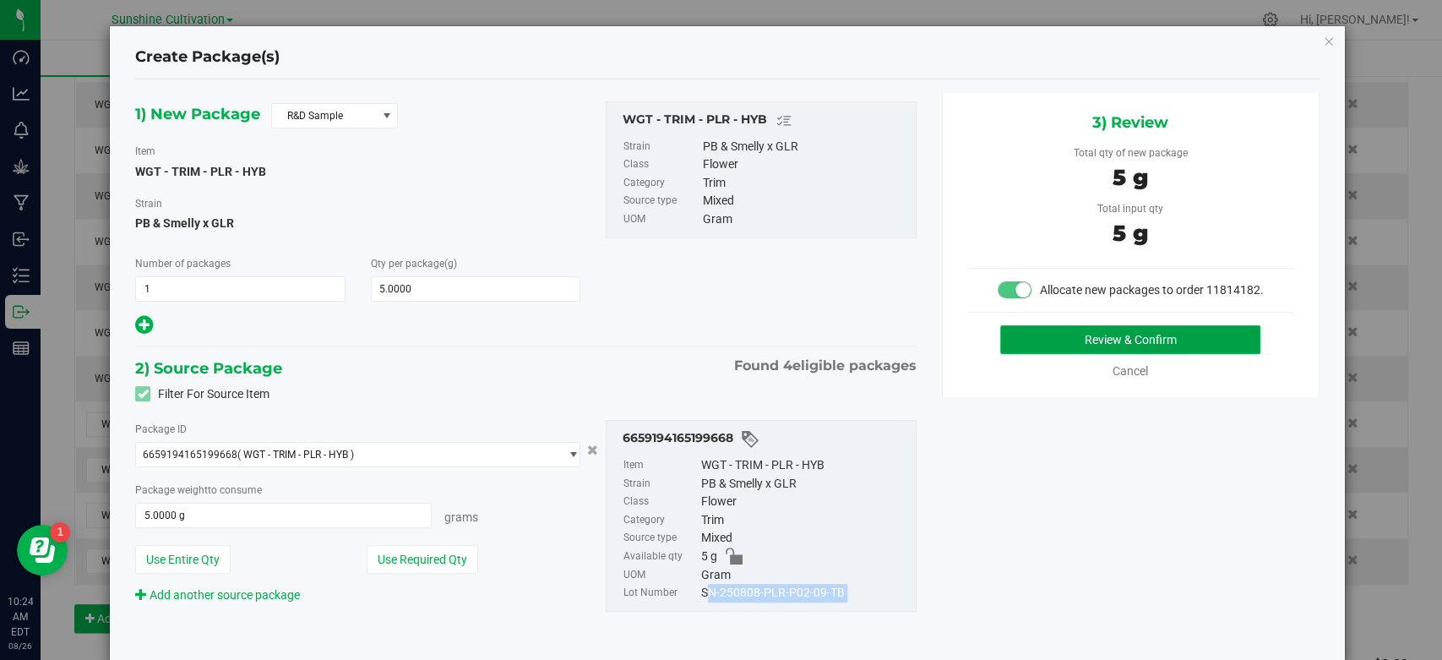
click at [1027, 354] on button "Review & Confirm" at bounding box center [1130, 339] width 260 height 29
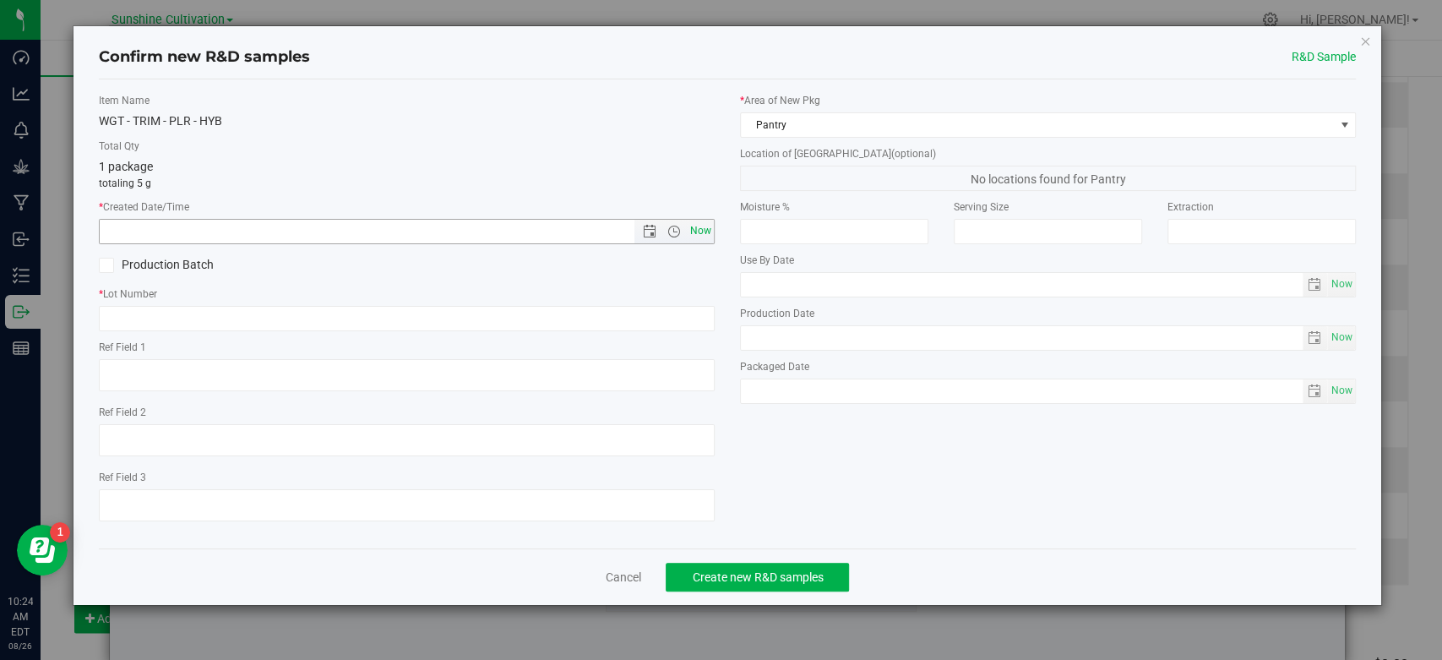
click at [703, 228] on span "Now" at bounding box center [701, 231] width 29 height 25
type input "8/26/2025 10:24 AM"
click at [640, 313] on input "text" at bounding box center [407, 318] width 616 height 25
paste input "SN-250808-PLR-P02-09-TB"
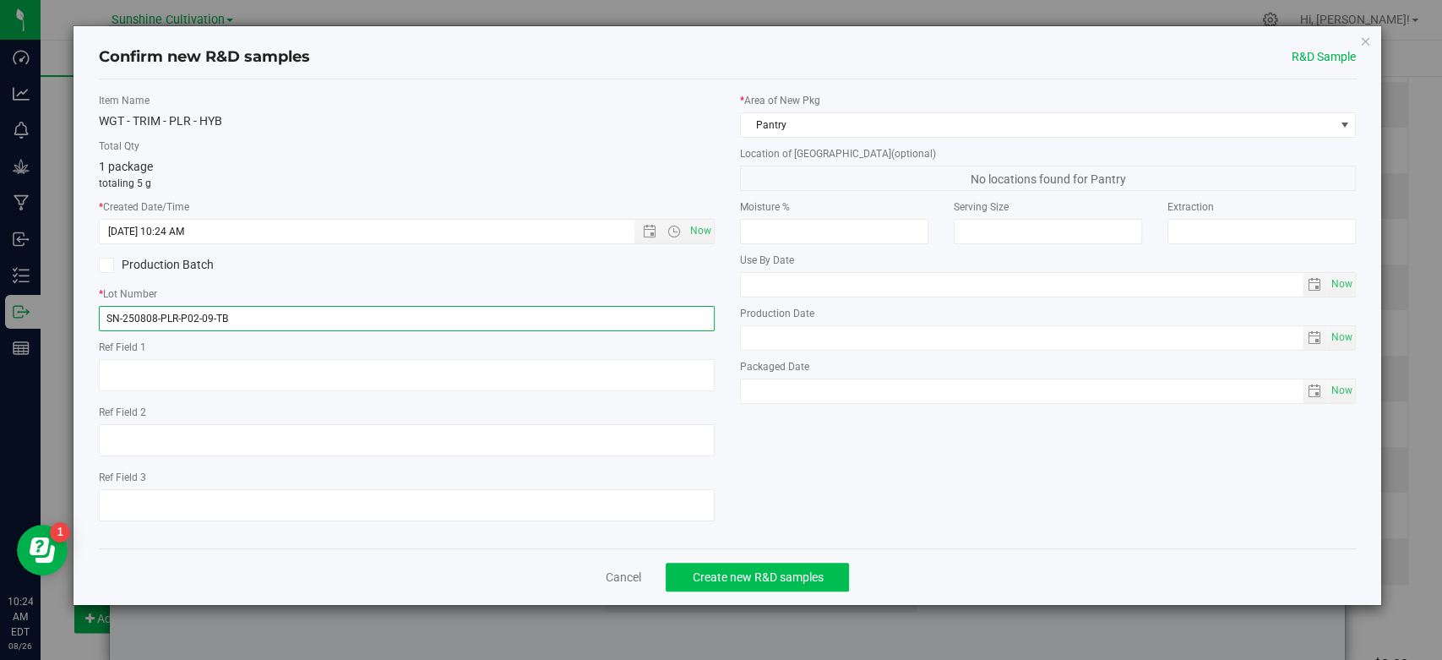
type input "SN-250808-PLR-P02-09-TB"
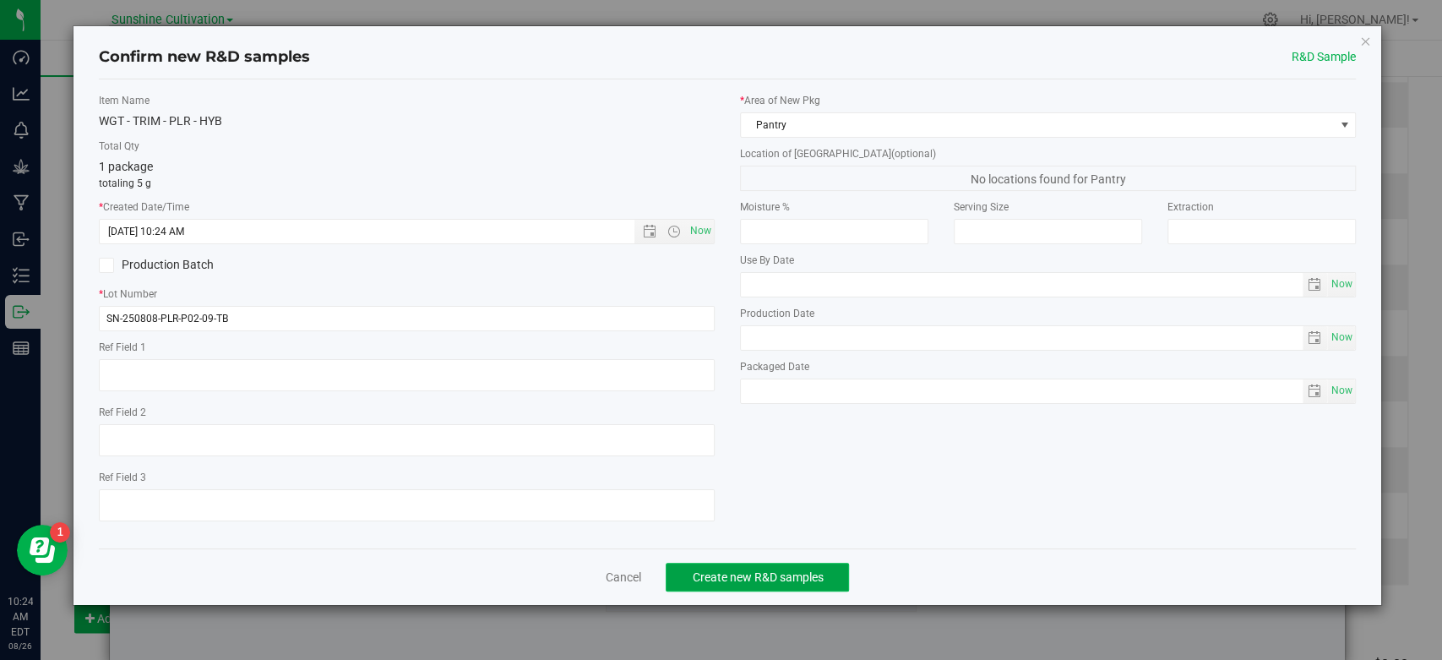
click at [740, 578] on span "Create new R&D samples" at bounding box center [757, 577] width 131 height 14
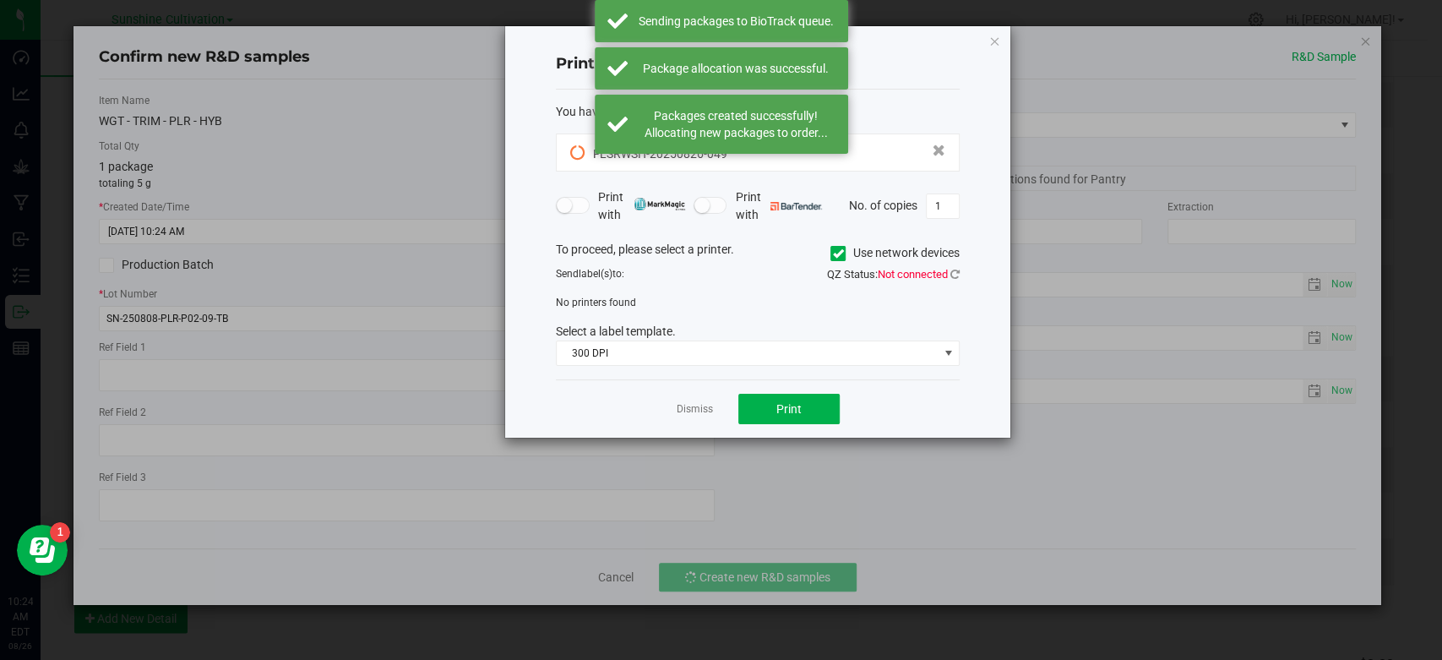
click at [703, 398] on div "Dismiss Print" at bounding box center [758, 408] width 404 height 58
click at [703, 400] on app-cancel-button "Dismiss" at bounding box center [695, 409] width 36 height 18
click at [701, 403] on app-cancel-button "Dismiss" at bounding box center [695, 409] width 36 height 18
click at [696, 411] on link "Dismiss" at bounding box center [695, 409] width 36 height 14
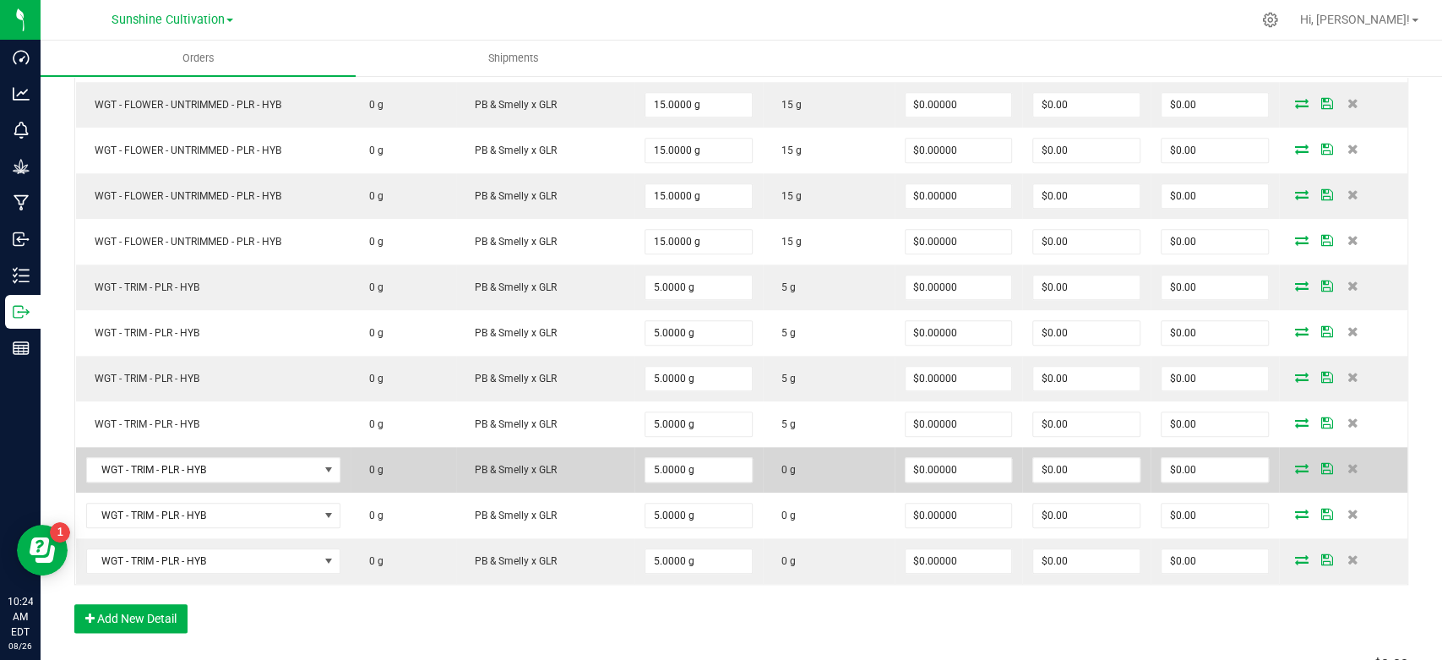
click at [1295, 463] on icon at bounding box center [1302, 468] width 14 height 10
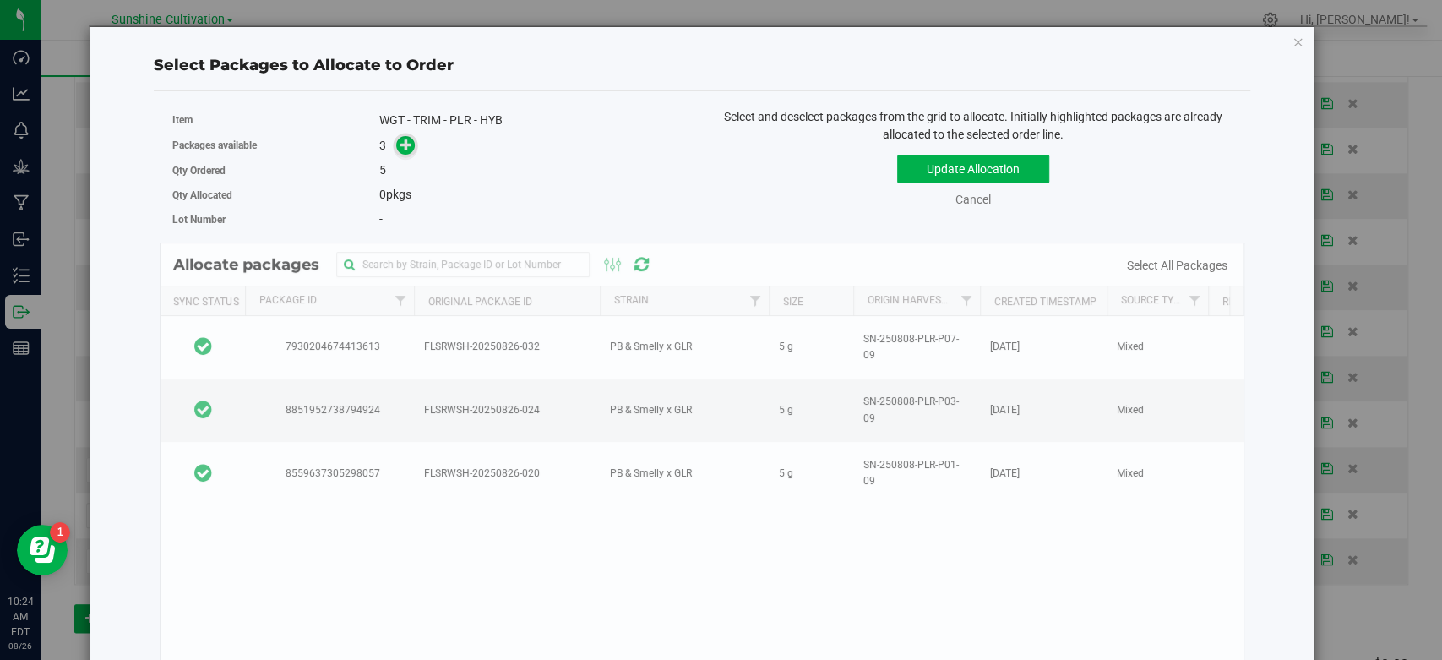
click at [407, 140] on icon at bounding box center [406, 145] width 12 height 12
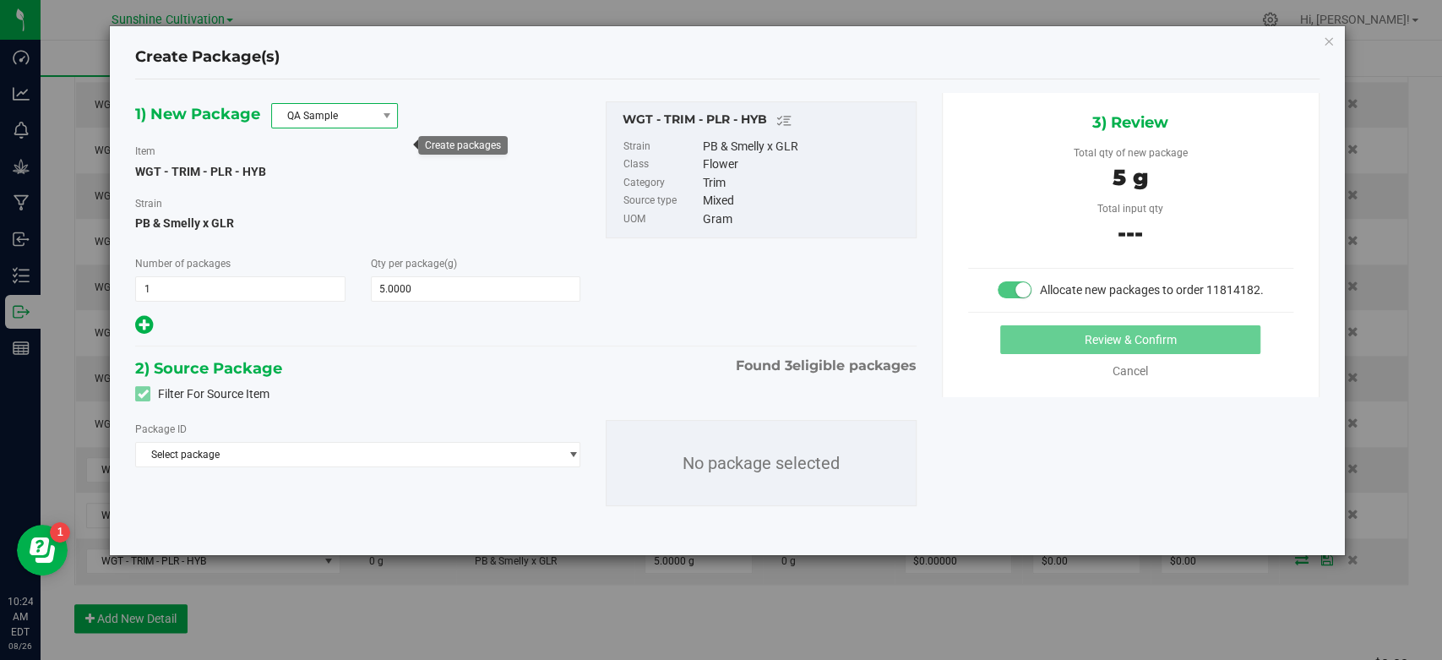
click at [339, 120] on span "QA Sample" at bounding box center [324, 116] width 104 height 24
click at [320, 187] on li "R&D Sample" at bounding box center [334, 191] width 125 height 24
click at [387, 464] on span "Select package" at bounding box center [347, 455] width 422 height 24
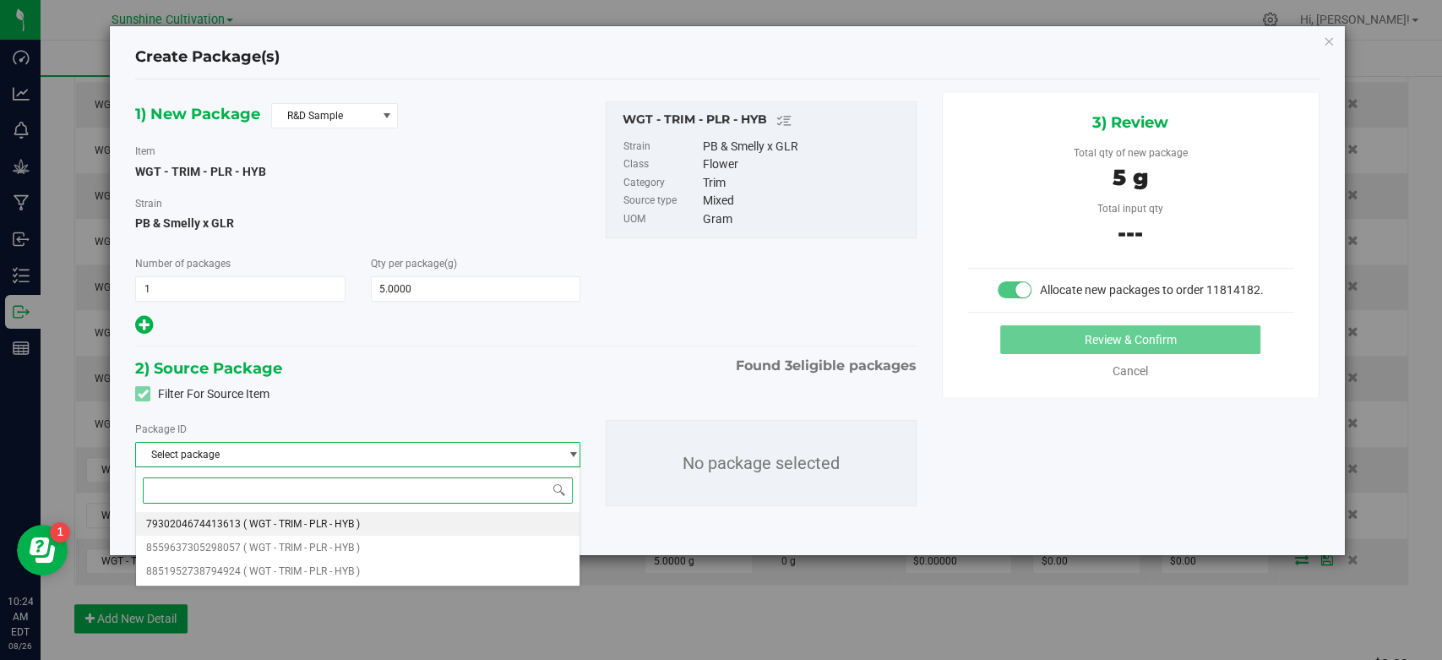
click at [364, 524] on li "7930204674413613 ( WGT - TRIM - PLR - HYB )" at bounding box center [358, 524] width 444 height 24
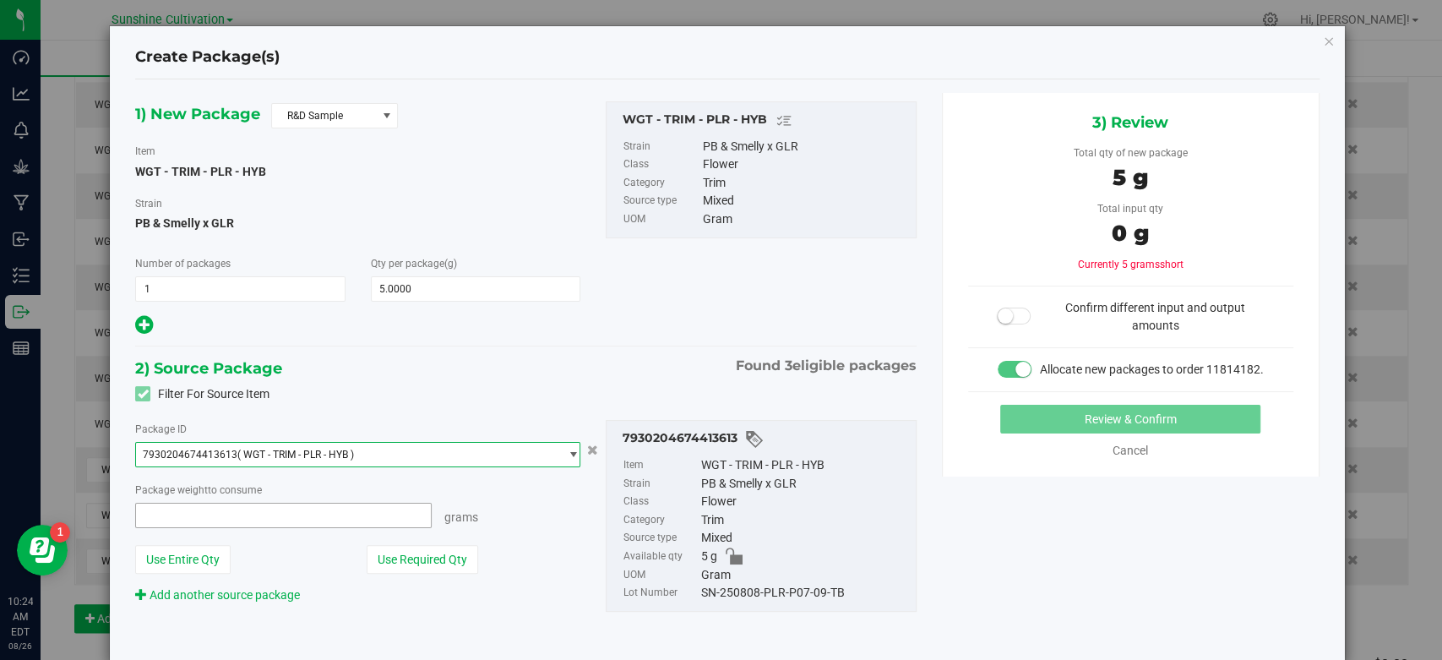
click at [316, 513] on span at bounding box center [283, 515] width 297 height 25
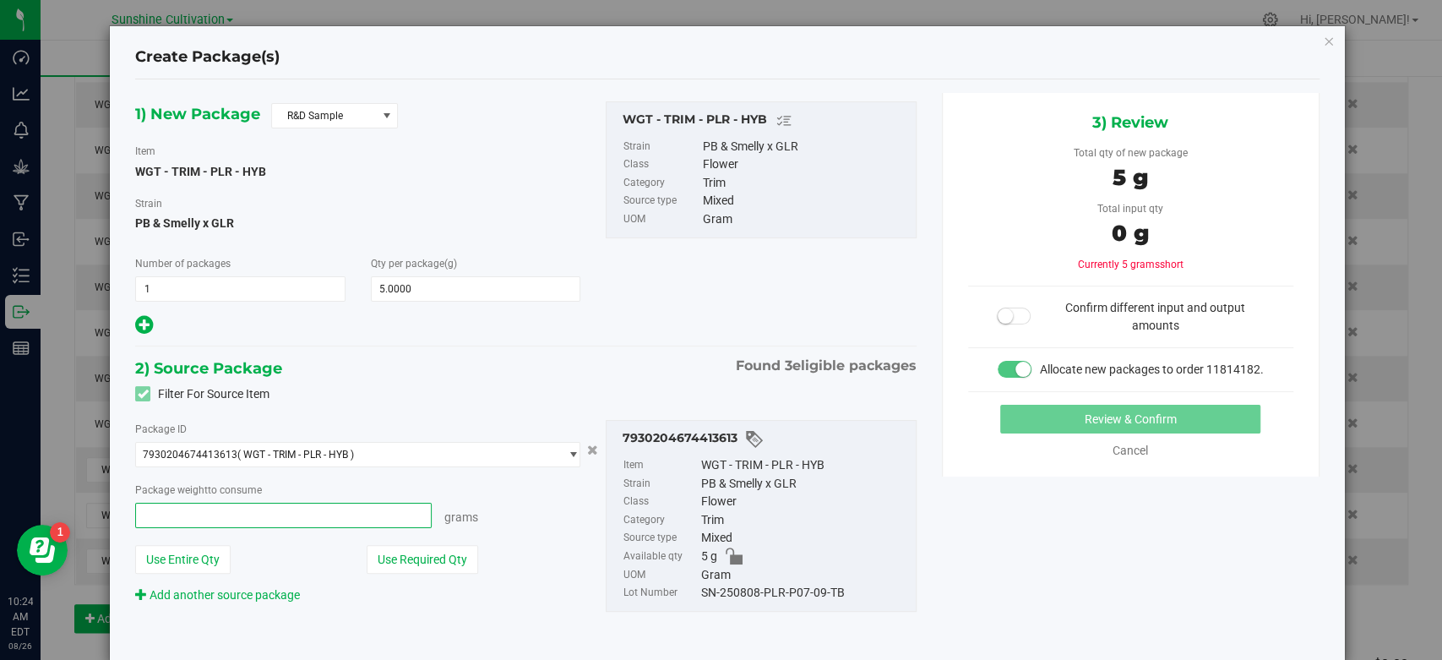
type input "5"
type input "5.0000 g"
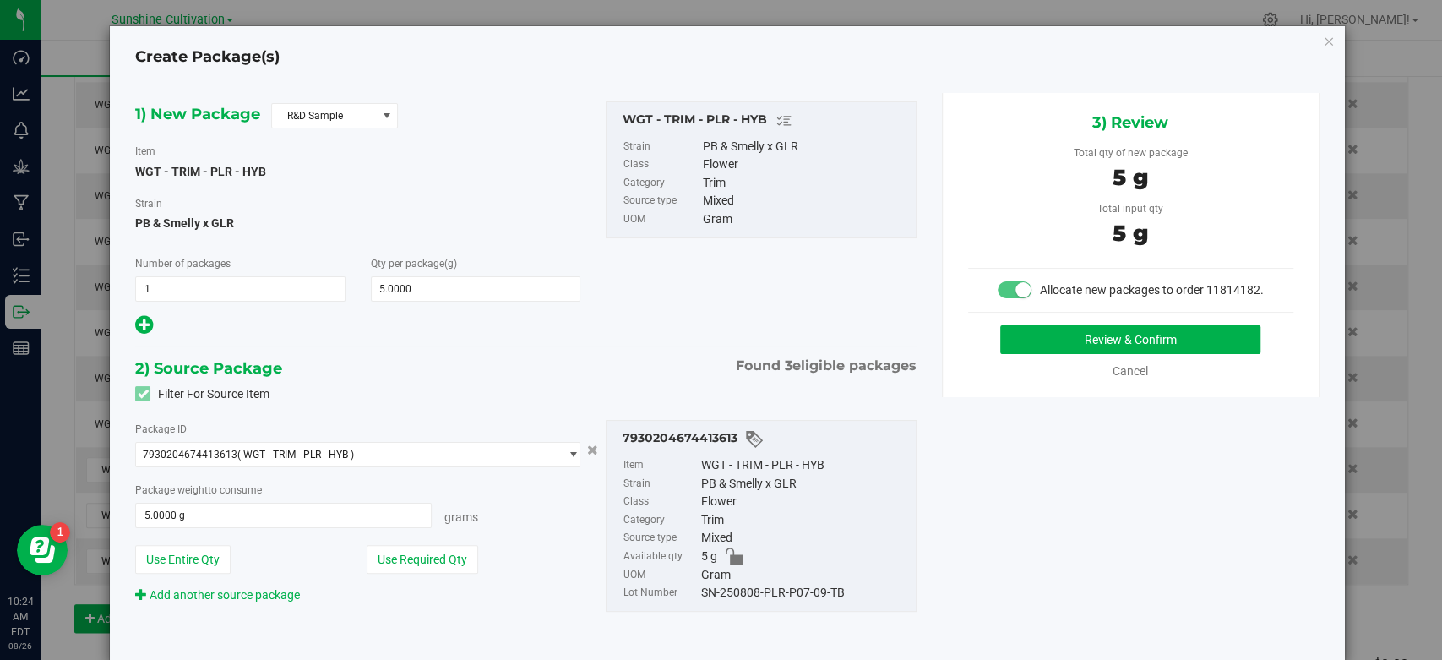
click at [800, 586] on div "SN-250808-PLR-P07-09-TB" at bounding box center [804, 593] width 206 height 19
drag, startPoint x: 800, startPoint y: 586, endPoint x: 815, endPoint y: 373, distance: 213.4
click at [815, 373] on span "Found 3 eligible packages" at bounding box center [826, 366] width 181 height 20
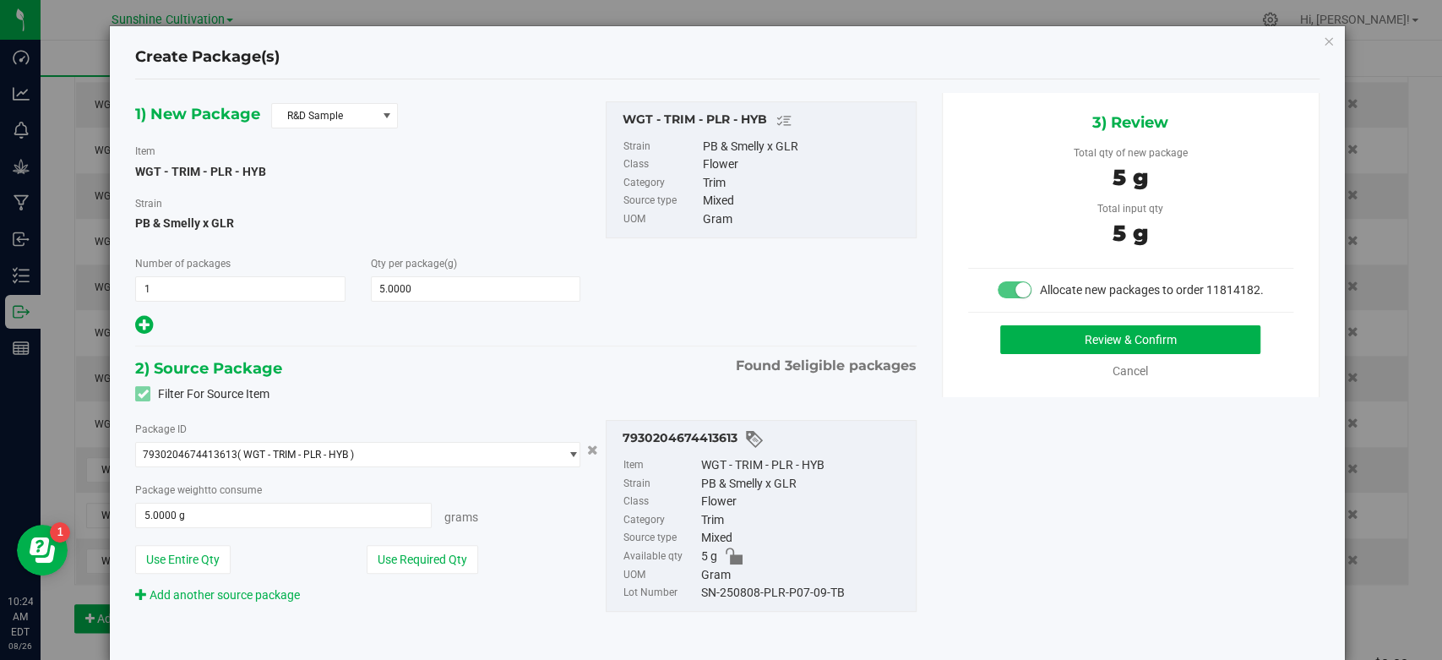
click at [768, 595] on div "SN-250808-PLR-P07-09-TB" at bounding box center [804, 593] width 206 height 19
click at [1044, 354] on button "Review & Confirm" at bounding box center [1130, 339] width 260 height 29
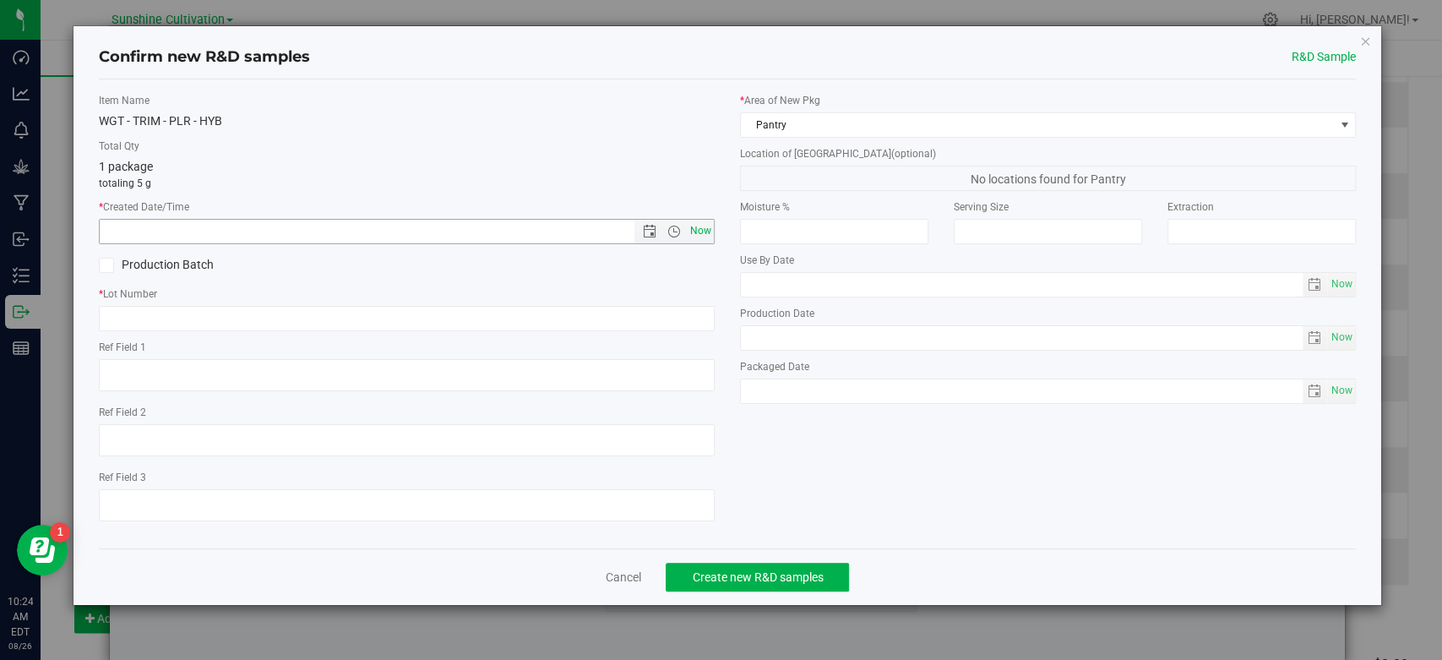
click at [706, 230] on span "Now" at bounding box center [701, 231] width 29 height 25
type input "8/26/2025 10:24 AM"
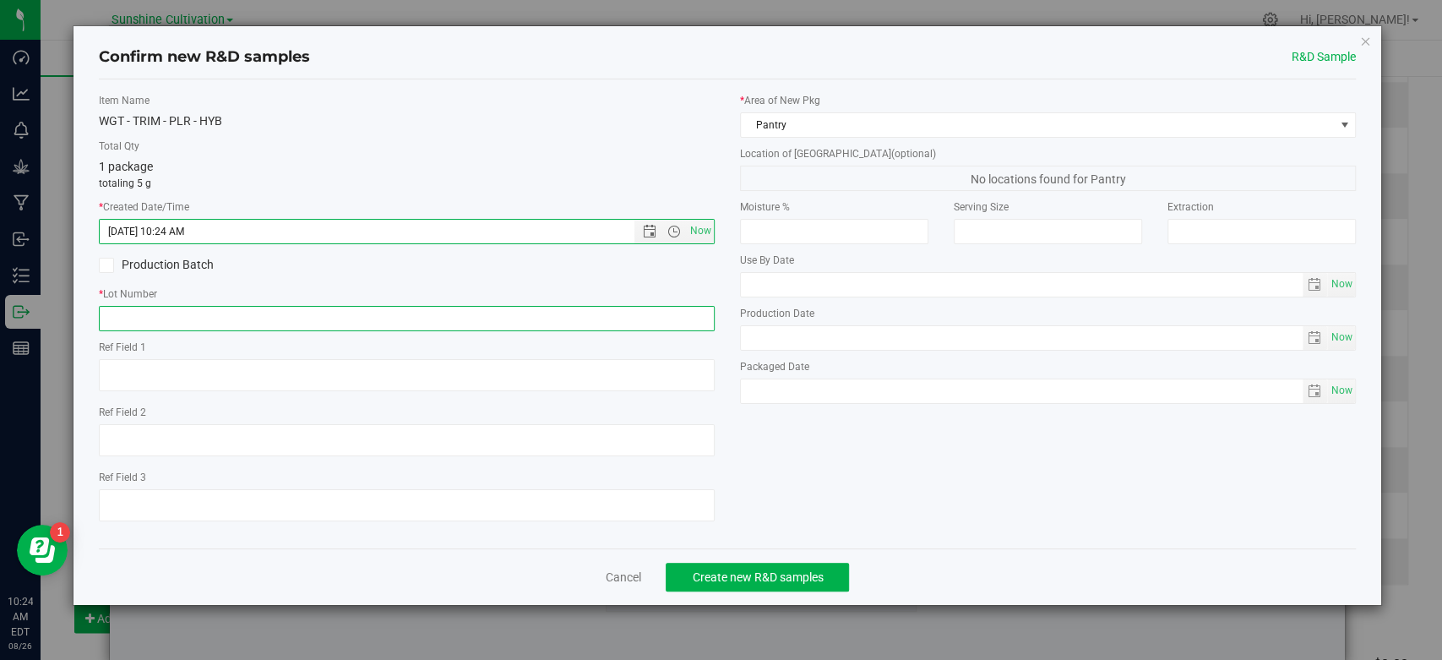
click at [471, 316] on input "text" at bounding box center [407, 318] width 616 height 25
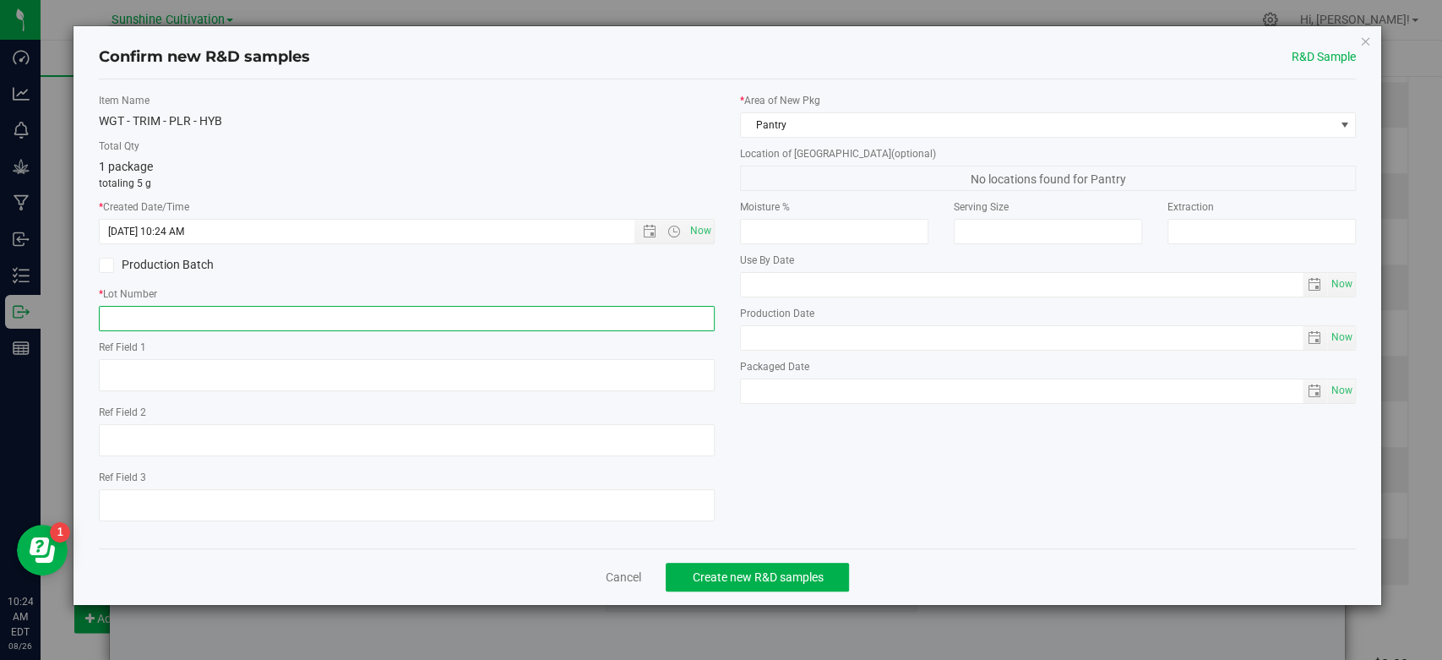
paste input "https://app.flourishsoftware.com/outbound/5c5480da2fe58823724301d4/orders/edit/…"
type input "https://app.flourishsoftware.com/outbound/5c5480da2fe58823724301d4/orders/edit/…"
click at [634, 575] on link "Cancel" at bounding box center [622, 577] width 35 height 17
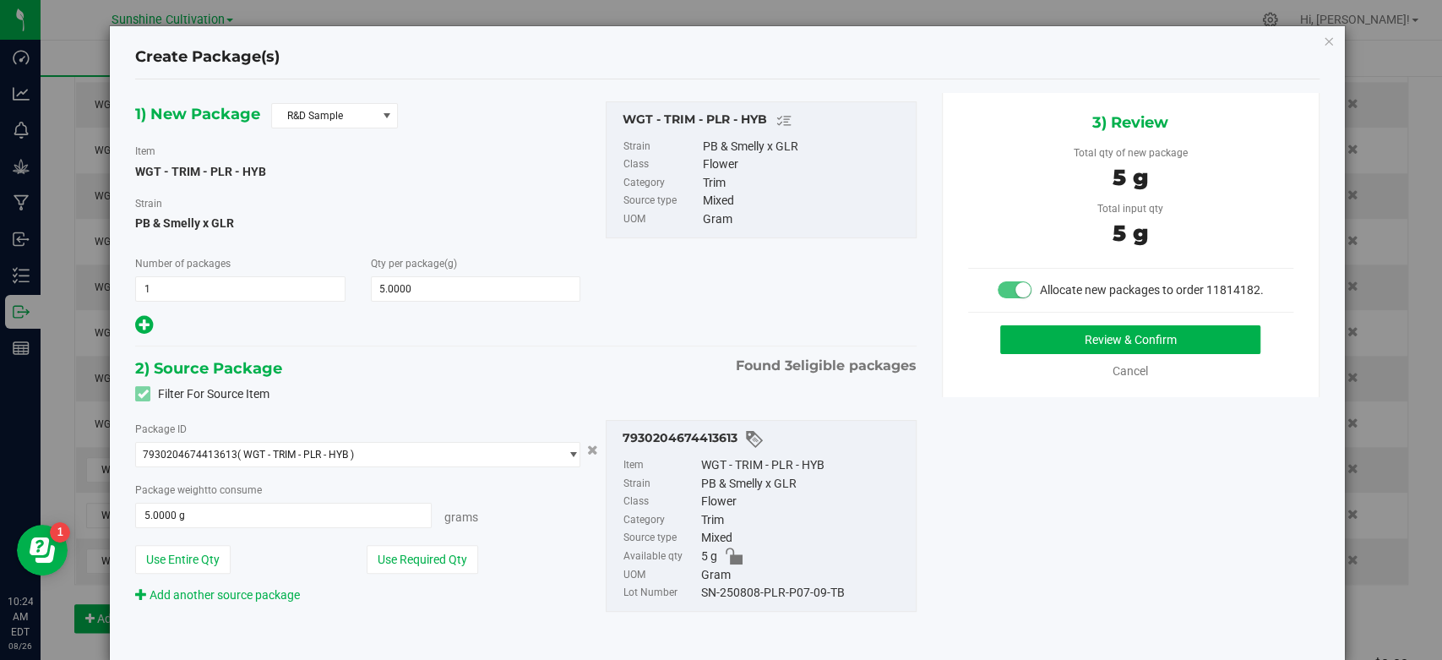
click at [780, 591] on div "SN-250808-PLR-P07-09-TB" at bounding box center [804, 593] width 206 height 19
click at [1039, 354] on button "Review & Confirm" at bounding box center [1130, 339] width 260 height 29
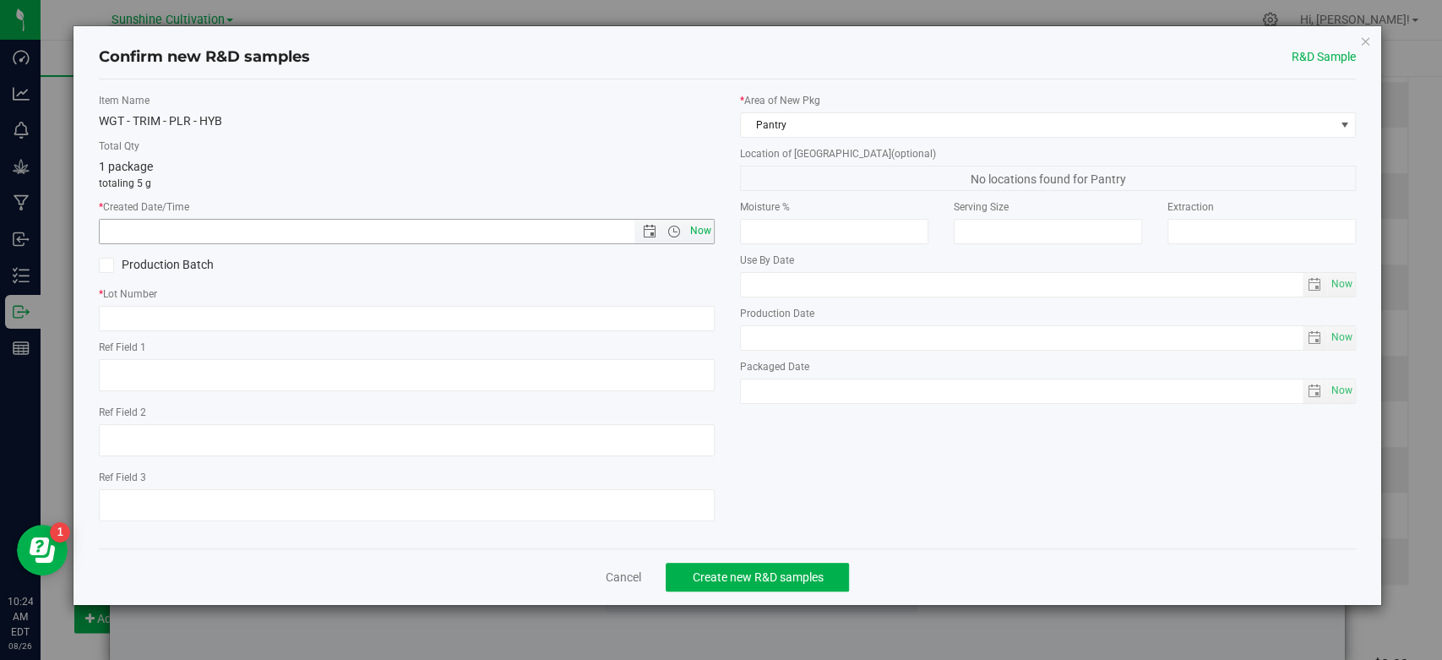
click at [700, 228] on span "Now" at bounding box center [701, 231] width 29 height 25
type input "8/26/2025 10:24 AM"
click at [638, 327] on input "text" at bounding box center [407, 318] width 616 height 25
paste input "SN-250808-PLR-P07-09-TB"
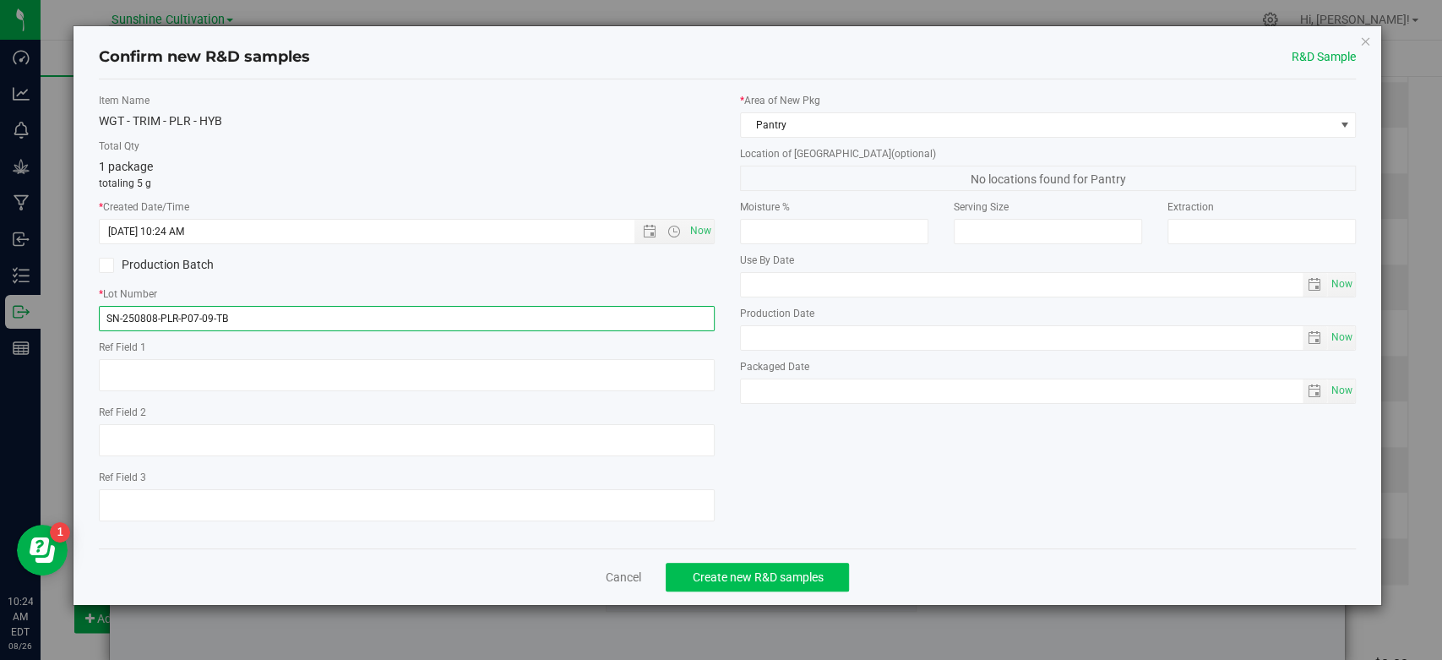
type input "SN-250808-PLR-P07-09-TB"
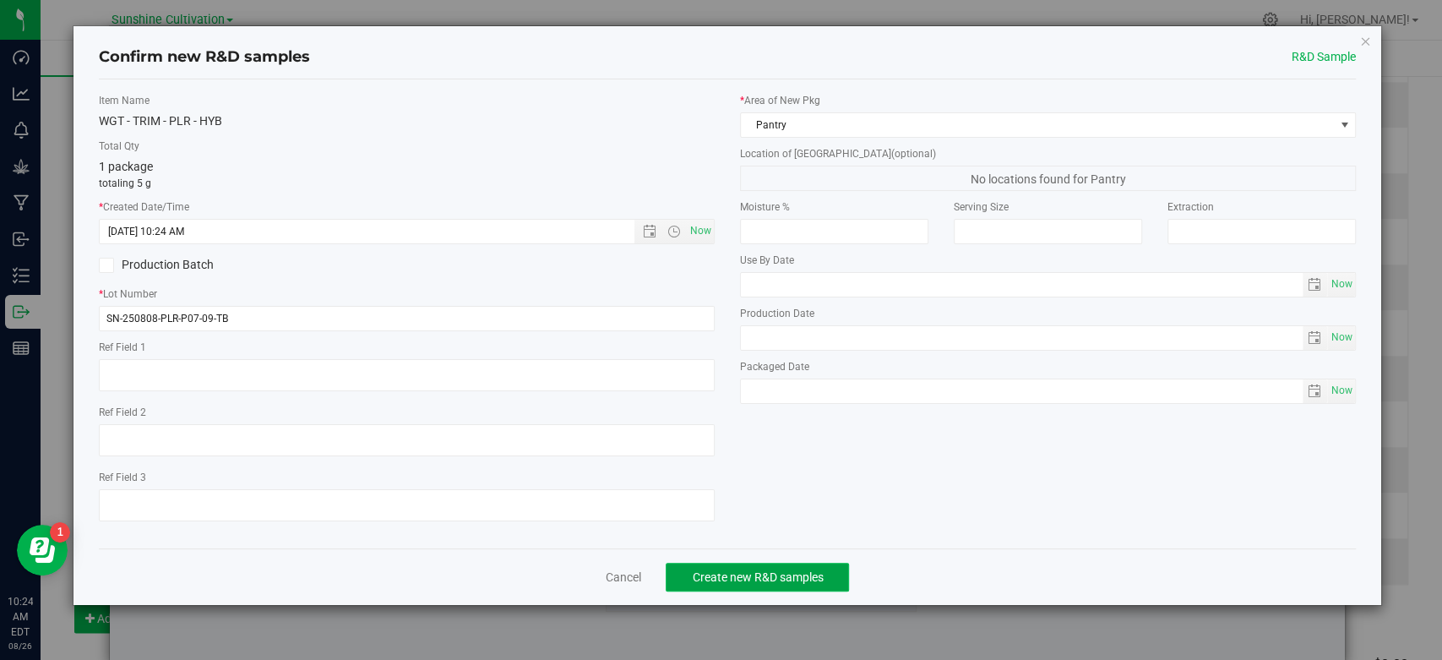
click at [731, 574] on span "Create new R&D samples" at bounding box center [757, 577] width 131 height 14
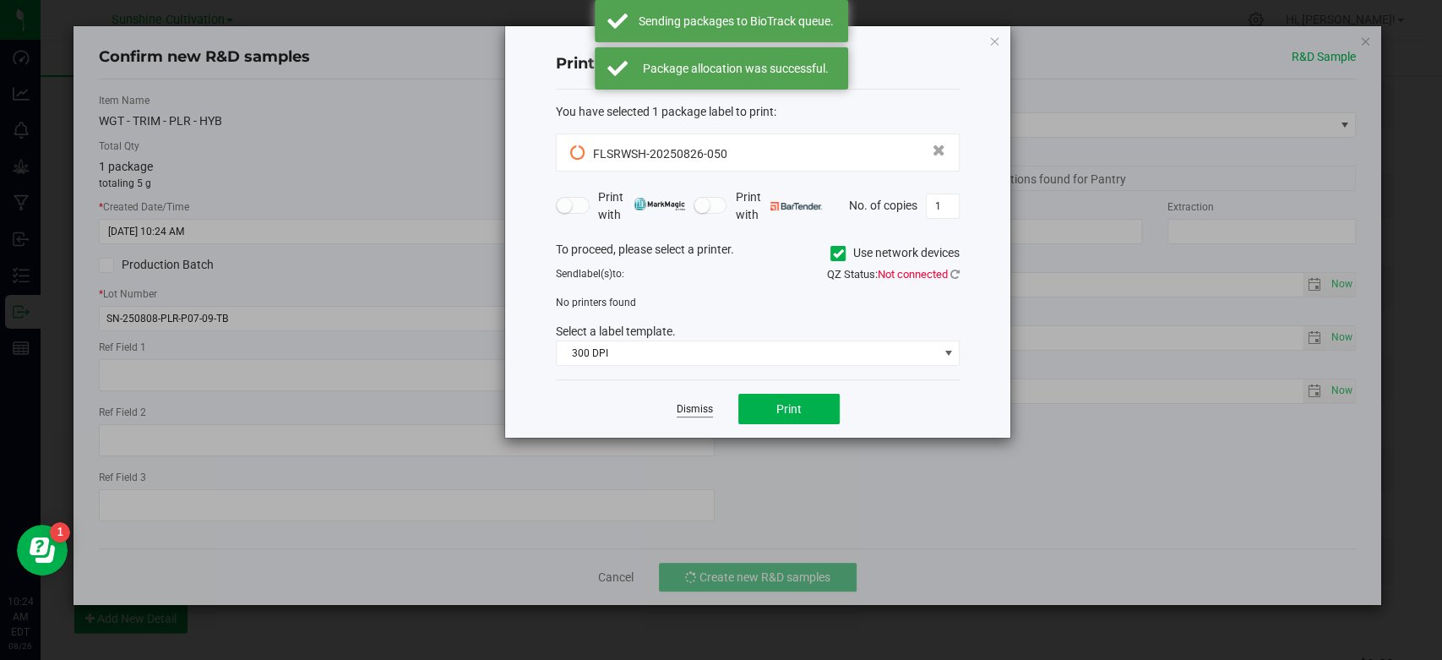
click at [700, 407] on link "Dismiss" at bounding box center [695, 409] width 36 height 14
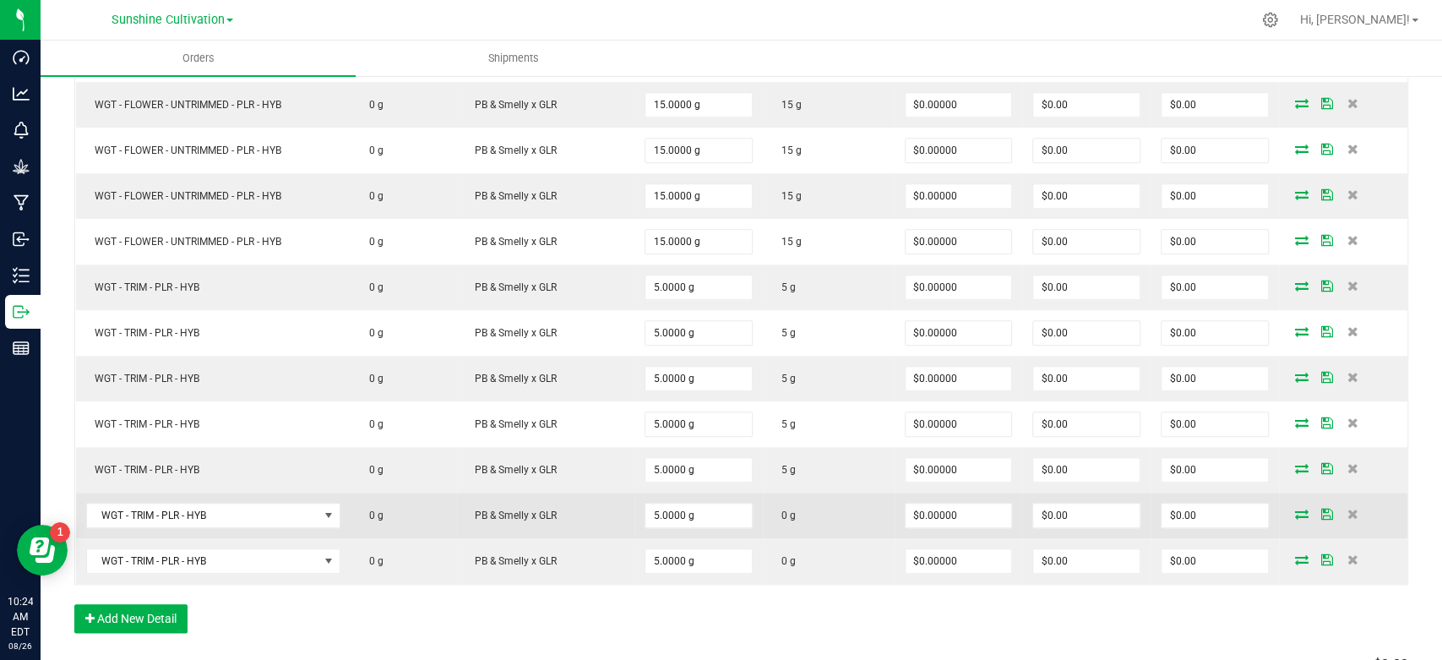
click at [1289, 518] on td at bounding box center [1343, 516] width 128 height 46
click at [1295, 509] on icon at bounding box center [1302, 514] width 14 height 10
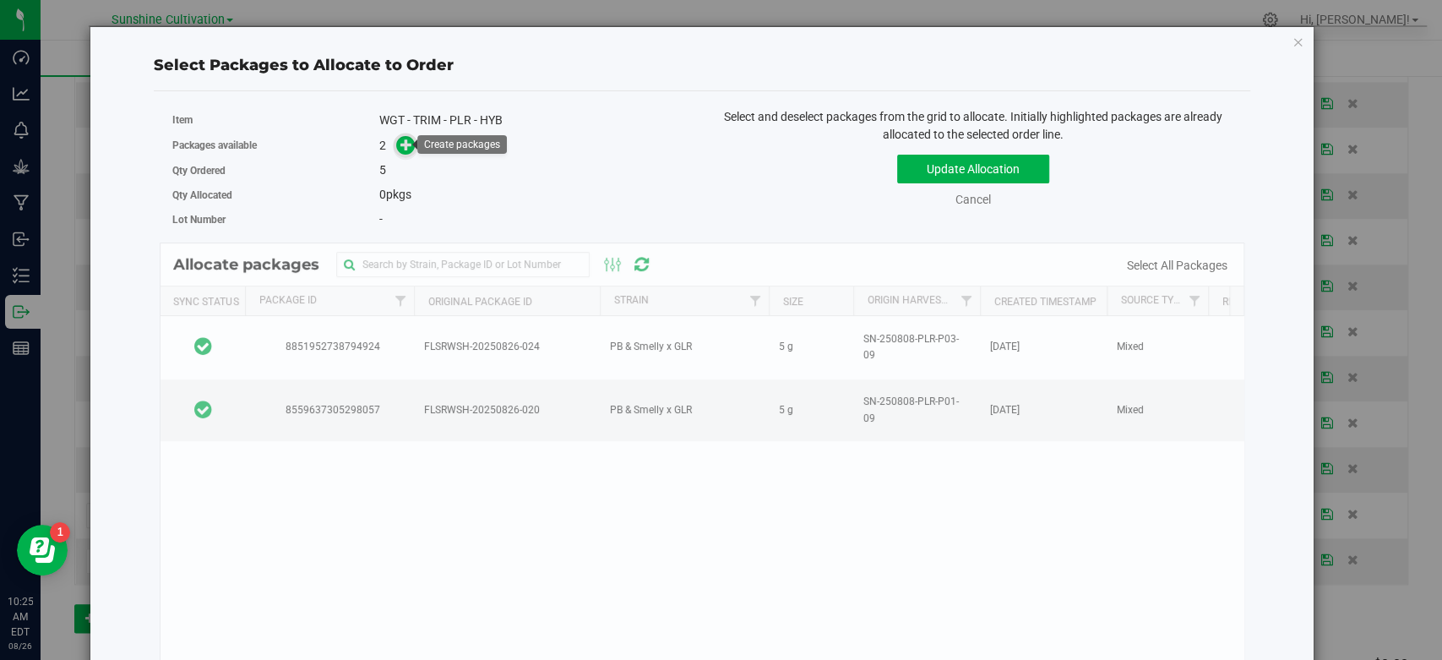
click at [404, 140] on icon at bounding box center [406, 145] width 12 height 12
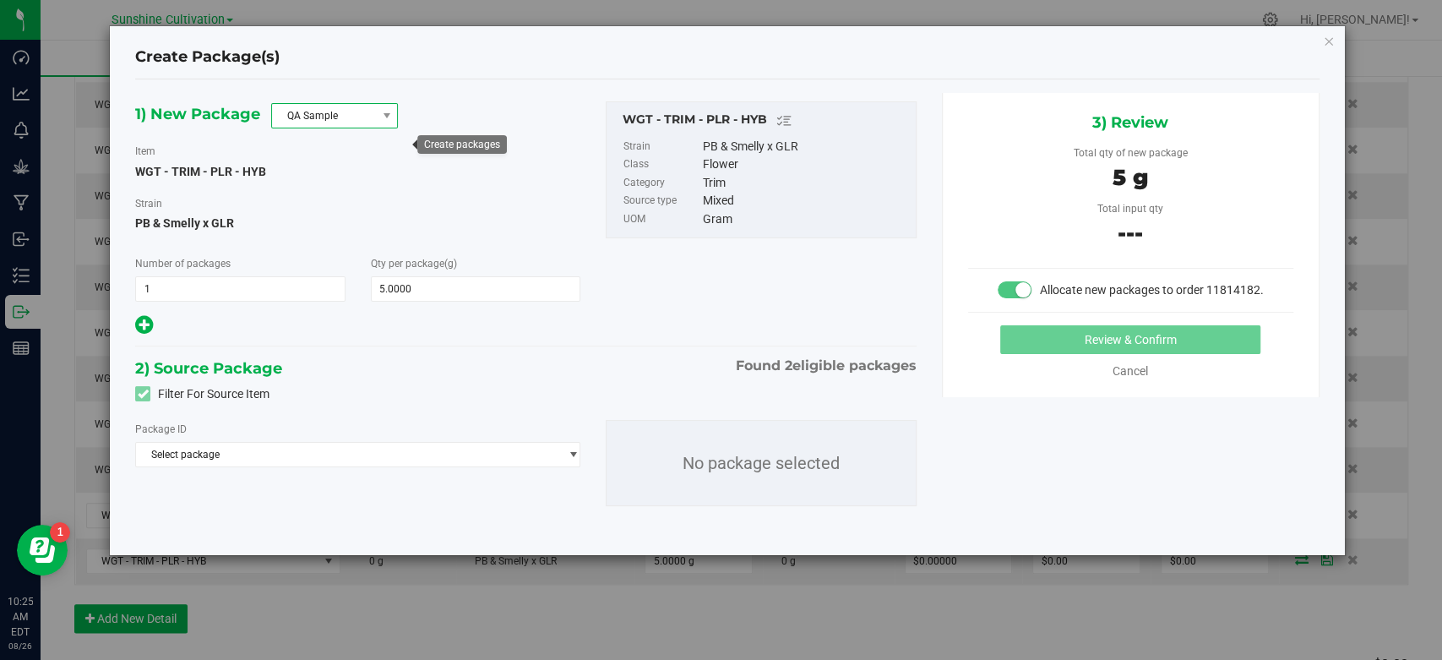
click at [324, 125] on span "QA Sample" at bounding box center [324, 116] width 104 height 24
click at [326, 194] on li "R&D Sample" at bounding box center [334, 191] width 125 height 24
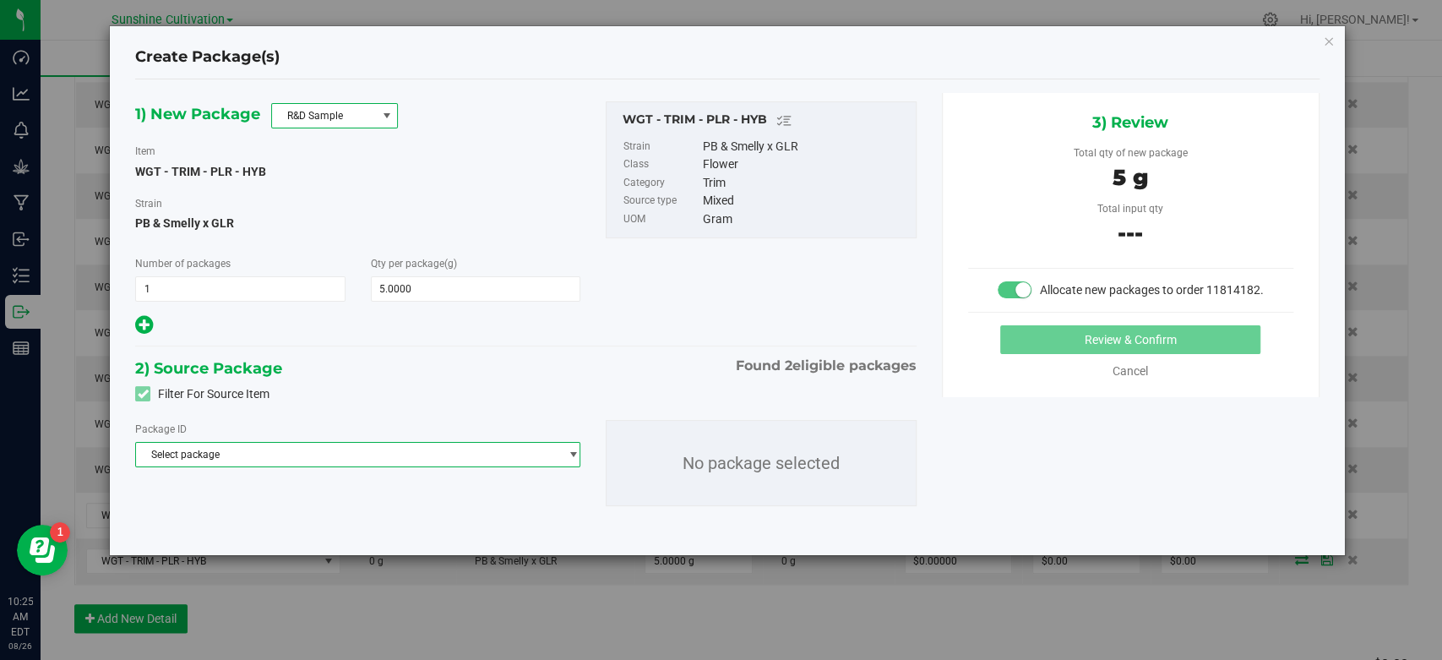
click at [381, 461] on span "Select package" at bounding box center [347, 455] width 422 height 24
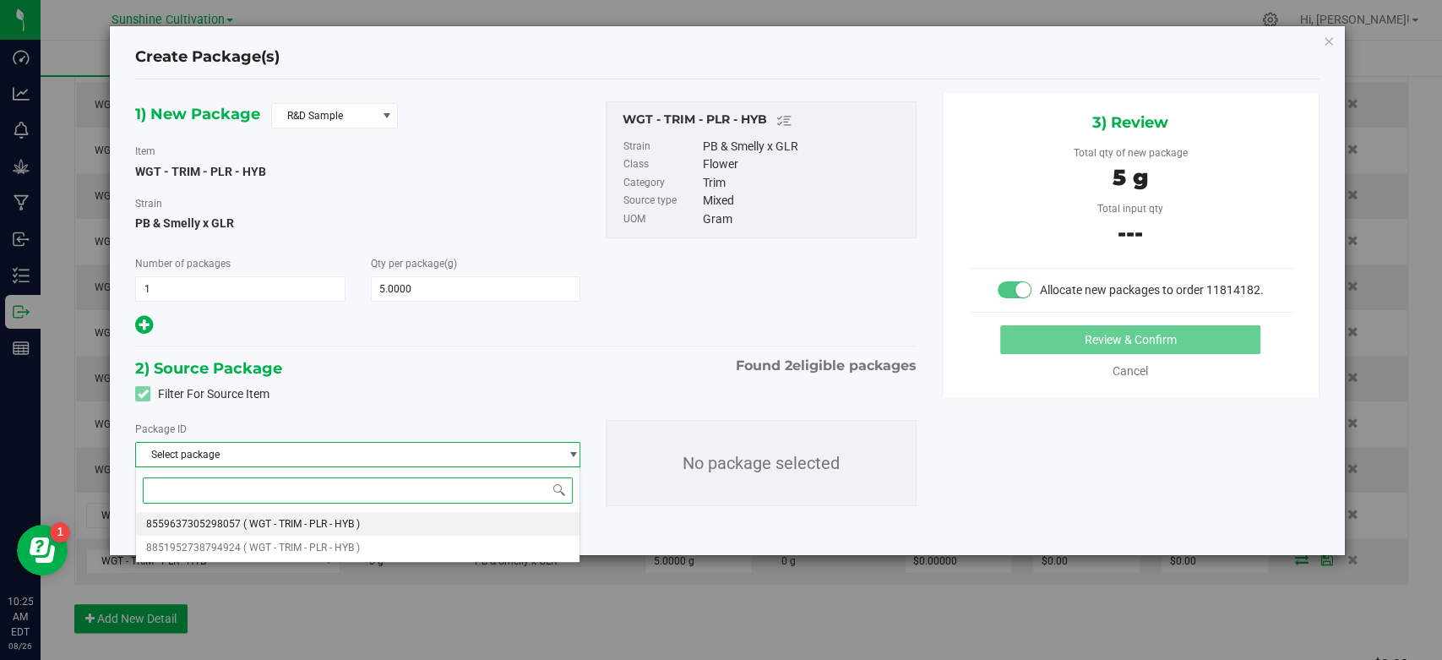
click at [316, 532] on li "8559637305298057 ( WGT - TRIM - PLR - HYB )" at bounding box center [358, 524] width 444 height 24
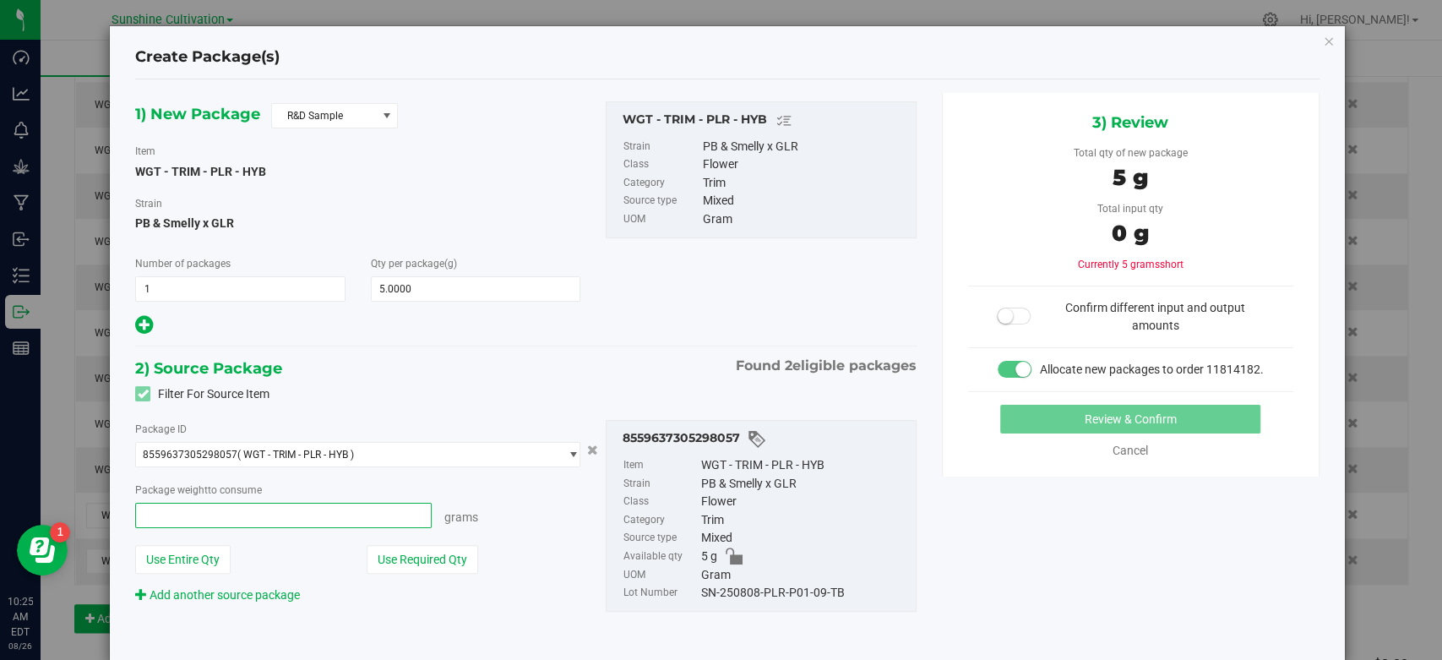
click at [328, 505] on span at bounding box center [283, 515] width 297 height 25
type input "5"
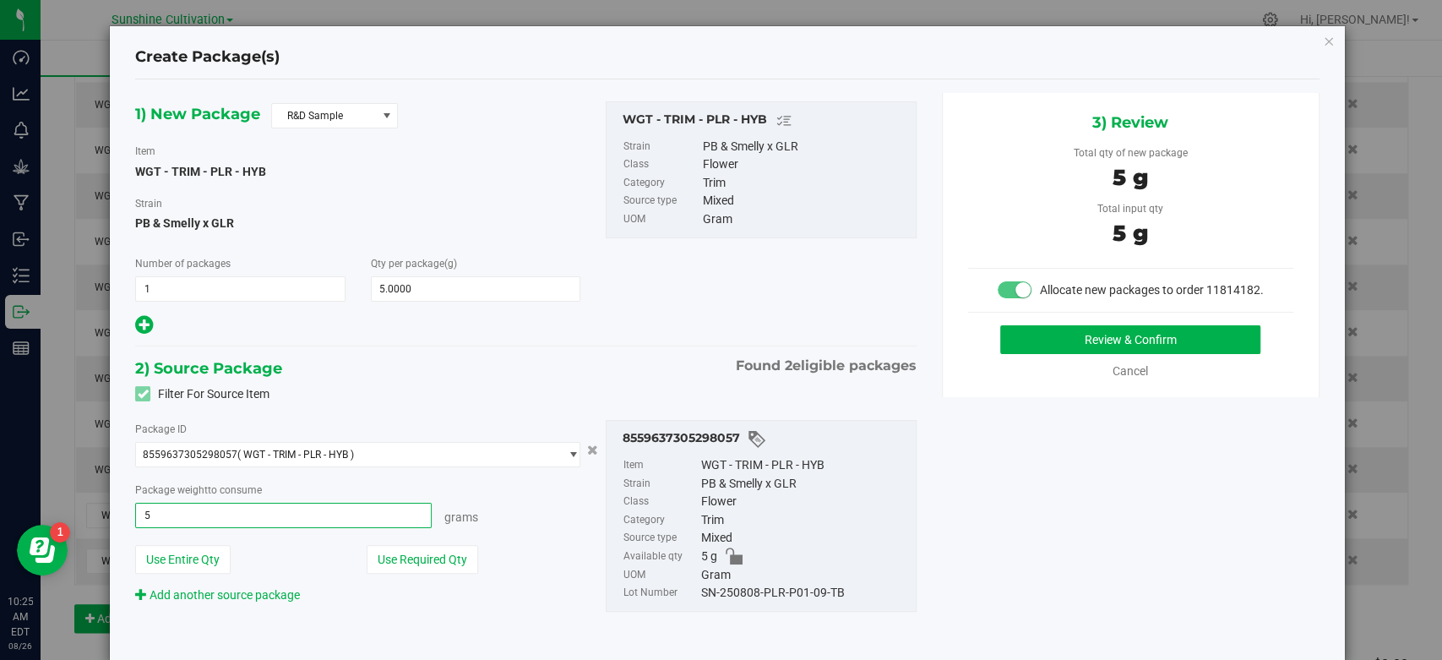
type input "5.0000 g"
click at [830, 600] on div "SN-250808-PLR-P01-09-TB" at bounding box center [804, 593] width 206 height 19
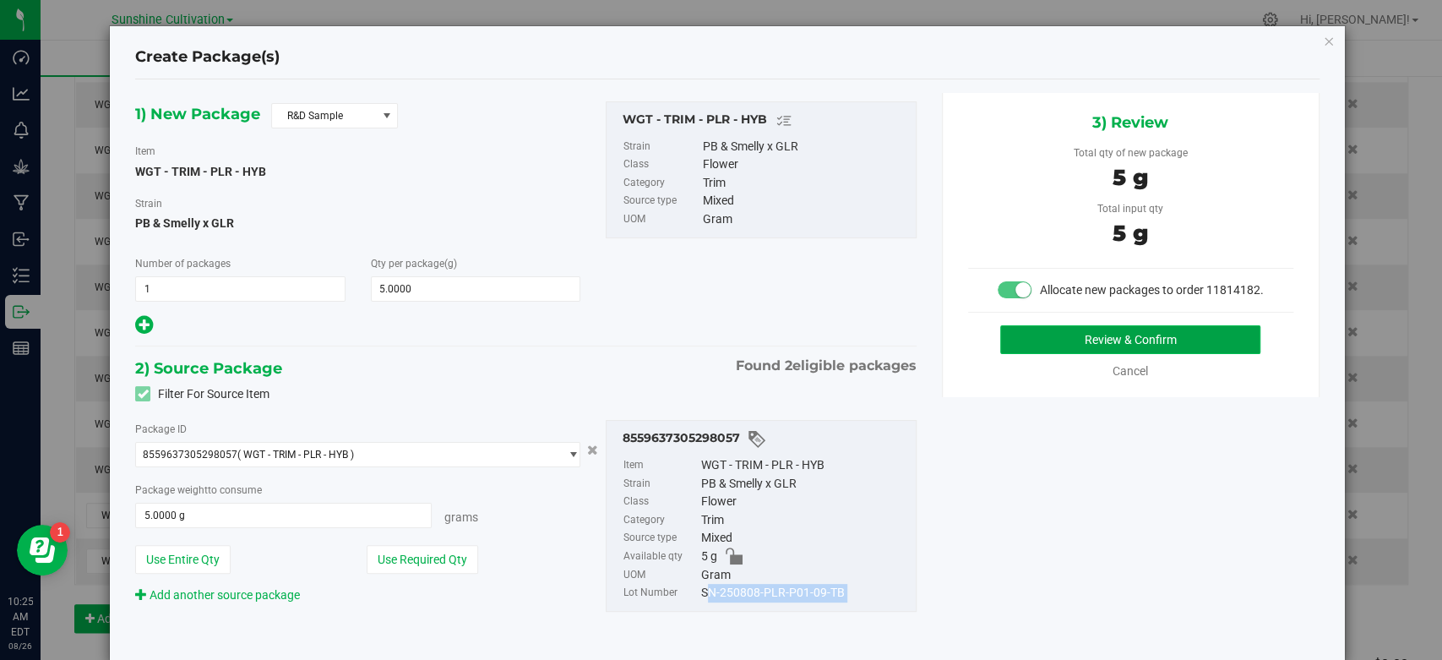
click at [1037, 354] on button "Review & Confirm" at bounding box center [1130, 339] width 260 height 29
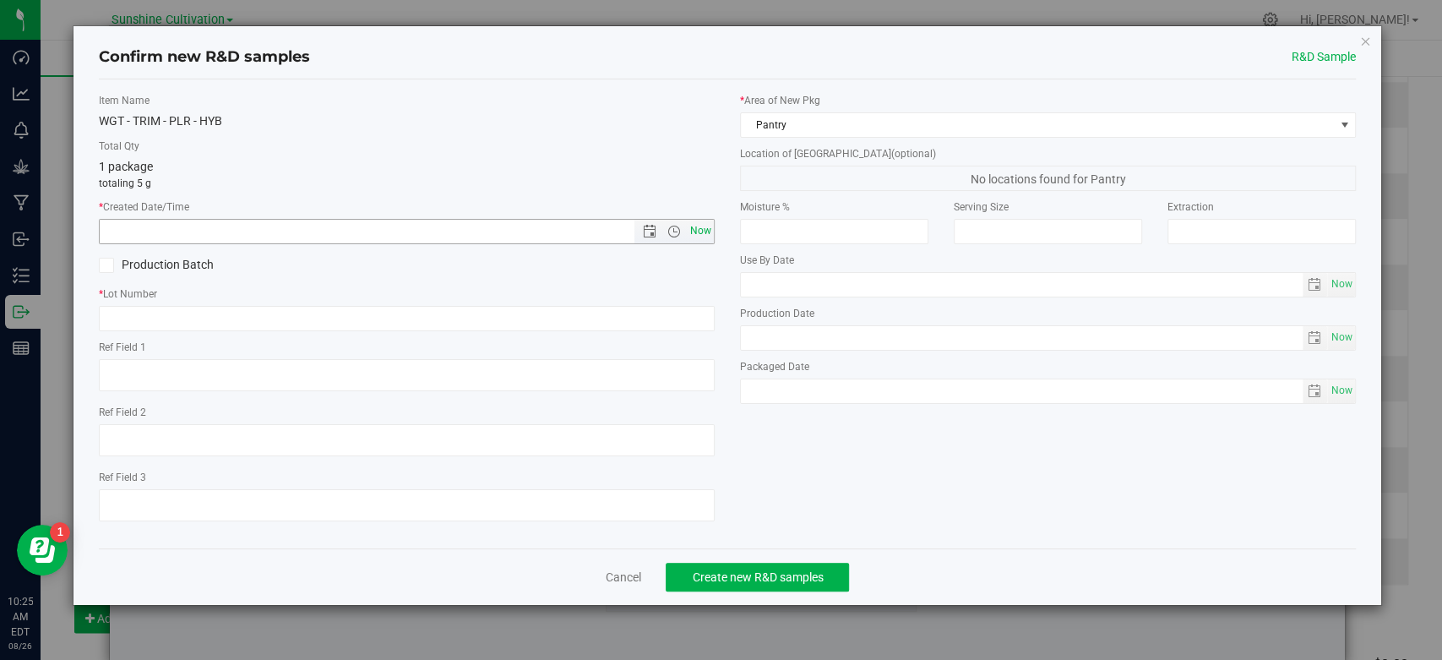
click at [707, 237] on span "Now" at bounding box center [701, 231] width 29 height 25
type input "8/26/2025 10:25 AM"
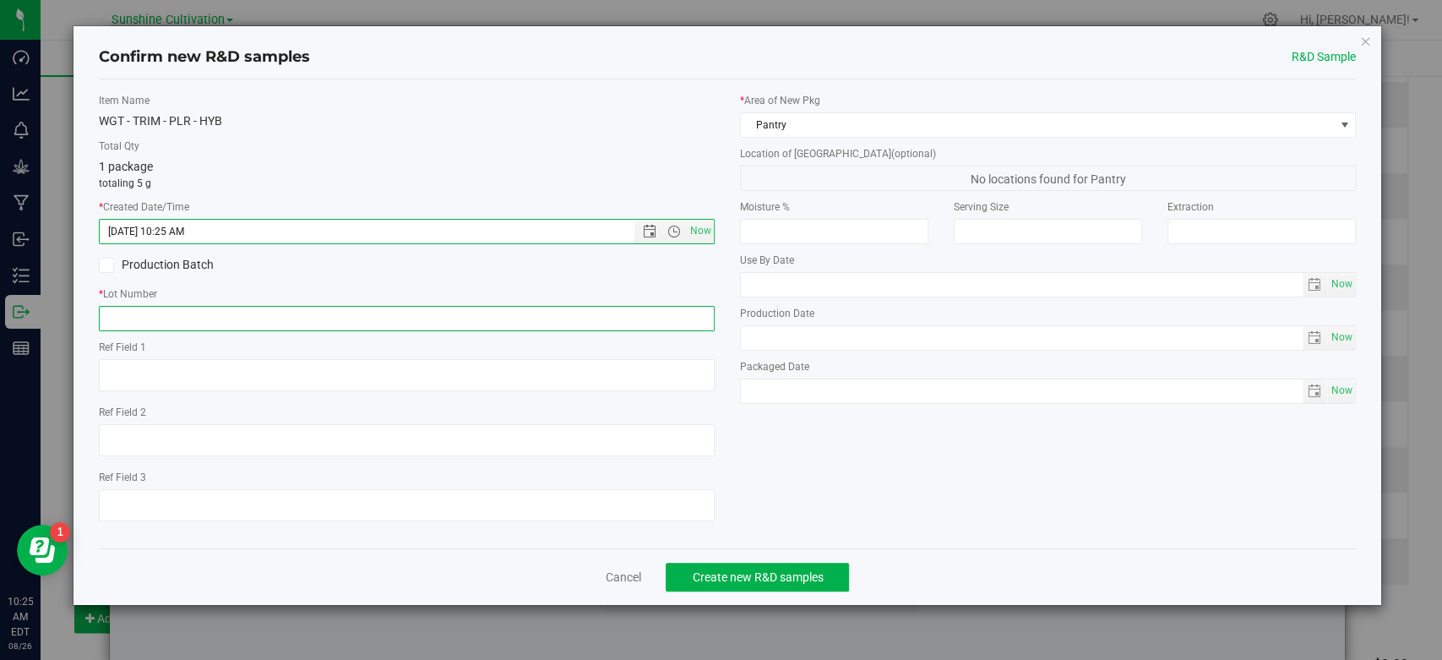
click at [613, 313] on input "text" at bounding box center [407, 318] width 616 height 25
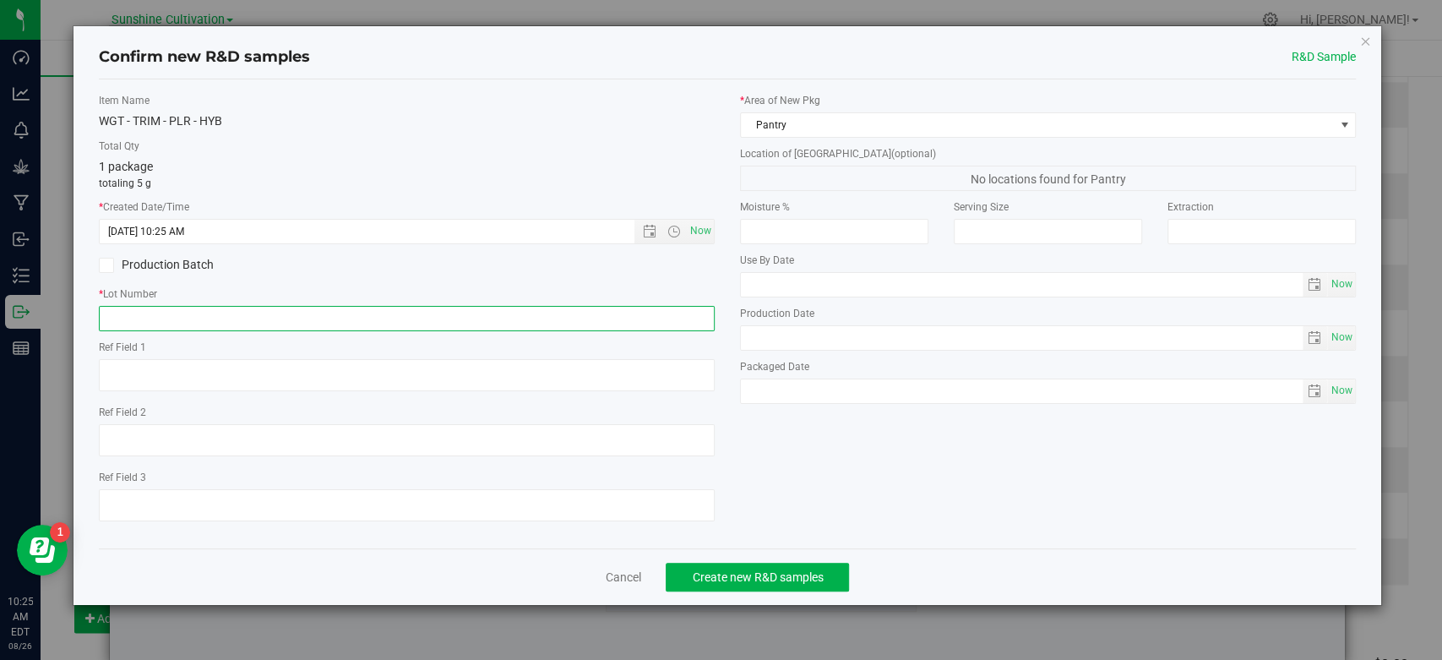
paste input "SN-250808-PLR-P01-09-TB"
type input "SN-250808-PLR-P01-09-TB"
click at [750, 586] on button "Create new R&D samples" at bounding box center [757, 577] width 183 height 29
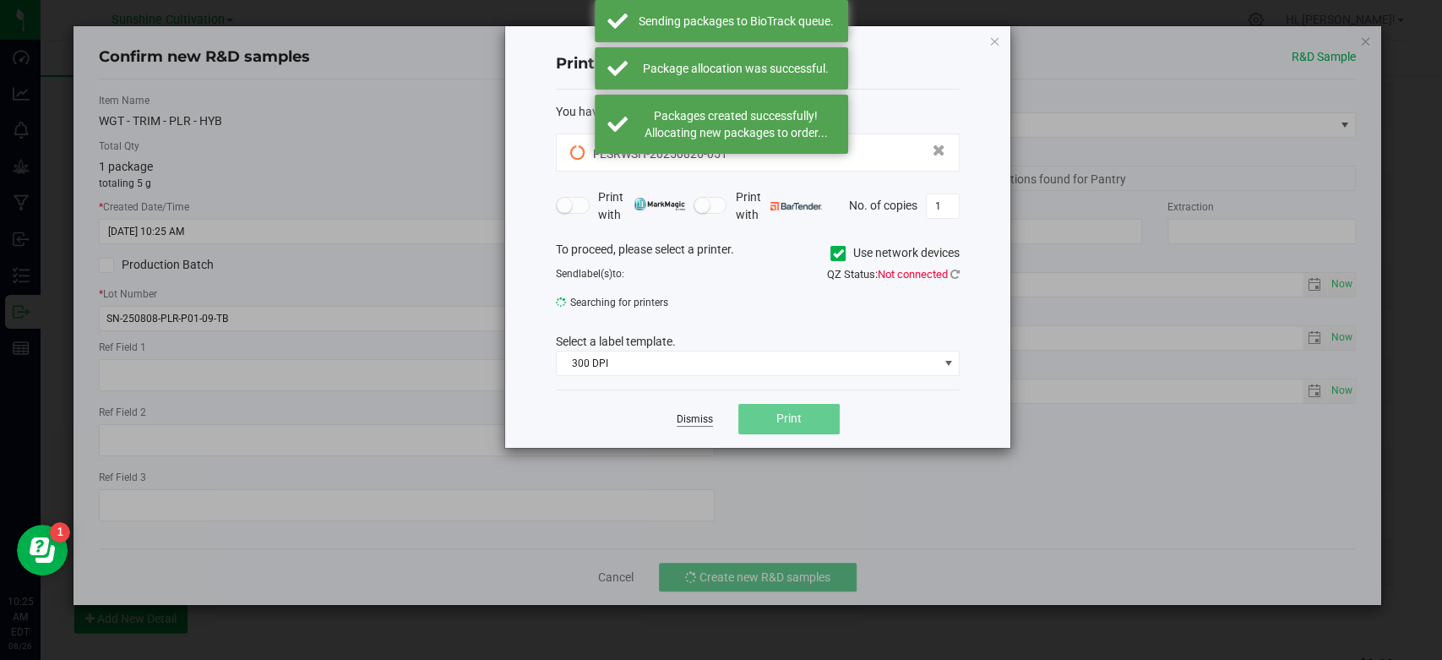
click at [689, 424] on link "Dismiss" at bounding box center [695, 419] width 36 height 14
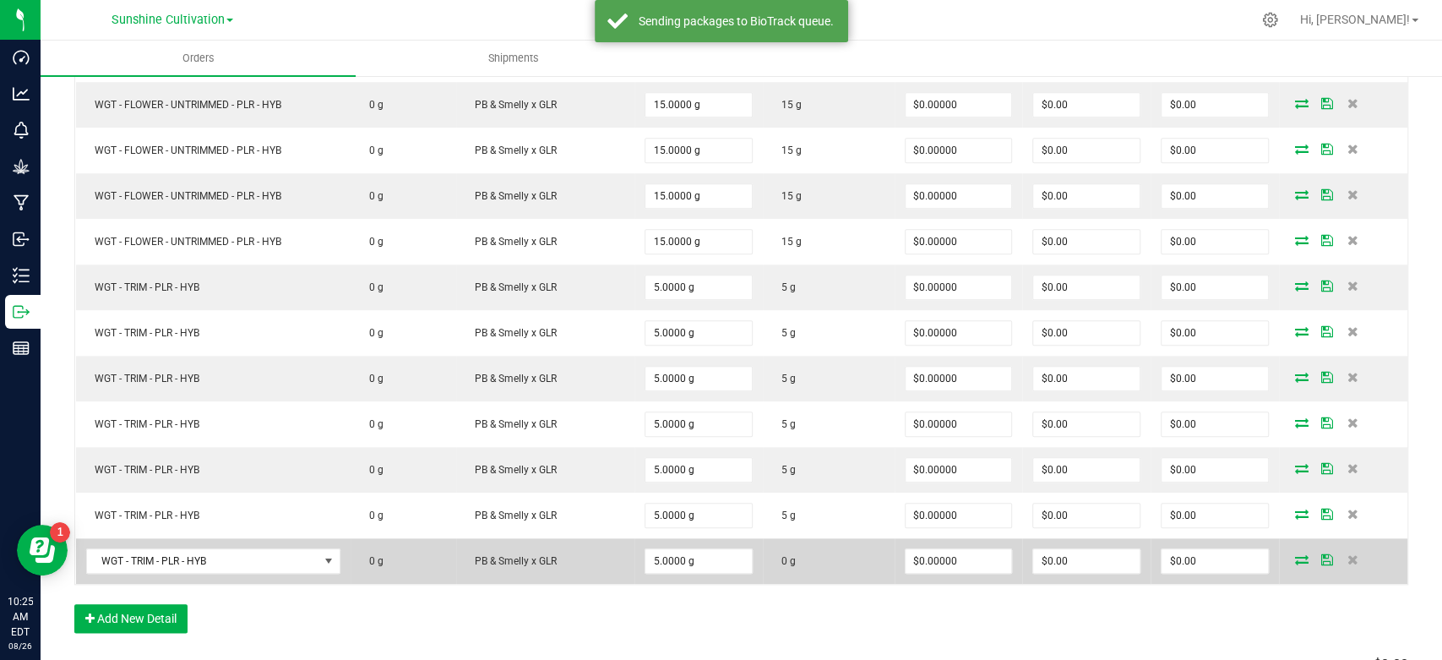
click at [1295, 554] on icon at bounding box center [1302, 559] width 14 height 10
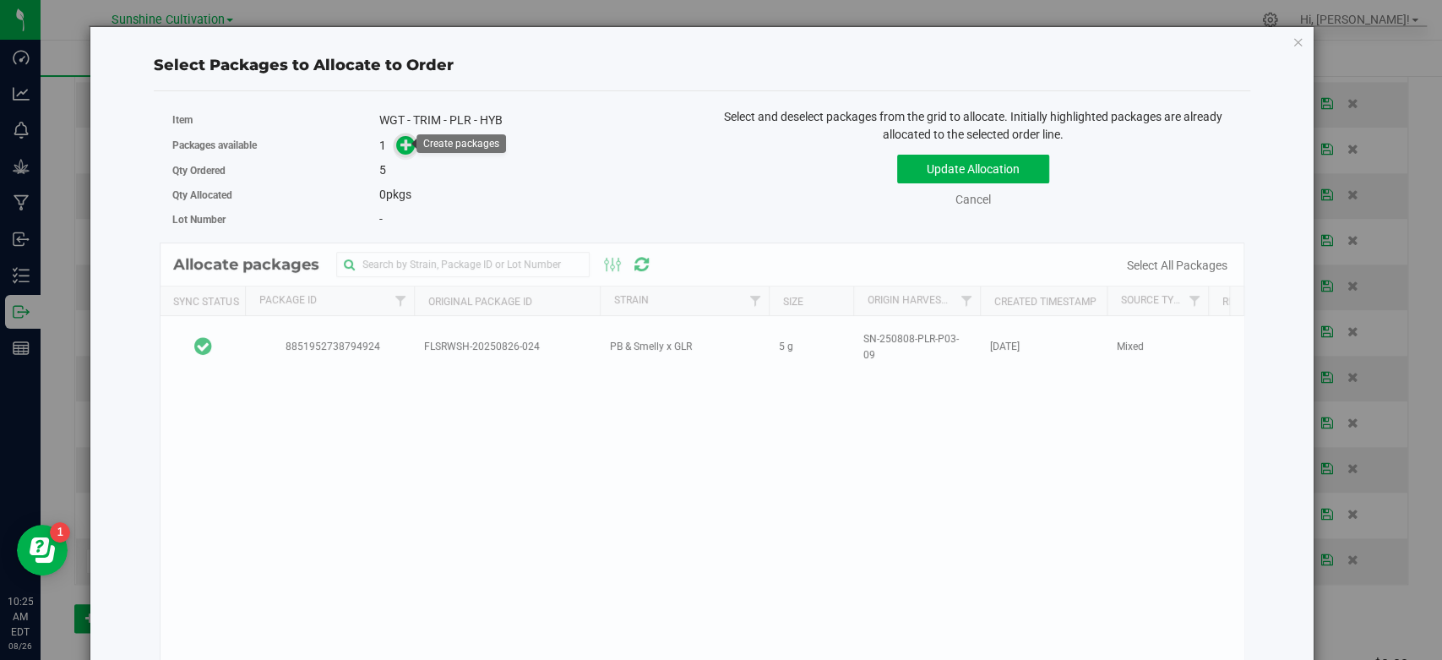
click at [400, 143] on icon at bounding box center [406, 145] width 12 height 12
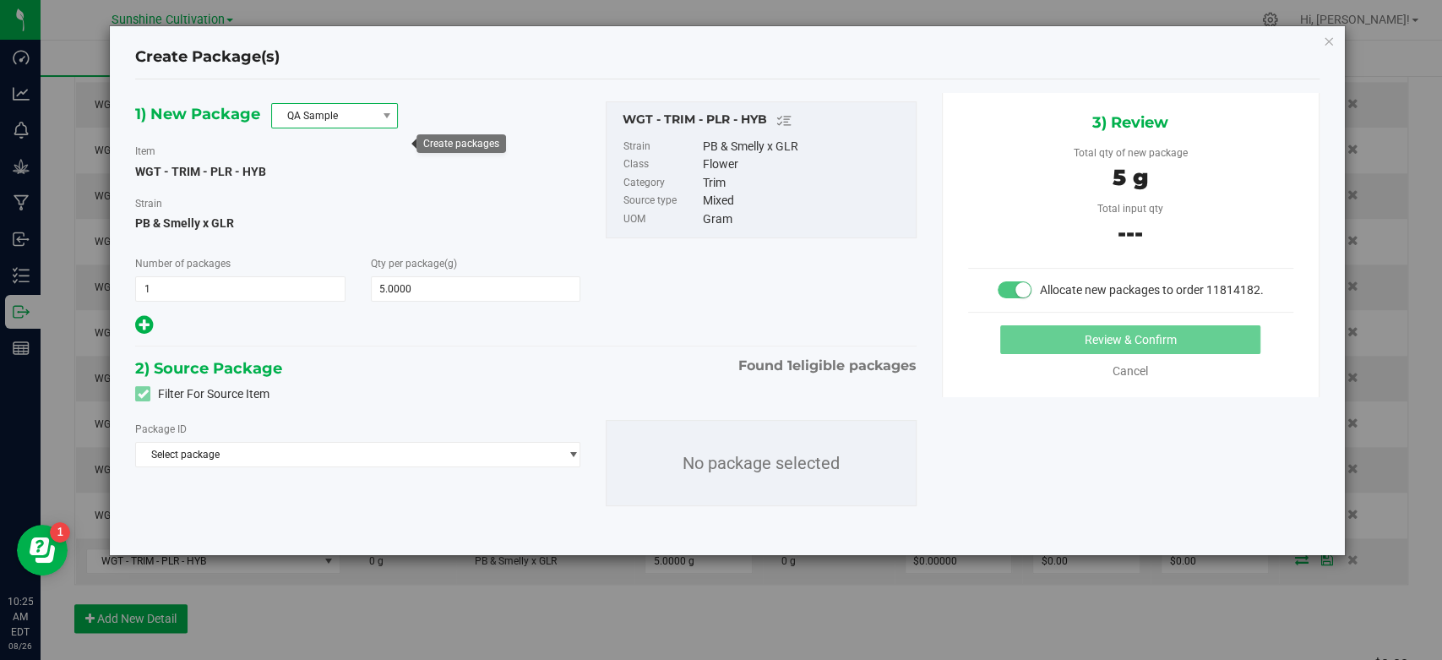
click at [372, 106] on span "QA Sample" at bounding box center [324, 116] width 104 height 24
click at [344, 190] on li "R&D Sample" at bounding box center [334, 191] width 125 height 24
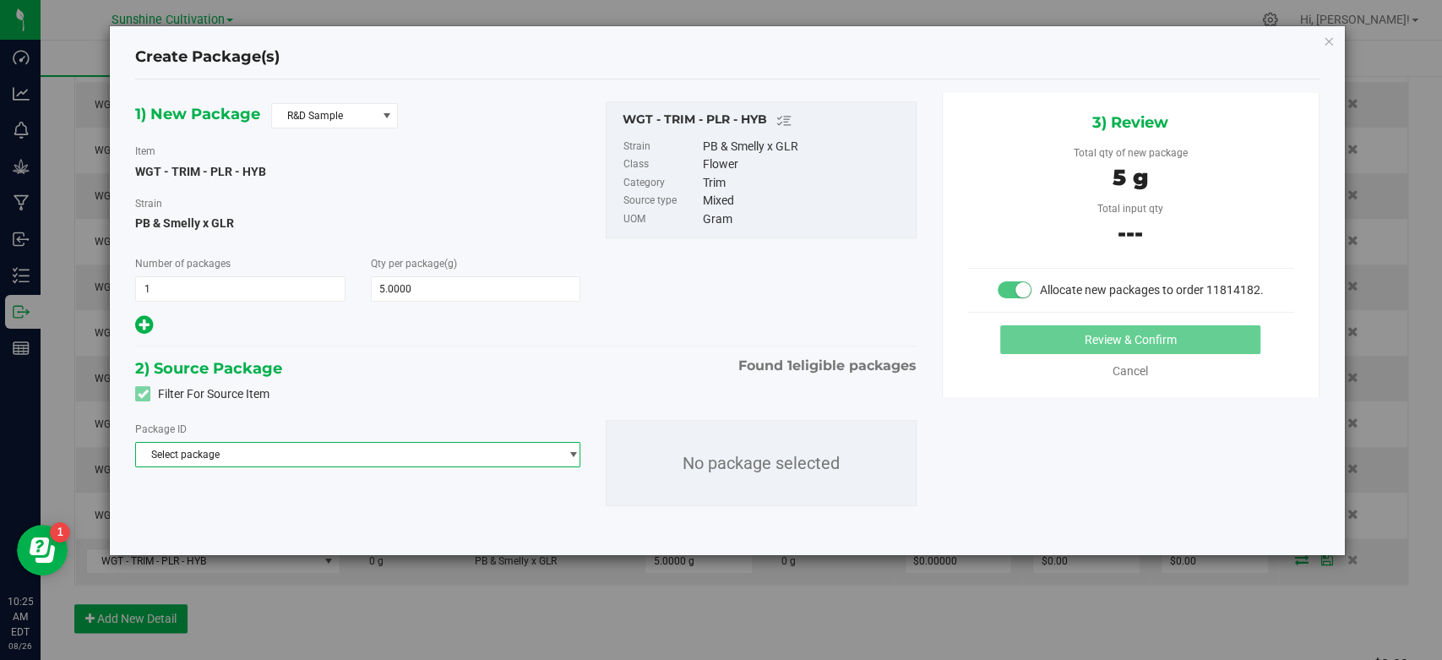
click at [338, 457] on span "Select package" at bounding box center [347, 455] width 422 height 24
click at [326, 533] on li "8851952738794924 ( WGT - TRIM - PLR - HYB )" at bounding box center [358, 524] width 444 height 24
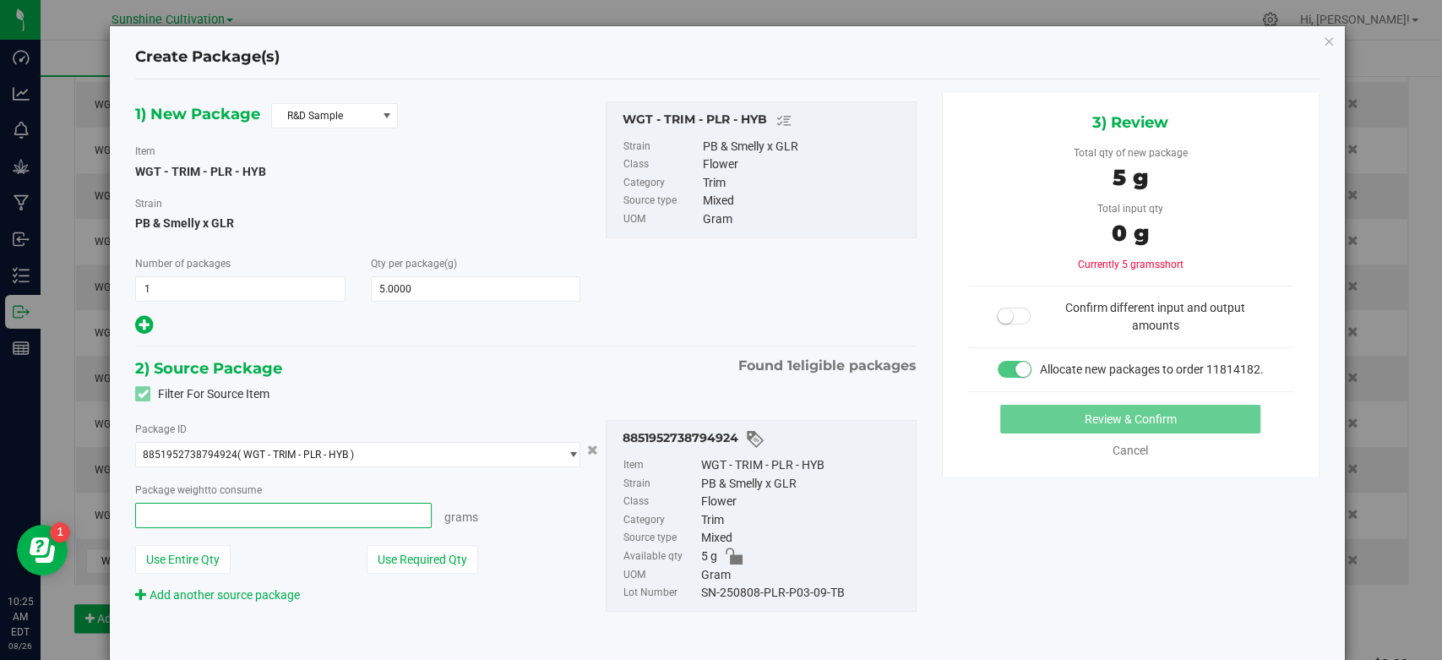
click at [304, 513] on span at bounding box center [283, 515] width 297 height 25
type input "5"
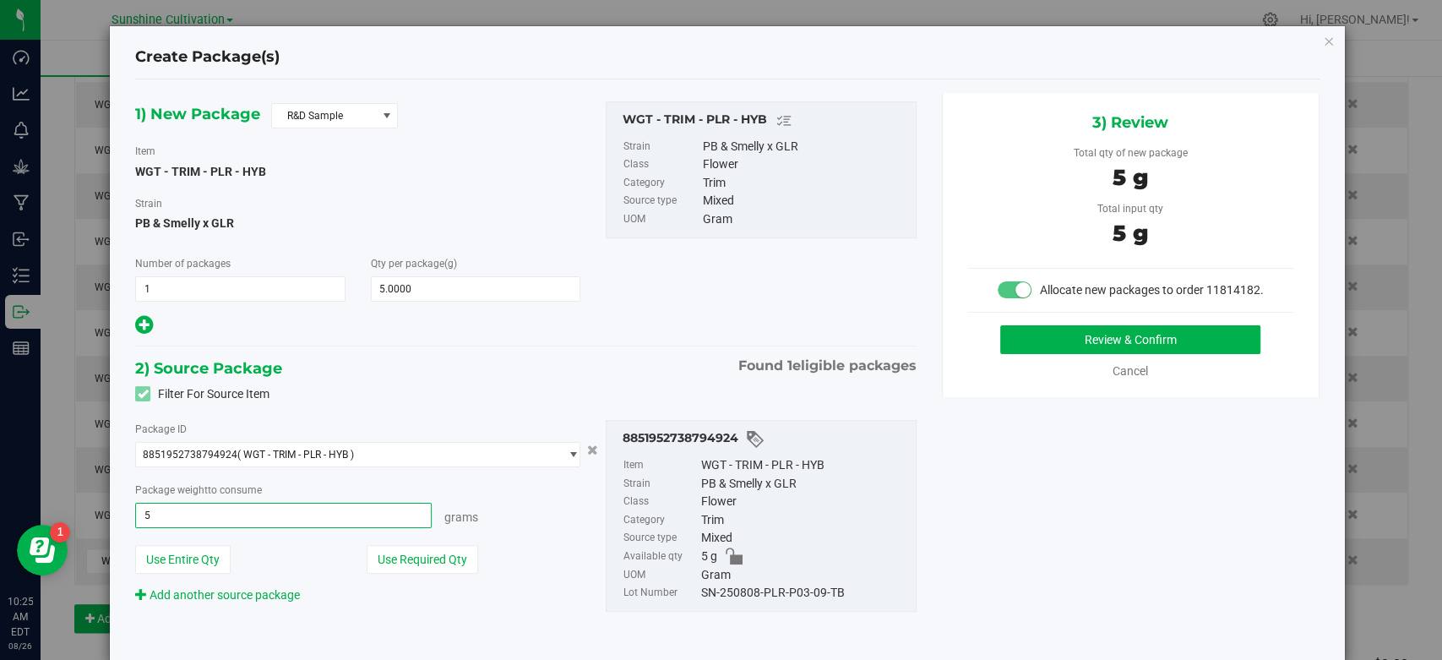
type input "5.0000 g"
click at [807, 600] on div "SN-250808-PLR-P03-09-TB" at bounding box center [804, 593] width 206 height 19
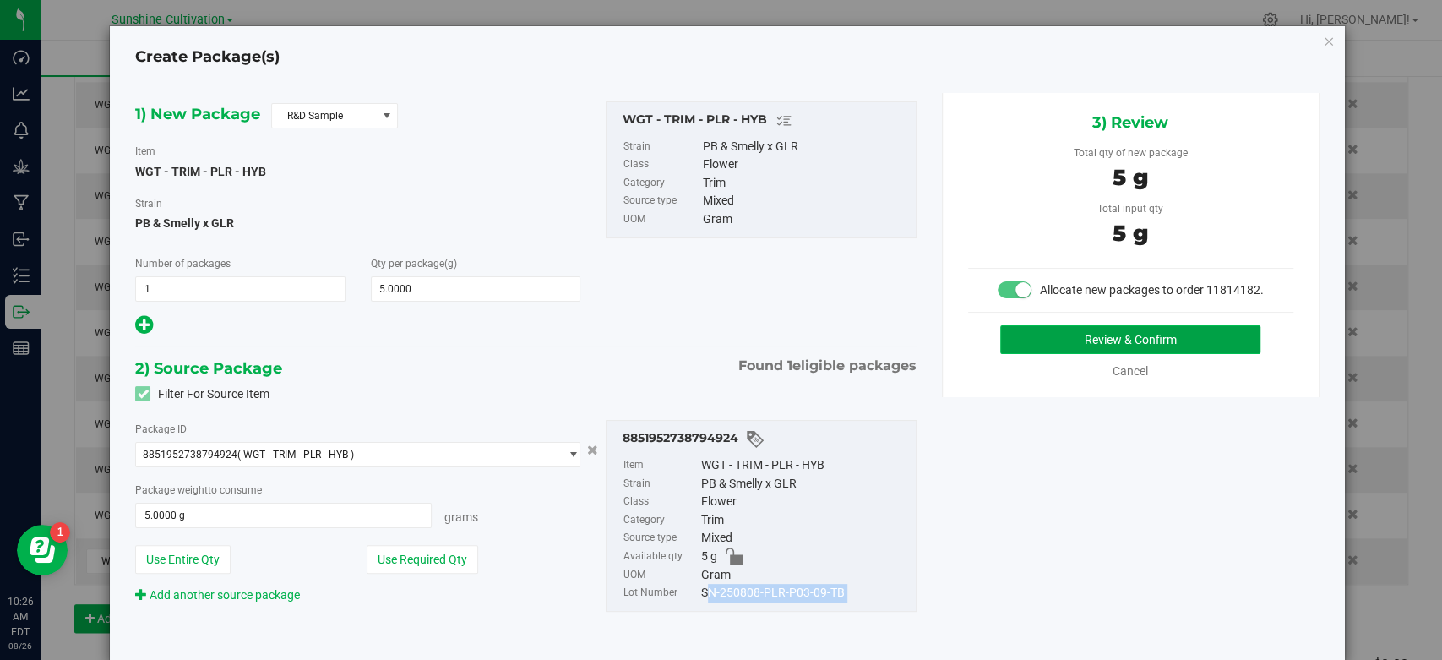
click at [1044, 347] on button "Review & Confirm" at bounding box center [1130, 339] width 260 height 29
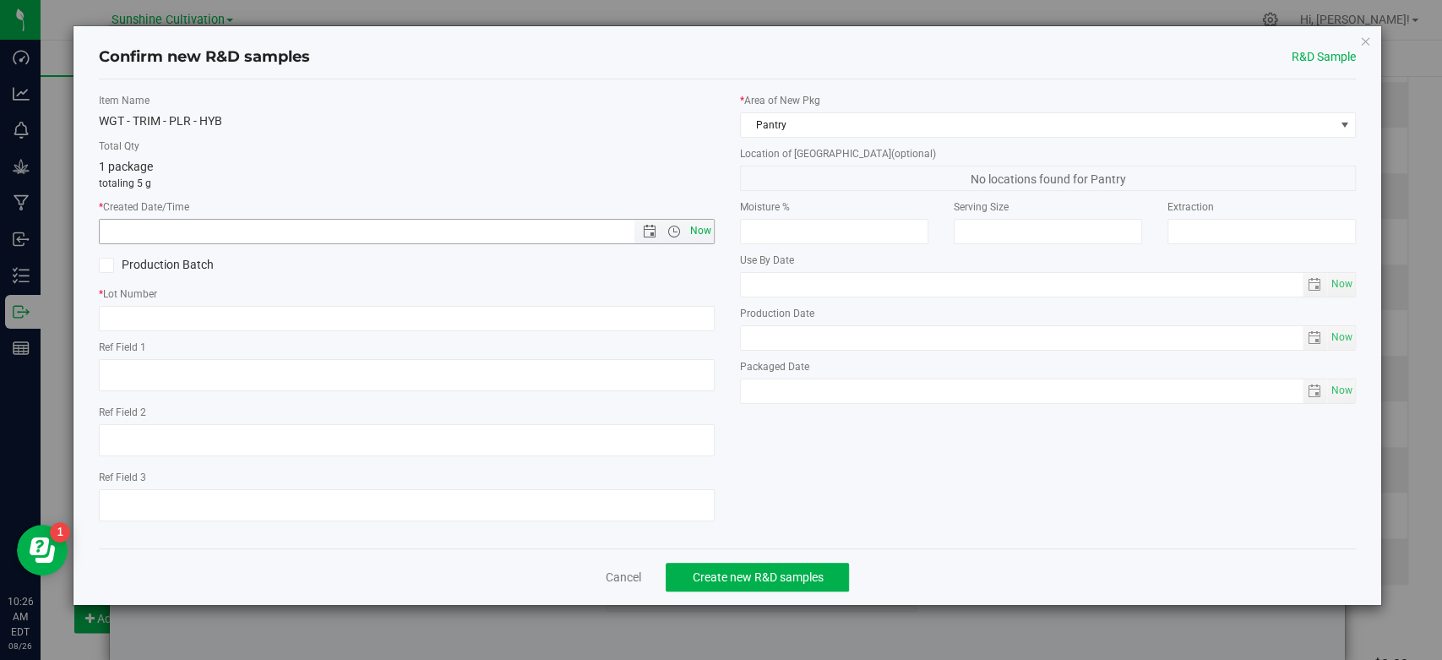
click at [705, 236] on span "Now" at bounding box center [701, 231] width 29 height 25
type input "8/26/2025 10:26 AM"
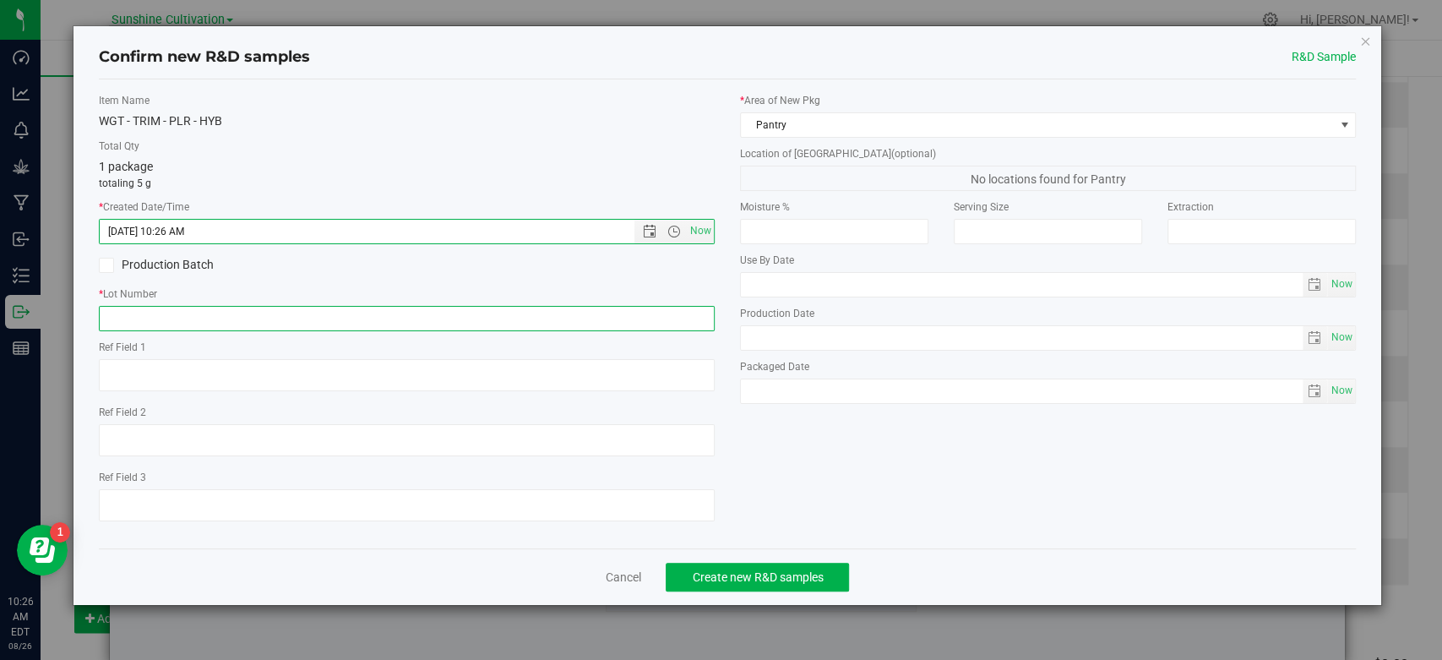
click at [662, 317] on input "text" at bounding box center [407, 318] width 616 height 25
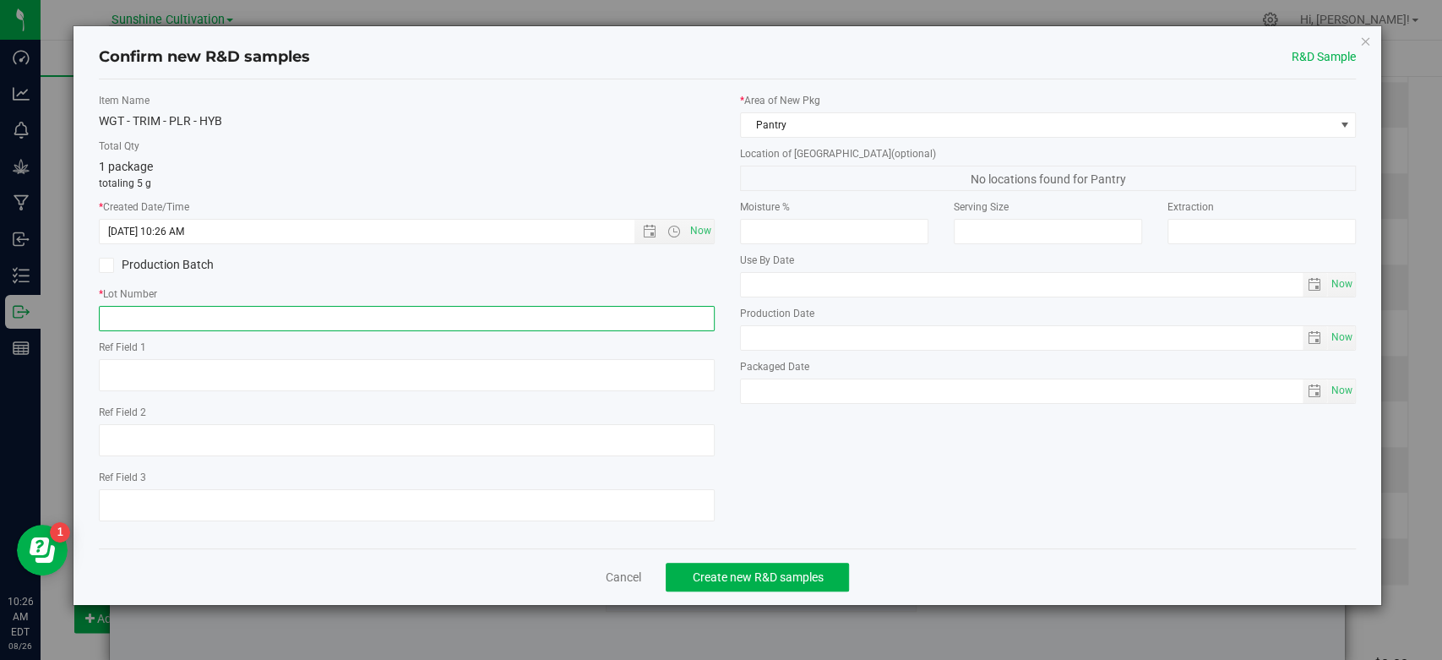
paste input "SN-250808-PLR-P03-09-TB"
type input "SN-250808-PLR-P03-09-TB"
click at [768, 578] on span "Create new R&D samples" at bounding box center [757, 577] width 131 height 14
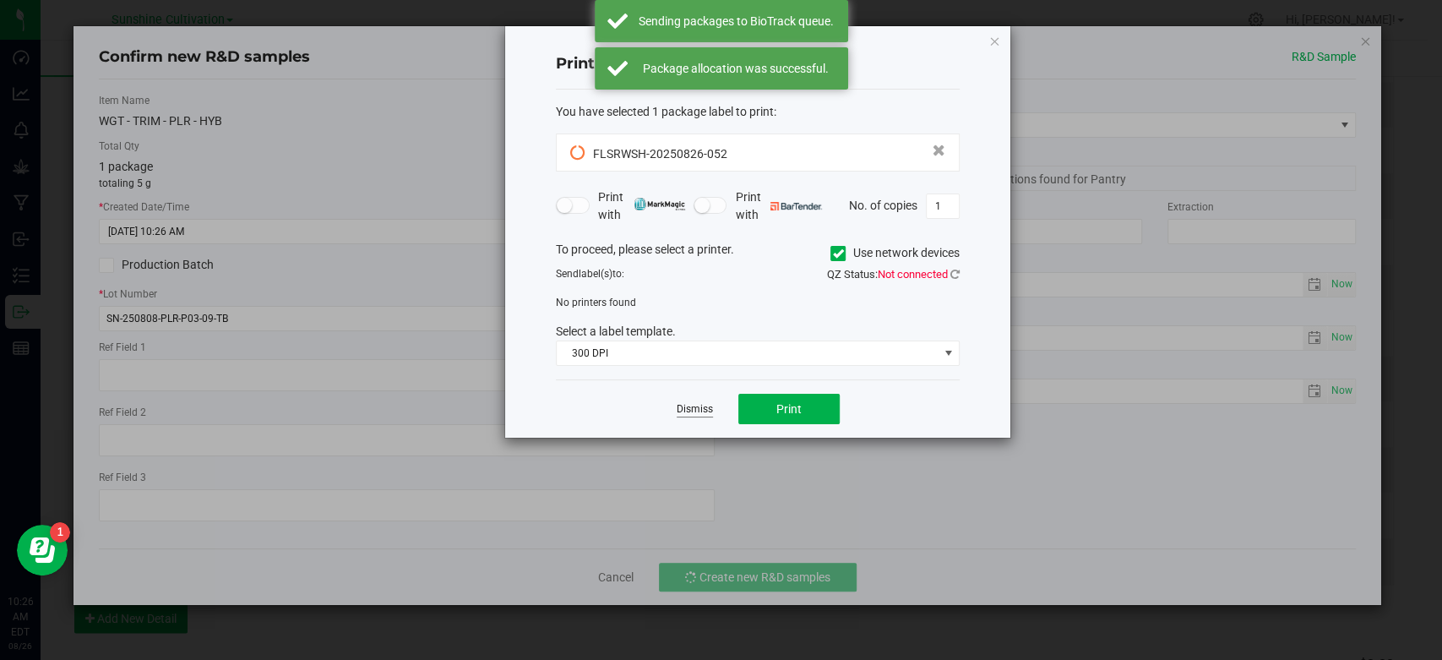
click at [689, 410] on link "Dismiss" at bounding box center [695, 409] width 36 height 14
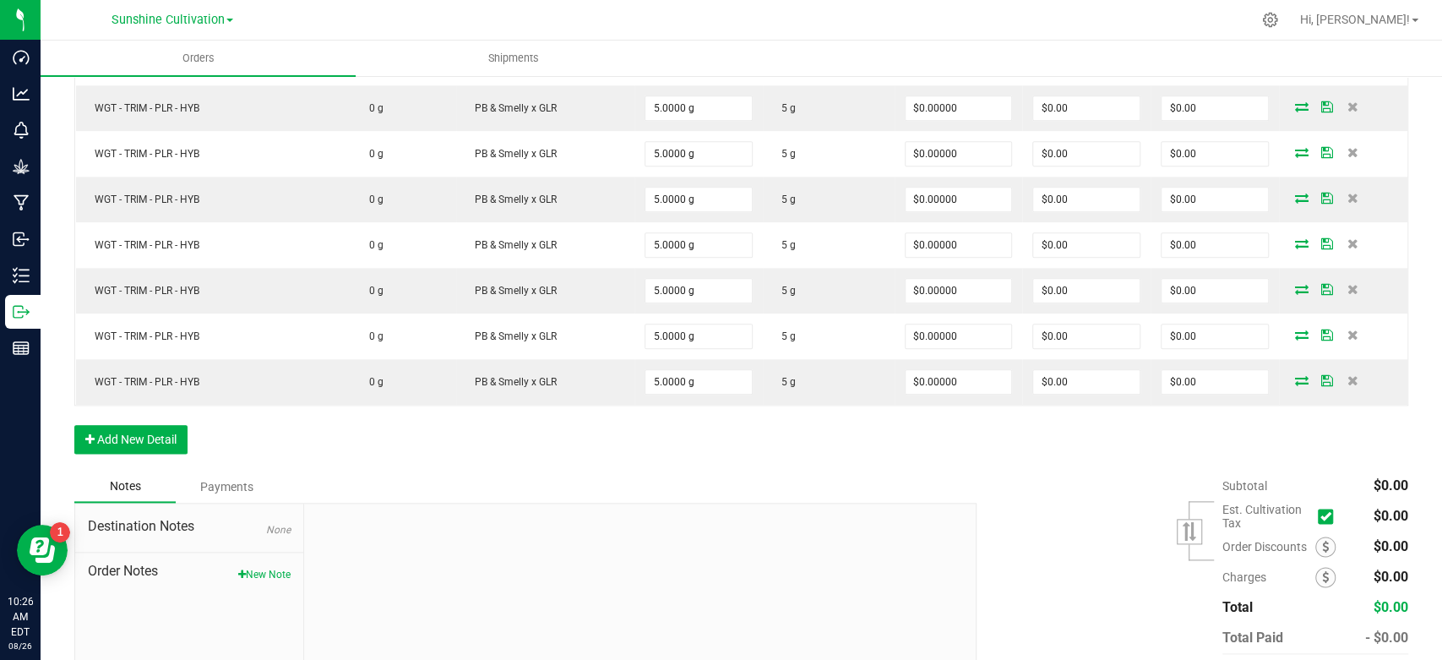
scroll to position [1244, 0]
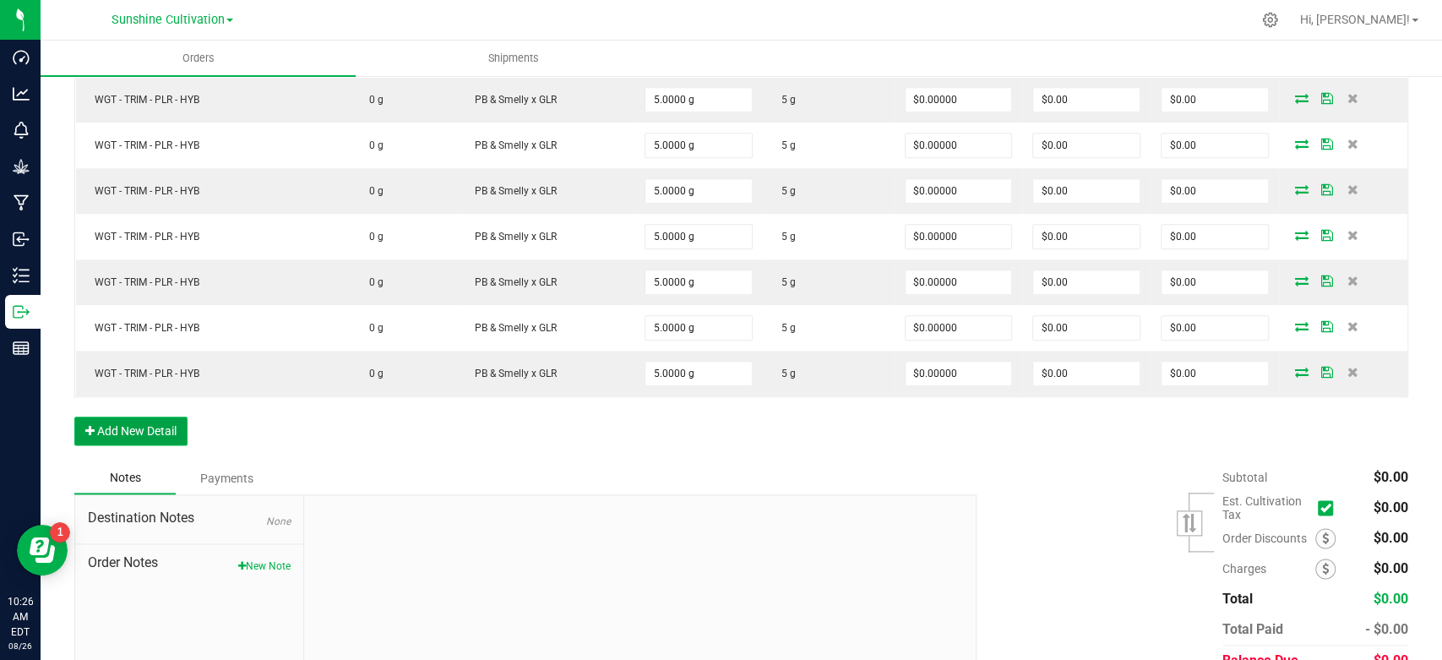
click at [177, 422] on button "Add New Detail" at bounding box center [130, 431] width 113 height 29
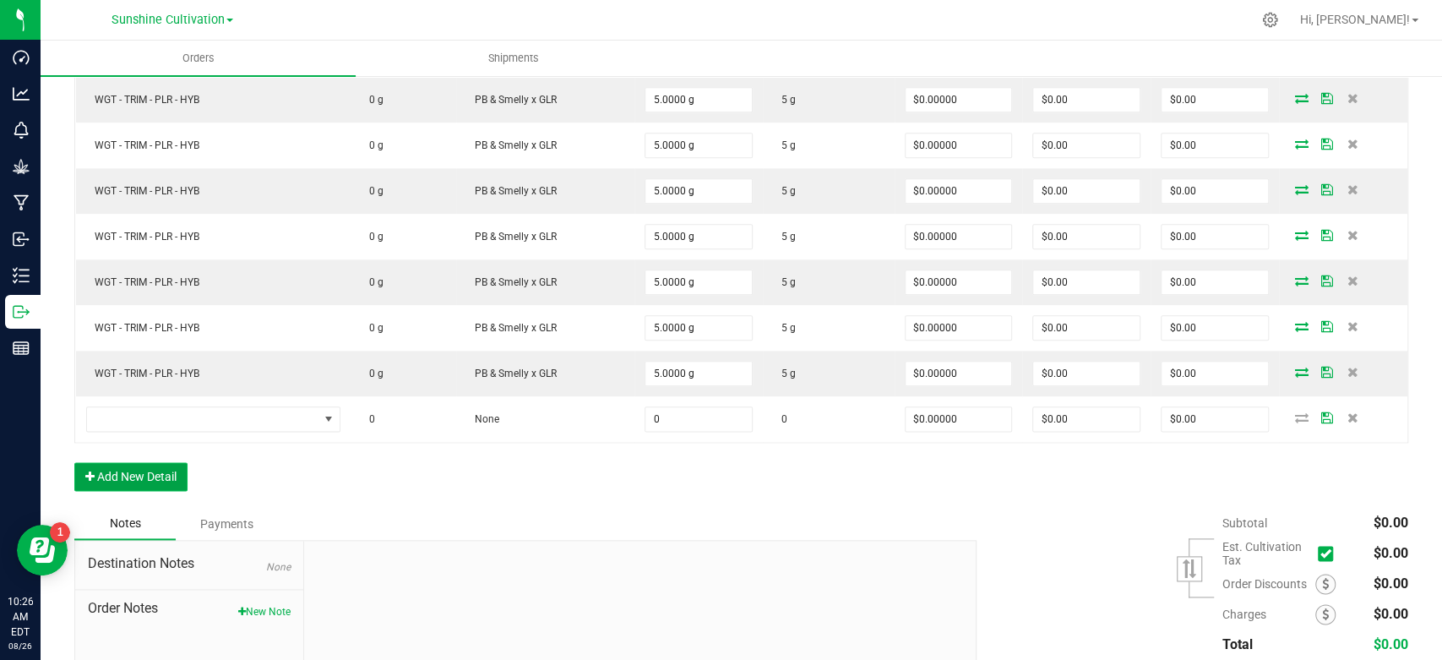
click at [162, 471] on button "Add New Detail" at bounding box center [130, 476] width 113 height 29
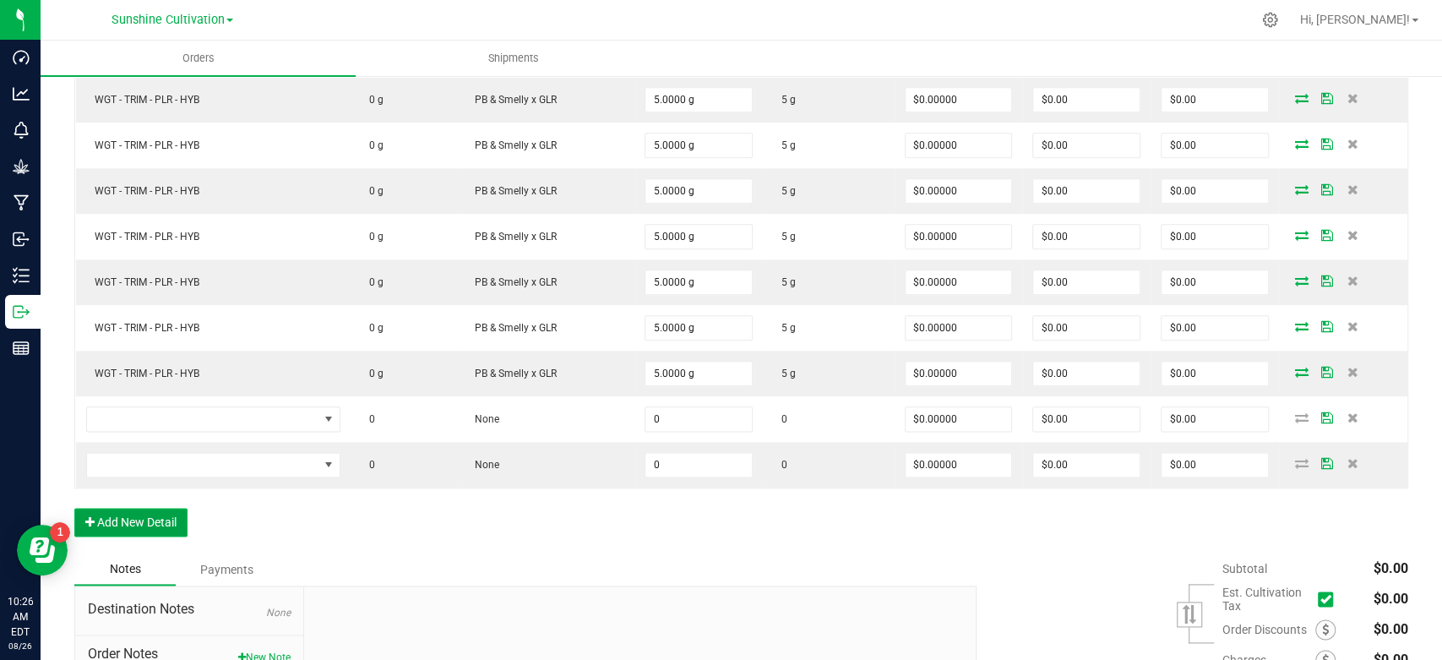
click at [157, 521] on button "Add New Detail" at bounding box center [130, 522] width 113 height 29
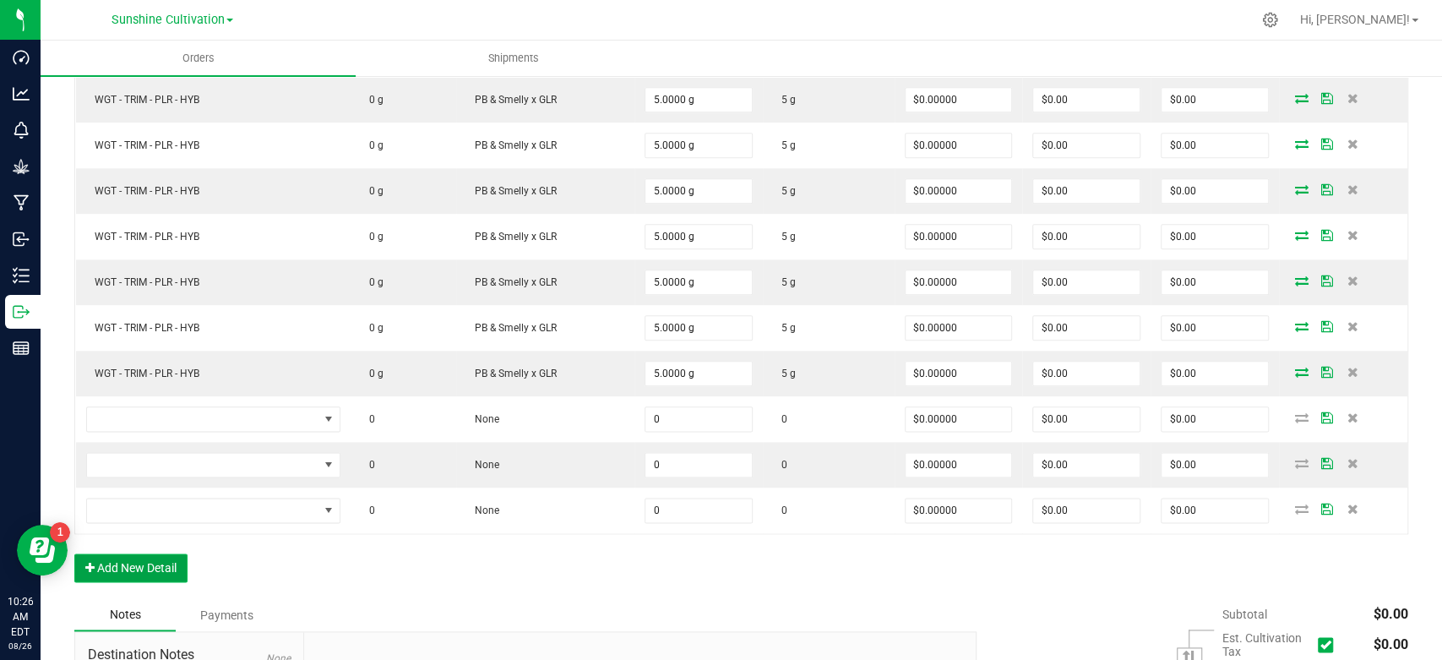
click at [161, 564] on button "Add New Detail" at bounding box center [130, 567] width 113 height 29
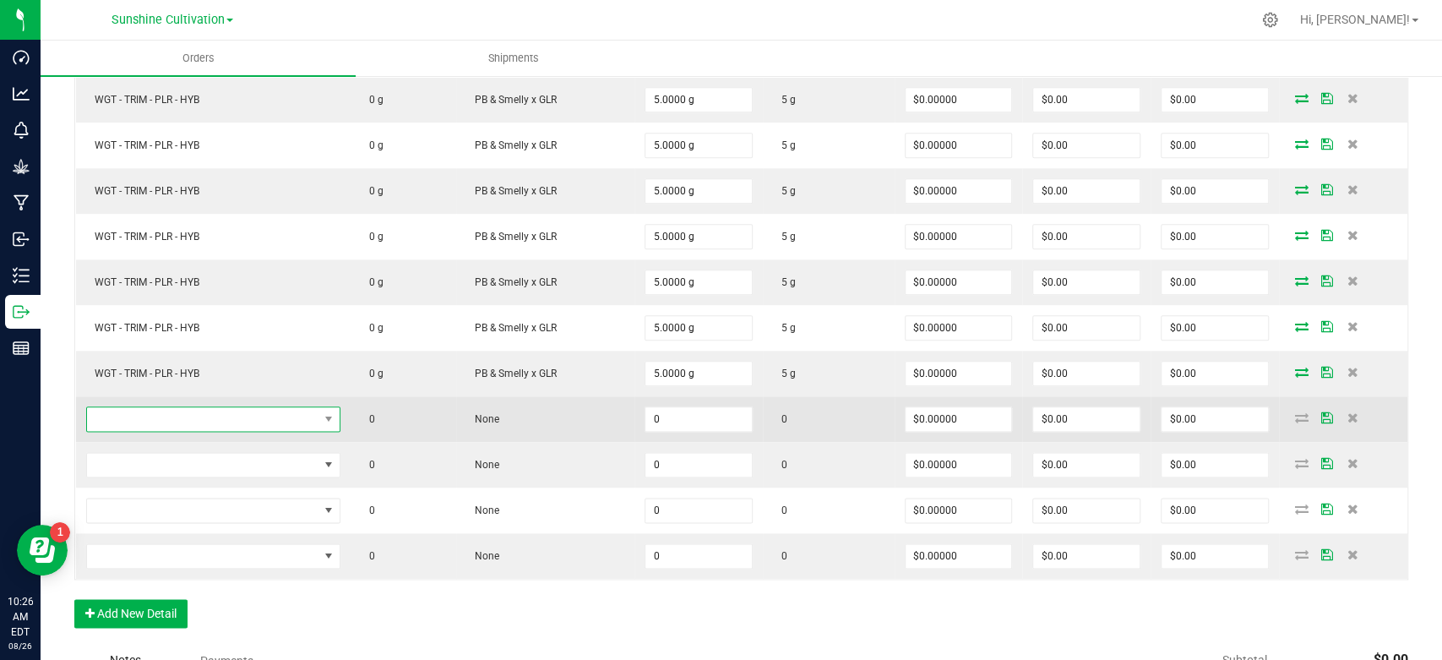
click at [167, 421] on span "NO DATA FOUND" at bounding box center [203, 419] width 232 height 24
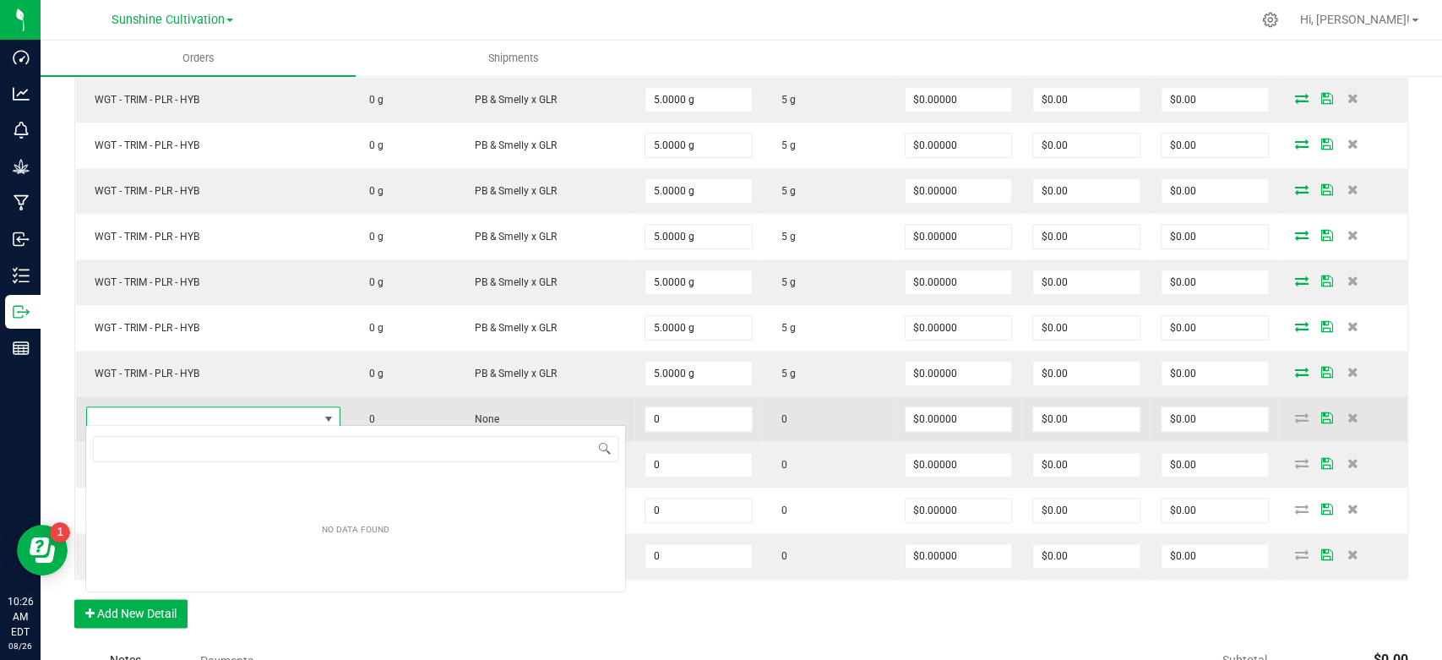
scroll to position [25, 257]
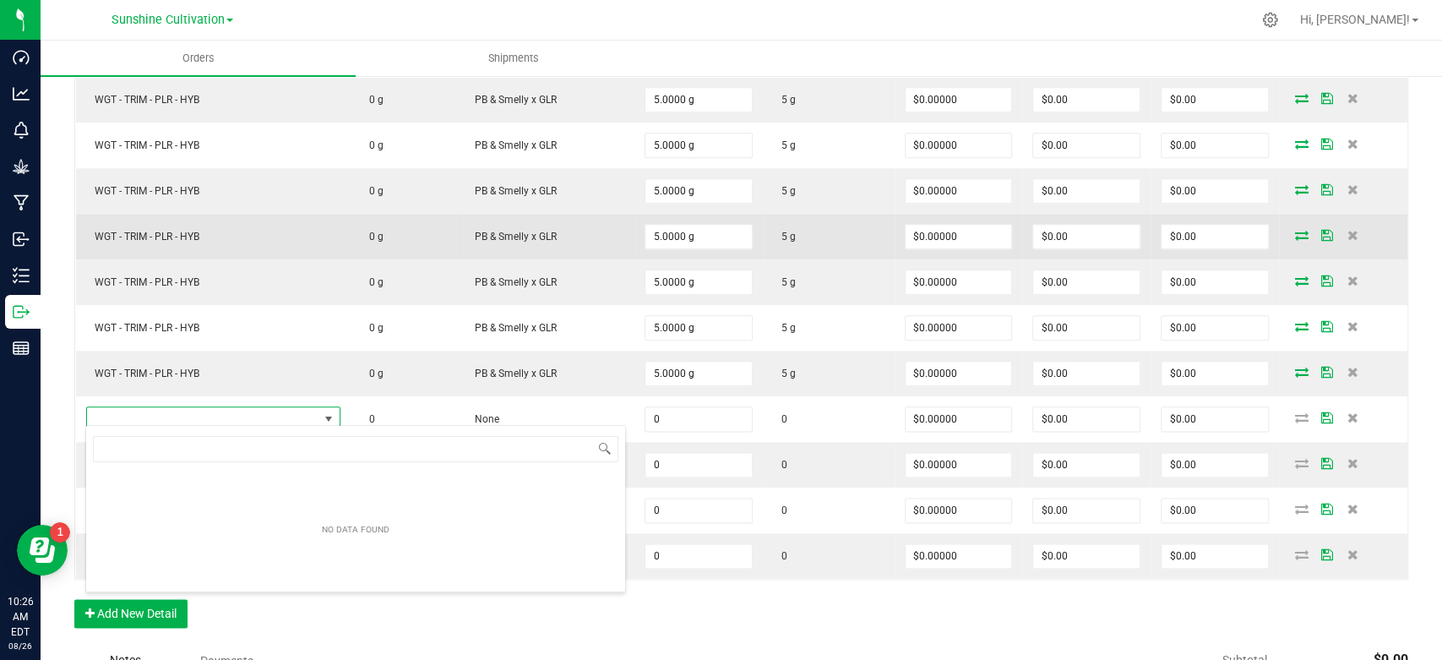
type input "WGT - FLOWER - UNTRIMMED - GYG - HYB"
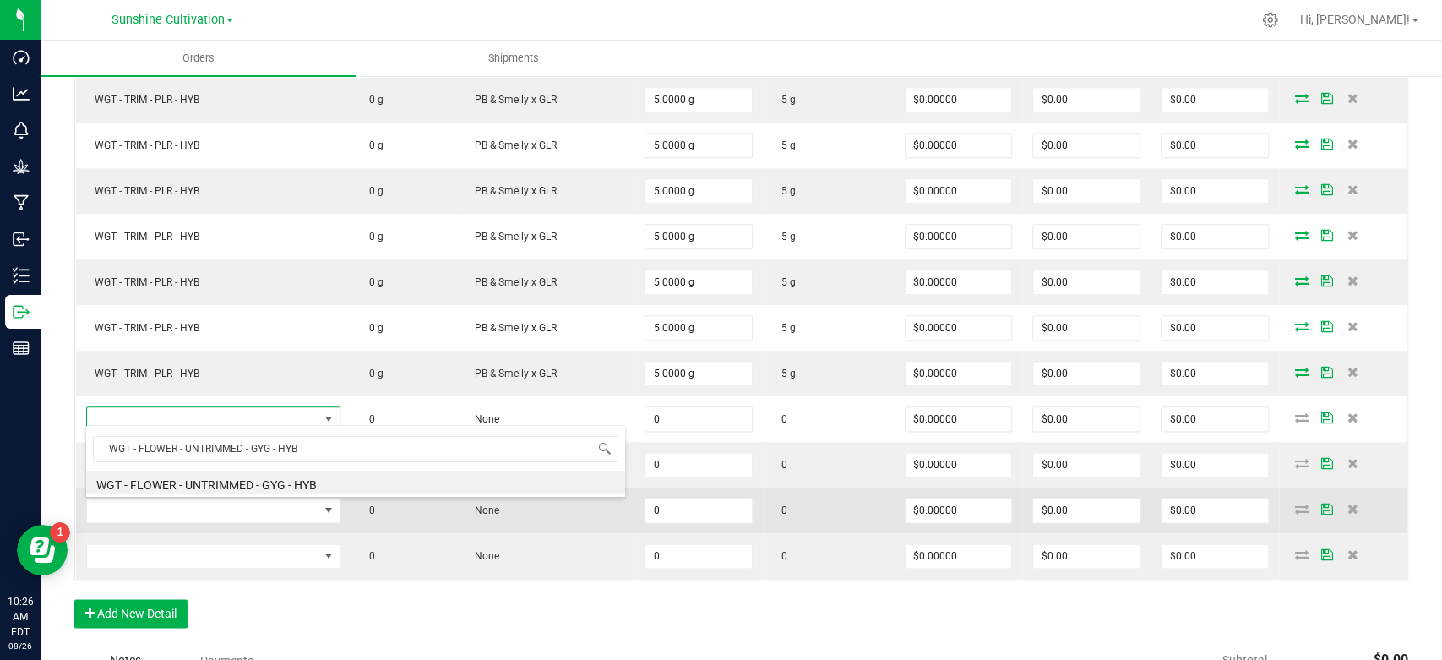
click at [318, 485] on li "WGT - FLOWER - UNTRIMMED - GYG - HYB" at bounding box center [355, 483] width 539 height 24
type input "0.0000 g"
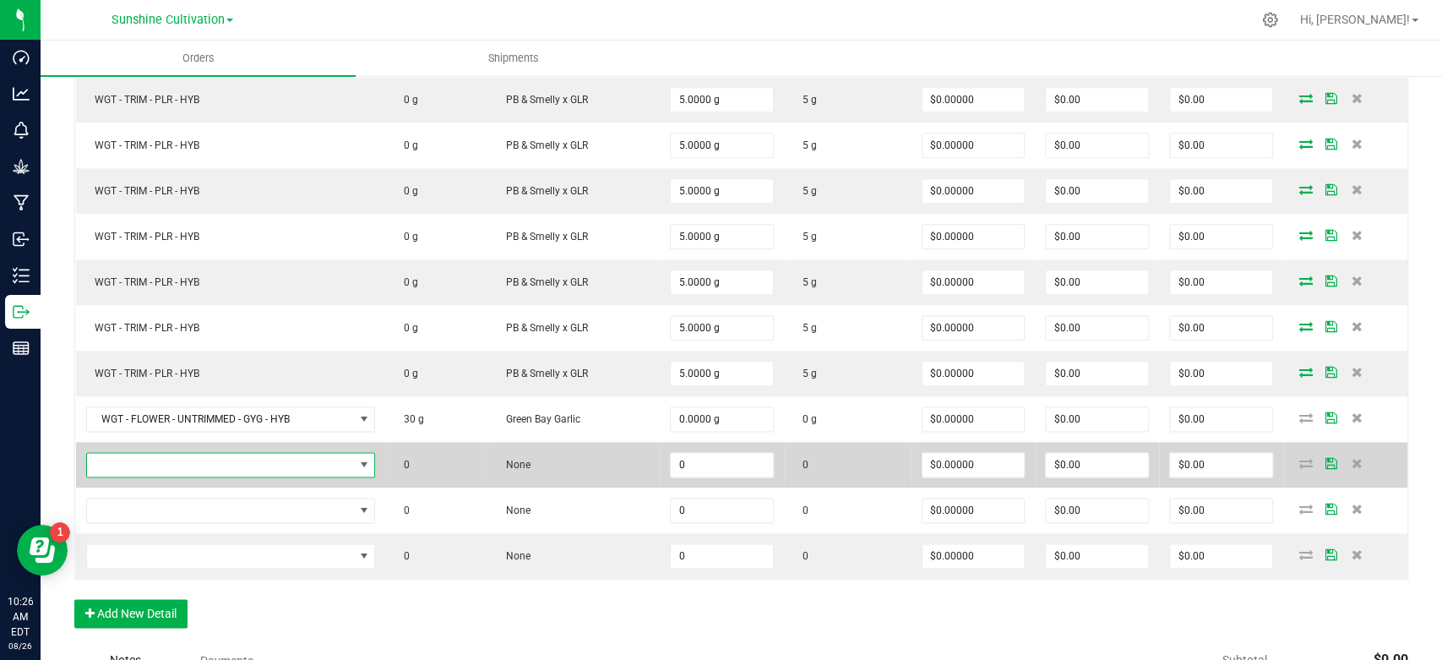
click at [287, 467] on span "NO DATA FOUND" at bounding box center [220, 465] width 267 height 24
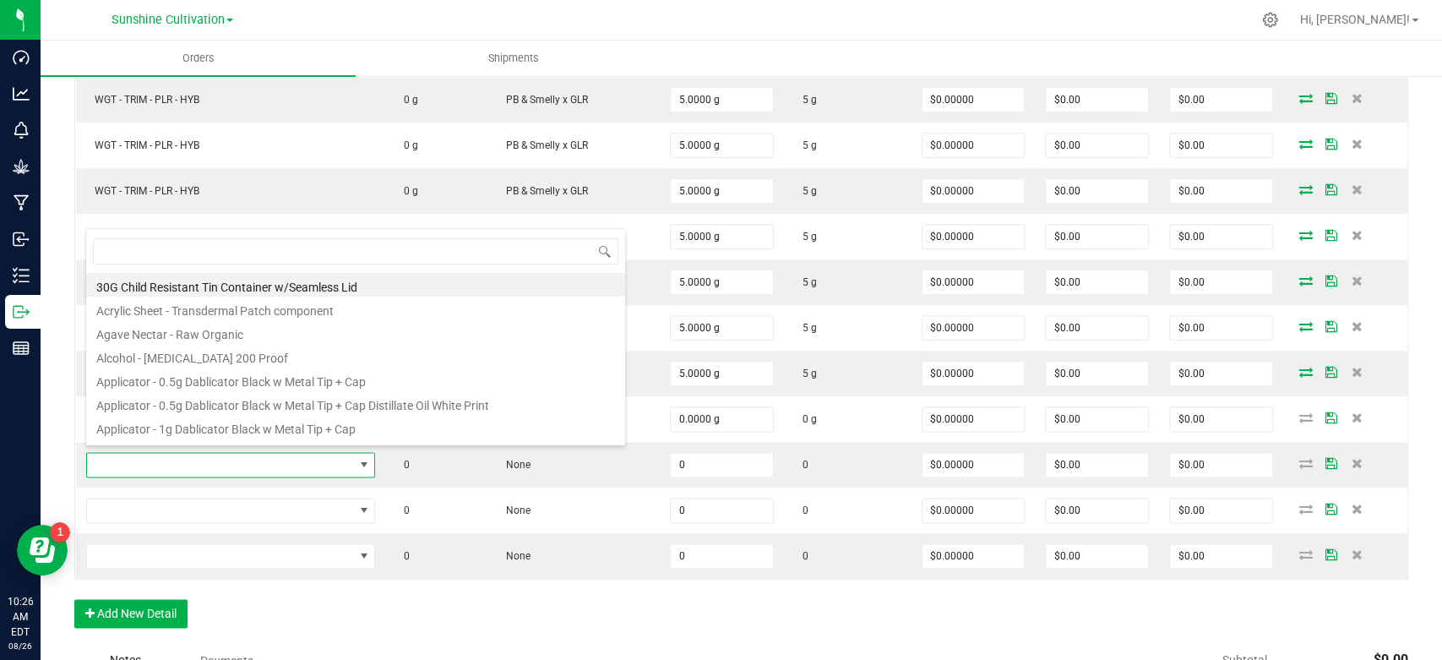
scroll to position [25, 288]
type input "WGT - FLOWER - UNTRIMMED - GYG - HYB"
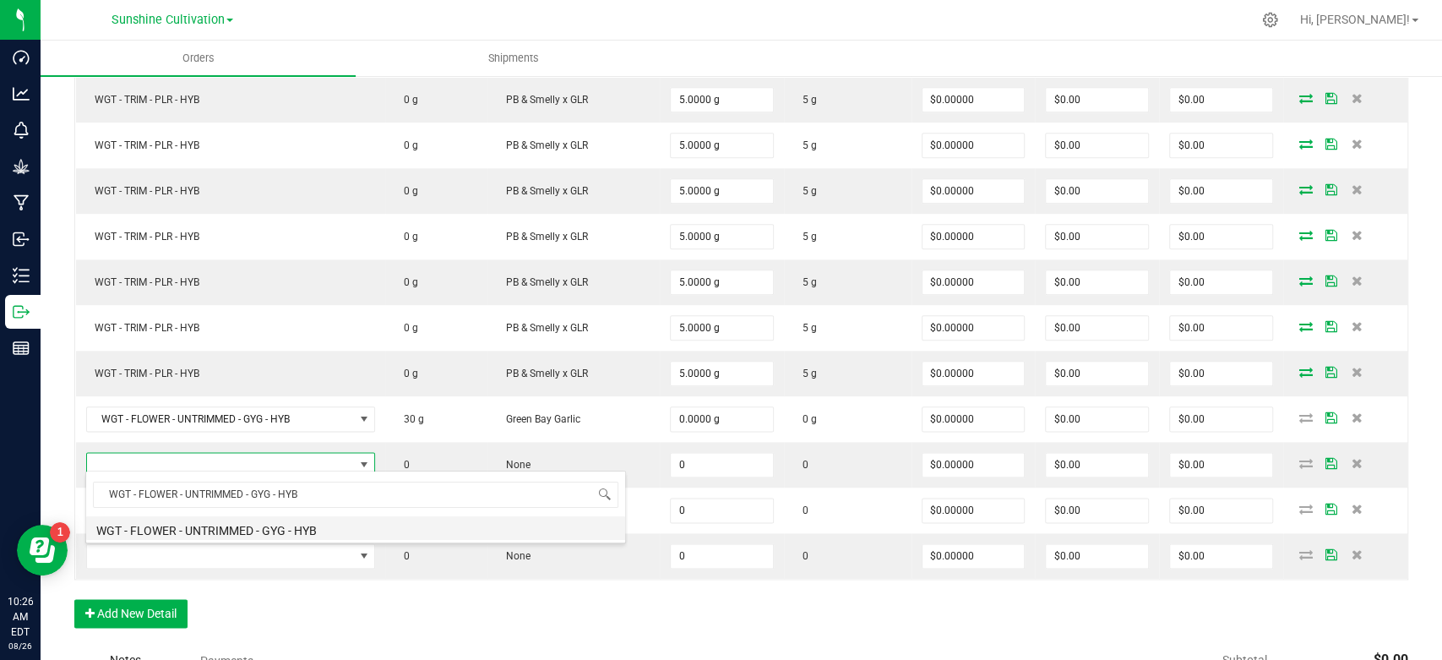
click at [453, 526] on li "WGT - FLOWER - UNTRIMMED - GYG - HYB" at bounding box center [355, 528] width 539 height 24
type input "0.0000 g"
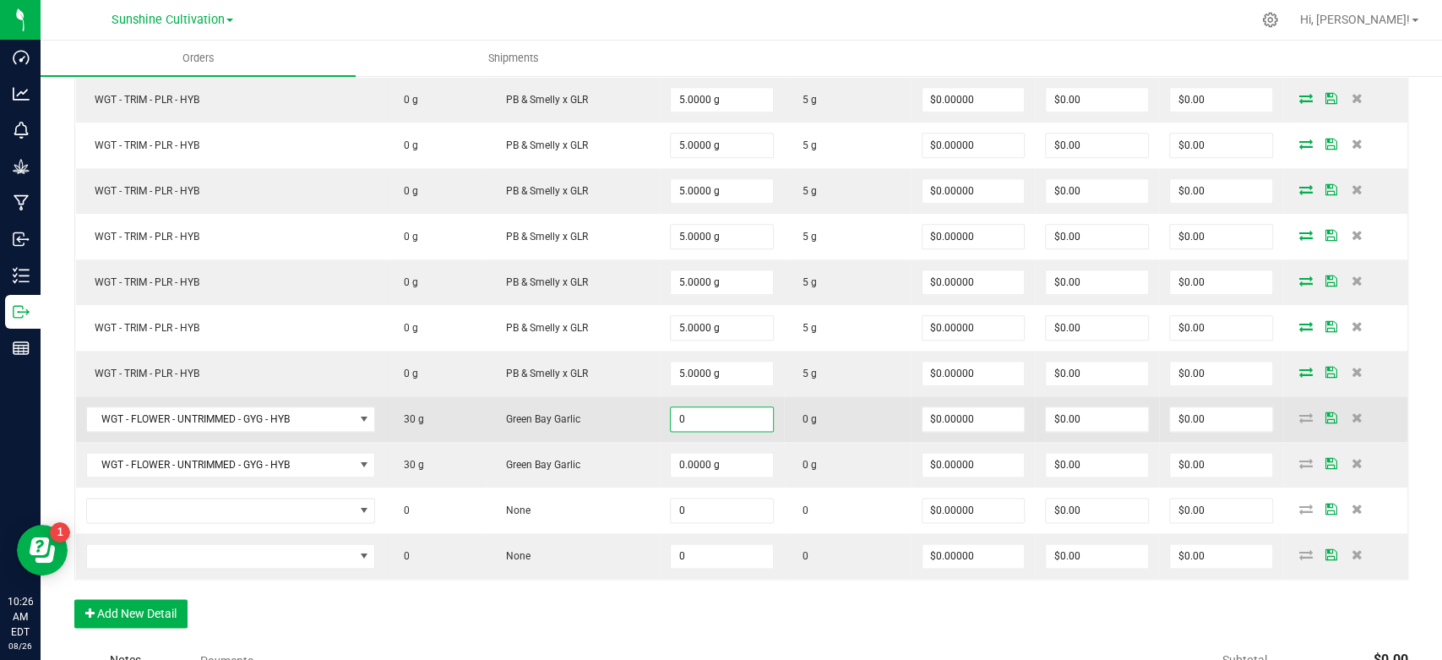
click at [716, 407] on input "0" at bounding box center [722, 419] width 102 height 24
type input "15.0000 g"
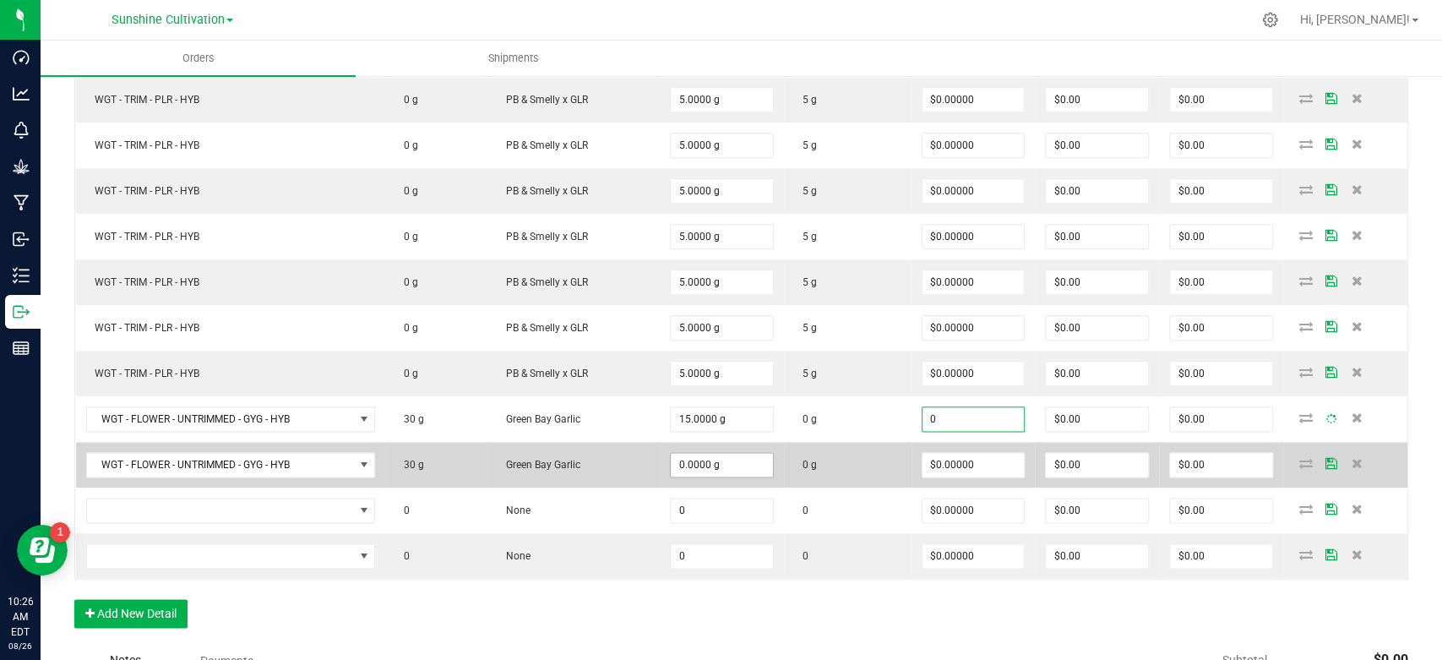
type input "$0.00000"
click at [711, 458] on input "0" at bounding box center [722, 465] width 102 height 24
type input "15.0000 g"
type input "0"
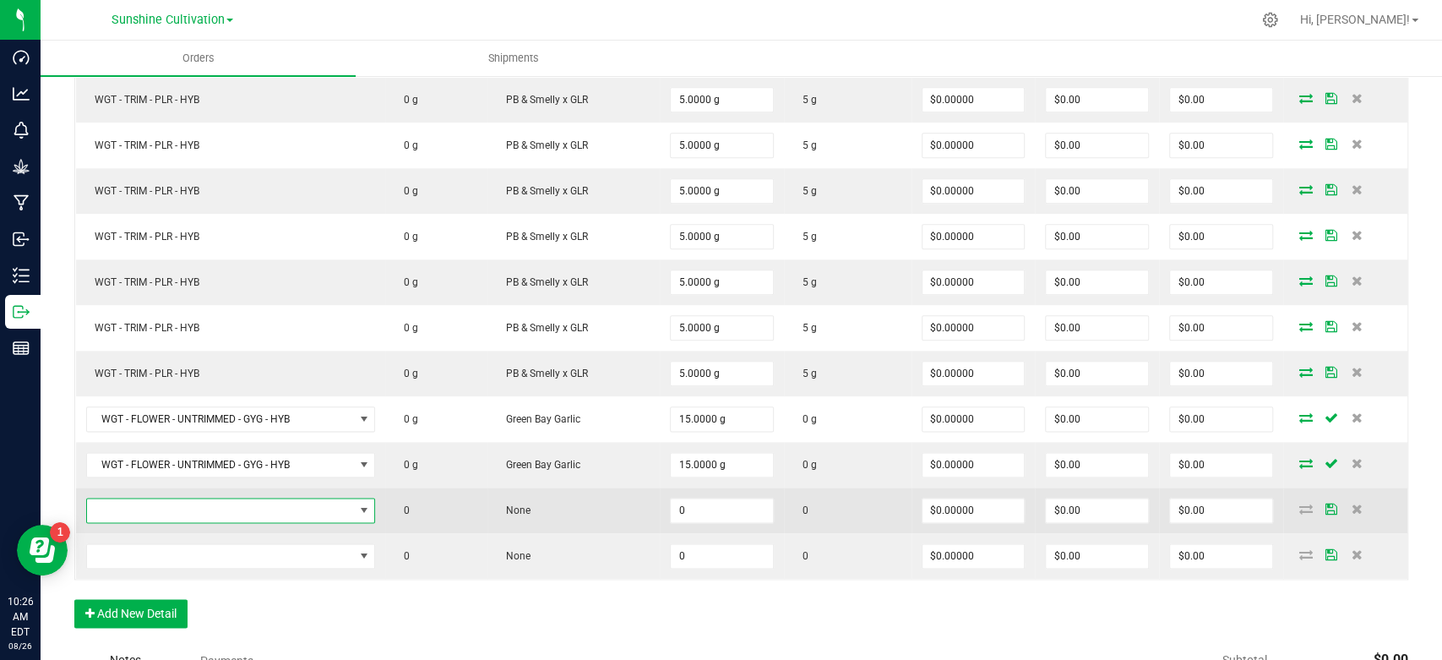
click at [225, 501] on span "NO DATA FOUND" at bounding box center [220, 511] width 267 height 24
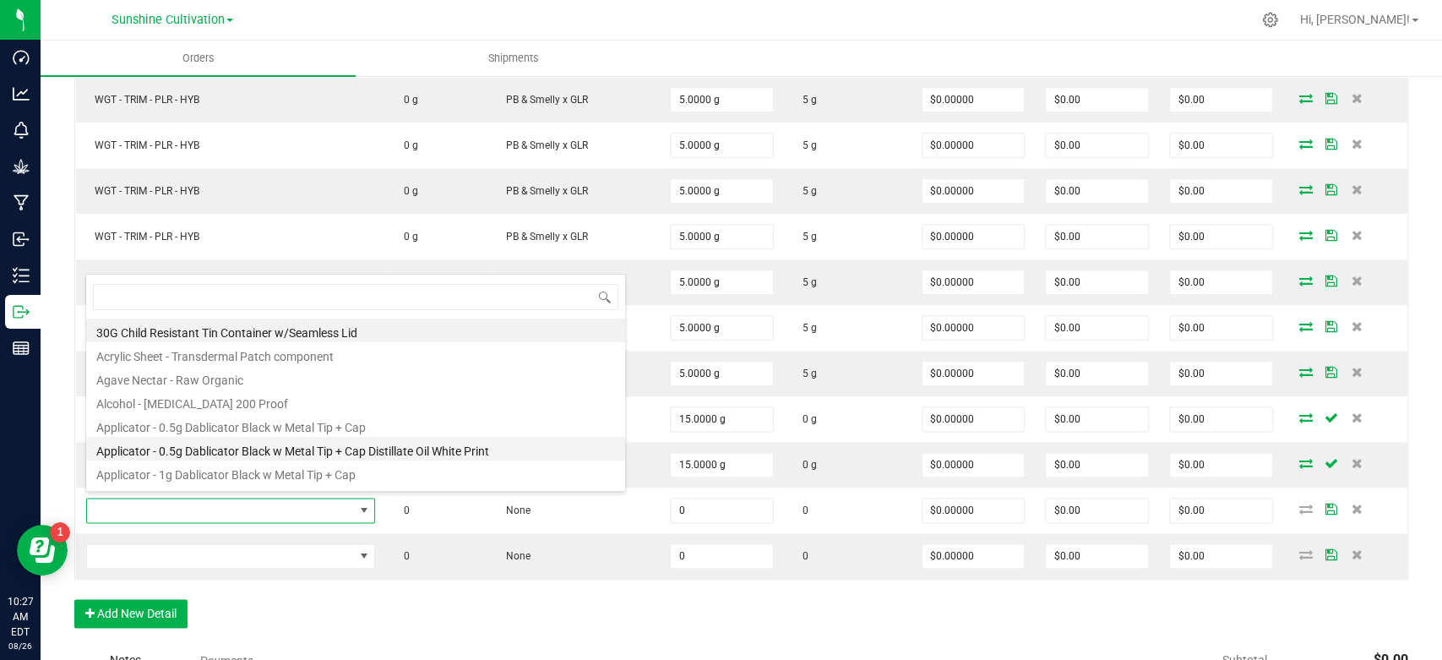
type input "WGT - TRIM - GYG - HYB"
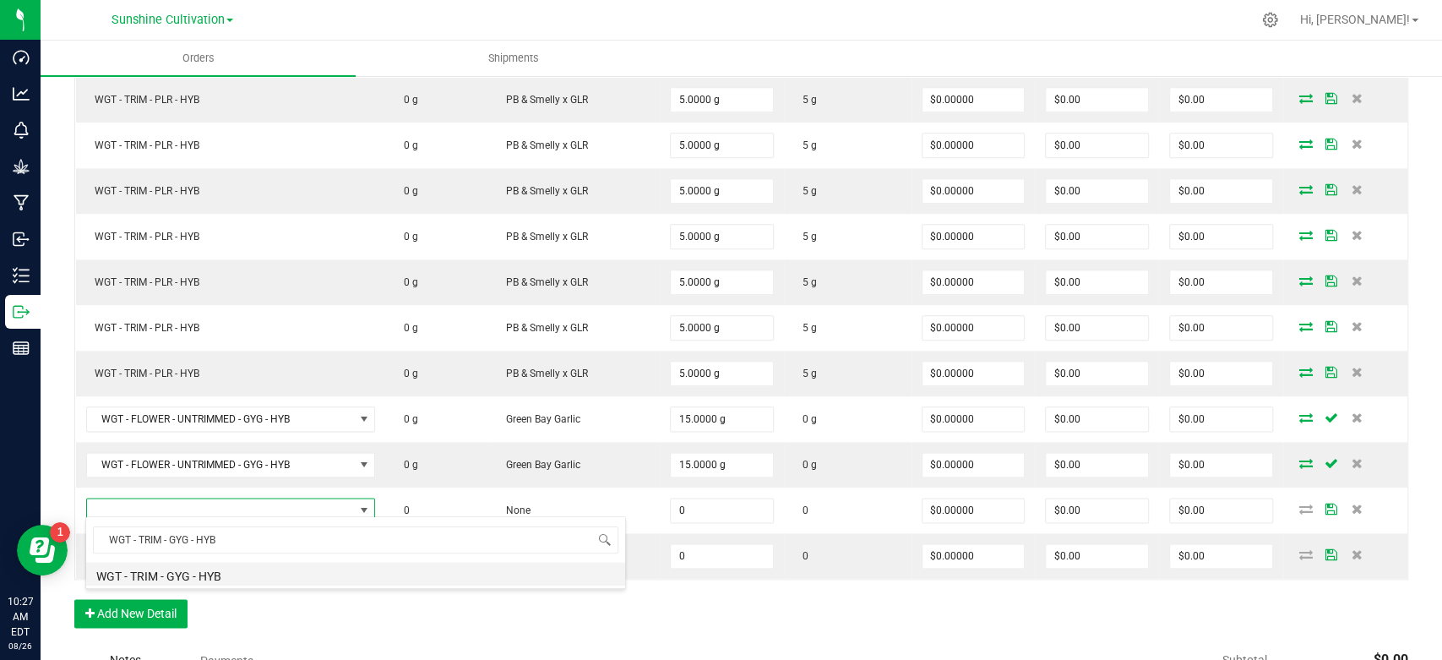
click at [238, 570] on li "WGT - TRIM - GYG - HYB" at bounding box center [355, 574] width 539 height 24
type input "0.0000 g"
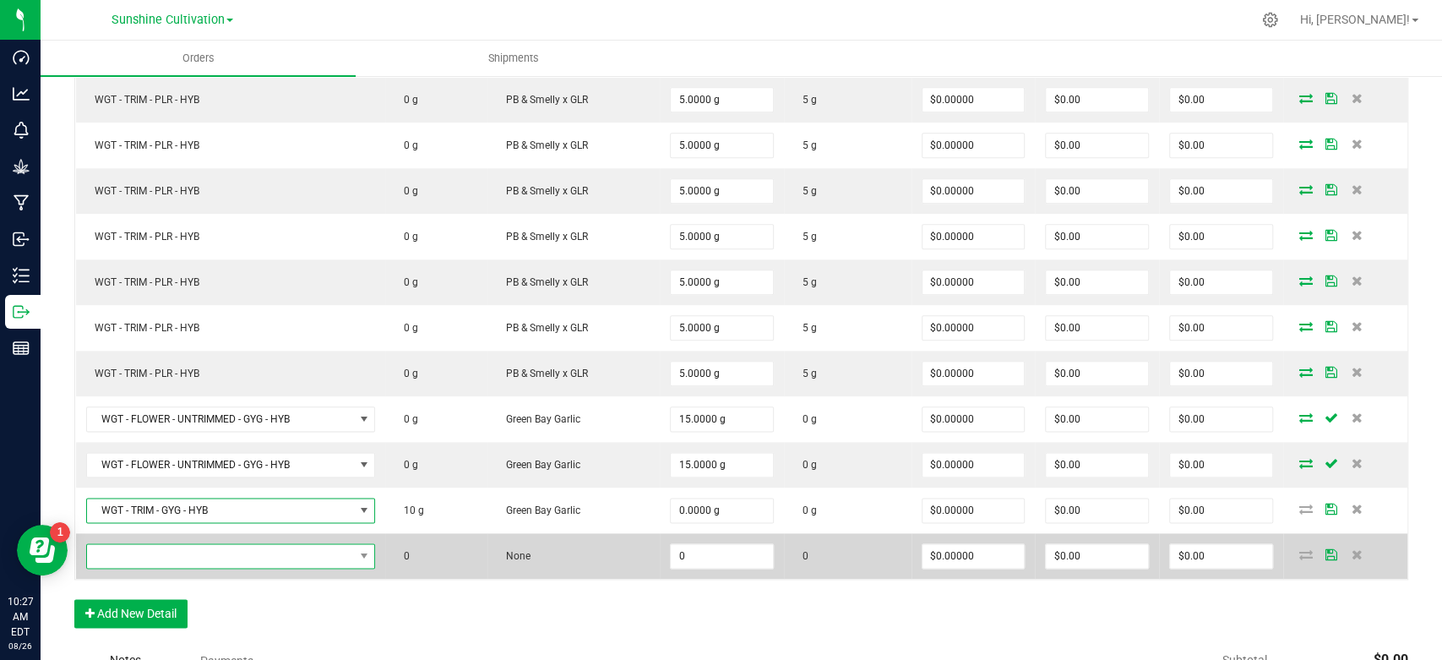
click at [245, 547] on span "NO DATA FOUND" at bounding box center [220, 556] width 267 height 24
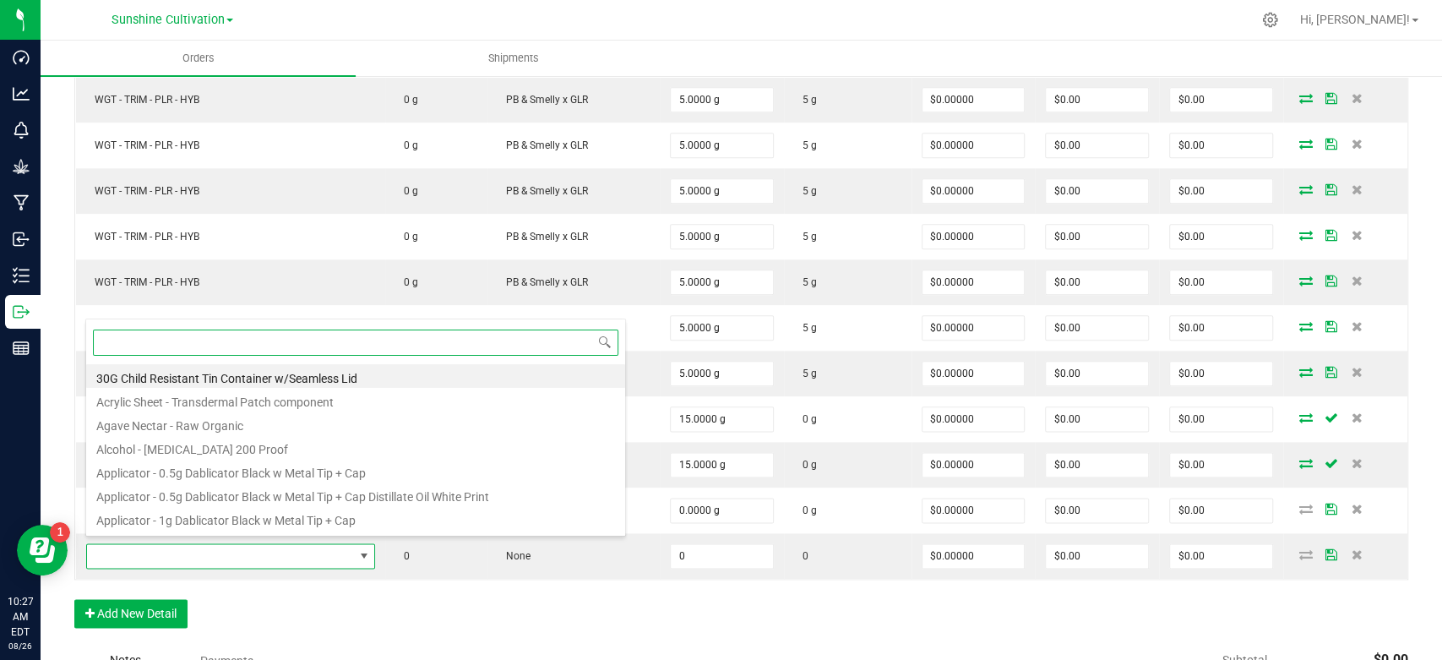
paste input "WGT - TRIM - GYG - HYB"
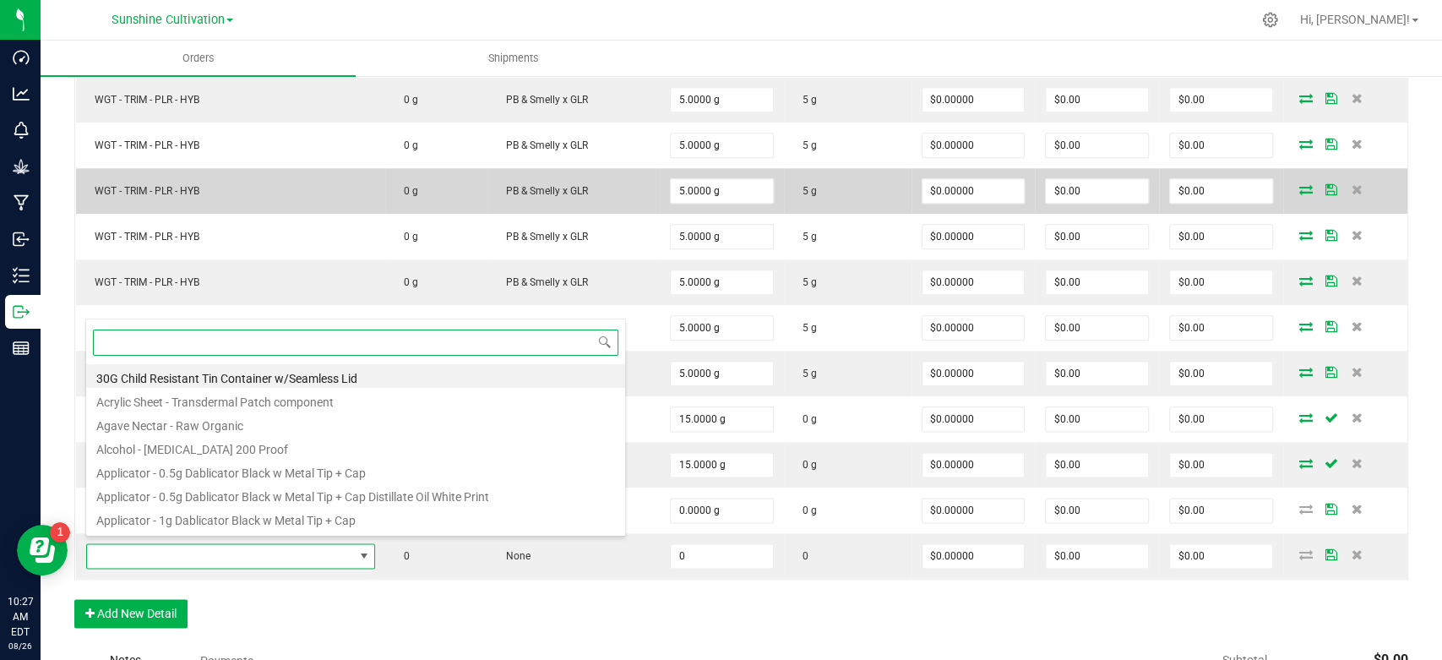
type input "WGT - TRIM - GYG - HYB"
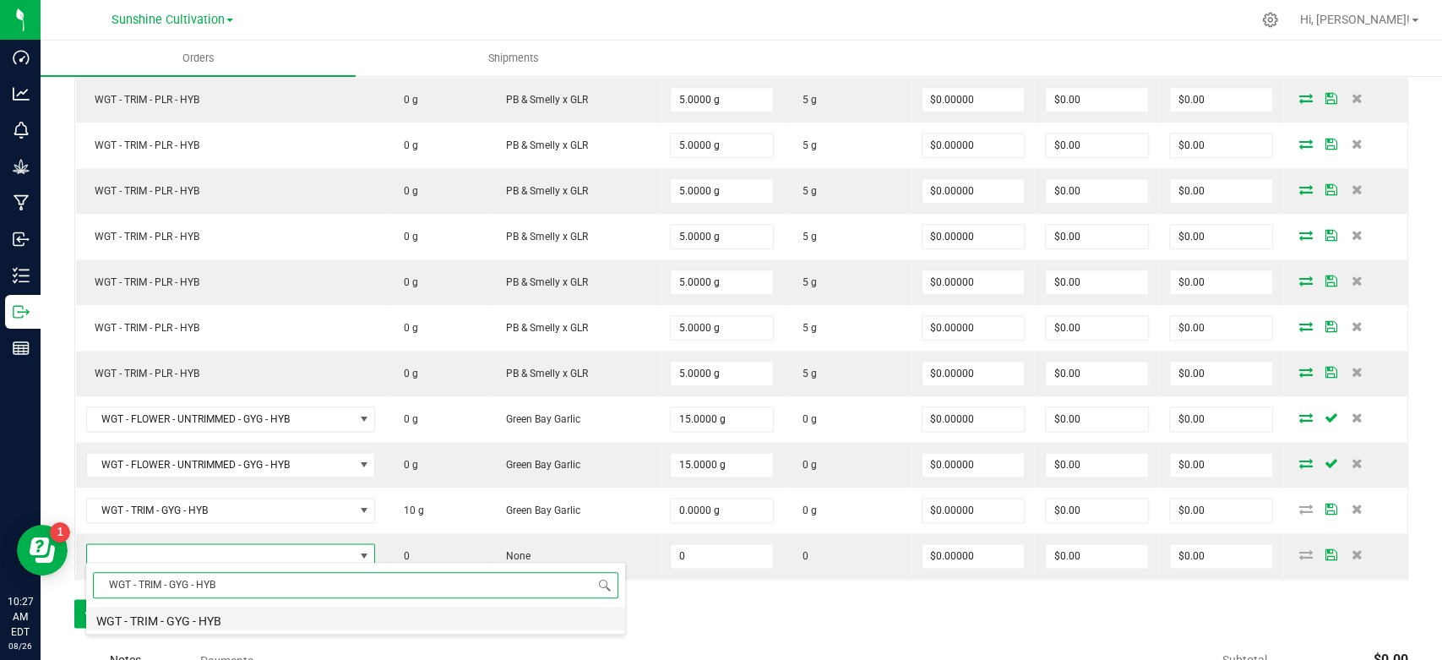
click at [239, 627] on li "WGT - TRIM - GYG - HYB" at bounding box center [355, 619] width 539 height 24
type input "0.0000 g"
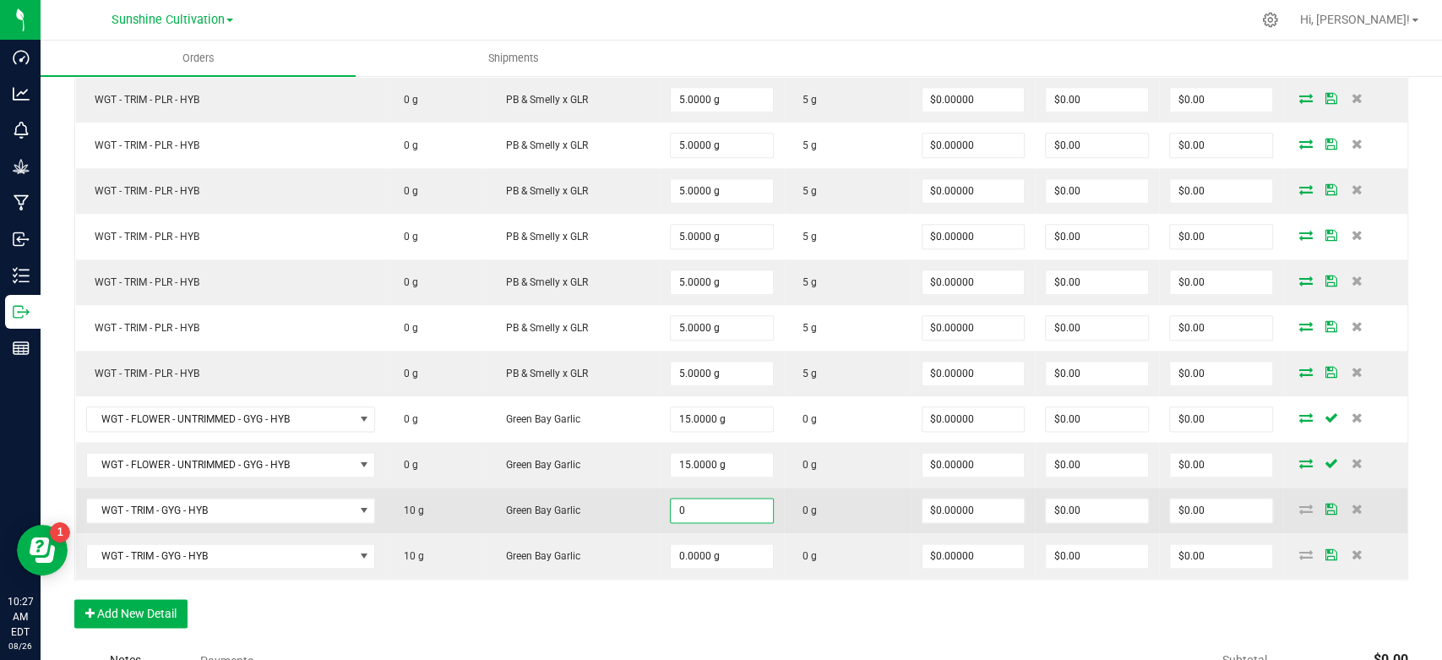
click at [696, 499] on input "0" at bounding box center [722, 511] width 102 height 24
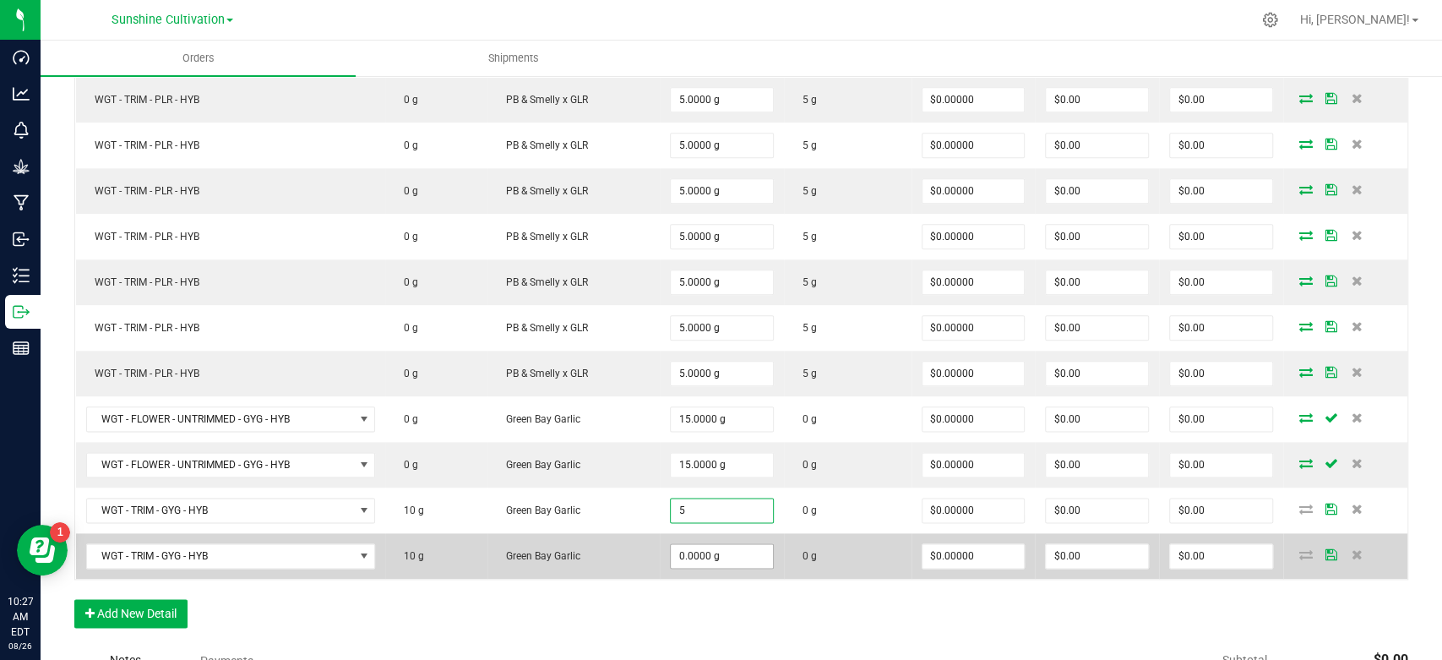
type input "5.0000 g"
click at [697, 550] on input "0" at bounding box center [722, 556] width 102 height 24
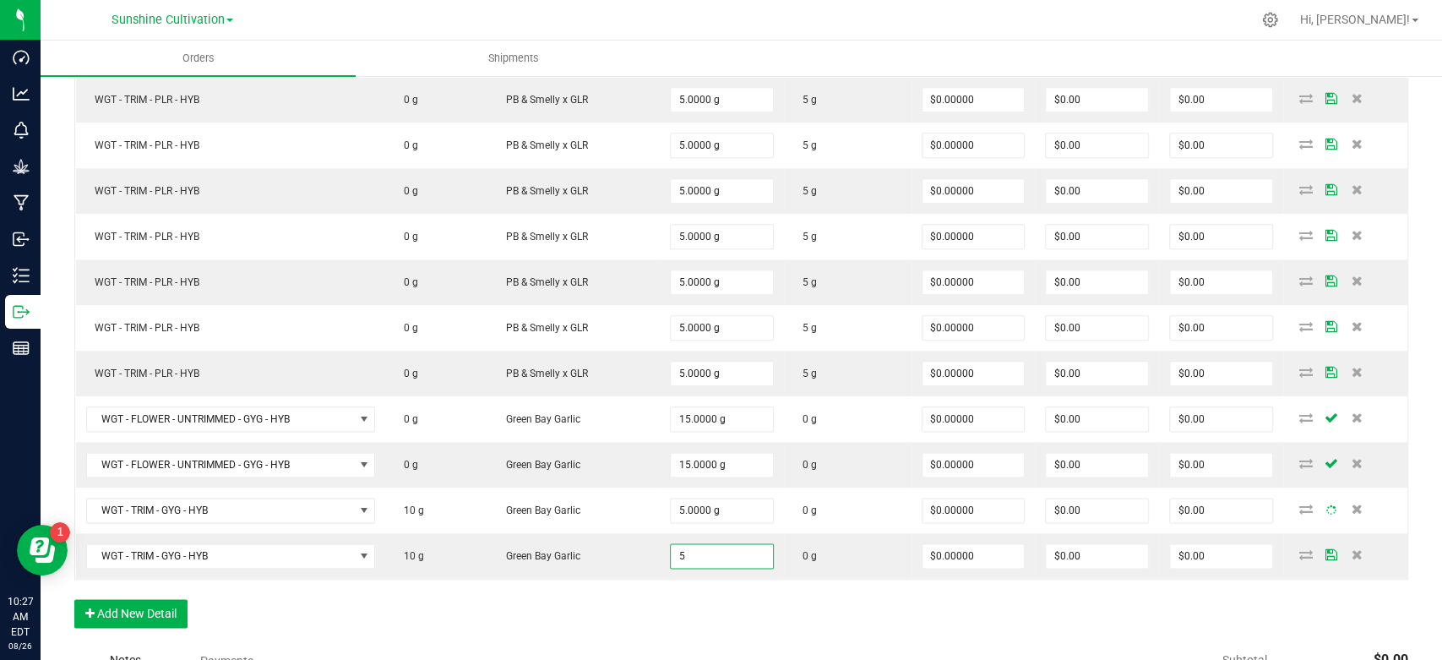
type input "5.0000 g"
type input "0"
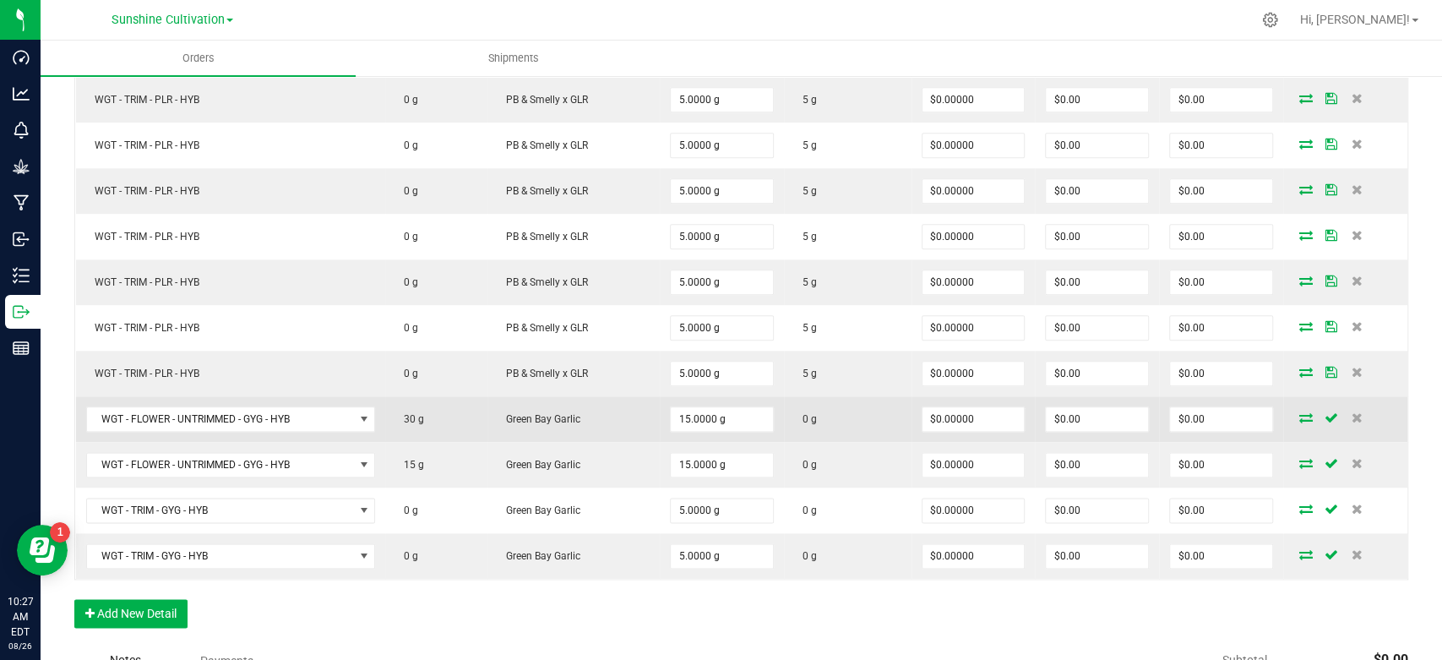
click at [1284, 417] on td at bounding box center [1345, 419] width 124 height 46
click at [1299, 412] on icon at bounding box center [1306, 417] width 14 height 10
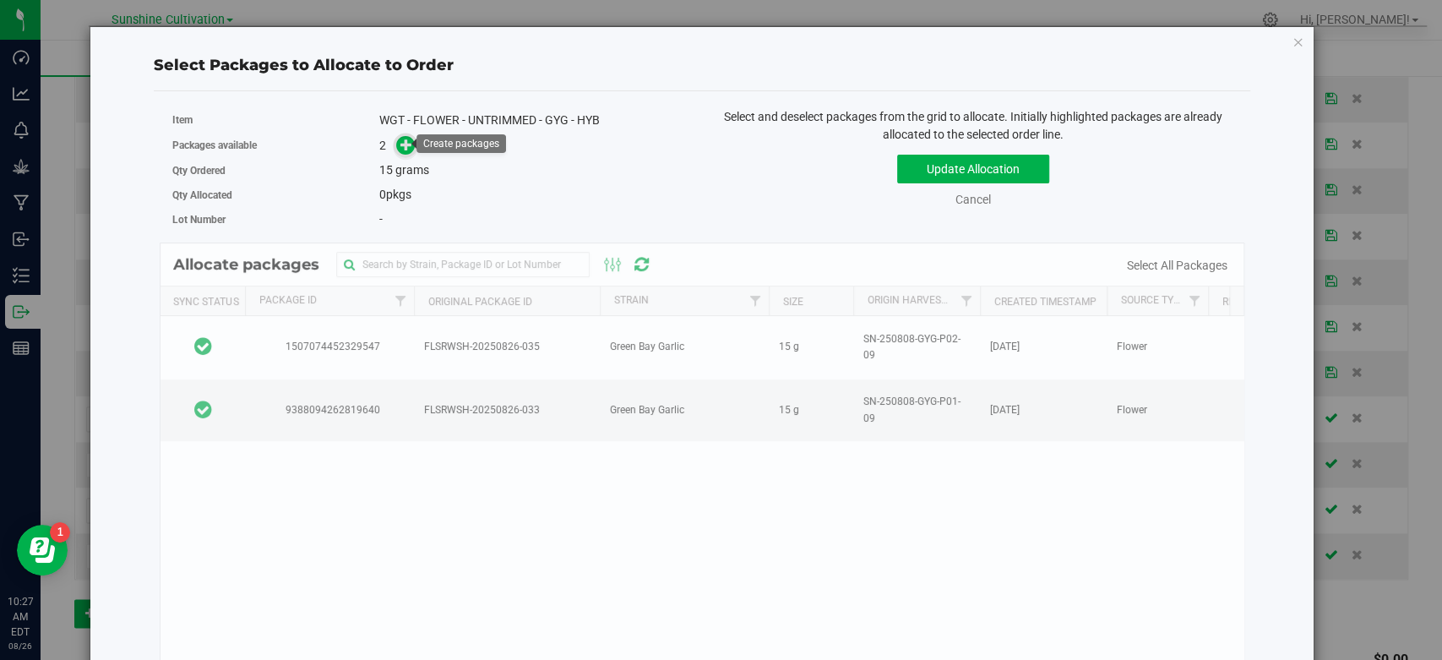
click at [404, 144] on icon at bounding box center [407, 144] width 14 height 14
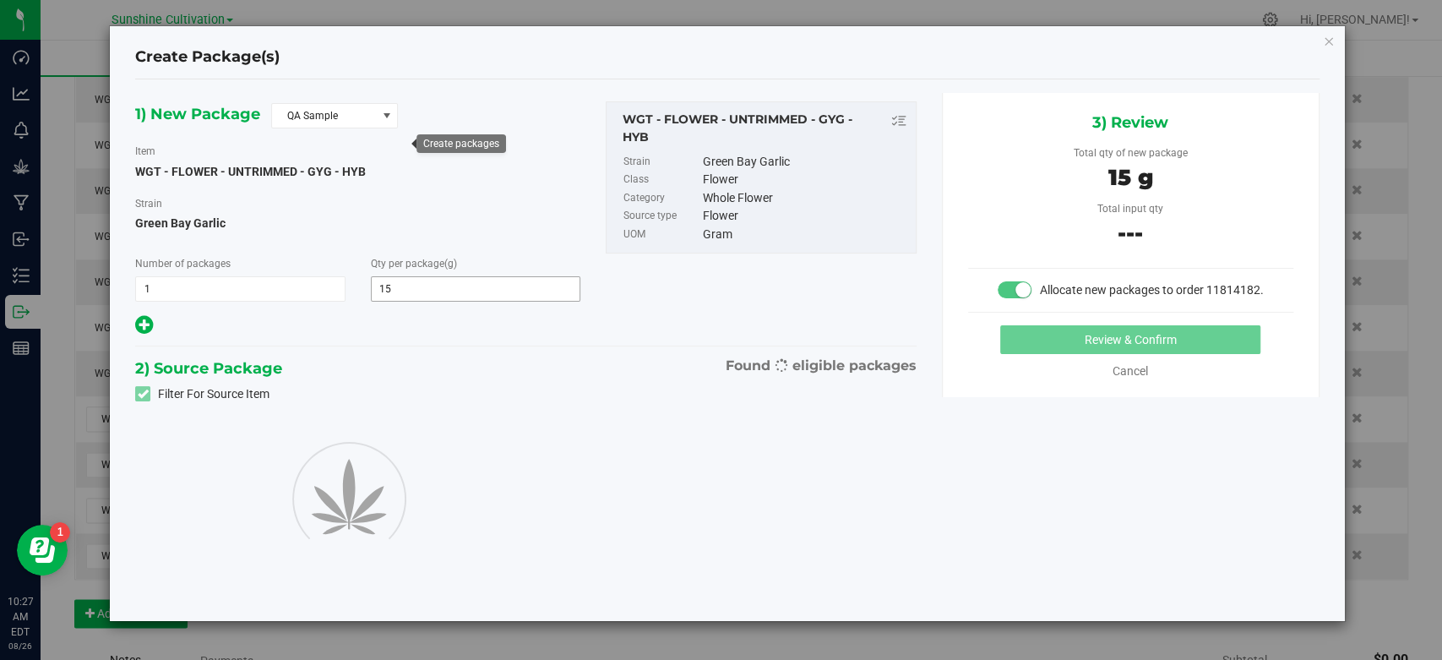
type input "15.0000"
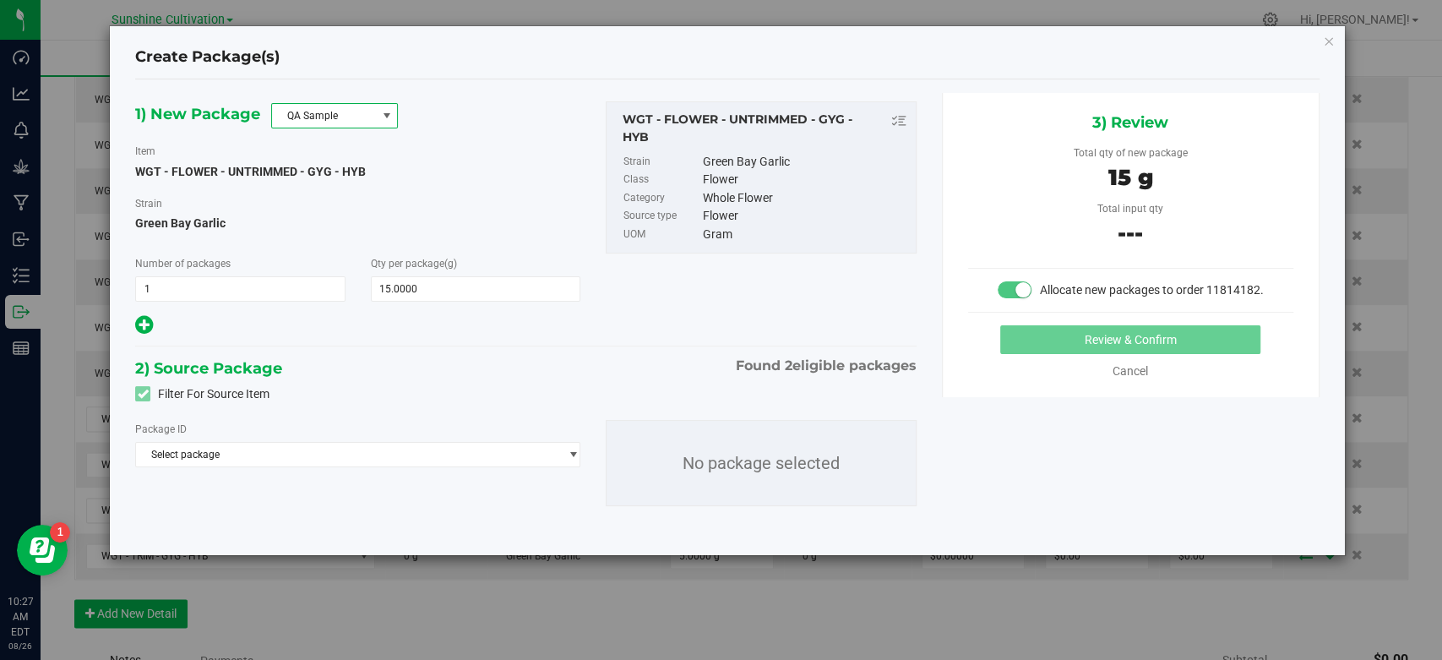
drag, startPoint x: 344, startPoint y: 118, endPoint x: 318, endPoint y: 112, distance: 27.1
click at [343, 114] on span "QA Sample" at bounding box center [324, 116] width 104 height 24
click at [331, 193] on li "R&D Sample" at bounding box center [334, 191] width 125 height 24
click at [439, 449] on span "Select package" at bounding box center [347, 455] width 422 height 24
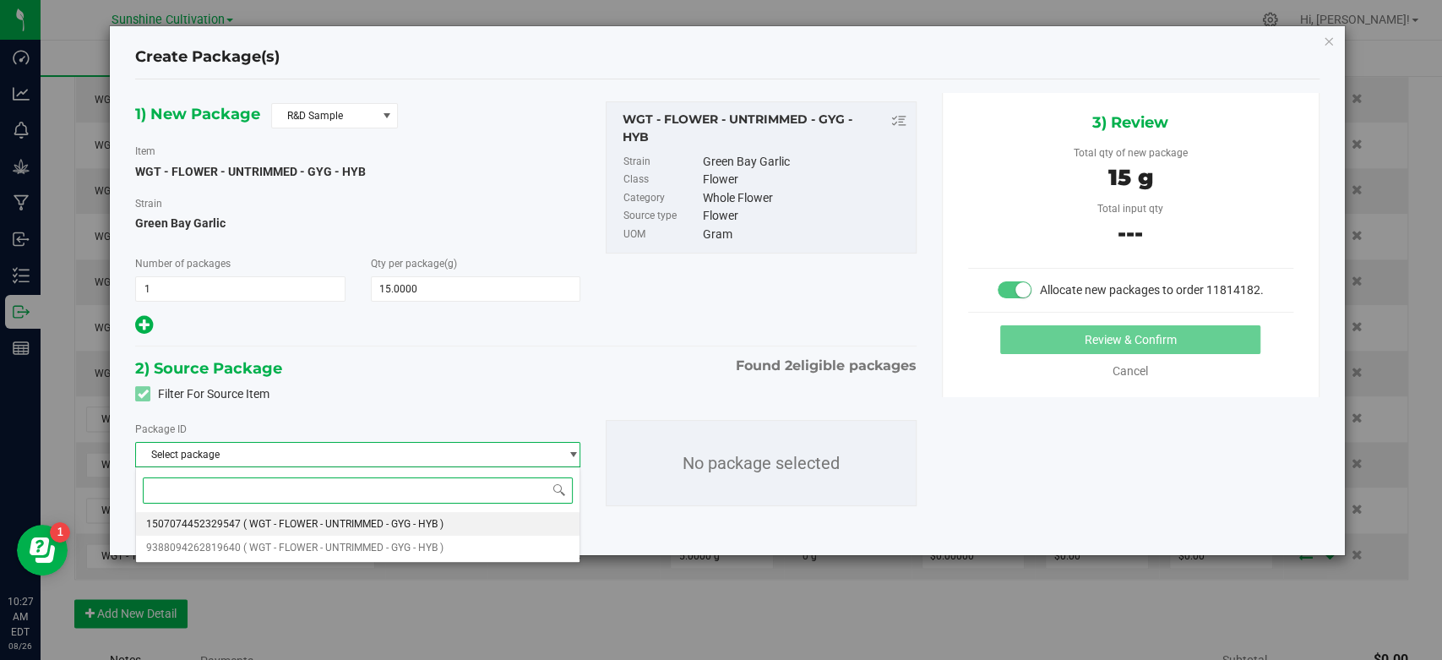
click at [308, 526] on span "( WGT - FLOWER - UNTRIMMED - GYG - HYB )" at bounding box center [343, 524] width 200 height 12
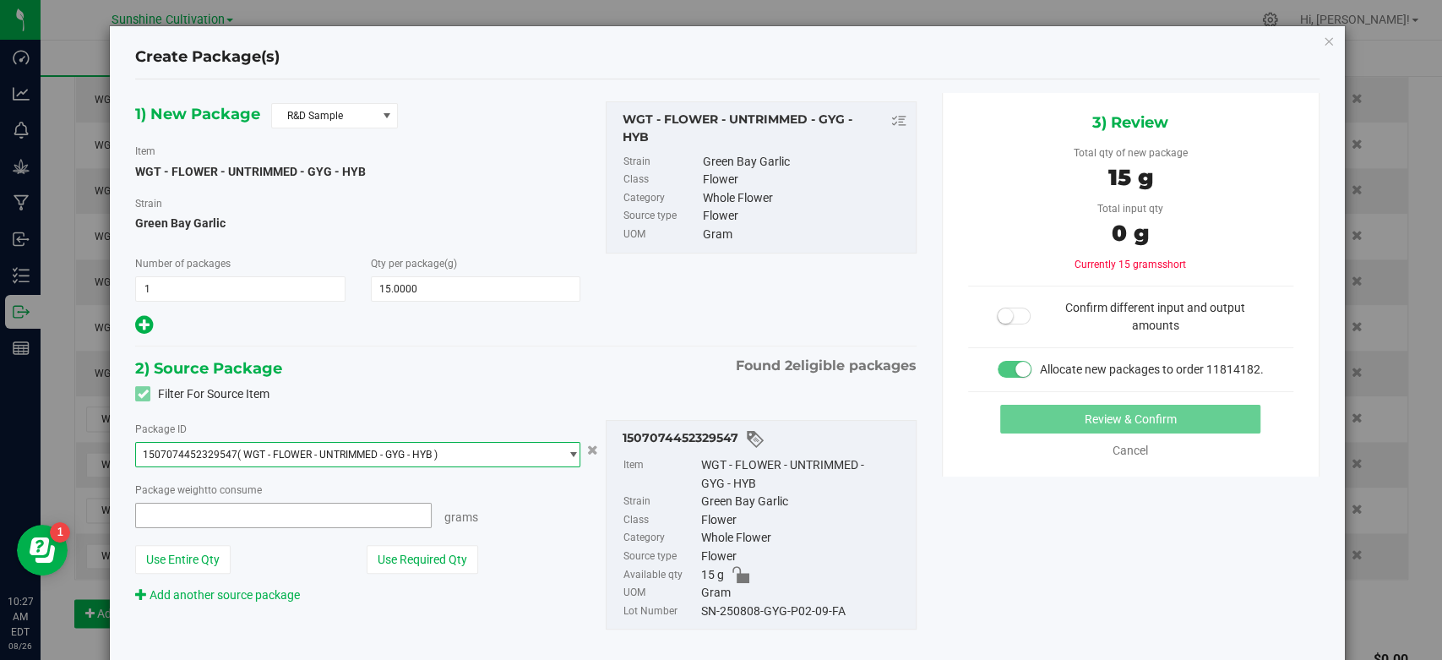
click at [289, 509] on span at bounding box center [283, 515] width 297 height 25
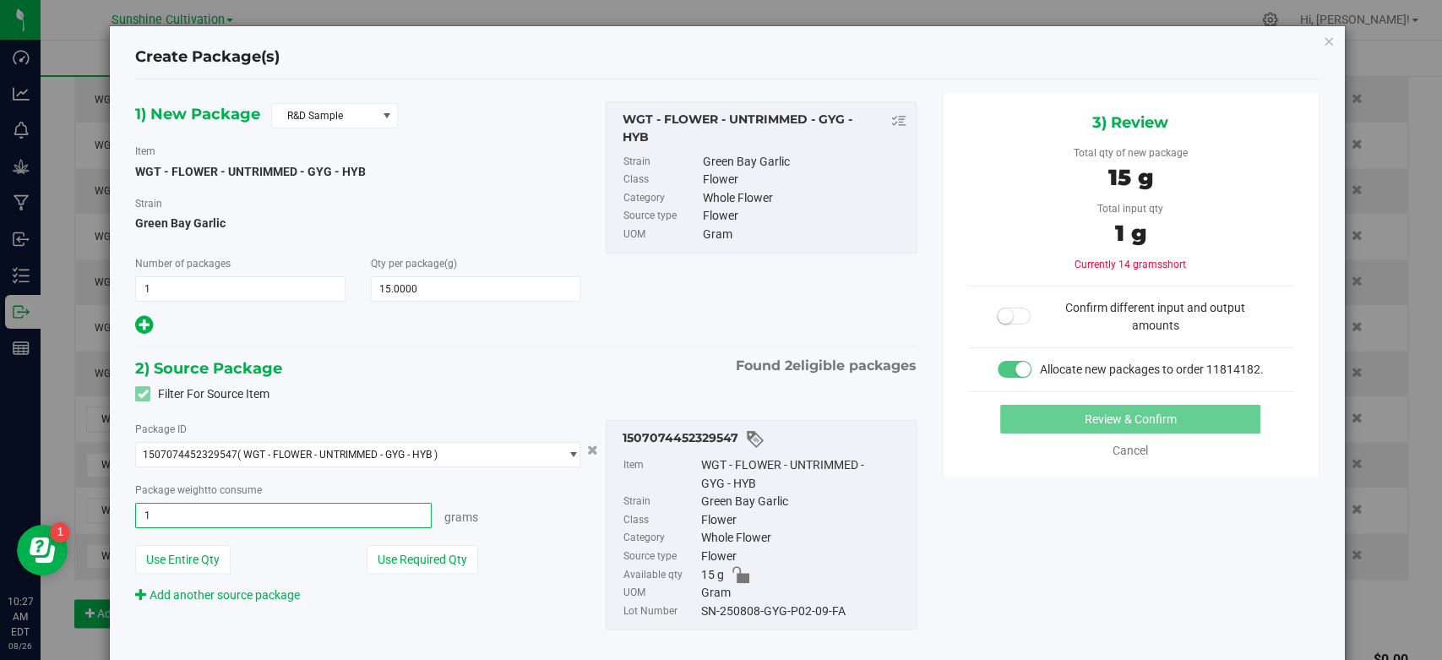
type input "15"
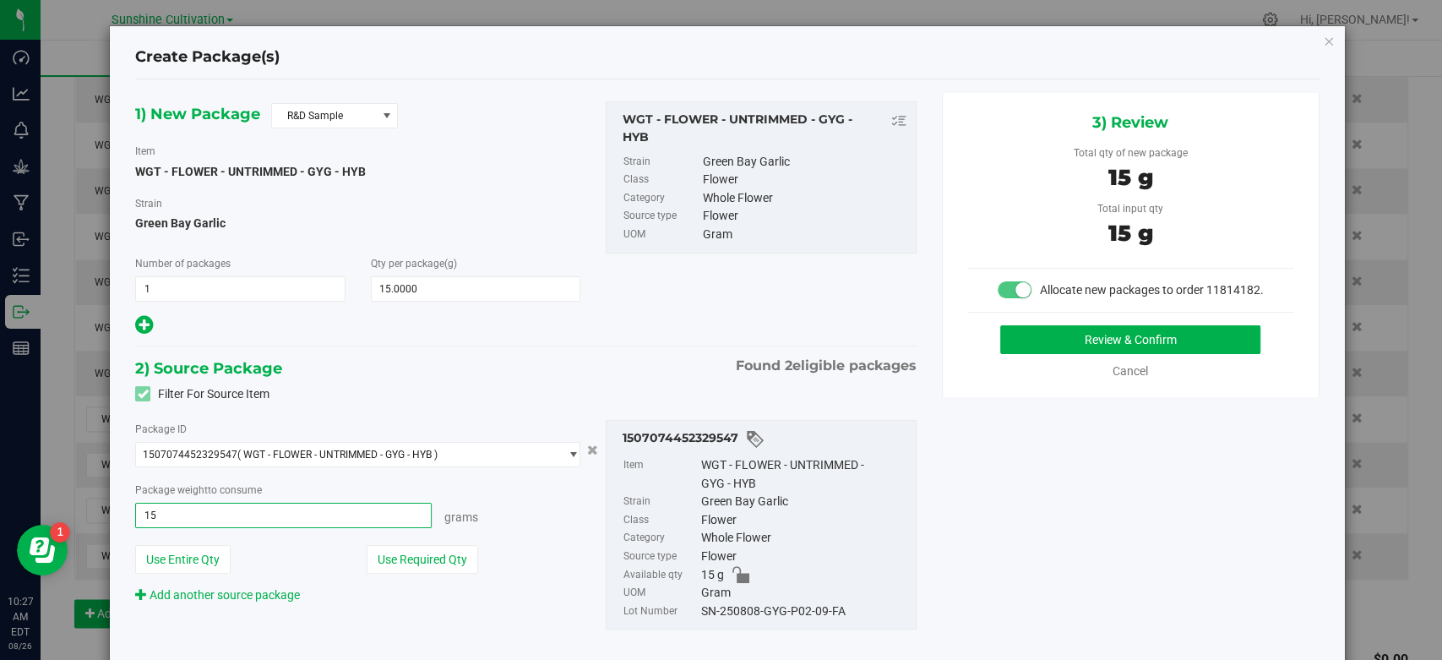
type input "15.0000 g"
click at [755, 613] on div "SN-250808-GYG-P02-09-FA" at bounding box center [804, 611] width 206 height 19
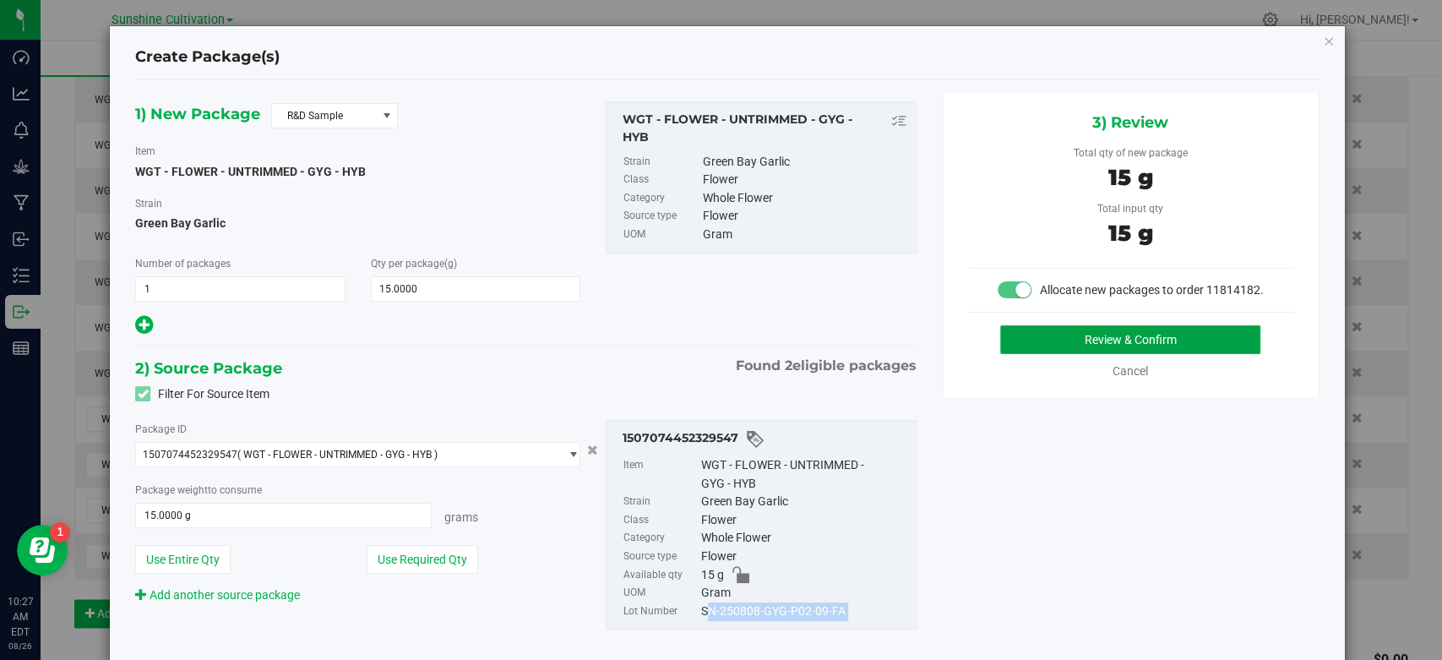
click at [1044, 351] on button "Review & Confirm" at bounding box center [1130, 339] width 260 height 29
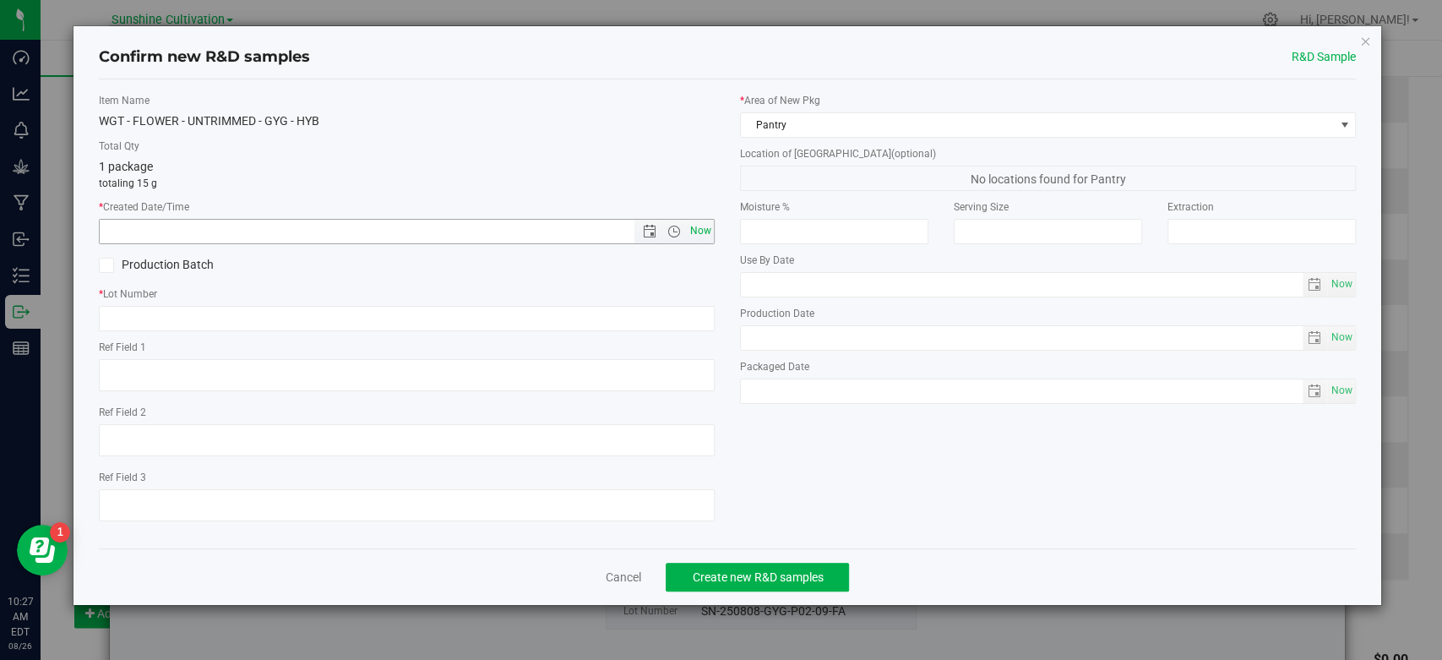
click at [708, 228] on span "Now" at bounding box center [701, 231] width 29 height 25
type input "8/26/2025 10:27 AM"
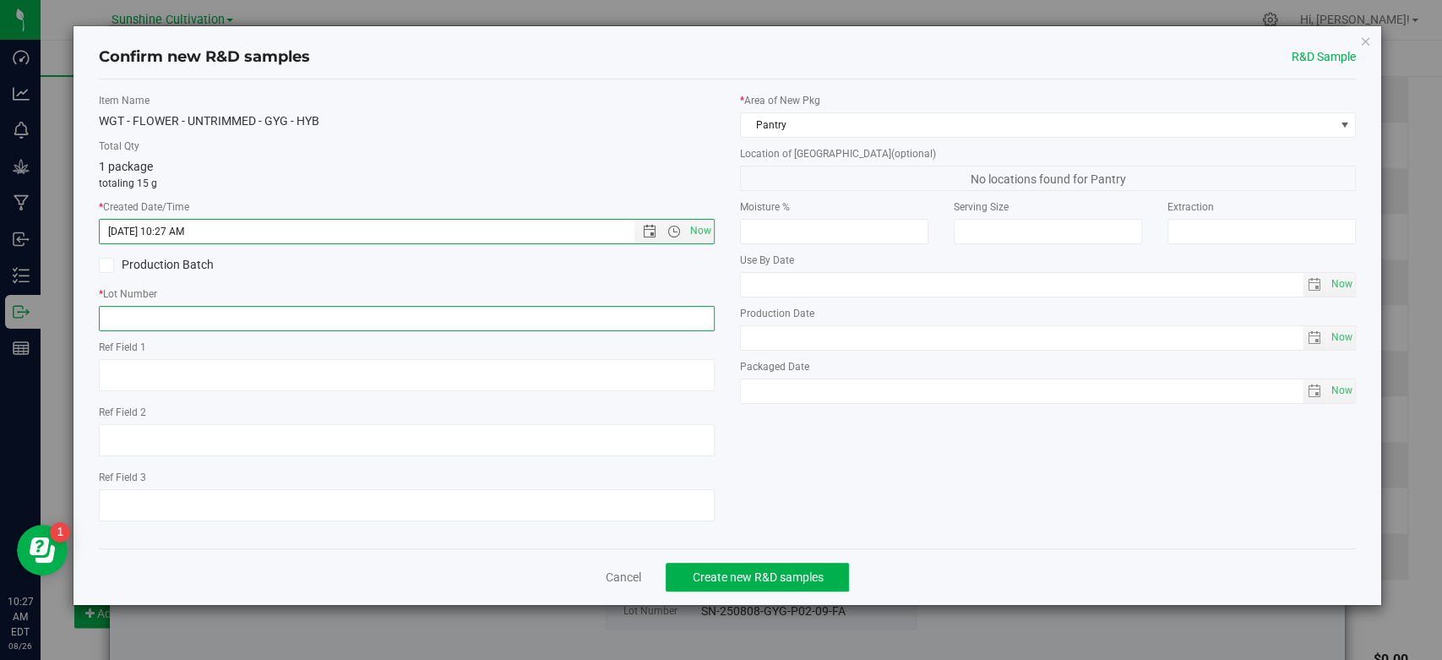
click at [624, 324] on input "text" at bounding box center [407, 318] width 616 height 25
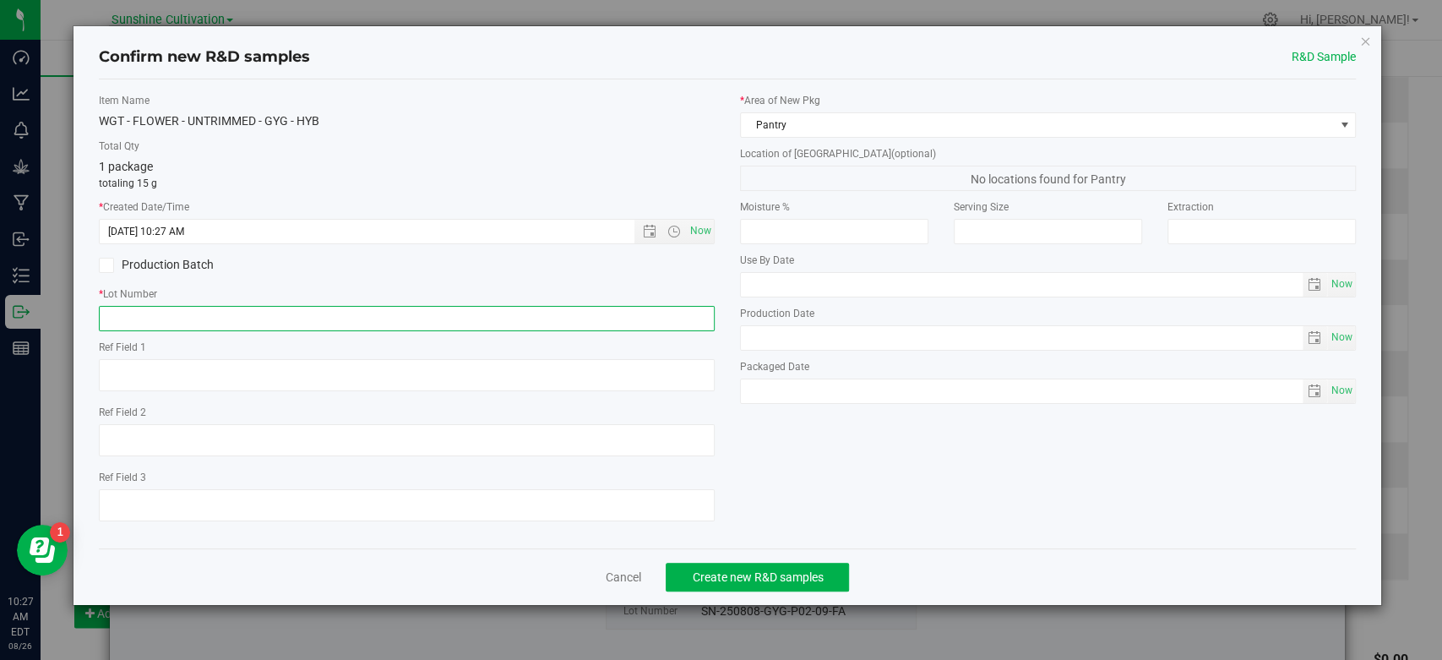
paste input "SN-250808-GYG-P02-09-FA"
type input "SN-250808-GYG-P02-09-FA"
click at [745, 590] on button "Create new R&D samples" at bounding box center [757, 577] width 183 height 29
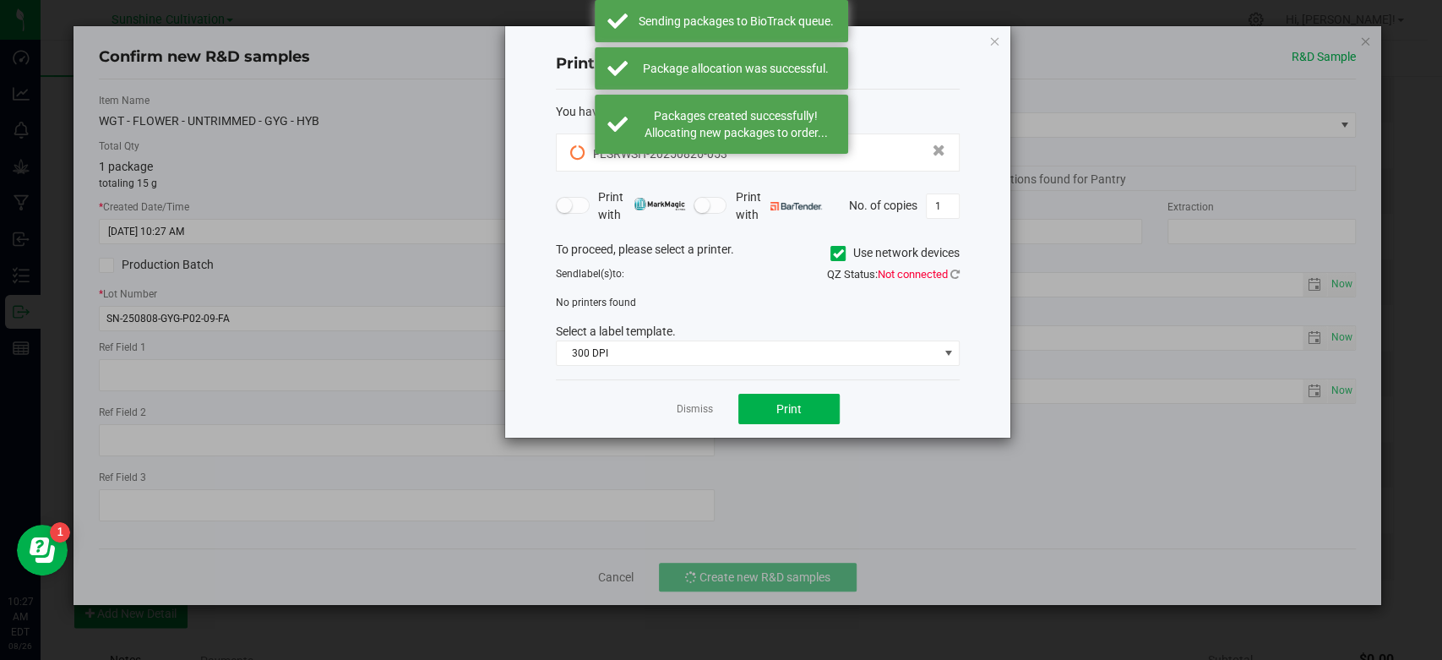
click at [686, 400] on app-cancel-button "Dismiss" at bounding box center [695, 409] width 36 height 18
click at [686, 417] on app-cancel-button "Dismiss" at bounding box center [695, 409] width 36 height 18
click at [689, 410] on link "Dismiss" at bounding box center [695, 409] width 36 height 14
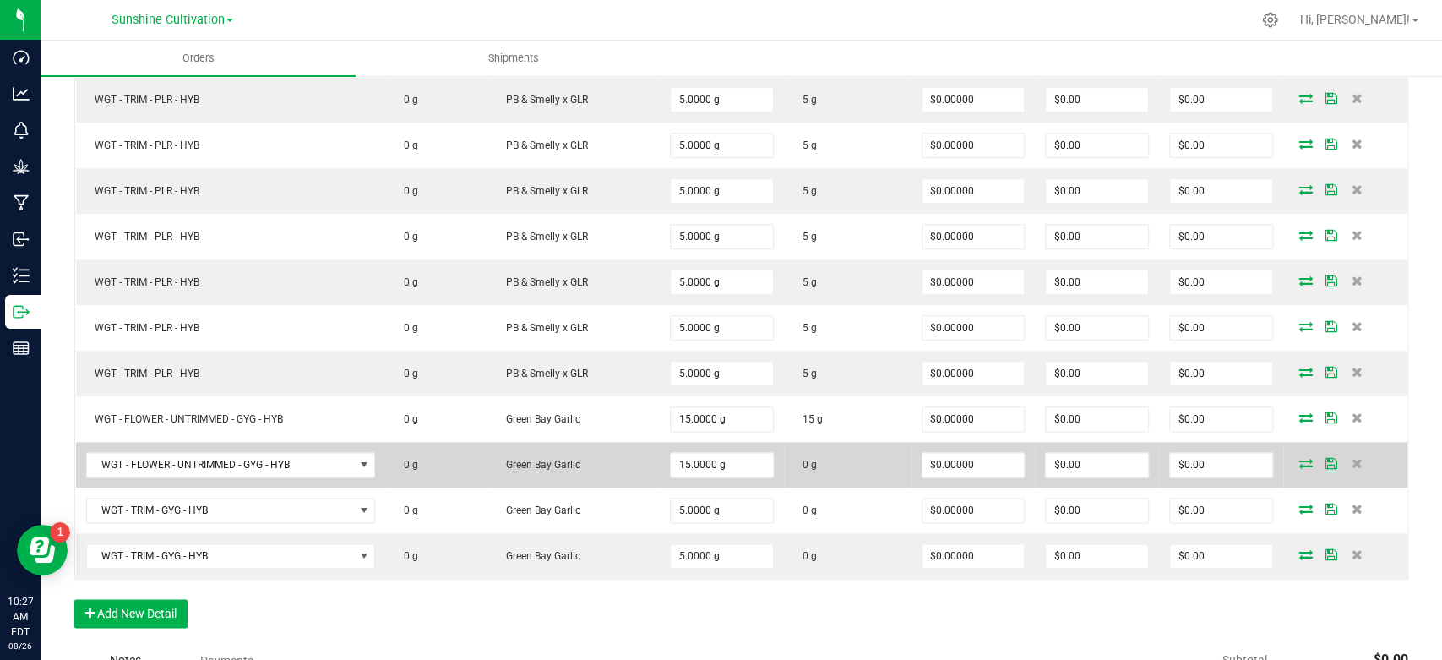
click at [1299, 458] on icon at bounding box center [1306, 463] width 14 height 10
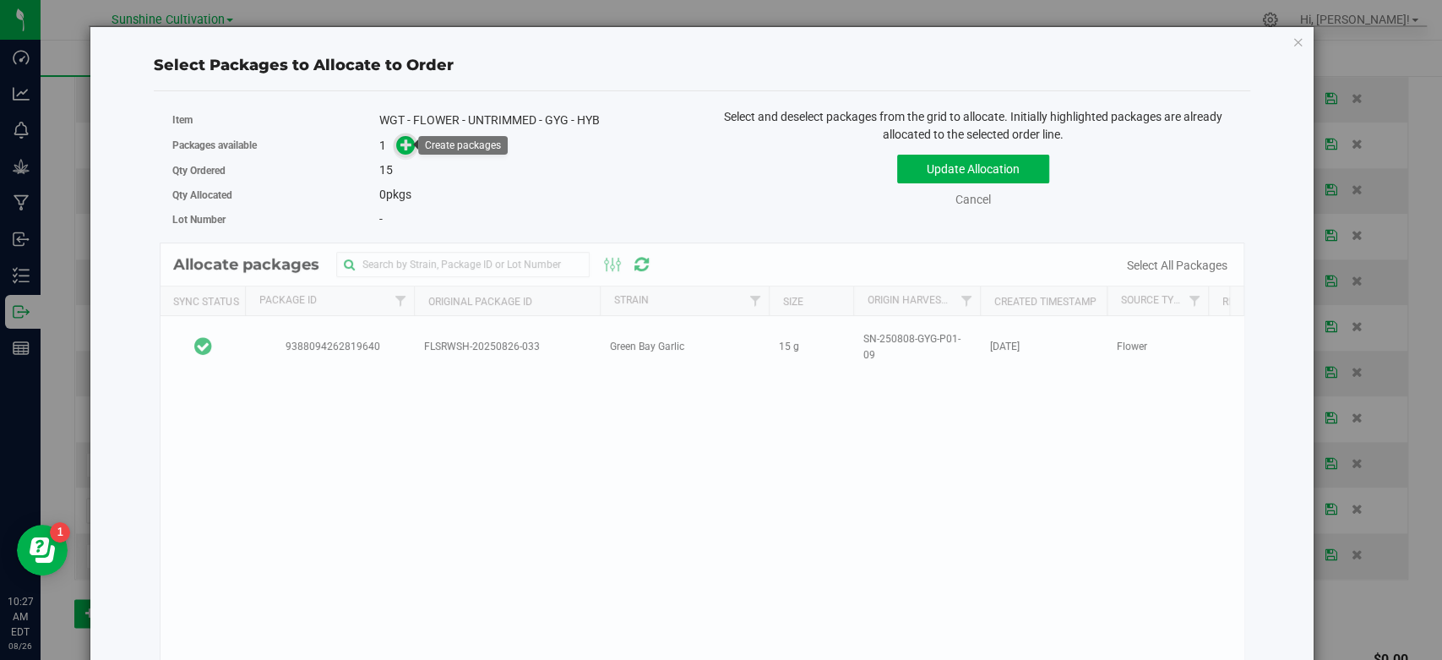
click at [409, 139] on icon at bounding box center [407, 144] width 14 height 14
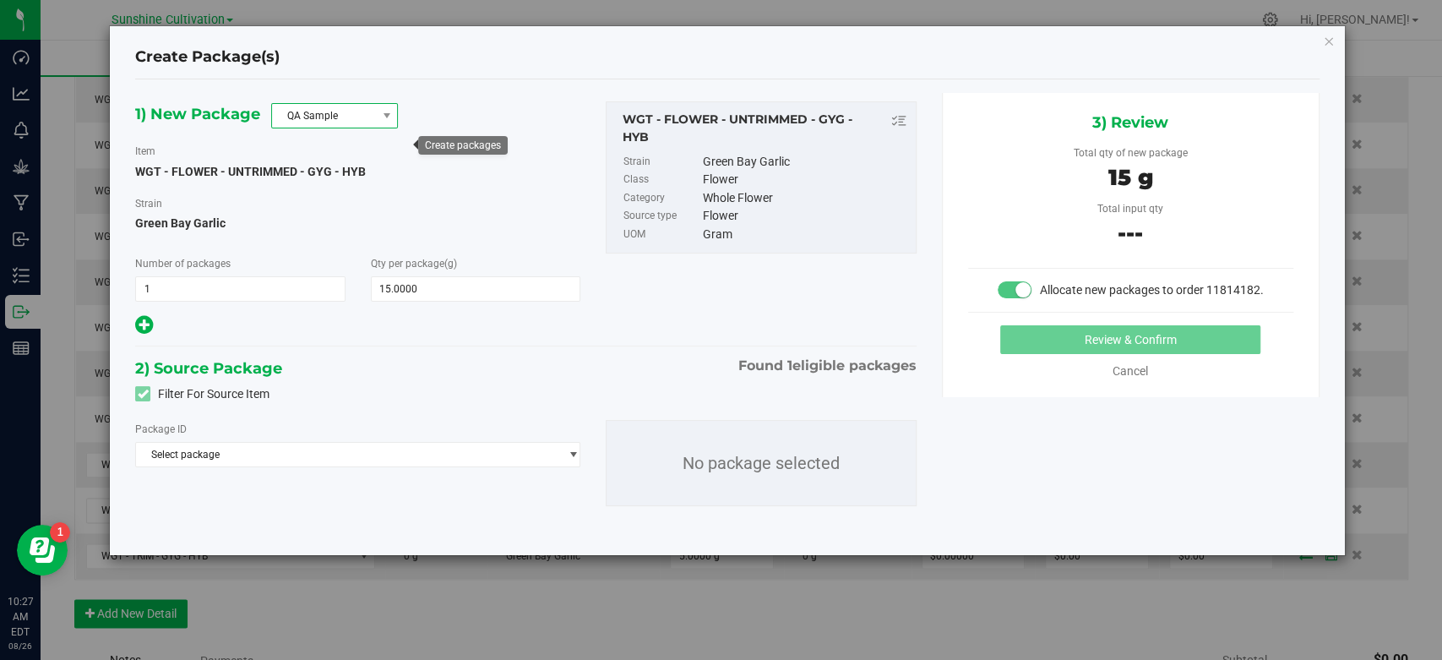
click at [324, 114] on span "QA Sample" at bounding box center [324, 116] width 104 height 24
click at [312, 188] on li "R&D Sample" at bounding box center [334, 191] width 125 height 24
click at [319, 449] on span "Select package" at bounding box center [347, 455] width 422 height 24
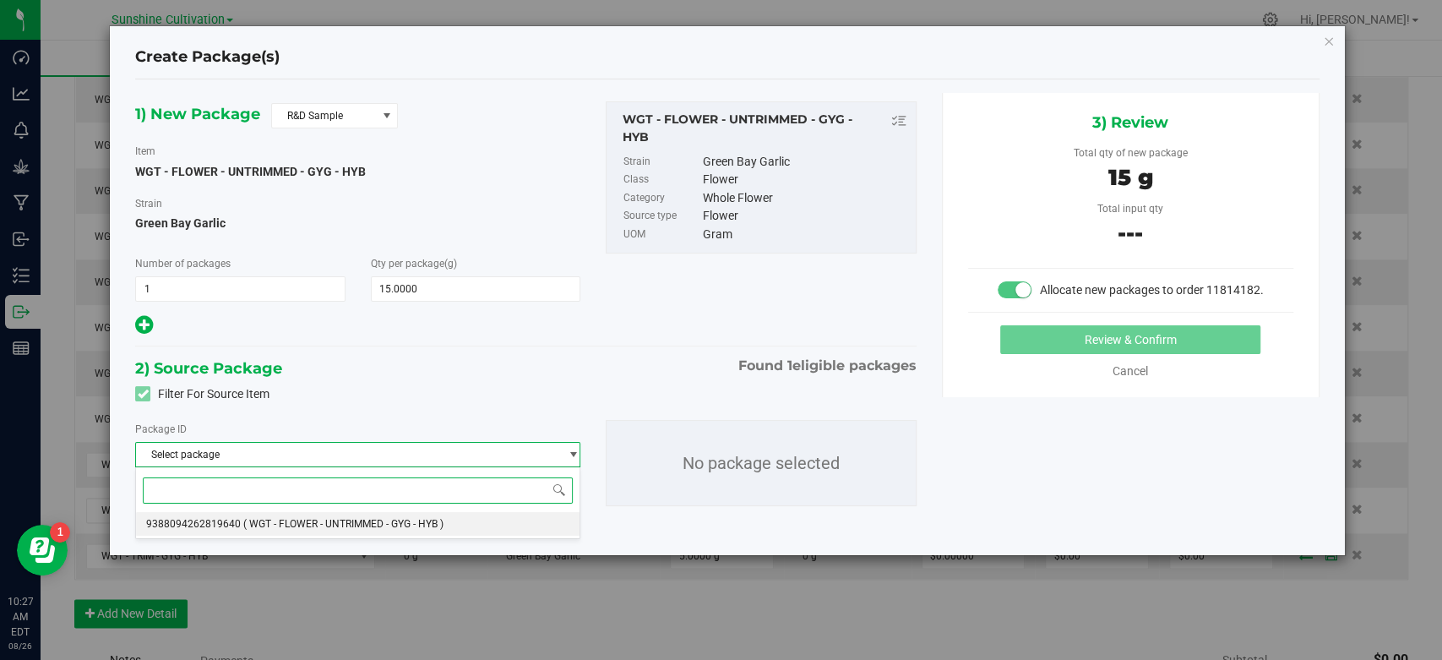
click at [311, 526] on span "( WGT - FLOWER - UNTRIMMED - GYG - HYB )" at bounding box center [343, 524] width 200 height 12
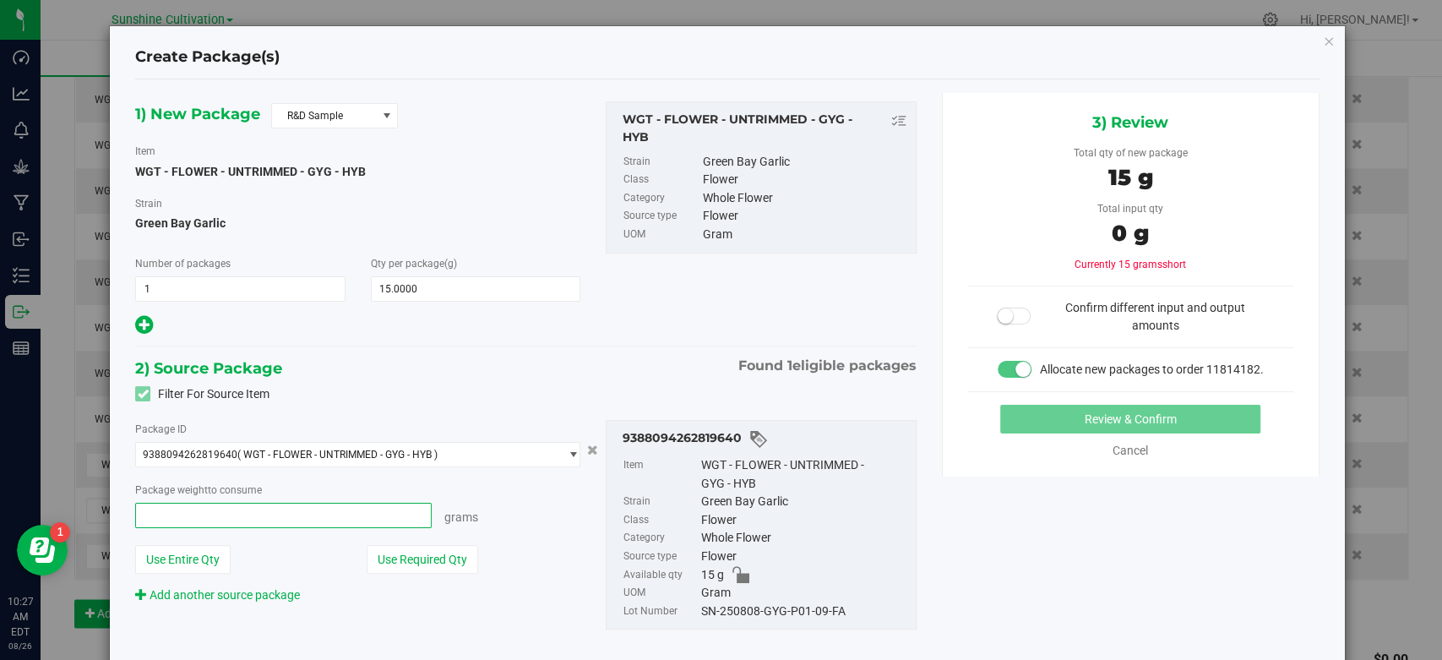
click at [314, 511] on span at bounding box center [283, 515] width 297 height 25
type input "15"
type input "15.0000 g"
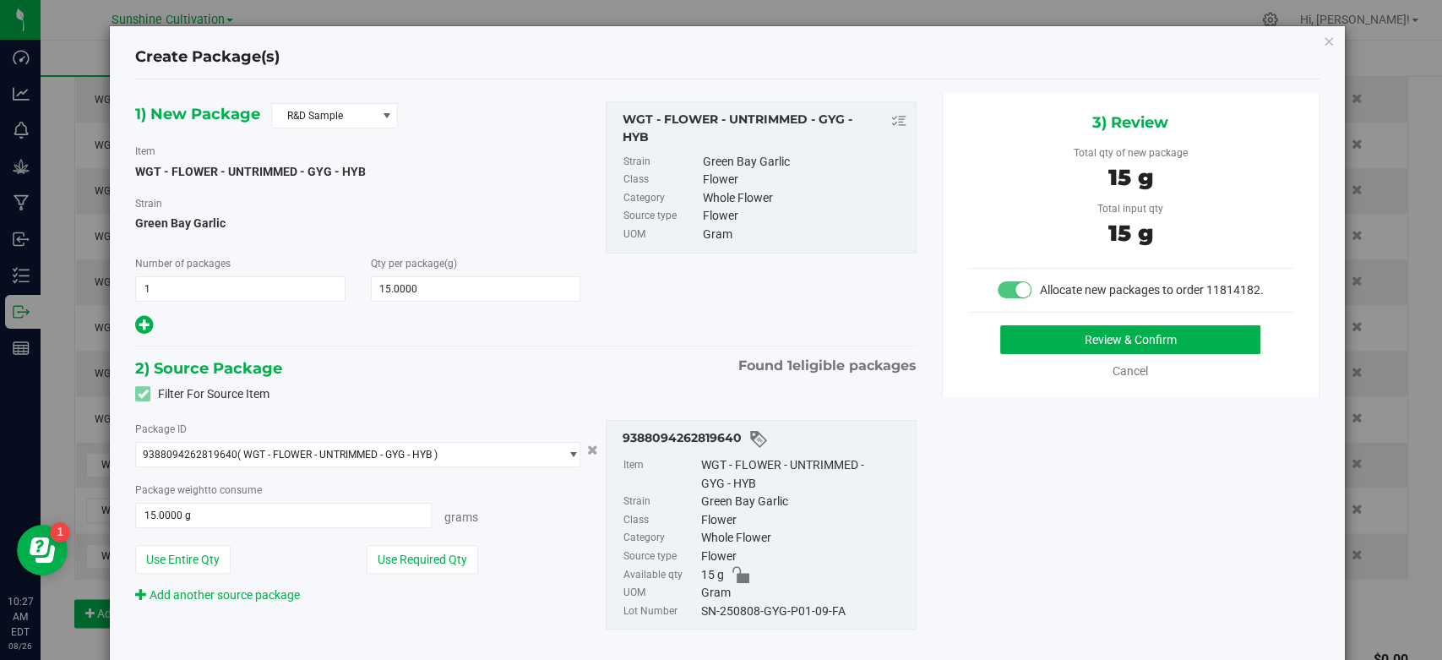
click at [729, 613] on div "SN-250808-GYG-P01-09-FA" at bounding box center [804, 611] width 206 height 19
click at [1016, 354] on button "Review & Confirm" at bounding box center [1130, 339] width 260 height 29
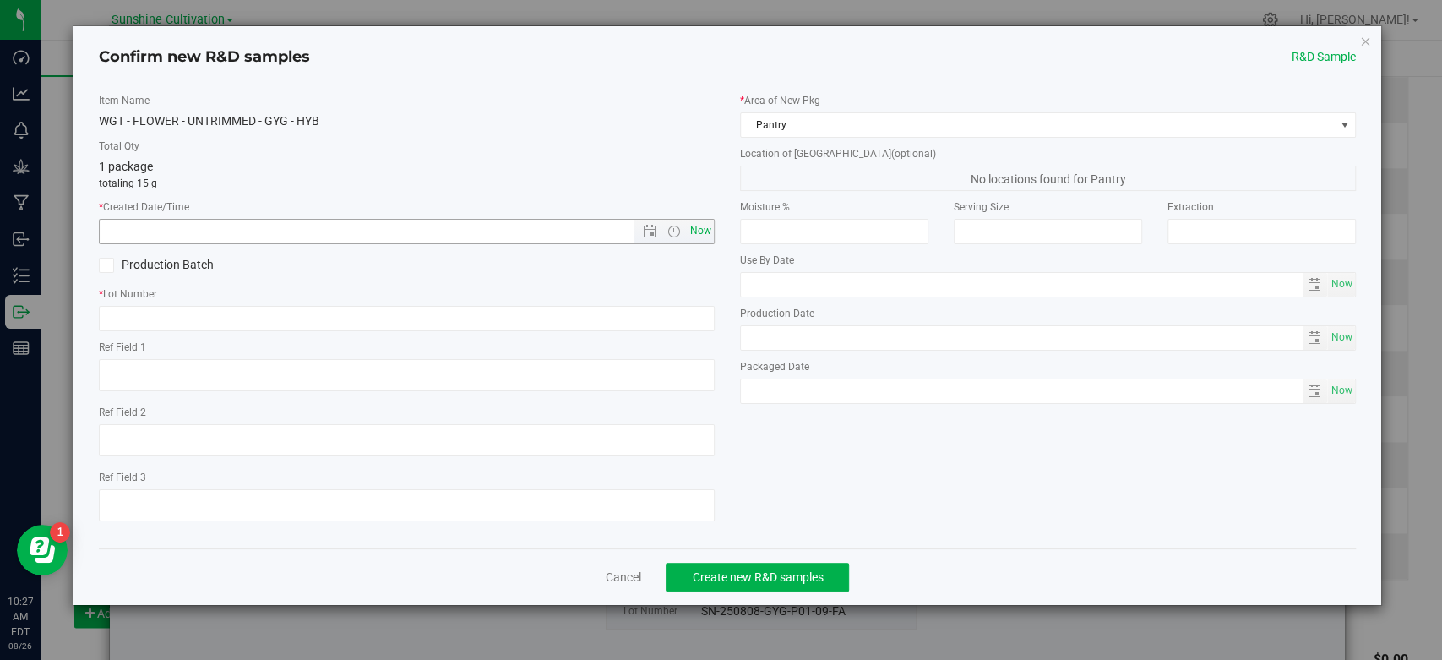
click at [694, 224] on span "Now" at bounding box center [701, 231] width 29 height 25
type input "8/26/2025 10:27 AM"
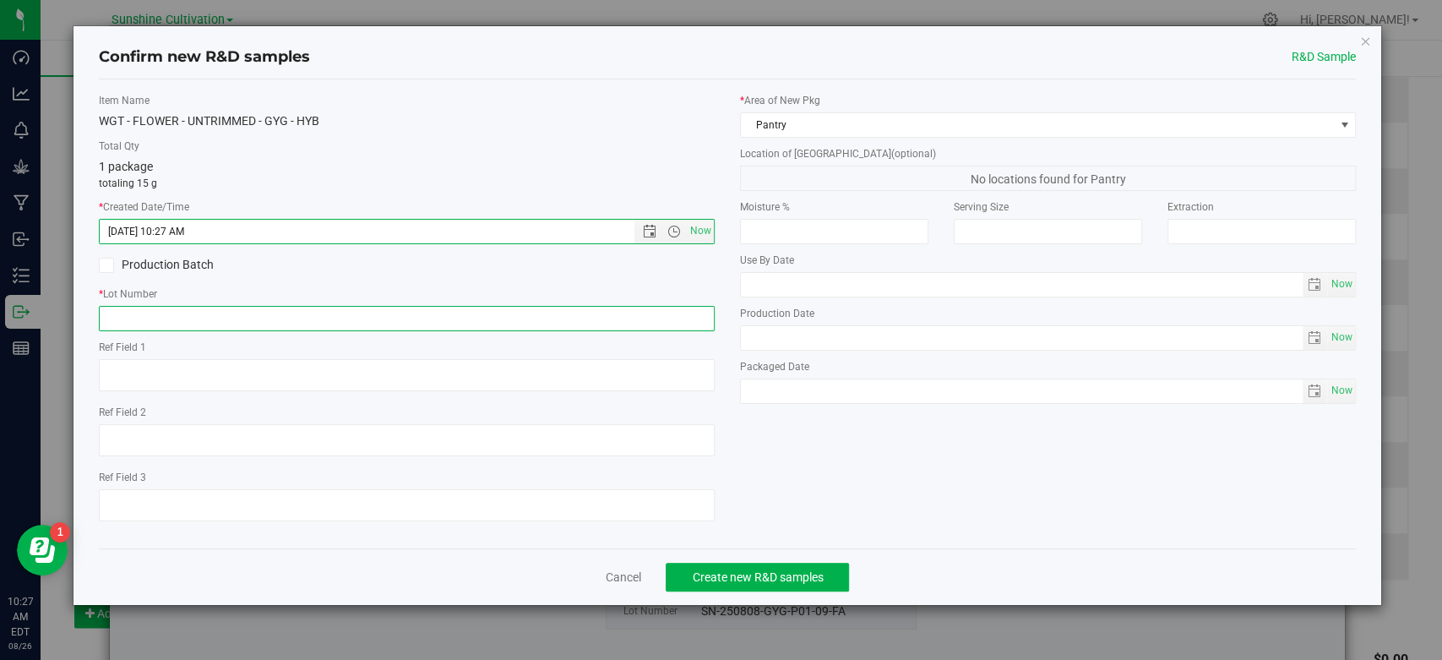
click at [684, 306] on input "text" at bounding box center [407, 318] width 616 height 25
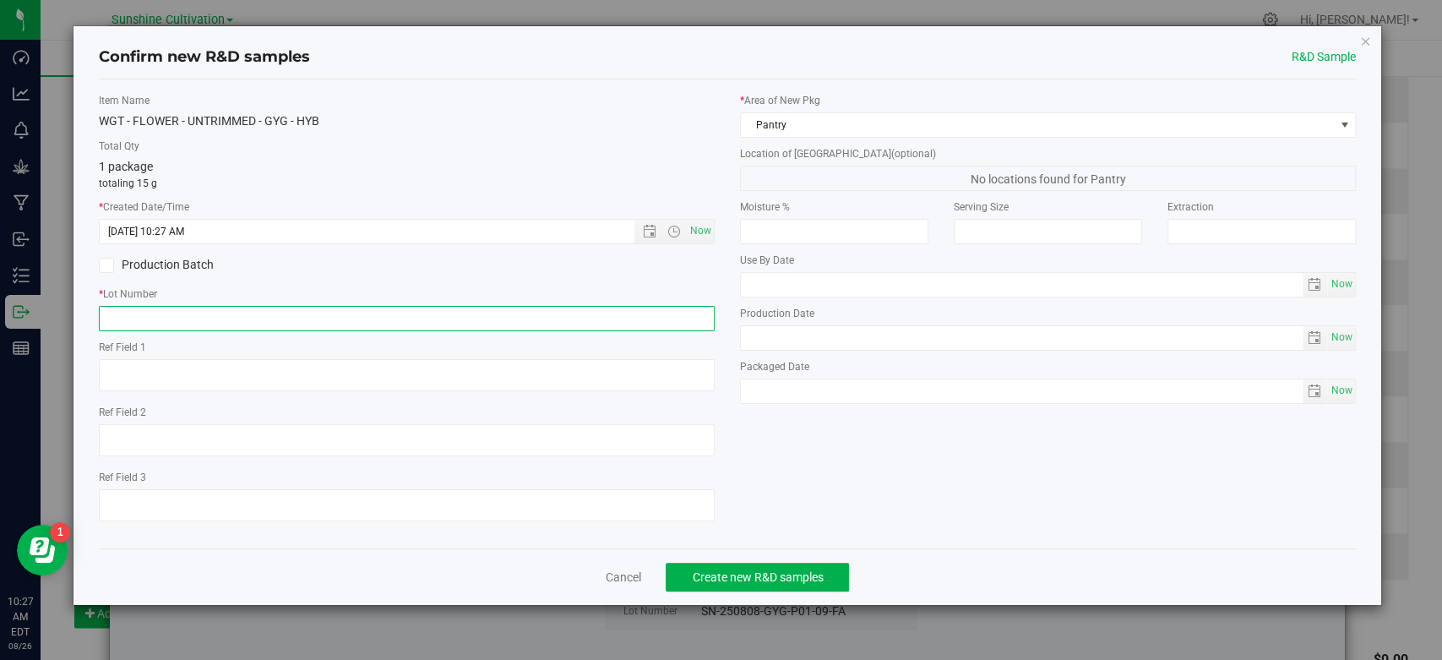
paste input "SN-250808-GYG-P01-09-FA"
type input "SN-250808-GYG-P01-09-FA"
click at [782, 561] on div "Confirm new R&D samples R&D Sample Item Name WGT - FLOWER - UNTRIMMED - GYG - H…" at bounding box center [728, 315] width 1308 height 579
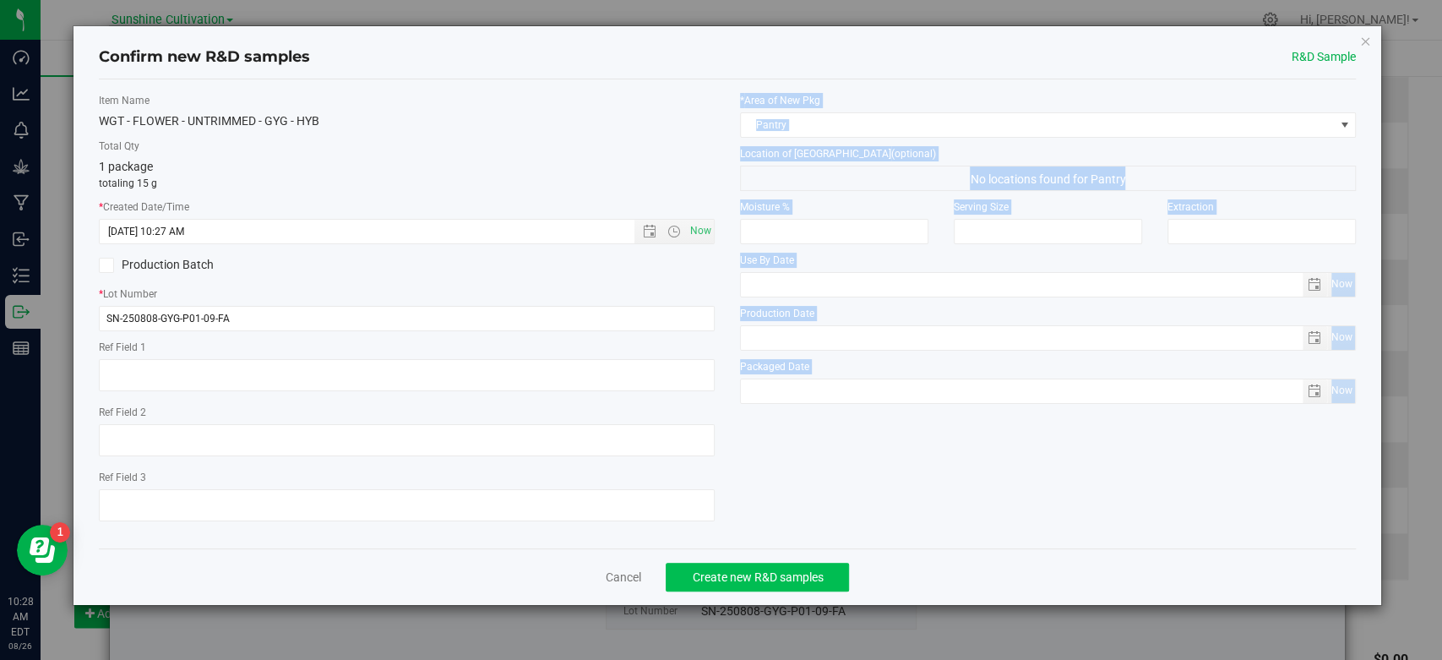
click at [789, 574] on span "Create new R&D samples" at bounding box center [757, 577] width 131 height 14
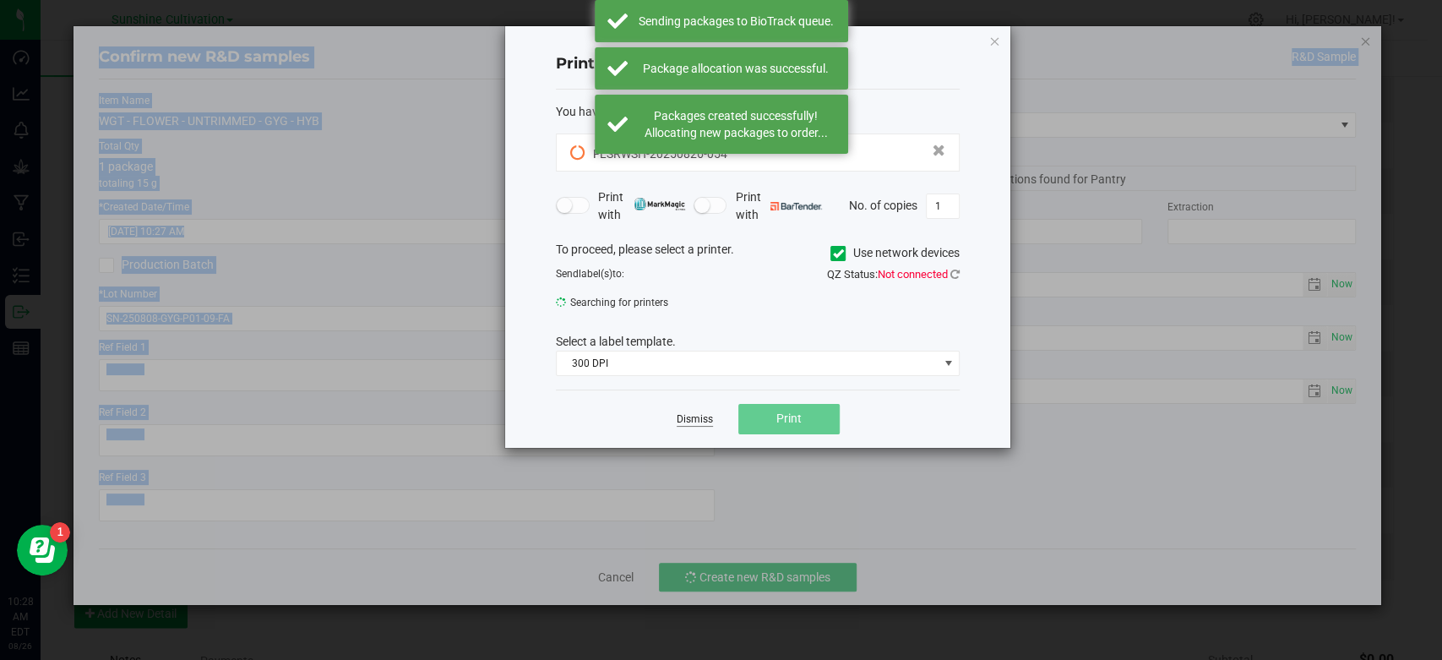
click at [689, 418] on link "Dismiss" at bounding box center [695, 419] width 36 height 14
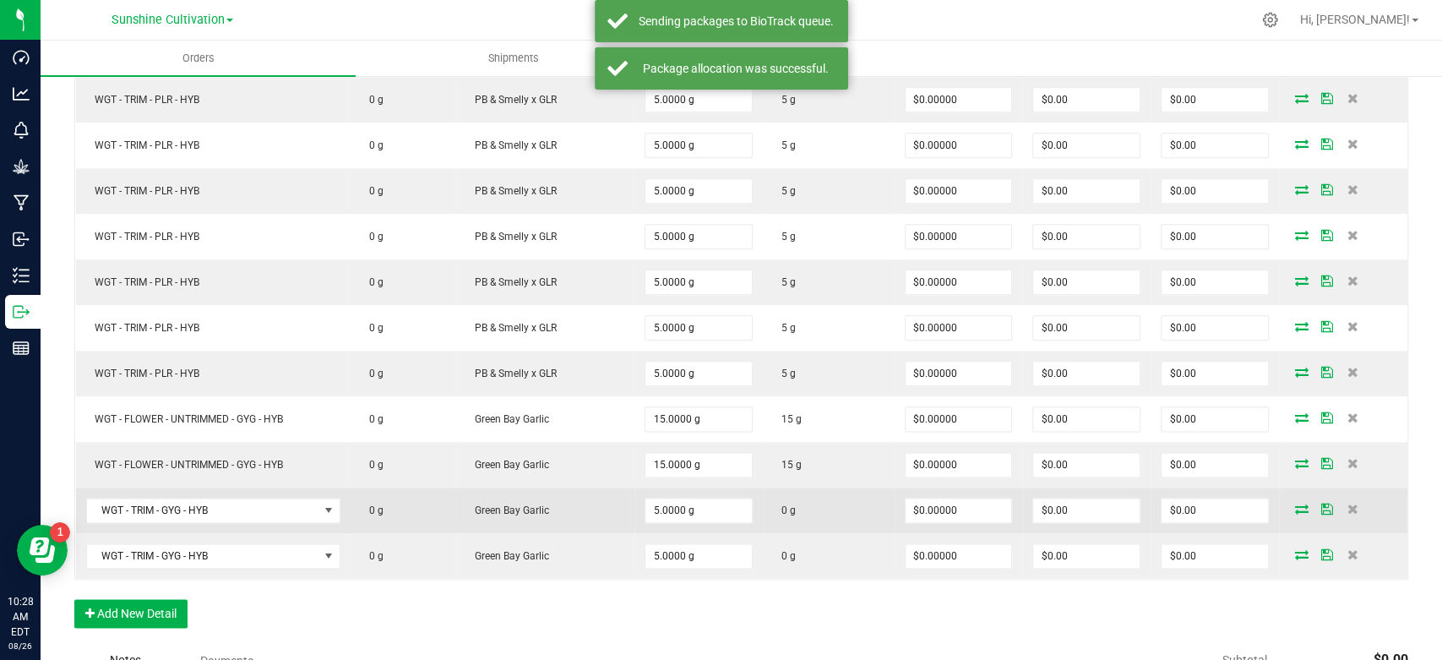
click at [1285, 495] on td at bounding box center [1343, 511] width 128 height 46
click at [1295, 504] on icon at bounding box center [1302, 509] width 14 height 10
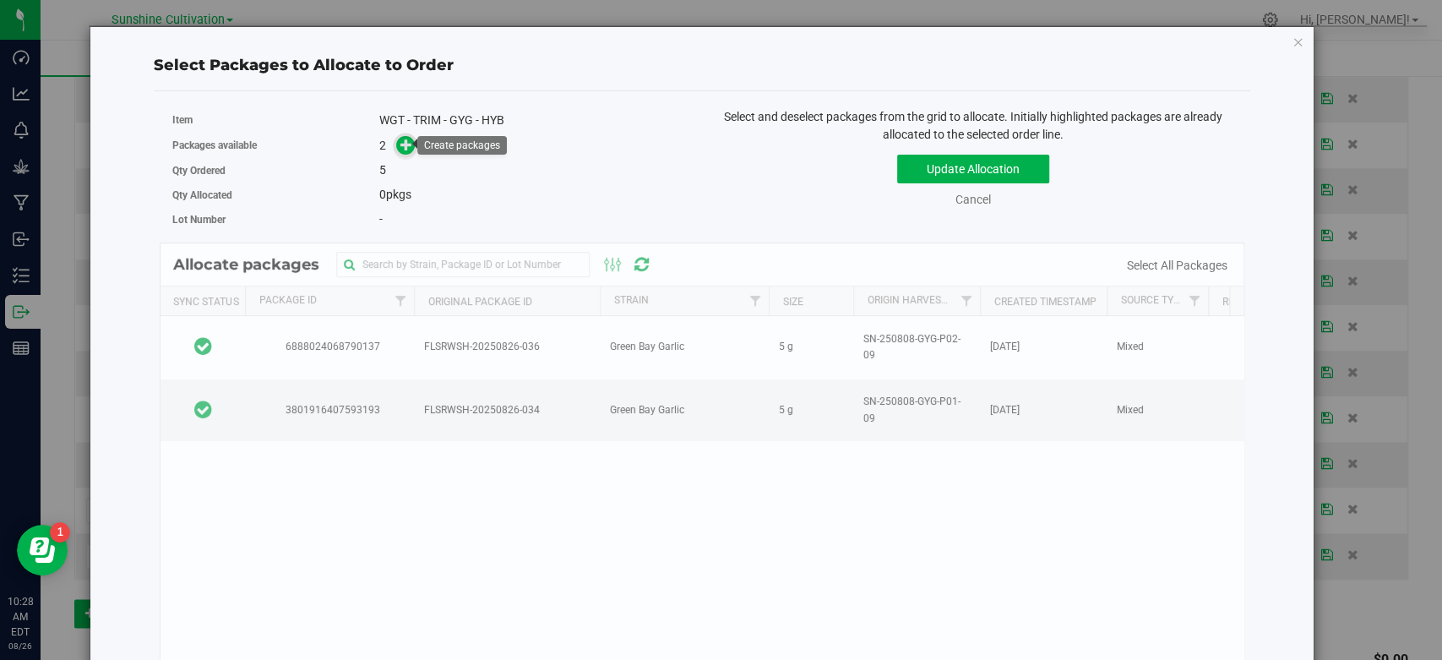
click at [402, 144] on icon at bounding box center [406, 145] width 12 height 12
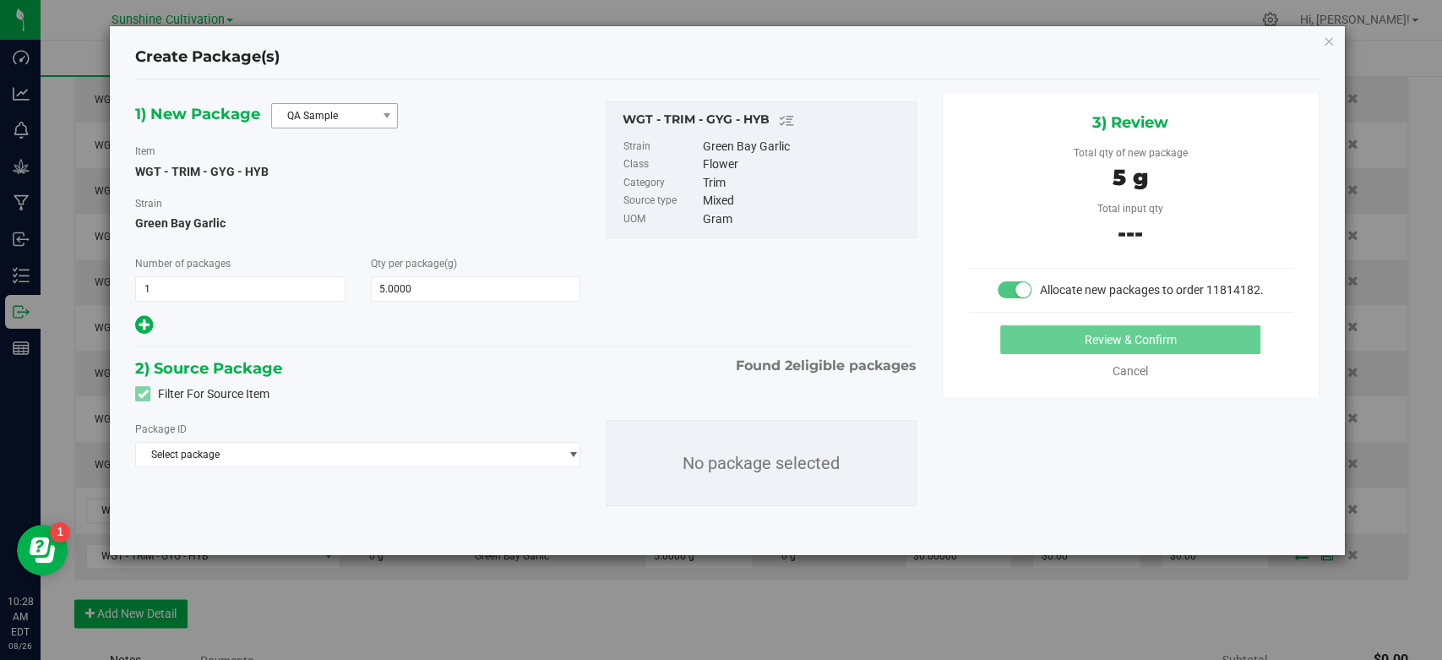
click at [313, 128] on div "1) New Package QA Sample Item WGT - TRIM - GYG - HYB Strain Green Bay Garlic Nu…" at bounding box center [358, 219] width 471 height 236
click at [301, 133] on div "1) New Package QA Sample Item WGT - TRIM - GYG - HYB Strain Green Bay Garlic Nu…" at bounding box center [358, 219] width 471 height 236
click at [301, 127] on span "QA Sample" at bounding box center [334, 115] width 127 height 25
click at [298, 187] on li "R&D Sample" at bounding box center [334, 191] width 125 height 24
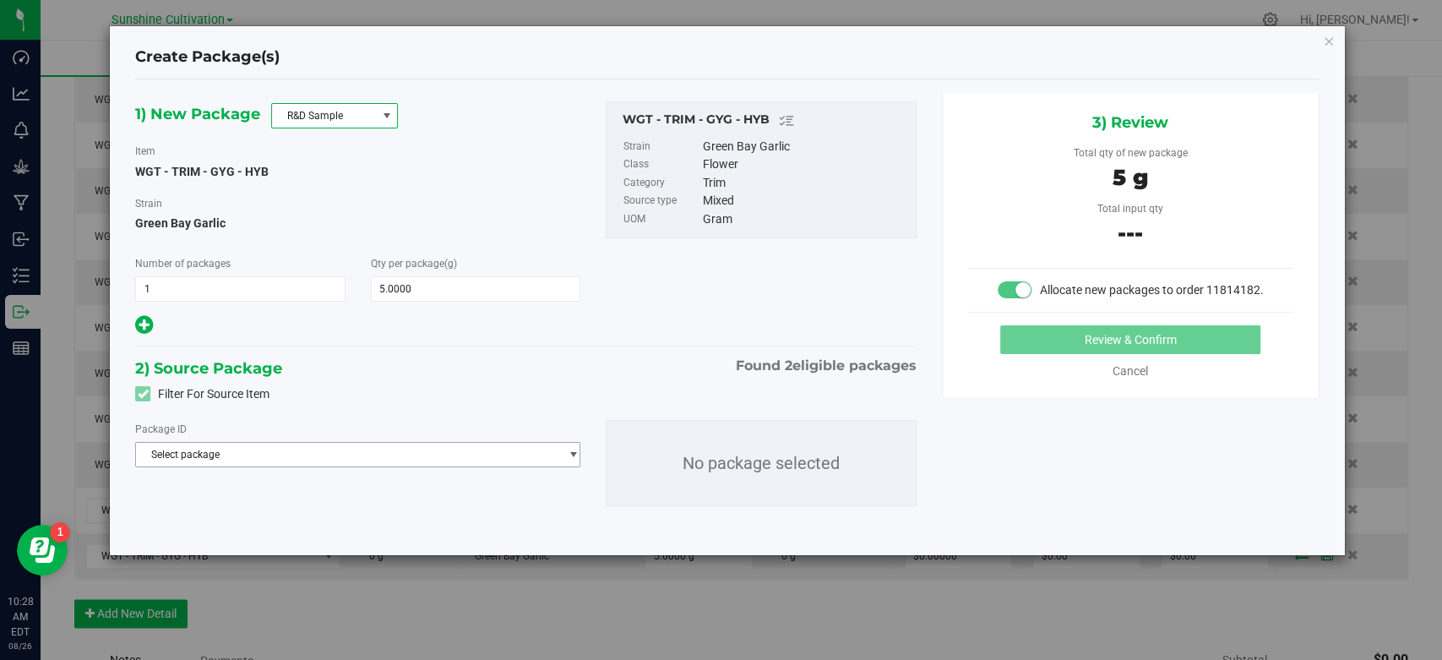
click at [350, 464] on span "Select package" at bounding box center [347, 455] width 422 height 24
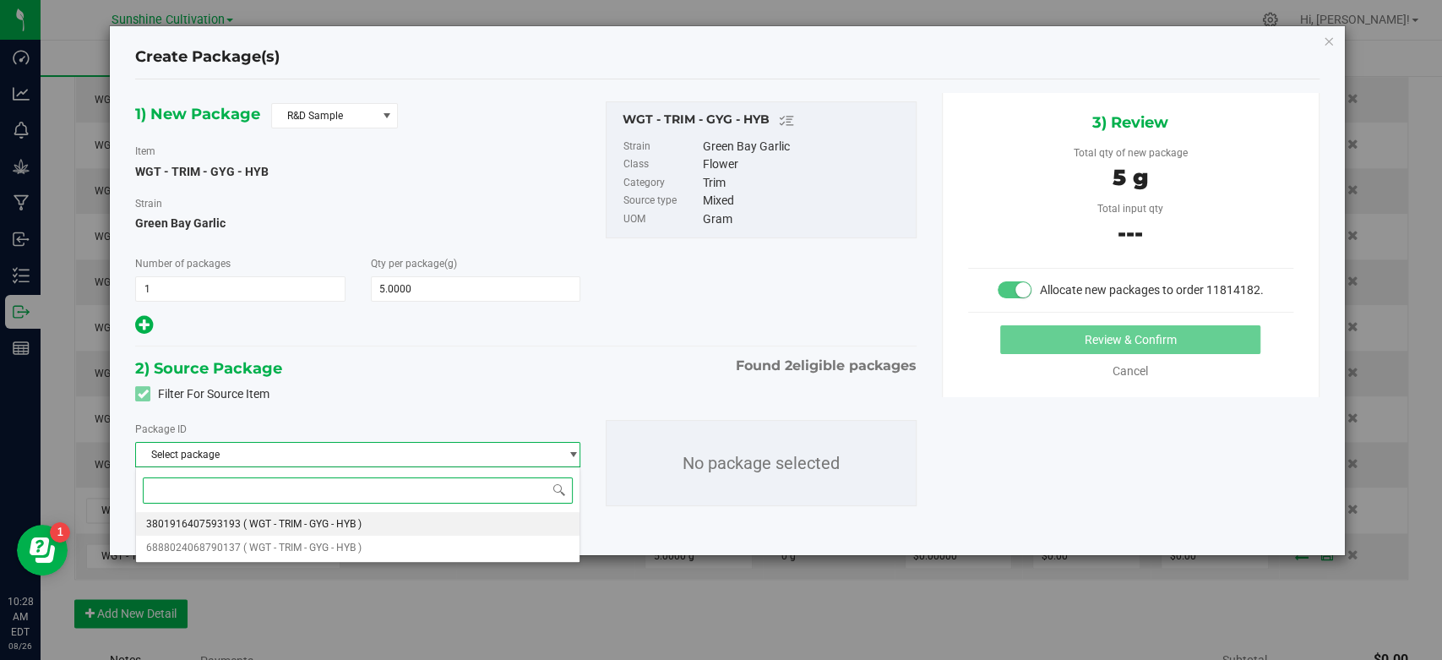
click at [353, 520] on span "( WGT - TRIM - GYG - HYB )" at bounding box center [302, 524] width 118 height 12
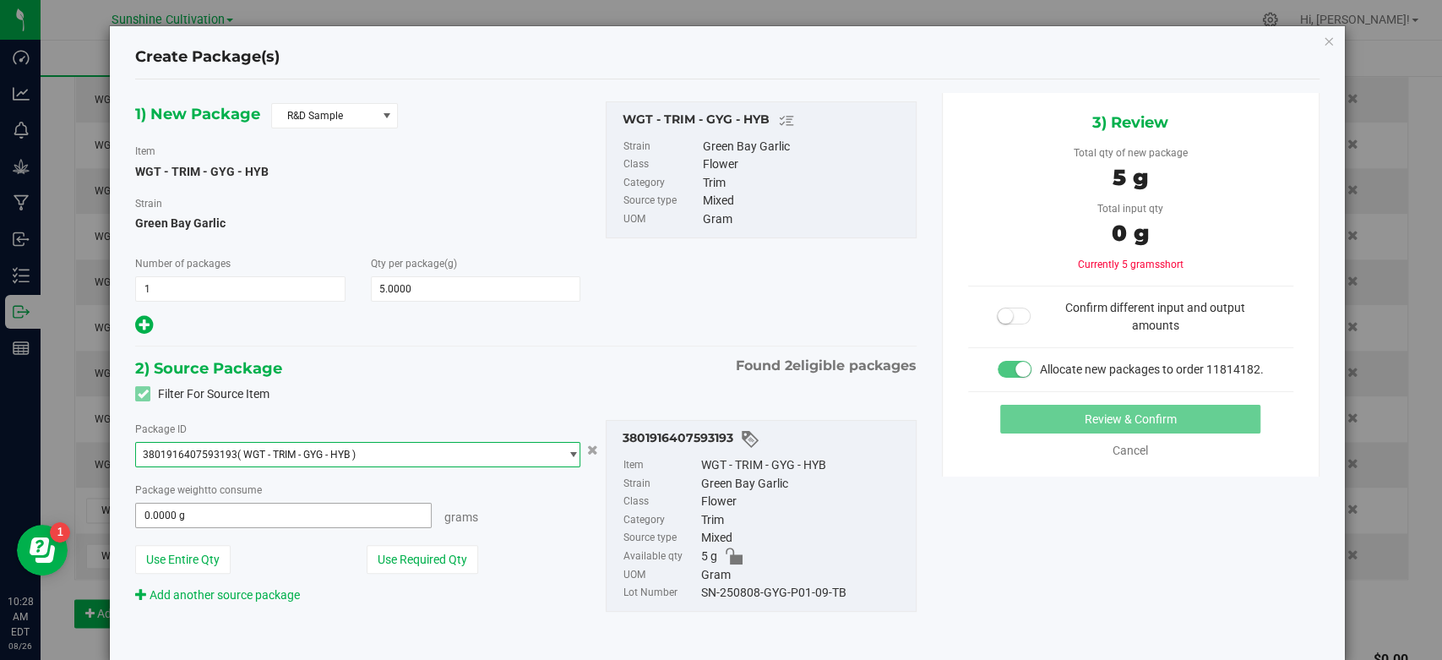
click at [350, 510] on span "0.0000 g 0" at bounding box center [283, 515] width 297 height 25
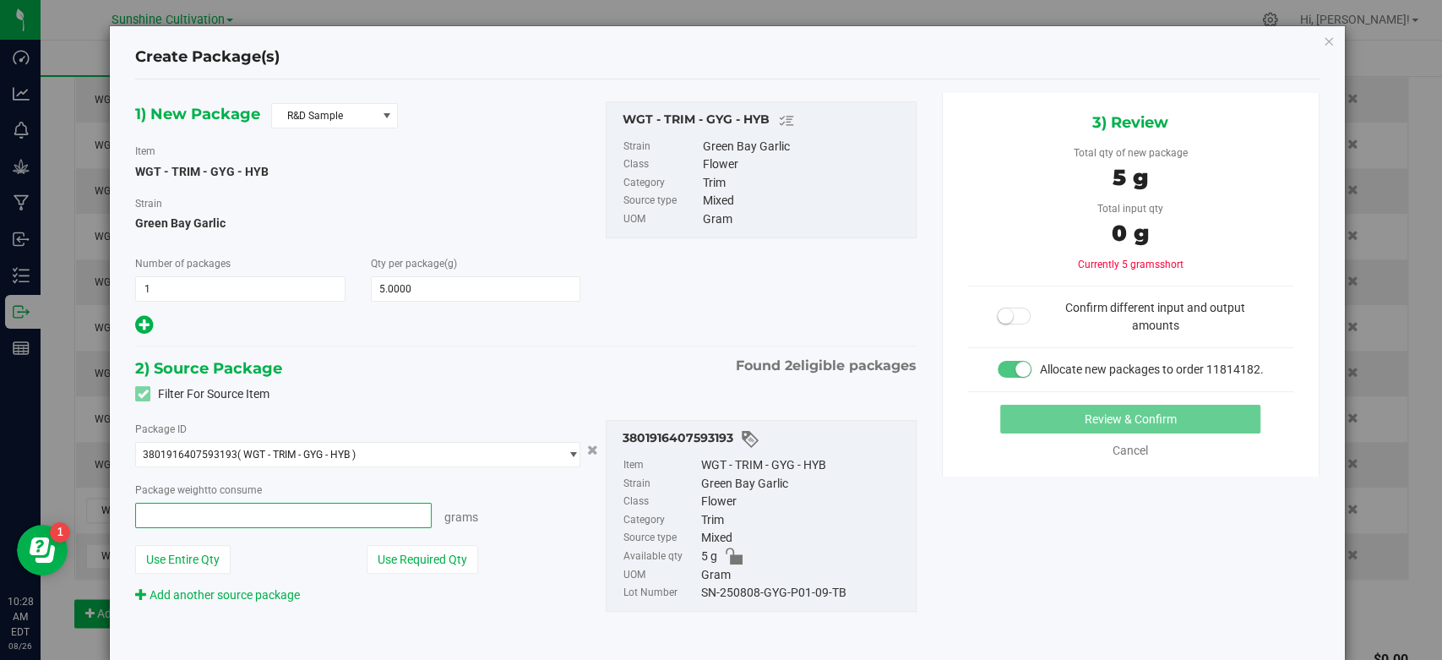
type input "5"
type input "5.0000 g"
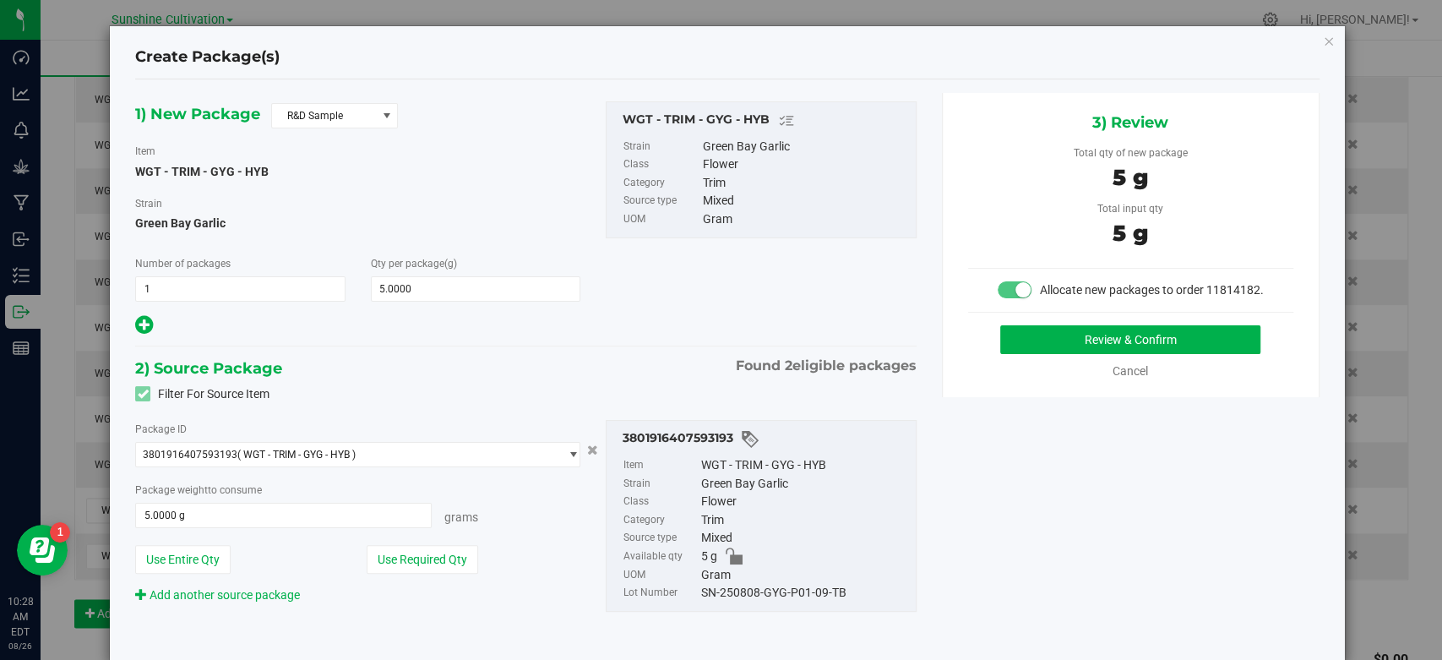
click at [783, 600] on div "SN-250808-GYG-P01-09-TB" at bounding box center [804, 593] width 206 height 19
click at [784, 600] on div "SN-250808-GYG-P01-09-TB" at bounding box center [804, 593] width 206 height 19
click at [786, 600] on div "SN-250808-GYG-P01-09-TB" at bounding box center [804, 593] width 206 height 19
click at [785, 599] on div "SN-250808-GYG-P01-09-TB" at bounding box center [804, 593] width 206 height 19
click at [785, 598] on div "SN-250808-GYG-P01-09-TB" at bounding box center [804, 593] width 206 height 19
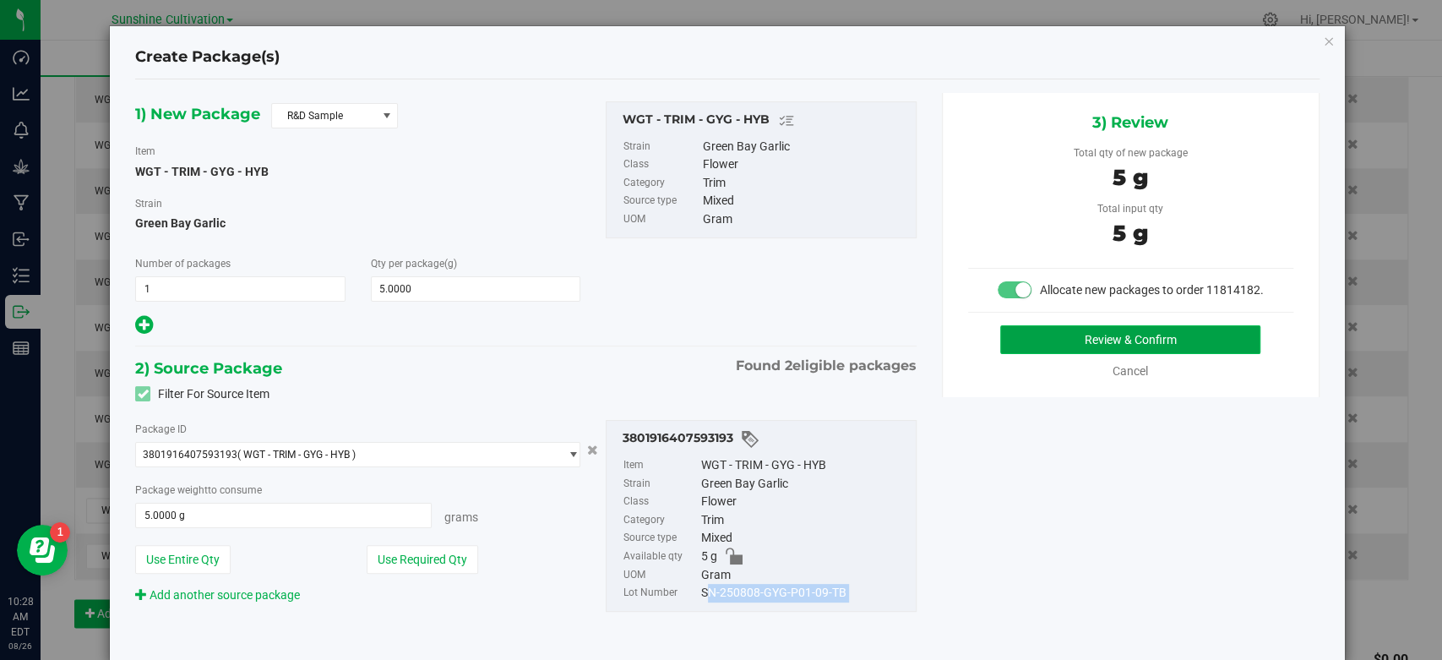
click at [1015, 354] on button "Review & Confirm" at bounding box center [1130, 339] width 260 height 29
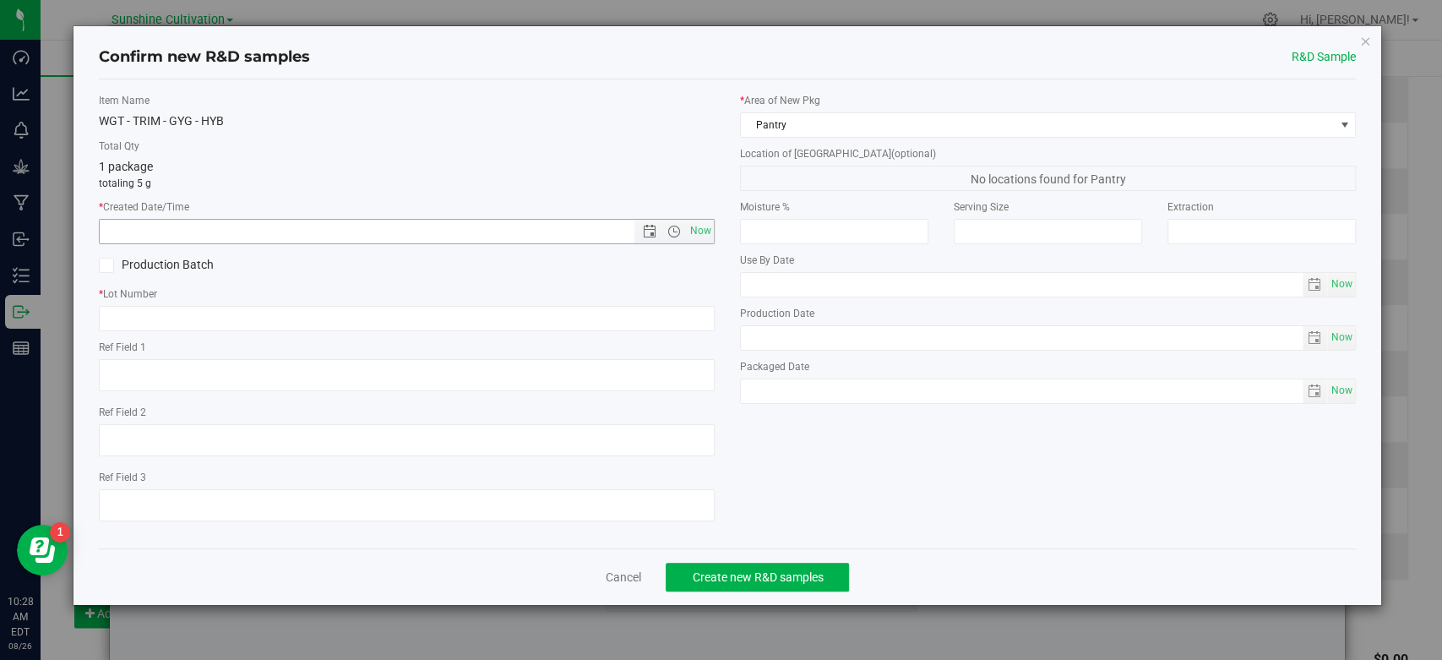
click at [699, 225] on span "Now" at bounding box center [701, 231] width 29 height 25
type input "8/26/2025 10:28 AM"
click at [683, 319] on input "text" at bounding box center [407, 318] width 616 height 25
paste input "SN-250808-GYG-P01-09-TB"
type input "SN-250808-GYG-P01-09-TB"
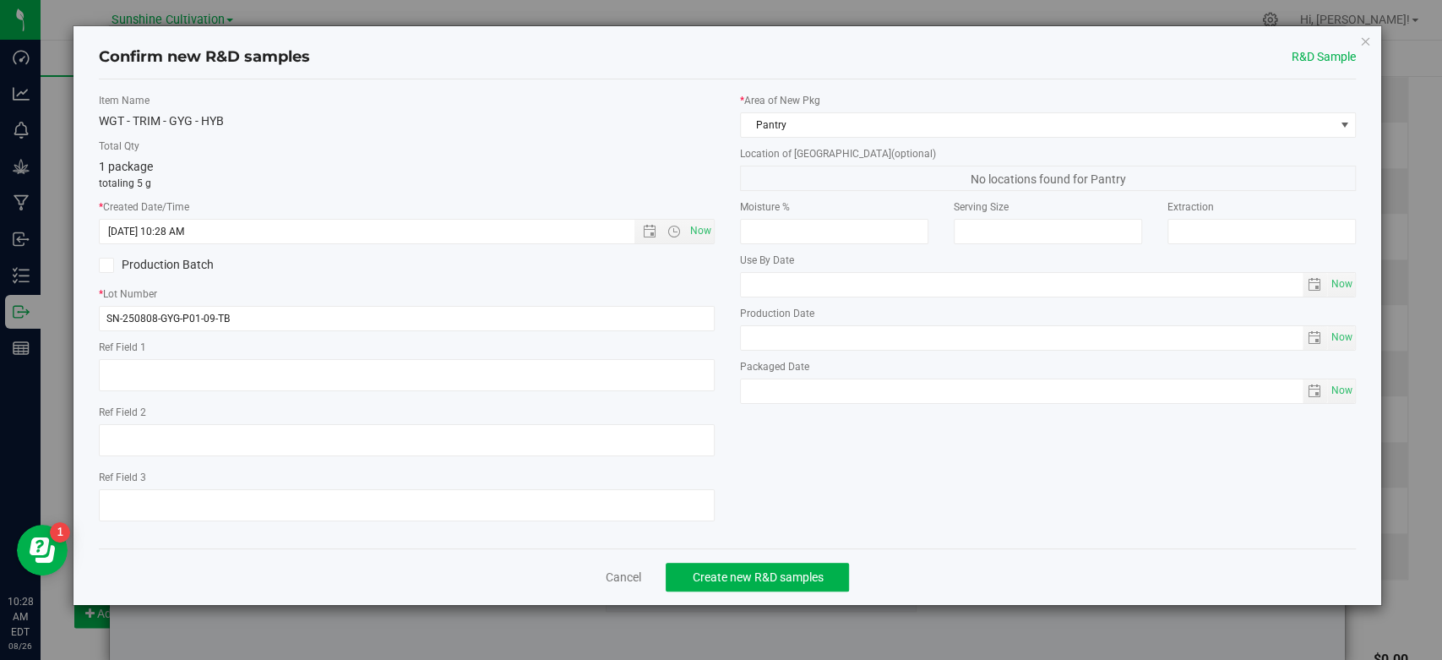
click at [784, 592] on div "Cancel Create new R&D samples" at bounding box center [727, 576] width 1257 height 57
click at [791, 586] on button "Create new R&D samples" at bounding box center [757, 577] width 183 height 29
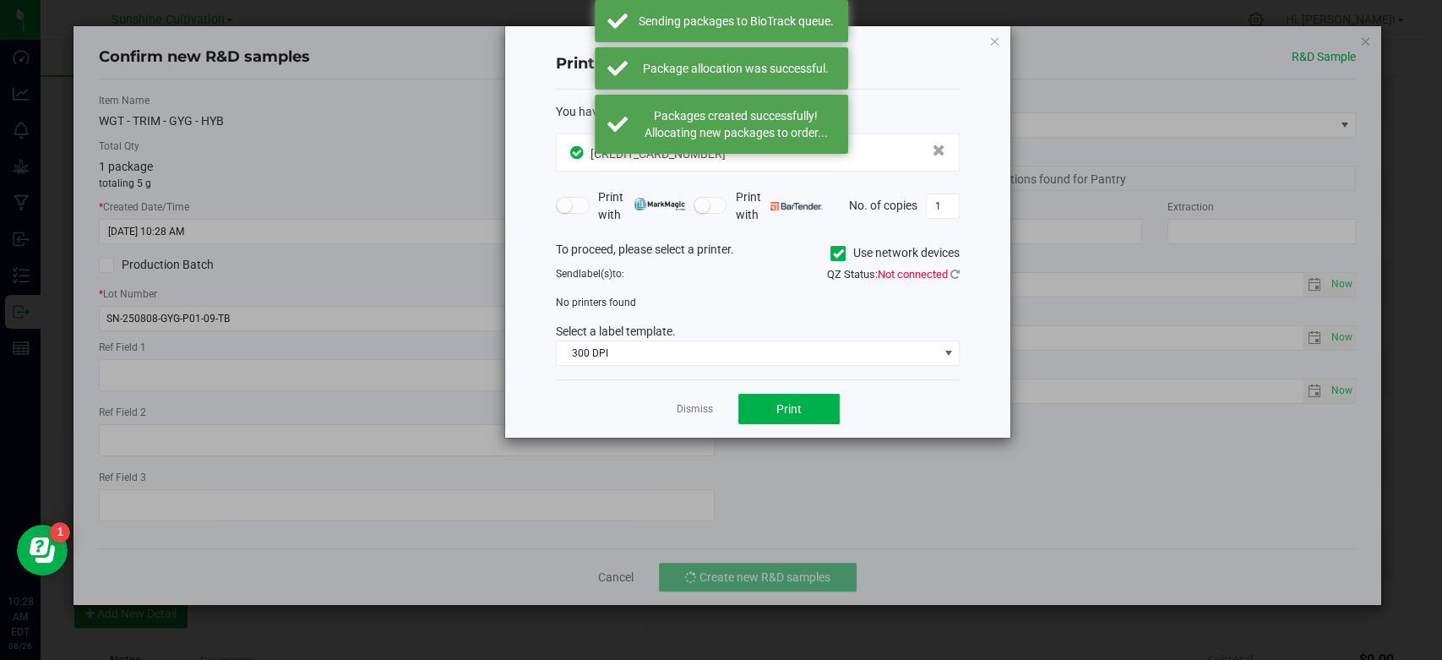
click at [689, 404] on link "Dismiss" at bounding box center [695, 409] width 36 height 14
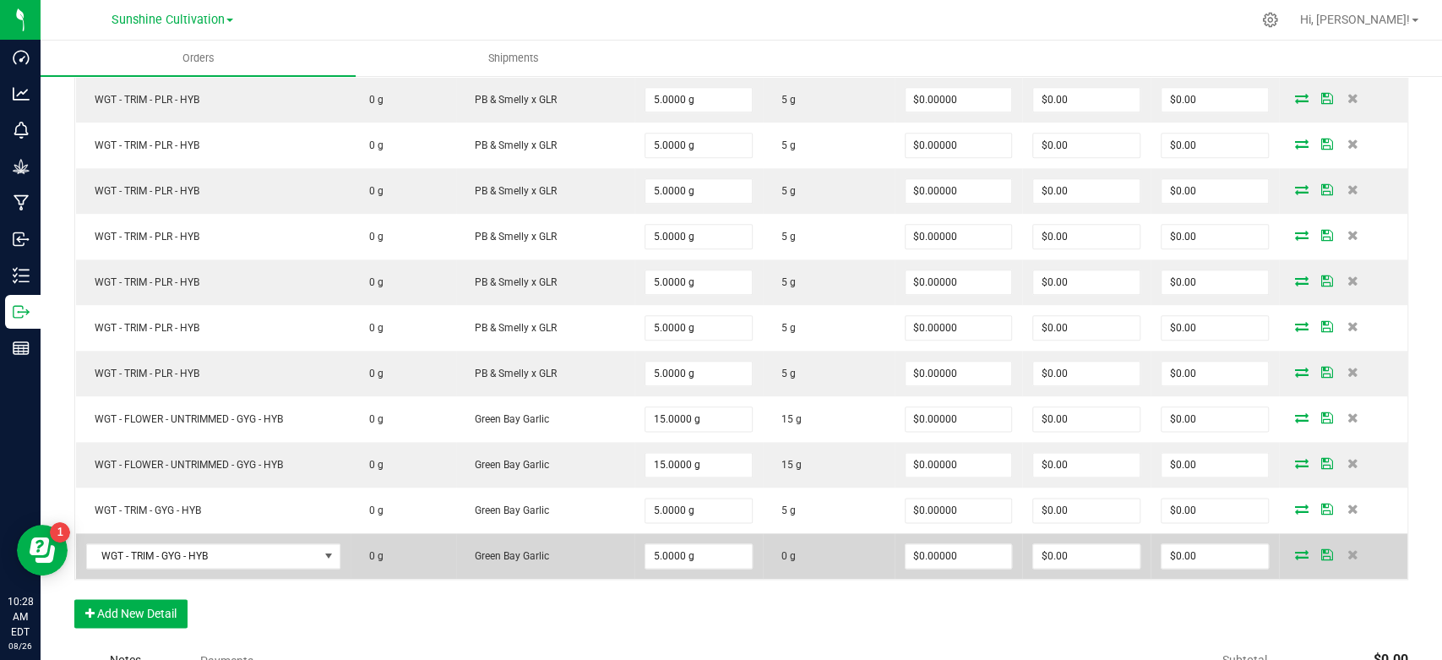
click at [1295, 549] on icon at bounding box center [1302, 554] width 14 height 10
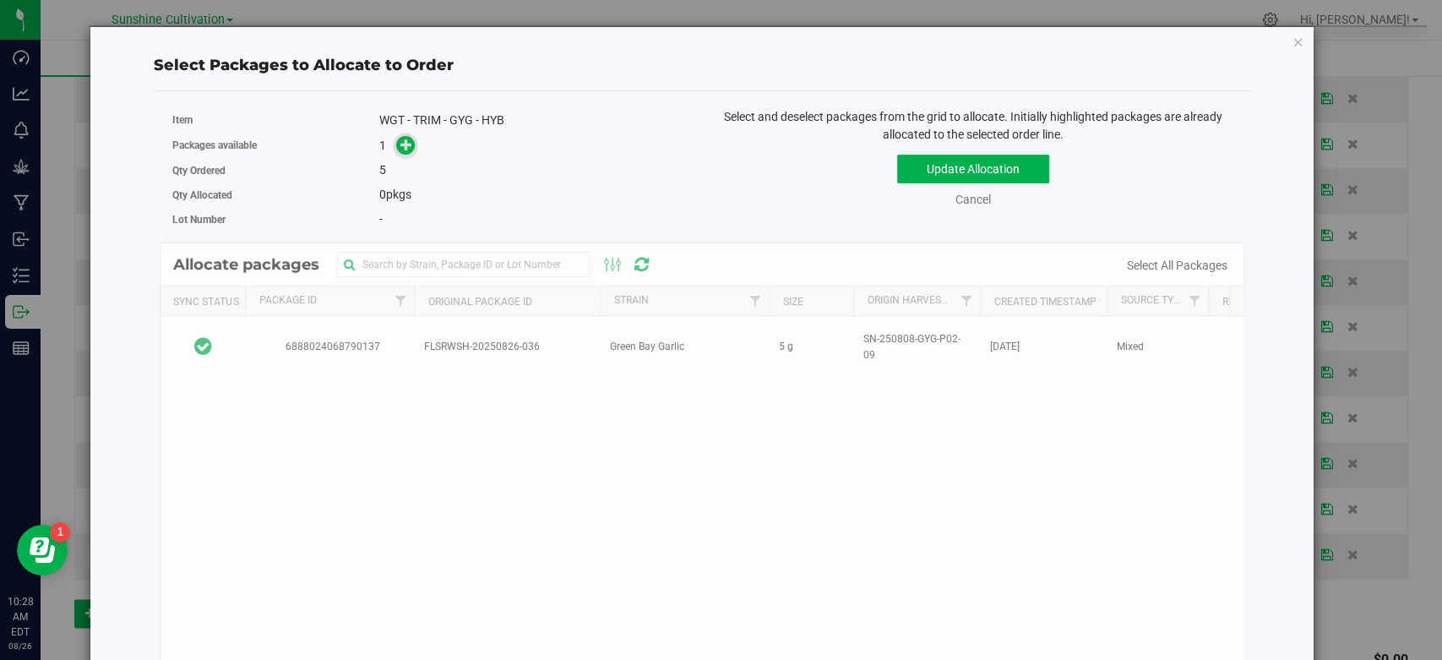
click at [396, 142] on span at bounding box center [405, 144] width 19 height 19
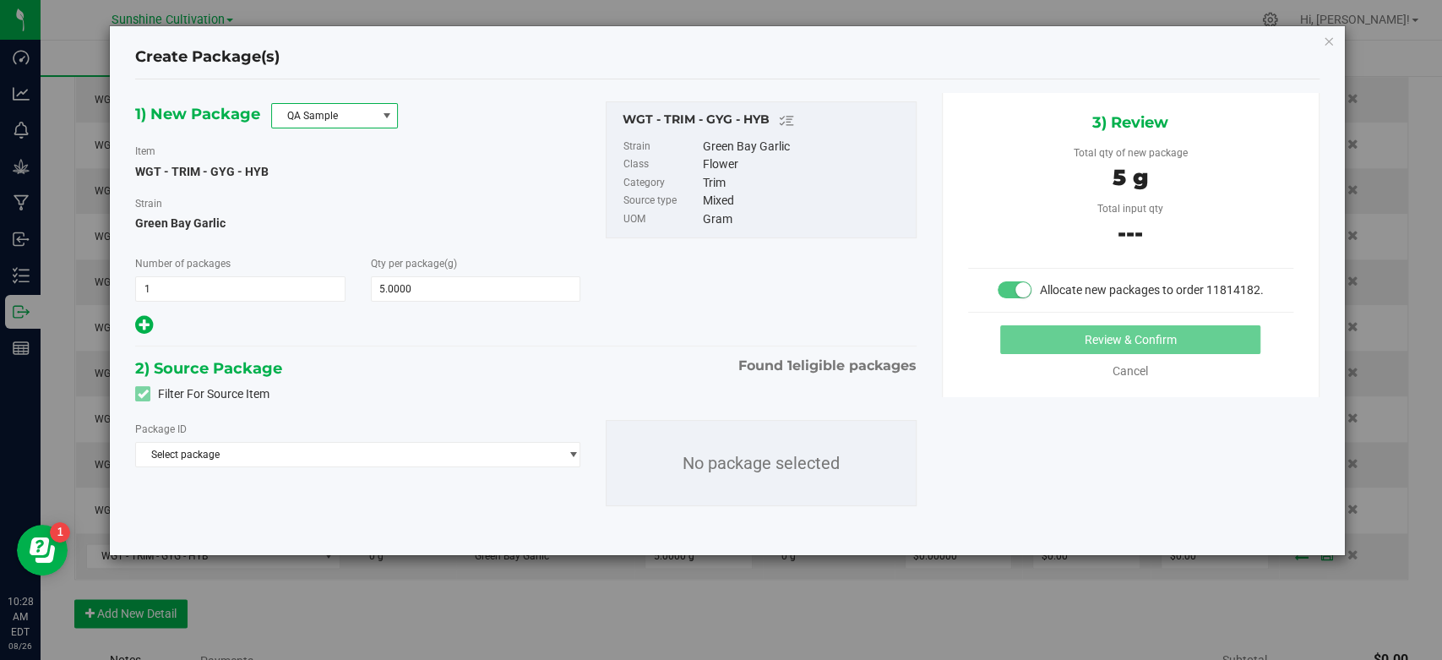
click at [341, 119] on span "QA Sample" at bounding box center [324, 116] width 104 height 24
click at [331, 196] on li "R&D Sample" at bounding box center [334, 191] width 125 height 24
click at [537, 466] on div "Package ID Select package 6888024068790137 No package selected" at bounding box center [526, 462] width 806 height 113
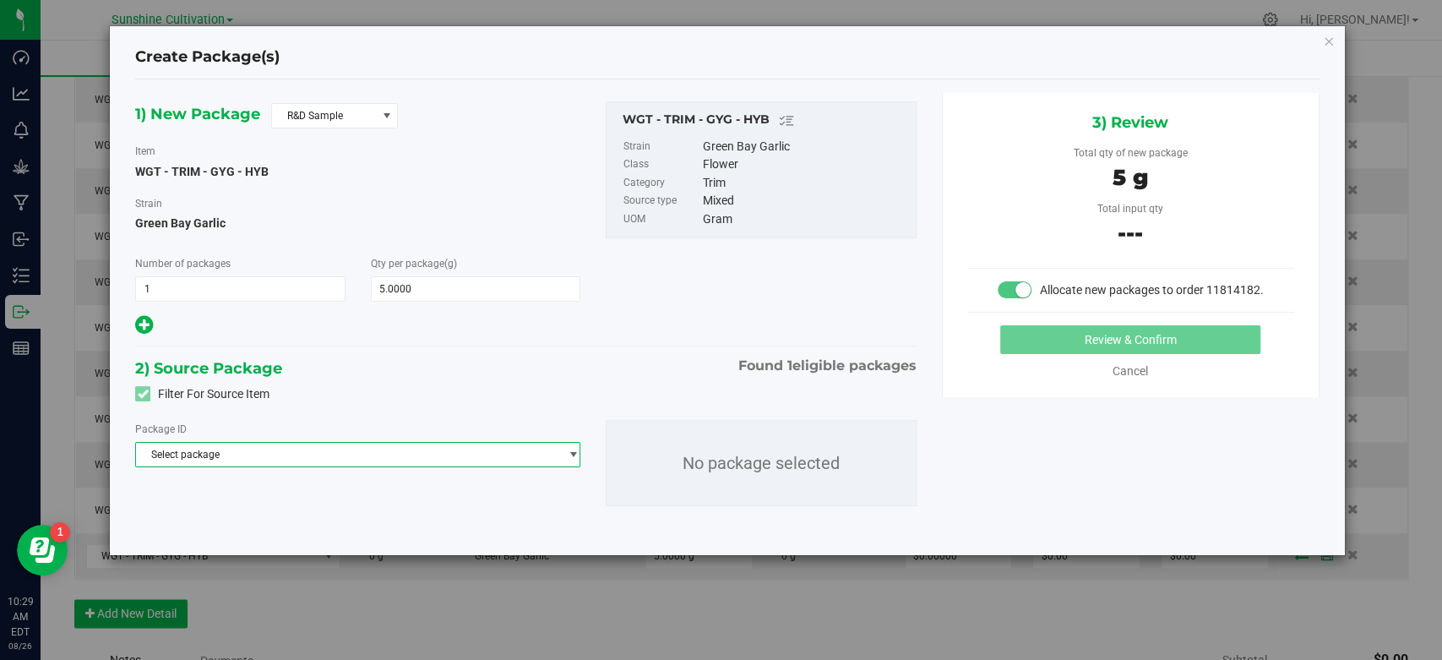
click at [507, 451] on span "Select package" at bounding box center [347, 455] width 422 height 24
click at [399, 515] on li "6888024068790137 ( WGT - TRIM - GYG - HYB )" at bounding box center [358, 524] width 444 height 24
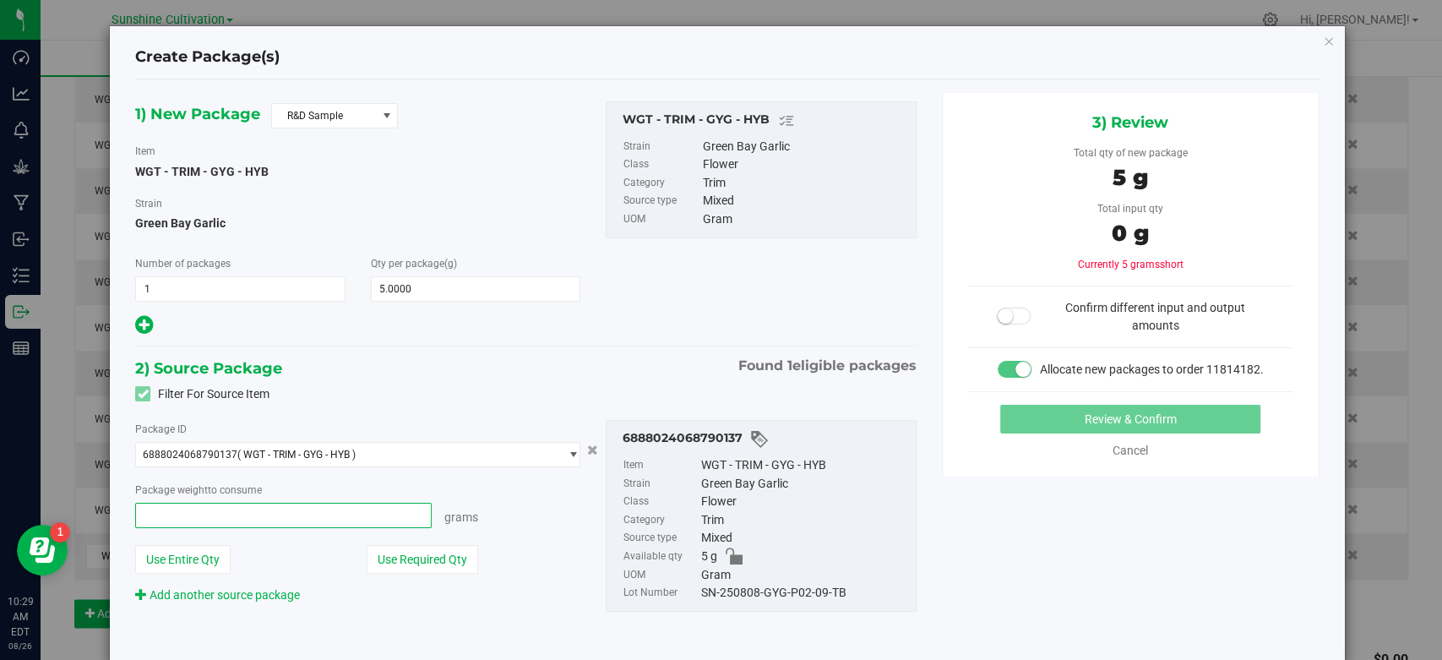
click at [343, 504] on span at bounding box center [283, 515] width 297 height 25
type input "5"
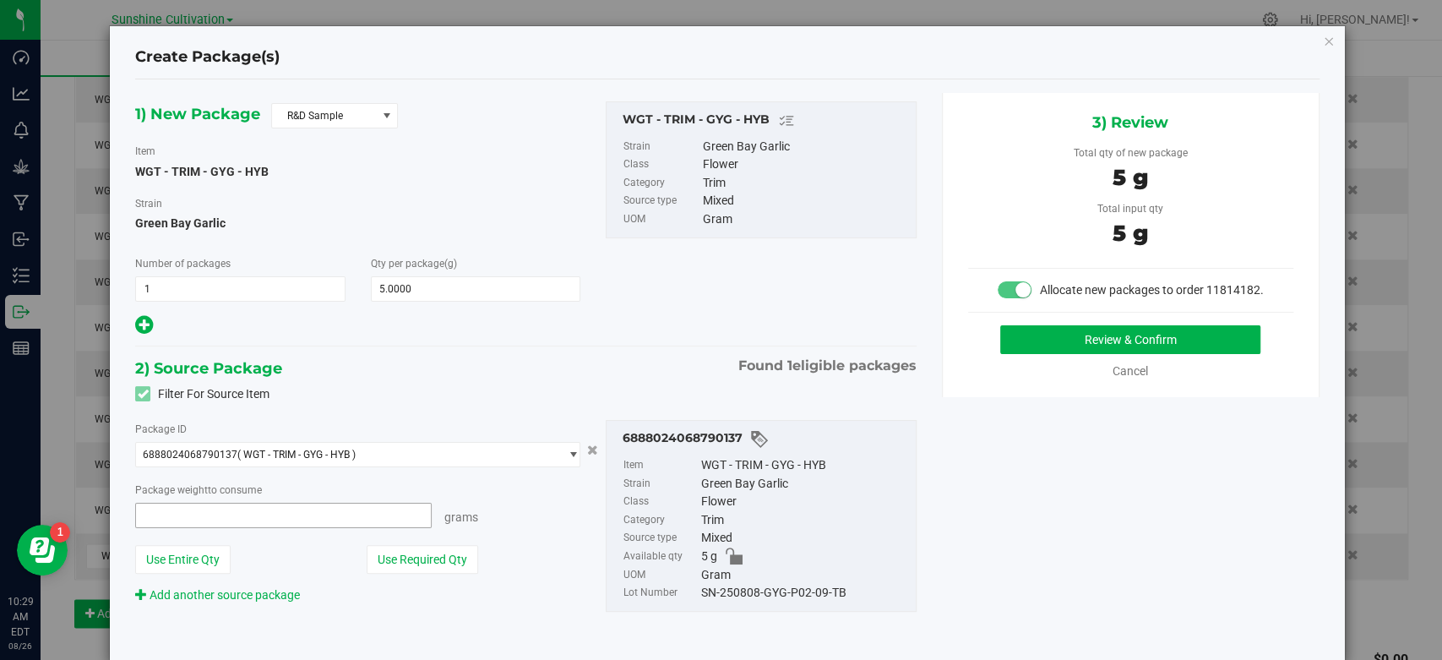
type input "5.0000 g"
click at [742, 598] on div "SN-250808-GYG-P02-09-TB" at bounding box center [804, 593] width 206 height 19
click at [744, 597] on div "SN-250808-GYG-P02-09-TB" at bounding box center [804, 593] width 206 height 19
click at [741, 597] on div "SN-250808-GYG-P02-09-TB" at bounding box center [804, 593] width 206 height 19
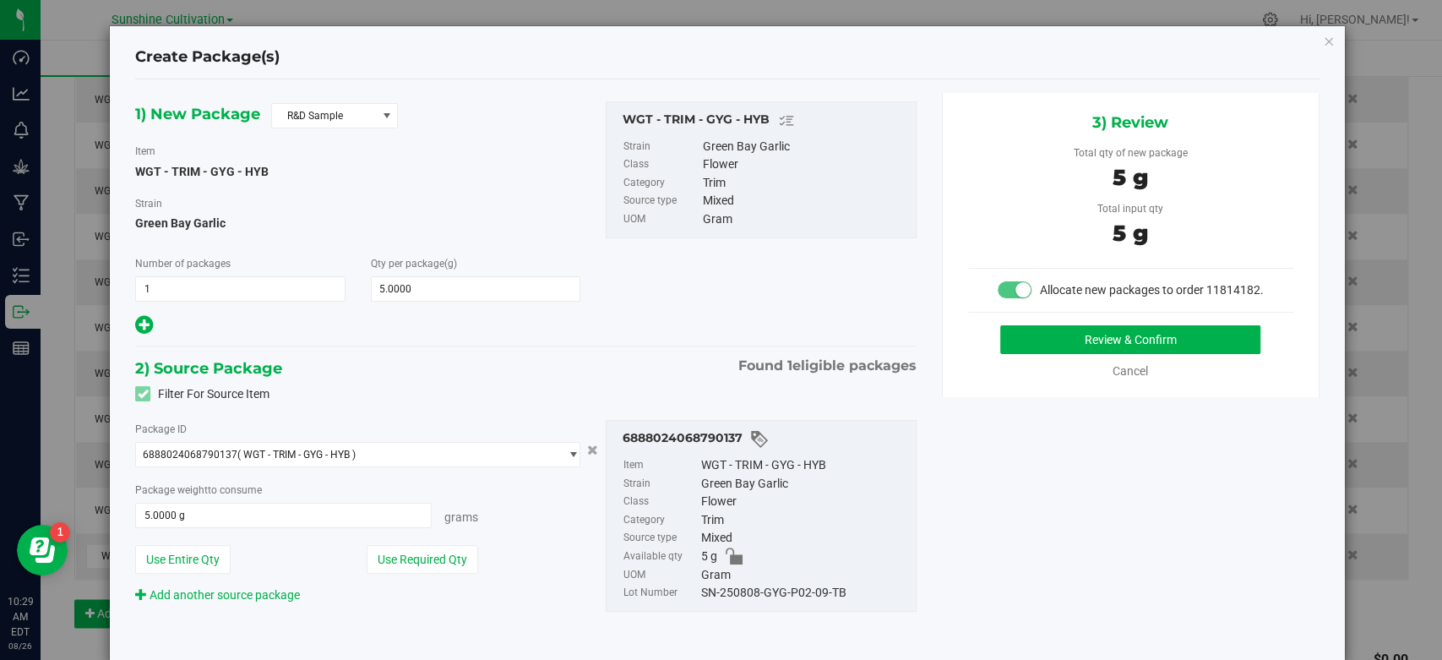
drag, startPoint x: 739, startPoint y: 598, endPoint x: 689, endPoint y: 597, distance: 50.7
click at [689, 597] on label "Lot Number" at bounding box center [661, 593] width 74 height 19
click at [717, 597] on div "SN-250808-GYG-P02-09-TB" at bounding box center [804, 593] width 206 height 19
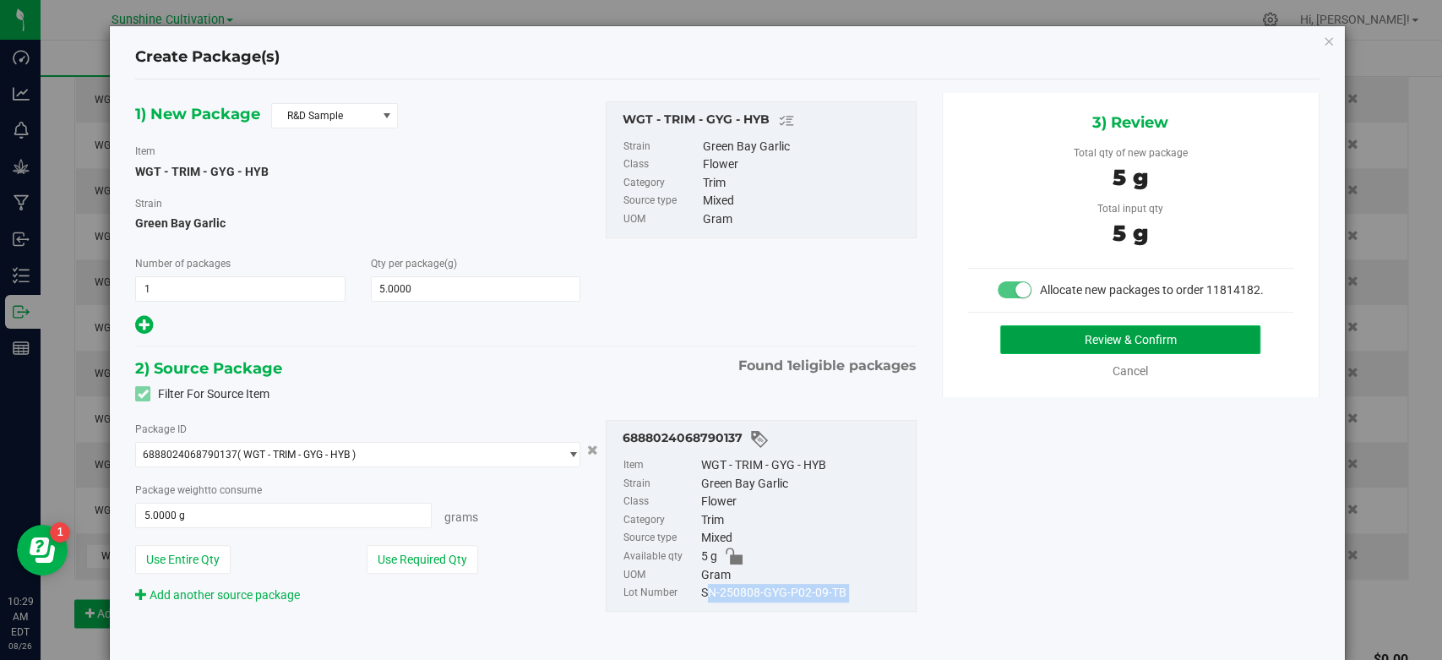
click at [1043, 354] on button "Review & Confirm" at bounding box center [1130, 339] width 260 height 29
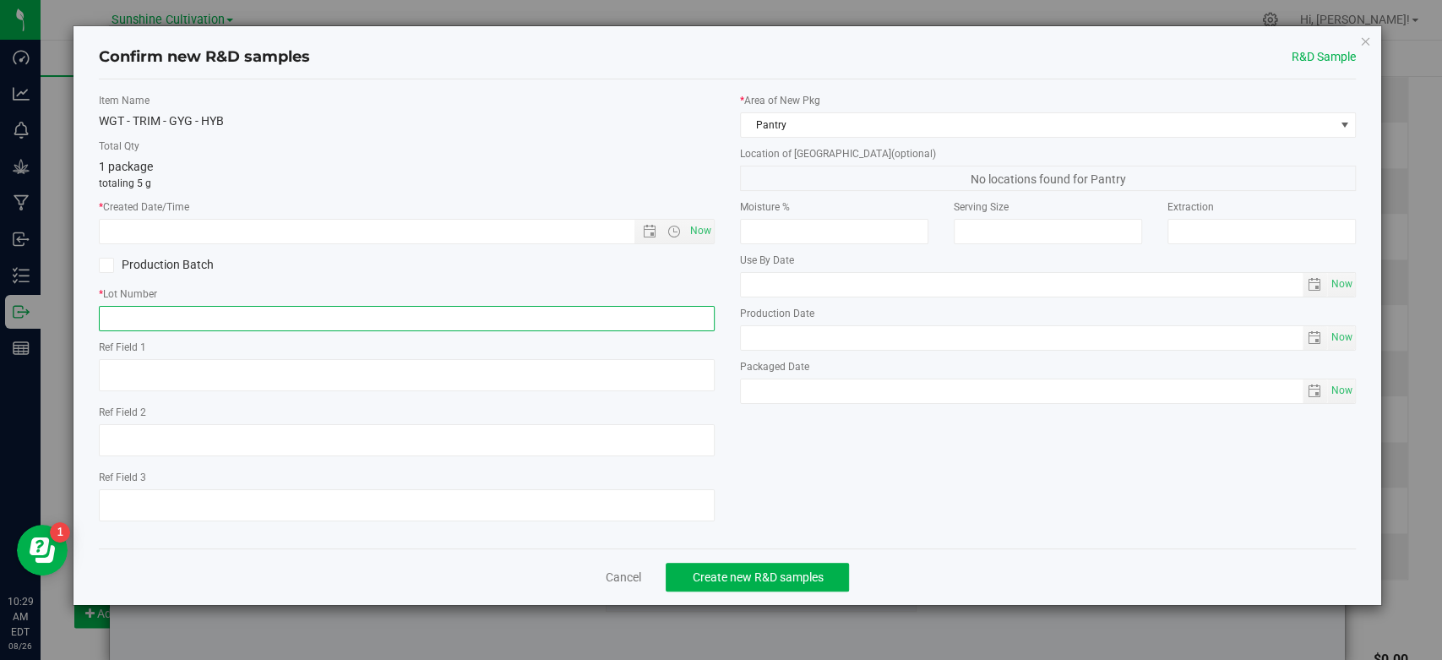
click at [480, 314] on input "text" at bounding box center [407, 318] width 616 height 25
paste input "SN-250808-GYG-P02-09-TB"
type input "SN-250808-GYG-P02-09-TB"
click at [714, 230] on span "Now" at bounding box center [407, 231] width 616 height 25
click at [708, 236] on span "Now" at bounding box center [701, 231] width 29 height 25
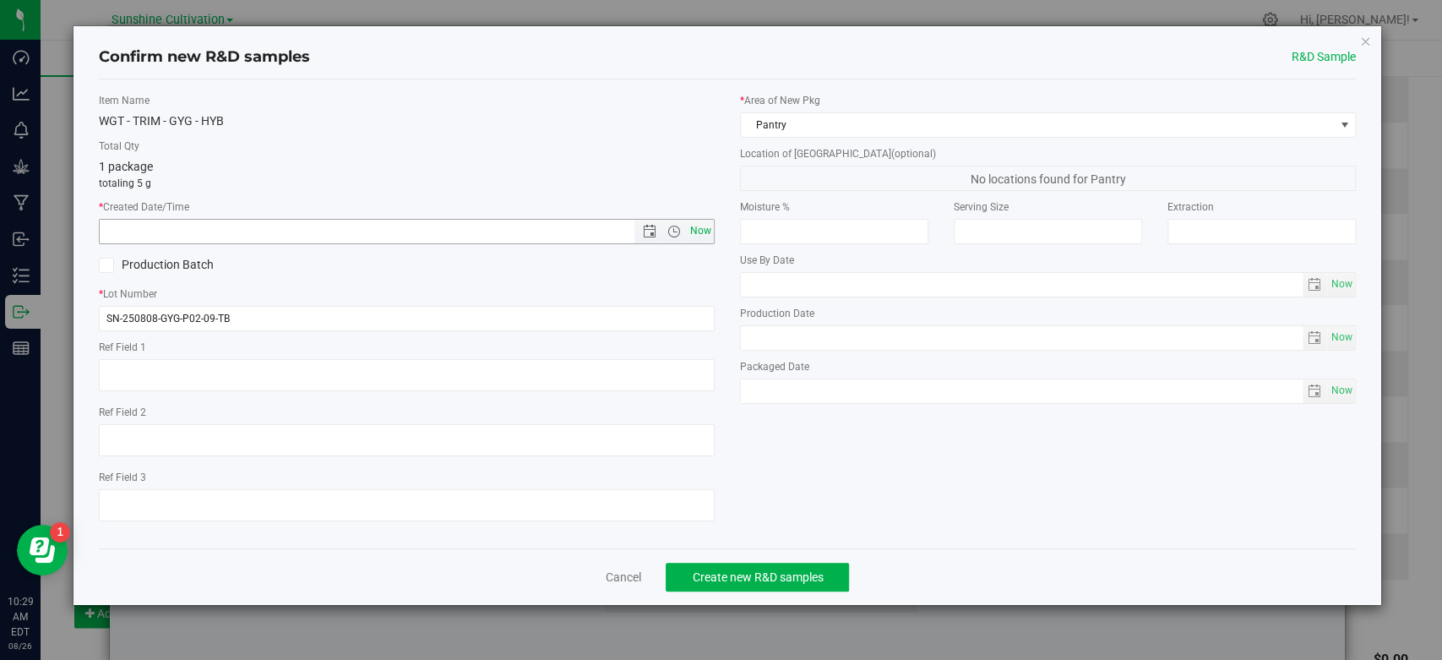
type input "8/26/2025 10:29 AM"
click at [791, 586] on button "Create new R&D samples" at bounding box center [757, 577] width 183 height 29
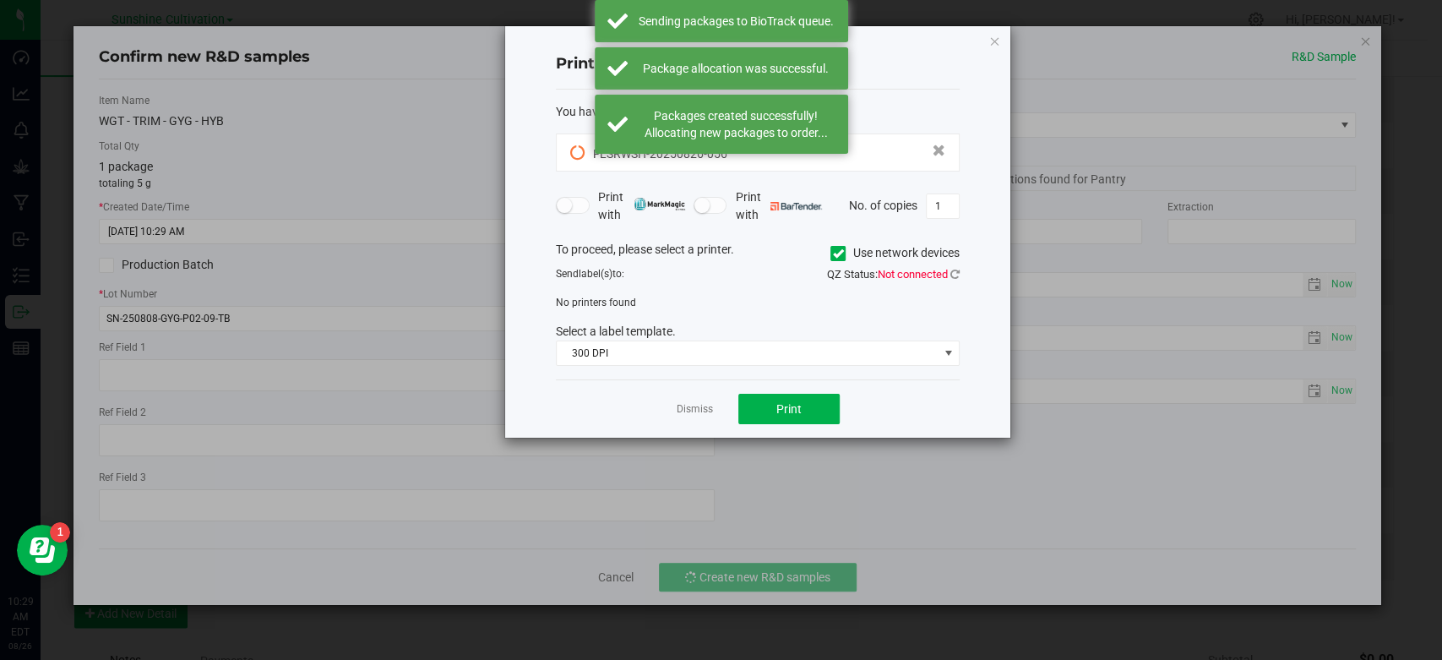
click at [696, 402] on link "Dismiss" at bounding box center [695, 409] width 36 height 14
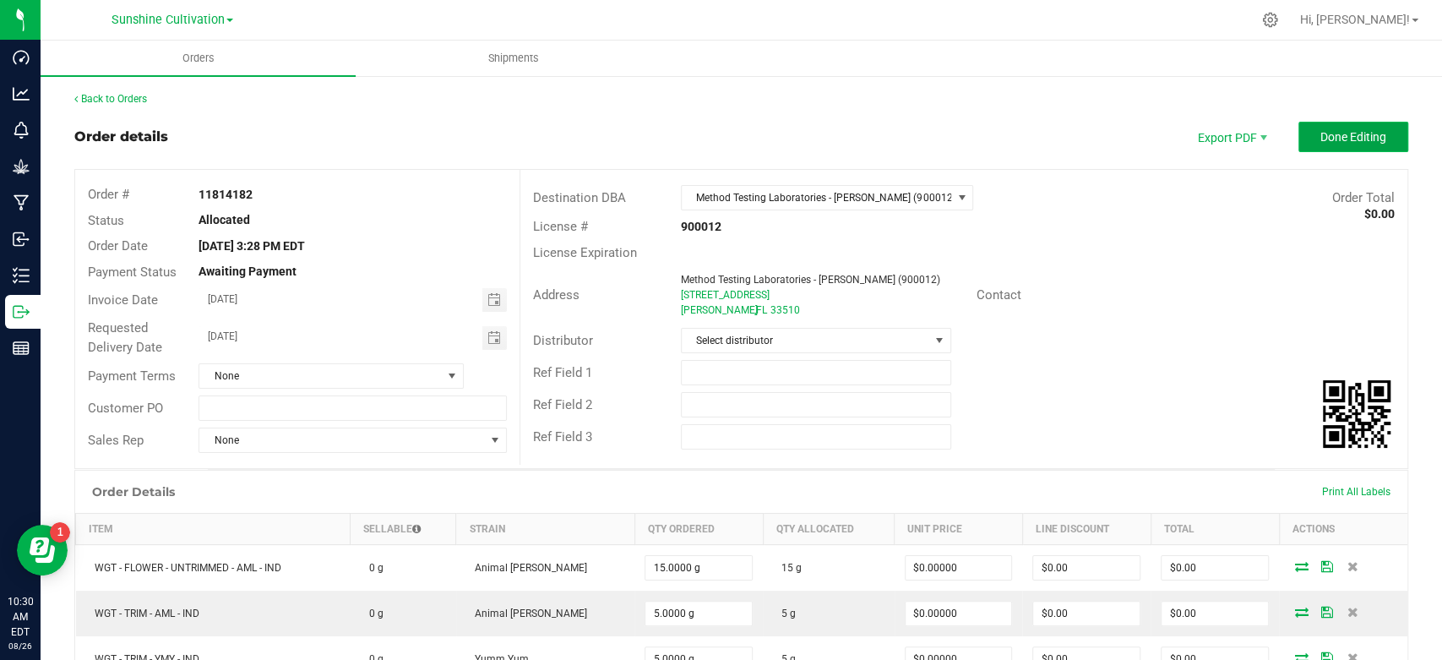
click at [1351, 130] on span "Done Editing" at bounding box center [1354, 137] width 66 height 14
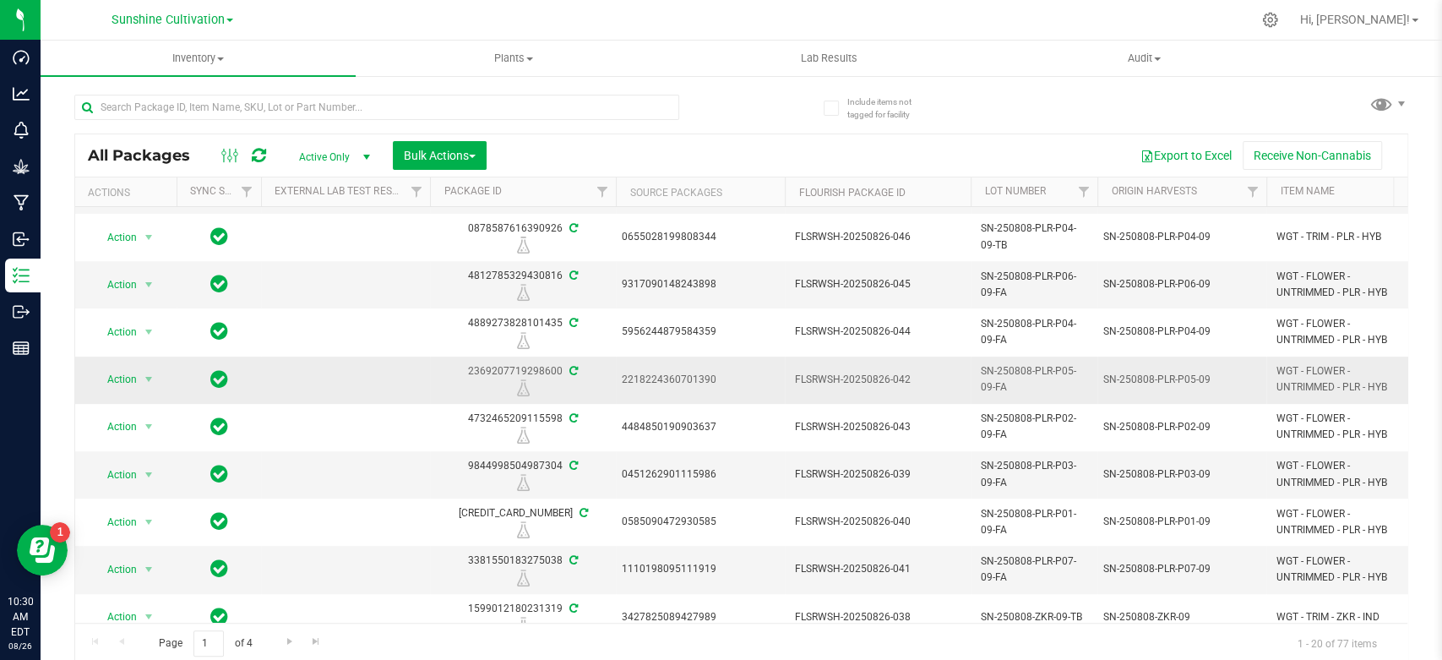
scroll to position [545, 0]
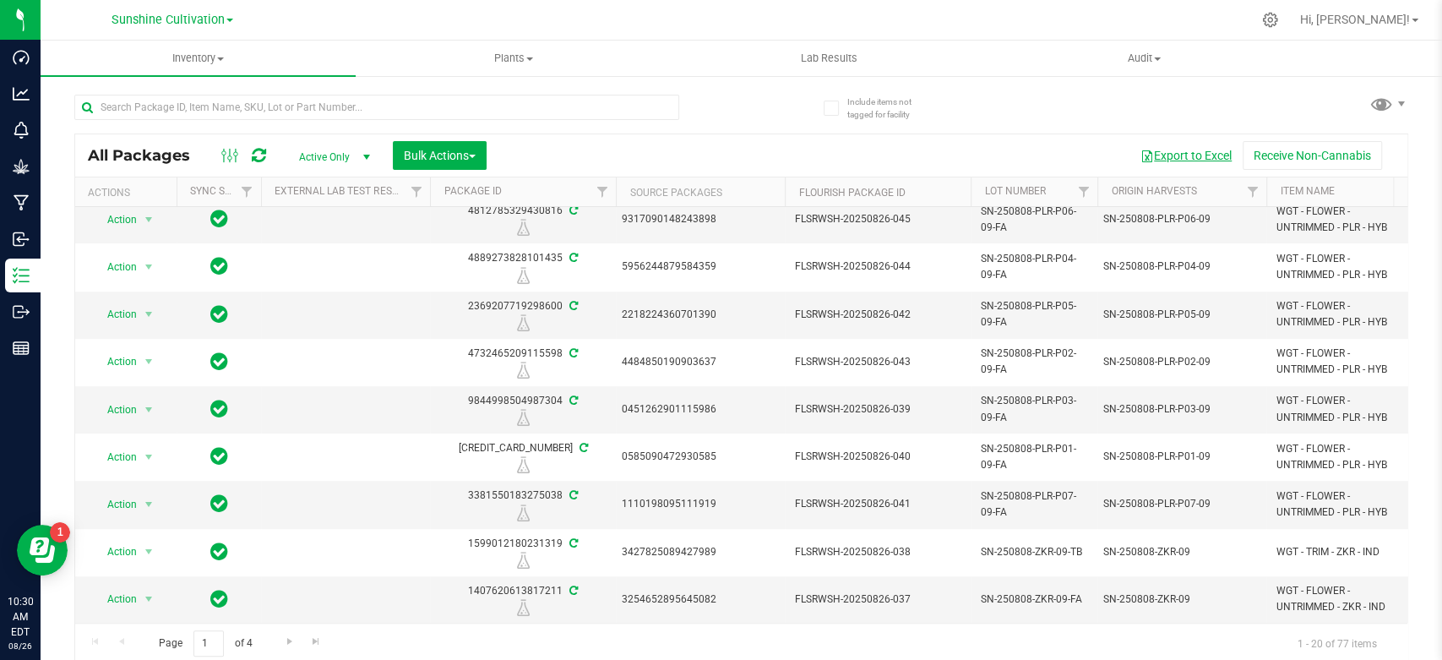
click at [1193, 154] on button "Export to Excel" at bounding box center [1186, 155] width 113 height 29
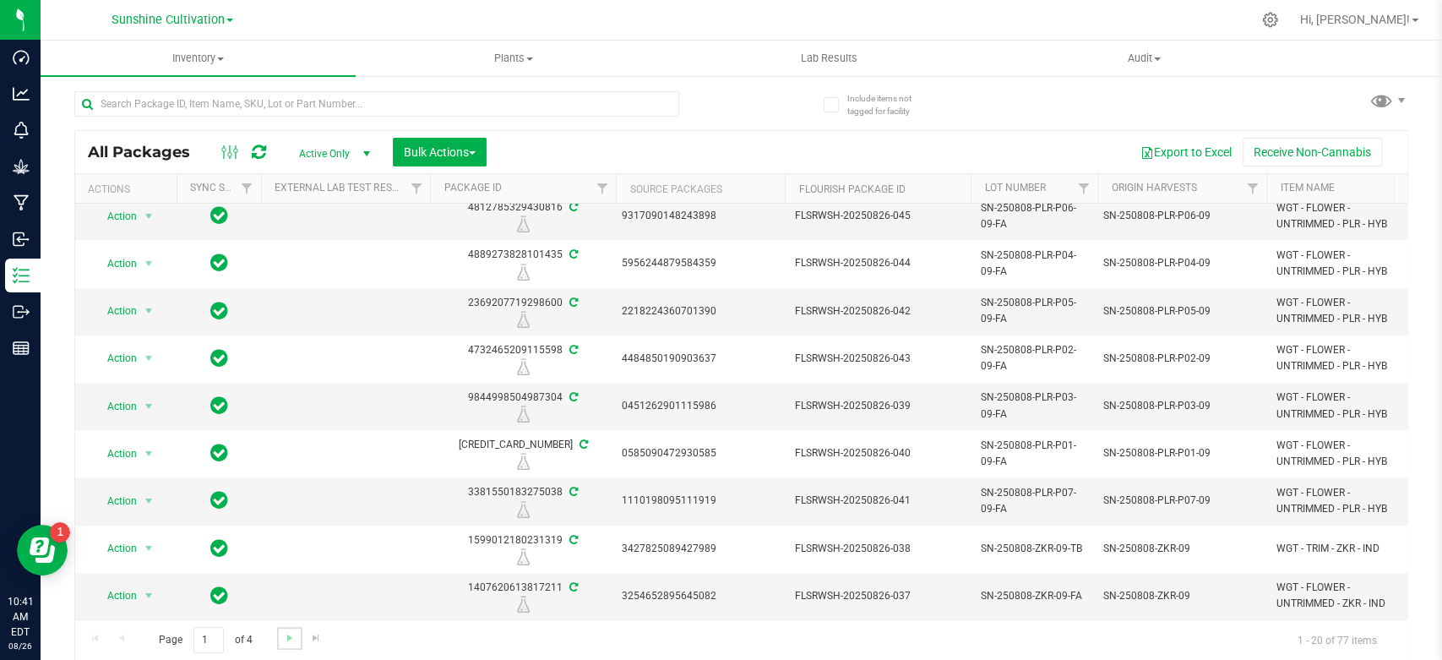
click at [292, 628] on link "Go to the next page" at bounding box center [289, 638] width 25 height 23
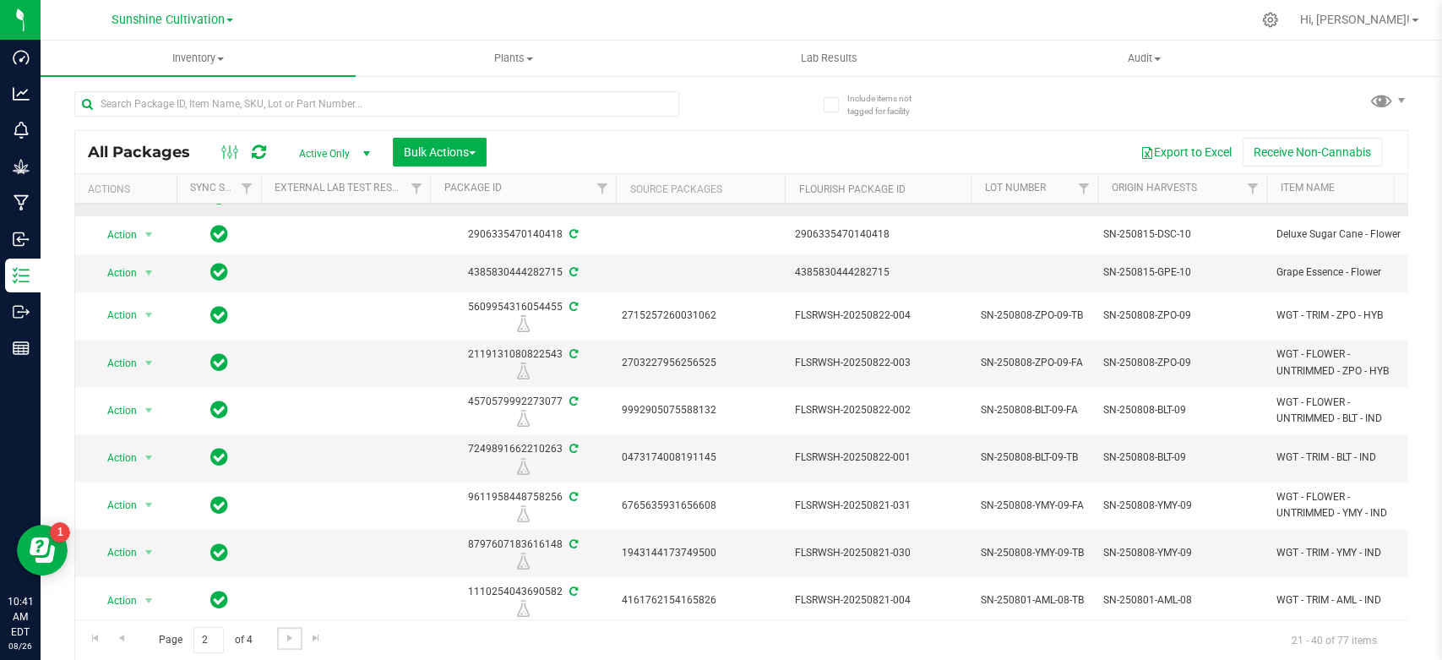
scroll to position [501, 0]
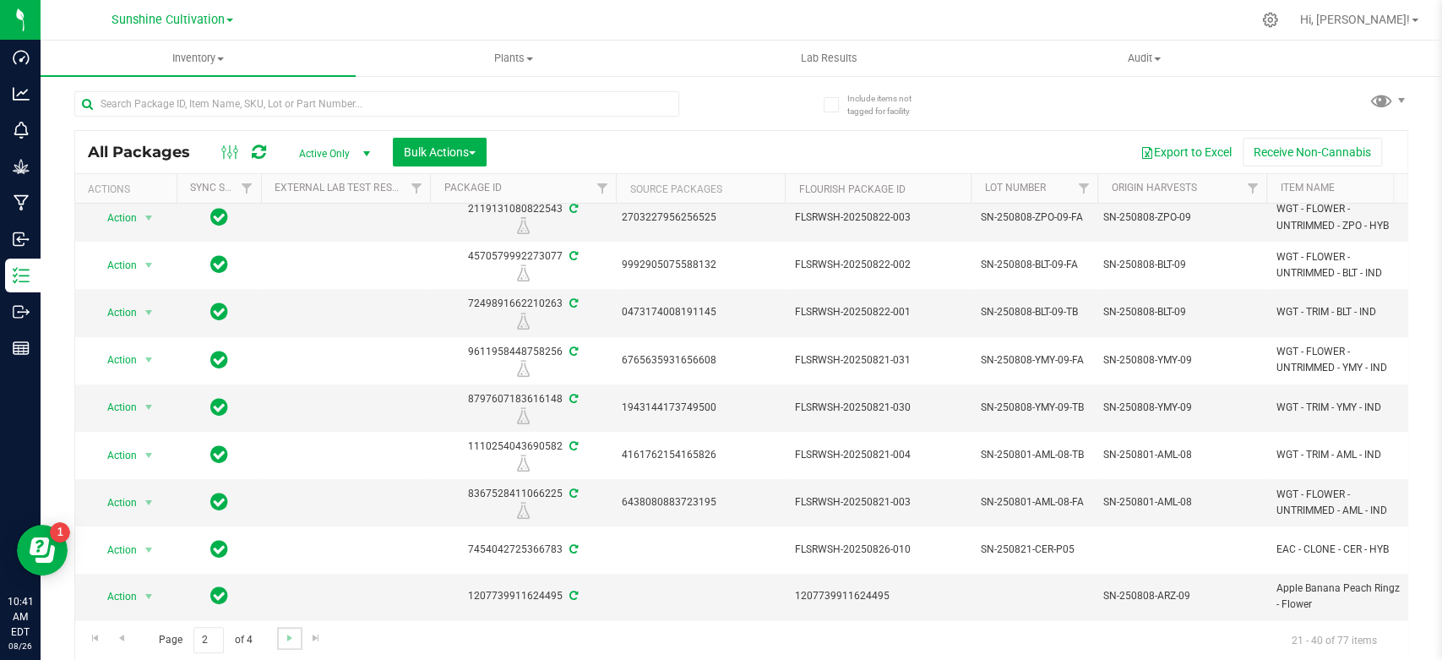
click at [286, 646] on link "Go to the next page" at bounding box center [289, 638] width 25 height 23
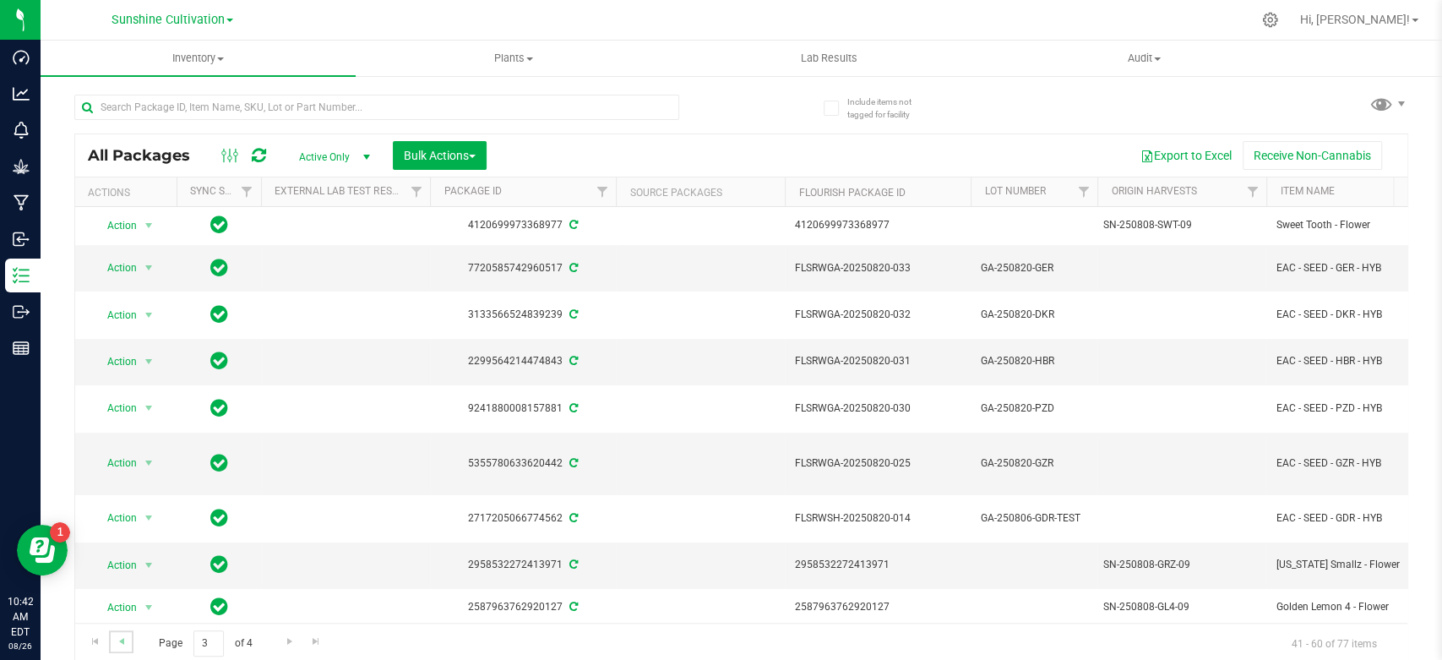
click at [129, 645] on link "Go to the previous page" at bounding box center [121, 641] width 25 height 23
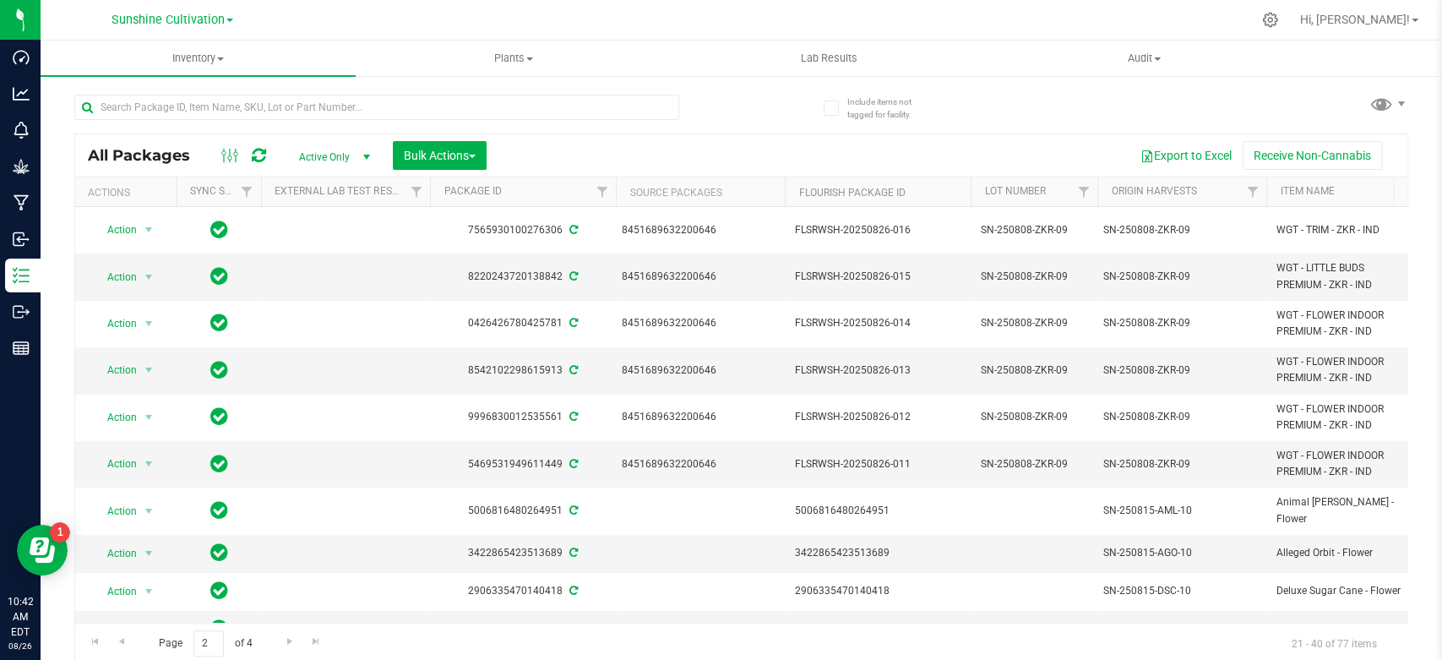
click at [107, 654] on div "Page 2 of 4 21 - 40 of 77 items" at bounding box center [741, 643] width 1332 height 41
click at [116, 643] on span "Go to the previous page" at bounding box center [122, 642] width 14 height 14
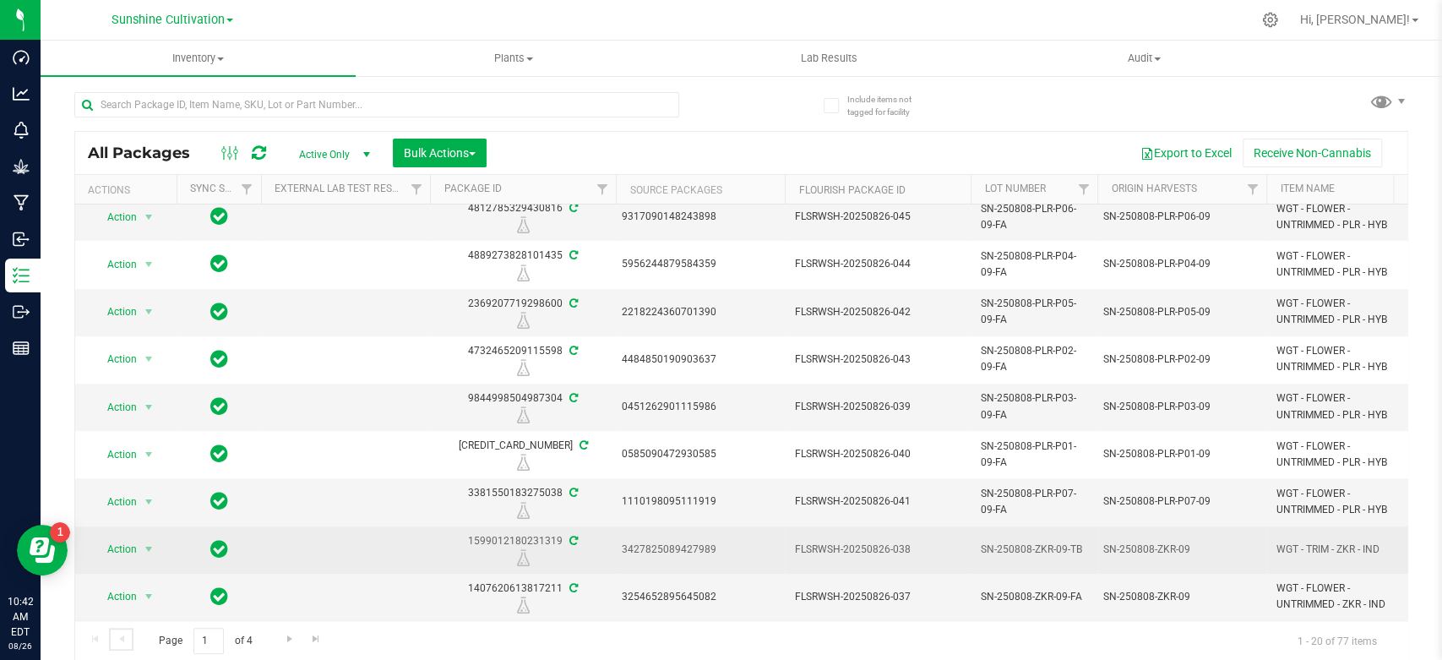
scroll to position [3, 0]
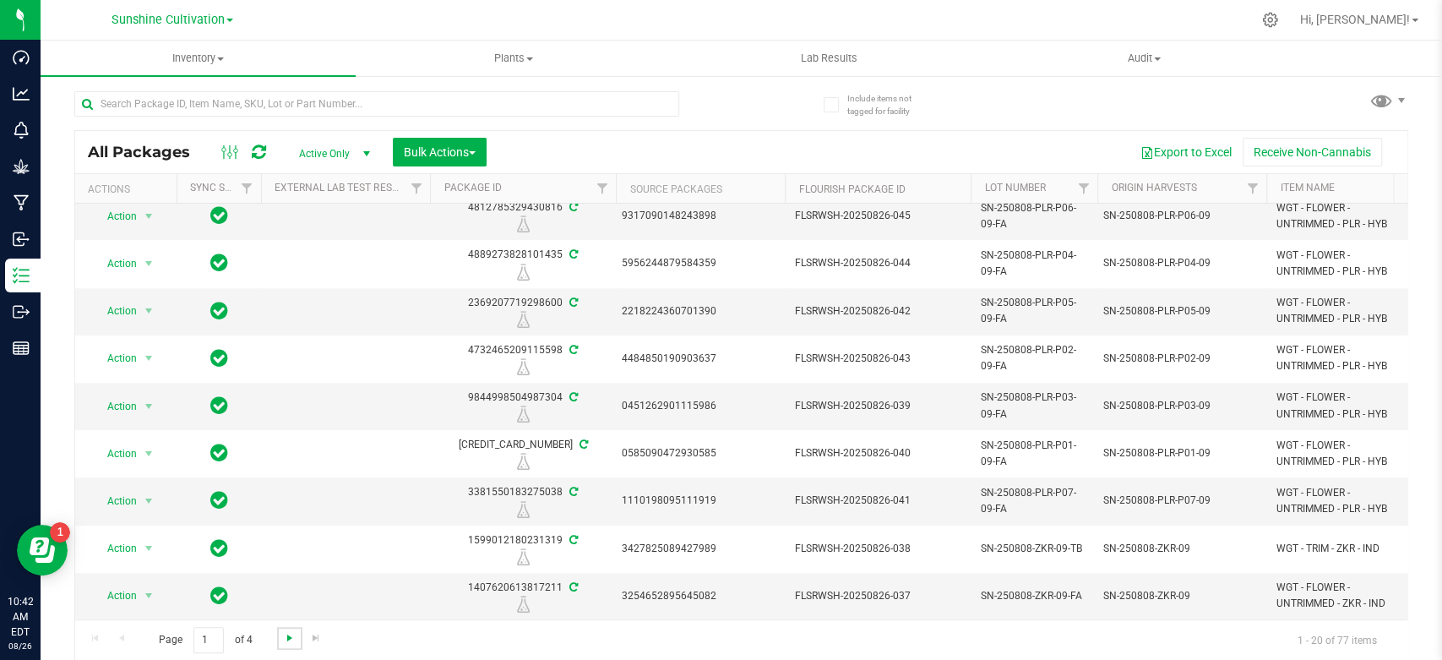
click at [286, 639] on span "Go to the next page" at bounding box center [290, 638] width 14 height 14
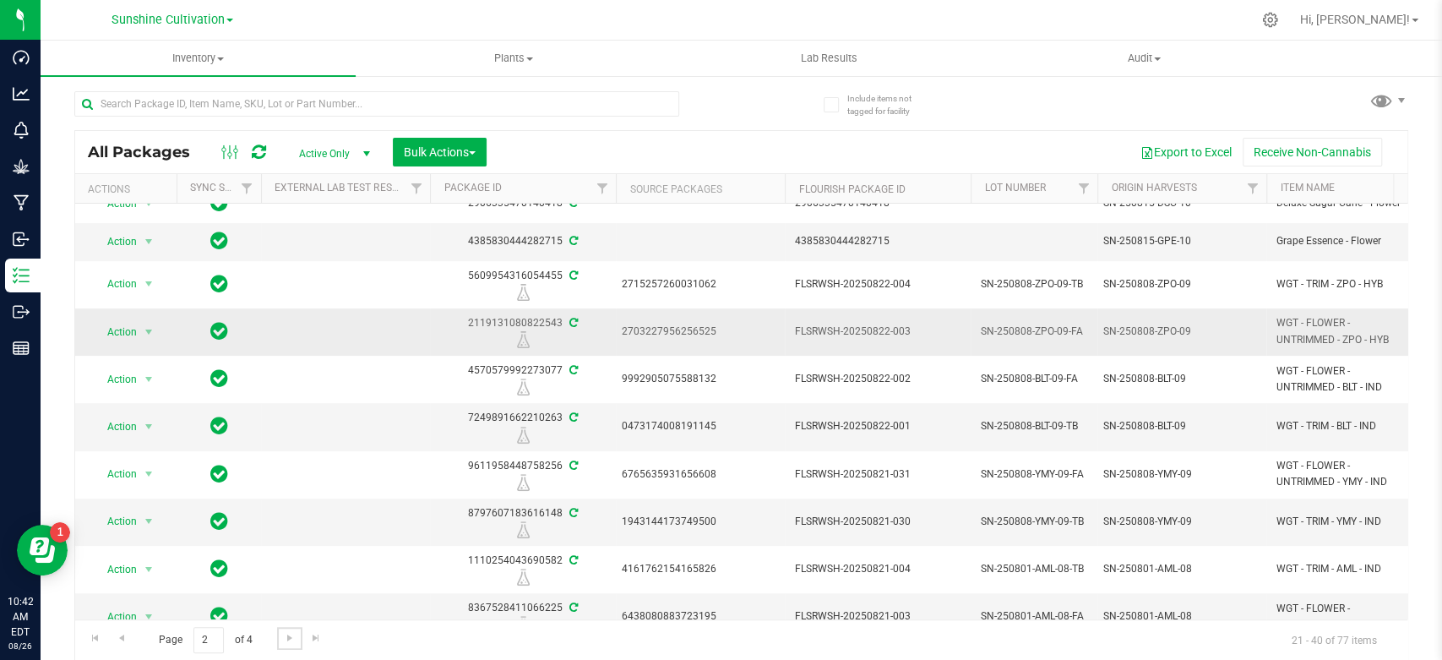
scroll to position [501, 0]
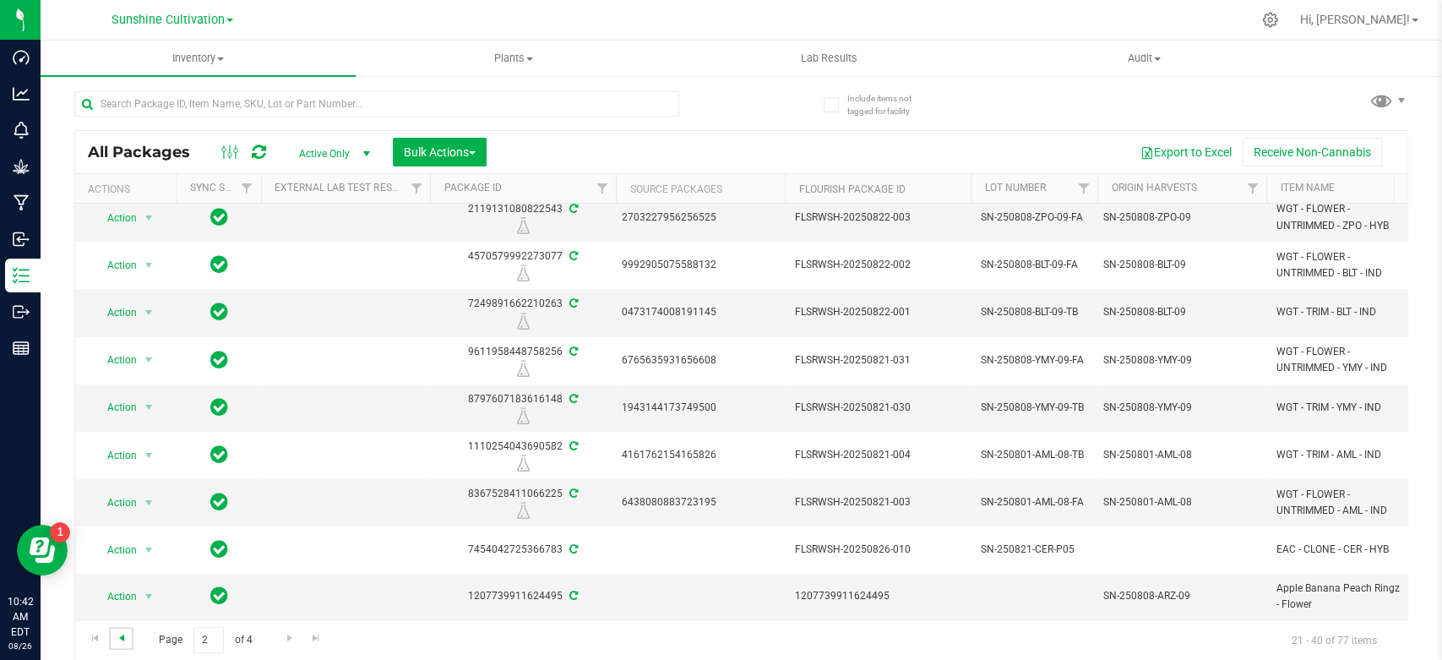
click at [127, 640] on span "Go to the previous page" at bounding box center [122, 638] width 14 height 14
